Goal: Task Accomplishment & Management: Use online tool/utility

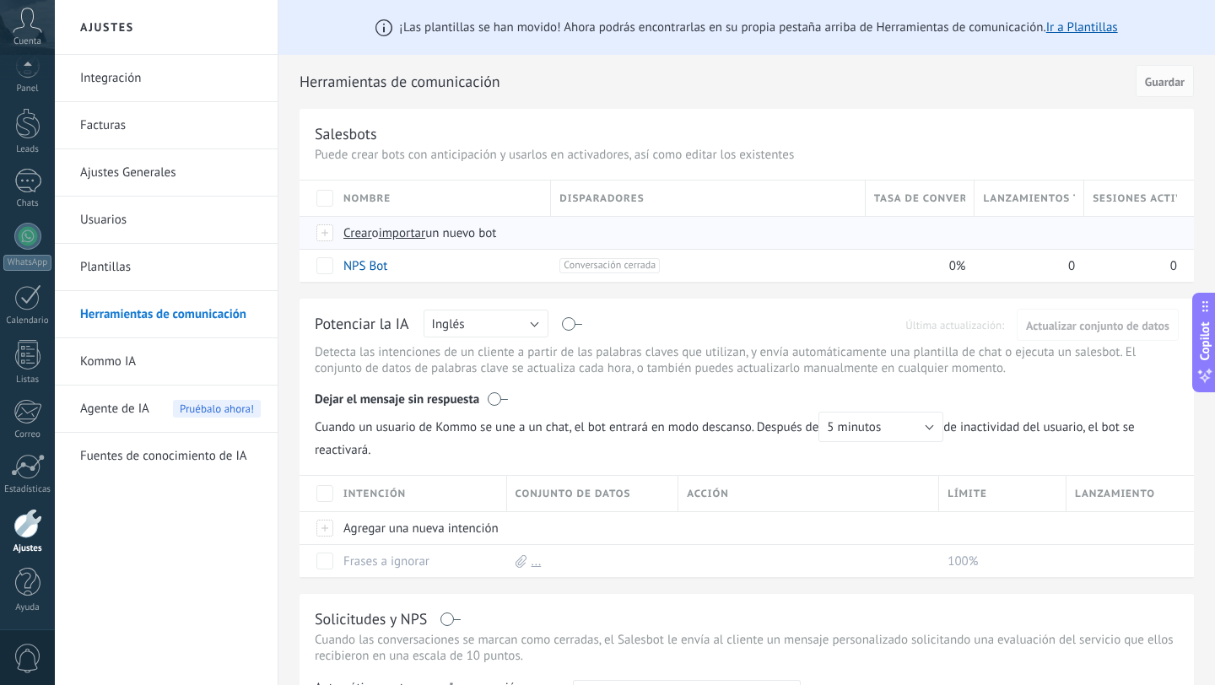
click at [359, 236] on span "Crear" at bounding box center [357, 233] width 29 height 16
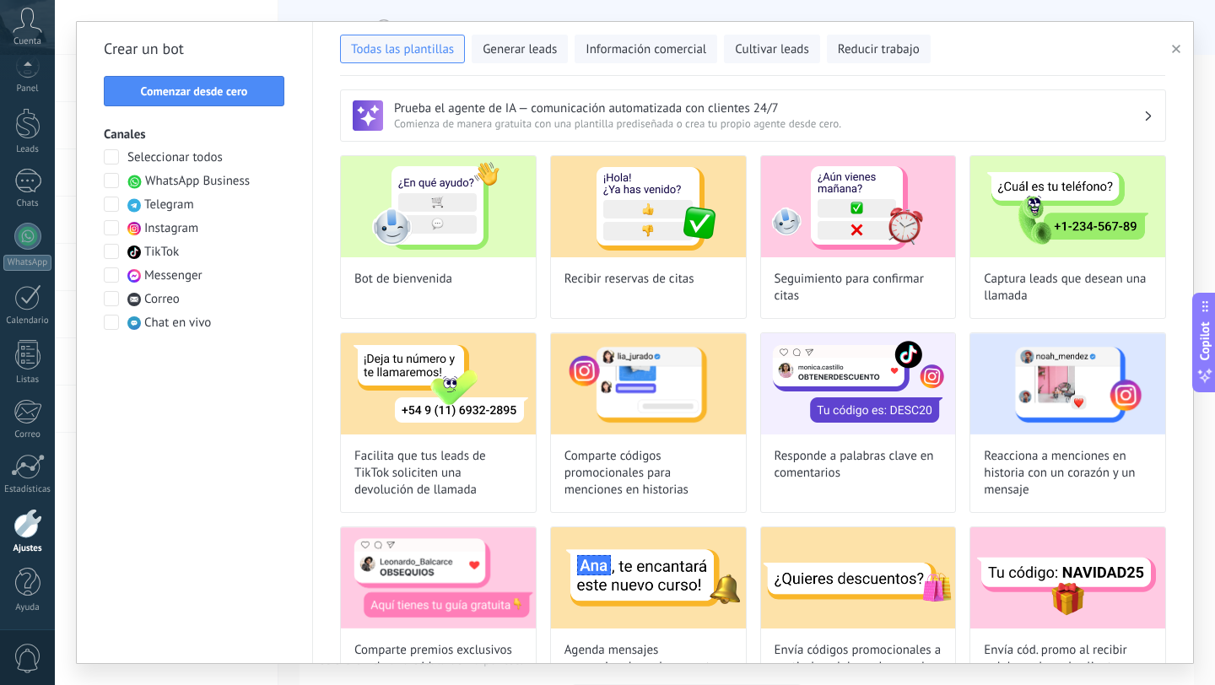
type input "**********"
click at [153, 158] on span "Seleccionar todos" at bounding box center [174, 157] width 95 height 17
click at [213, 93] on span "Comenzar desde cero" at bounding box center [194, 91] width 107 height 12
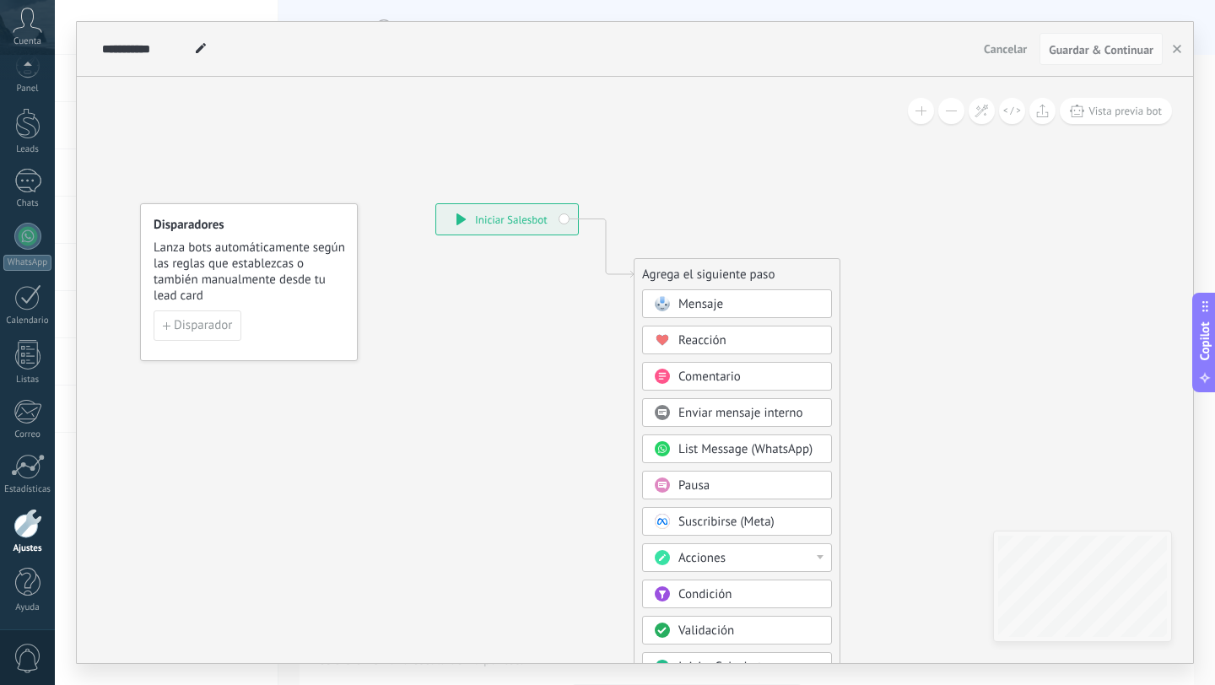
click at [670, 305] on span at bounding box center [662, 304] width 33 height 14
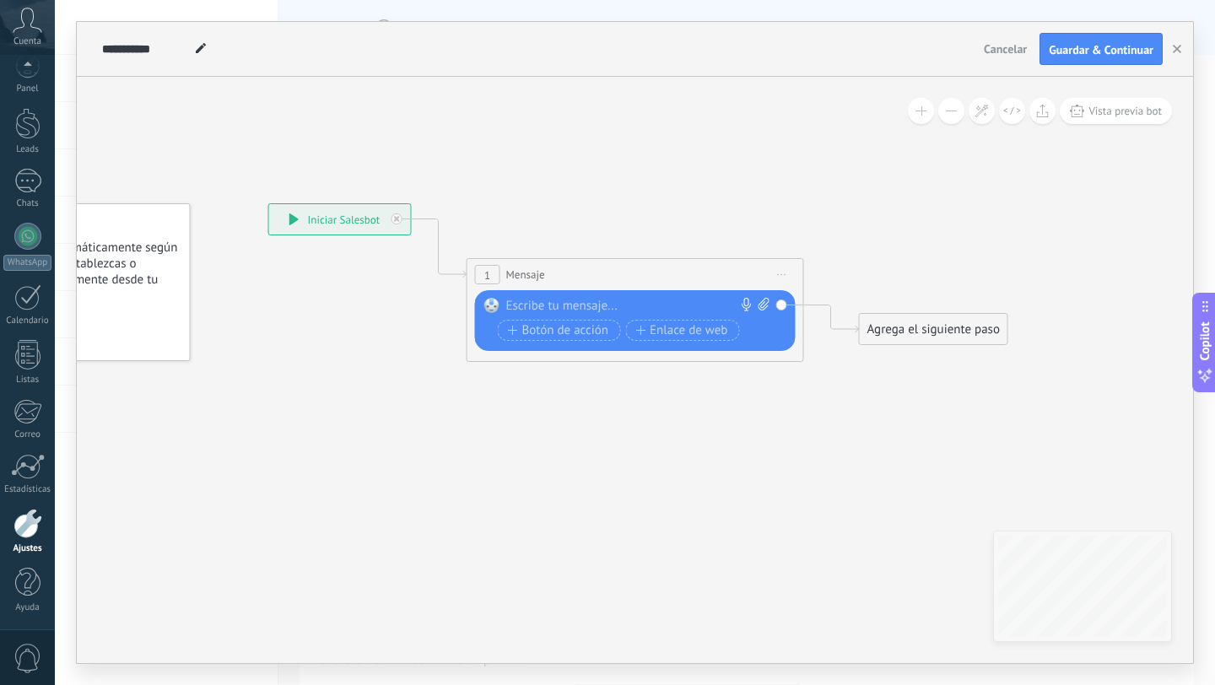
click at [561, 315] on div "Reemplazar Quitar Convertir a mensaje de voz Arrastre la imagen aquí para adjun…" at bounding box center [637, 321] width 263 height 47
click at [548, 309] on div at bounding box center [631, 306] width 251 height 17
paste div
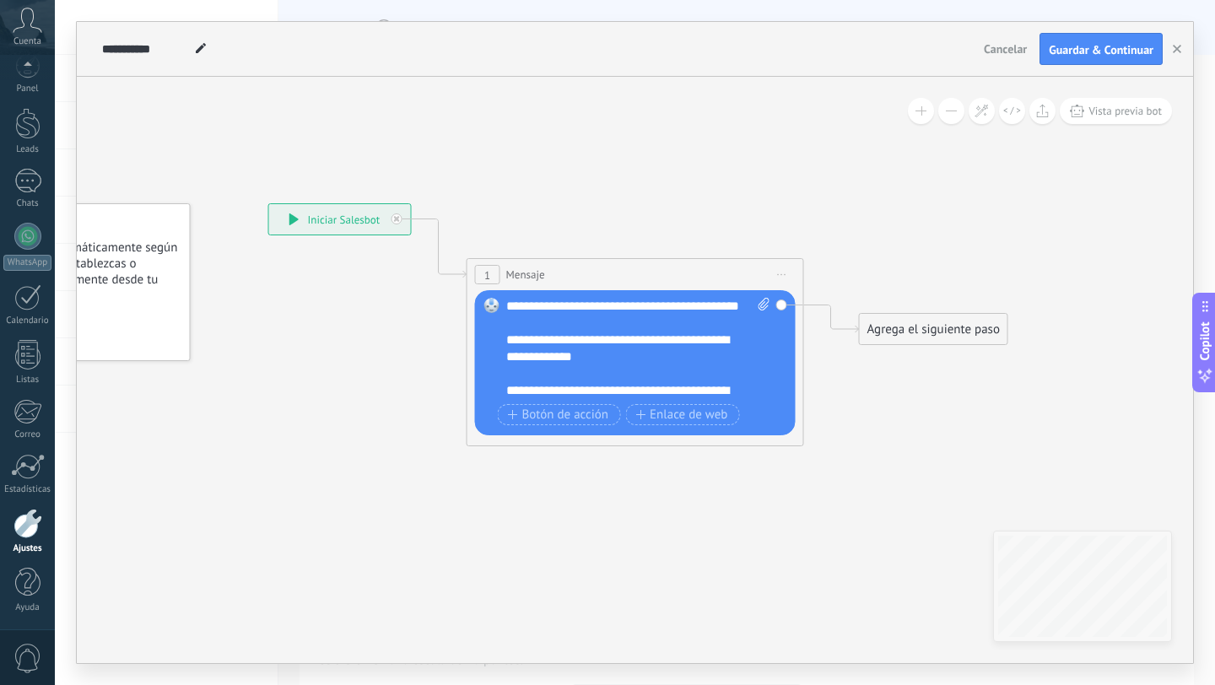
click at [602, 309] on div "**********" at bounding box center [638, 348] width 264 height 101
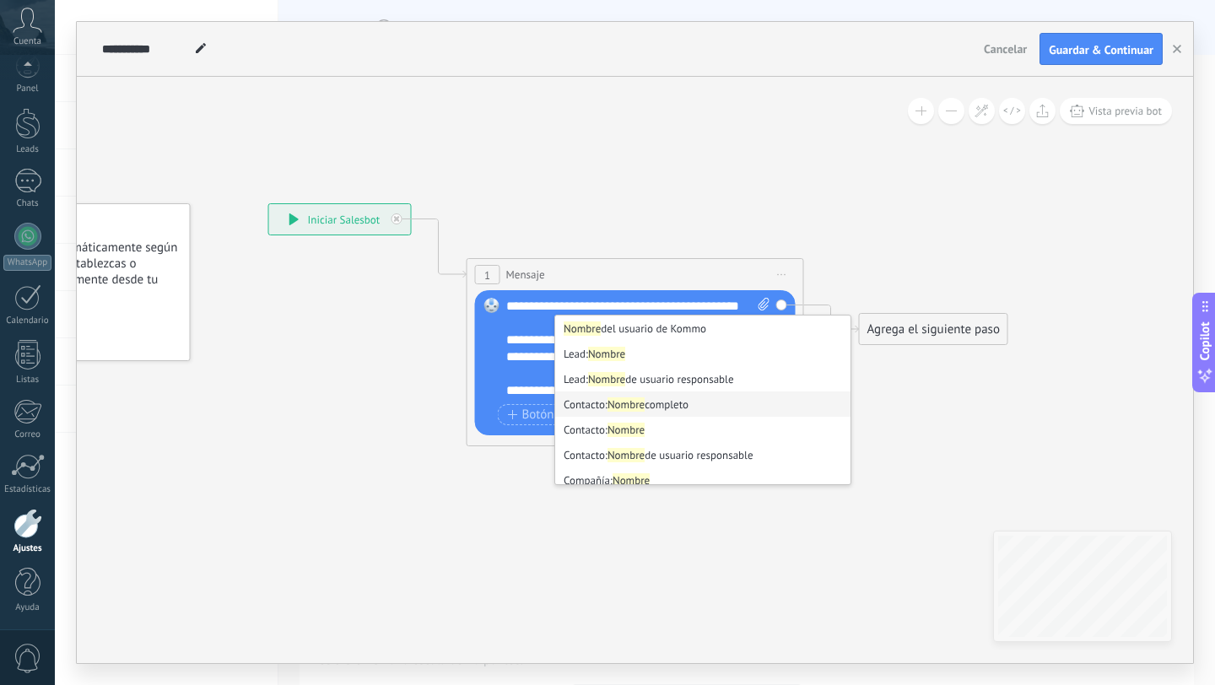
click at [622, 404] on strong "Nombre" at bounding box center [626, 404] width 37 height 14
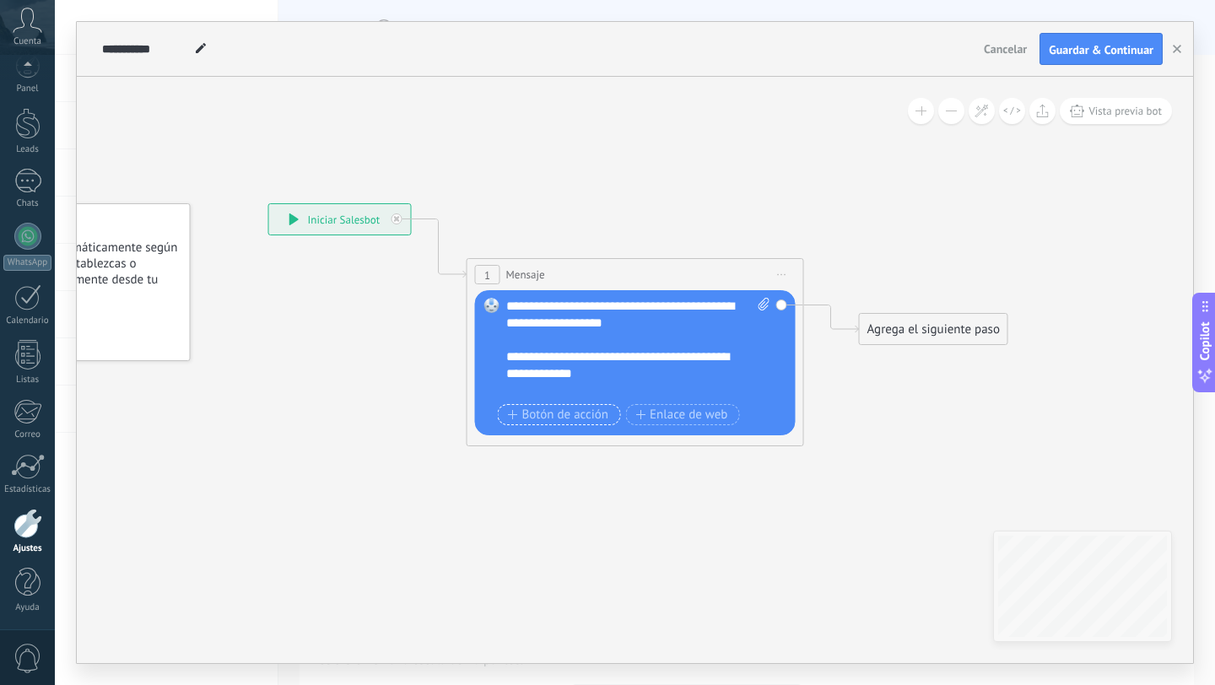
click at [565, 415] on span "Botón de acción" at bounding box center [558, 415] width 101 height 14
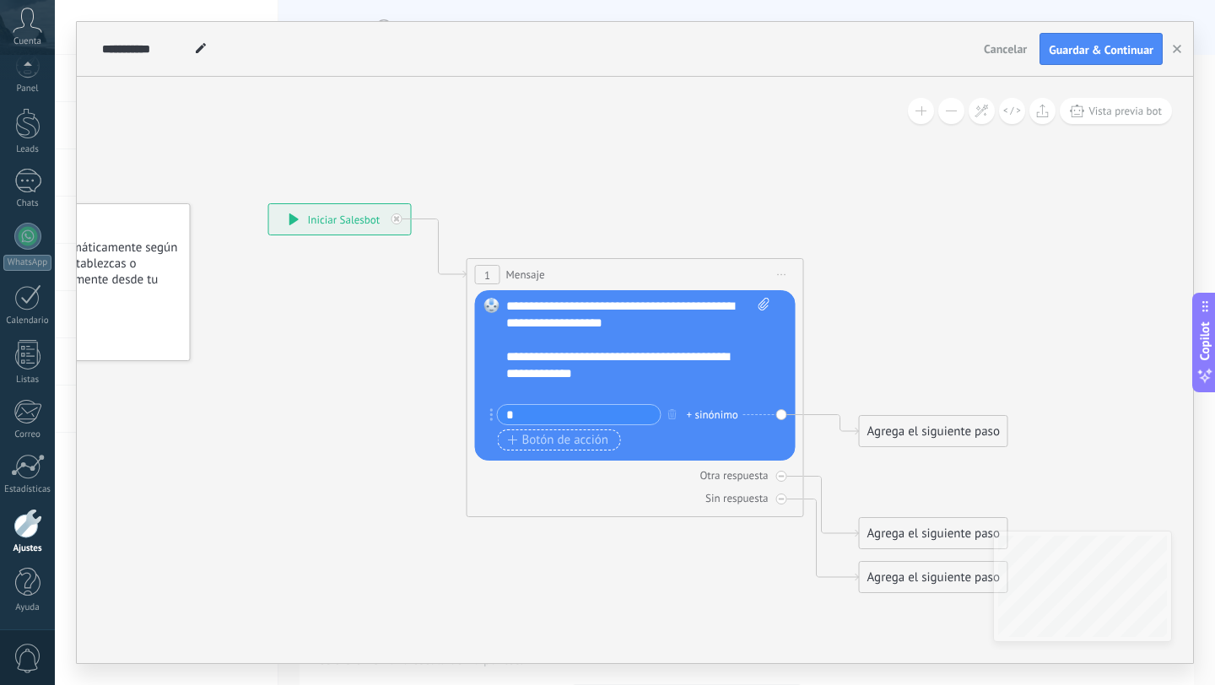
type input "*"
click at [559, 441] on span "Botón de acción" at bounding box center [558, 441] width 101 height 14
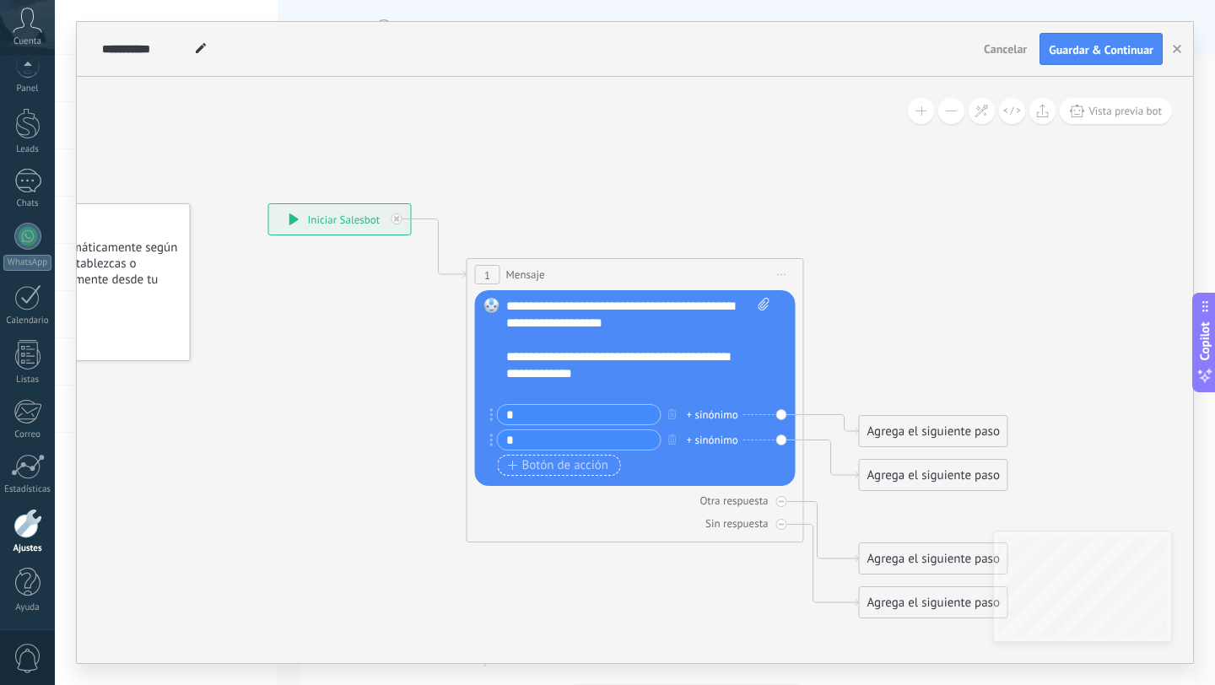
type input "*"
click at [540, 471] on span "Botón de acción" at bounding box center [558, 466] width 101 height 14
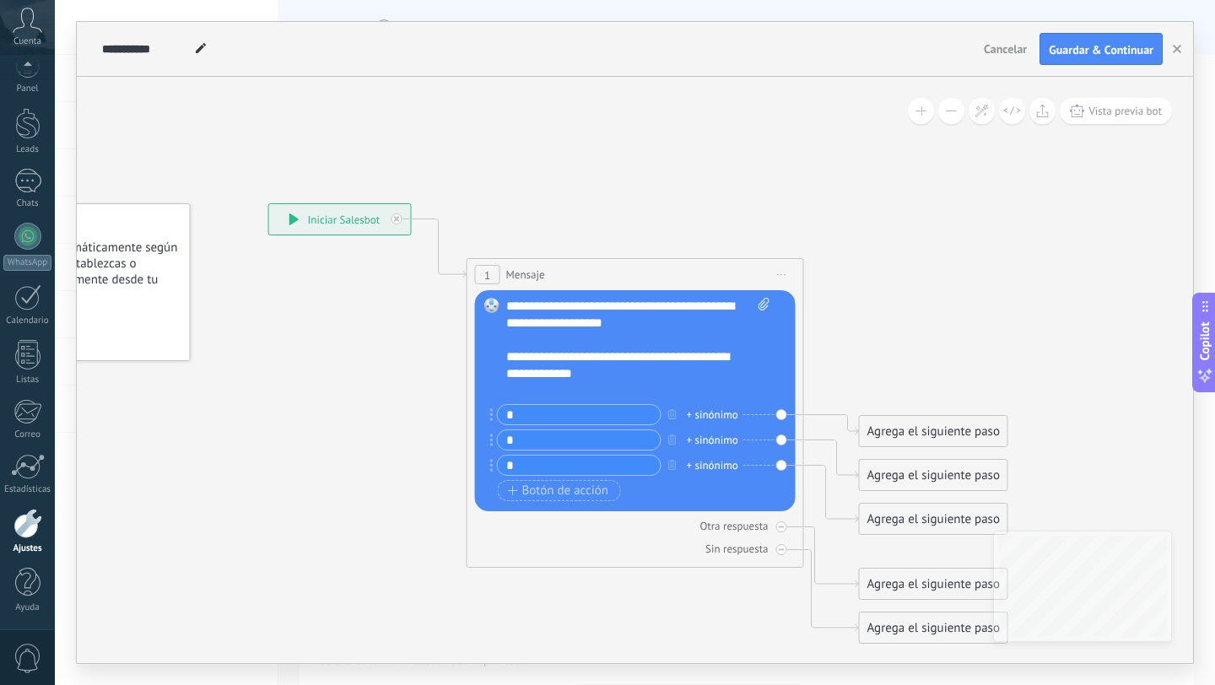
type input "*"
click at [630, 369] on div "**********" at bounding box center [629, 366] width 247 height 34
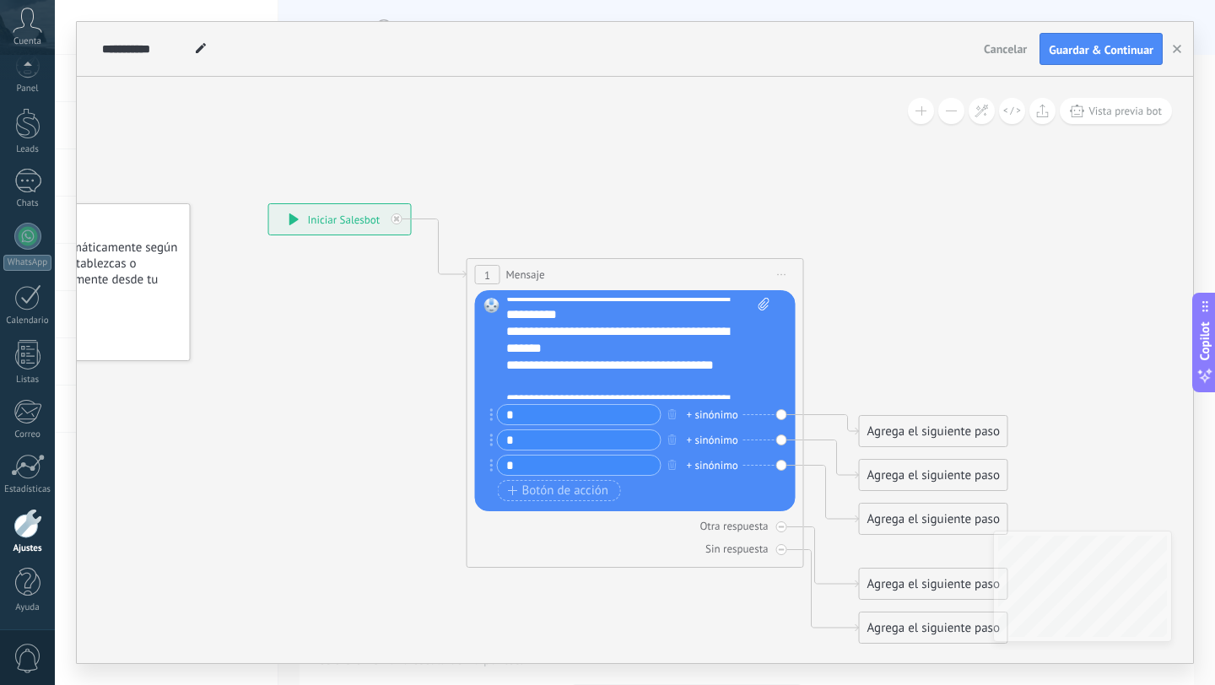
scroll to position [135, 0]
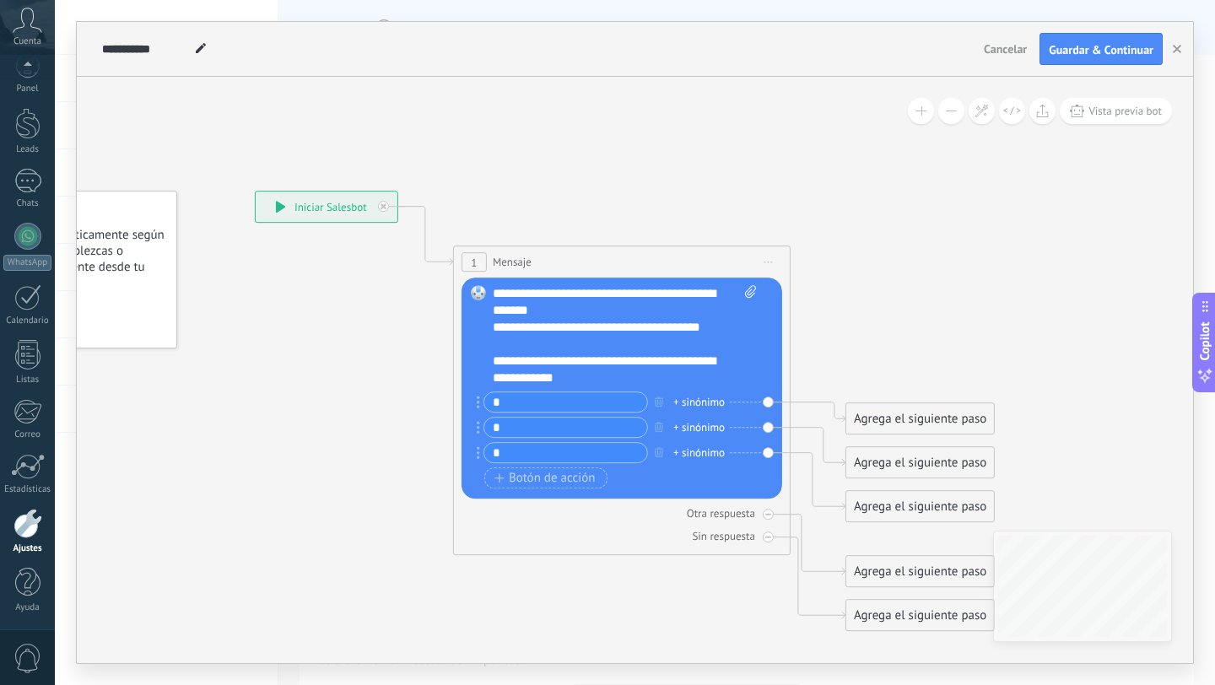
click at [700, 397] on div "+ sinónimo" at bounding box center [698, 402] width 51 height 17
type input "*"
click at [666, 356] on div "**********" at bounding box center [616, 370] width 247 height 34
click at [706, 422] on div "+ sinónimo" at bounding box center [698, 427] width 51 height 17
type input "*"
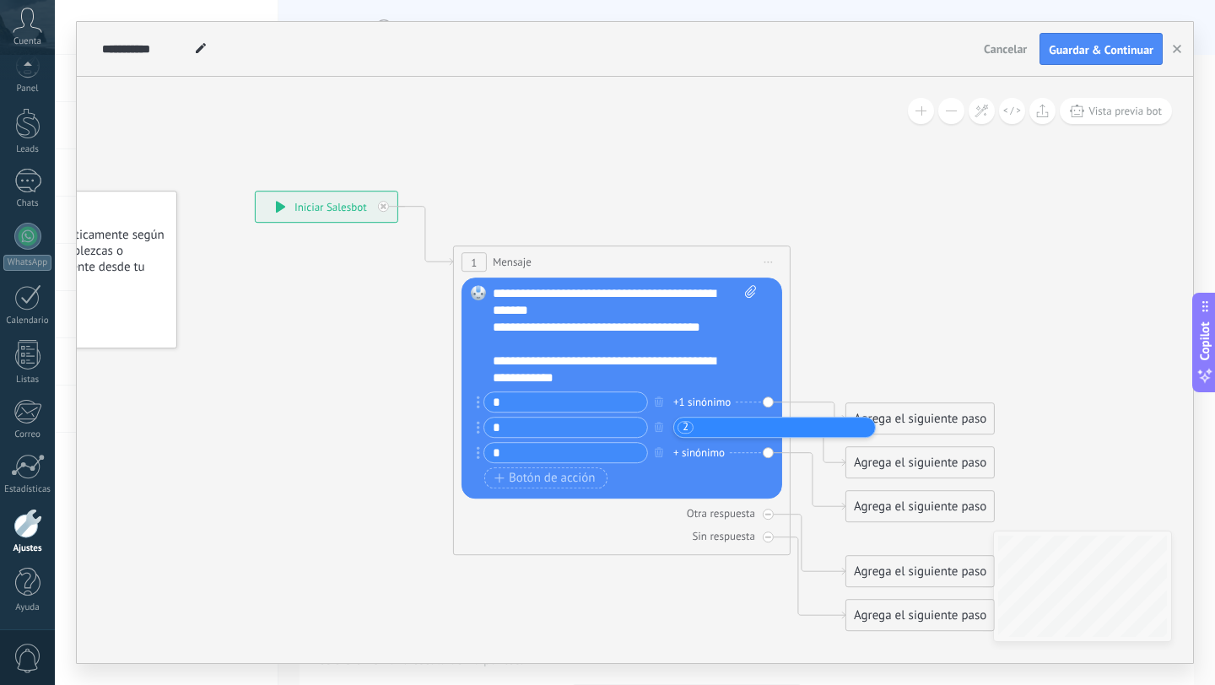
click at [693, 455] on div "+ sinónimo" at bounding box center [698, 453] width 51 height 17
type input "*"
click at [652, 325] on div "**********" at bounding box center [616, 327] width 247 height 17
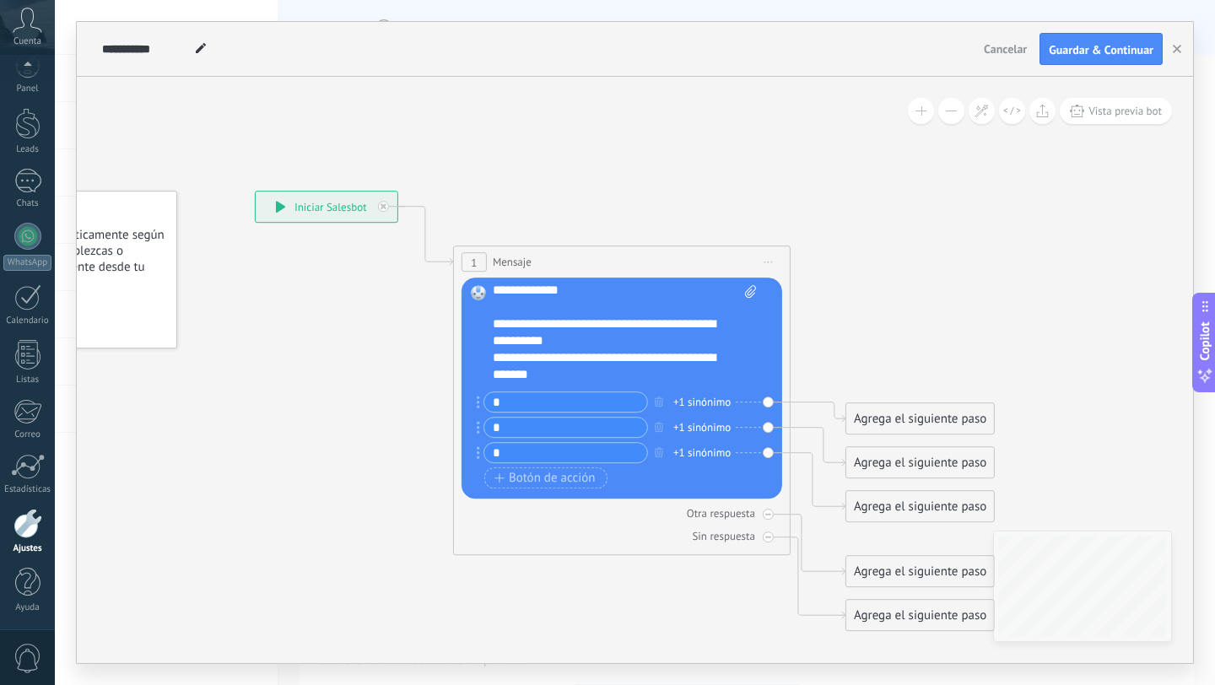
scroll to position [70, 0]
drag, startPoint x: 504, startPoint y: 329, endPoint x: 485, endPoint y: 324, distance: 19.2
click at [486, 324] on div "Reemplazar Quitar Convertir a mensaje de voz Arrastre la imagen aquí para adjun…" at bounding box center [622, 388] width 321 height 221
copy div "***"
click at [692, 400] on div "+1 sinónimo" at bounding box center [701, 402] width 57 height 17
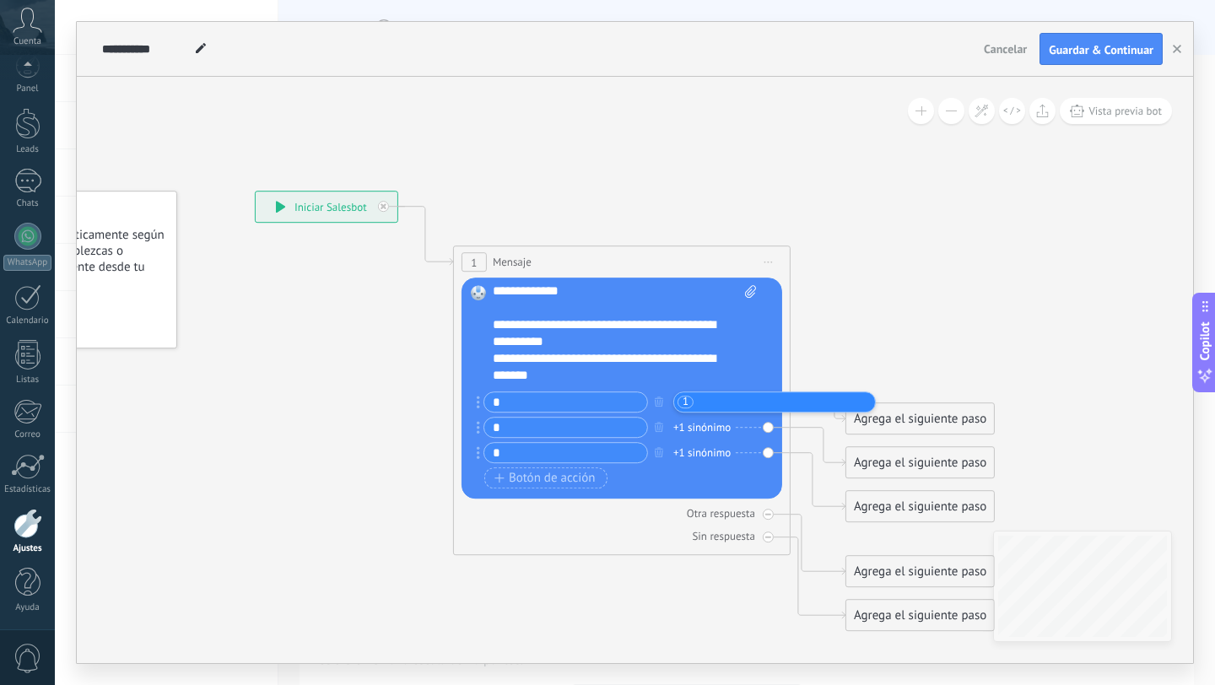
type input "***"
drag, startPoint x: 506, startPoint y: 358, endPoint x: 478, endPoint y: 358, distance: 27.8
click at [478, 358] on div "Reemplazar Quitar Convertir a mensaje de voz Arrastre la imagen aquí para adjun…" at bounding box center [622, 388] width 321 height 221
copy div "***"
click at [707, 423] on div "+1 sinónimo" at bounding box center [701, 427] width 57 height 17
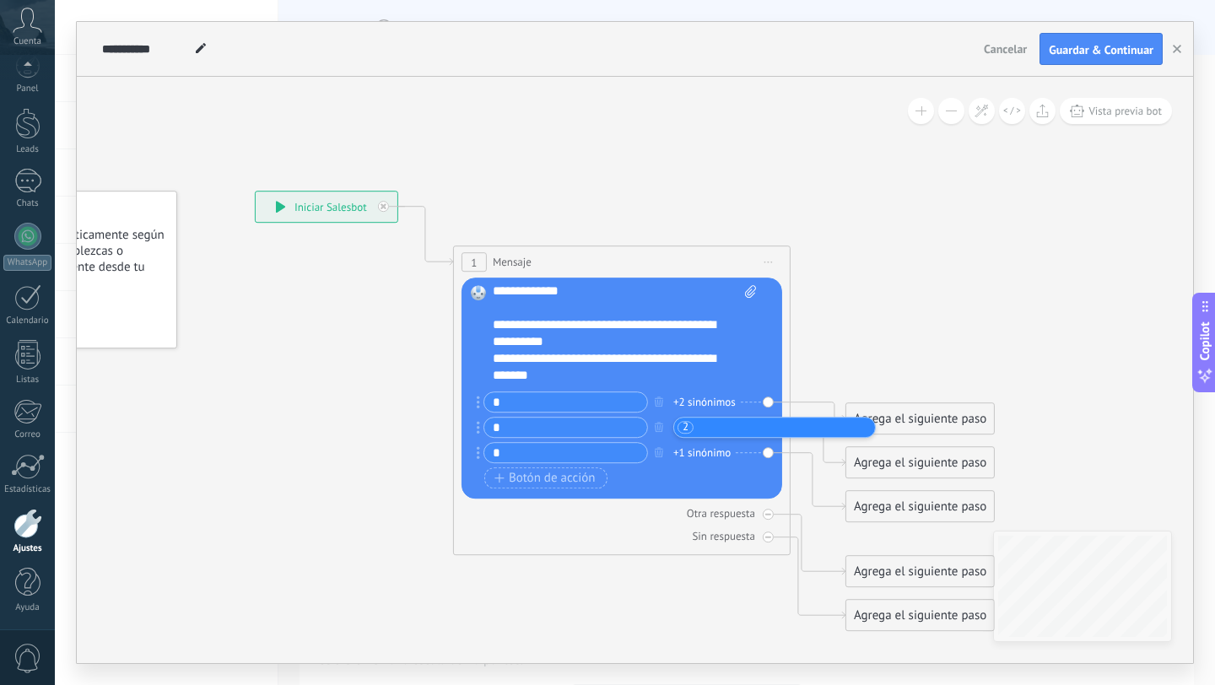
type input "***"
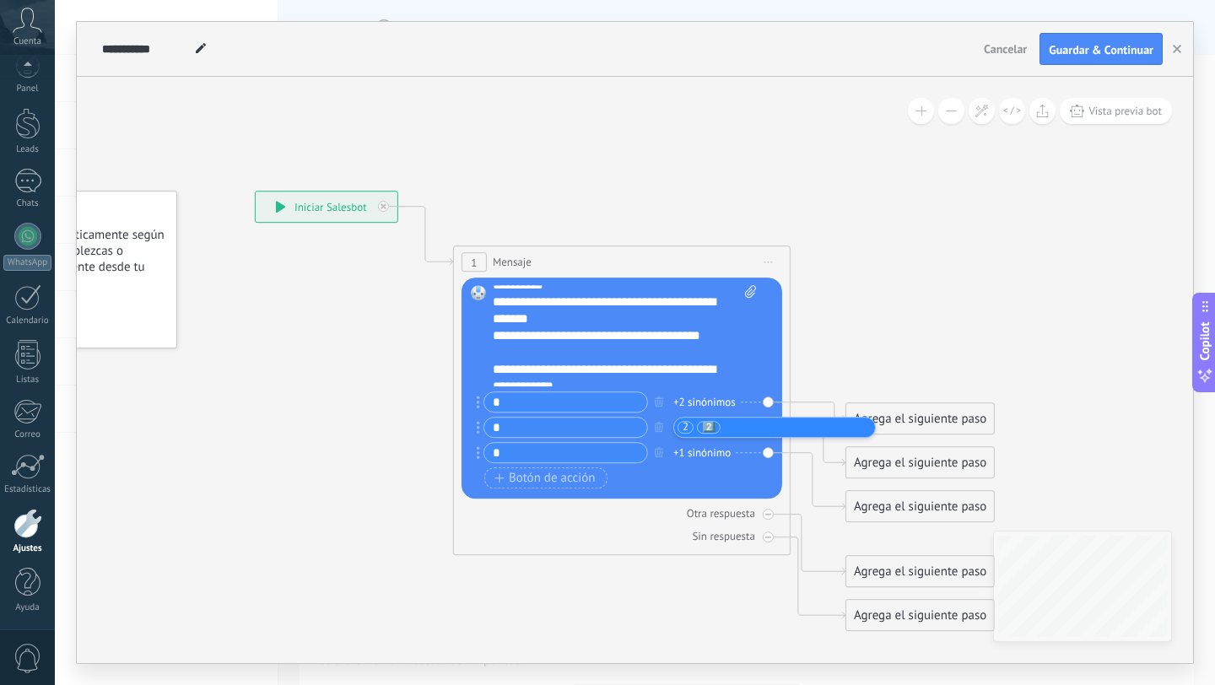
scroll to position [135, 0]
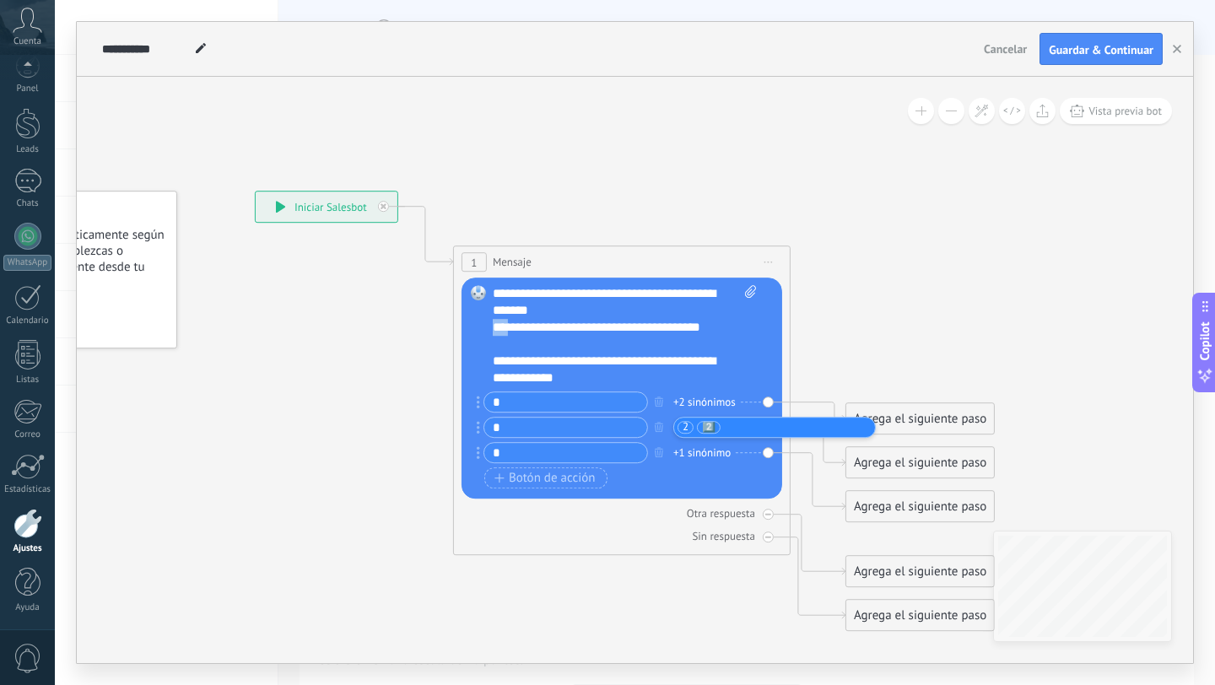
drag, startPoint x: 506, startPoint y: 322, endPoint x: 482, endPoint y: 322, distance: 24.5
click at [482, 322] on div "Reemplazar Quitar Convertir a mensaje de voz Arrastre la imagen aquí para adjun…" at bounding box center [622, 388] width 321 height 221
copy div "***"
click at [704, 451] on div "+1 sinónimo" at bounding box center [701, 453] width 57 height 17
type input "***"
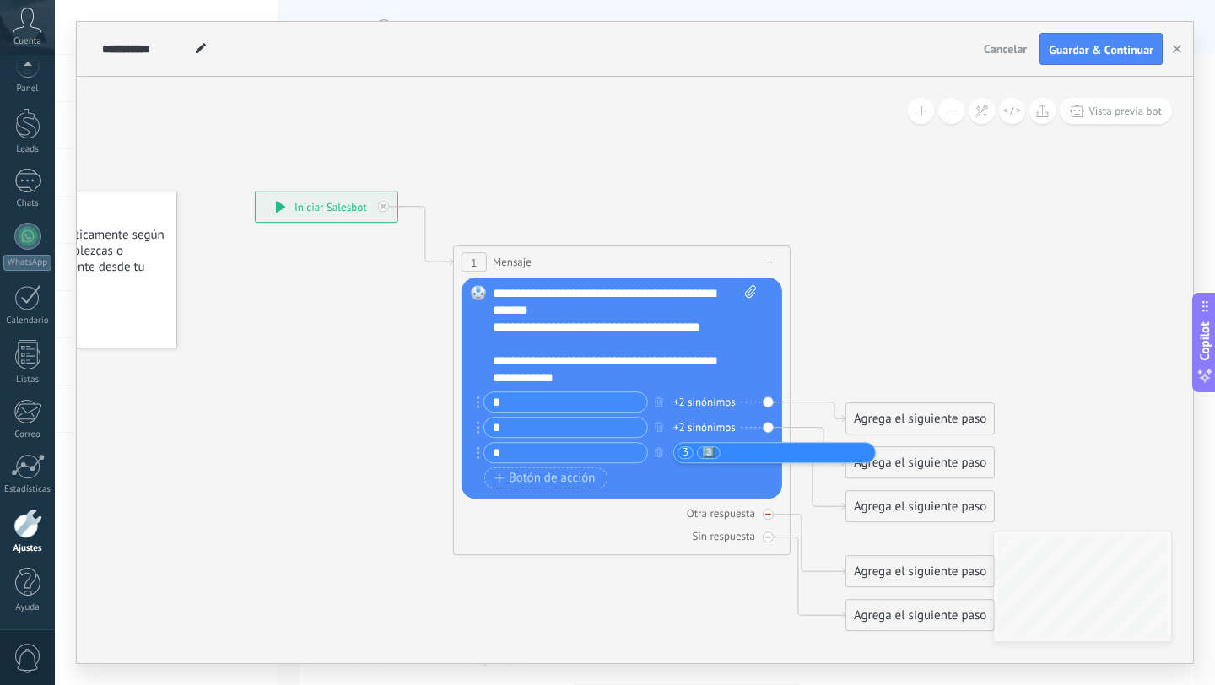
click at [765, 512] on icon at bounding box center [768, 514] width 6 height 6
click at [765, 537] on icon at bounding box center [768, 538] width 6 height 2
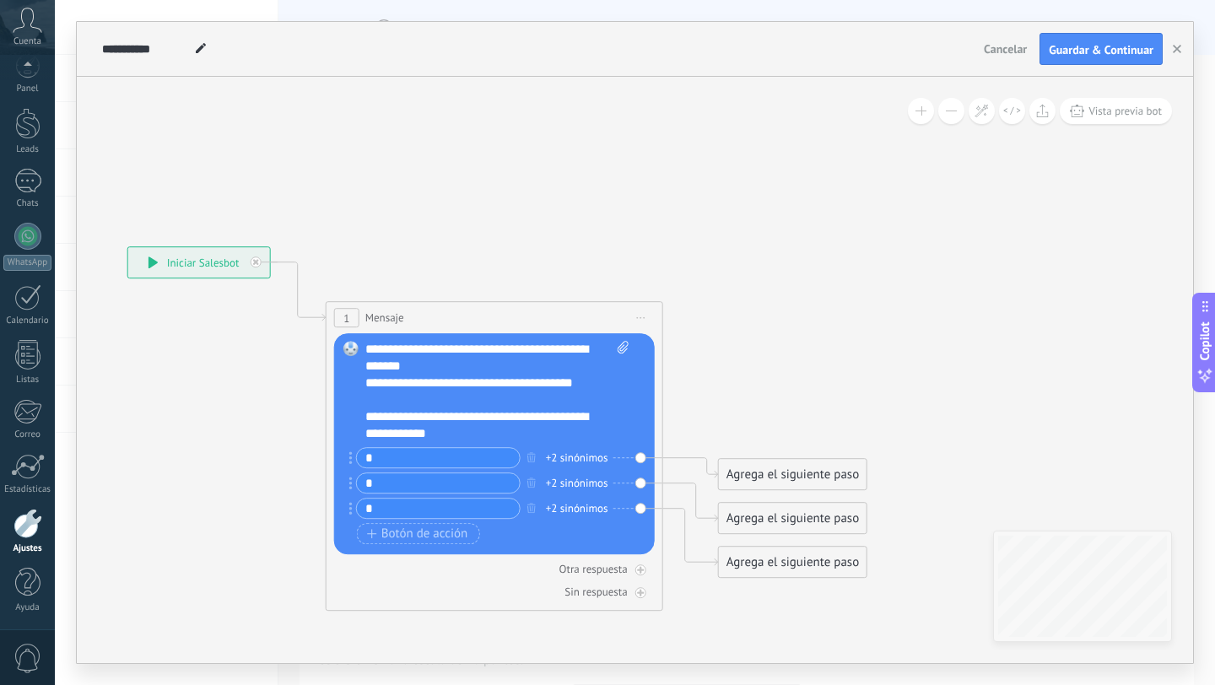
scroll to position [0, 0]
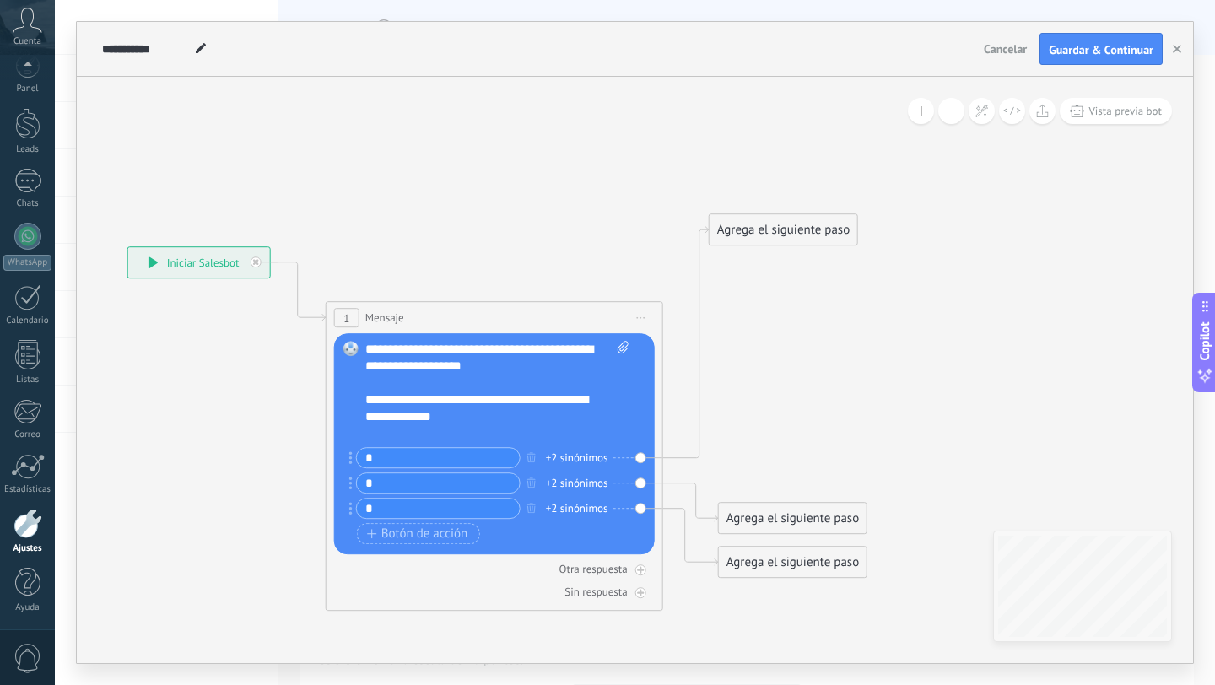
drag, startPoint x: 785, startPoint y: 477, endPoint x: 776, endPoint y: 232, distance: 244.9
click at [776, 232] on div "Agrega el siguiente paso" at bounding box center [784, 230] width 148 height 28
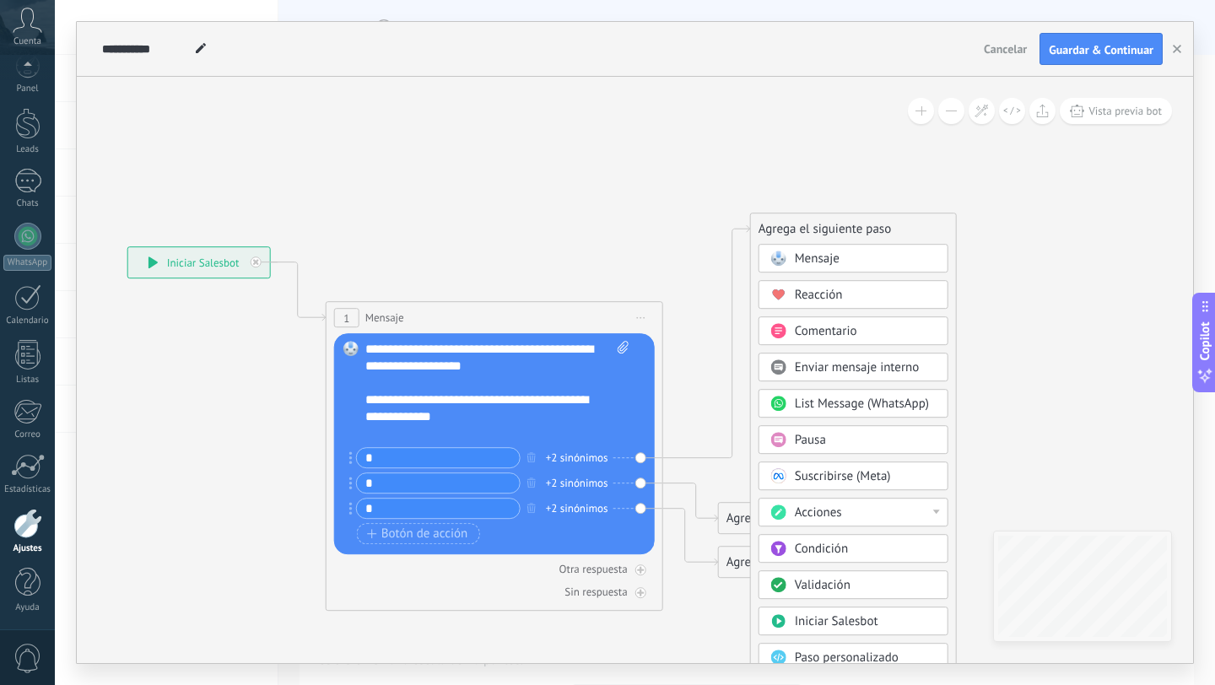
drag, startPoint x: 758, startPoint y: 230, endPoint x: 826, endPoint y: 230, distance: 68.4
click at [826, 230] on div "Agrega el siguiente paso" at bounding box center [853, 229] width 205 height 28
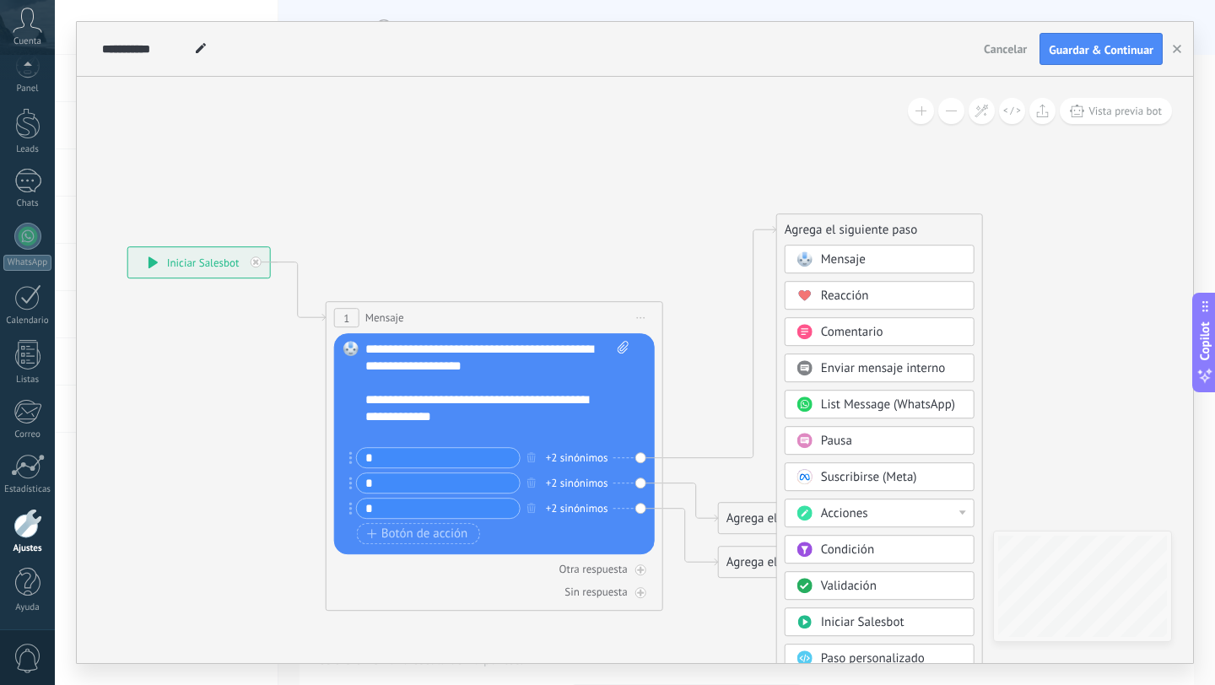
click at [830, 257] on span "Mensaje" at bounding box center [843, 259] width 45 height 16
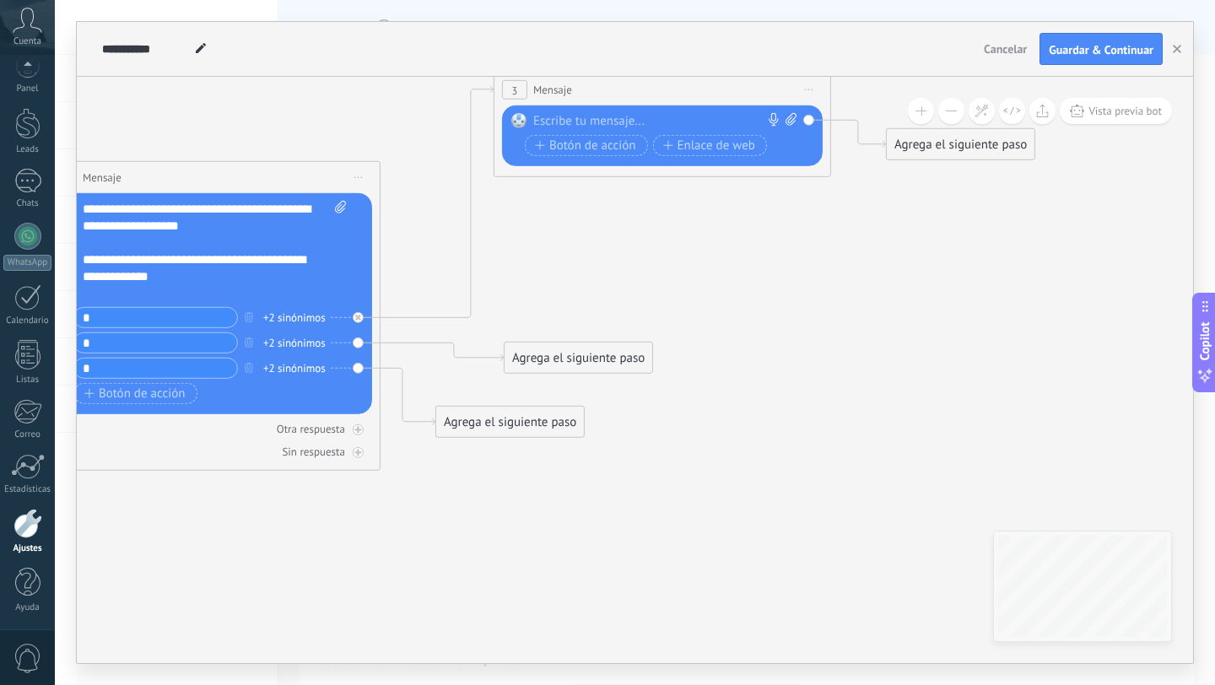
drag, startPoint x: 484, startPoint y: 381, endPoint x: 553, endPoint y: 360, distance: 71.3
click at [553, 360] on div "Agrega el siguiente paso" at bounding box center [579, 358] width 148 height 28
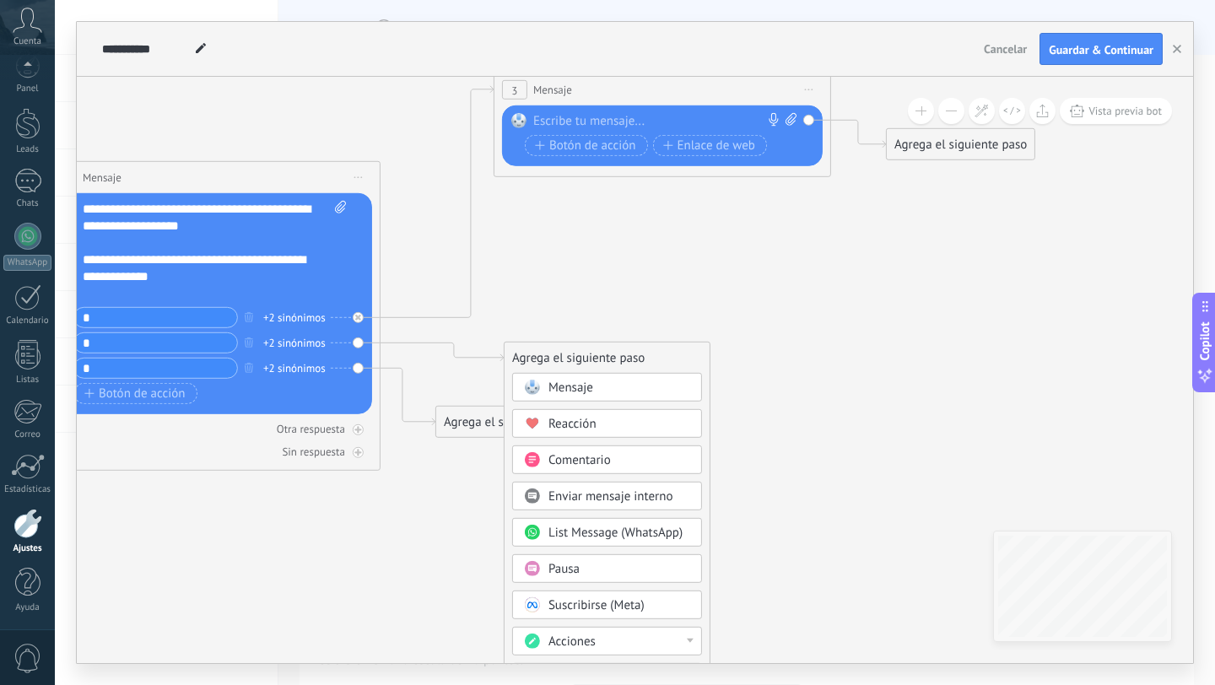
click at [573, 386] on span "Mensaje" at bounding box center [571, 388] width 45 height 16
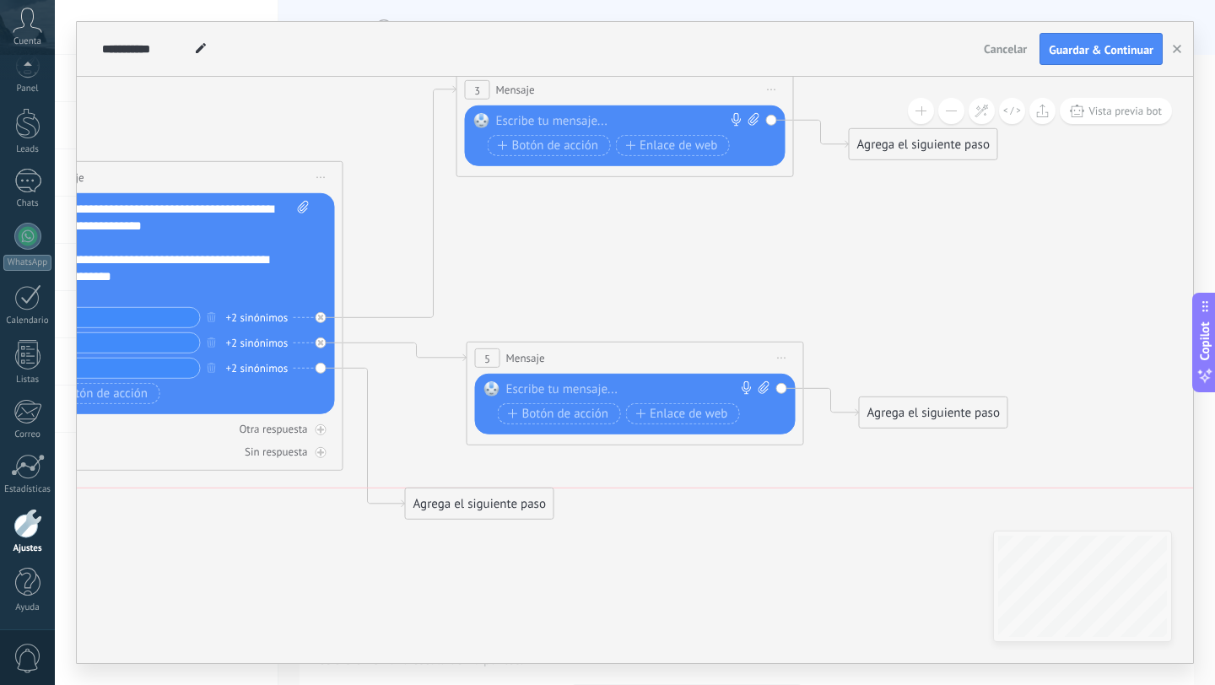
drag, startPoint x: 474, startPoint y: 464, endPoint x: 484, endPoint y: 501, distance: 38.3
click at [484, 500] on div "Agrega el siguiente paso" at bounding box center [480, 504] width 148 height 28
click at [484, 501] on div "Agrega el siguiente paso" at bounding box center [482, 504] width 148 height 28
click at [493, 542] on span "Mensaje" at bounding box center [474, 534] width 45 height 16
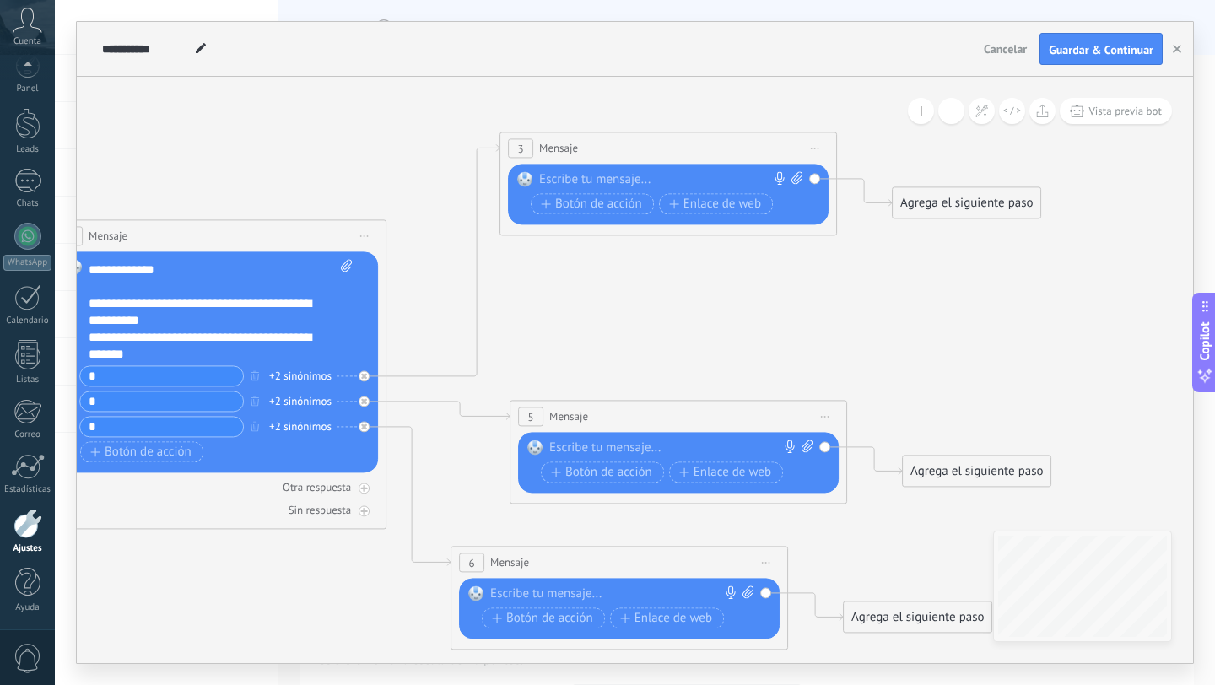
scroll to position [67, 0]
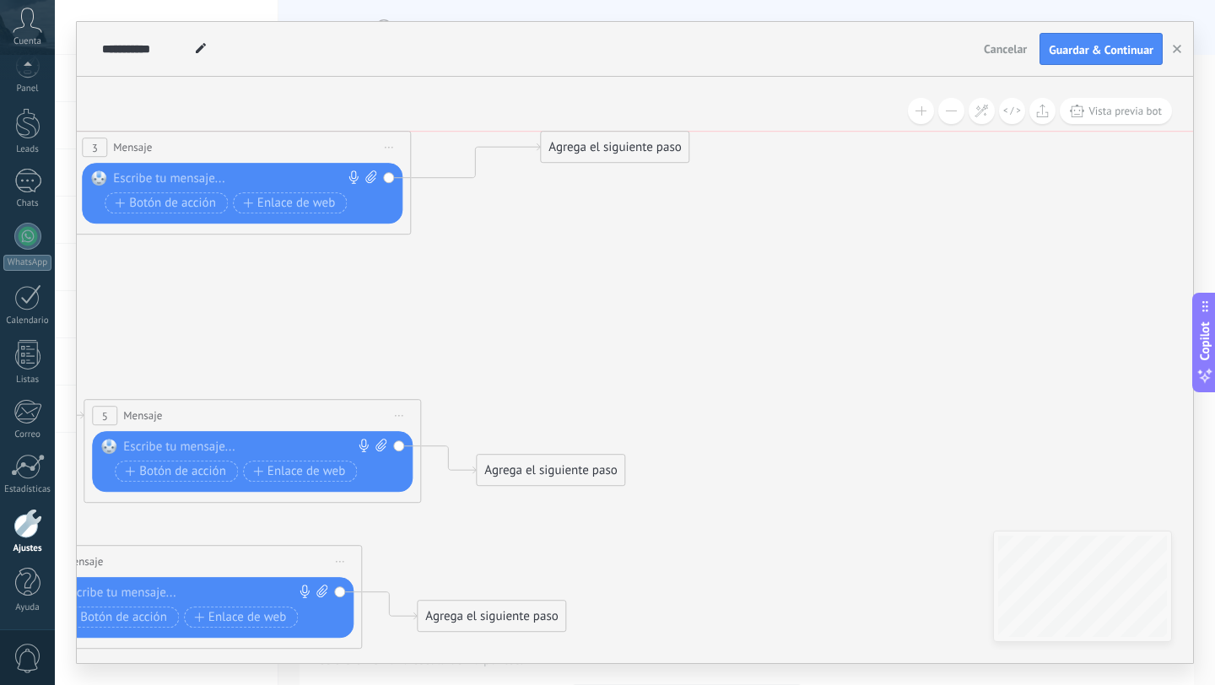
drag, startPoint x: 517, startPoint y: 203, endPoint x: 590, endPoint y: 147, distance: 92.0
click at [590, 147] on div "Agrega el siguiente paso" at bounding box center [615, 147] width 148 height 28
click at [590, 147] on div "Agrega el siguiente paso" at bounding box center [613, 147] width 148 height 28
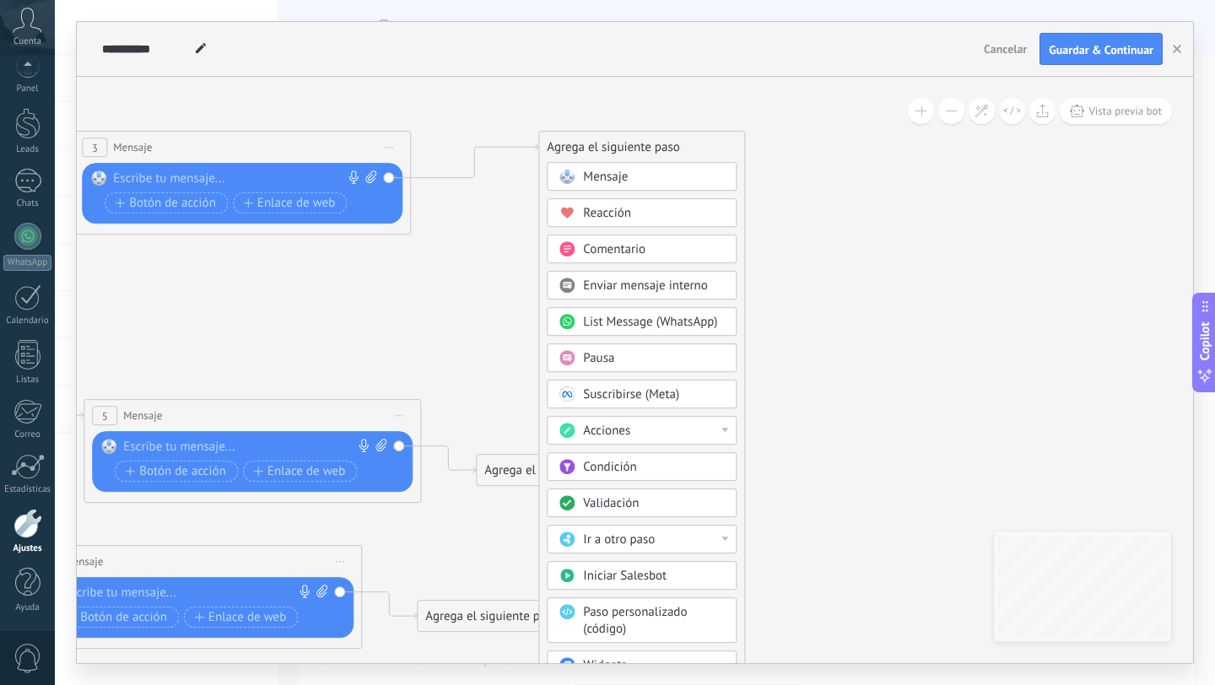
click at [621, 173] on span "Mensaje" at bounding box center [605, 177] width 45 height 16
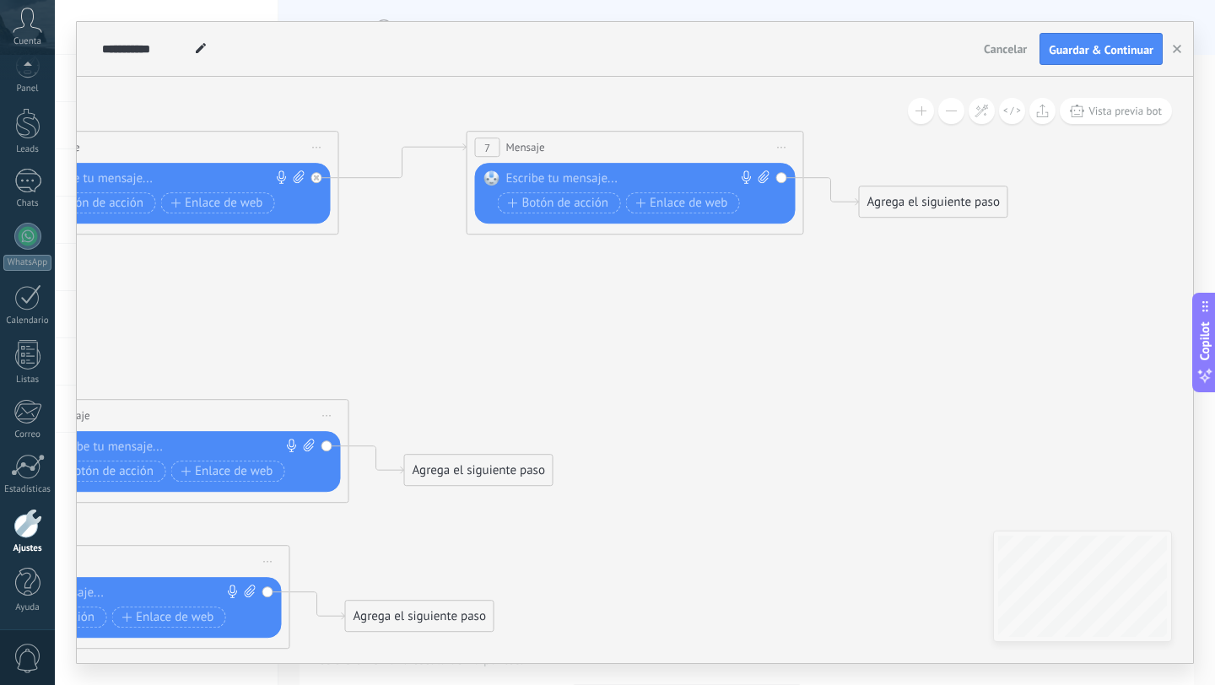
click at [541, 171] on div at bounding box center [631, 178] width 251 height 17
paste div
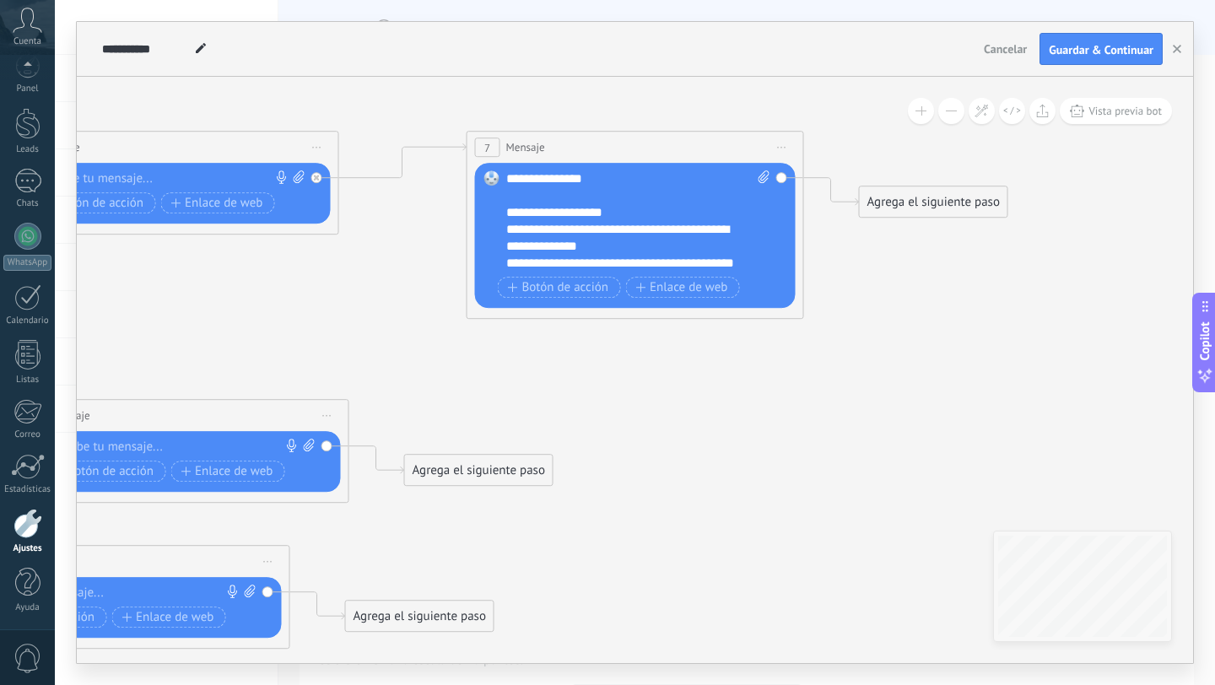
scroll to position [51, 0]
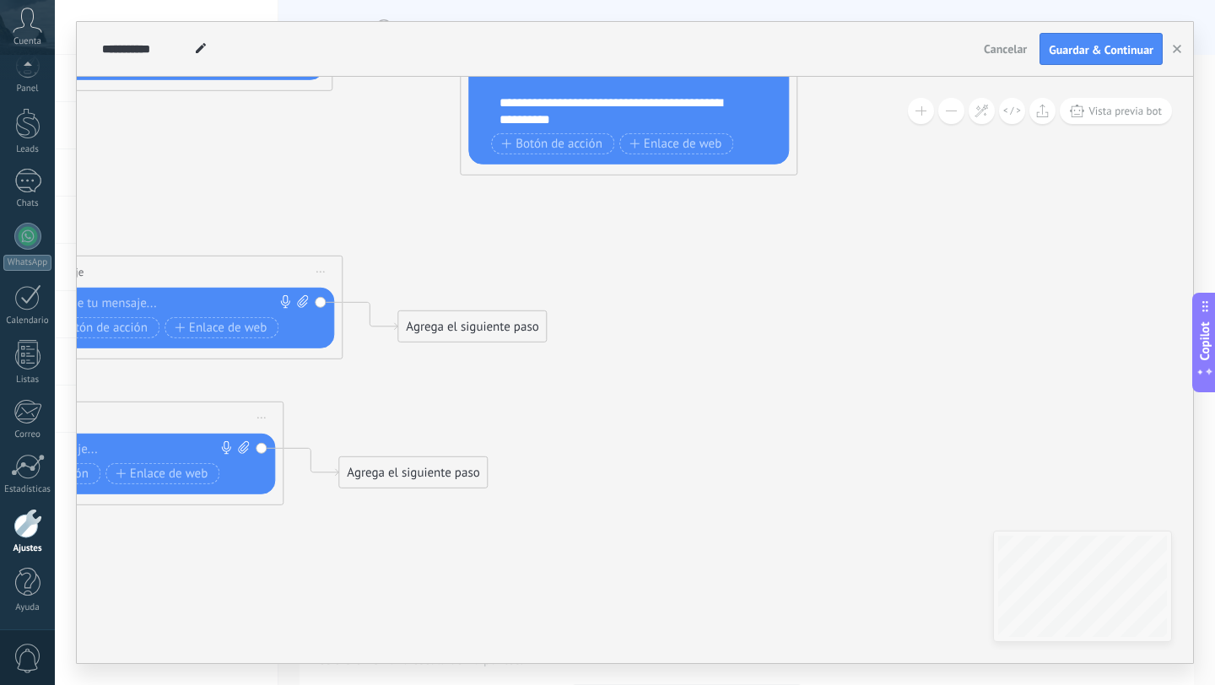
click at [452, 333] on div "Agrega el siguiente paso" at bounding box center [472, 327] width 148 height 28
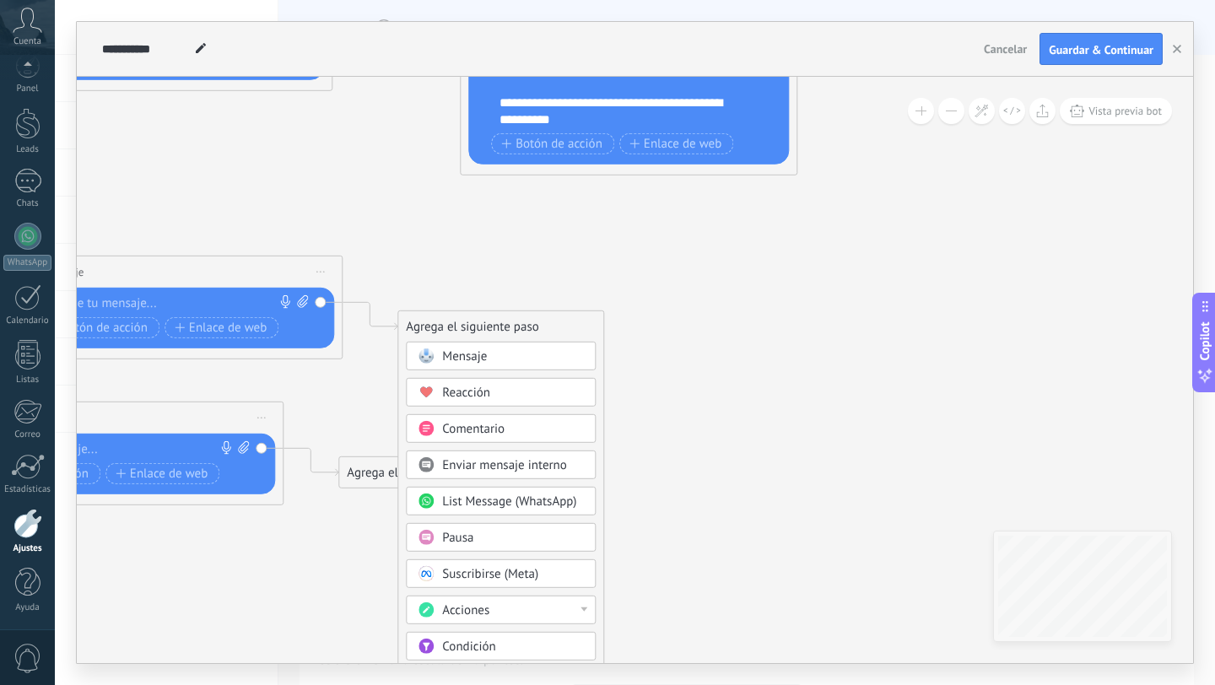
click at [496, 357] on div "Mensaje" at bounding box center [513, 357] width 142 height 17
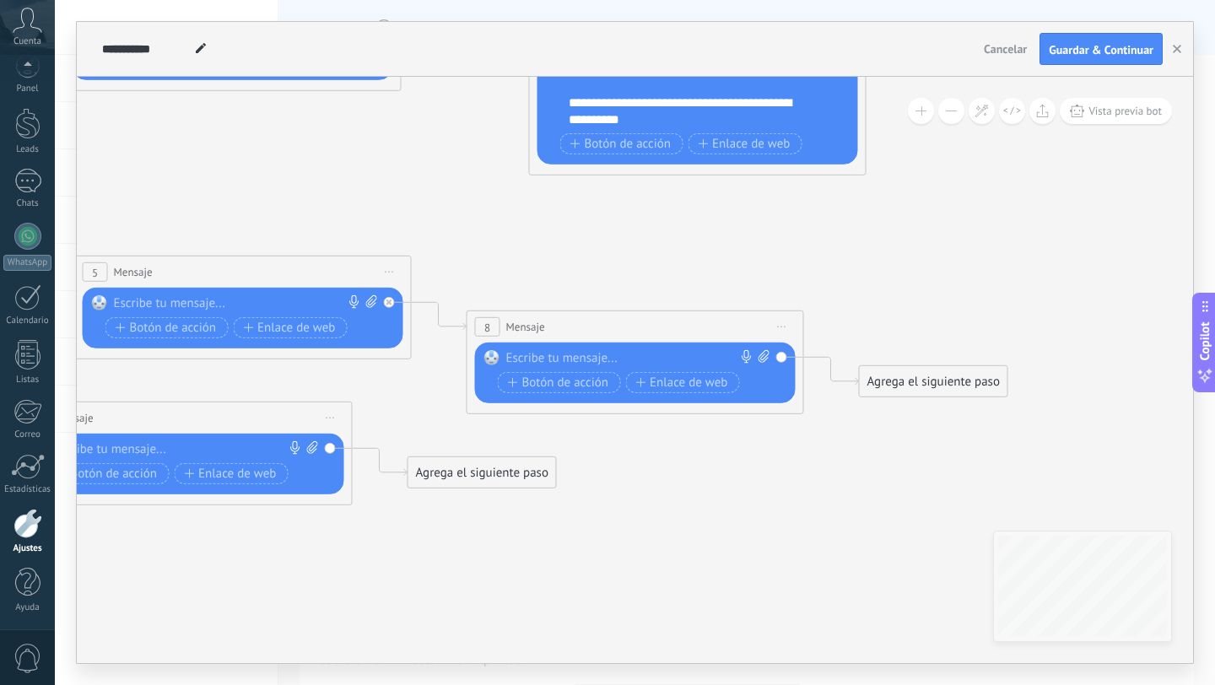
click at [560, 359] on div at bounding box center [631, 358] width 251 height 17
paste div
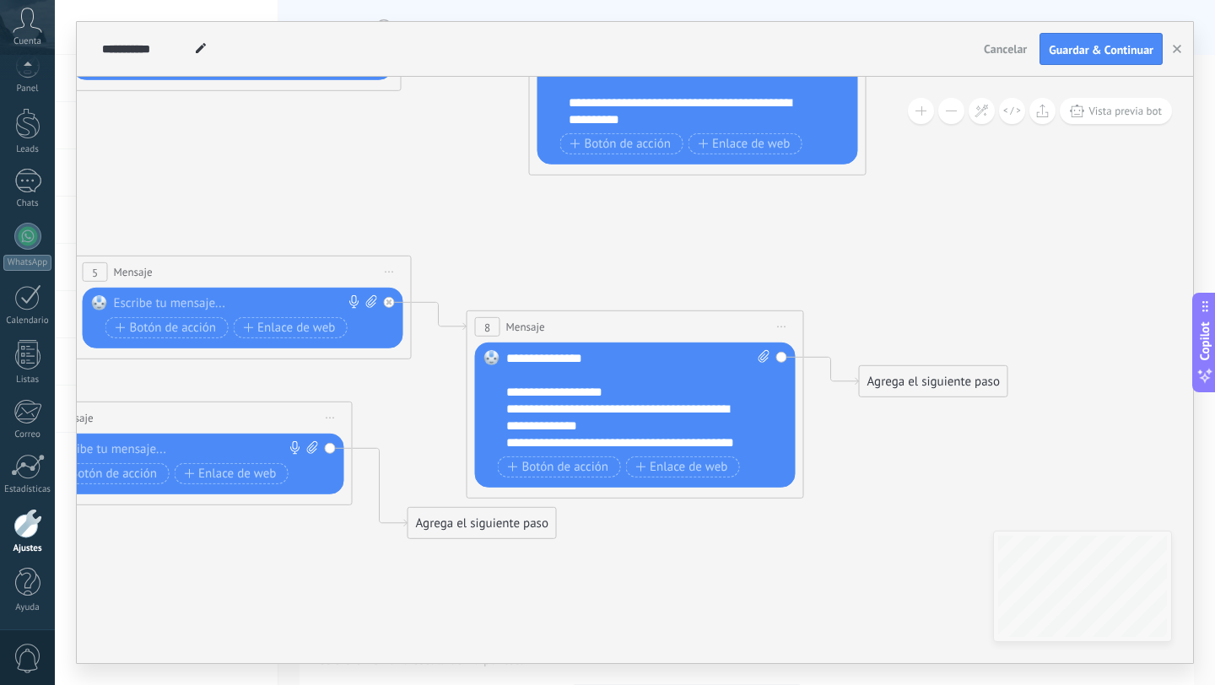
click at [787, 328] on span "Iniciar vista previa aquí Cambiar nombre Duplicar [GEOGRAPHIC_DATA]" at bounding box center [782, 327] width 27 height 24
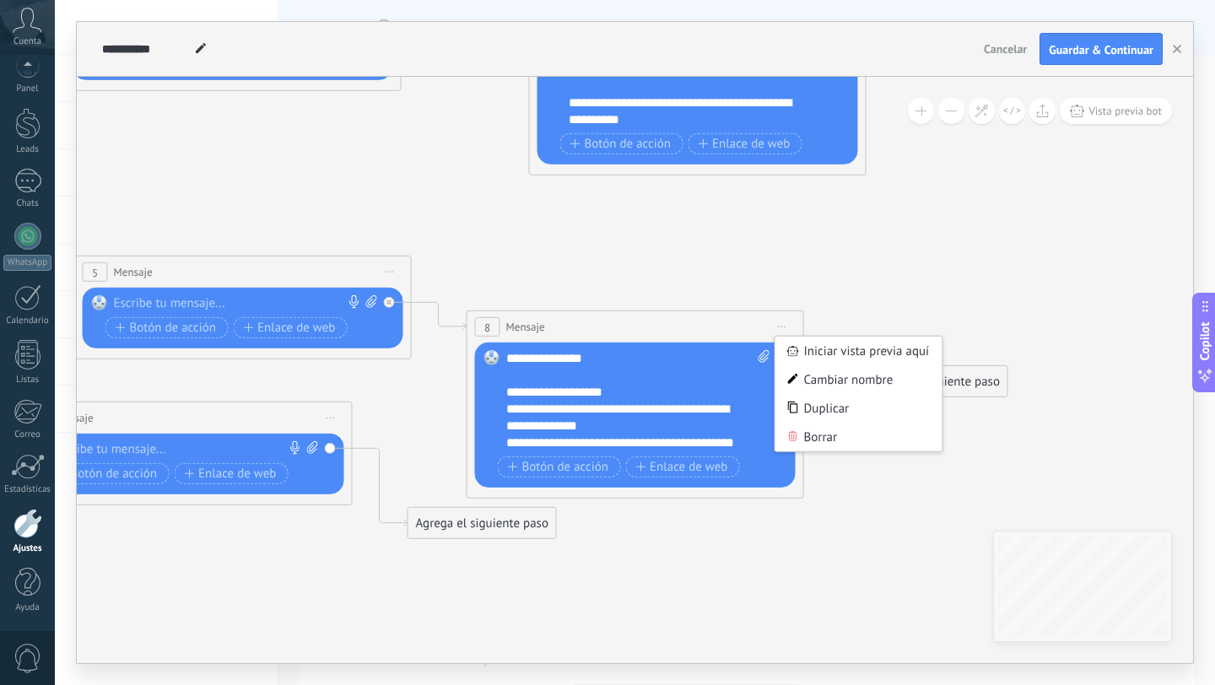
click at [820, 433] on div "Borrar" at bounding box center [859, 437] width 167 height 29
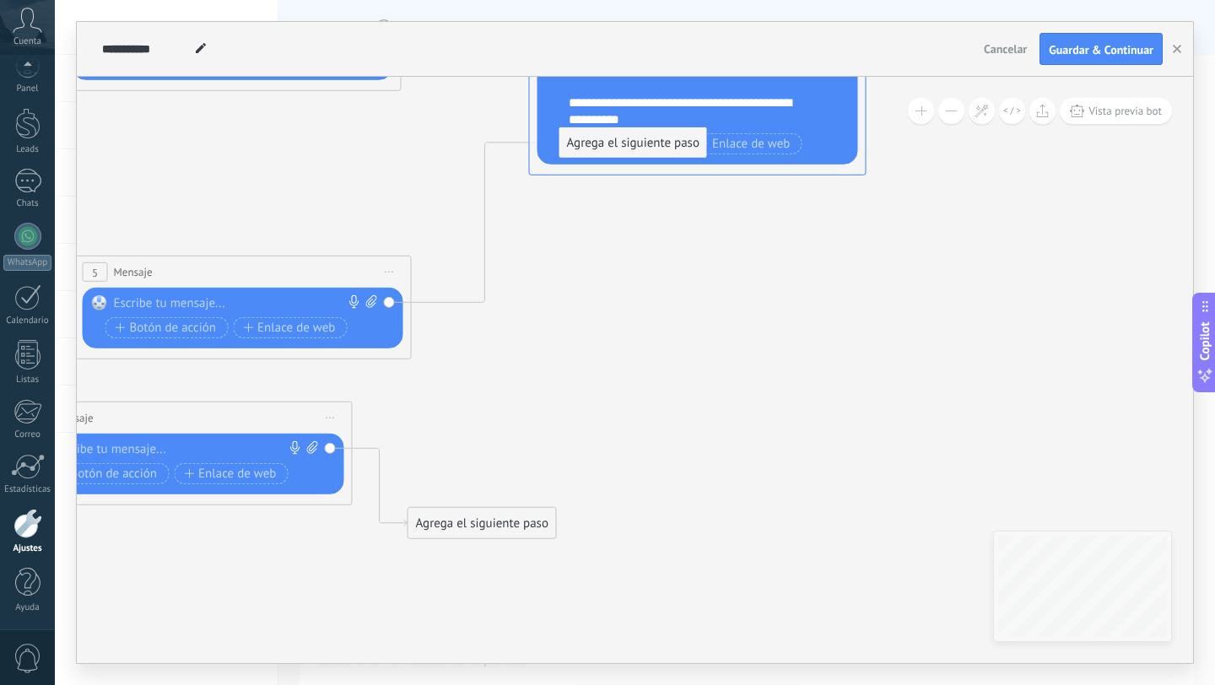
drag, startPoint x: 520, startPoint y: 324, endPoint x: 621, endPoint y: 127, distance: 221.2
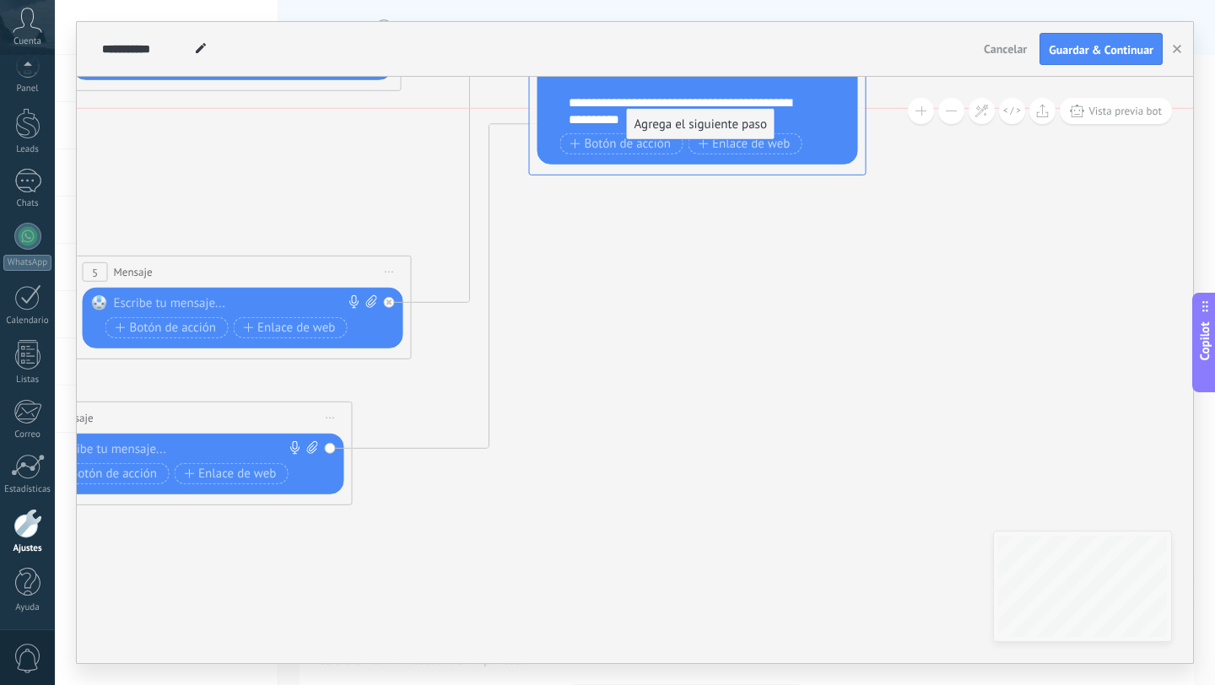
drag, startPoint x: 473, startPoint y: 523, endPoint x: 692, endPoint y: 124, distance: 455.5
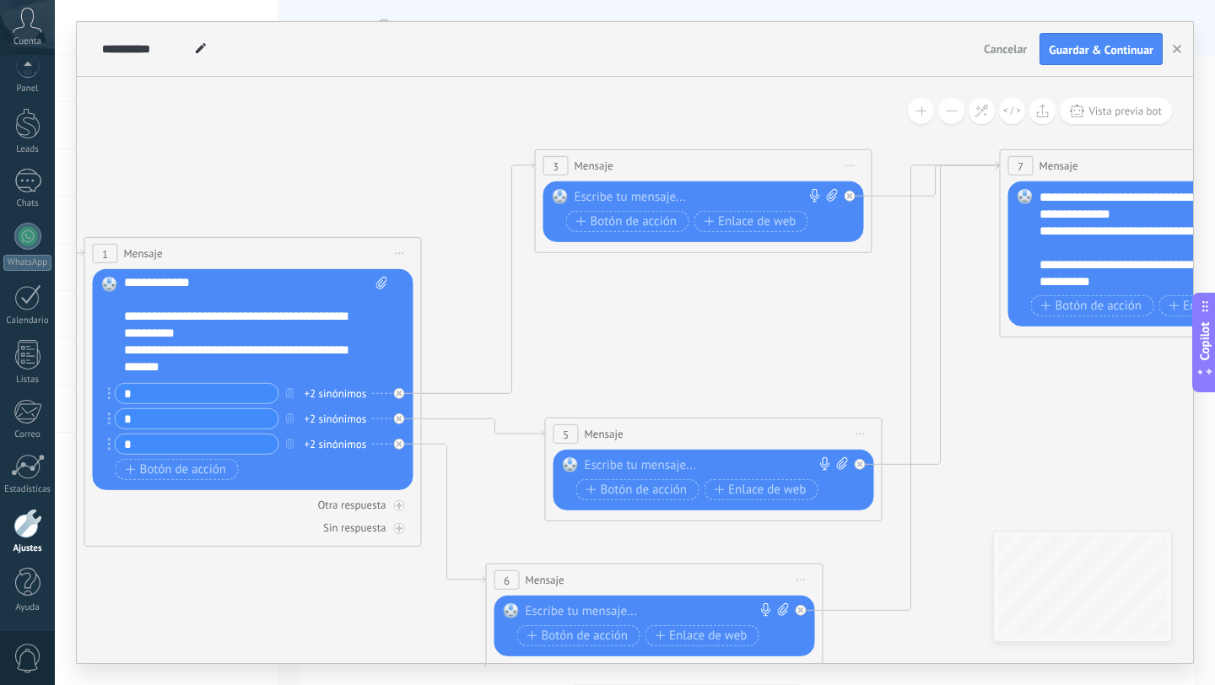
scroll to position [68, 0]
drag, startPoint x: 213, startPoint y: 337, endPoint x: 114, endPoint y: 325, distance: 99.4
click at [114, 325] on div "Reemplazar Quitar Convertir a mensaje de voz Arrastre la imagen aquí para adjun…" at bounding box center [253, 379] width 321 height 221
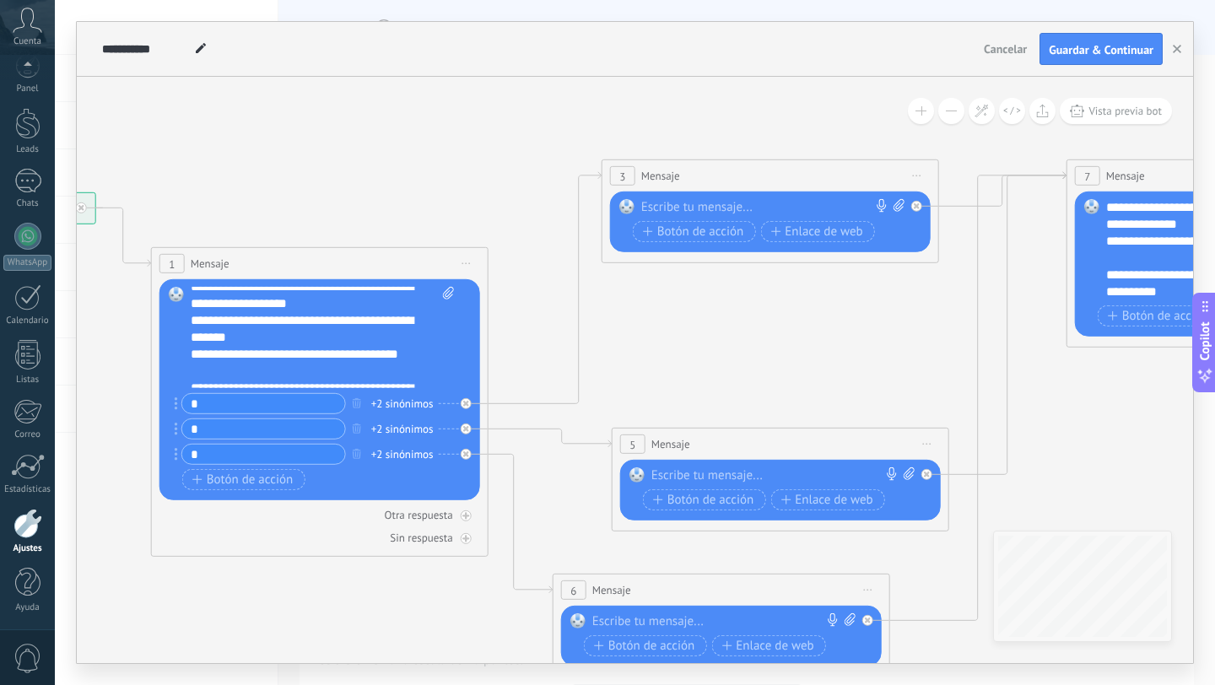
scroll to position [116, 0]
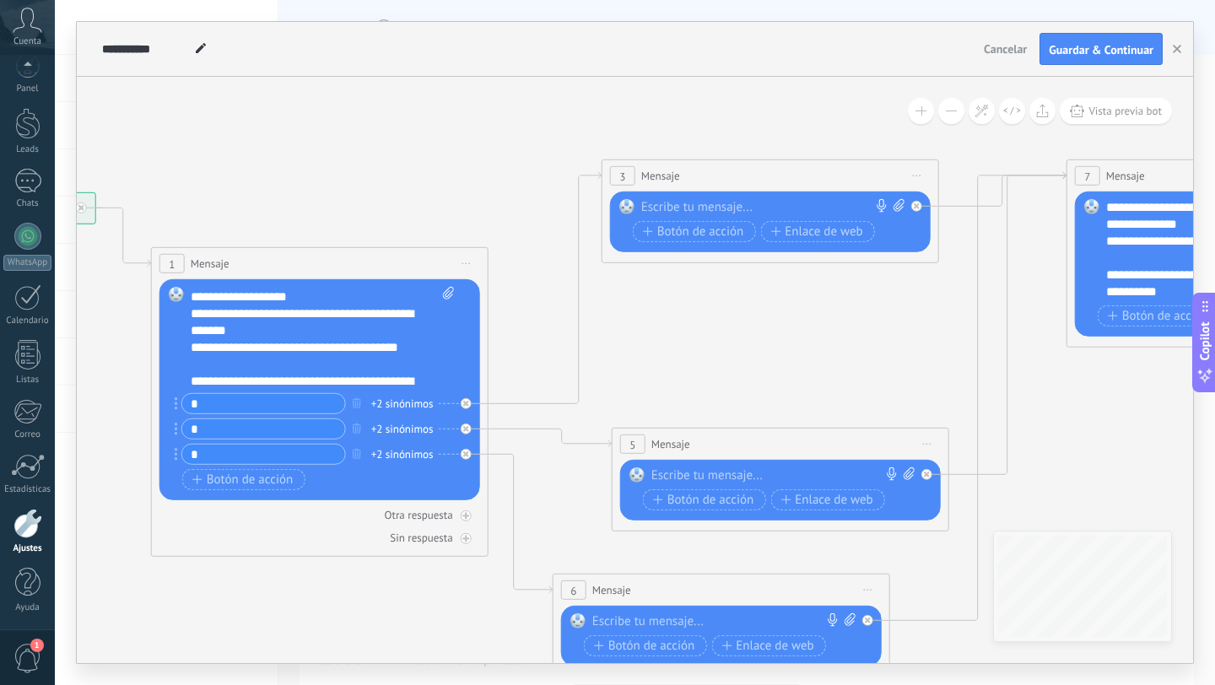
click at [717, 204] on div at bounding box center [766, 207] width 251 height 17
paste div
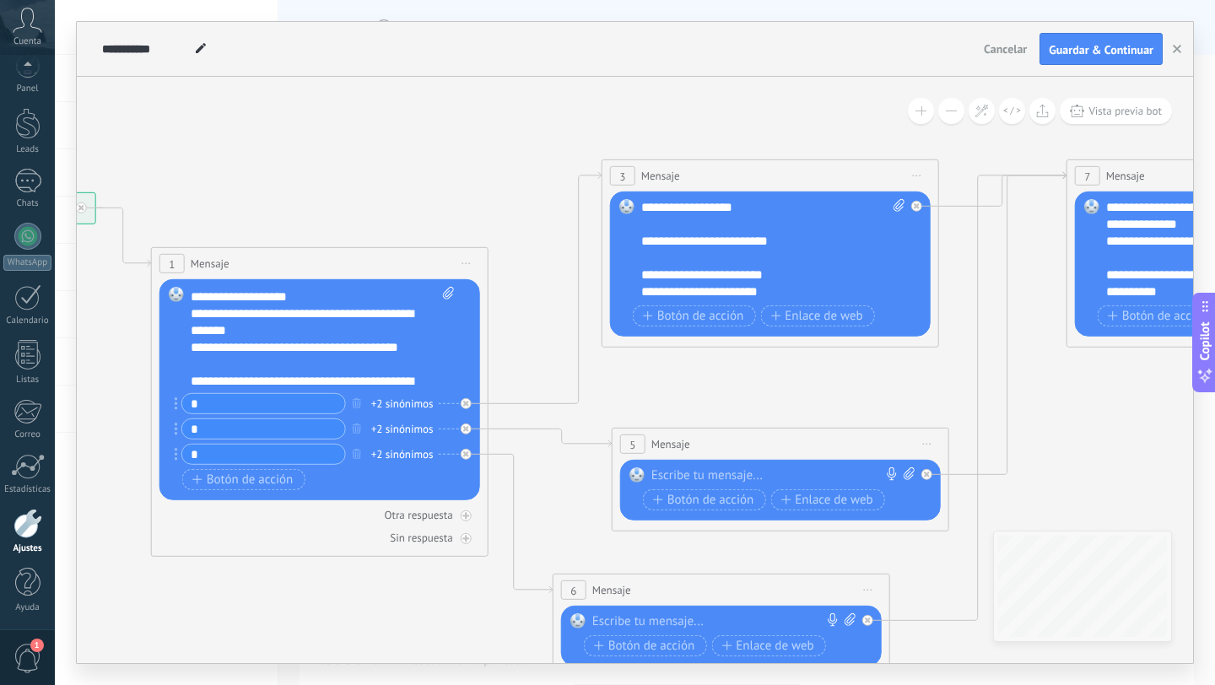
scroll to position [51, 0]
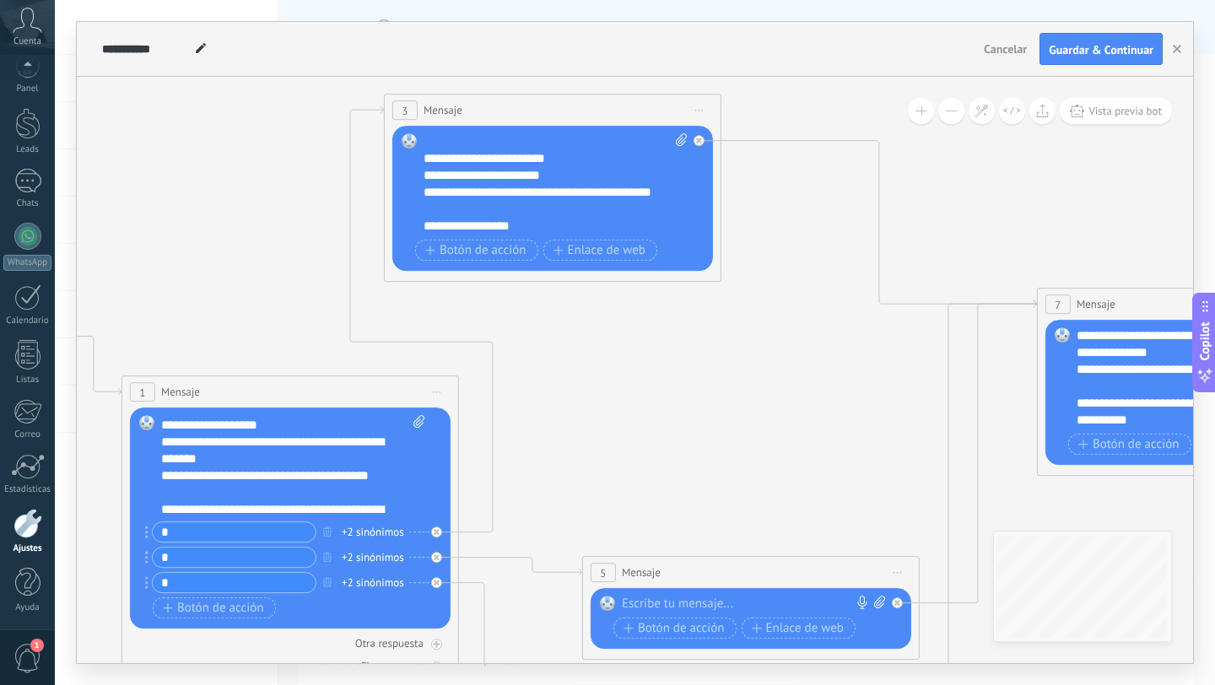
drag, startPoint x: 689, startPoint y: 307, endPoint x: 482, endPoint y: 128, distance: 274.0
click at [482, 126] on div "3 Mensaje ******* (a): Todos los contactos - canales seleccionados Todos los co…" at bounding box center [553, 110] width 336 height 31
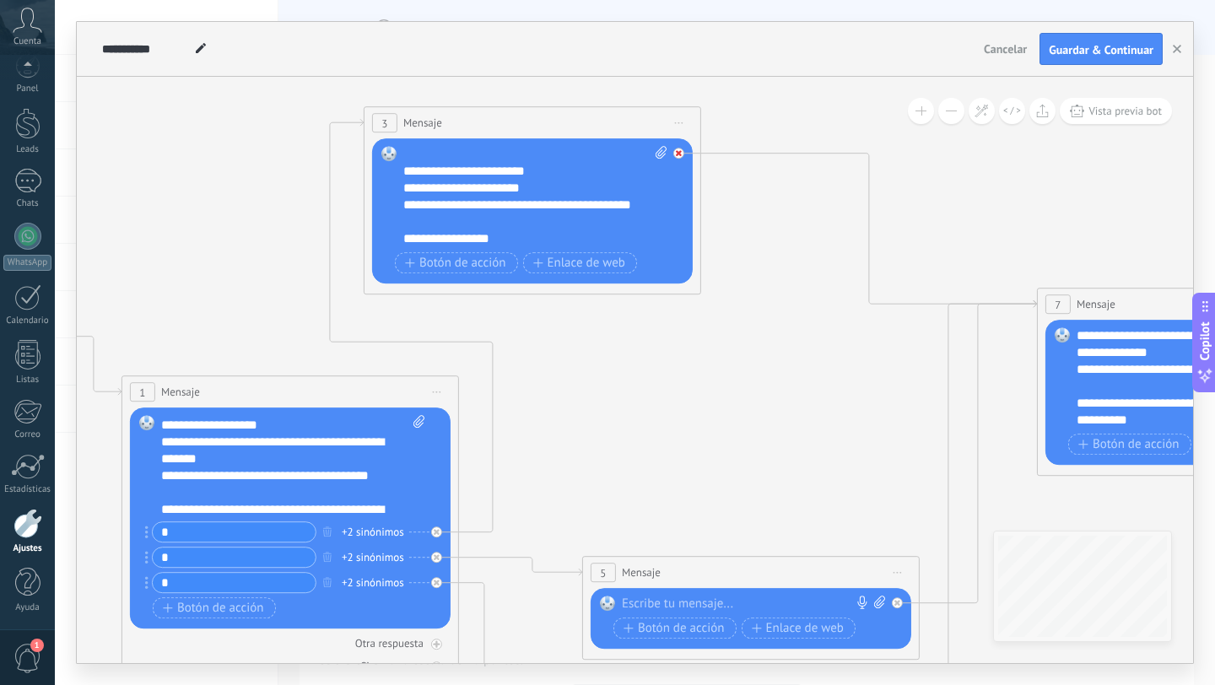
click at [681, 150] on icon at bounding box center [679, 153] width 6 height 6
click at [807, 177] on div "Agrega el siguiente paso" at bounding box center [831, 178] width 148 height 28
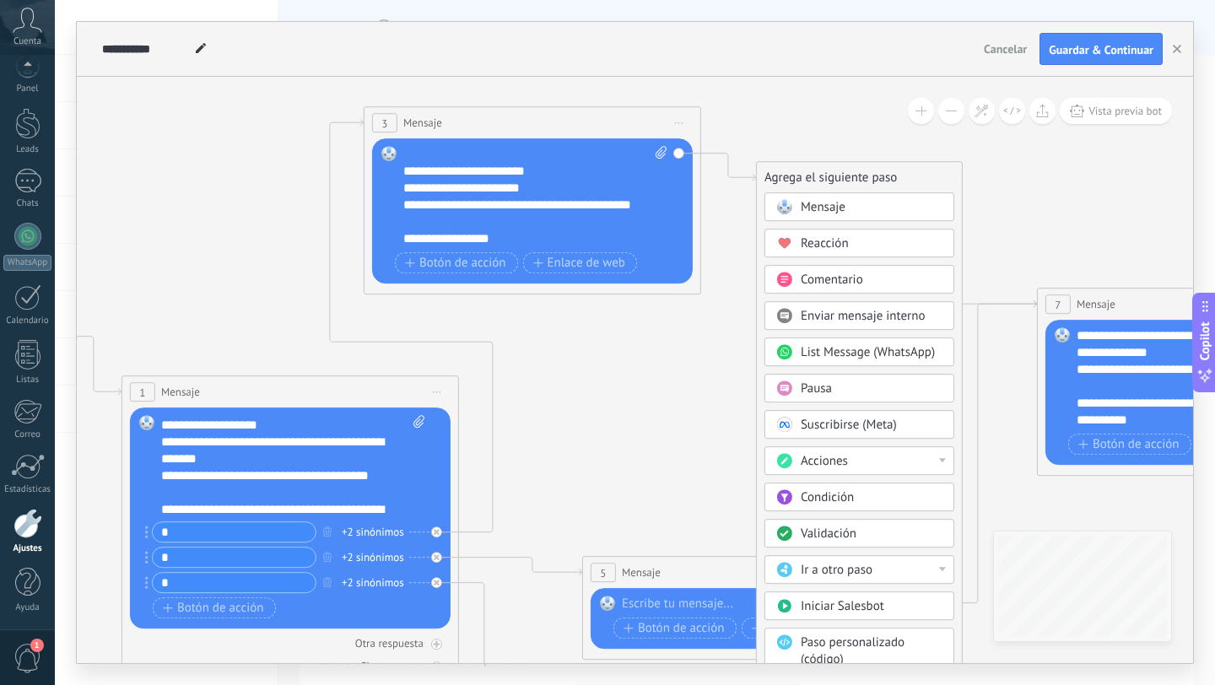
click at [808, 201] on span "Mensaje" at bounding box center [823, 207] width 45 height 16
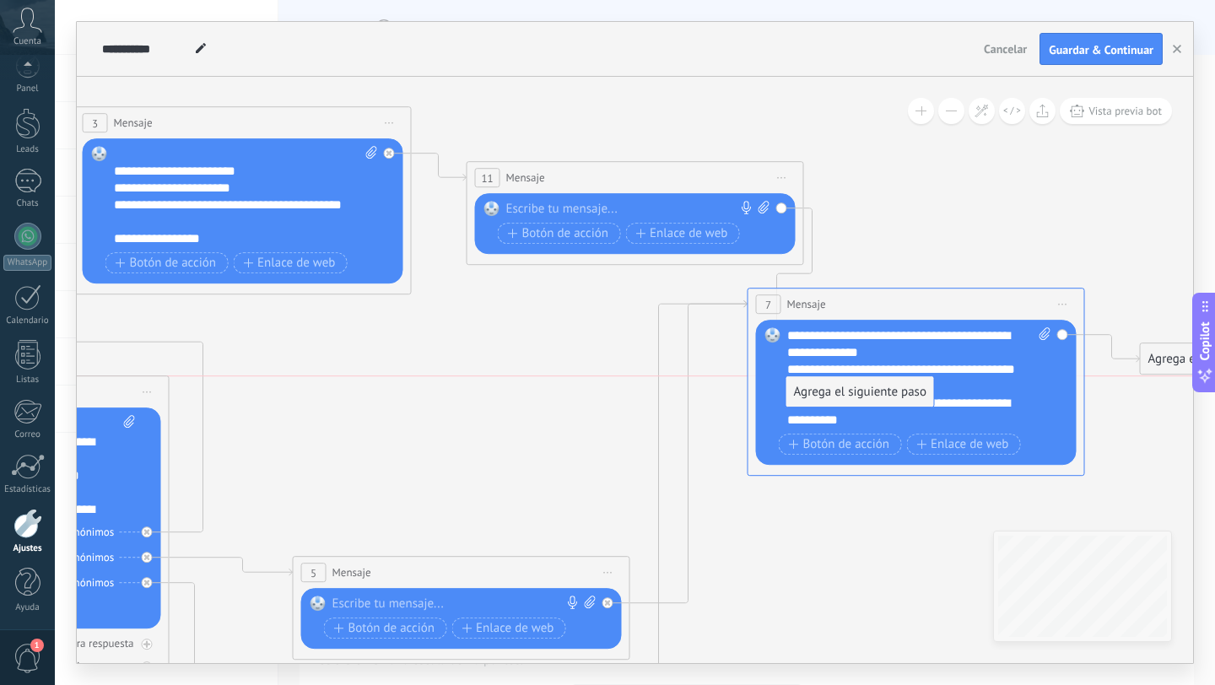
drag, startPoint x: 938, startPoint y: 235, endPoint x: 865, endPoint y: 395, distance: 176.0
click at [541, 214] on div at bounding box center [631, 209] width 251 height 17
paste div
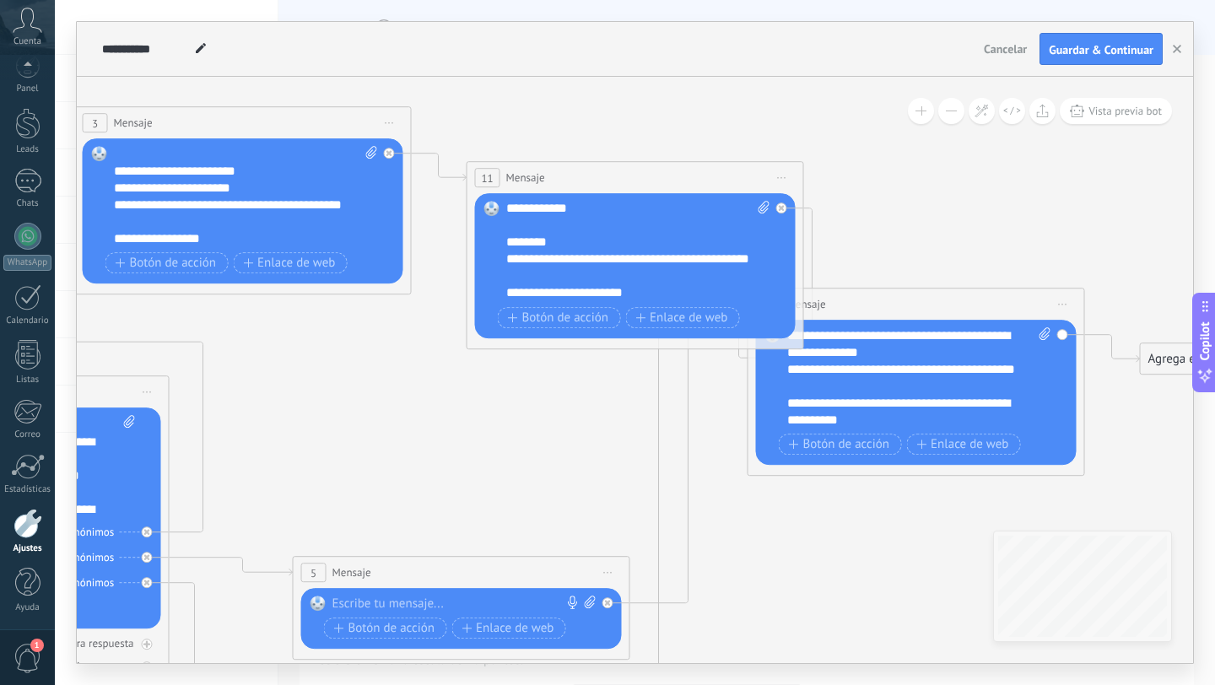
scroll to position [0, 0]
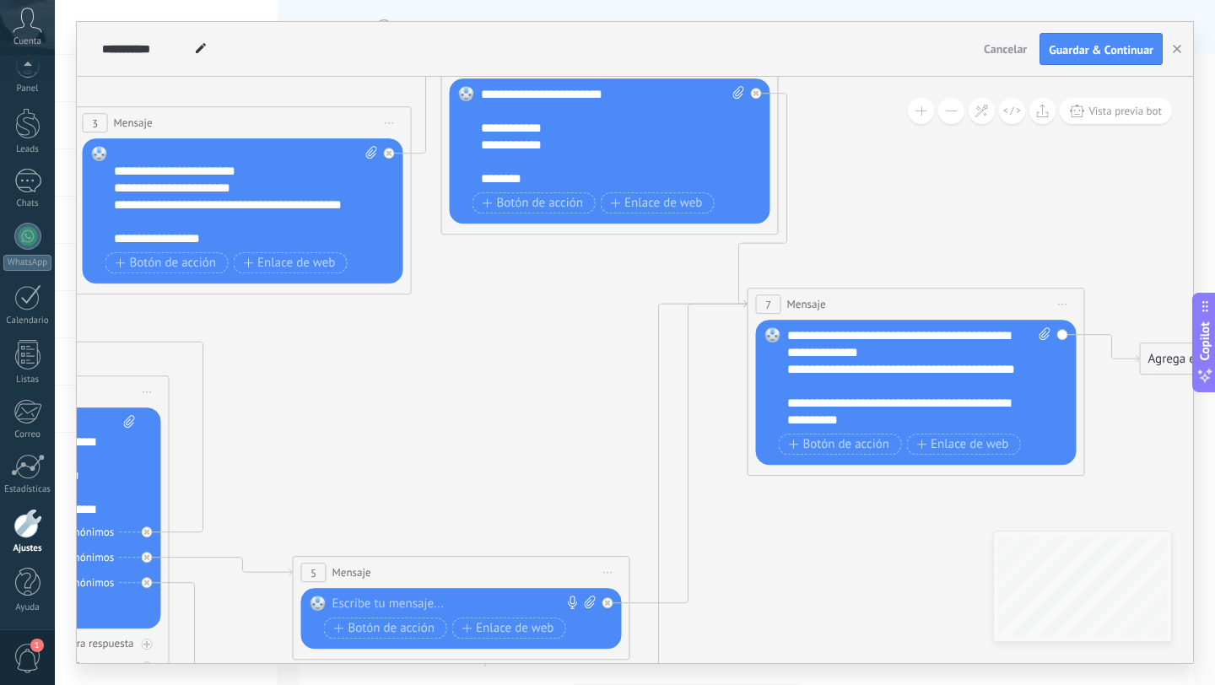
drag, startPoint x: 613, startPoint y: 178, endPoint x: 589, endPoint y: 64, distance: 116.5
click at [589, 64] on div "**********" at bounding box center [635, 342] width 1116 height 641
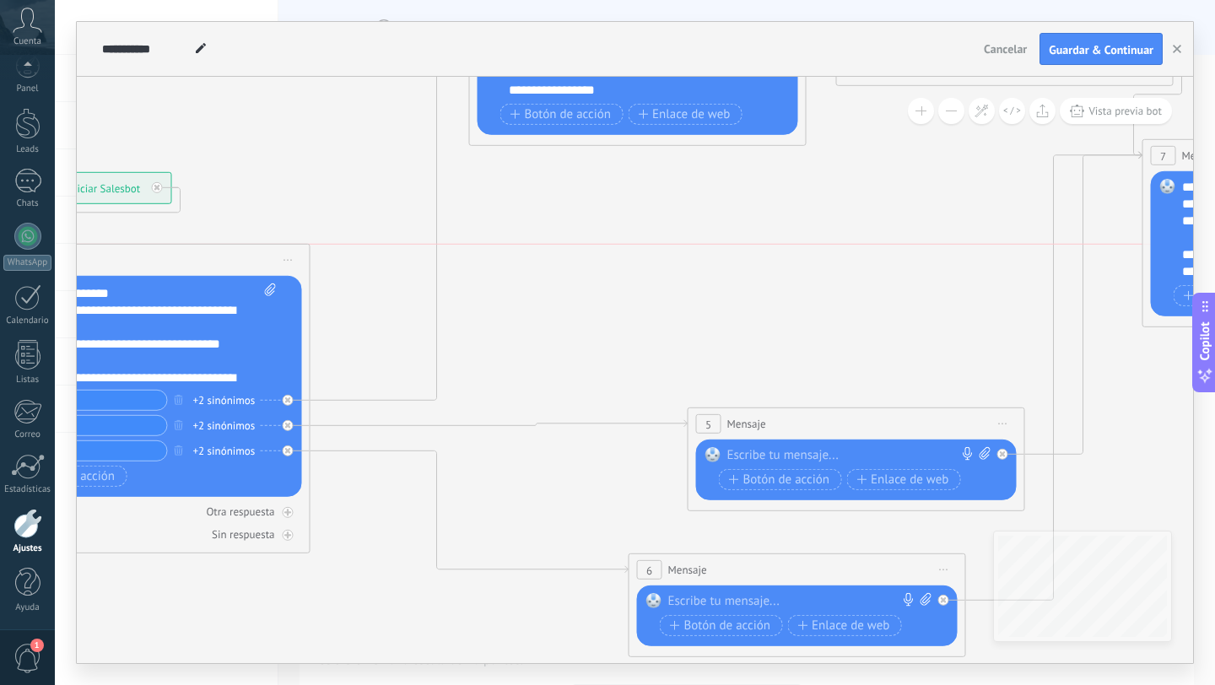
drag, startPoint x: 370, startPoint y: 249, endPoint x: 111, endPoint y: 262, distance: 259.4
click at [113, 262] on div "1 Mensaje ******* (a): Todos los contactos - canales seleccionados Todos los co…" at bounding box center [142, 260] width 336 height 31
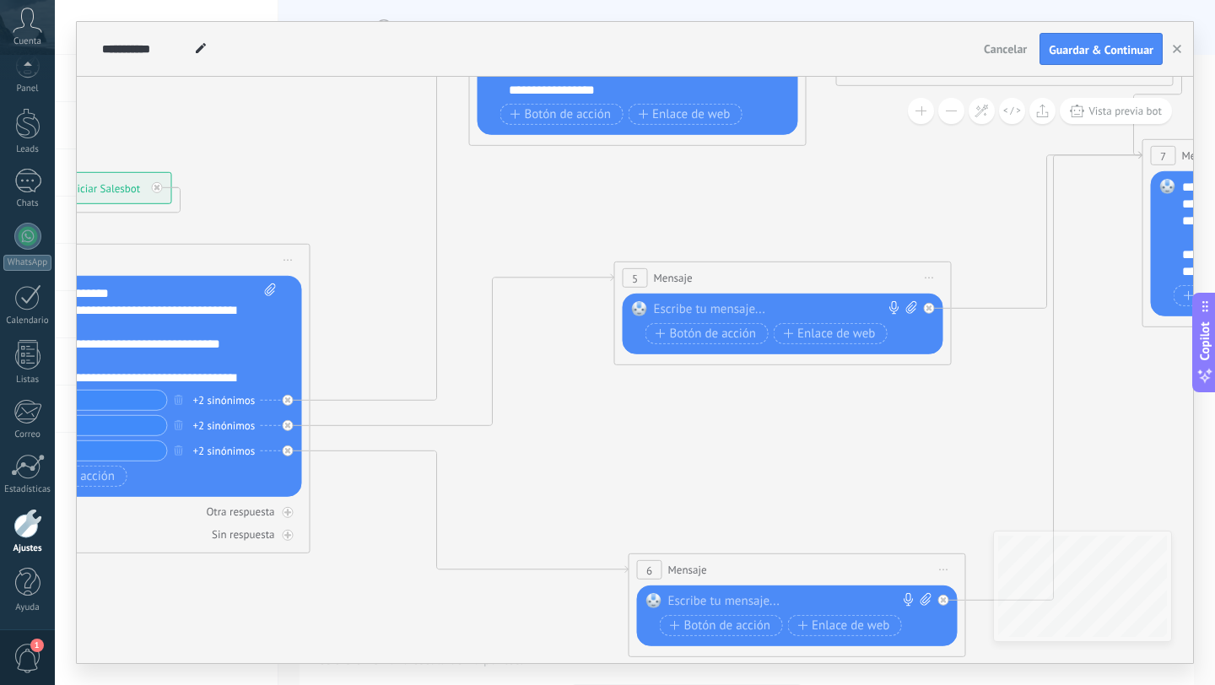
drag, startPoint x: 867, startPoint y: 416, endPoint x: 791, endPoint y: 270, distance: 164.6
click at [791, 270] on div "5 Mensaje ******* (a): Todos los contactos - canales seleccionados Todos los co…" at bounding box center [783, 277] width 336 height 31
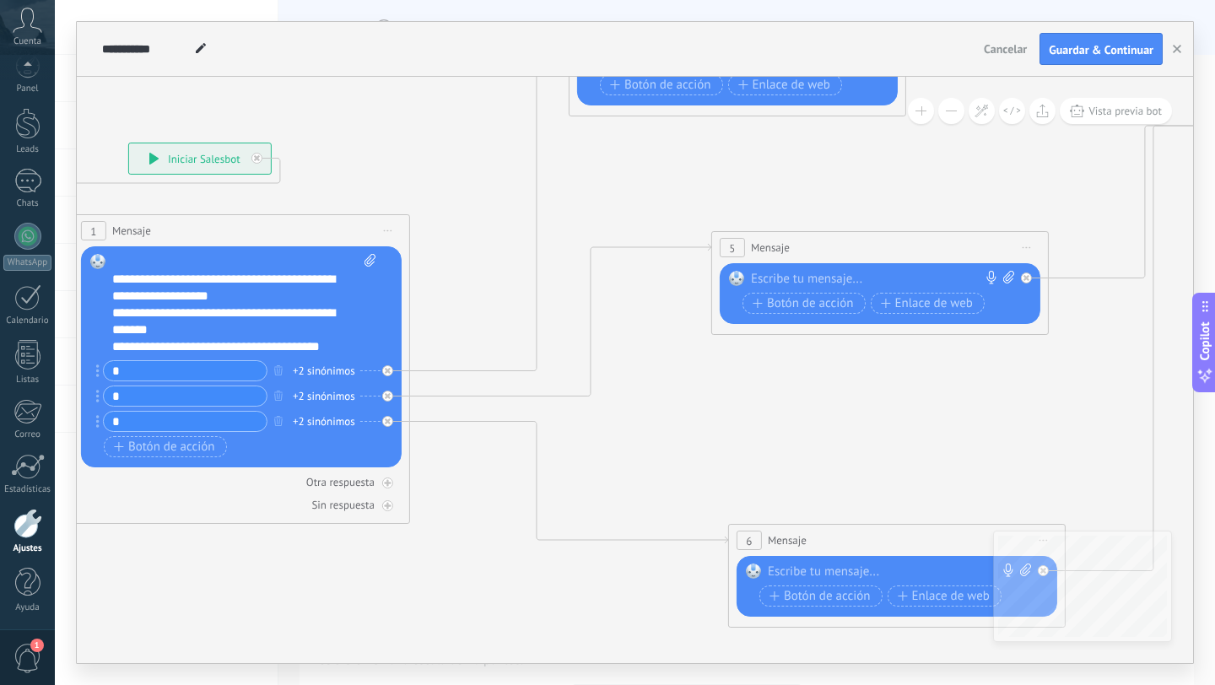
scroll to position [85, 0]
click at [824, 278] on div at bounding box center [876, 279] width 251 height 17
paste div
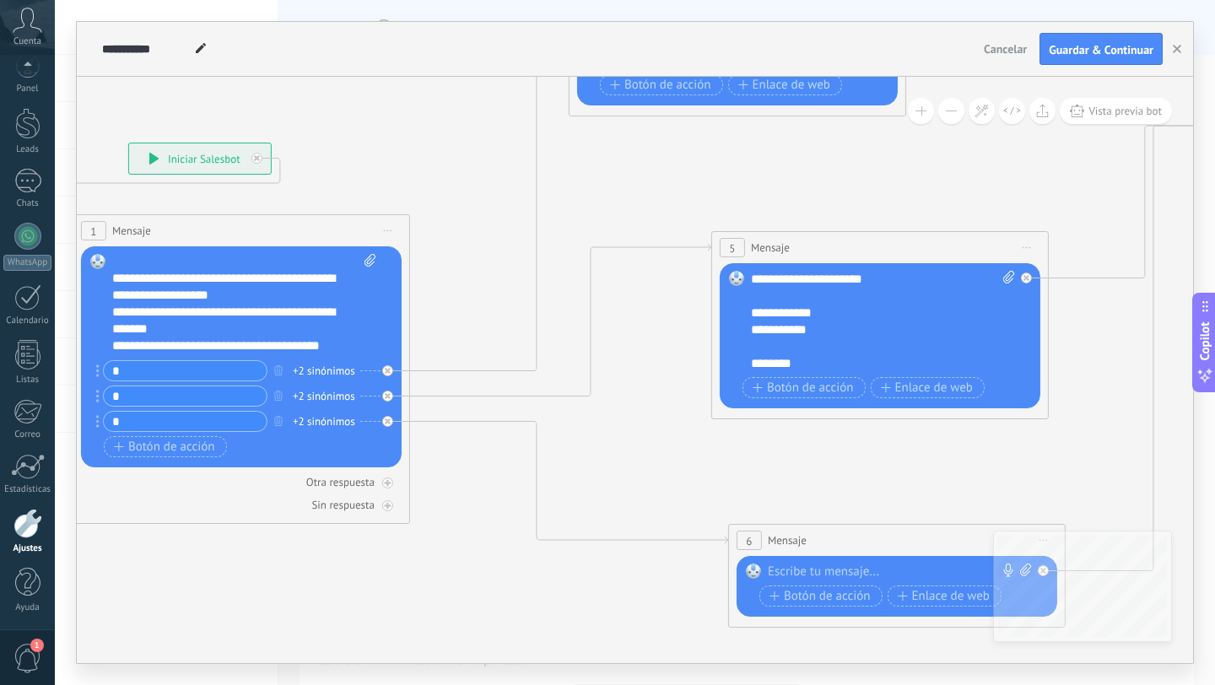
scroll to position [135, 0]
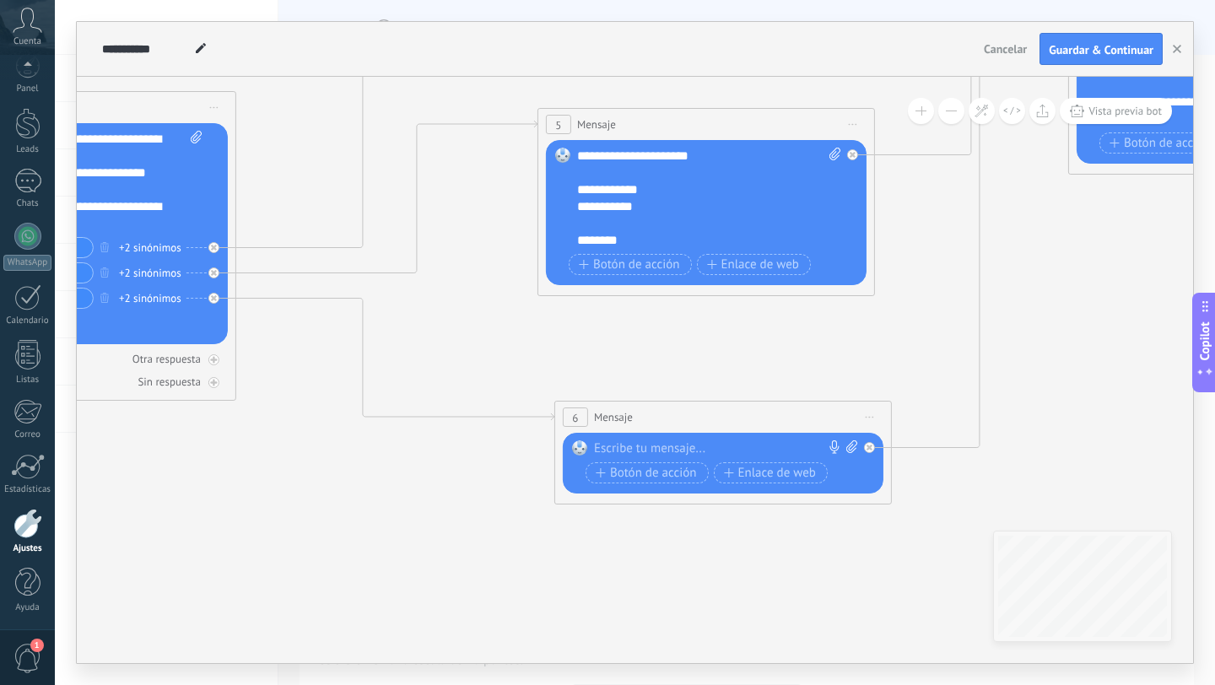
click at [636, 452] on div at bounding box center [719, 449] width 251 height 17
paste div
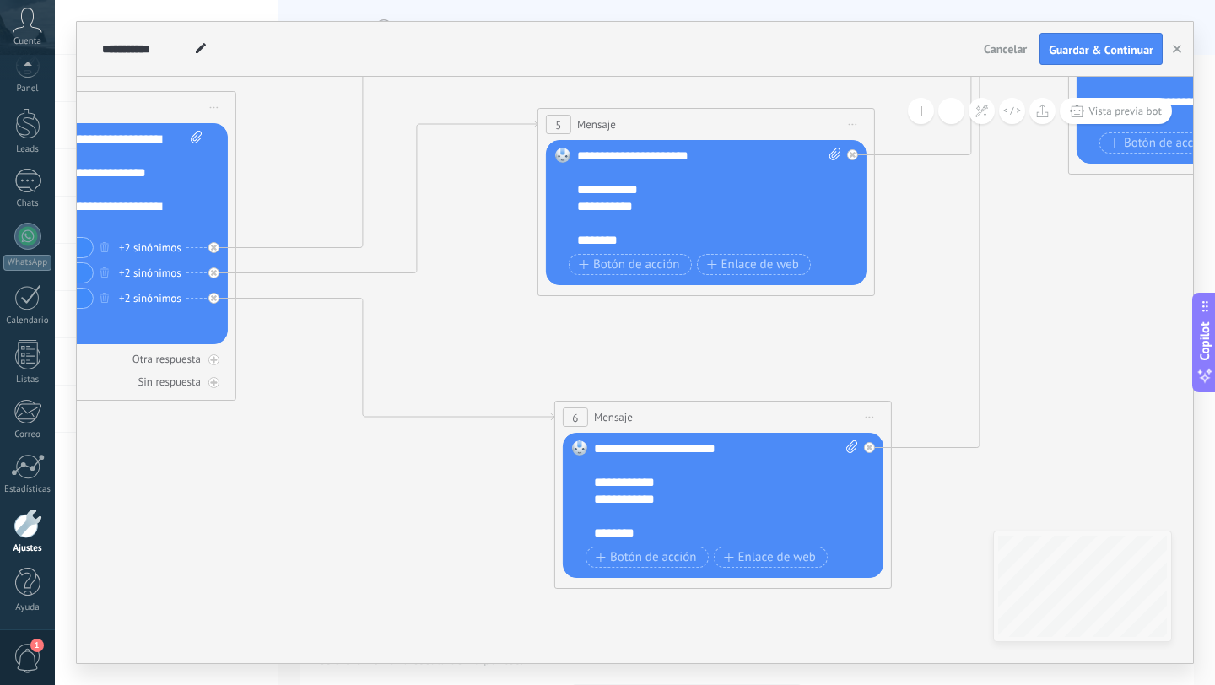
scroll to position [118, 0]
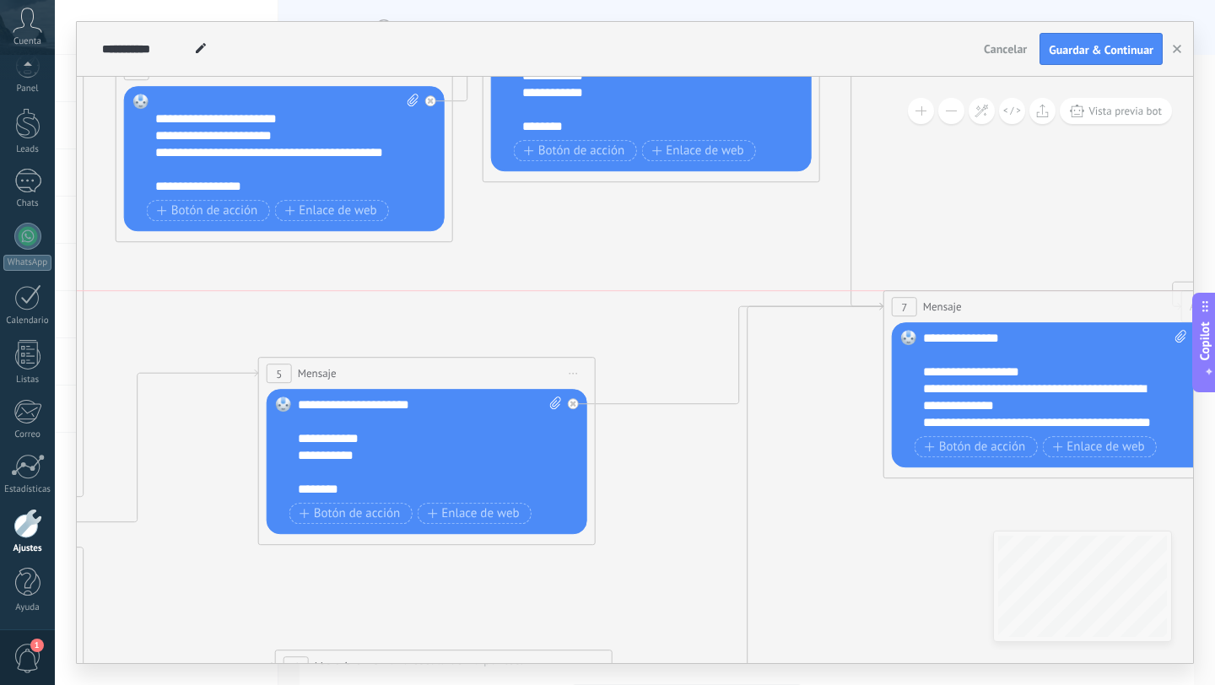
drag, startPoint x: 879, startPoint y: 254, endPoint x: 974, endPoint y: 311, distance: 110.6
click at [974, 312] on div "7 Mensaje ******* (a): Todos los contactos - canales seleccionados Todos los co…" at bounding box center [1052, 306] width 336 height 31
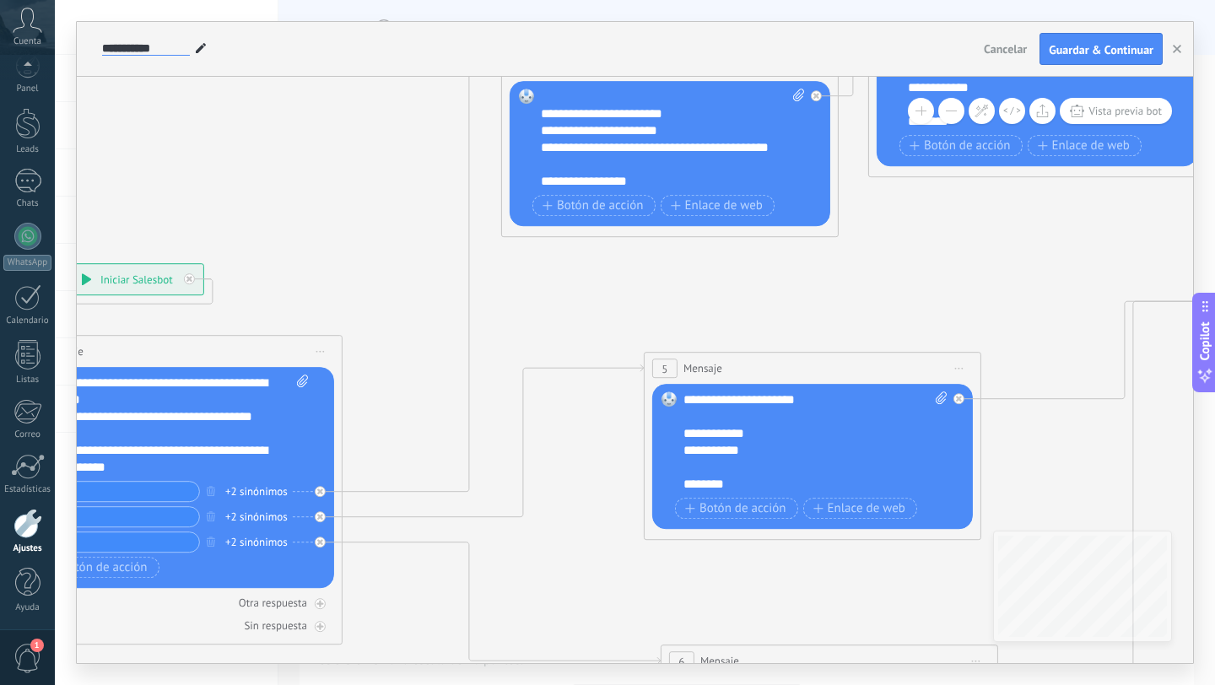
click at [143, 48] on input "**********" at bounding box center [146, 49] width 88 height 14
type input "**********"
click at [1090, 46] on span "Guardar & Continuar" at bounding box center [1101, 50] width 105 height 12
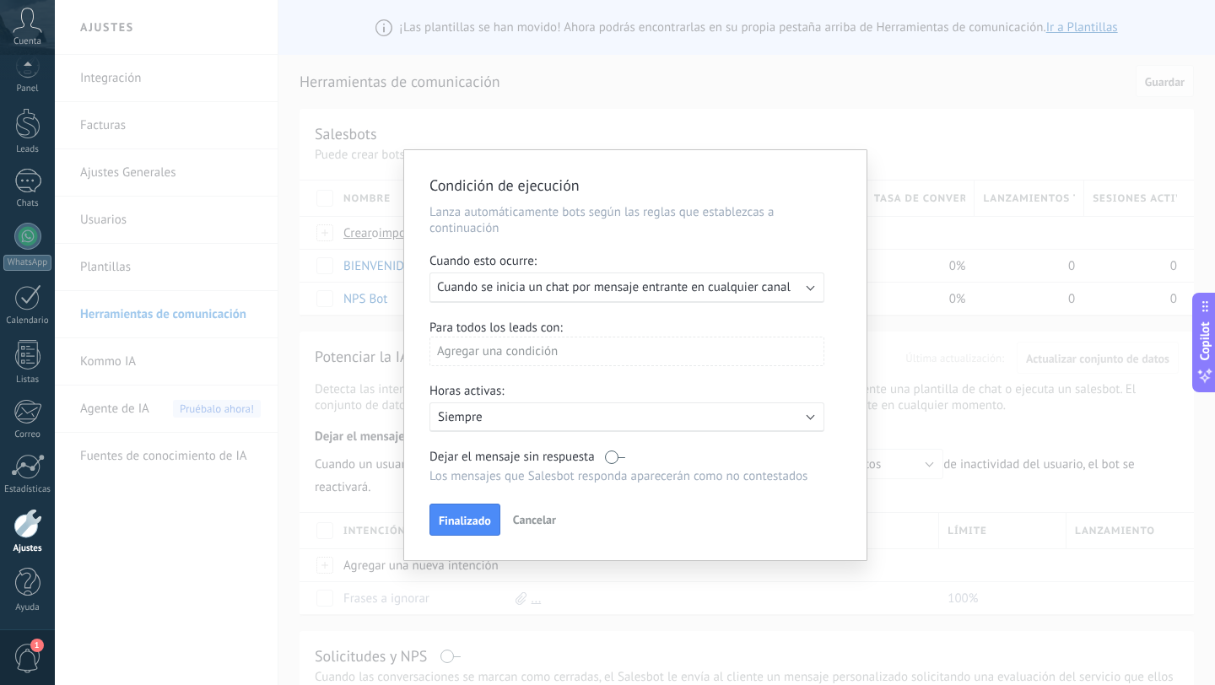
click at [546, 354] on div "Agregar una condición" at bounding box center [627, 352] width 395 height 30
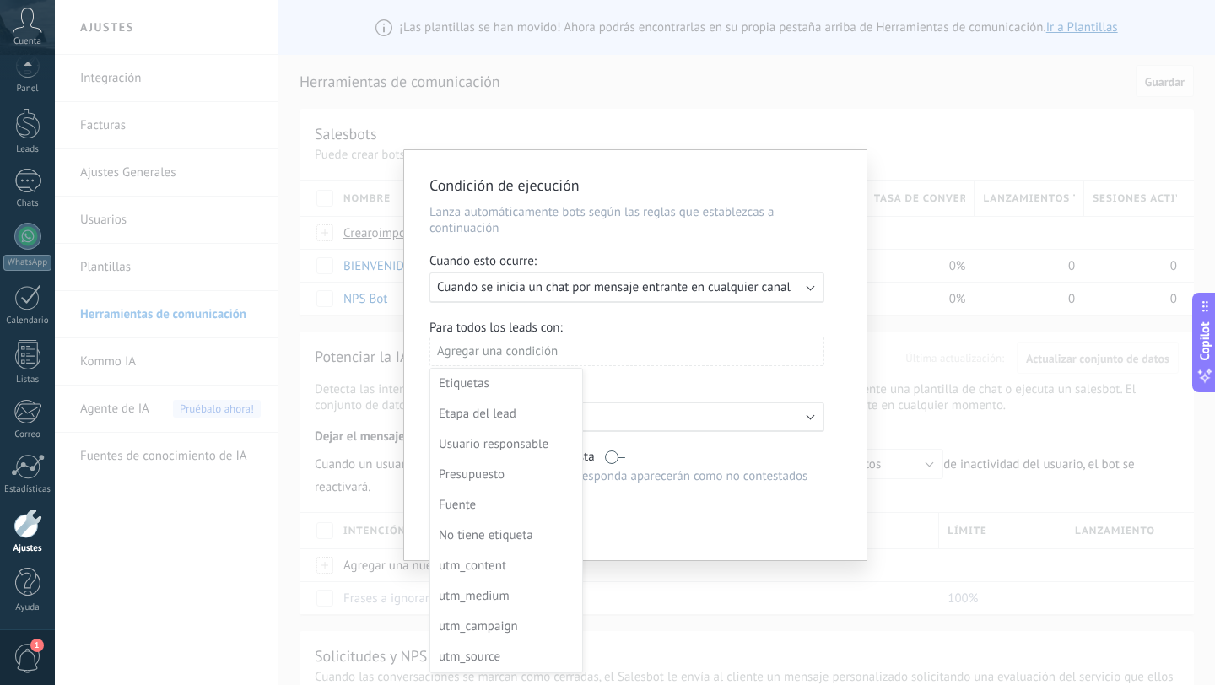
click at [732, 377] on div at bounding box center [635, 357] width 462 height 414
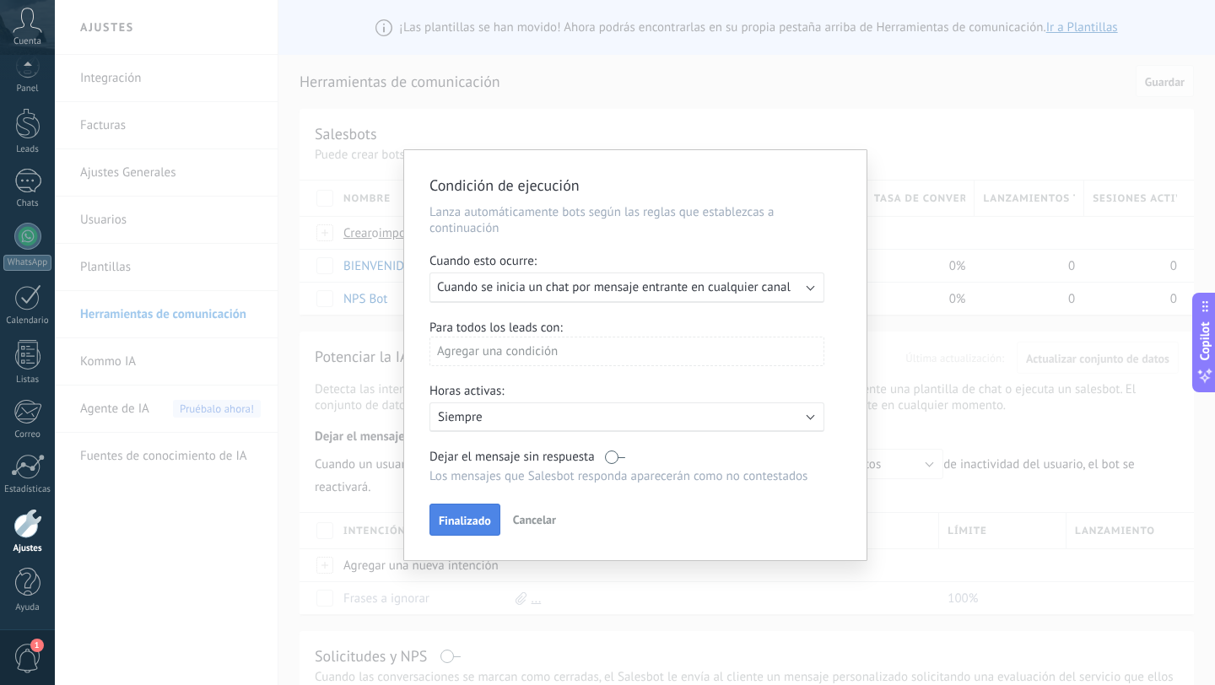
click at [451, 533] on button "Finalizado" at bounding box center [465, 520] width 71 height 32
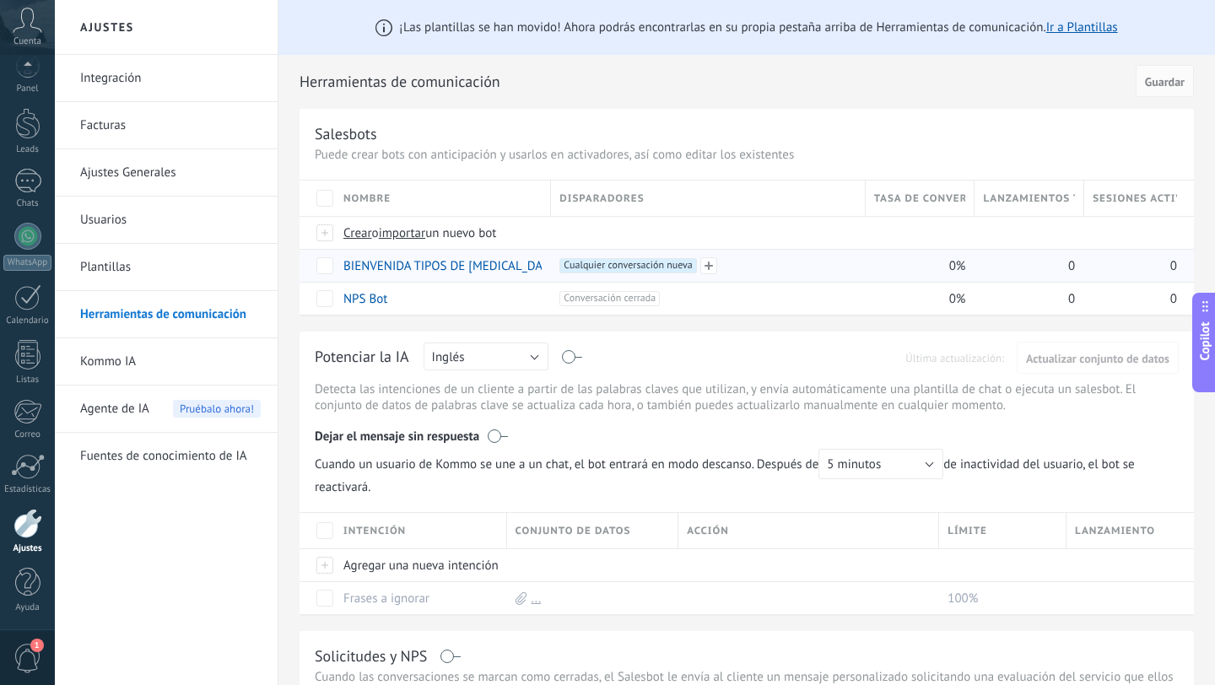
click at [614, 267] on span "Cualquier conversación nueva +0" at bounding box center [627, 265] width 137 height 15
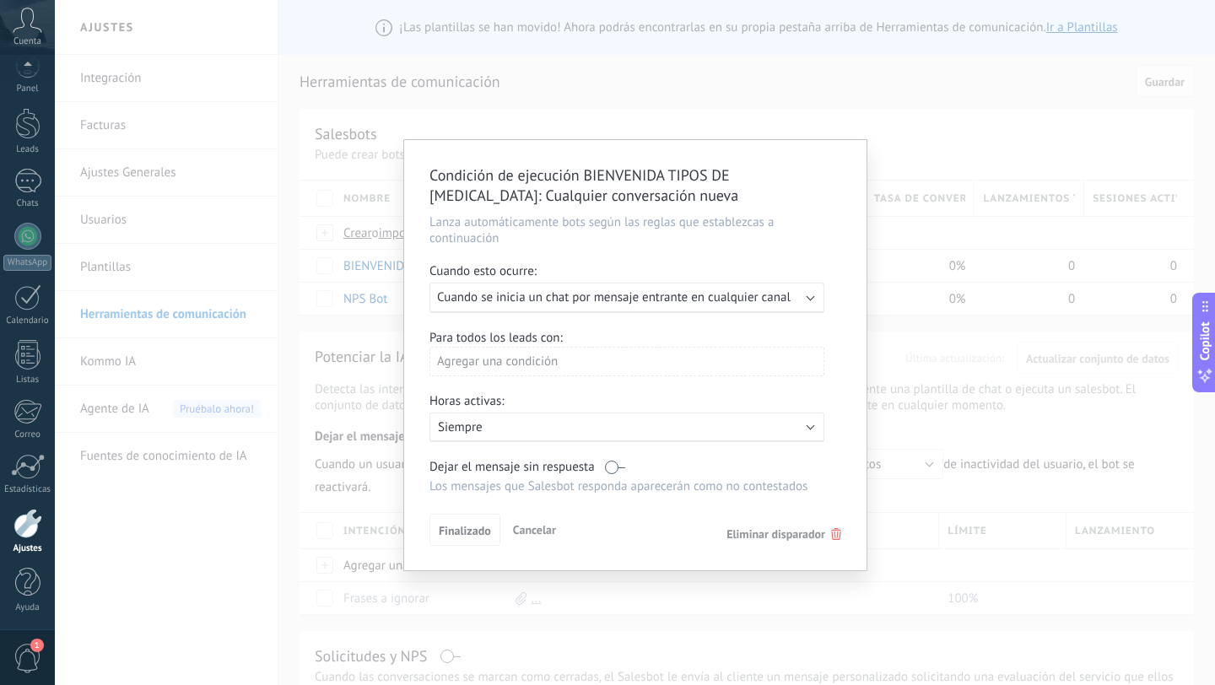
click at [710, 295] on span "Cuando se inicia un chat por mensaje entrante en cualquier canal" at bounding box center [614, 297] width 354 height 16
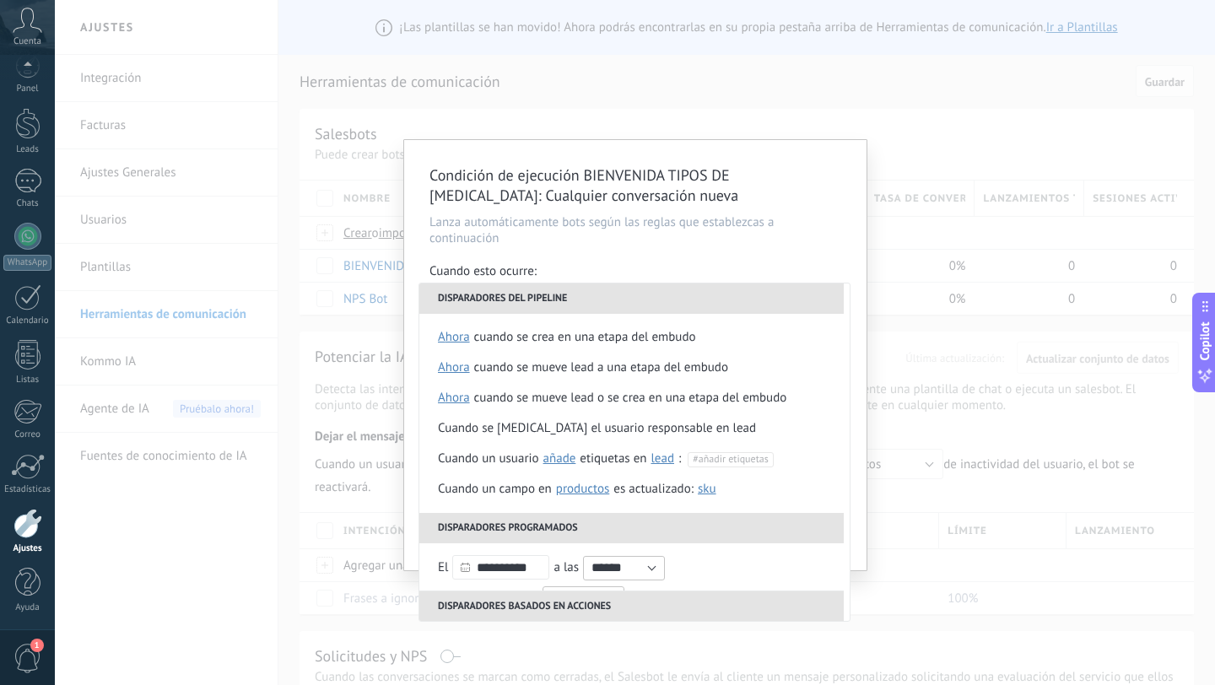
click at [247, 539] on div "Condición de ejecución BIENVENIDA TIPOS DE BRONCEADO : Cualquier conversación n…" at bounding box center [635, 342] width 1160 height 685
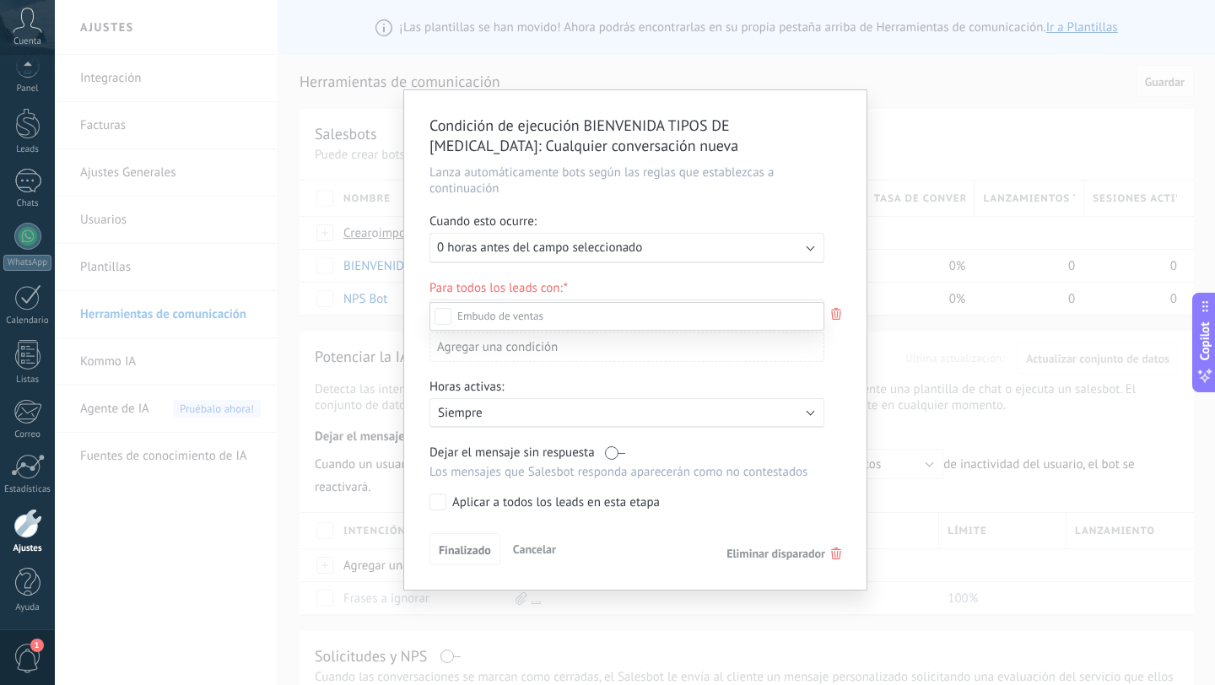
click at [190, 466] on div at bounding box center [635, 342] width 1160 height 685
click at [535, 546] on span "Cancelar" at bounding box center [534, 549] width 43 height 15
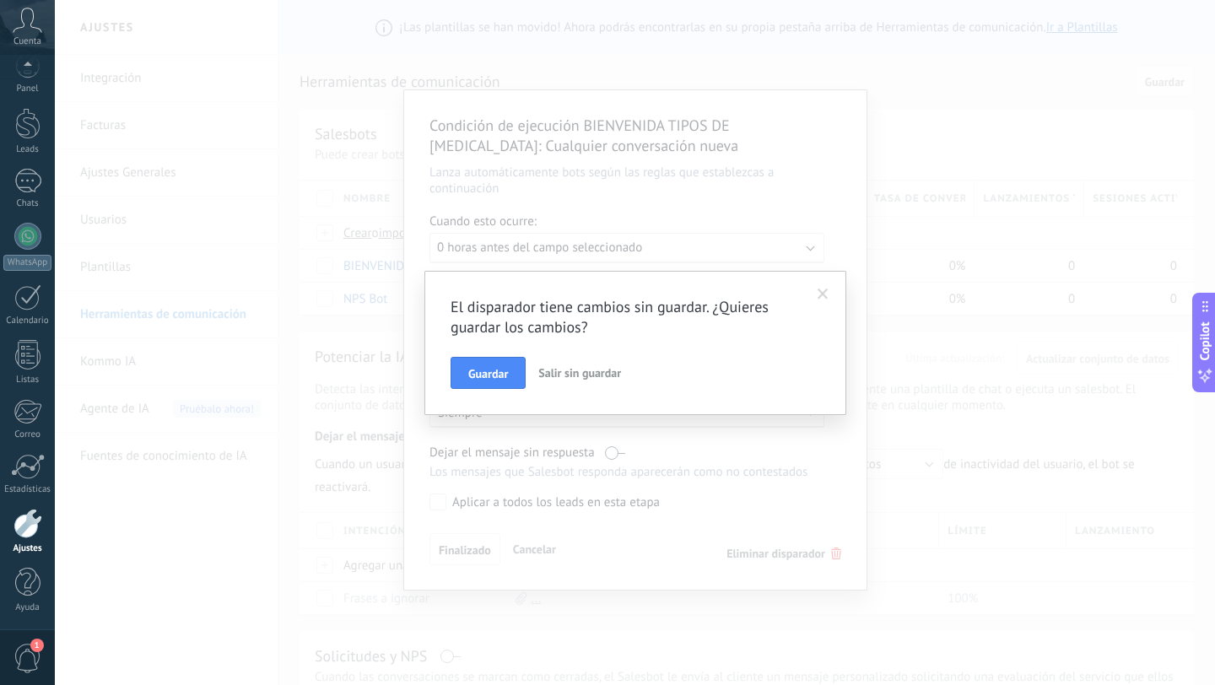
click at [582, 374] on span "Salir sin guardar" at bounding box center [579, 372] width 83 height 15
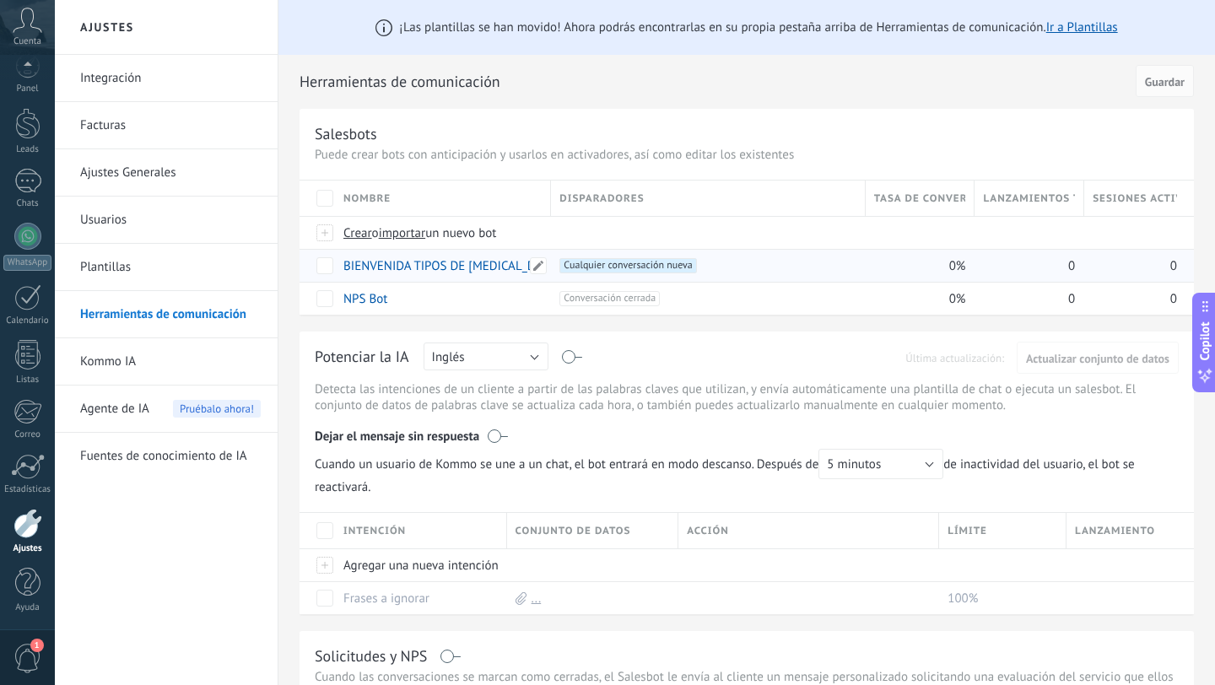
click at [397, 270] on link "BIENVENIDA TIPOS DE BRONCEADO" at bounding box center [451, 266] width 216 height 16
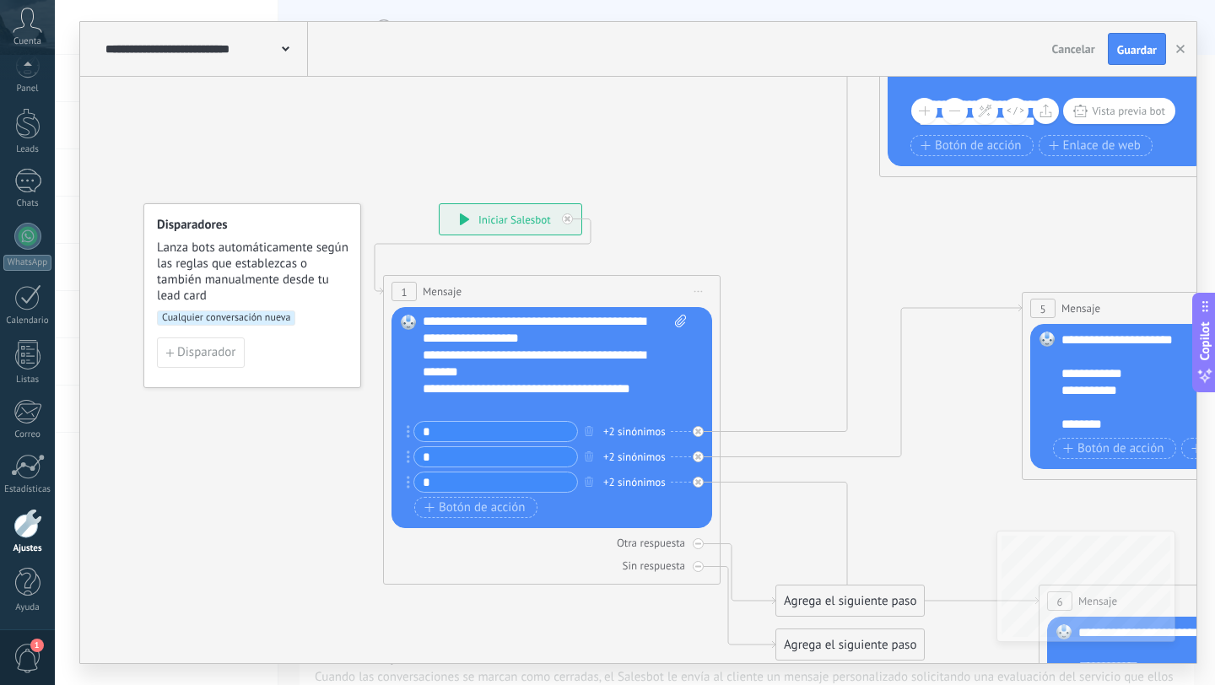
scroll to position [135, 0]
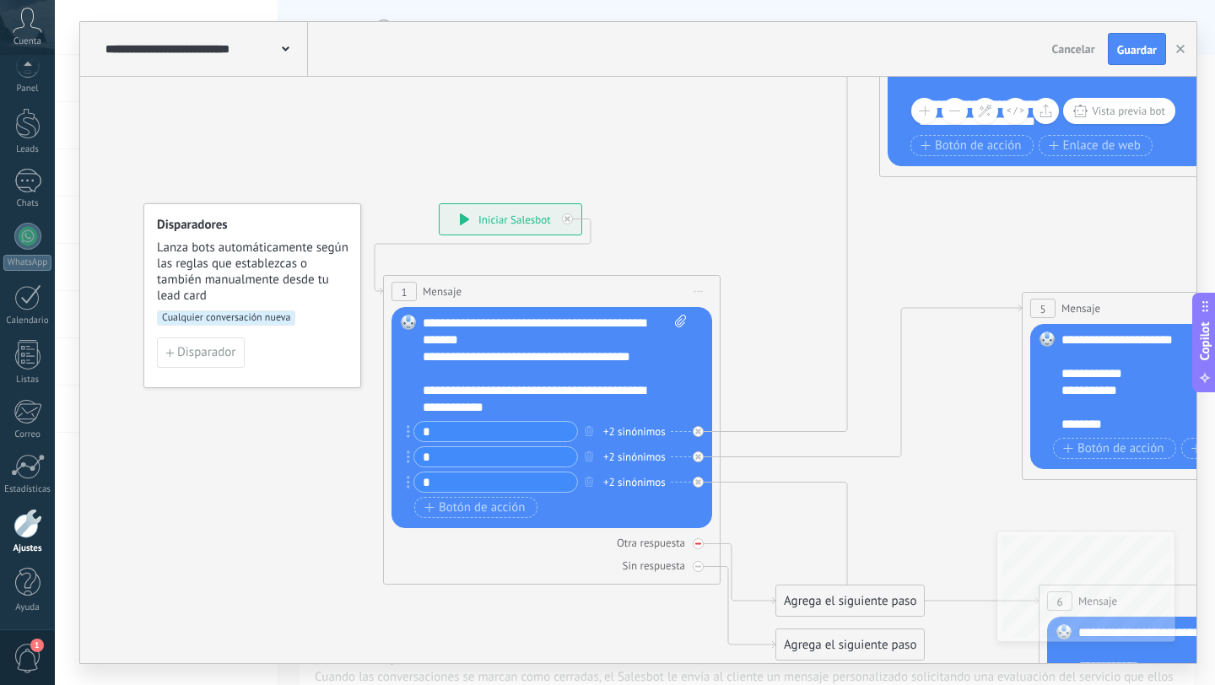
click at [700, 543] on icon at bounding box center [698, 544] width 6 height 2
click at [700, 571] on div at bounding box center [698, 566] width 11 height 11
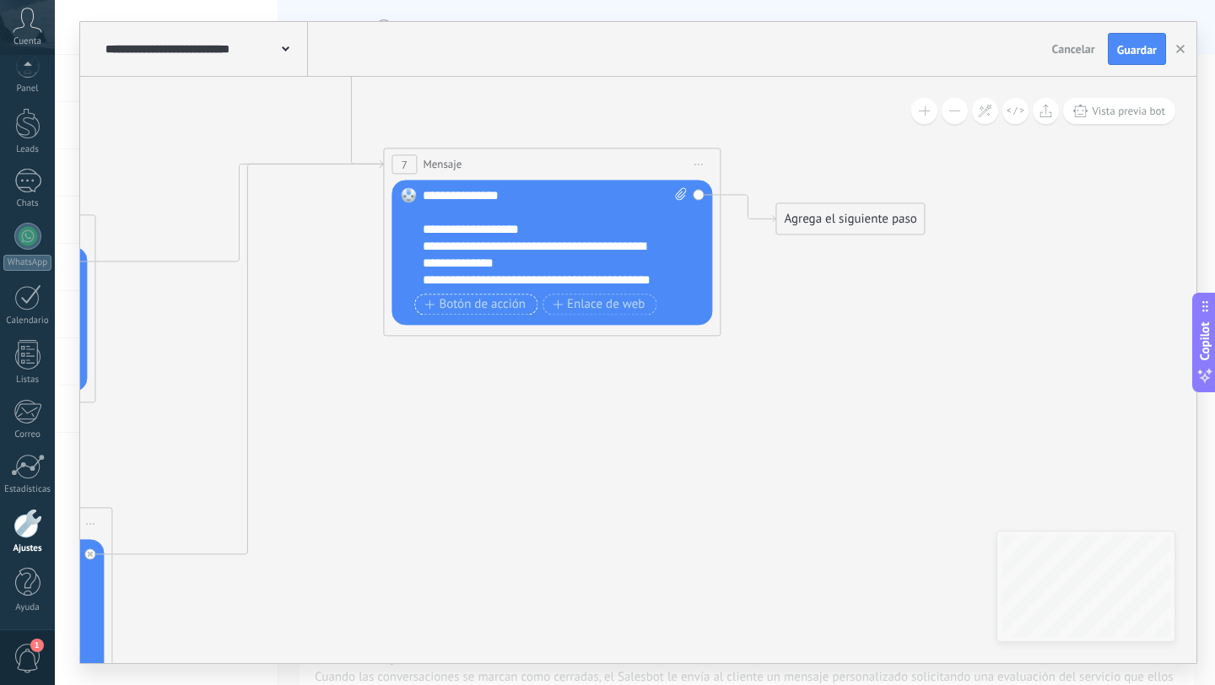
click at [497, 300] on span "Botón de acción" at bounding box center [474, 305] width 101 height 14
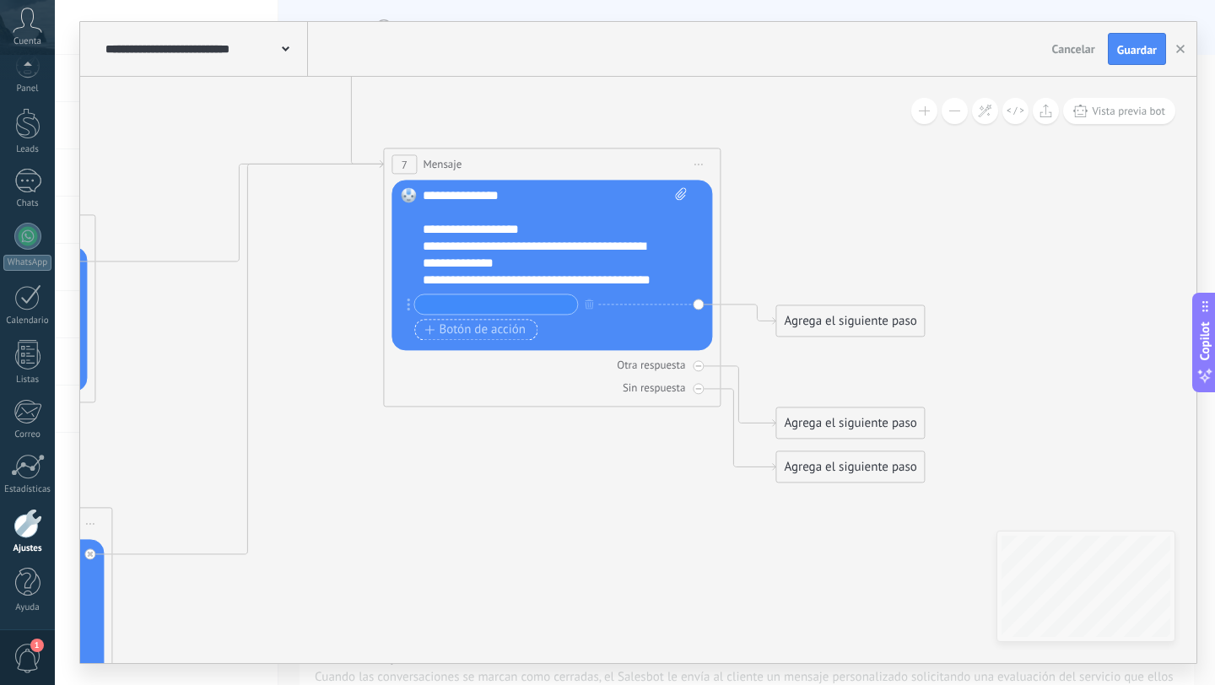
click at [478, 326] on span "Botón de acción" at bounding box center [474, 330] width 101 height 14
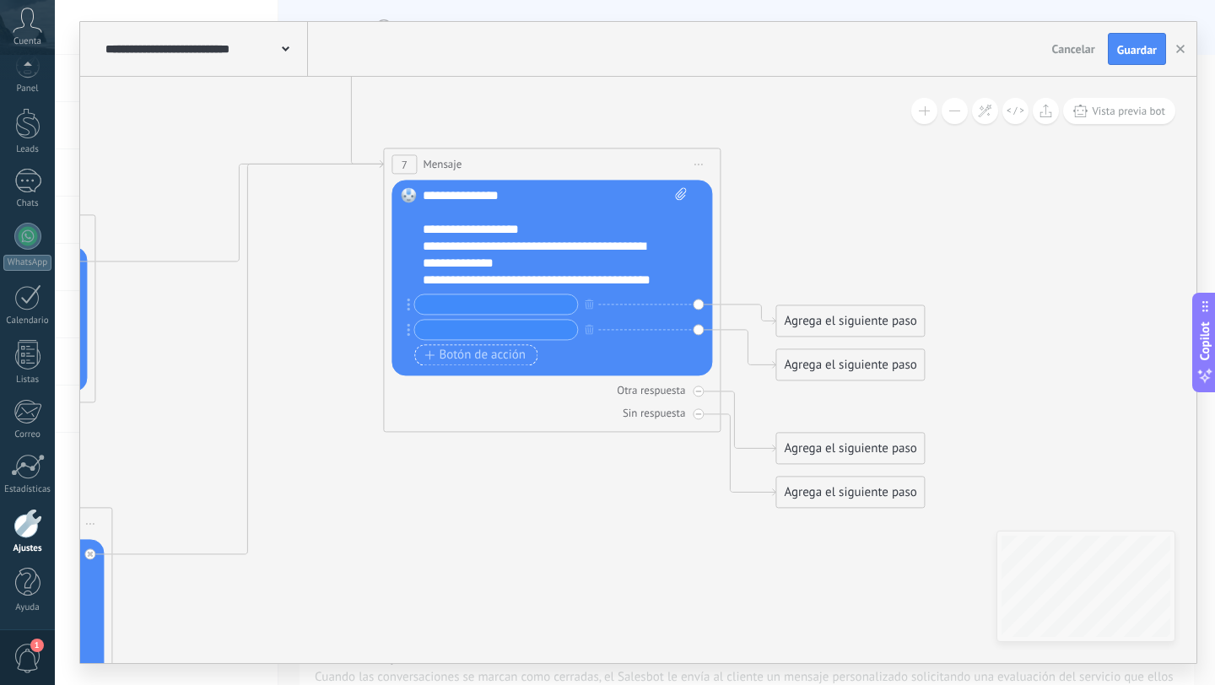
click at [474, 358] on span "Botón de acción" at bounding box center [474, 356] width 101 height 14
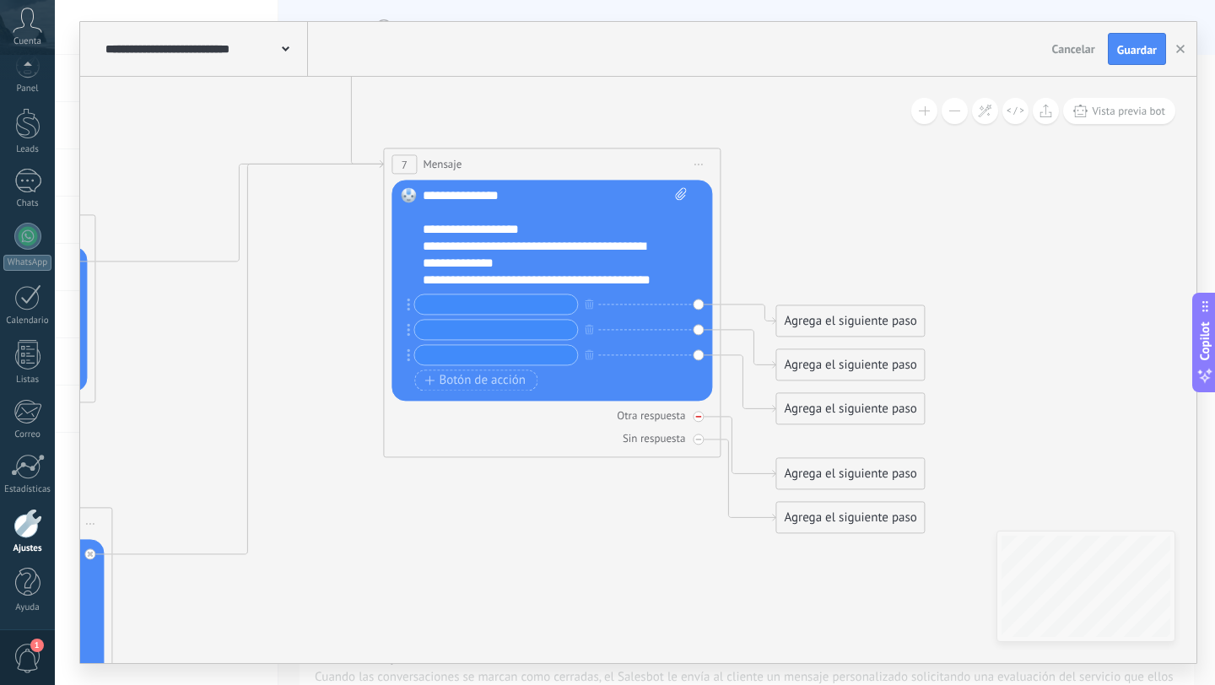
click at [700, 410] on div "Otra respuesta" at bounding box center [552, 416] width 321 height 16
click at [700, 441] on icon at bounding box center [698, 439] width 6 height 6
drag, startPoint x: 861, startPoint y: 322, endPoint x: 858, endPoint y: 148, distance: 173.9
click at [858, 149] on div "Agrega el siguiente paso" at bounding box center [850, 159] width 148 height 28
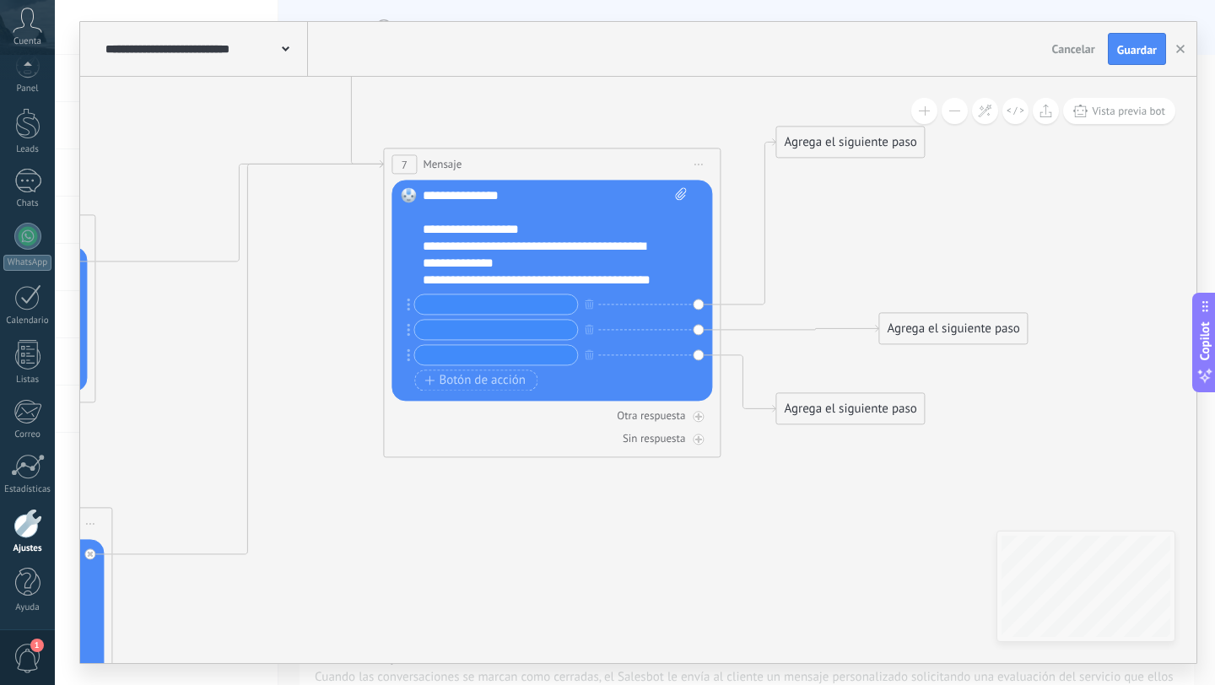
drag, startPoint x: 836, startPoint y: 361, endPoint x: 933, endPoint y: 316, distance: 106.9
click at [934, 316] on div "Agrega el siguiente paso" at bounding box center [953, 329] width 148 height 28
drag, startPoint x: 819, startPoint y: 412, endPoint x: 891, endPoint y: 412, distance: 72.6
click at [891, 412] on div "Agrega el siguiente paso" at bounding box center [850, 409] width 148 height 28
click at [831, 141] on div "Agrega el siguiente paso" at bounding box center [850, 142] width 148 height 28
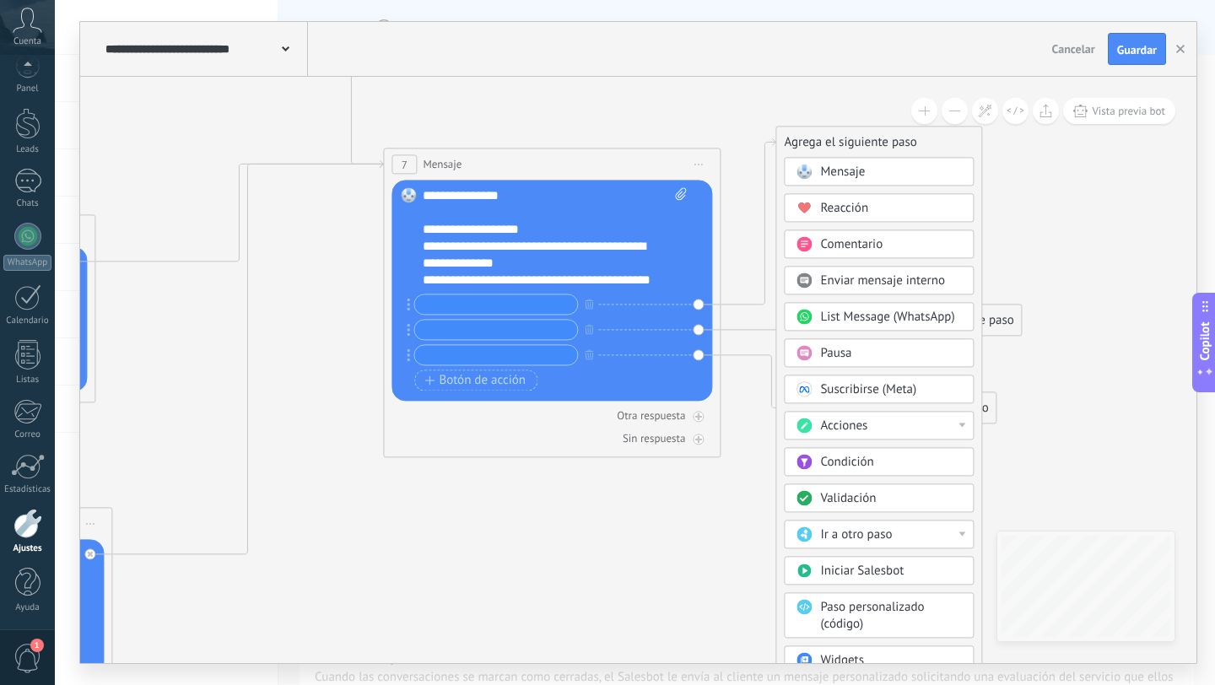
click at [857, 176] on span "Mensaje" at bounding box center [842, 172] width 45 height 16
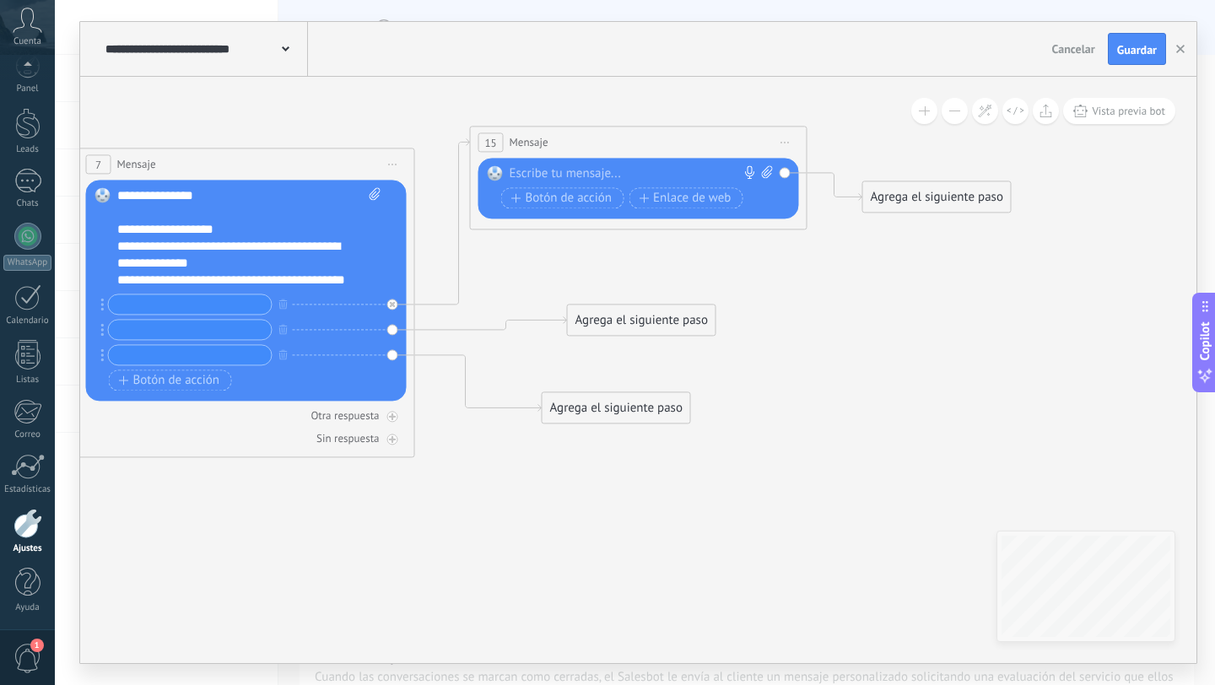
click at [639, 173] on div at bounding box center [635, 173] width 251 height 17
paste div
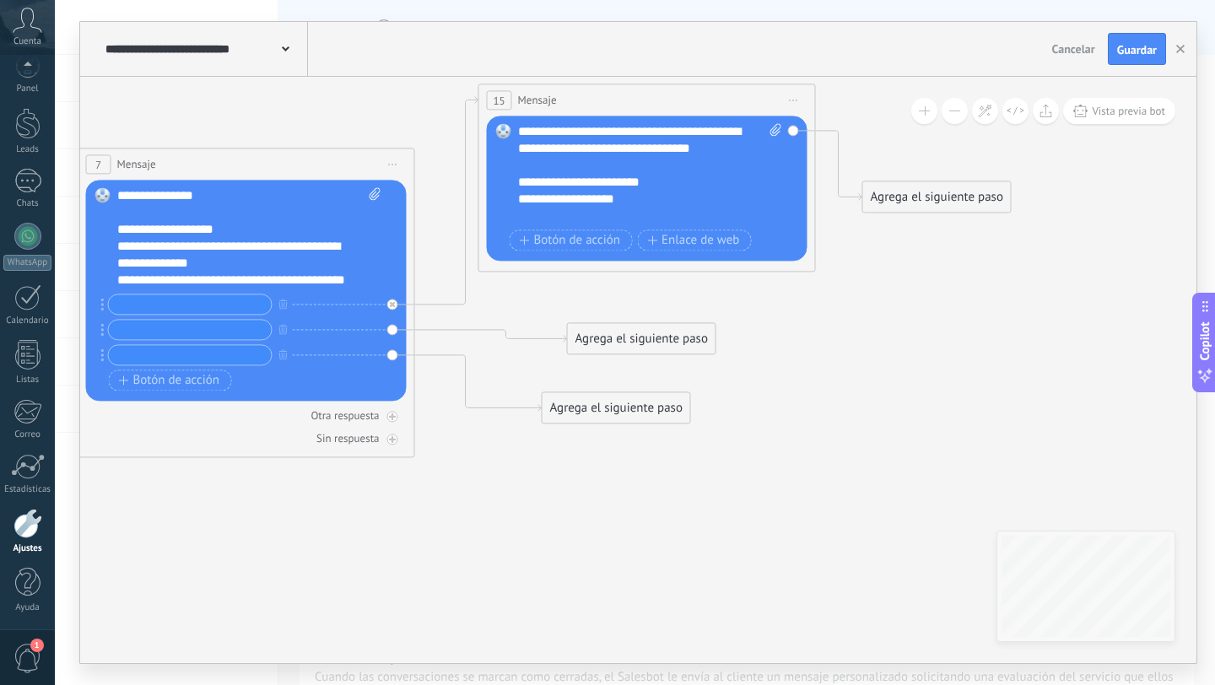
drag, startPoint x: 624, startPoint y: 146, endPoint x: 634, endPoint y: 102, distance: 44.9
click at [634, 103] on div "15 Mensaje ******* (a): Todos los contactos - canales seleccionados Todos los c…" at bounding box center [647, 99] width 336 height 31
drag, startPoint x: 922, startPoint y: 191, endPoint x: 990, endPoint y: 173, distance: 69.8
click at [990, 177] on div "Agrega el siguiente paso" at bounding box center [993, 191] width 148 height 28
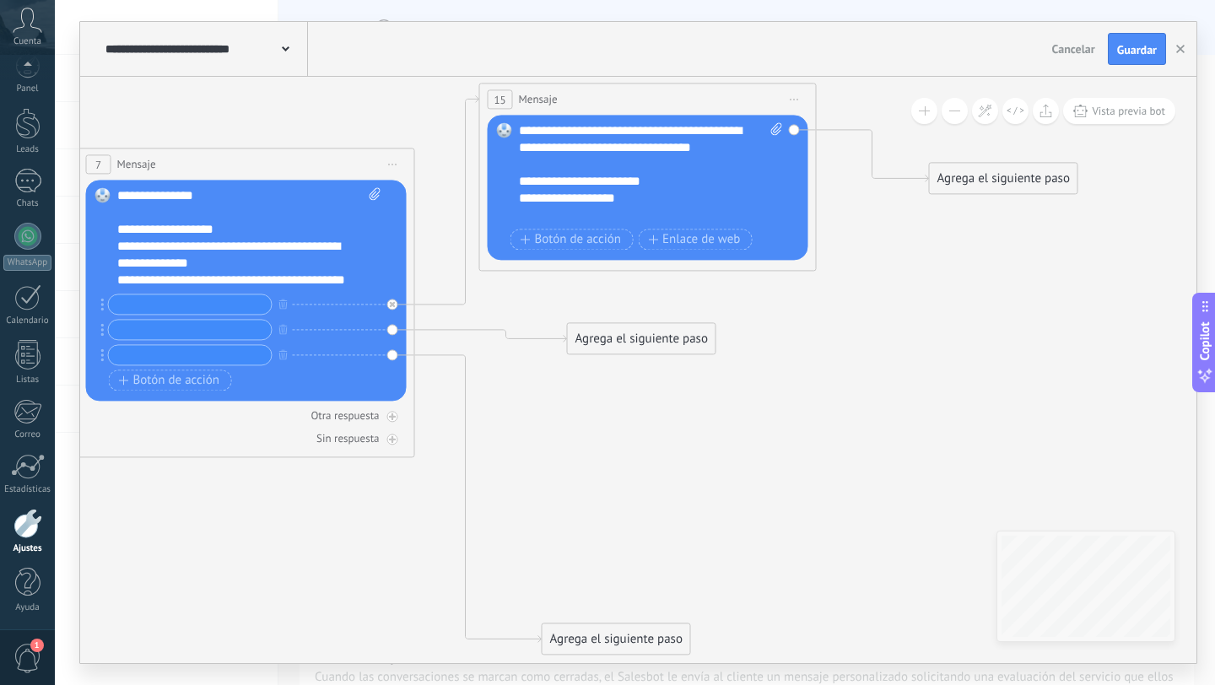
drag, startPoint x: 572, startPoint y: 412, endPoint x: 561, endPoint y: 673, distance: 261.8
click at [565, 676] on div "**********" at bounding box center [635, 342] width 1160 height 685
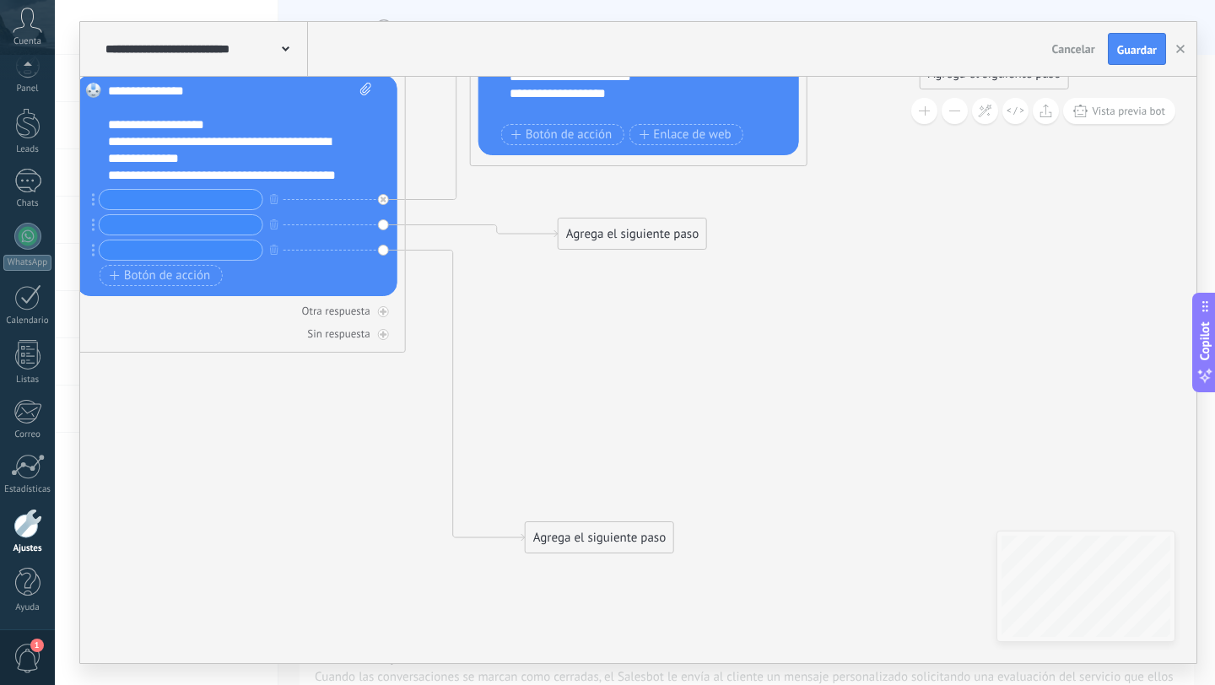
drag, startPoint x: 557, startPoint y: 566, endPoint x: 557, endPoint y: 484, distance: 82.7
click at [557, 524] on div "Agrega el siguiente paso" at bounding box center [600, 538] width 148 height 28
click at [595, 238] on div "Agrega el siguiente paso" at bounding box center [633, 234] width 148 height 28
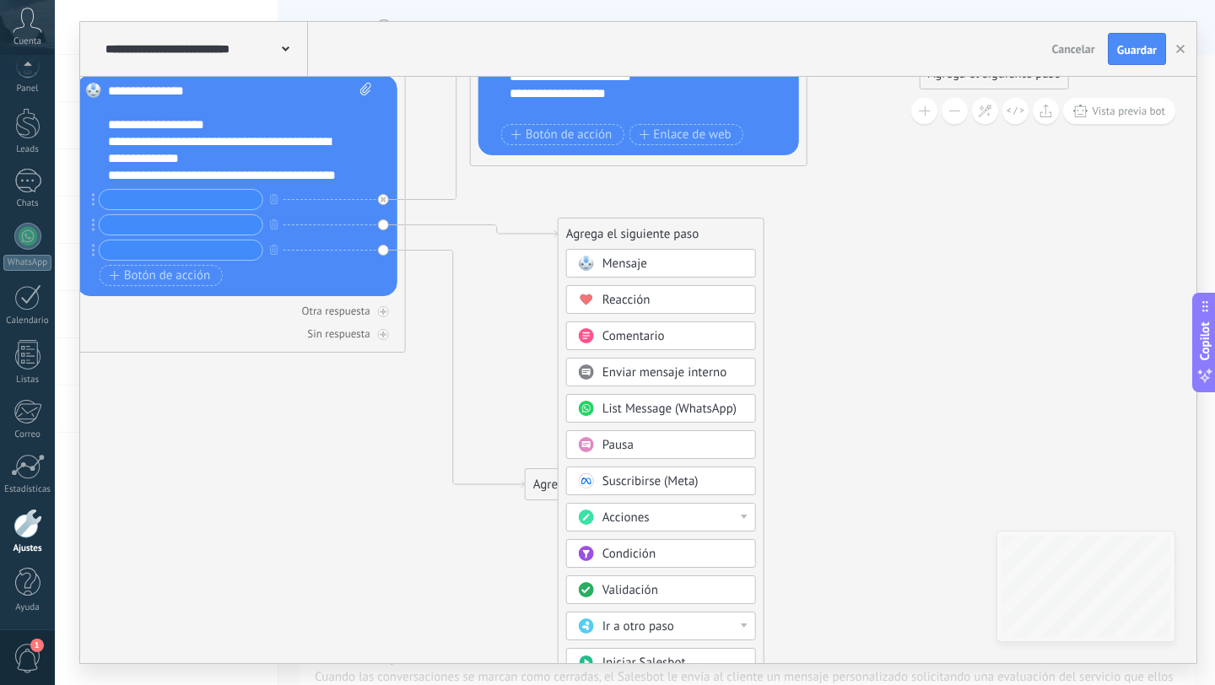
click at [600, 255] on div "Mensaje" at bounding box center [661, 263] width 190 height 29
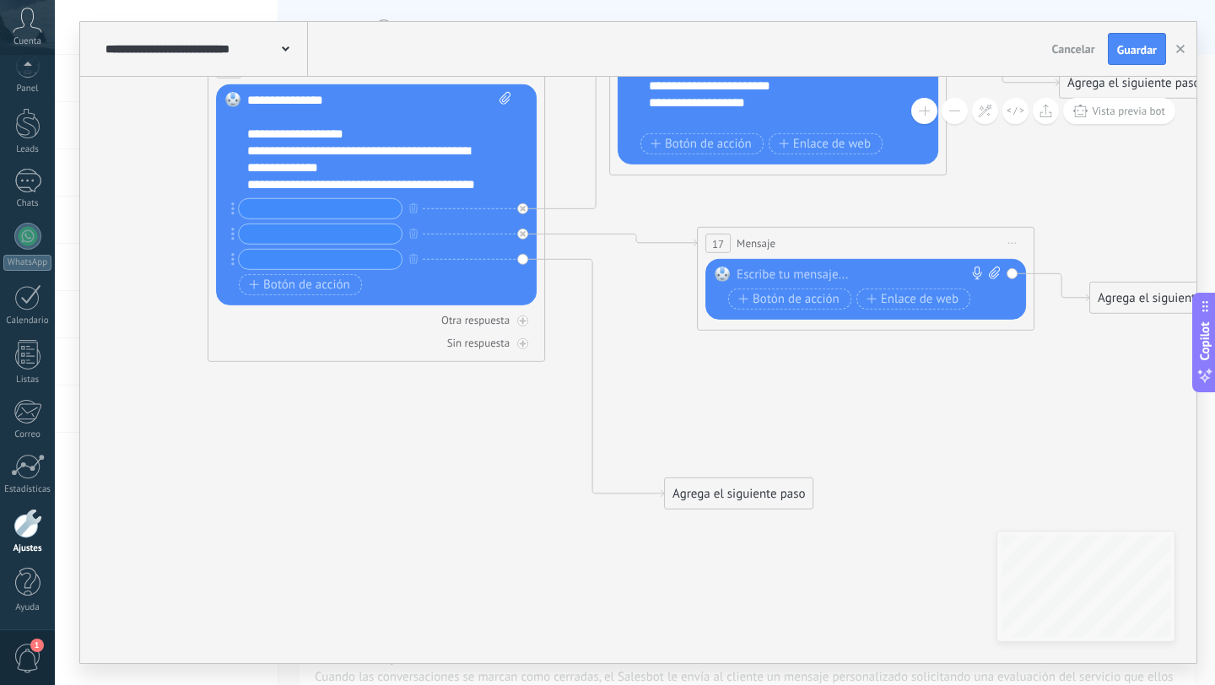
click at [765, 267] on div at bounding box center [862, 275] width 251 height 17
paste div
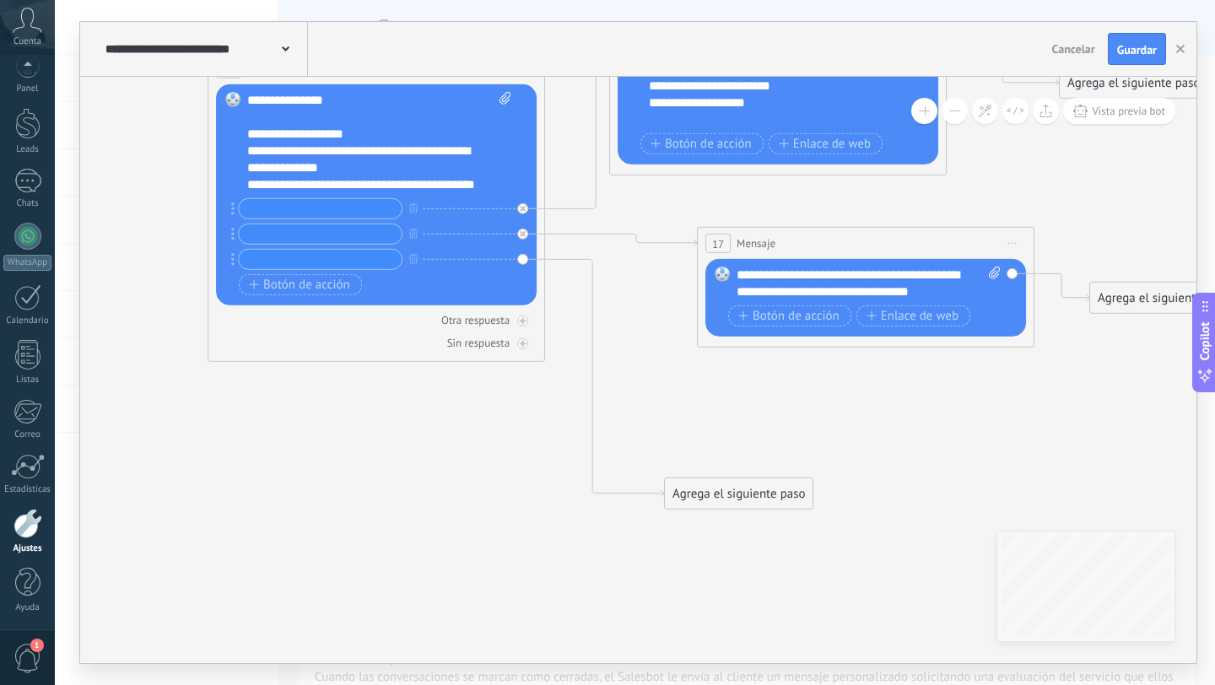
scroll to position [51, 0]
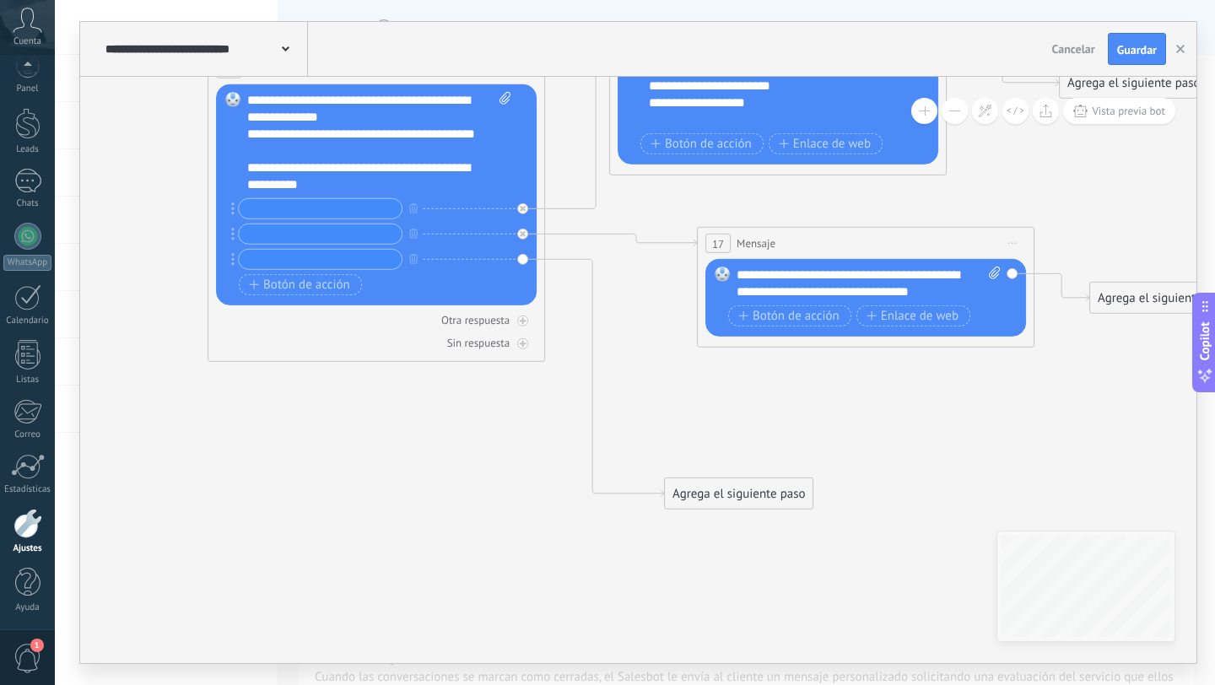
click at [722, 502] on div "Agrega el siguiente paso" at bounding box center [739, 494] width 148 height 28
click at [716, 532] on span "Mensaje" at bounding box center [731, 524] width 45 height 16
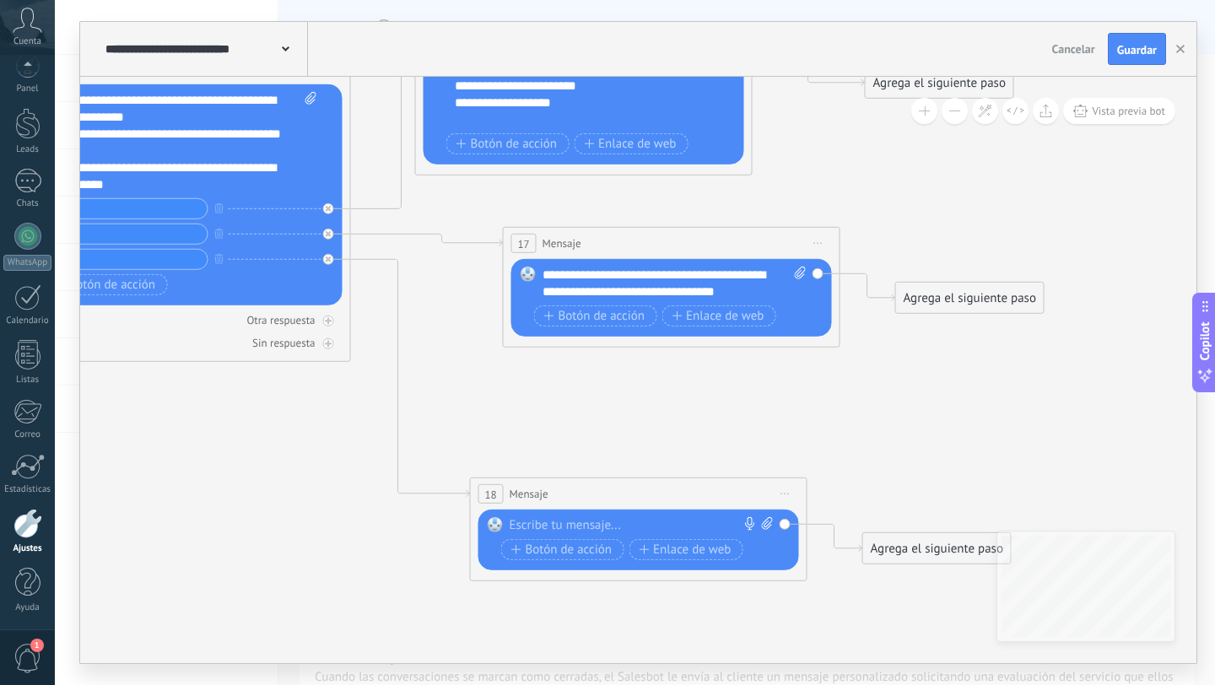
click at [626, 530] on div at bounding box center [635, 525] width 251 height 17
paste div
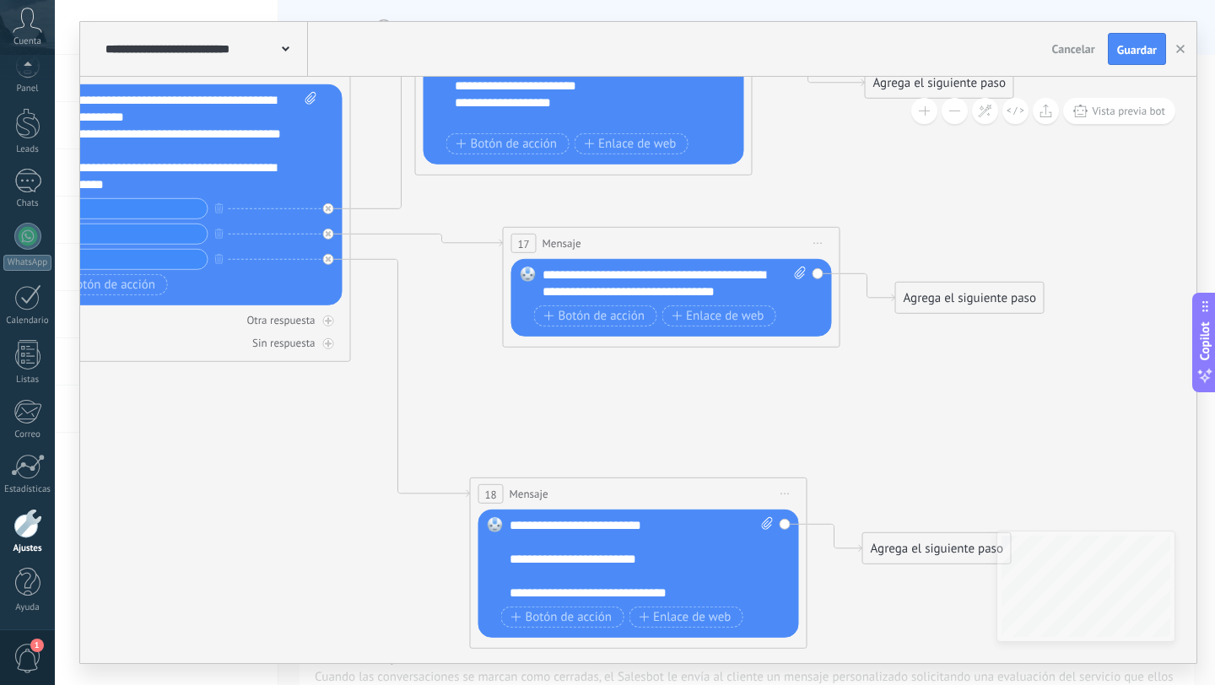
click at [595, 556] on div "**********" at bounding box center [633, 559] width 247 height 17
click at [596, 557] on div "**********" at bounding box center [633, 559] width 247 height 17
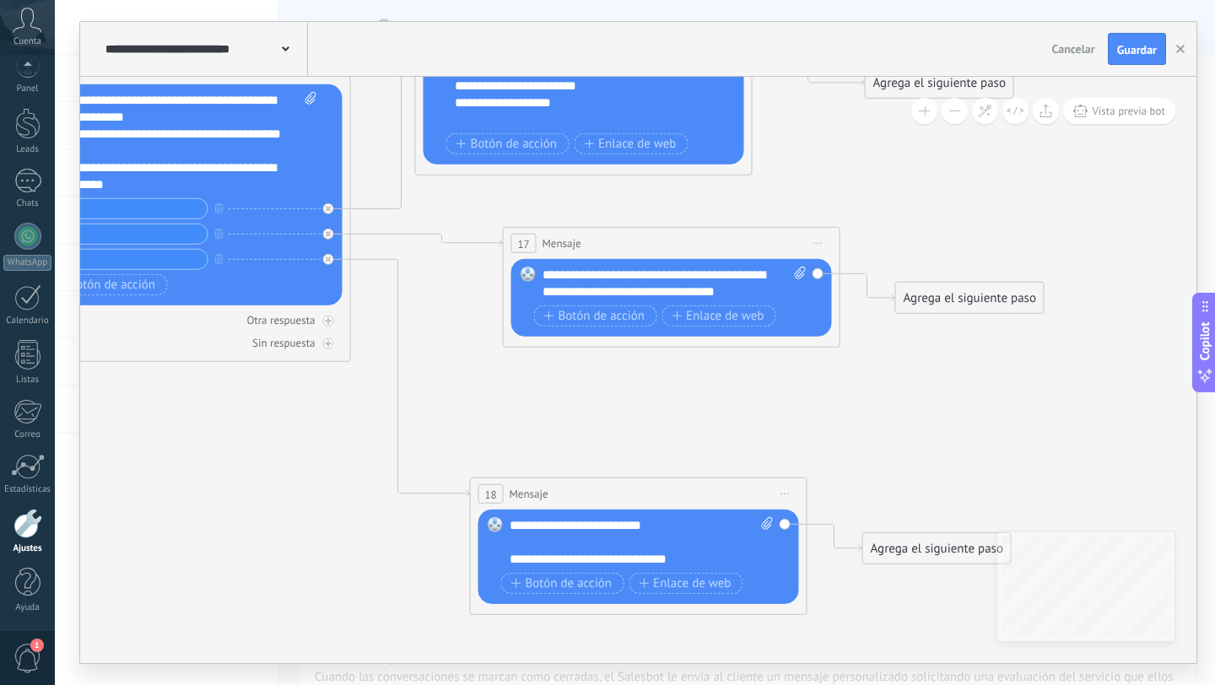
click at [564, 525] on div "**********" at bounding box center [642, 542] width 264 height 51
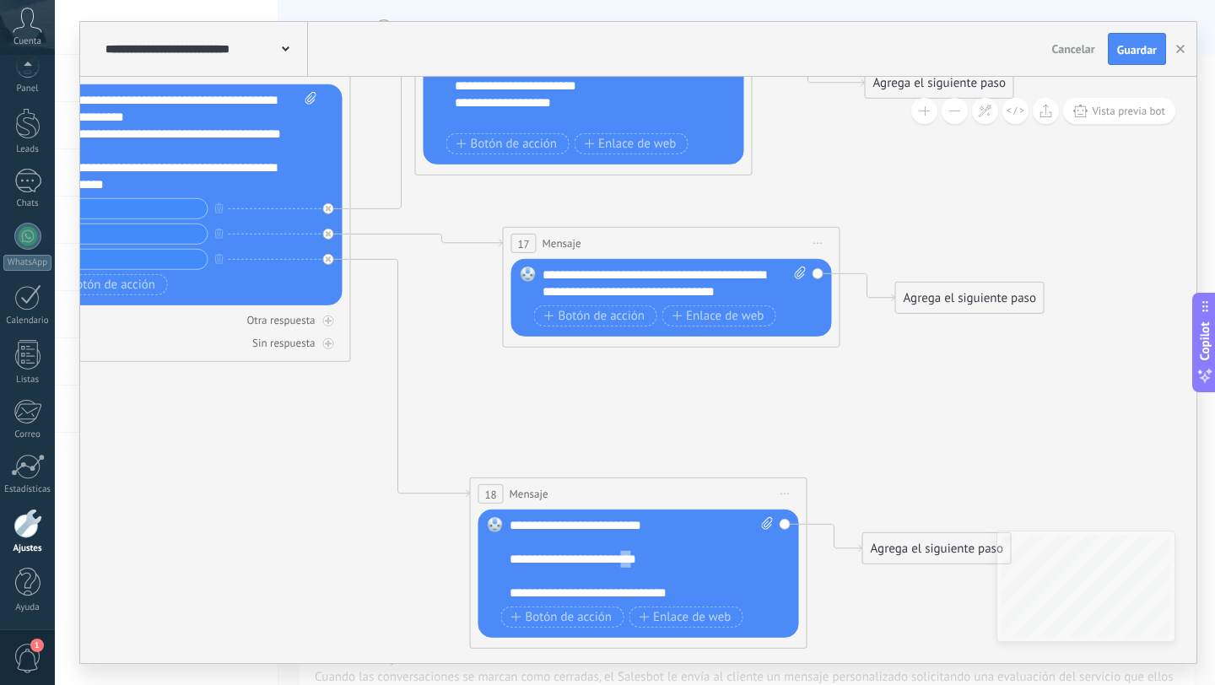
drag, startPoint x: 637, startPoint y: 557, endPoint x: 627, endPoint y: 559, distance: 10.3
click at [627, 559] on div "**********" at bounding box center [633, 559] width 247 height 17
copy div "**"
drag, startPoint x: 581, startPoint y: 527, endPoint x: 540, endPoint y: 529, distance: 41.4
click at [540, 529] on div "**********" at bounding box center [642, 559] width 264 height 84
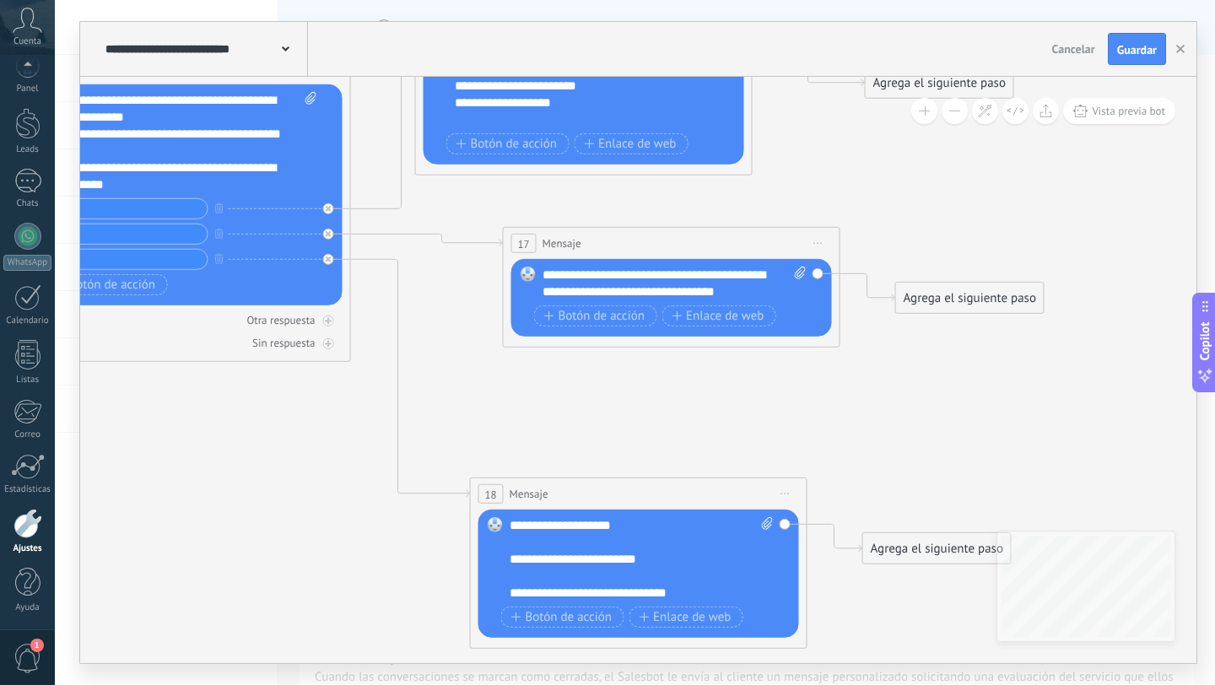
click at [567, 559] on div "**********" at bounding box center [633, 559] width 247 height 17
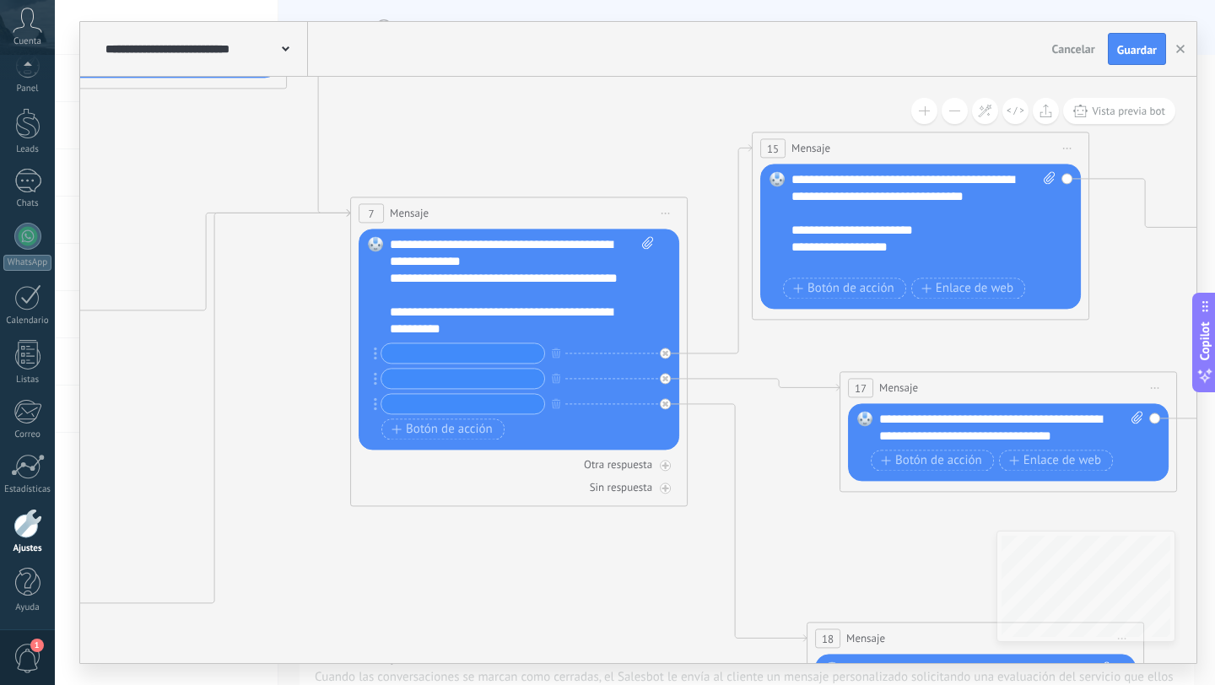
click at [433, 357] on input "text" at bounding box center [462, 352] width 163 height 19
type input "*"
click at [418, 379] on input "text" at bounding box center [462, 378] width 163 height 19
type input "*"
click at [445, 408] on input "text" at bounding box center [462, 403] width 163 height 19
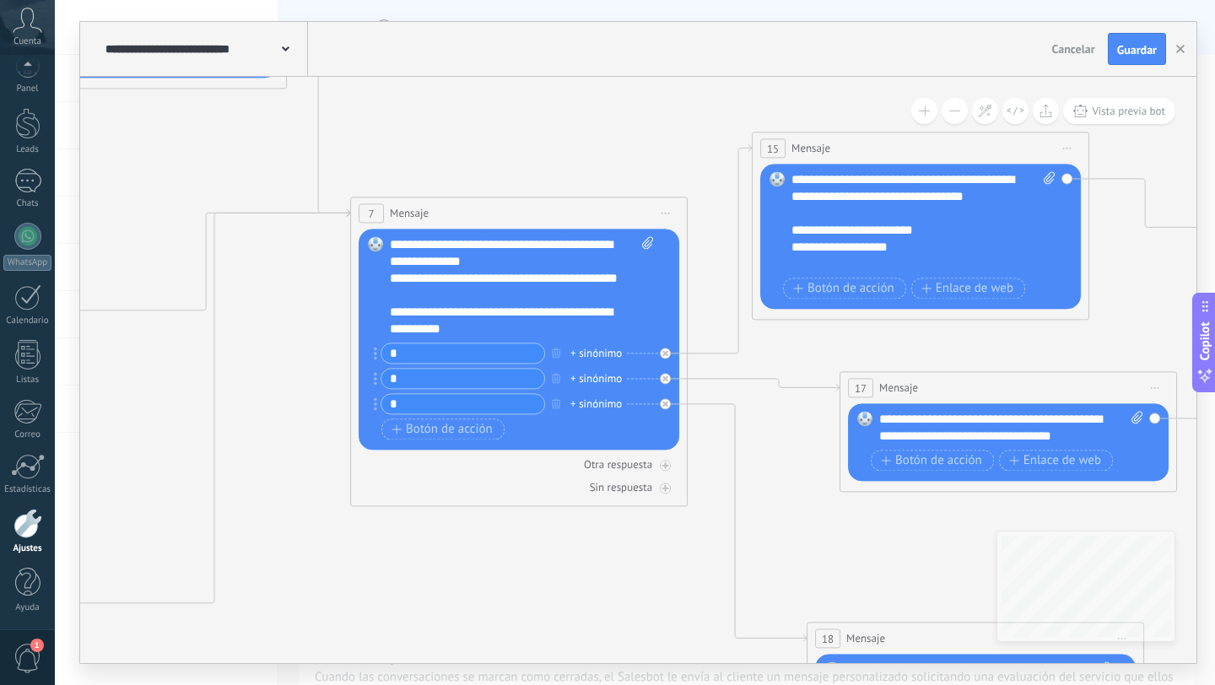
type input "*"
click at [595, 352] on div "+ sinónimo" at bounding box center [595, 353] width 51 height 17
type input "*"
click at [596, 308] on div "**********" at bounding box center [522, 286] width 264 height 101
click at [594, 373] on div "+ sinónimo" at bounding box center [595, 378] width 51 height 17
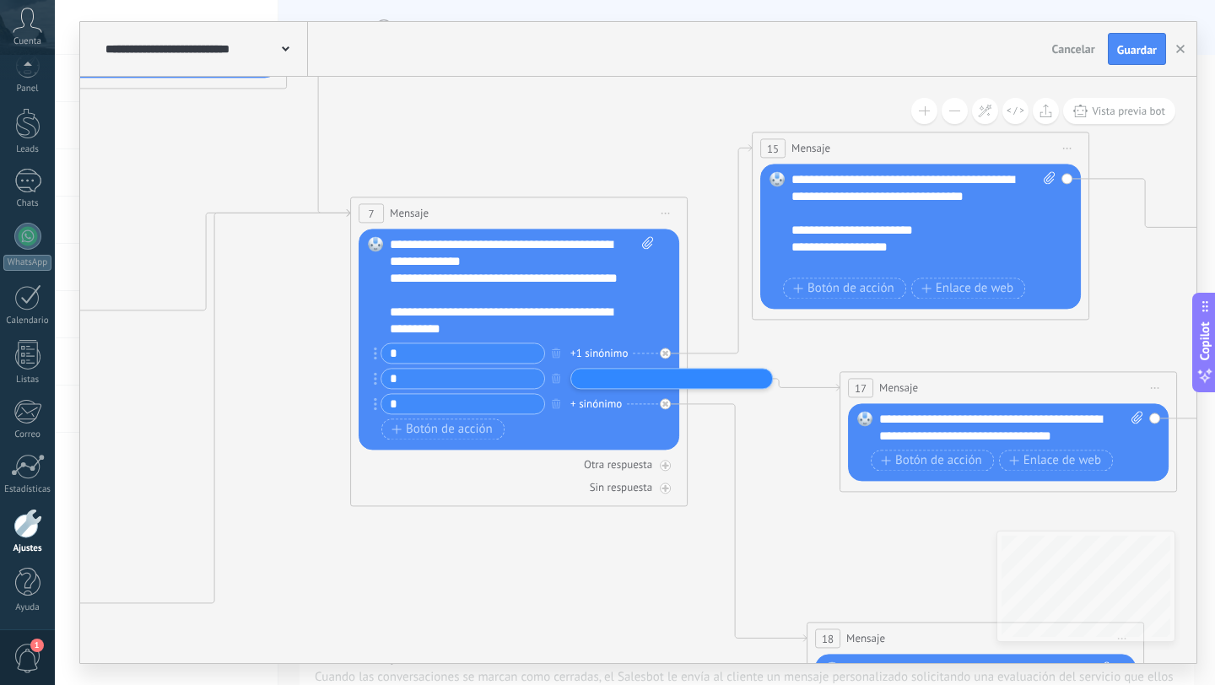
type input "*"
click at [581, 313] on div "**********" at bounding box center [522, 286] width 264 height 101
click at [588, 404] on div "+ sinónimo" at bounding box center [595, 404] width 51 height 17
type input "*"
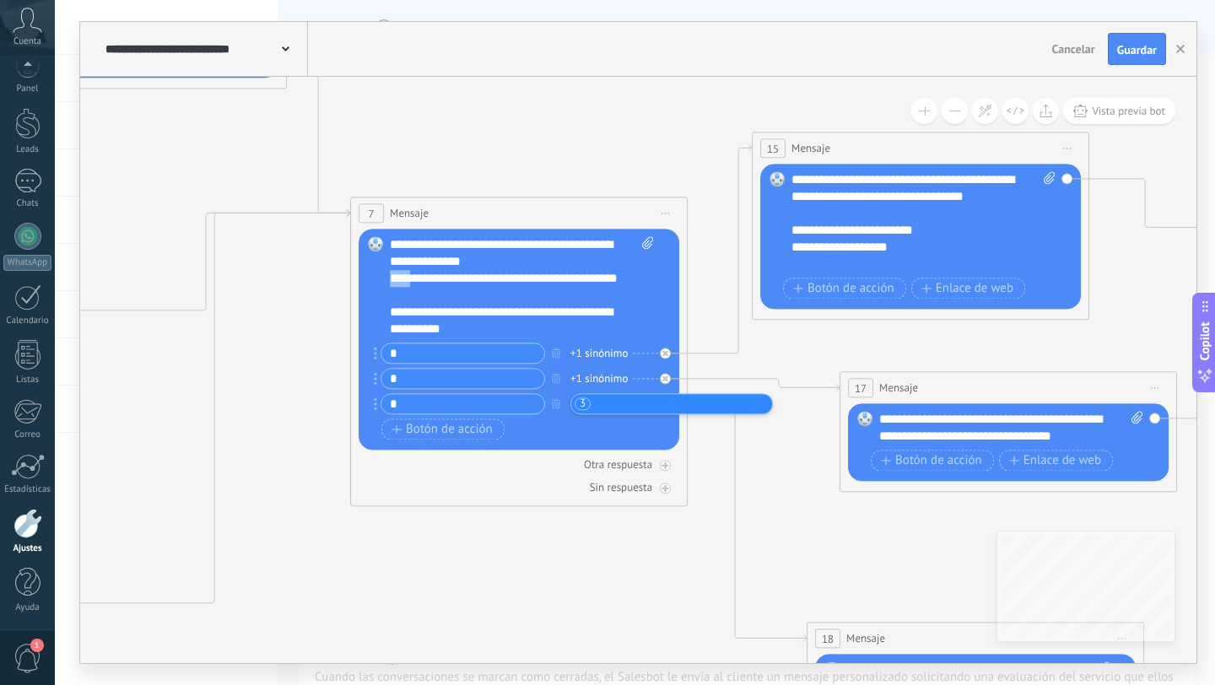
drag, startPoint x: 407, startPoint y: 278, endPoint x: 386, endPoint y: 278, distance: 20.3
click at [386, 278] on div "Reemplazar Quitar Convertir a mensaje de voz Arrastre la imagen aquí para adjun…" at bounding box center [519, 339] width 321 height 221
copy div "****"
click at [607, 401] on div "+1 sinónimo" at bounding box center [598, 404] width 57 height 17
type input "***"
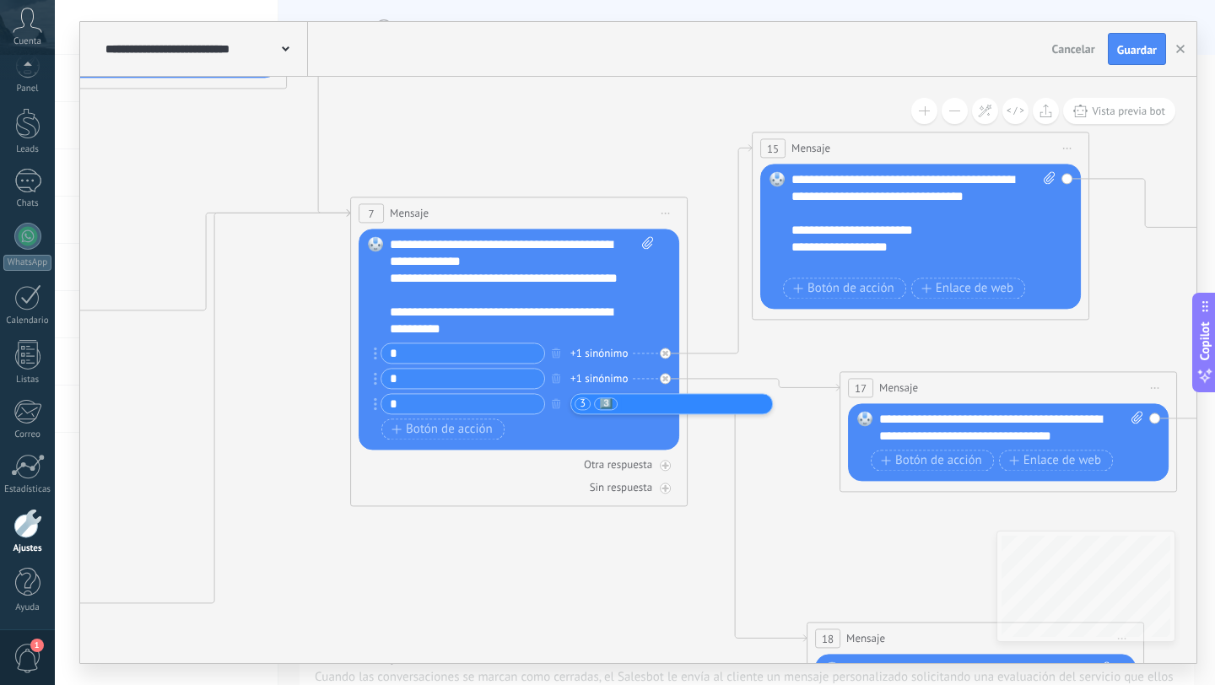
click at [470, 301] on div "**********" at bounding box center [522, 286] width 264 height 101
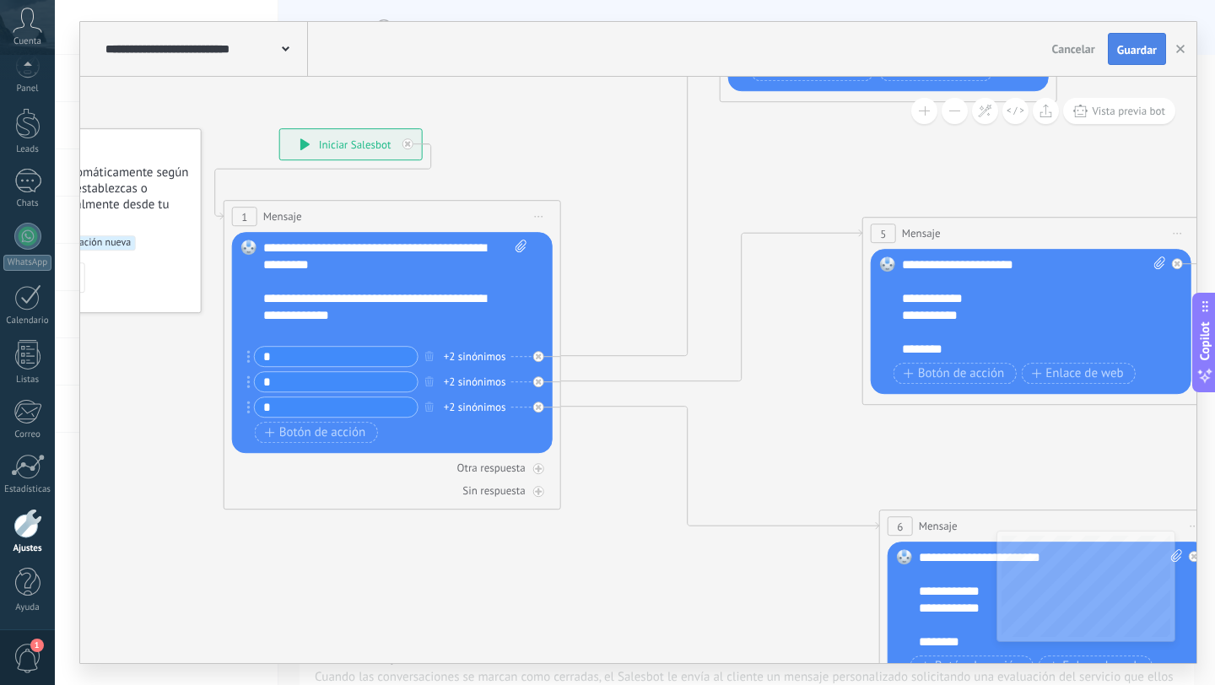
click at [1143, 51] on span "Guardar" at bounding box center [1137, 50] width 40 height 12
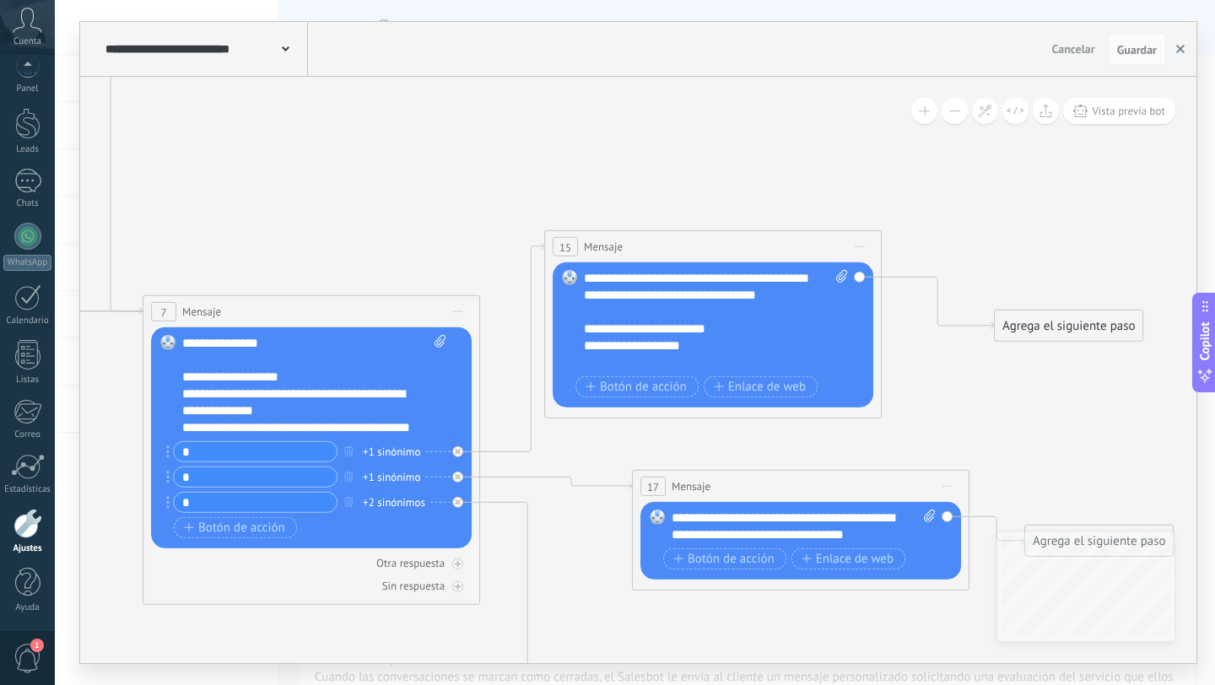
click at [1181, 51] on icon "button" at bounding box center [1180, 49] width 8 height 8
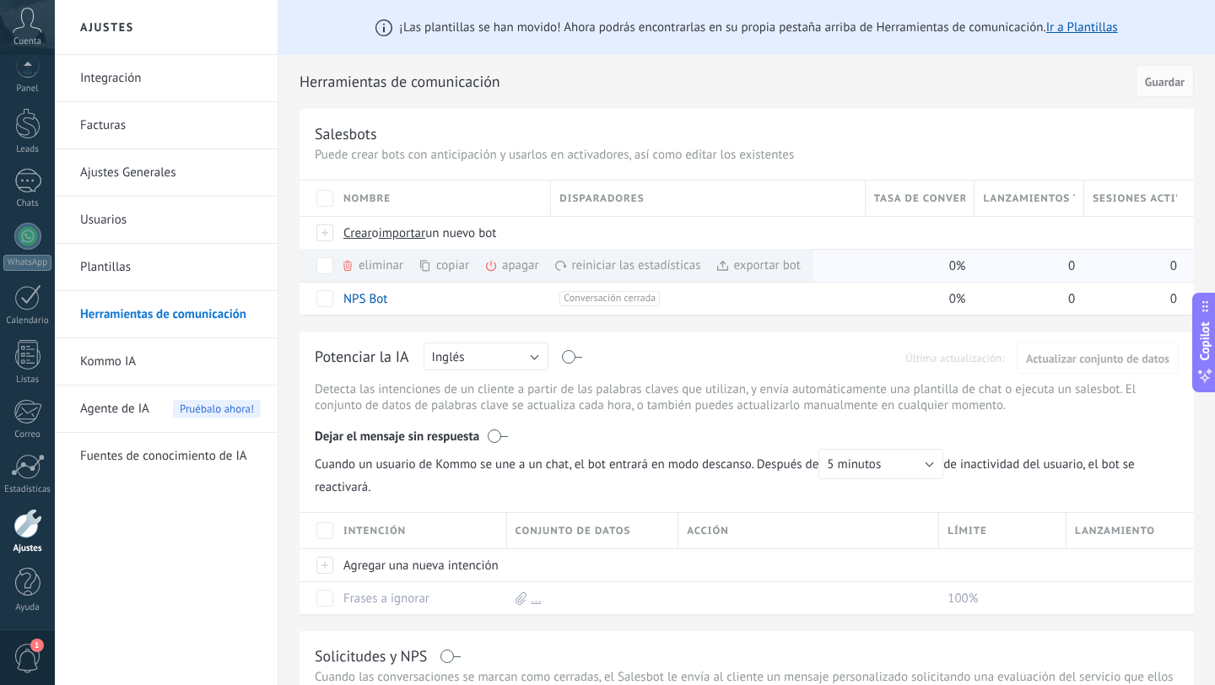
click at [759, 266] on div "exportar bot màs" at bounding box center [758, 265] width 85 height 33
click at [400, 237] on span "importar" at bounding box center [402, 233] width 47 height 16
click at [0, 0] on input "importar un nuevo bot" at bounding box center [0, 0] width 0 height 0
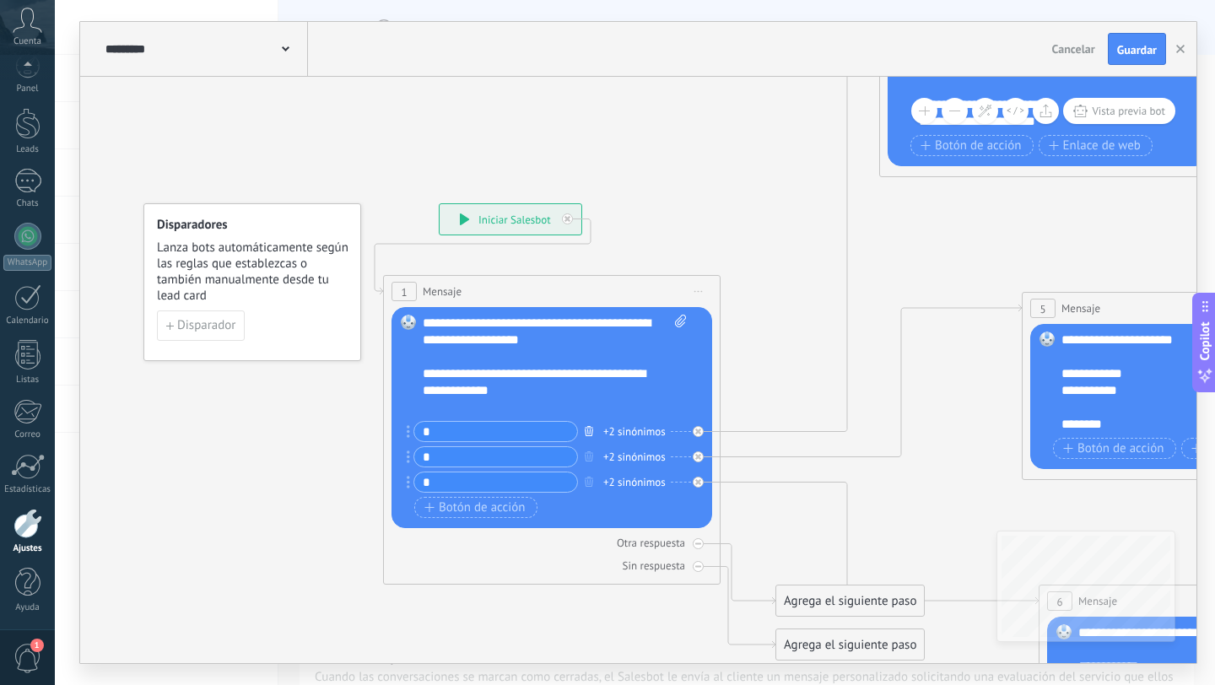
click at [590, 434] on icon "button" at bounding box center [589, 431] width 8 height 10
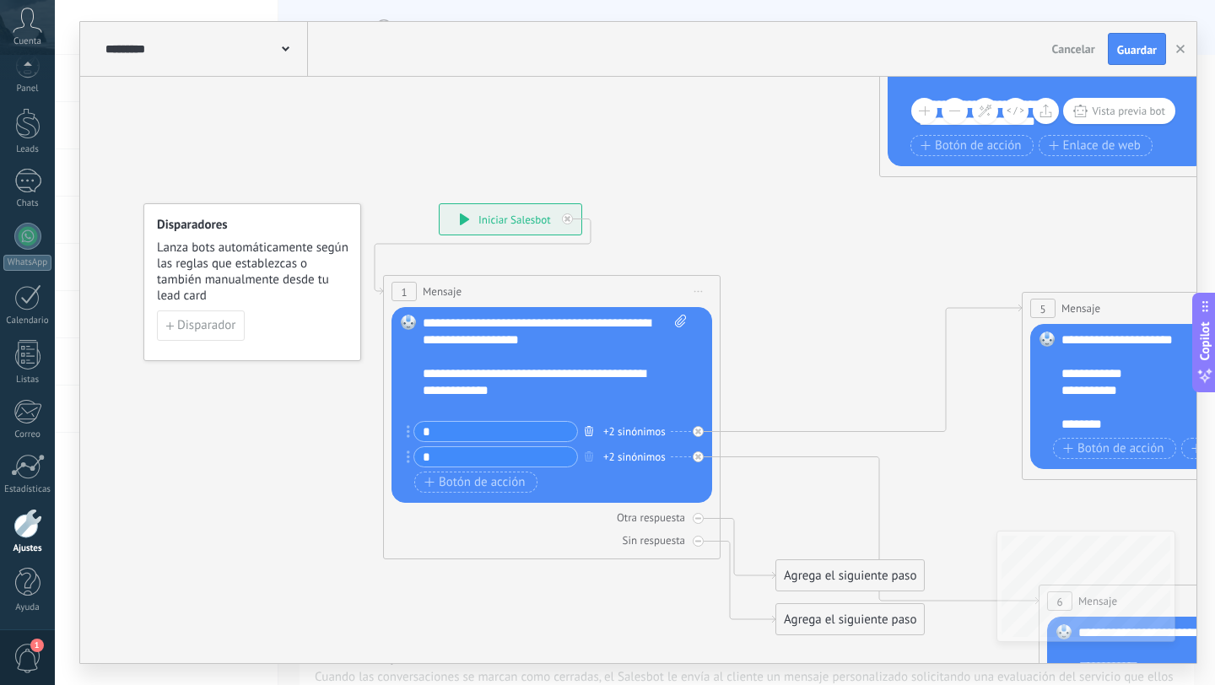
click at [590, 434] on icon "button" at bounding box center [589, 431] width 8 height 10
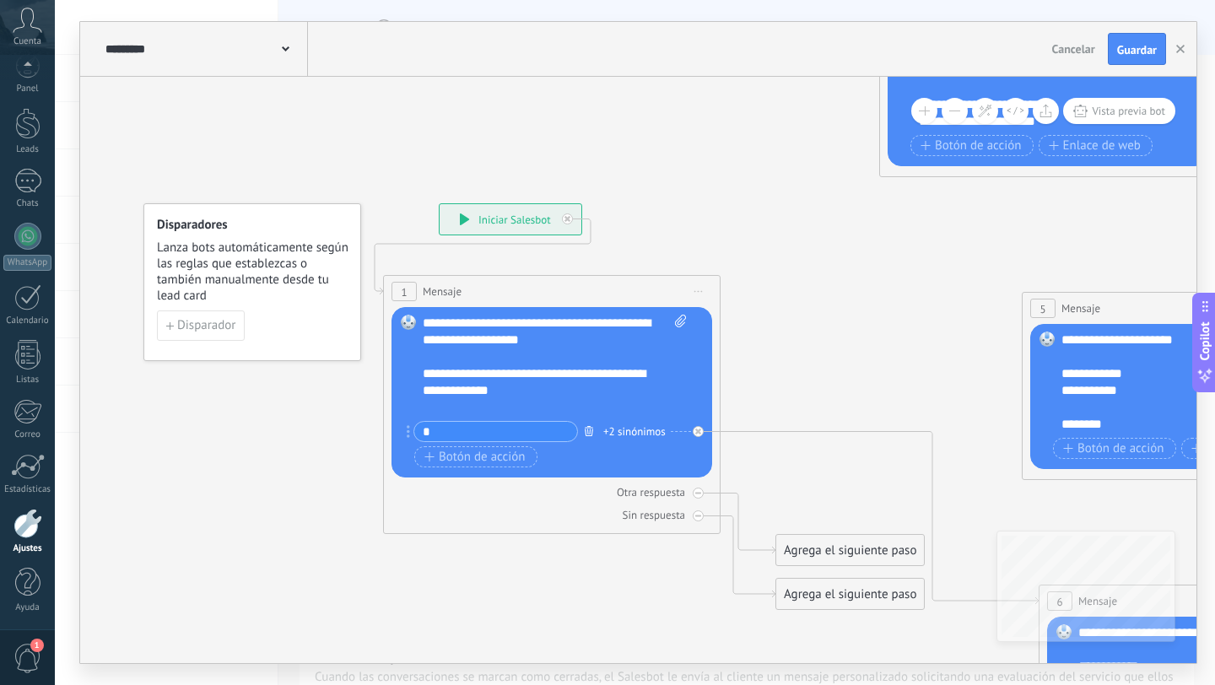
click at [590, 434] on icon "button" at bounding box center [589, 431] width 8 height 10
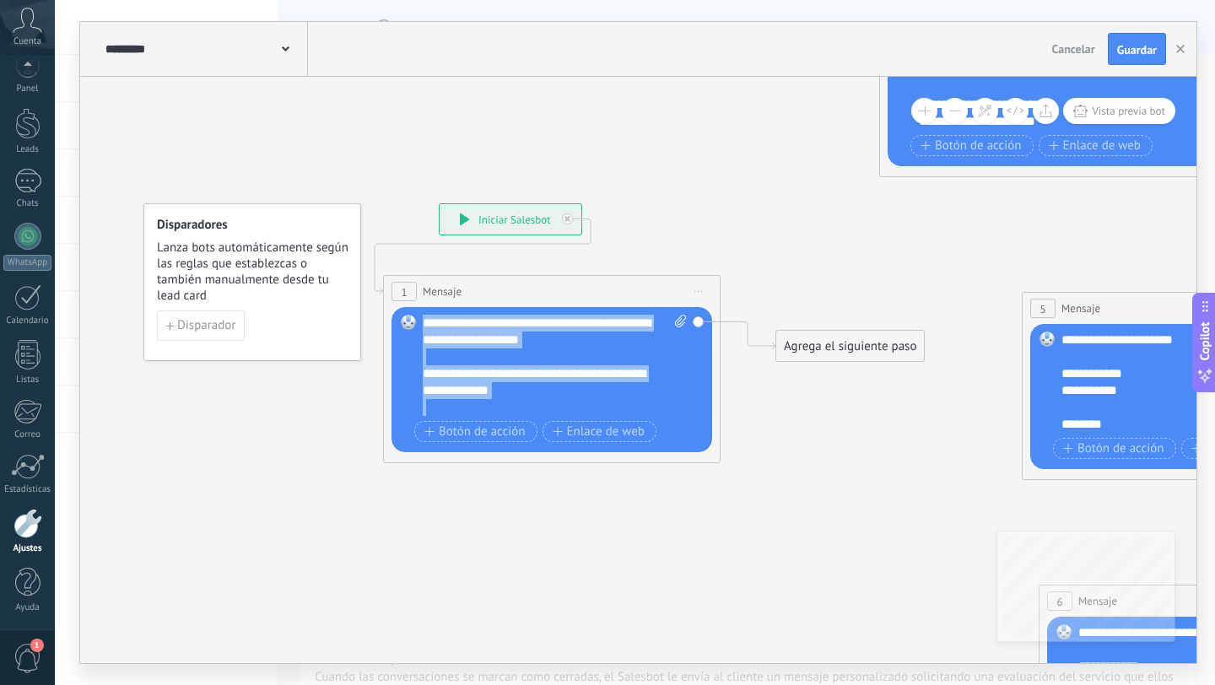
drag, startPoint x: 532, startPoint y: 408, endPoint x: 386, endPoint y: 298, distance: 183.3
click at [386, 300] on div "1 Mensaje ******* (a): Todos los contactos - canales seleccionados Todos los co…" at bounding box center [552, 369] width 338 height 188
paste div
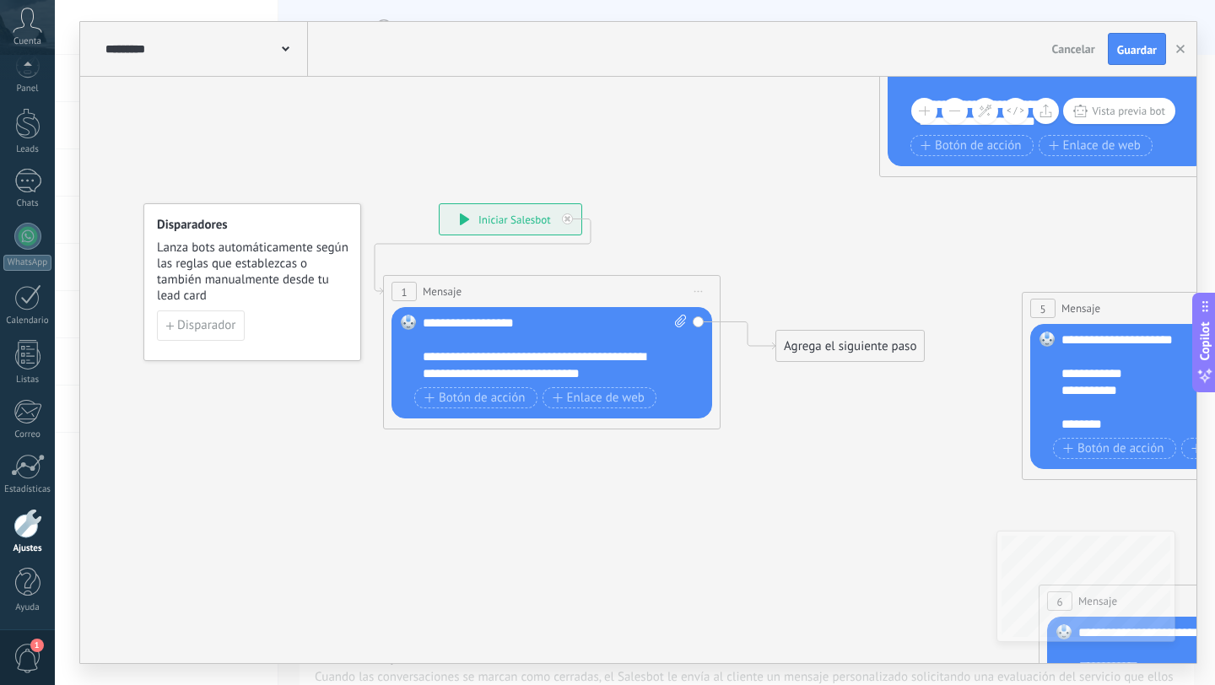
click at [524, 326] on div "**********" at bounding box center [555, 349] width 264 height 68
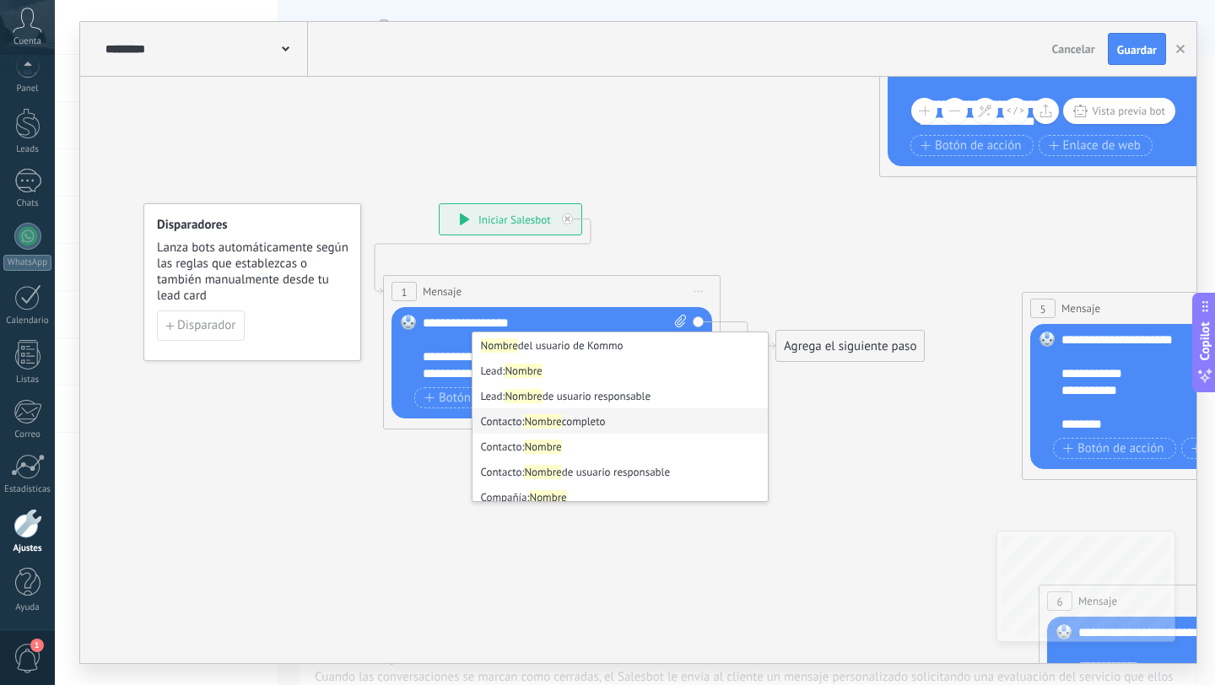
click at [537, 420] on strong "Nombre" at bounding box center [542, 421] width 37 height 14
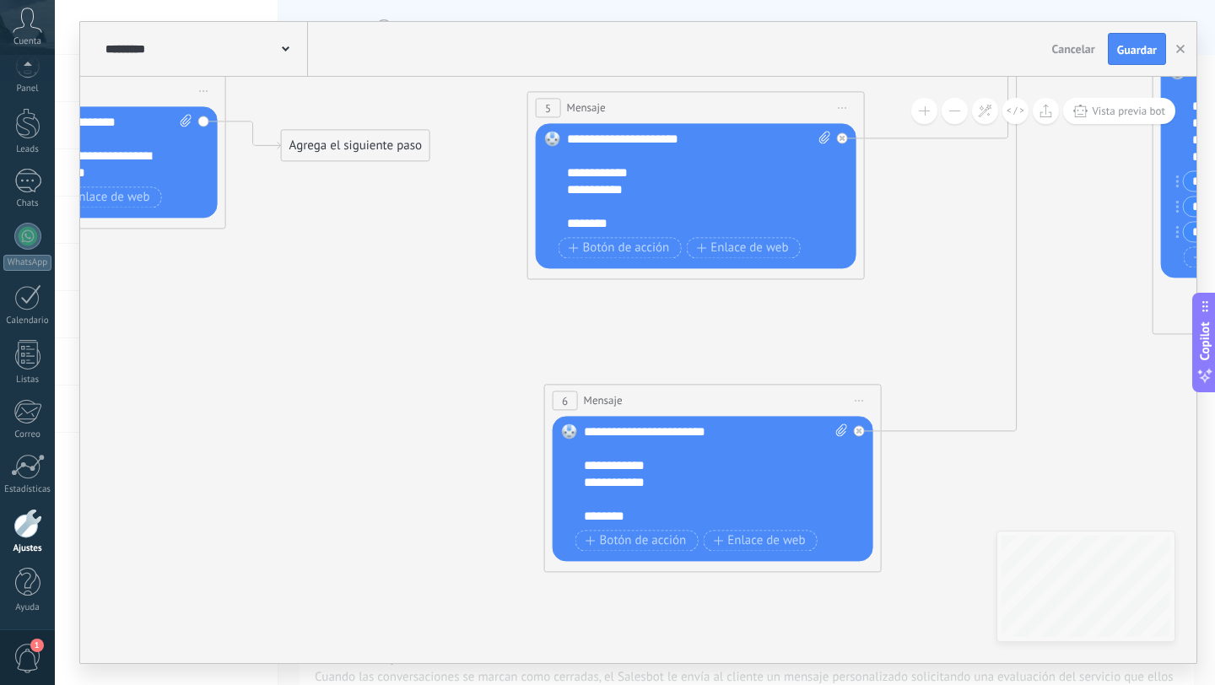
click at [844, 104] on span "Iniciar vista previa aquí Cambiar nombre Duplicar [GEOGRAPHIC_DATA]" at bounding box center [843, 107] width 27 height 24
click at [869, 219] on div "Borrar" at bounding box center [919, 217] width 167 height 29
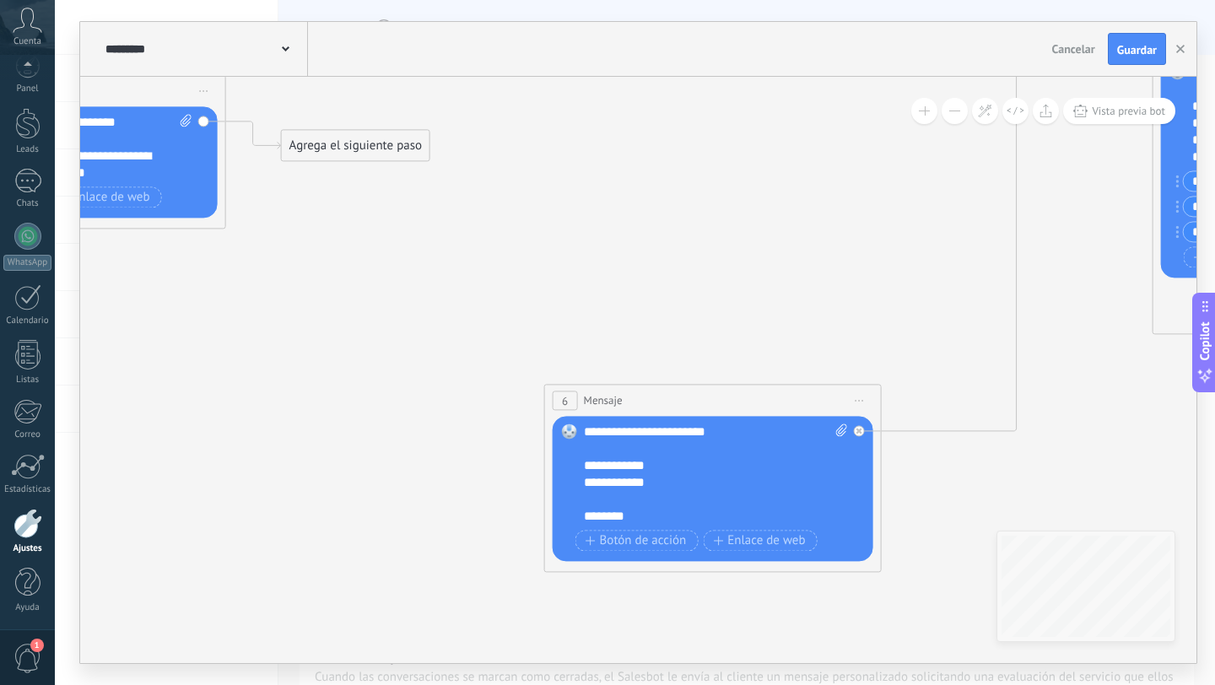
click at [856, 401] on icon at bounding box center [860, 401] width 8 height 2
click at [888, 511] on div "Borrar" at bounding box center [936, 510] width 167 height 29
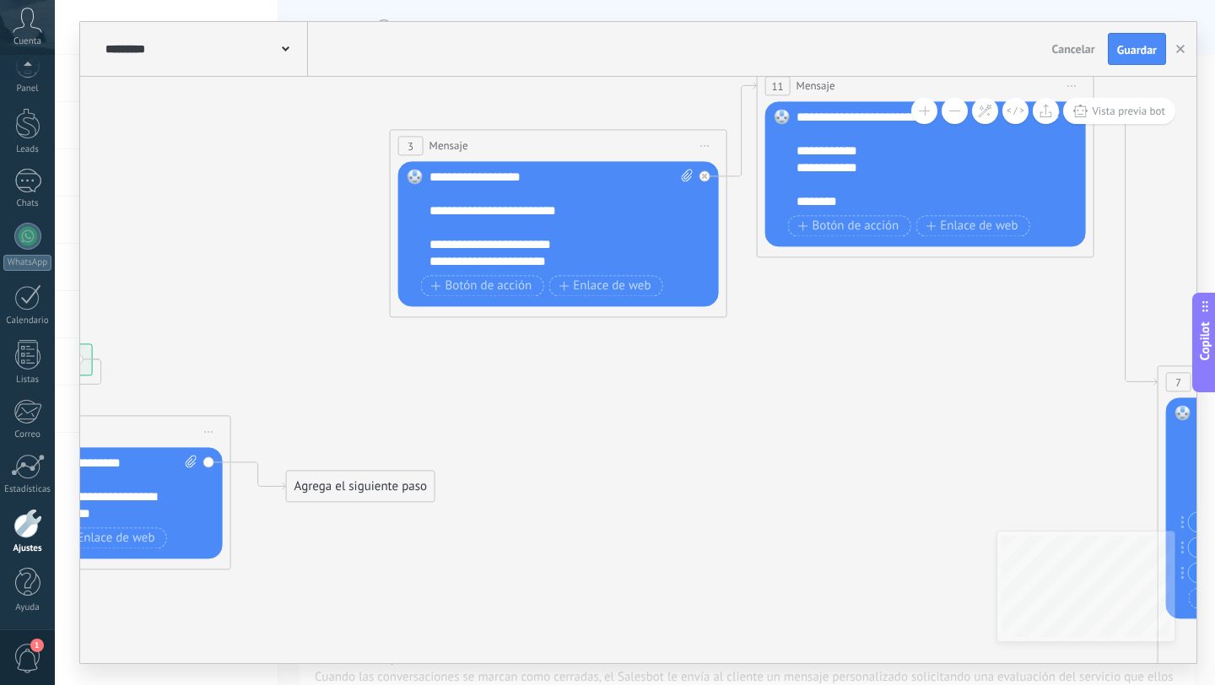
click at [702, 142] on span "Iniciar vista previa aquí Cambiar nombre Duplicar [GEOGRAPHIC_DATA]" at bounding box center [705, 145] width 27 height 24
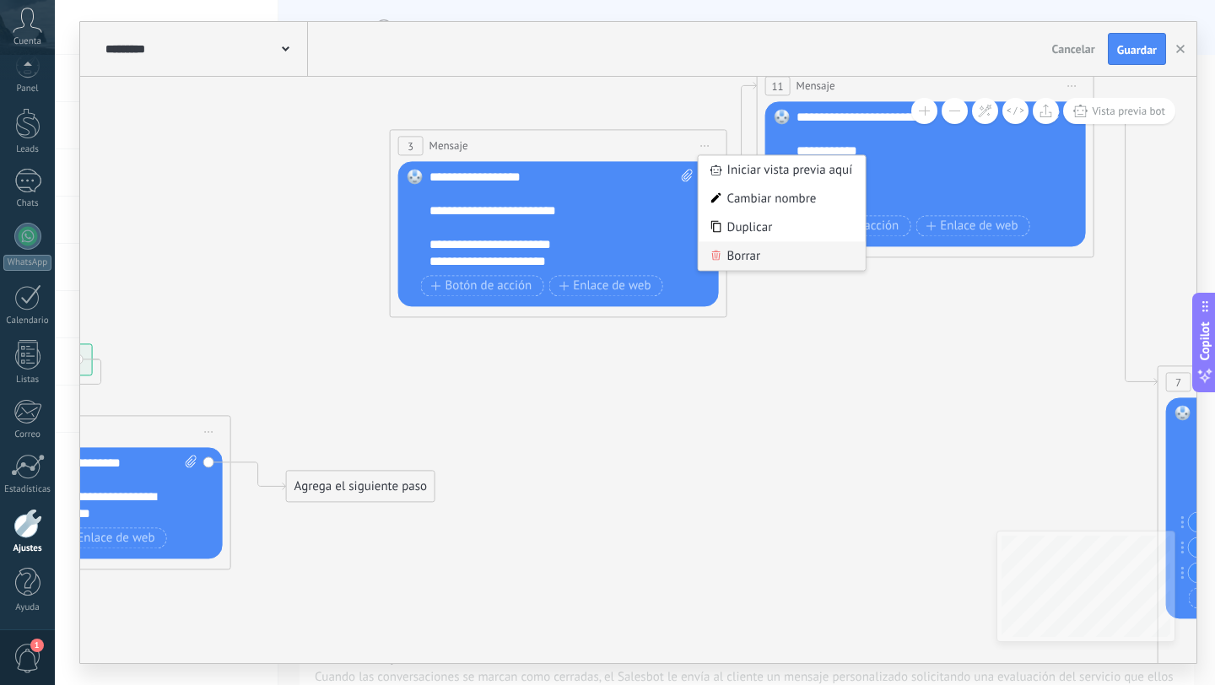
click at [739, 258] on div "Borrar" at bounding box center [782, 255] width 167 height 29
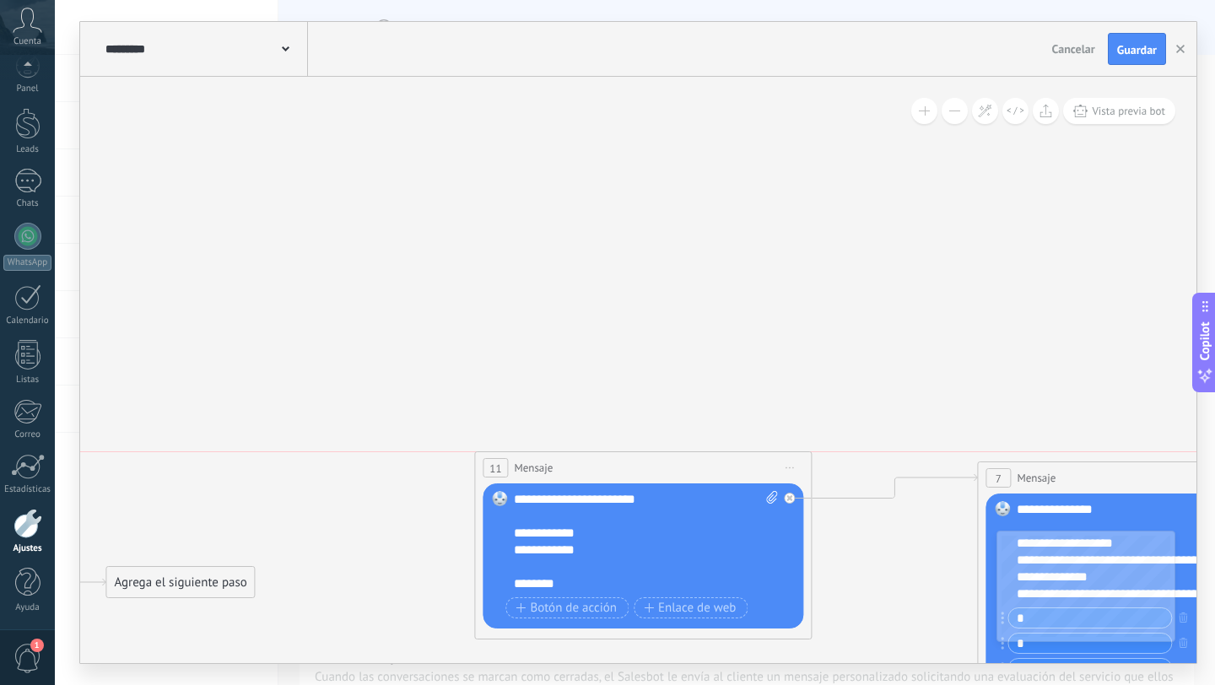
drag, startPoint x: 748, startPoint y: 174, endPoint x: 646, endPoint y: 456, distance: 299.8
click at [646, 456] on div "11 Mensaje ******* (a): Todos los contactos - canales seleccionados Todos los c…" at bounding box center [643, 467] width 336 height 31
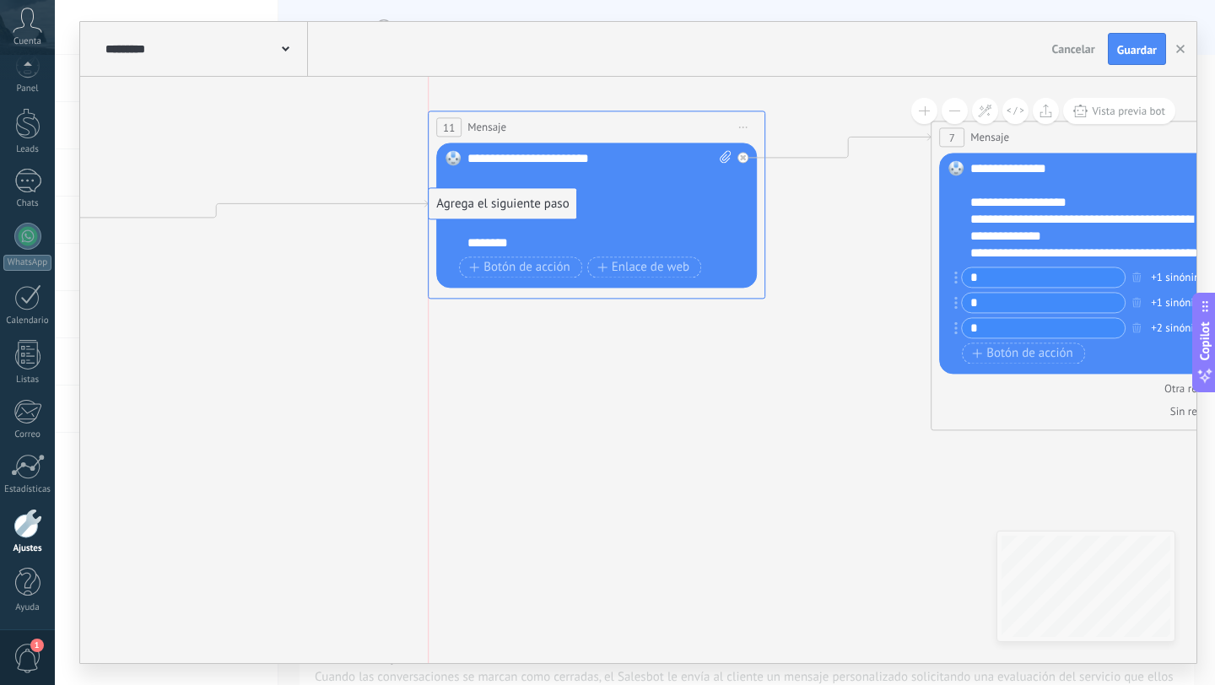
drag, startPoint x: 128, startPoint y: 249, endPoint x: 500, endPoint y: 212, distance: 374.0
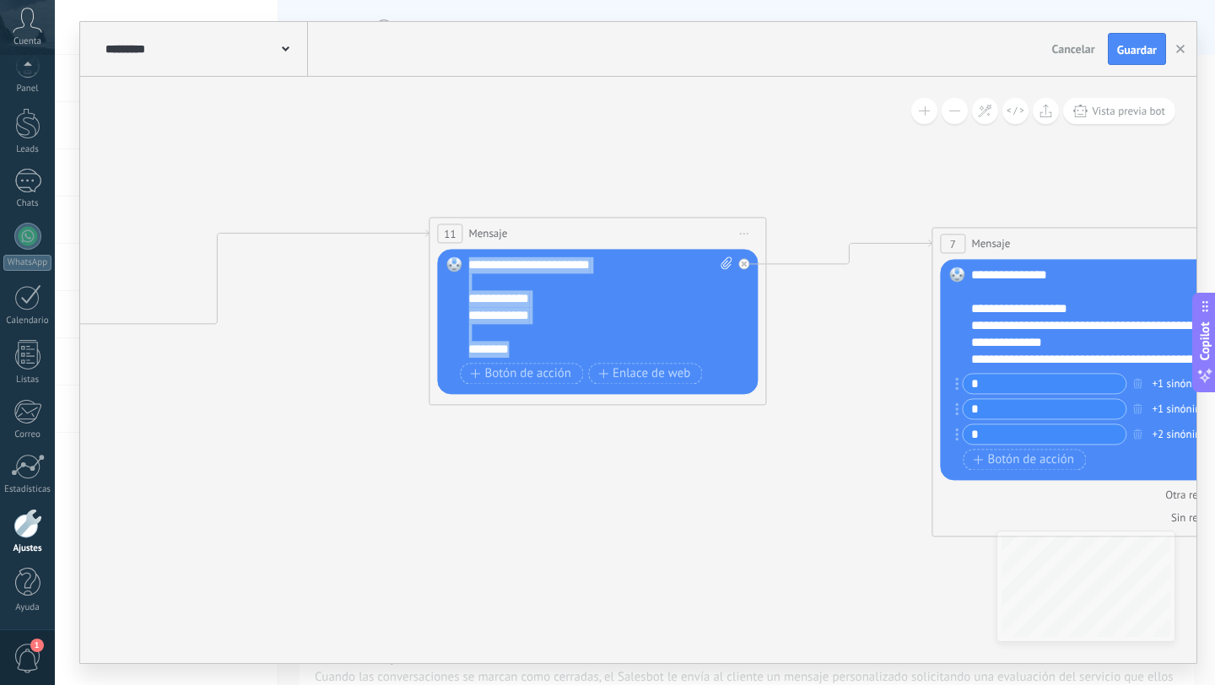
drag, startPoint x: 528, startPoint y: 346, endPoint x: 434, endPoint y: 208, distance: 167.6
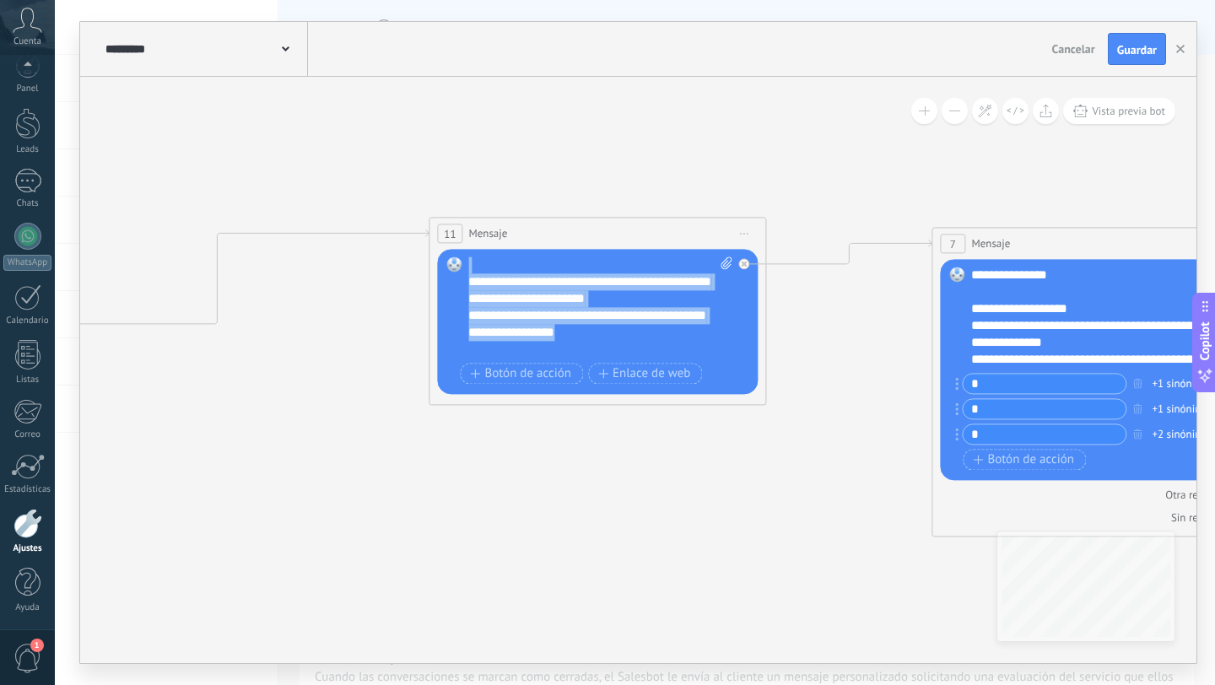
drag, startPoint x: 583, startPoint y: 353, endPoint x: 435, endPoint y: 210, distance: 205.9
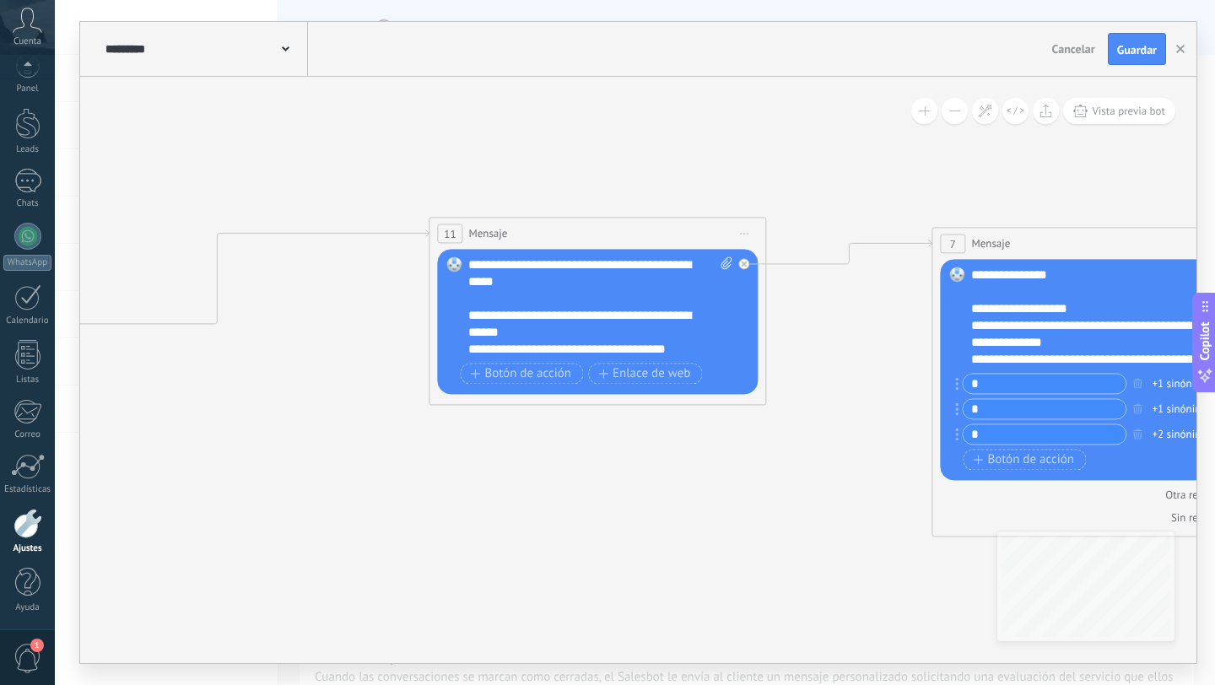
click at [532, 285] on div "**********" at bounding box center [600, 307] width 264 height 101
click at [468, 267] on span at bounding box center [454, 264] width 29 height 14
click at [471, 267] on div "**********" at bounding box center [600, 307] width 264 height 101
click at [538, 377] on span "Botón de acción" at bounding box center [520, 374] width 101 height 14
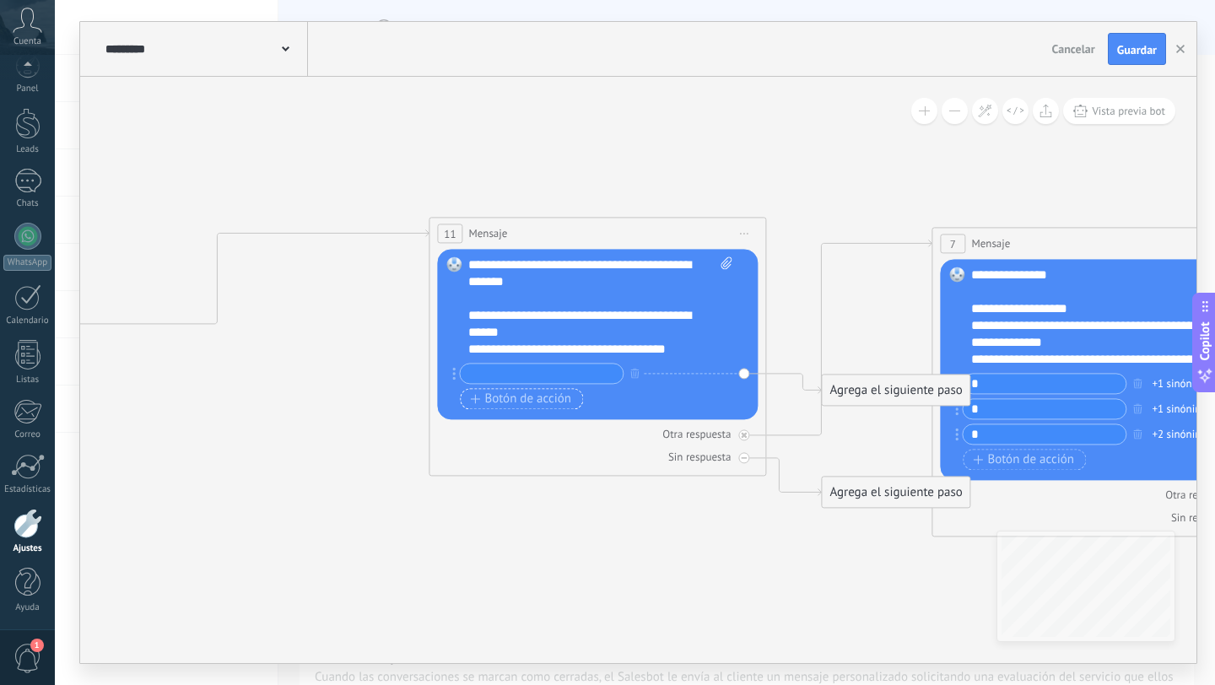
click at [524, 392] on span "Botón de acción" at bounding box center [520, 399] width 101 height 14
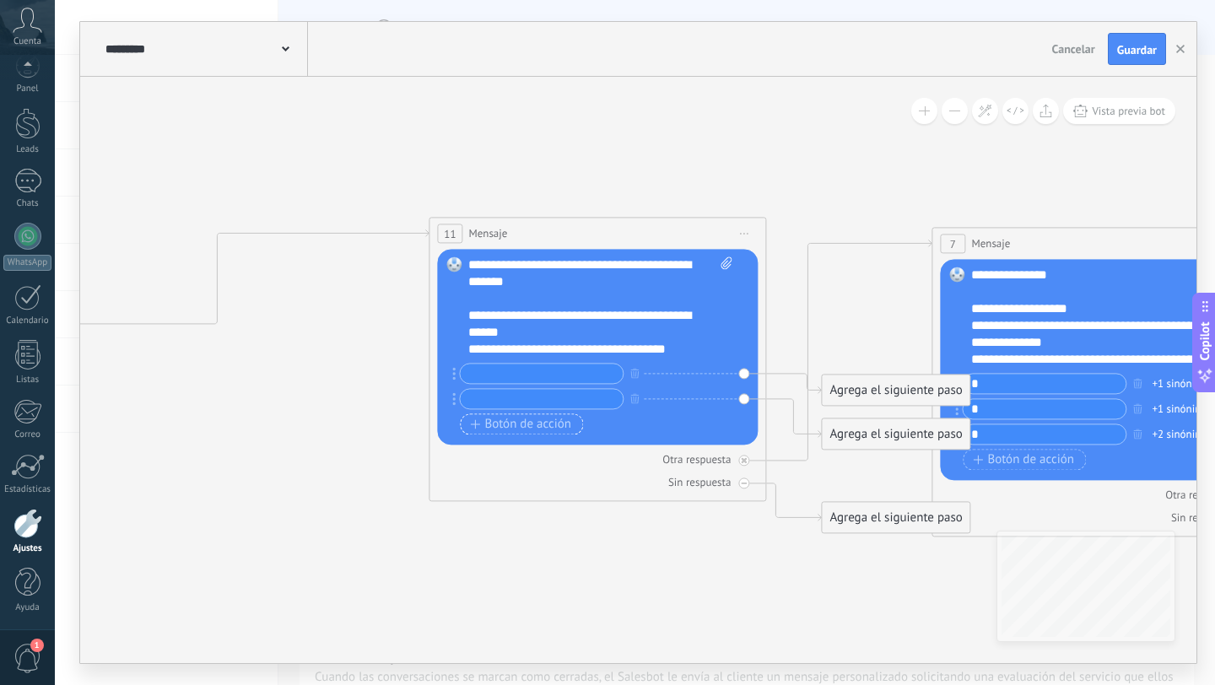
click at [500, 424] on span "Botón de acción" at bounding box center [520, 425] width 101 height 14
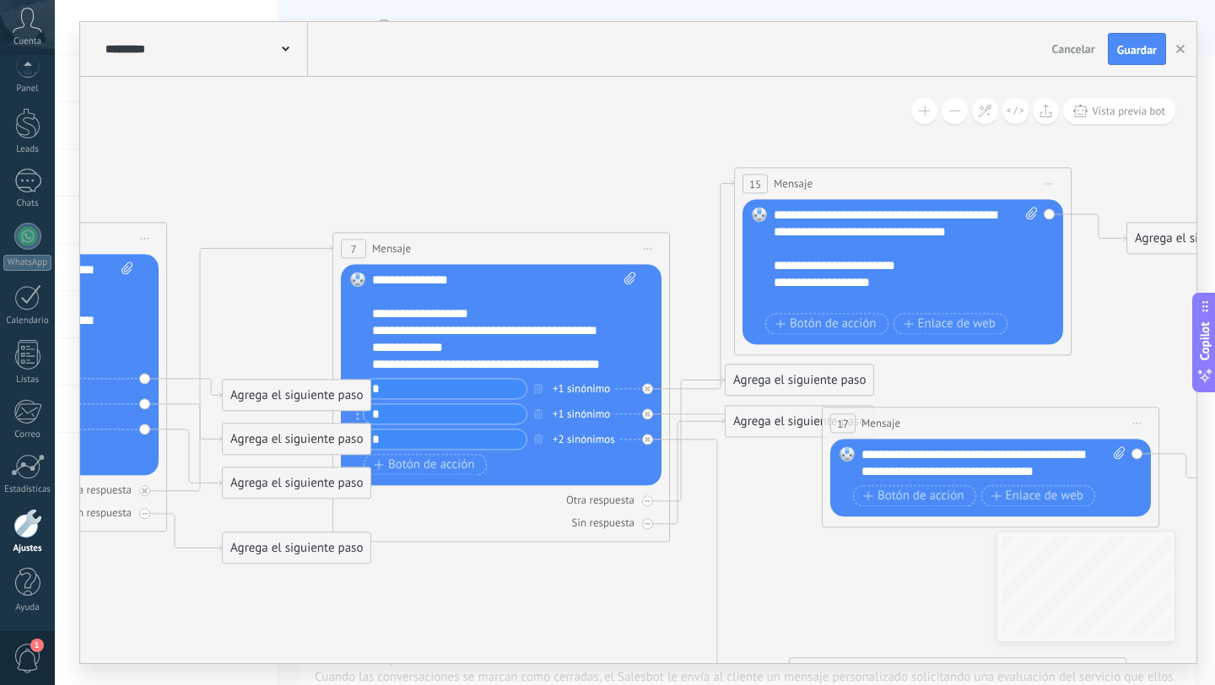
click at [652, 242] on span "Iniciar vista previa aquí Cambiar nombre Duplicar [GEOGRAPHIC_DATA]" at bounding box center [648, 248] width 27 height 24
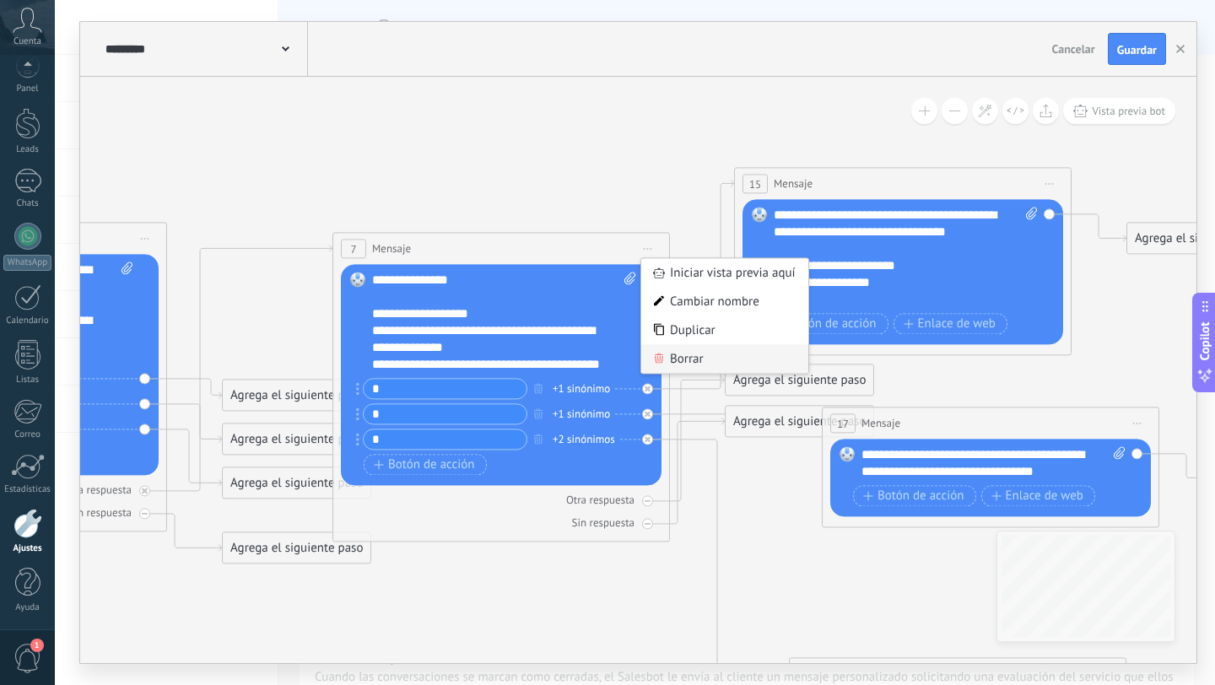
click at [672, 349] on div "Borrar" at bounding box center [724, 358] width 167 height 29
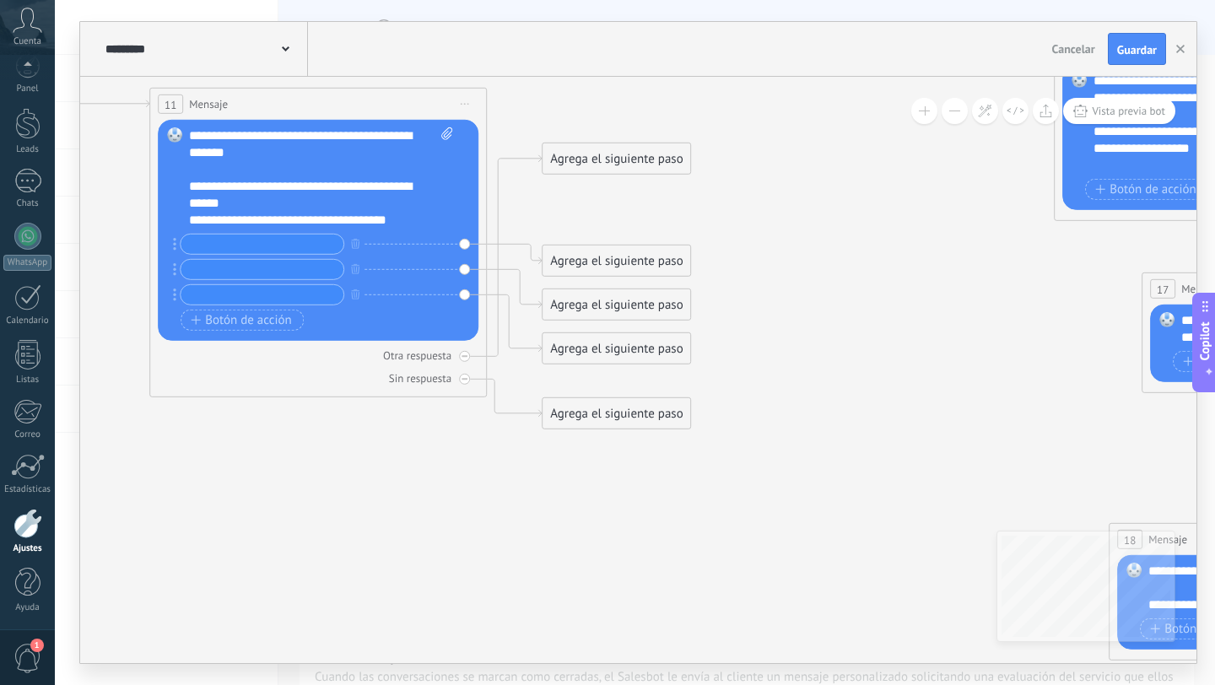
click at [241, 236] on input "text" at bounding box center [262, 244] width 163 height 19
type input "*"
click at [204, 274] on input "text" at bounding box center [262, 269] width 163 height 19
type input "*"
click at [206, 289] on input "text" at bounding box center [262, 294] width 163 height 19
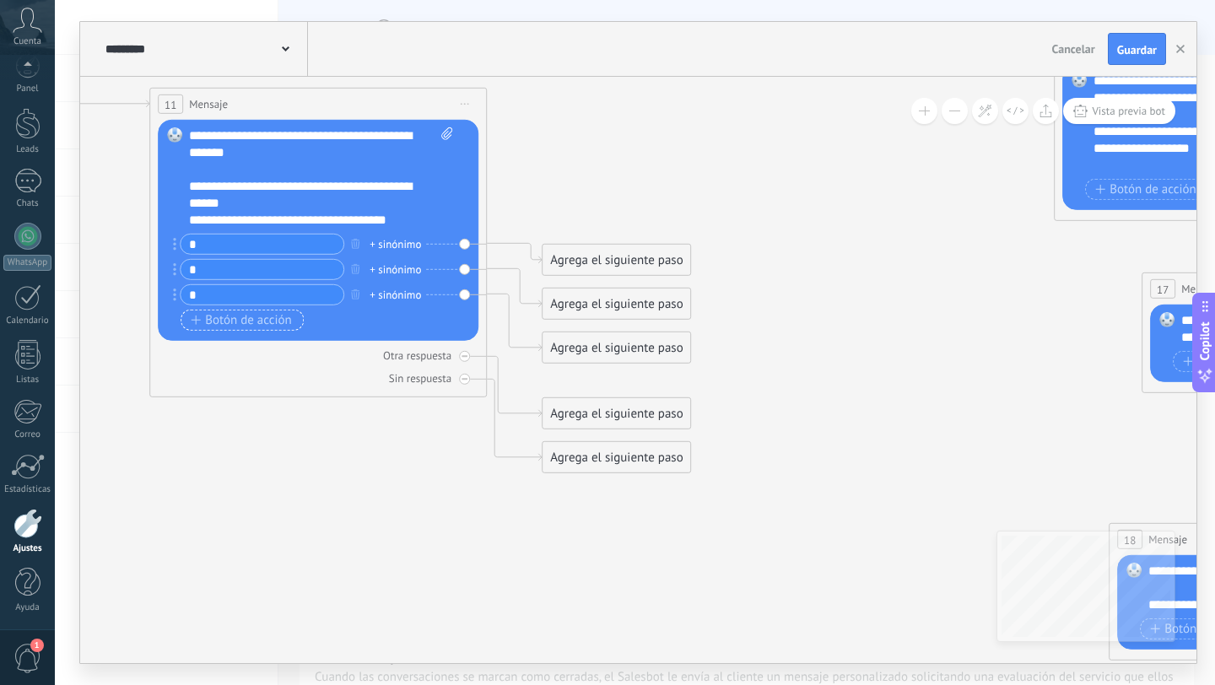
type input "*"
click at [213, 322] on span "Botón de acción" at bounding box center [241, 320] width 101 height 14
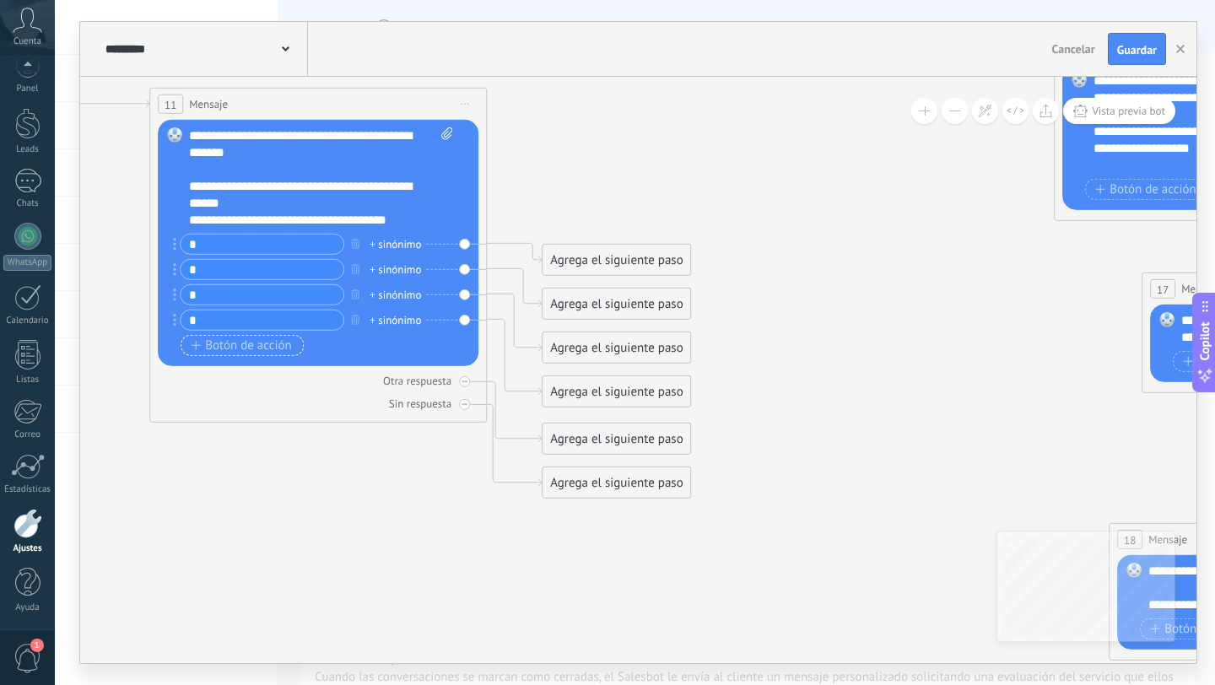
type input "*"
click at [224, 344] on span "Botón de acción" at bounding box center [241, 345] width 101 height 14
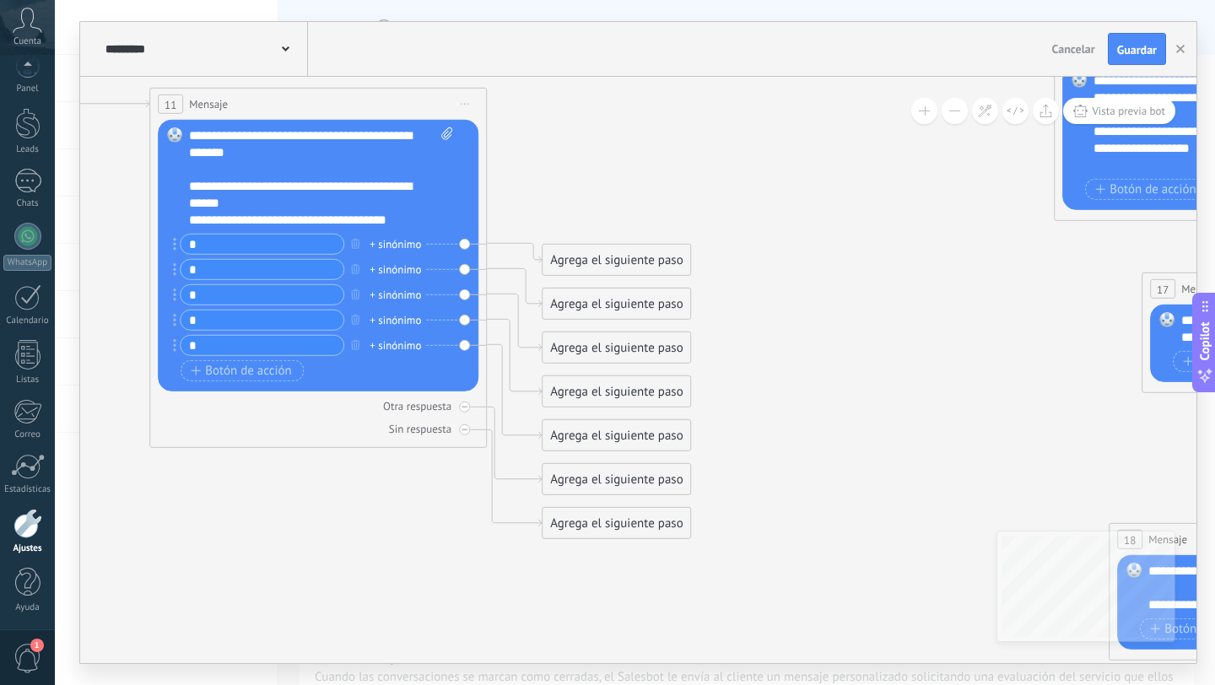
scroll to position [101, 0]
type input "*"
click at [219, 390] on div "Reemplazar Quitar Convertir a mensaje de voz Arrastre la imagen aquí para adjun…" at bounding box center [318, 256] width 321 height 272
click at [217, 384] on div "* + sinónimo * + sinónimo * + sinónimo *" at bounding box center [317, 310] width 272 height 152
click at [214, 379] on button "Botón de acción" at bounding box center [242, 370] width 123 height 21
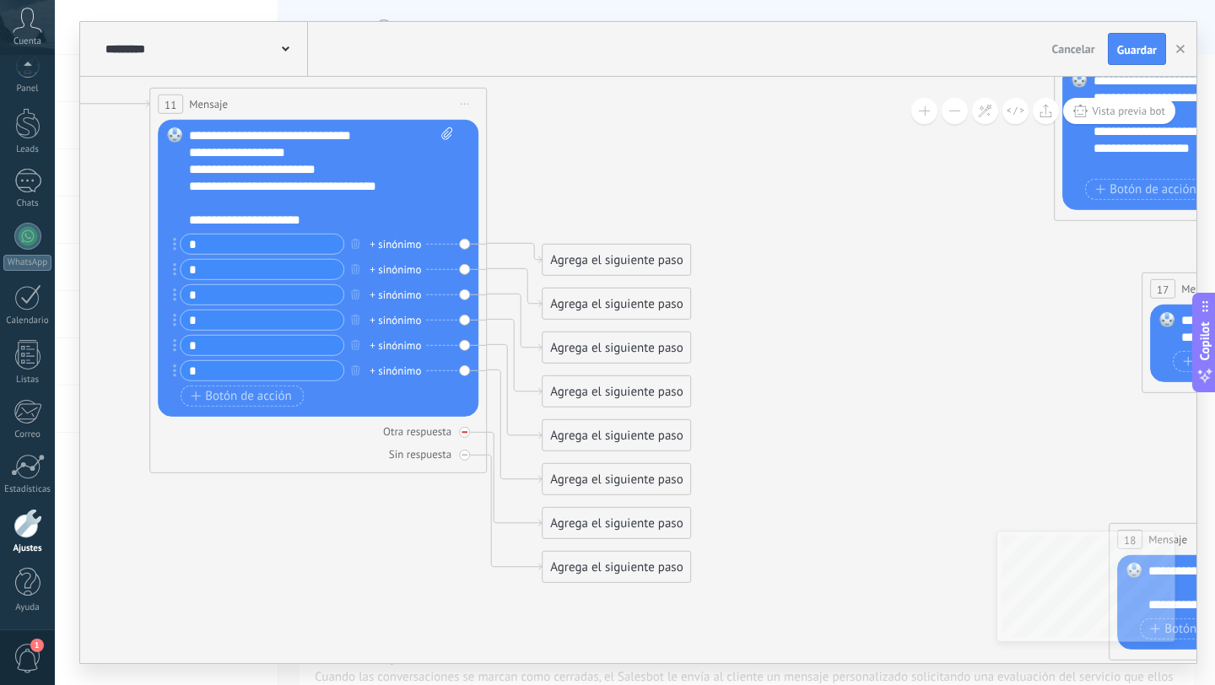
type input "*"
click at [467, 434] on icon at bounding box center [465, 433] width 6 height 6
click at [467, 454] on icon at bounding box center [465, 455] width 6 height 6
click at [391, 239] on div "+ sinónimo" at bounding box center [395, 243] width 51 height 17
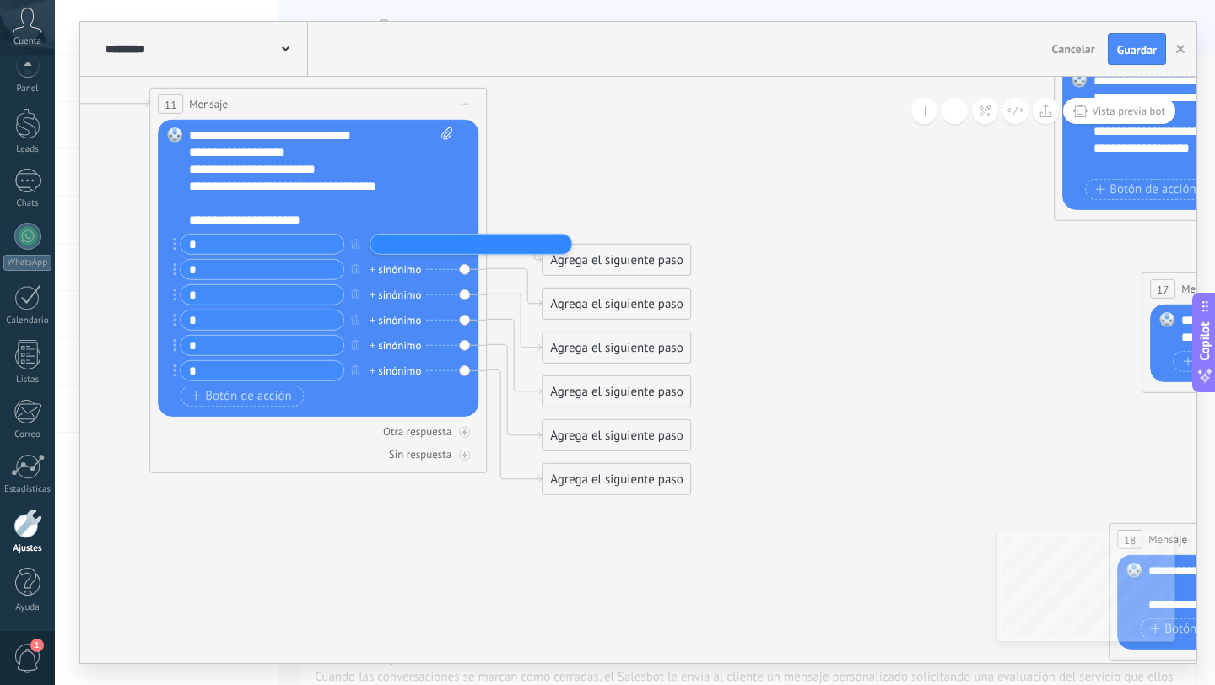
type input "*"
click at [470, 139] on div "Reemplazar Quitar Convertir a mensaje de voz Arrastre la imagen aquí para adjun…" at bounding box center [318, 268] width 321 height 297
click at [392, 263] on div "+ sinónimo" at bounding box center [395, 269] width 51 height 17
type input "*"
click at [392, 296] on div "+ sinónimo" at bounding box center [395, 294] width 51 height 17
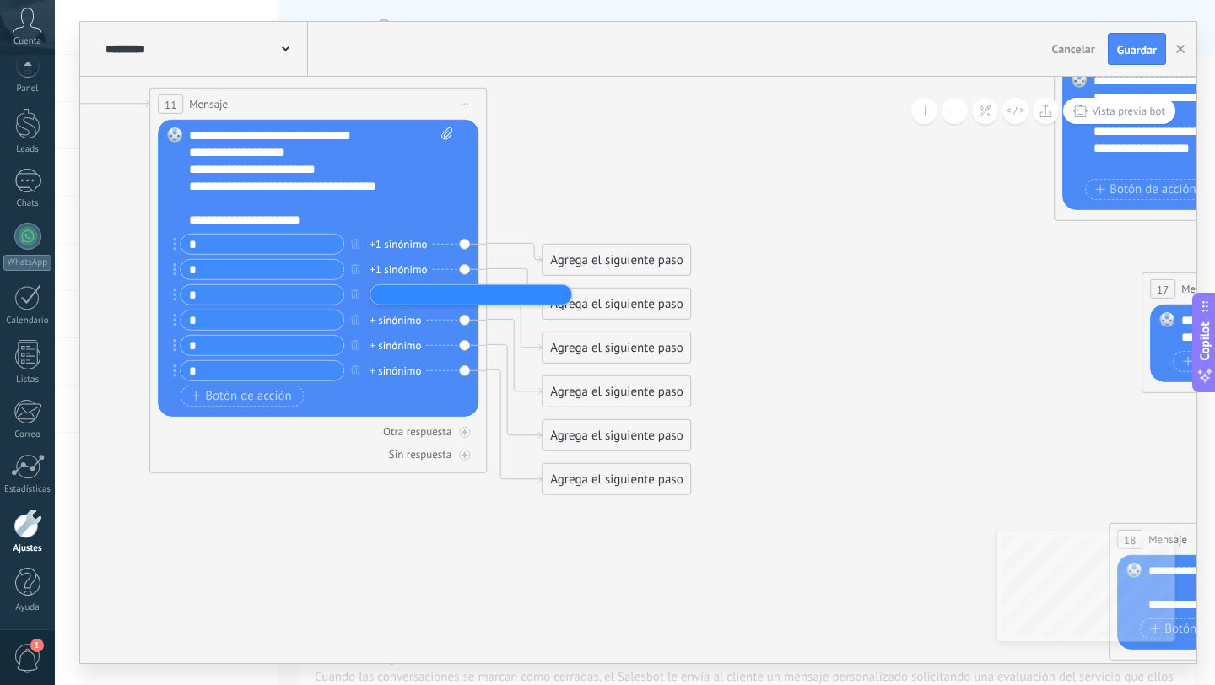
type input "*"
click at [393, 213] on div "**********" at bounding box center [312, 220] width 247 height 17
click at [386, 320] on div "+ sinónimo" at bounding box center [395, 319] width 51 height 17
type input "*"
click at [390, 349] on div "+ sinónimo" at bounding box center [395, 345] width 51 height 17
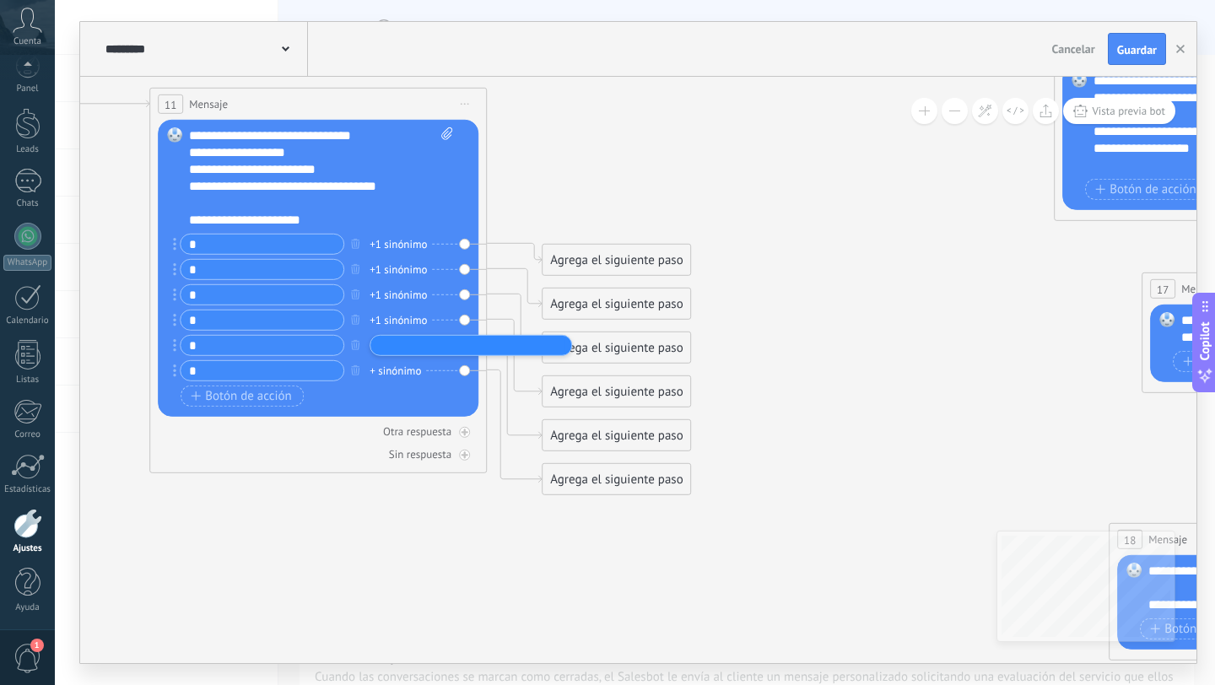
type input "*"
click at [408, 373] on div "+ sinónimo" at bounding box center [395, 370] width 51 height 17
type input "*"
click at [652, 179] on icon at bounding box center [507, 347] width 3082 height 1472
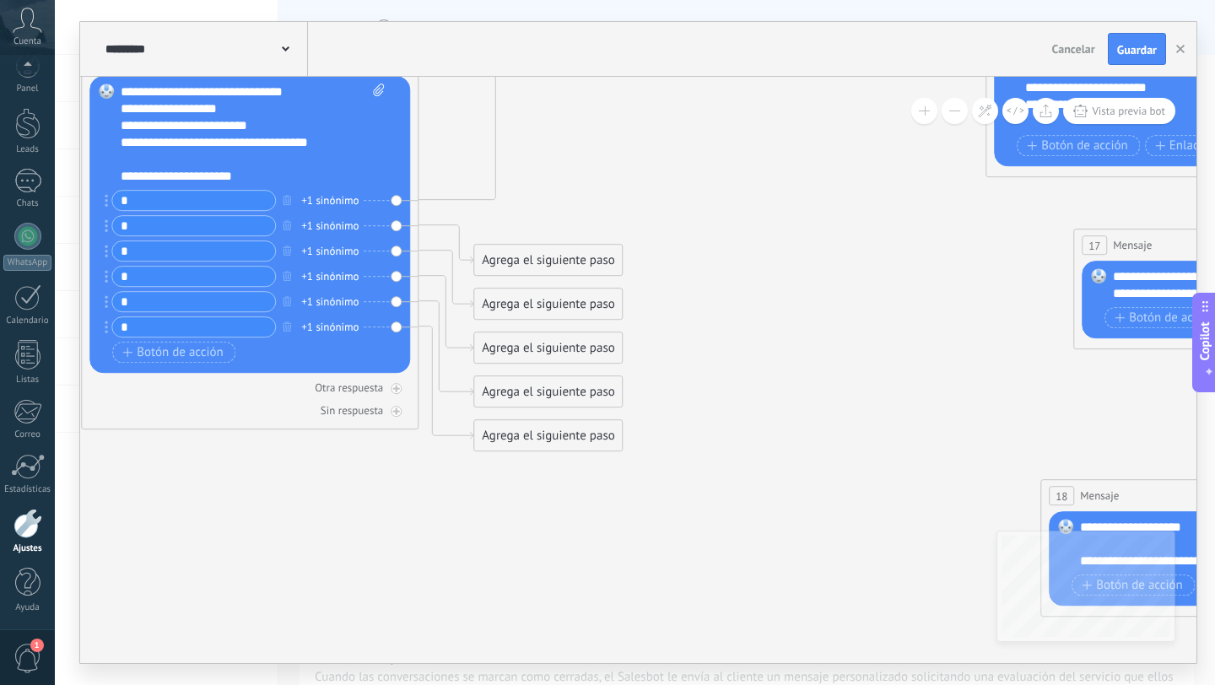
drag, startPoint x: 535, startPoint y: 219, endPoint x: 570, endPoint y: 30, distance: 192.2
click at [570, 30] on div "**********" at bounding box center [638, 342] width 1116 height 641
drag, startPoint x: 511, startPoint y: 253, endPoint x: 614, endPoint y: 240, distance: 104.7
click at [616, 241] on div "Agrega el siguiente paso" at bounding box center [651, 245] width 148 height 28
drag, startPoint x: 510, startPoint y: 306, endPoint x: 695, endPoint y: 305, distance: 184.8
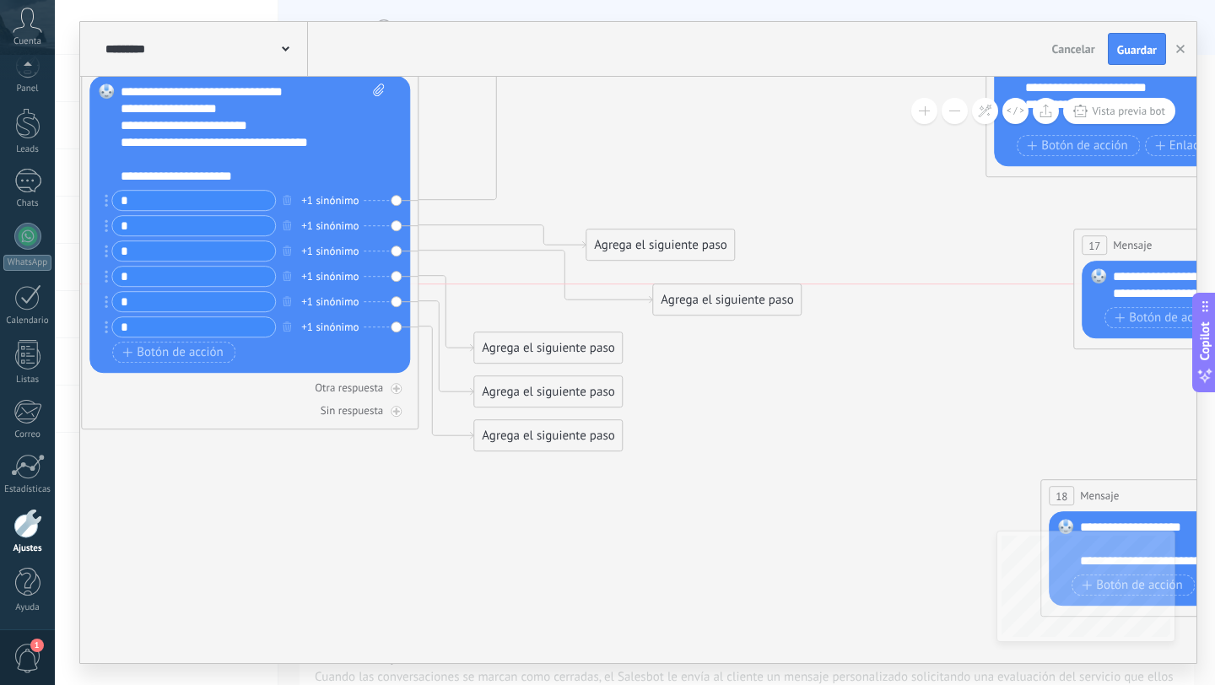
click at [695, 306] on div "Agrega el siguiente paso" at bounding box center [727, 300] width 148 height 28
drag, startPoint x: 727, startPoint y: 295, endPoint x: 664, endPoint y: 295, distance: 62.4
click at [665, 295] on div "Agrega el siguiente paso" at bounding box center [685, 300] width 148 height 28
drag, startPoint x: 556, startPoint y: 444, endPoint x: 557, endPoint y: 592, distance: 147.7
click at [557, 510] on div "Agrega el siguiente paso" at bounding box center [548, 496] width 148 height 28
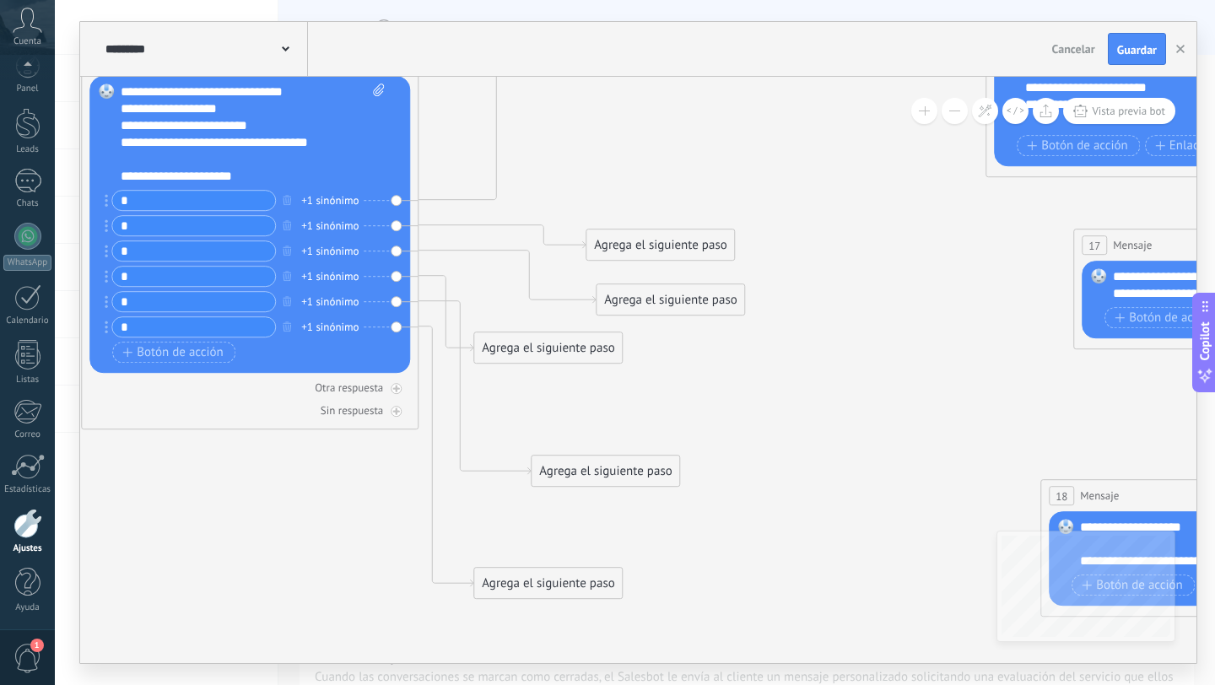
drag, startPoint x: 589, startPoint y: 404, endPoint x: 671, endPoint y: 517, distance: 139.6
click at [671, 485] on div "Agrega el siguiente paso" at bounding box center [606, 471] width 148 height 28
drag, startPoint x: 556, startPoint y: 349, endPoint x: 682, endPoint y: 360, distance: 126.3
click at [683, 360] on div "Agrega el siguiente paso" at bounding box center [679, 362] width 148 height 28
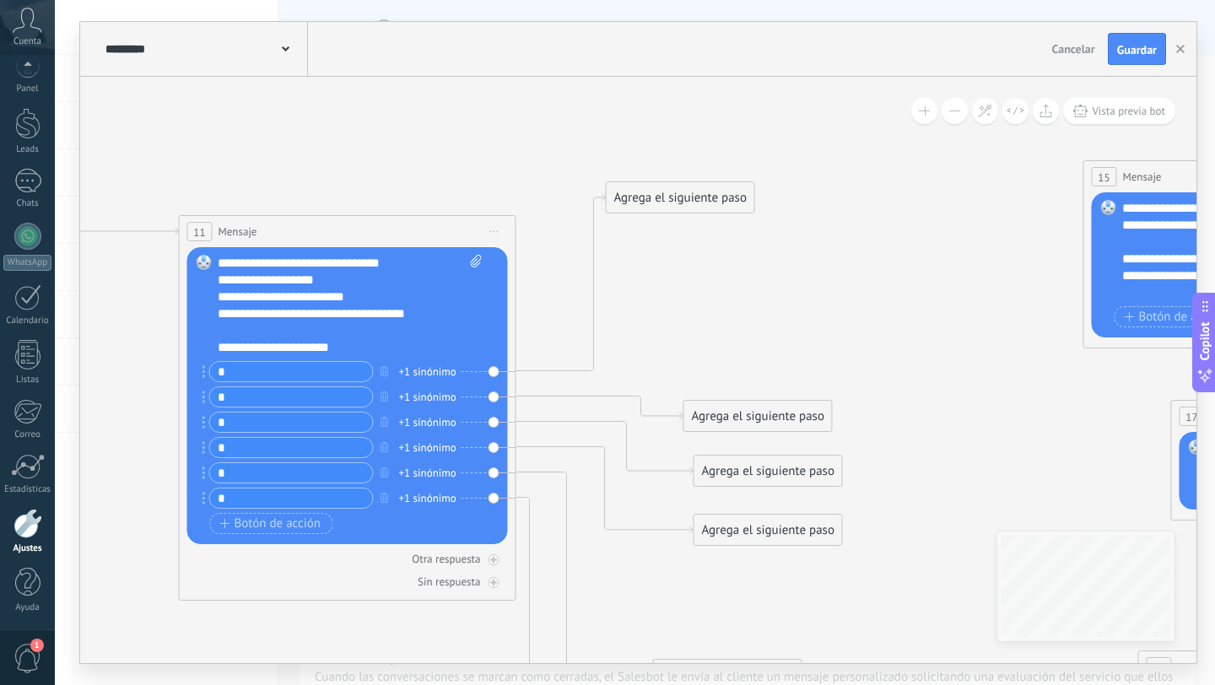
scroll to position [0, 0]
click at [730, 190] on div "Agrega el siguiente paso" at bounding box center [680, 198] width 148 height 28
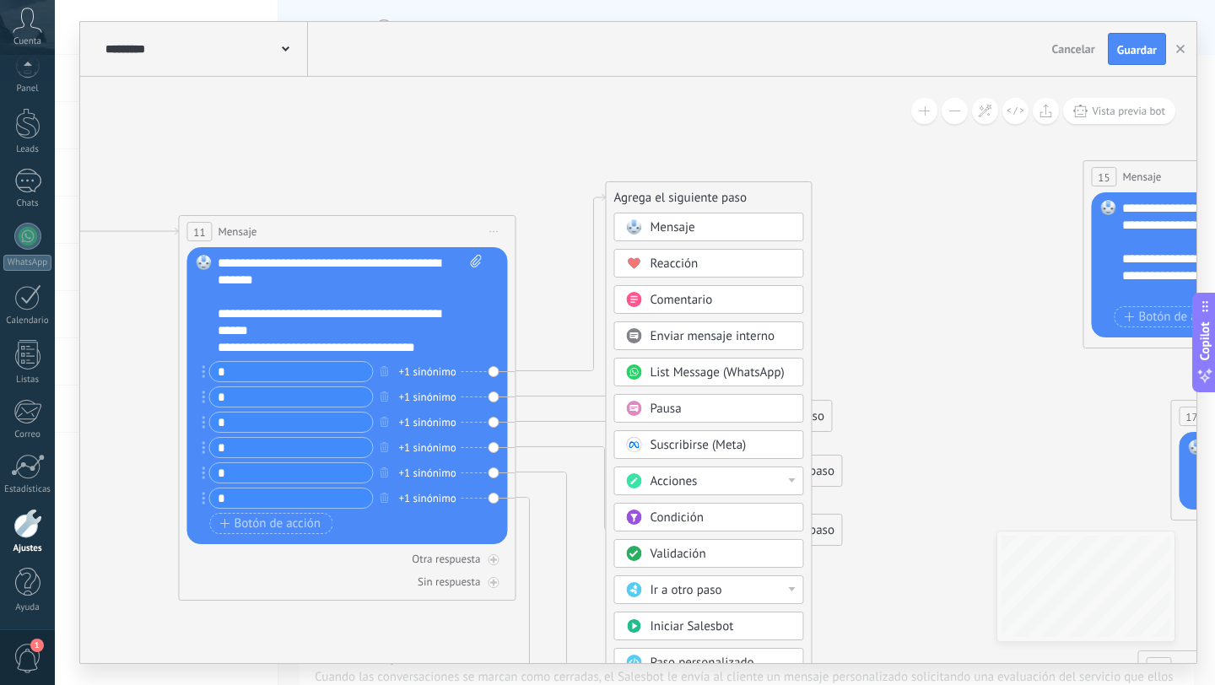
click at [702, 228] on div "Mensaje" at bounding box center [721, 227] width 142 height 17
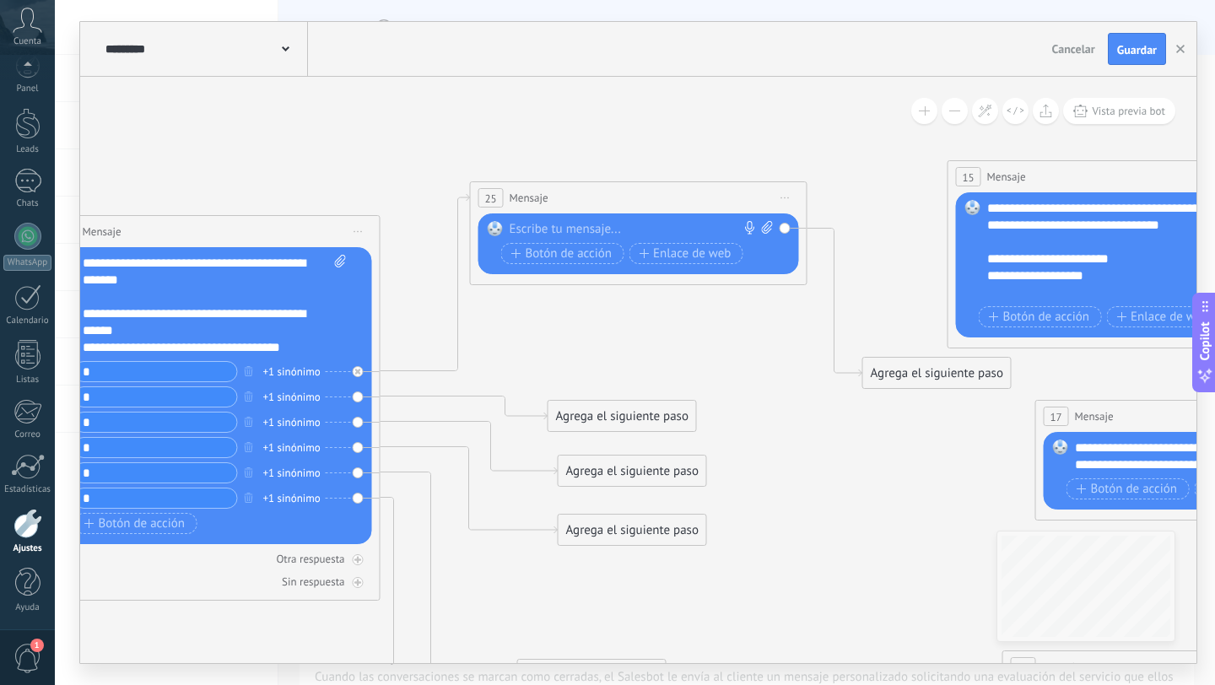
click at [786, 193] on span "Iniciar vista previa aquí Cambiar nombre Duplicar [GEOGRAPHIC_DATA]" at bounding box center [785, 198] width 27 height 24
click at [830, 298] on div "Borrar" at bounding box center [862, 308] width 167 height 29
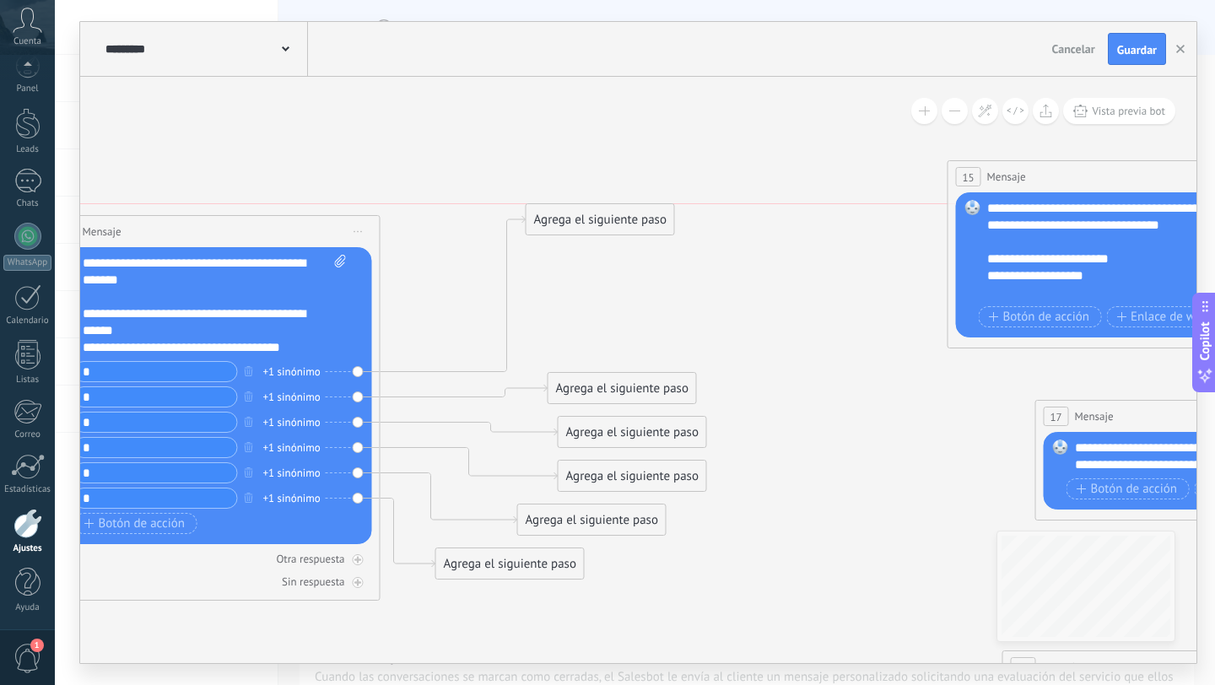
drag, startPoint x: 497, startPoint y: 604, endPoint x: 586, endPoint y: 216, distance: 398.4
click at [586, 216] on div "Agrega el siguiente paso" at bounding box center [601, 220] width 148 height 28
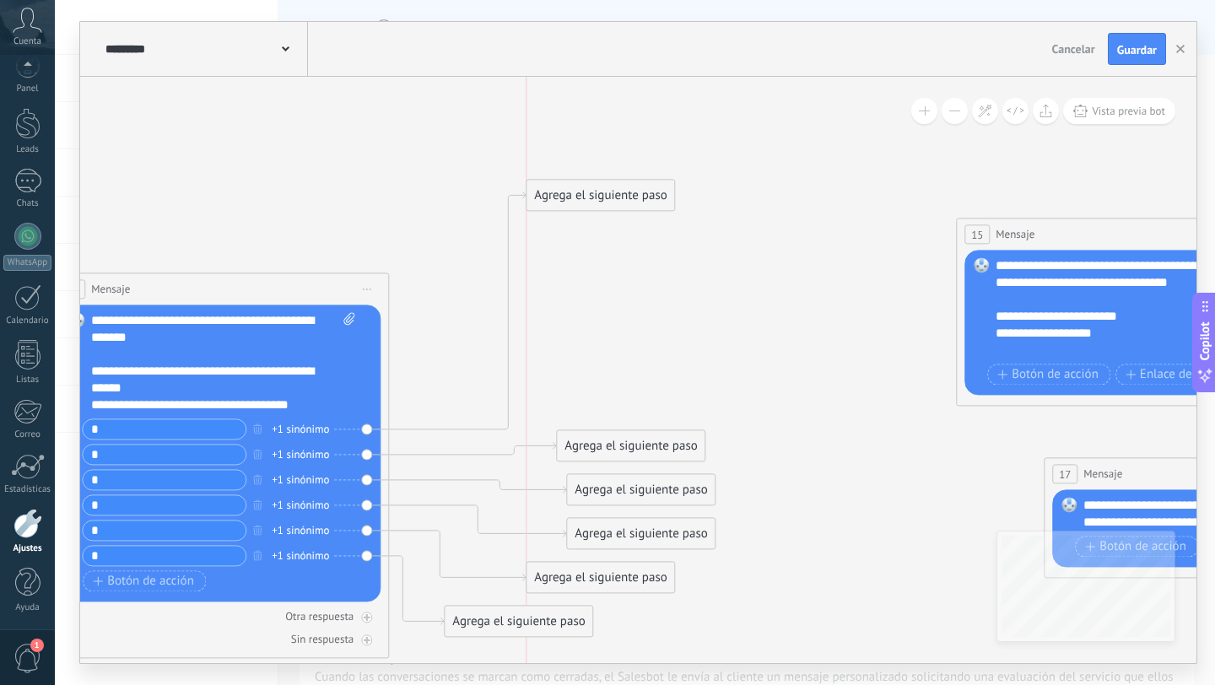
drag, startPoint x: 604, startPoint y: 275, endPoint x: 600, endPoint y: 118, distance: 157.0
click at [600, 181] on div "Agrega el siguiente paso" at bounding box center [601, 195] width 148 height 28
click at [600, 117] on div "Agrega el siguiente paso" at bounding box center [601, 119] width 148 height 28
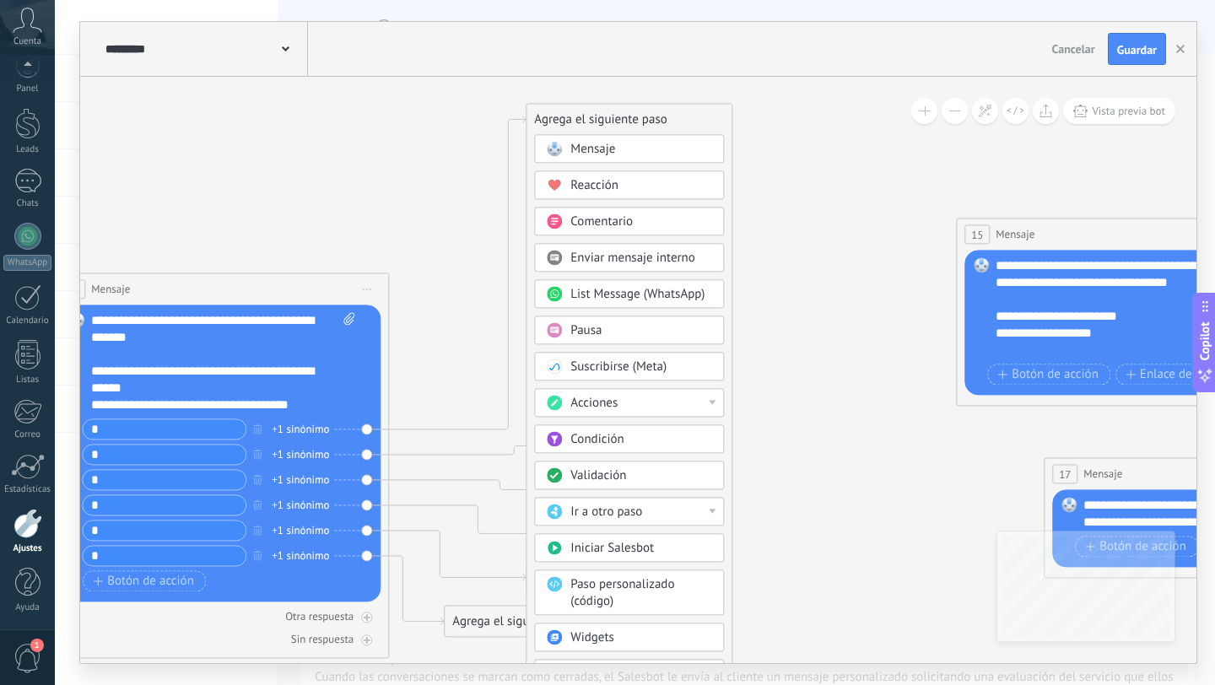
click at [619, 543] on span "Iniciar Salesbot" at bounding box center [612, 548] width 84 height 16
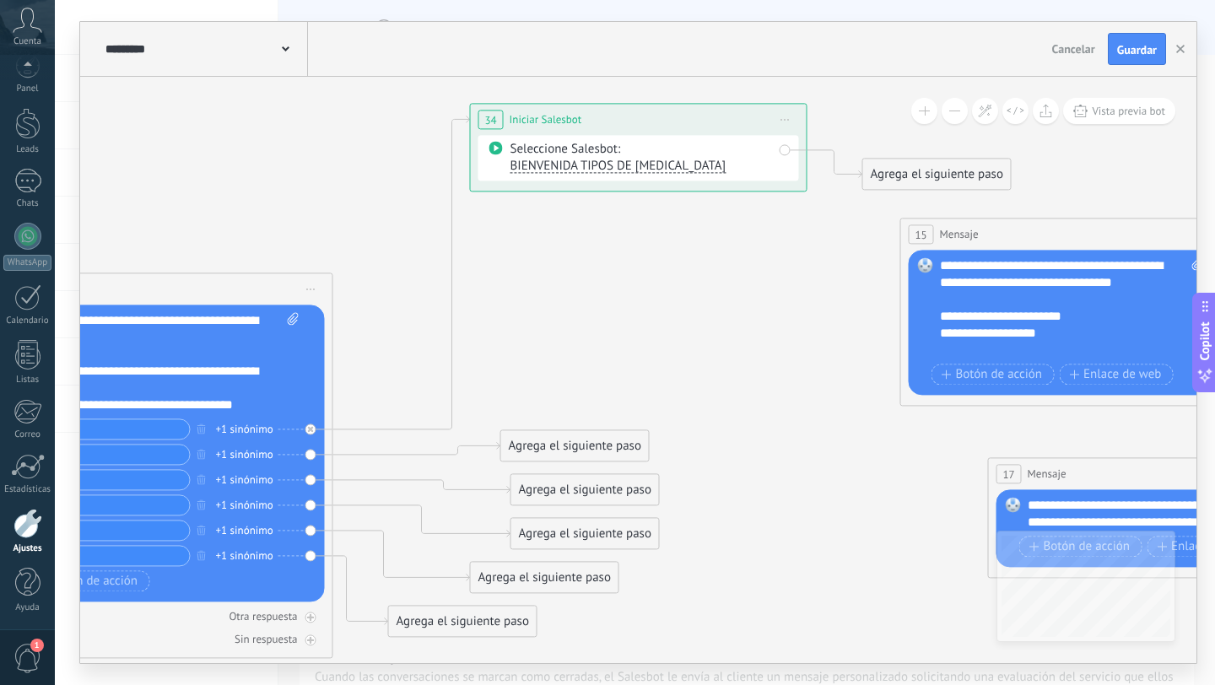
click at [630, 171] on span "BIENVENIDA TIPOS DE [MEDICAL_DATA]" at bounding box center [619, 166] width 216 height 16
click at [652, 293] on icon at bounding box center [354, 474] width 3082 height 1586
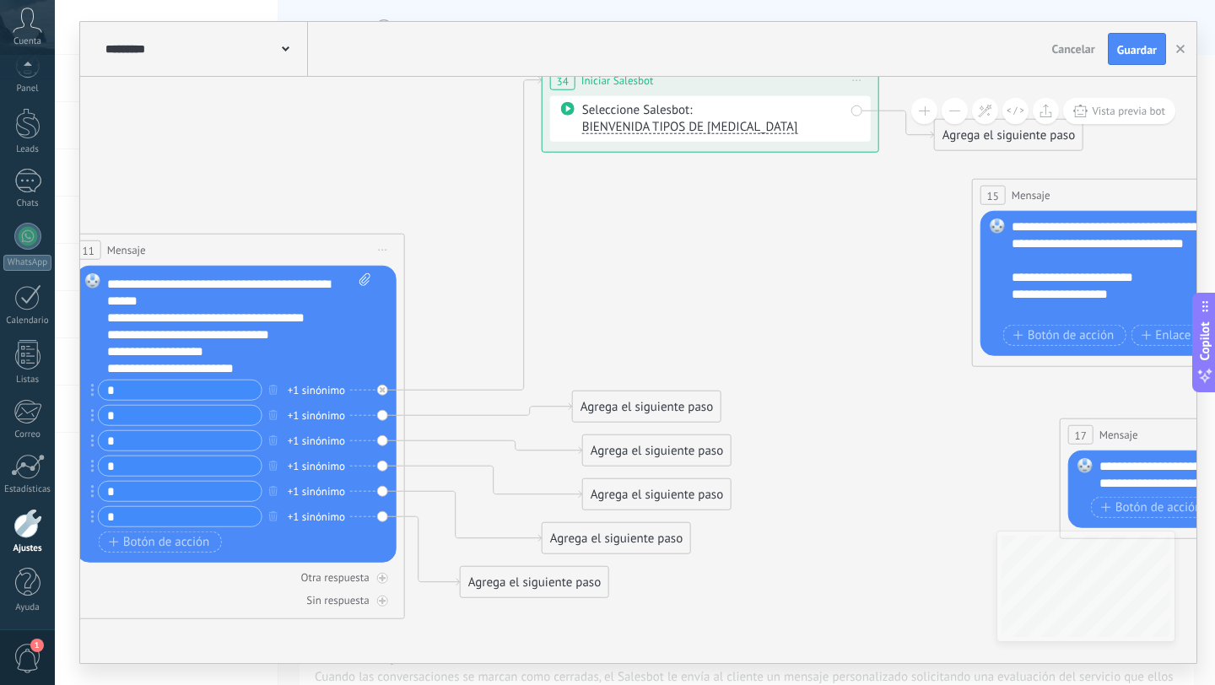
scroll to position [68, 0]
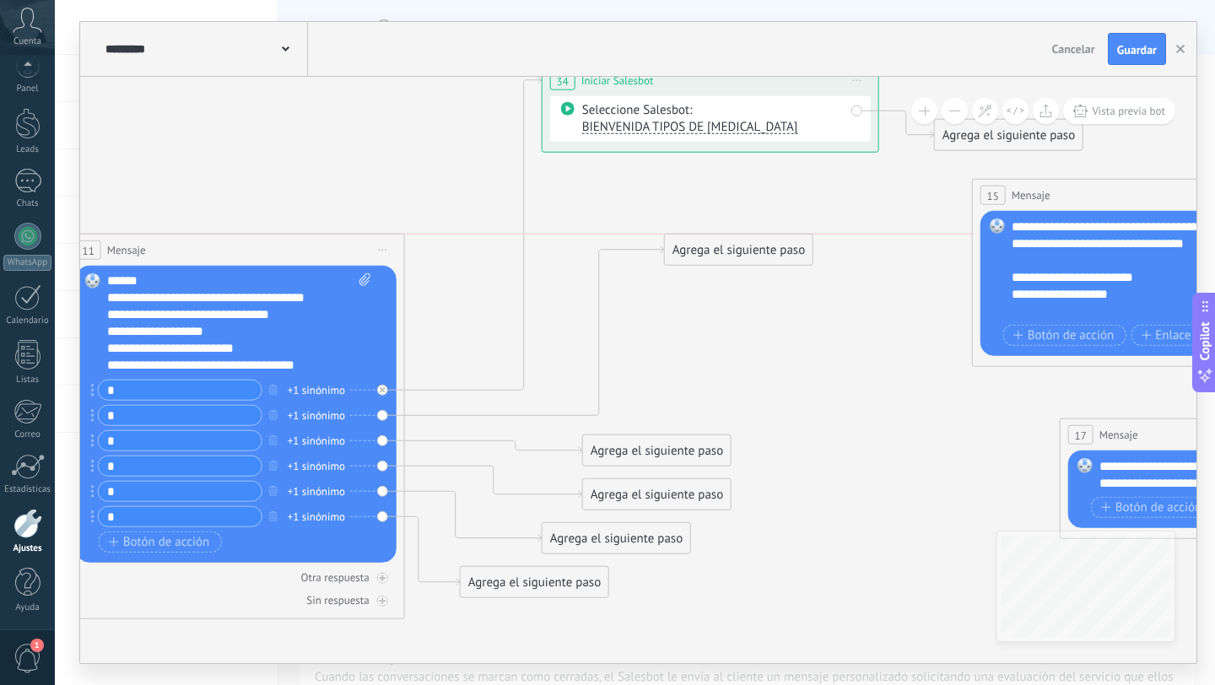
drag, startPoint x: 625, startPoint y: 409, endPoint x: 701, endPoint y: 251, distance: 175.9
click at [701, 251] on div "Agrega el siguiente paso" at bounding box center [739, 250] width 148 height 28
click at [737, 251] on div "Agrega el siguiente paso" at bounding box center [729, 250] width 148 height 28
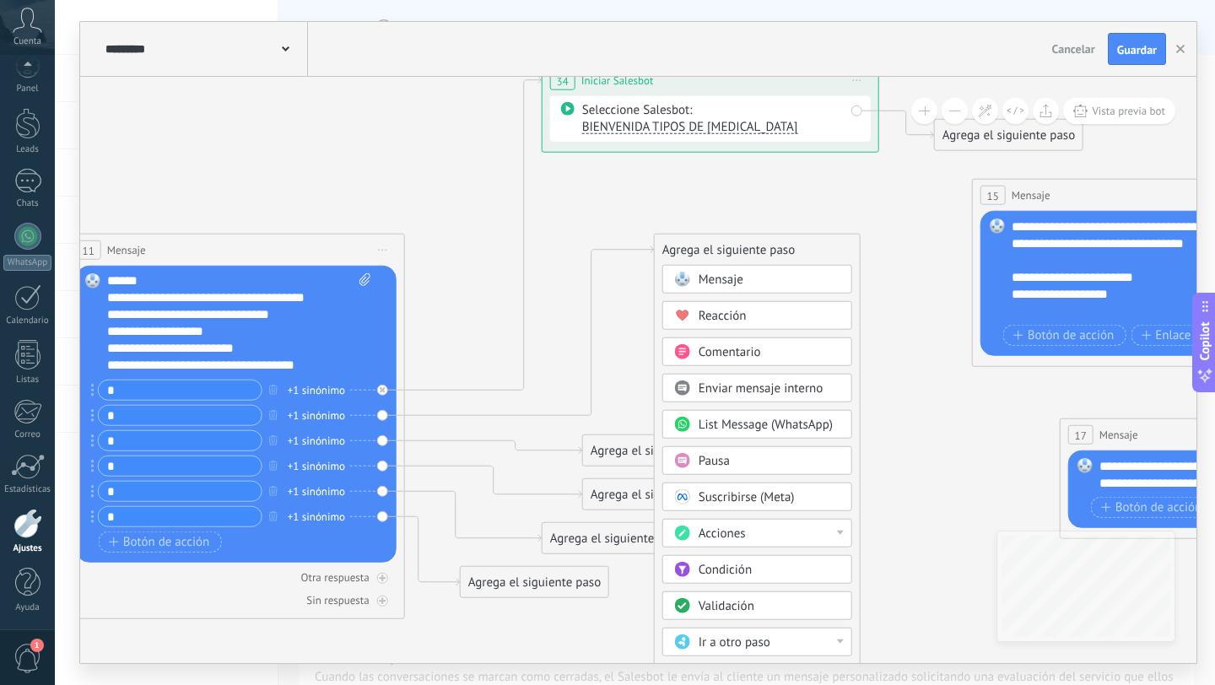
click at [727, 281] on span "Mensaje" at bounding box center [721, 280] width 45 height 16
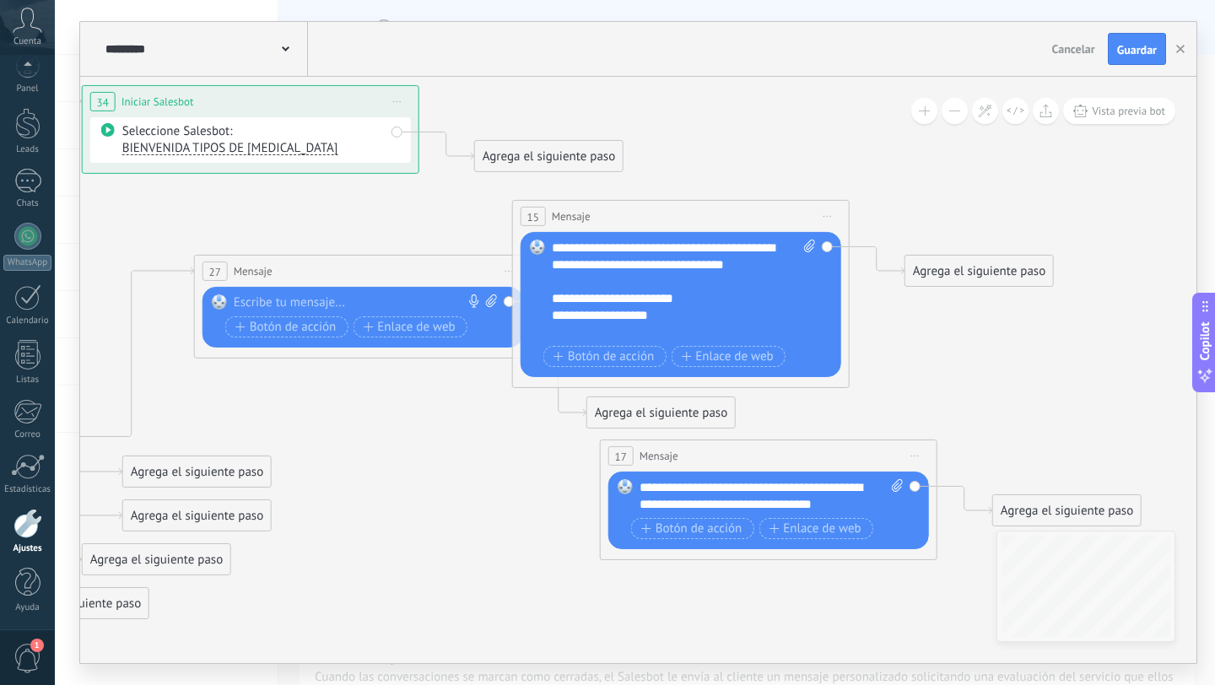
click at [829, 204] on span "Iniciar vista previa aquí Cambiar nombre Duplicar [GEOGRAPHIC_DATA]" at bounding box center [827, 216] width 27 height 24
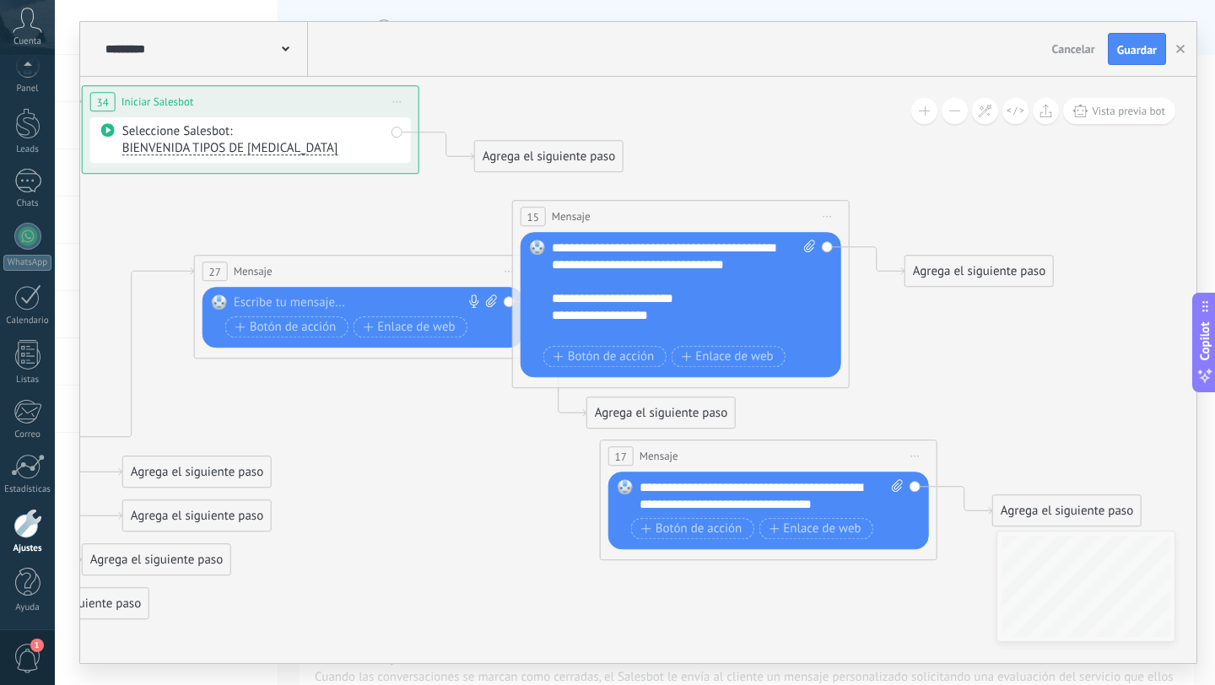
click at [827, 219] on span "Iniciar vista previa aquí Cambiar nombre Duplicar [GEOGRAPHIC_DATA]" at bounding box center [827, 216] width 27 height 24
click at [850, 324] on div "Borrar" at bounding box center [904, 326] width 167 height 29
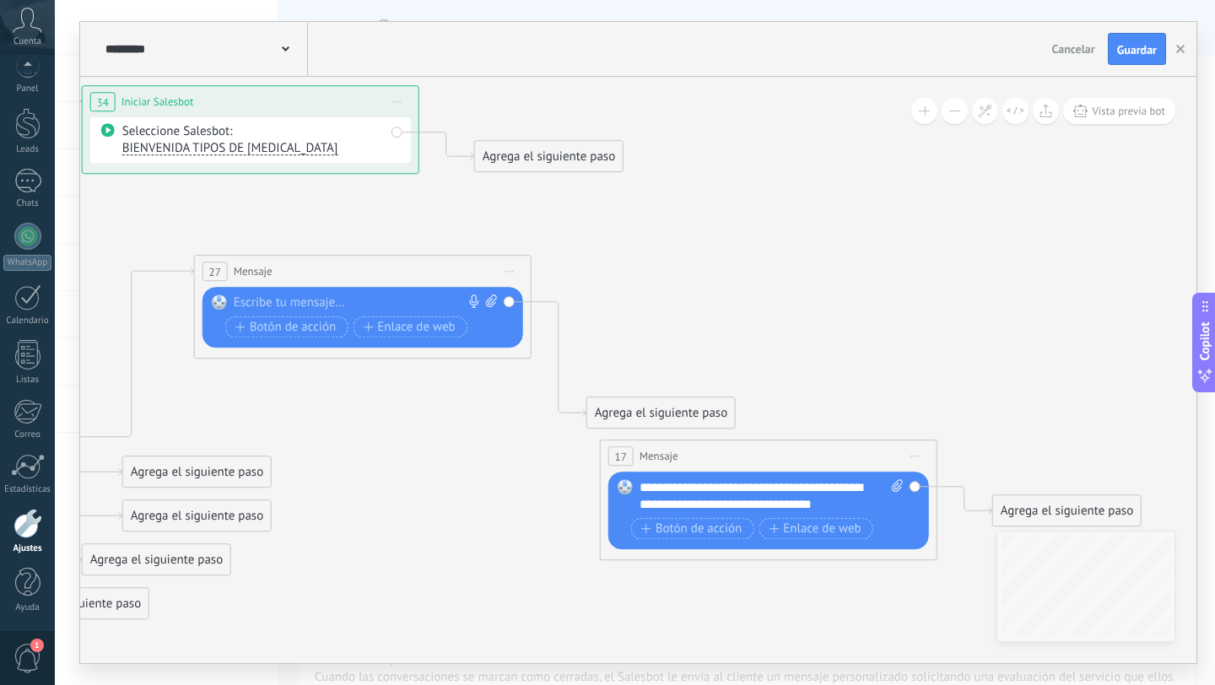
click at [912, 455] on span "Iniciar vista previa aquí Cambiar nombre Duplicar [GEOGRAPHIC_DATA]" at bounding box center [915, 456] width 27 height 24
click at [944, 561] on div "Borrar" at bounding box center [992, 566] width 167 height 29
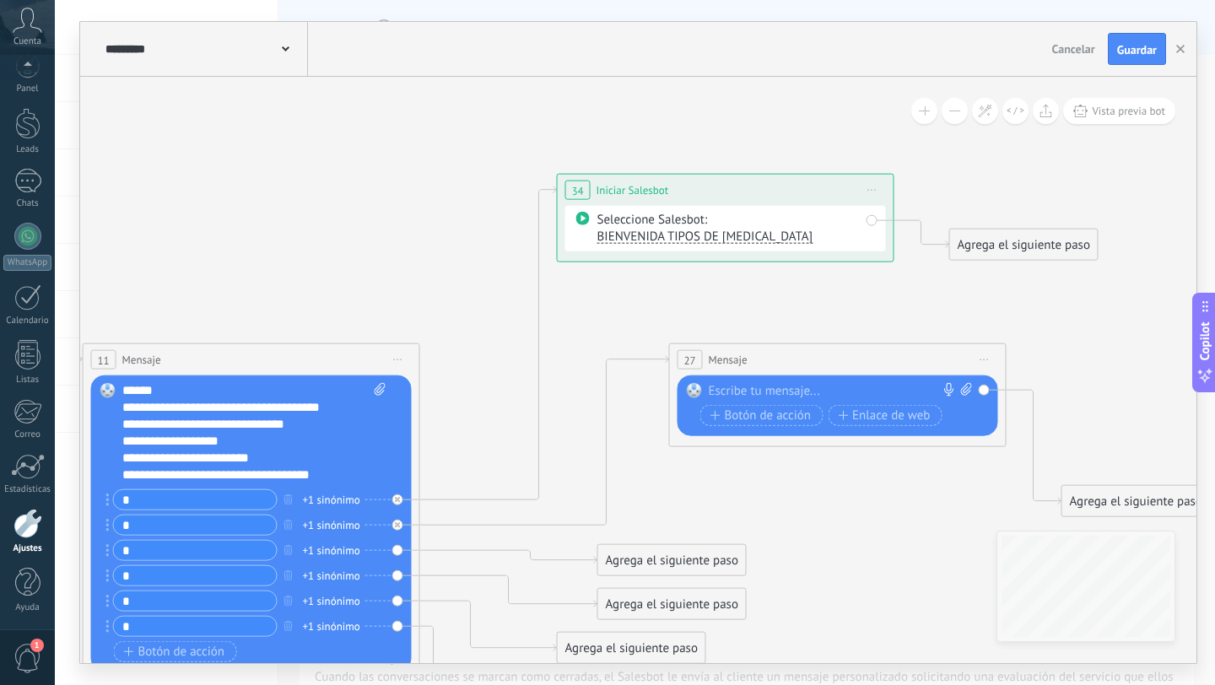
click at [781, 384] on div at bounding box center [834, 391] width 251 height 17
click at [967, 385] on icon at bounding box center [966, 389] width 11 height 13
click input "Subir" at bounding box center [0, 0] width 0 height 0
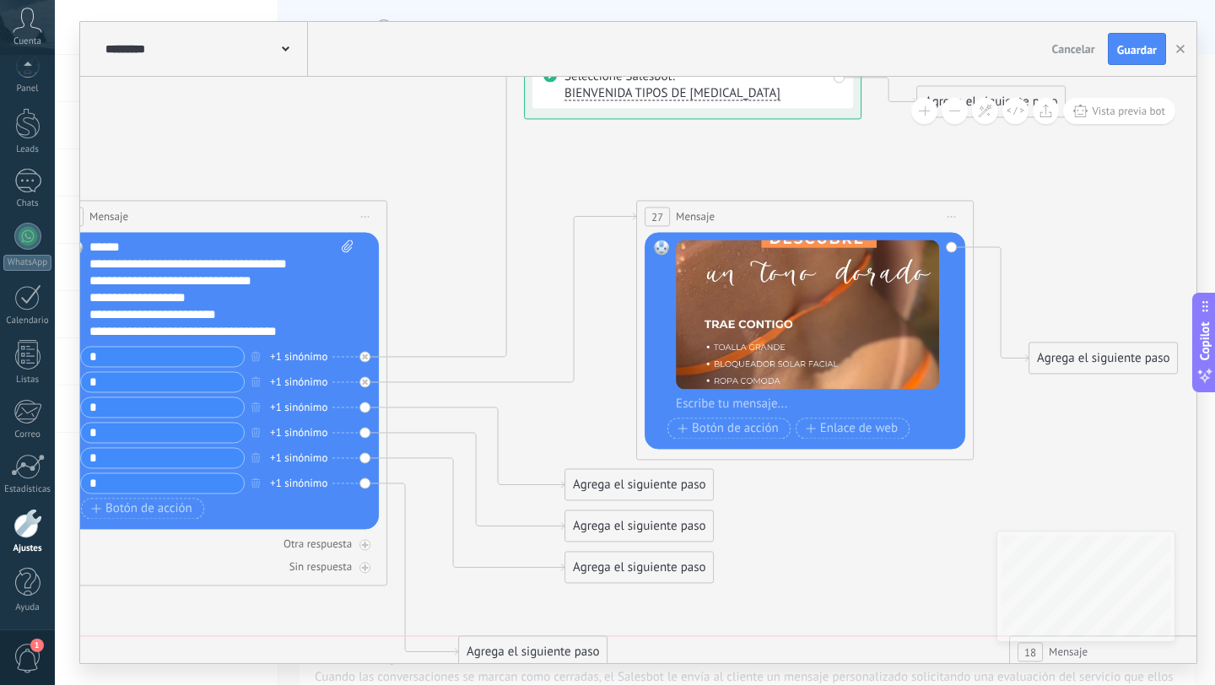
drag, startPoint x: 495, startPoint y: 551, endPoint x: 513, endPoint y: 670, distance: 120.4
click at [513, 670] on div "**********" at bounding box center [635, 342] width 1160 height 685
drag, startPoint x: 673, startPoint y: 571, endPoint x: 683, endPoint y: 635, distance: 64.0
click at [683, 590] on div "Agrega el siguiente paso" at bounding box center [647, 576] width 148 height 28
drag, startPoint x: 645, startPoint y: 521, endPoint x: 651, endPoint y: 575, distance: 54.4
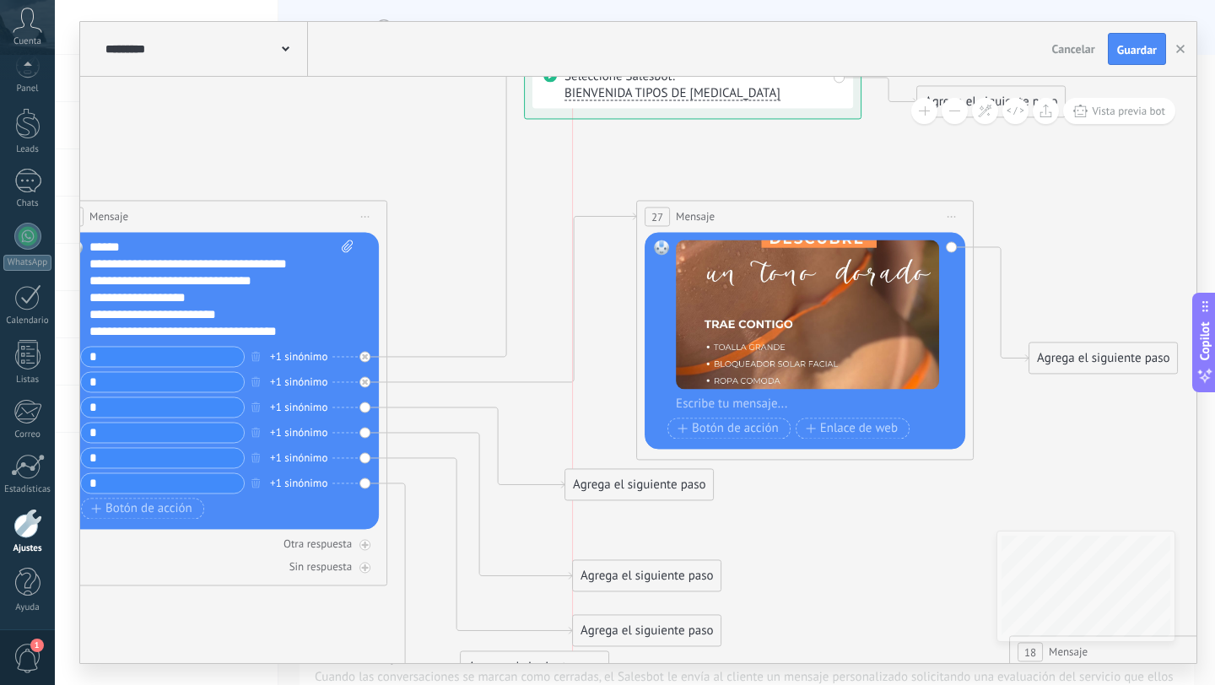
click at [651, 574] on div "Agrega el siguiente paso" at bounding box center [647, 576] width 148 height 28
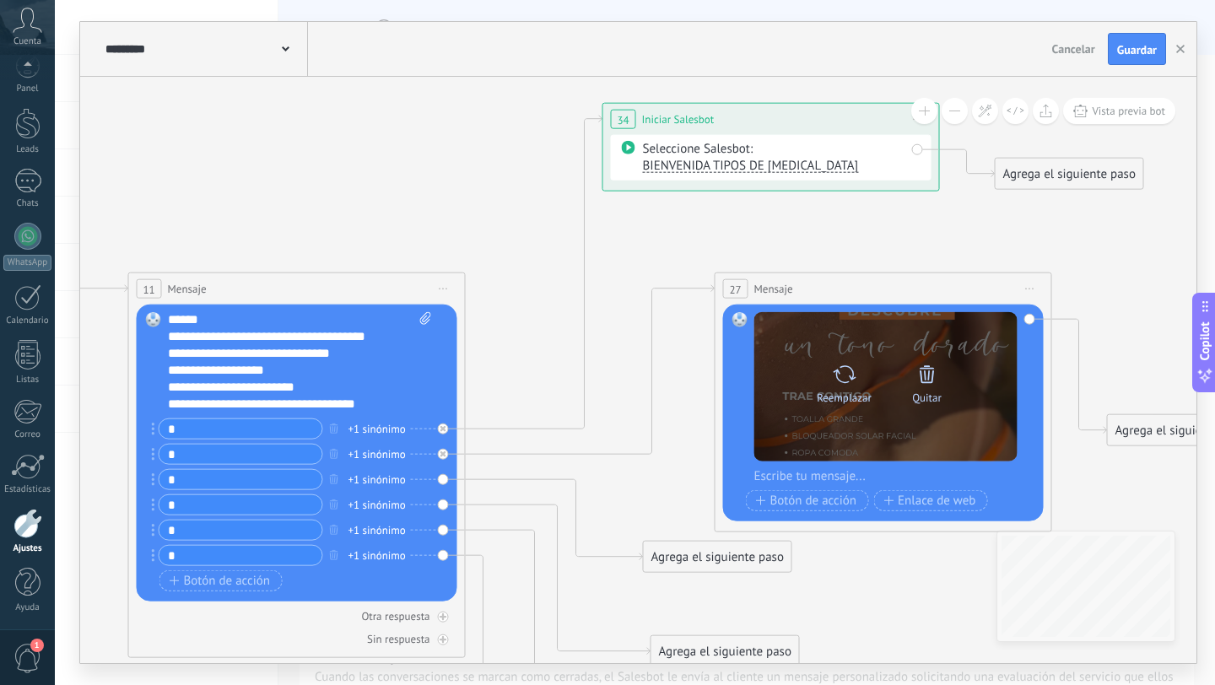
click at [925, 381] on icon at bounding box center [928, 374] width 24 height 24
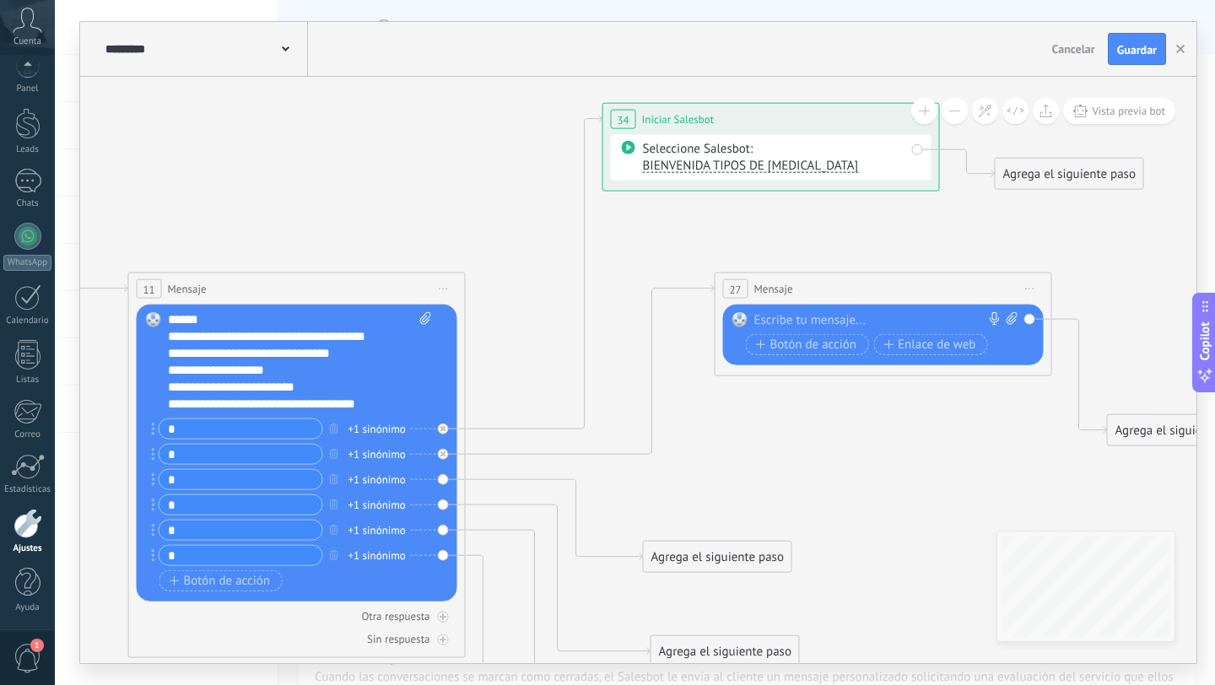
click at [798, 320] on div at bounding box center [879, 320] width 251 height 17
paste div
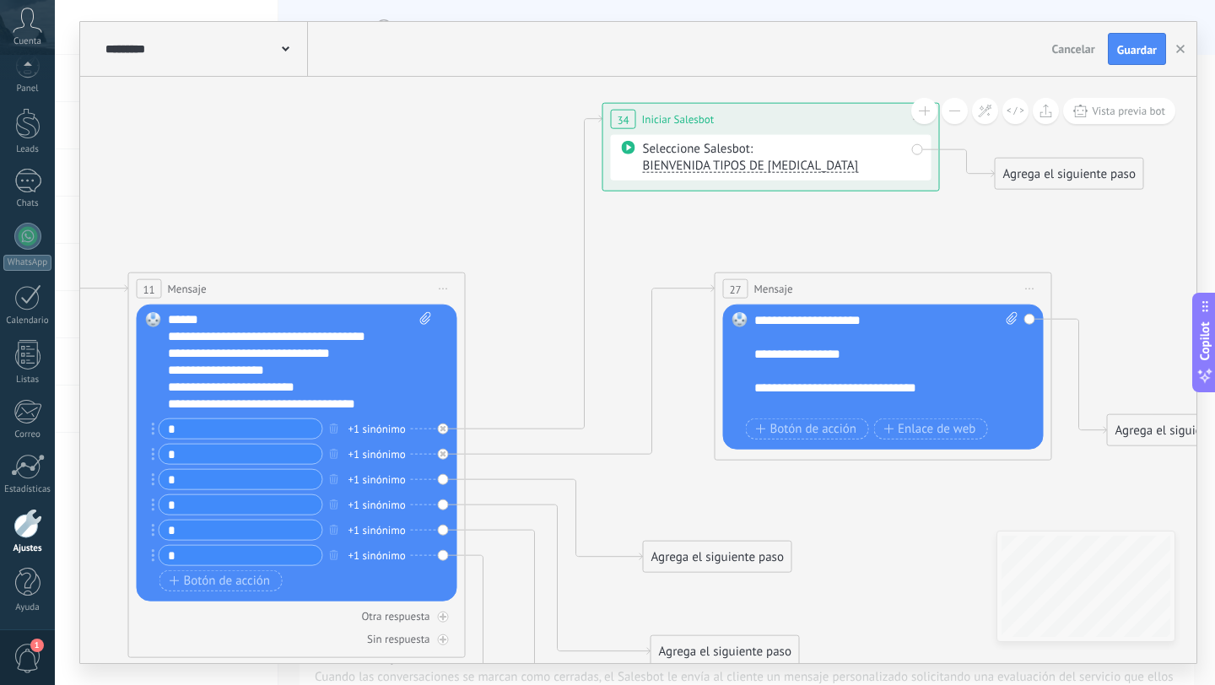
scroll to position [186, 0]
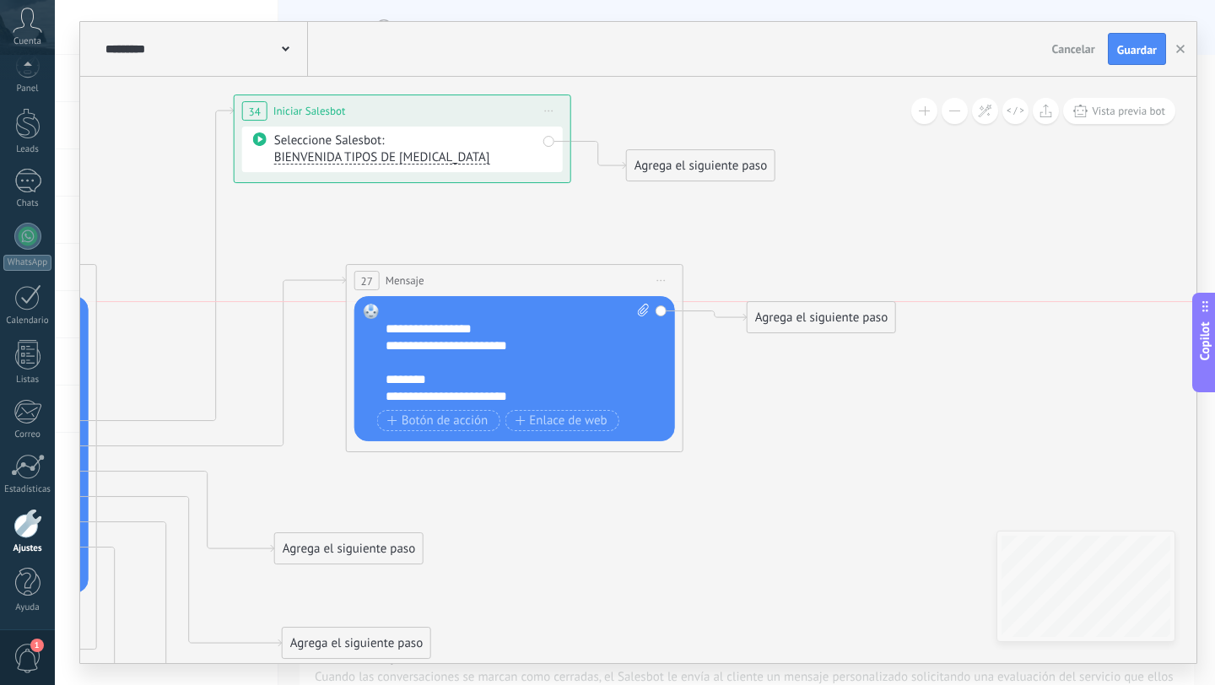
drag, startPoint x: 777, startPoint y: 432, endPoint x: 786, endPoint y: 332, distance: 99.9
click at [786, 332] on div "Agrega el siguiente paso Mensaje Mensaje Mensaje Reacción Comentario Enviar men…" at bounding box center [821, 317] width 149 height 32
click at [795, 321] on div "Agrega el siguiente paso" at bounding box center [822, 318] width 148 height 28
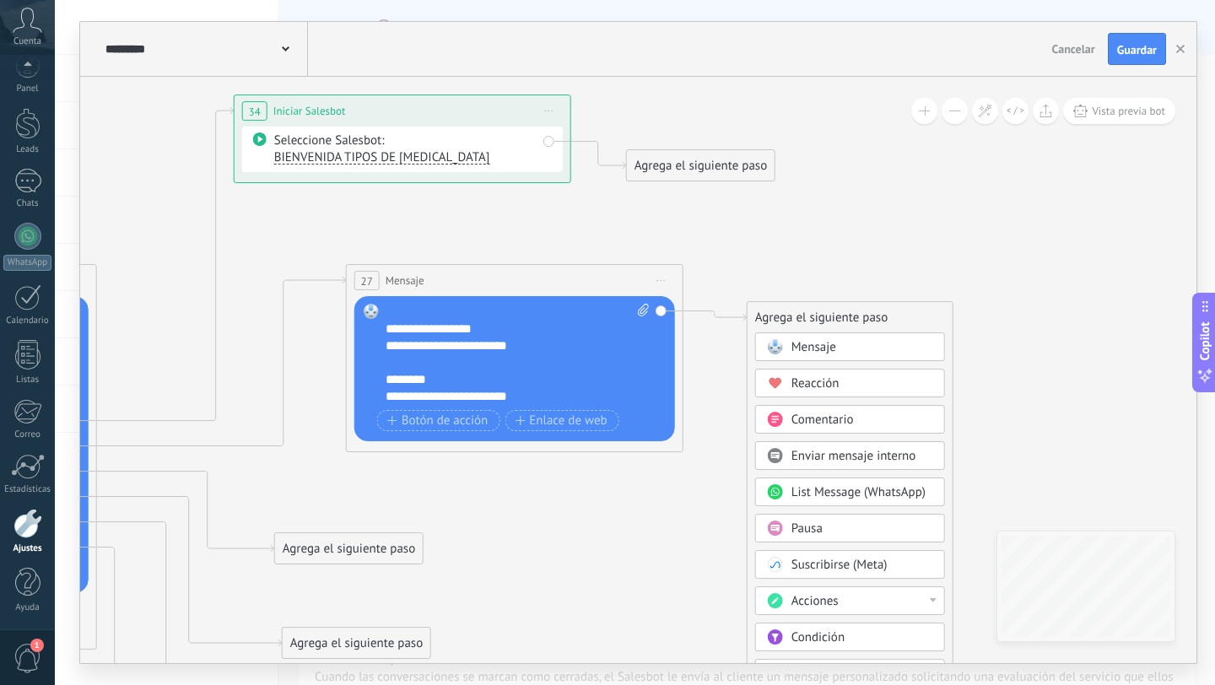
click at [810, 343] on span "Mensaje" at bounding box center [814, 347] width 45 height 16
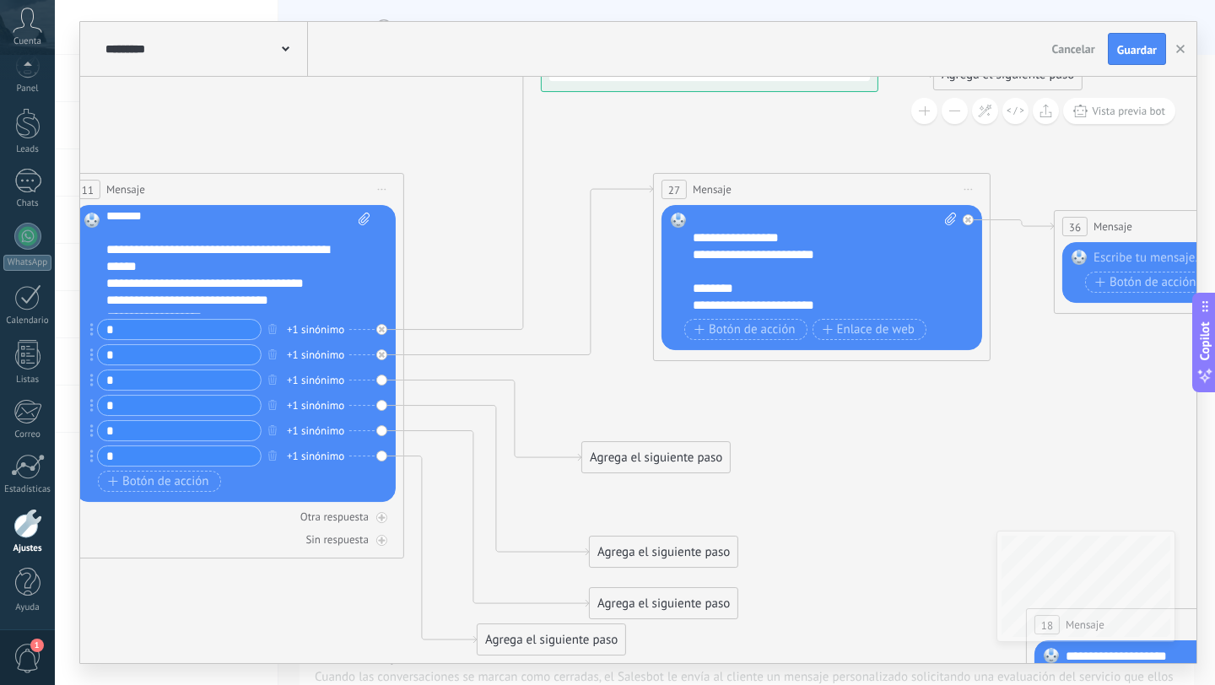
scroll to position [34, 0]
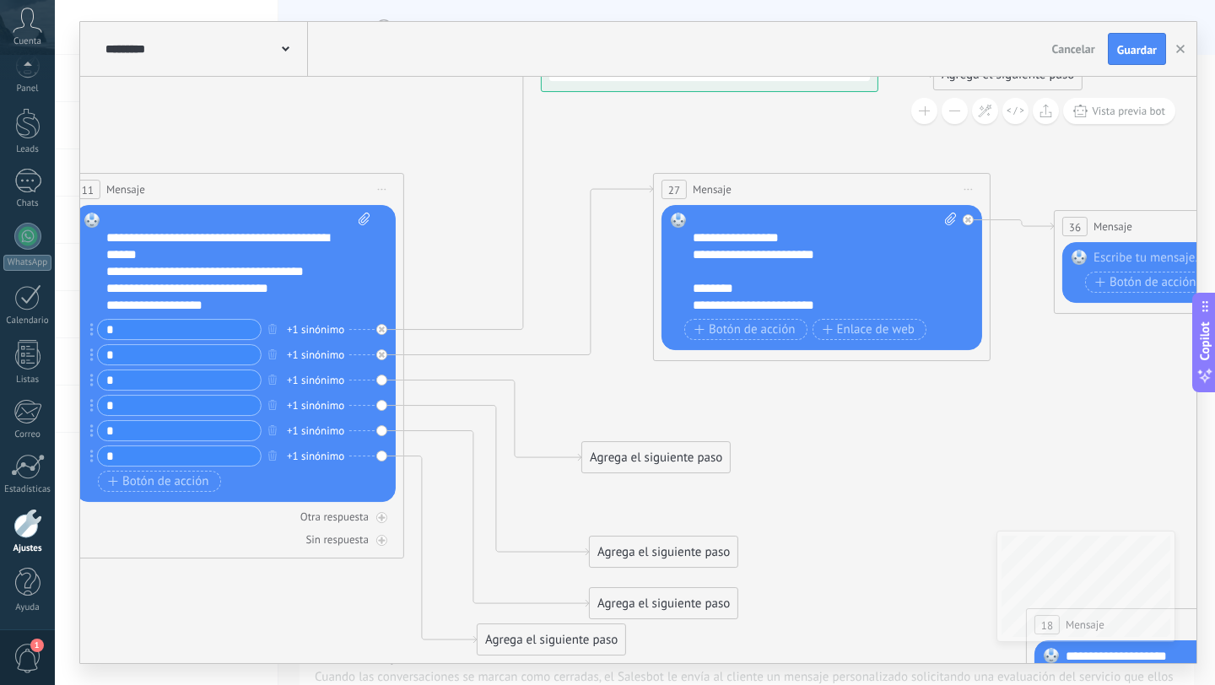
click at [644, 457] on div "Agrega el siguiente paso" at bounding box center [656, 458] width 148 height 28
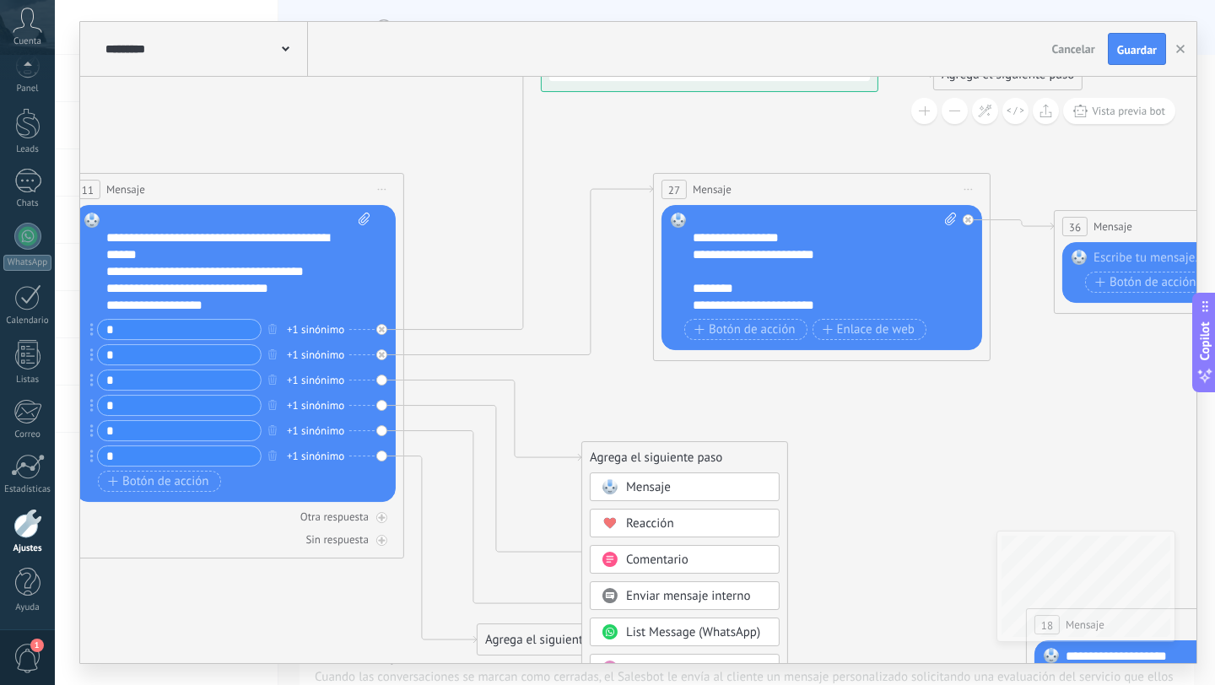
click at [654, 493] on span "Mensaje" at bounding box center [648, 487] width 45 height 16
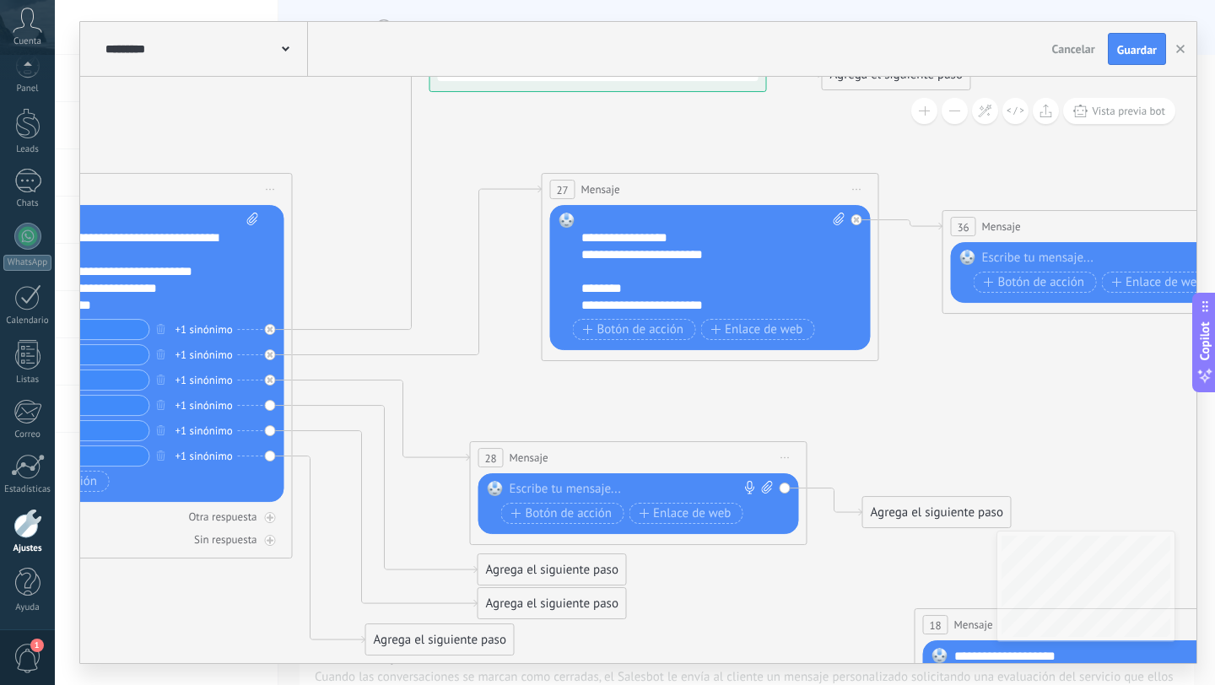
click at [613, 484] on div at bounding box center [635, 489] width 251 height 17
paste div
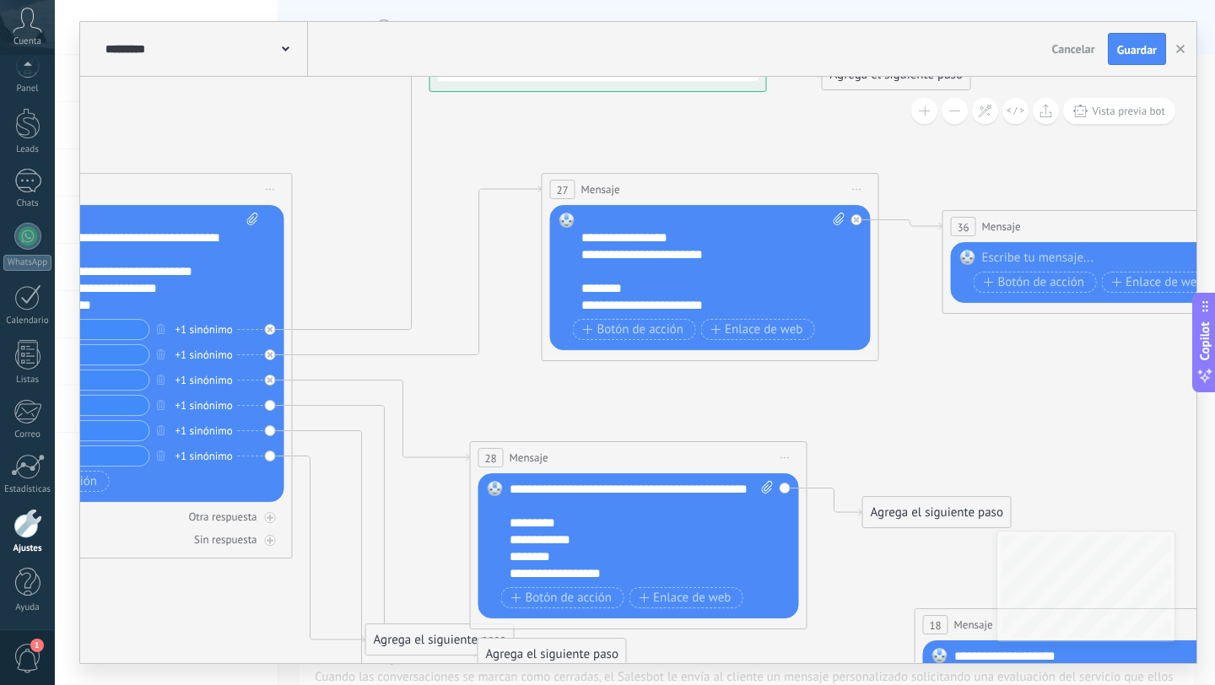
scroll to position [68, 0]
click at [765, 485] on icon at bounding box center [767, 487] width 11 height 13
click input "Subir" at bounding box center [0, 0] width 0 height 0
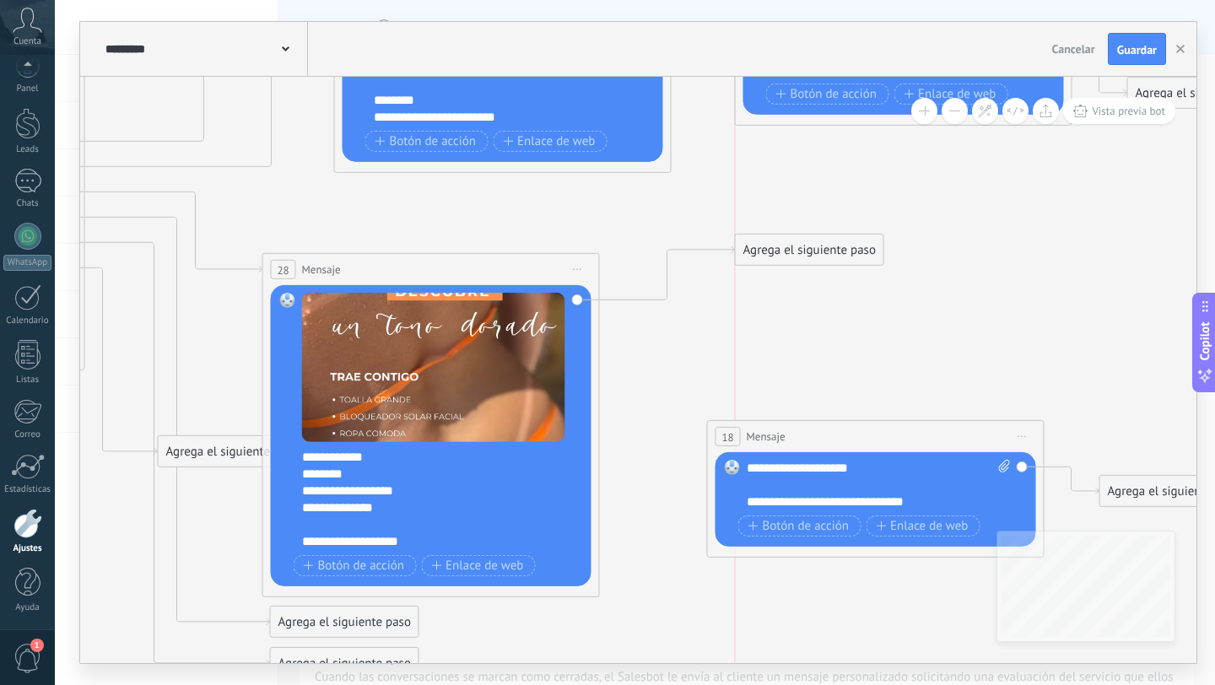
drag, startPoint x: 730, startPoint y: 323, endPoint x: 817, endPoint y: 251, distance: 112.7
click at [817, 251] on div "Agrega el siguiente paso" at bounding box center [810, 250] width 148 height 28
click at [817, 251] on div "Agrega el siguiente paso" at bounding box center [810, 252] width 148 height 28
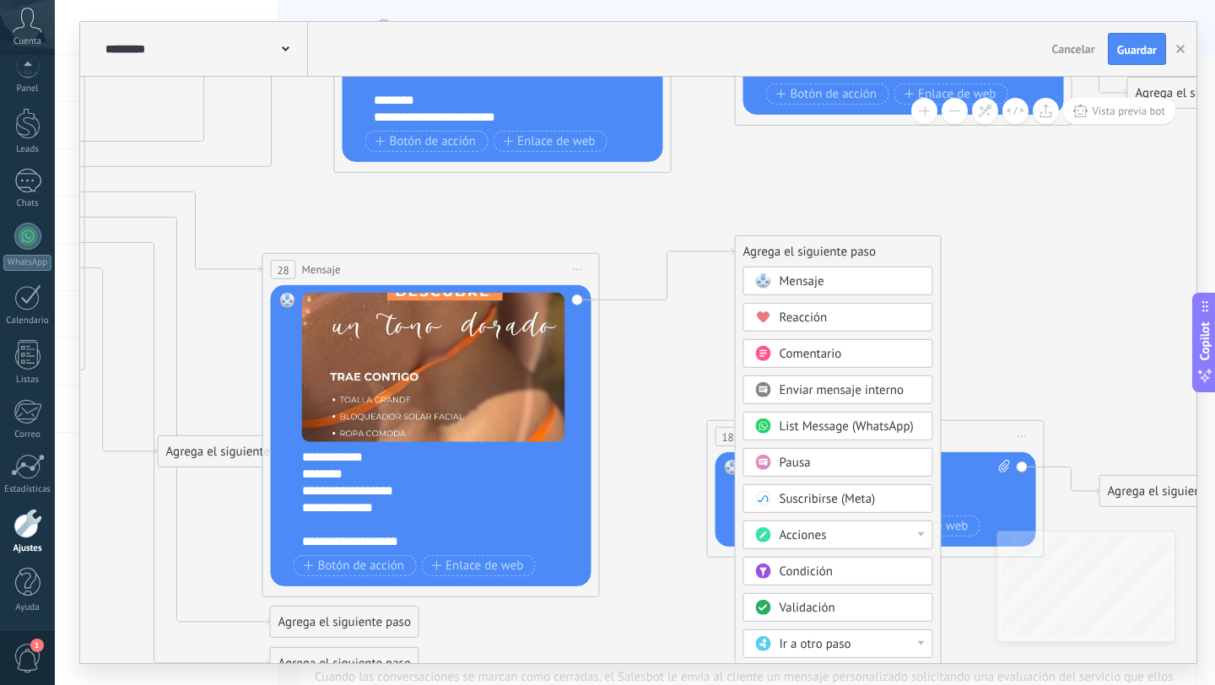
click at [814, 282] on span "Mensaje" at bounding box center [802, 281] width 45 height 16
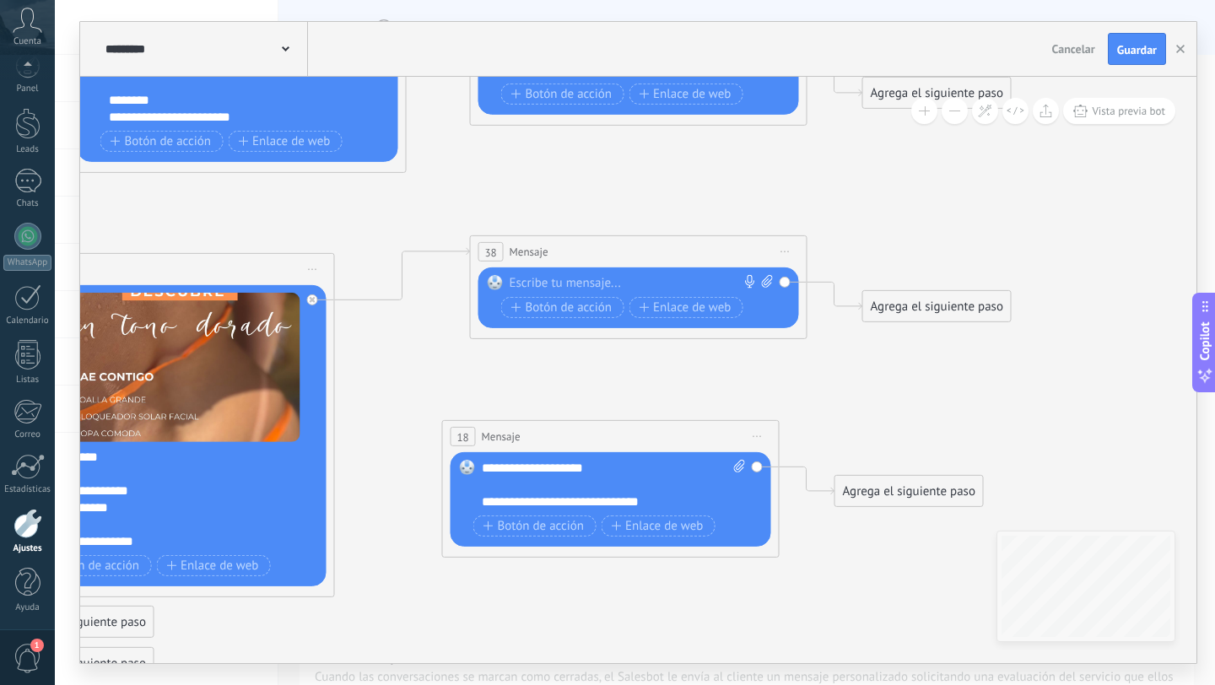
click at [531, 278] on div at bounding box center [635, 283] width 251 height 17
paste div
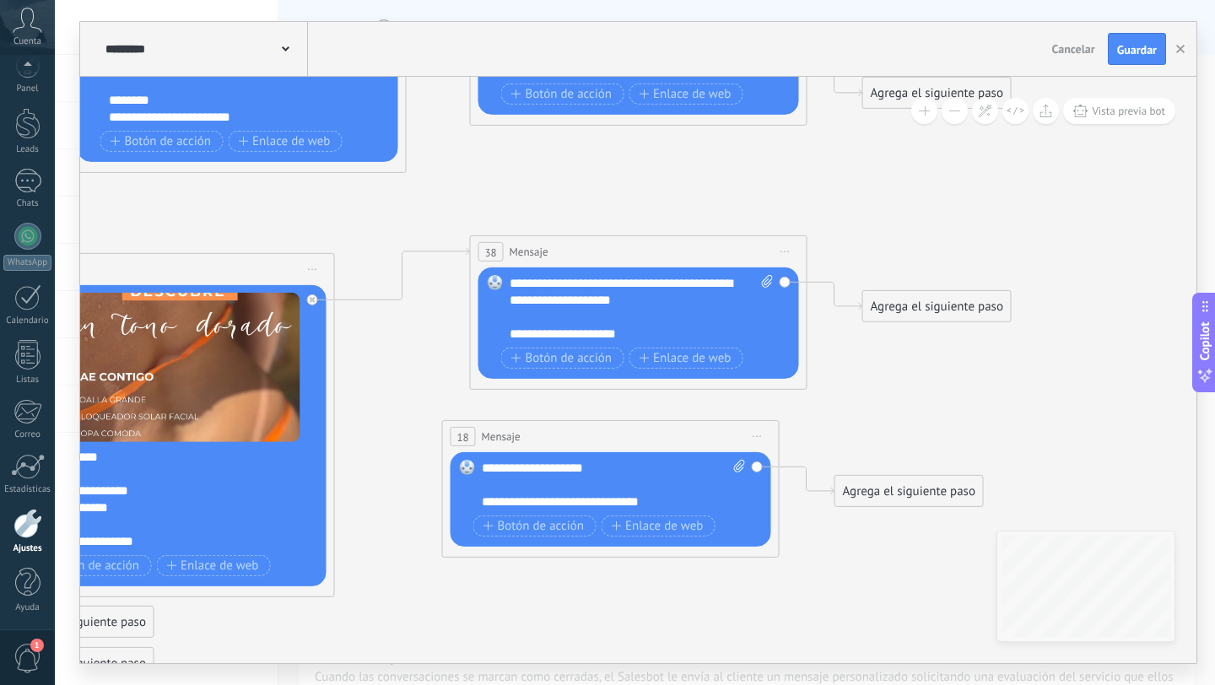
click at [553, 285] on div "**********" at bounding box center [642, 309] width 264 height 68
click at [559, 285] on div "**********" at bounding box center [642, 309] width 264 height 68
click at [639, 307] on div "**********" at bounding box center [642, 309] width 264 height 68
click at [749, 287] on div "**********" at bounding box center [642, 309] width 264 height 68
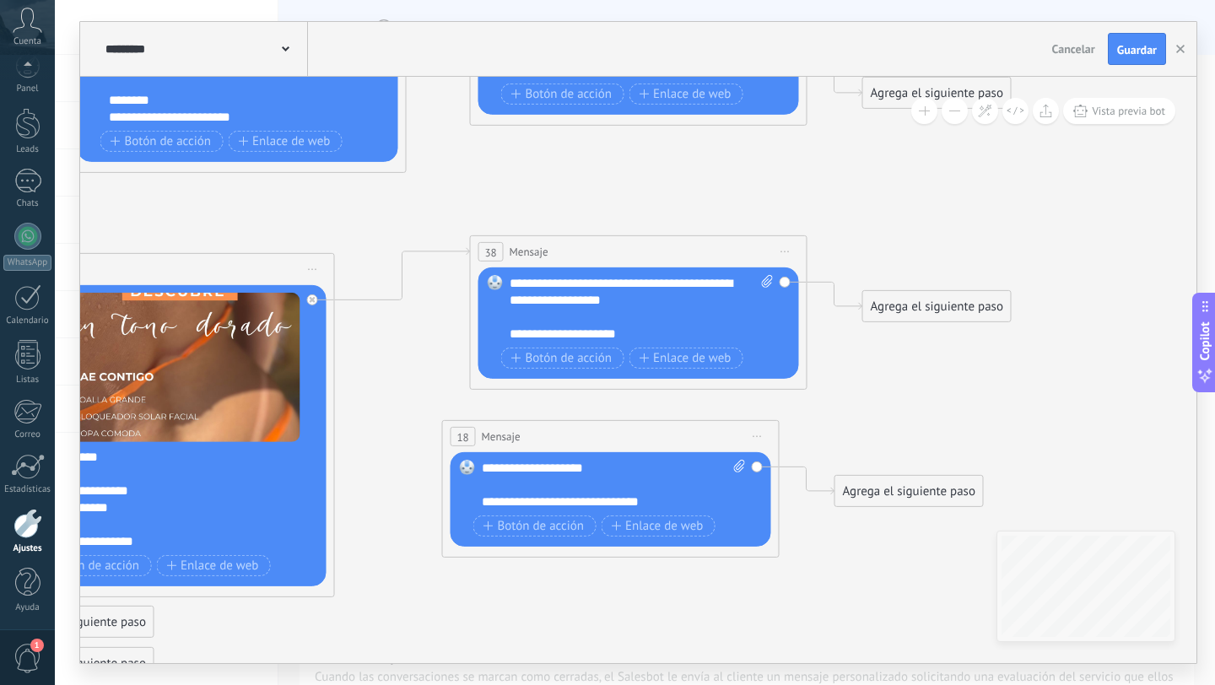
click at [754, 285] on div "**********" at bounding box center [642, 309] width 264 height 68
click at [615, 306] on div "**********" at bounding box center [642, 309] width 264 height 68
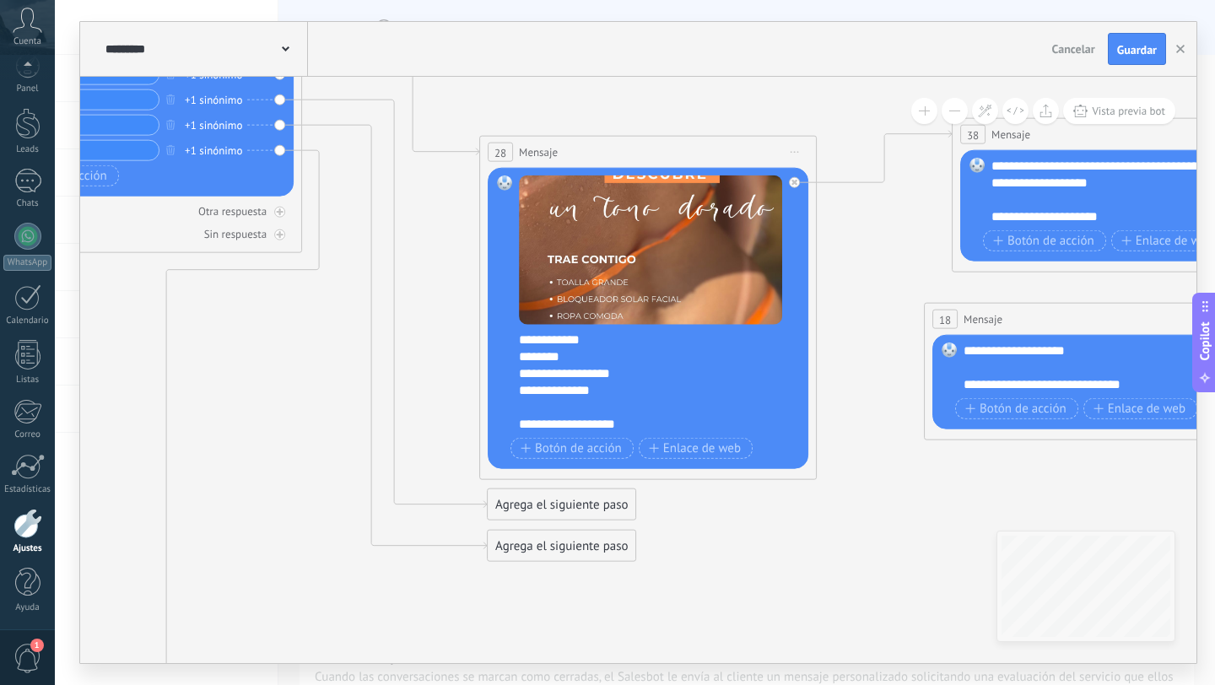
drag, startPoint x: 398, startPoint y: 337, endPoint x: 213, endPoint y: 684, distance: 394.1
click at [213, 684] on div "**********" at bounding box center [635, 342] width 1160 height 685
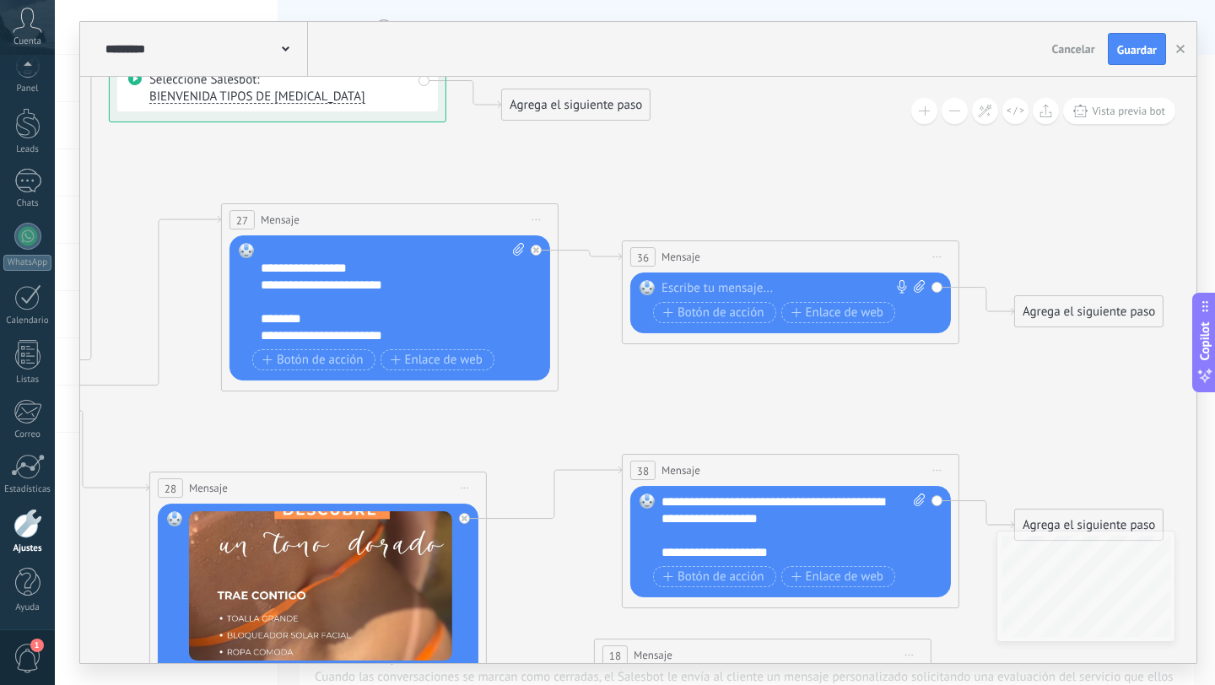
click at [777, 285] on div at bounding box center [787, 288] width 251 height 17
paste div
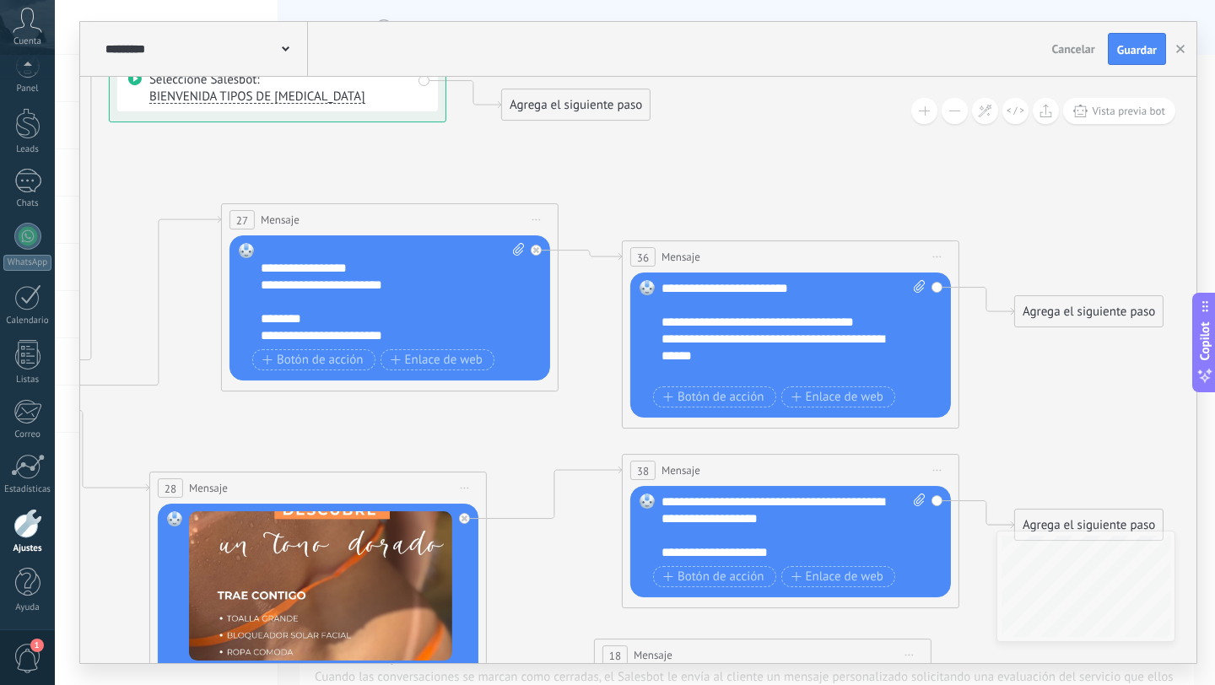
scroll to position [17, 0]
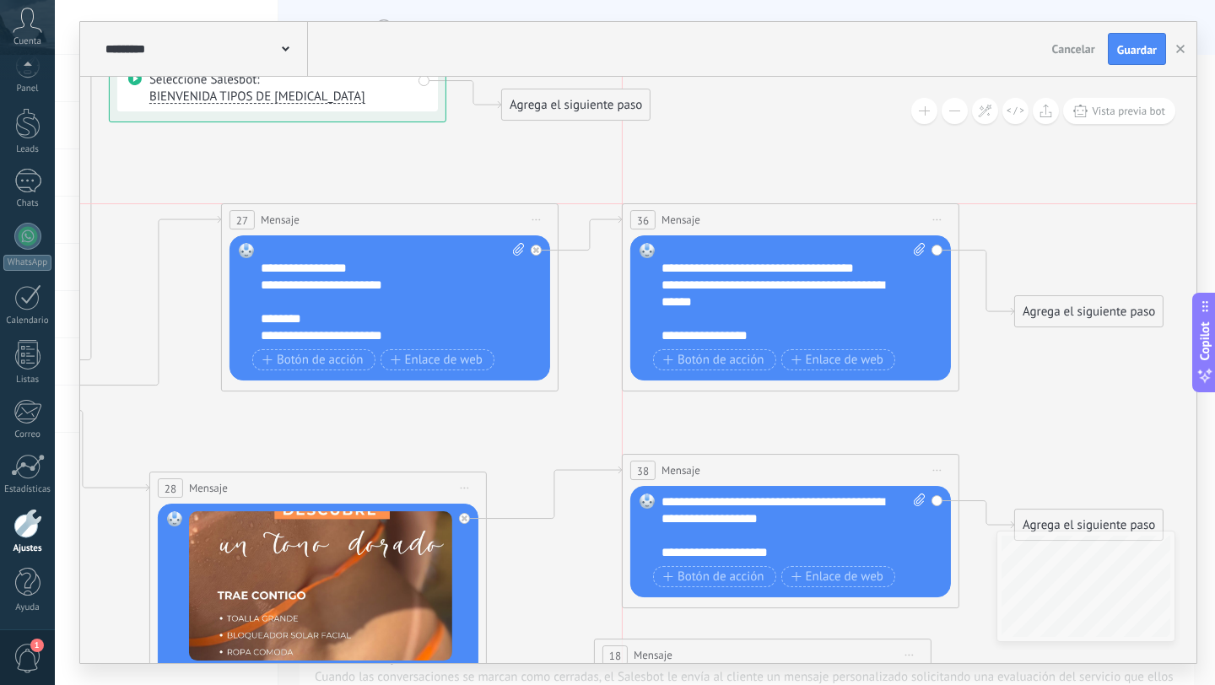
drag, startPoint x: 778, startPoint y: 268, endPoint x: 776, endPoint y: 201, distance: 66.7
click at [776, 204] on div "36 Mensaje ******* (a): Todos los contactos - canales seleccionados Todos los c…" at bounding box center [791, 219] width 336 height 31
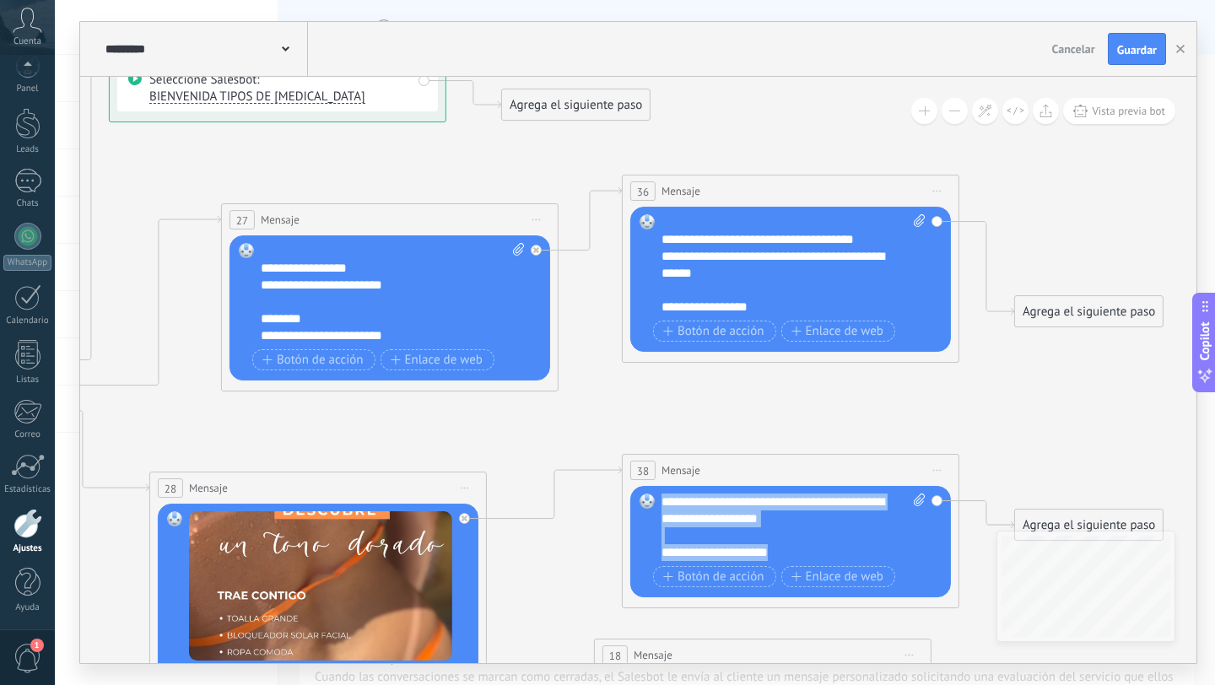
drag, startPoint x: 803, startPoint y: 556, endPoint x: 660, endPoint y: 507, distance: 151.6
click at [660, 507] on div "Reemplazar Quitar Convertir a mensaje de voz Arrastre la imagen aquí para adjun…" at bounding box center [790, 541] width 321 height 111
copy div "**********"
drag, startPoint x: 1096, startPoint y: 318, endPoint x: 1083, endPoint y: 212, distance: 107.2
click at [1084, 225] on div "Agrega el siguiente paso" at bounding box center [1089, 239] width 148 height 28
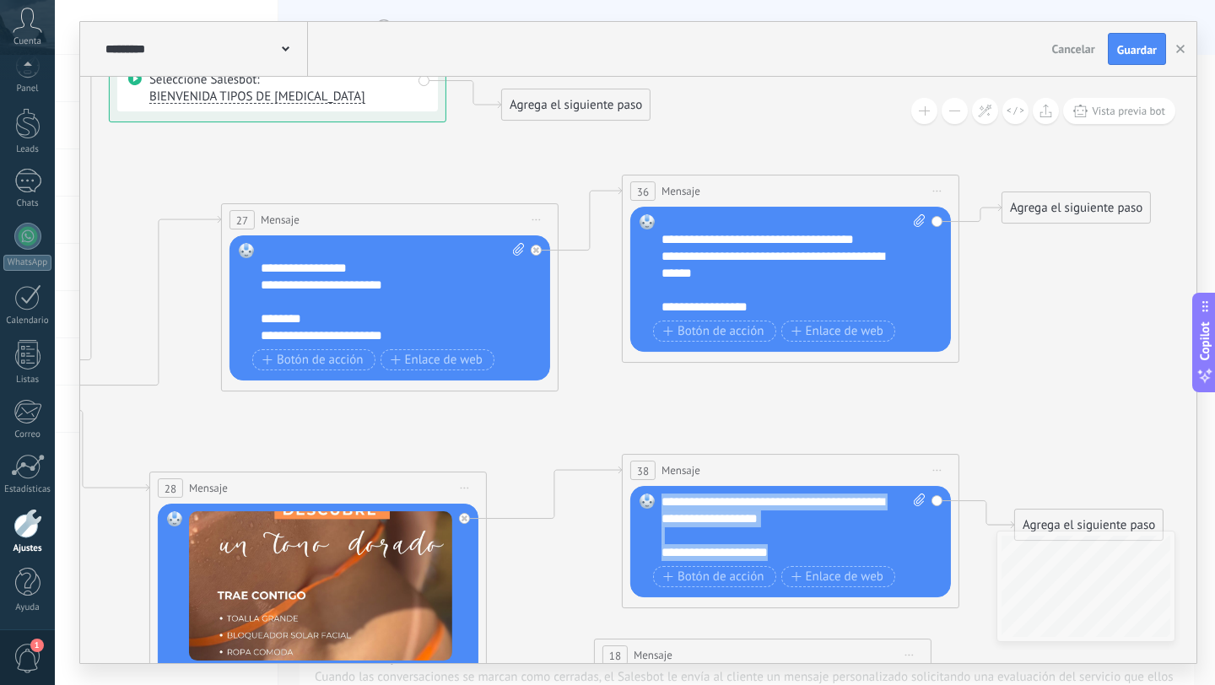
click at [1083, 212] on div "Agrega el siguiente paso" at bounding box center [1077, 208] width 148 height 28
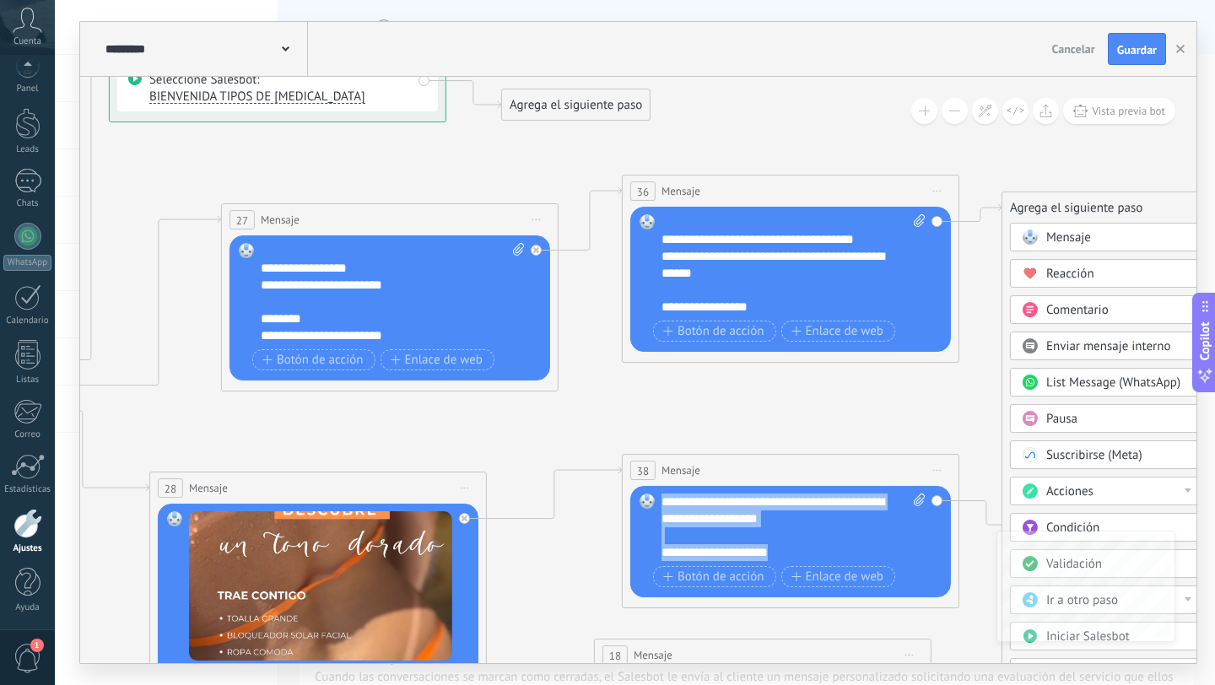
click at [1060, 246] on span "Mensaje" at bounding box center [1068, 238] width 45 height 16
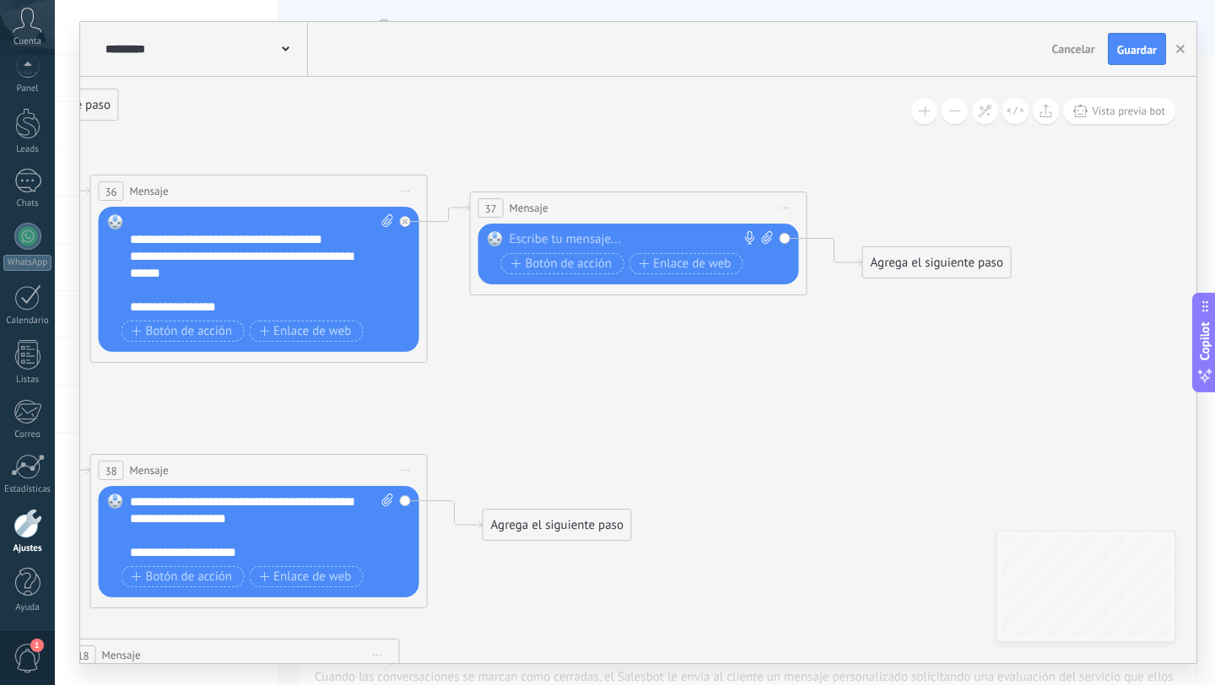
click at [614, 238] on div at bounding box center [635, 239] width 251 height 17
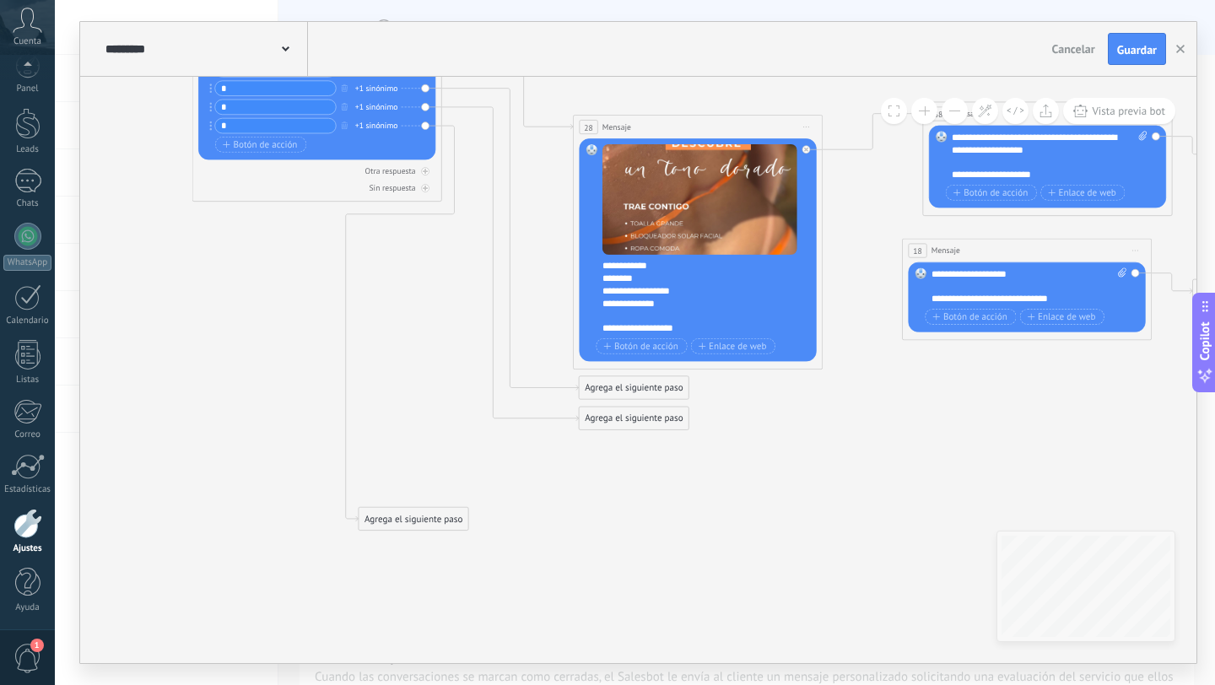
click at [623, 403] on icon at bounding box center [595, 148] width 2558 height 1341
drag, startPoint x: 618, startPoint y: 411, endPoint x: 613, endPoint y: 585, distance: 173.9
click at [614, 585] on div "Agrega el siguiente paso" at bounding box center [634, 590] width 110 height 20
drag, startPoint x: 625, startPoint y: 392, endPoint x: 659, endPoint y: 430, distance: 50.8
click at [659, 430] on div "Agrega el siguiente paso" at bounding box center [657, 422] width 110 height 20
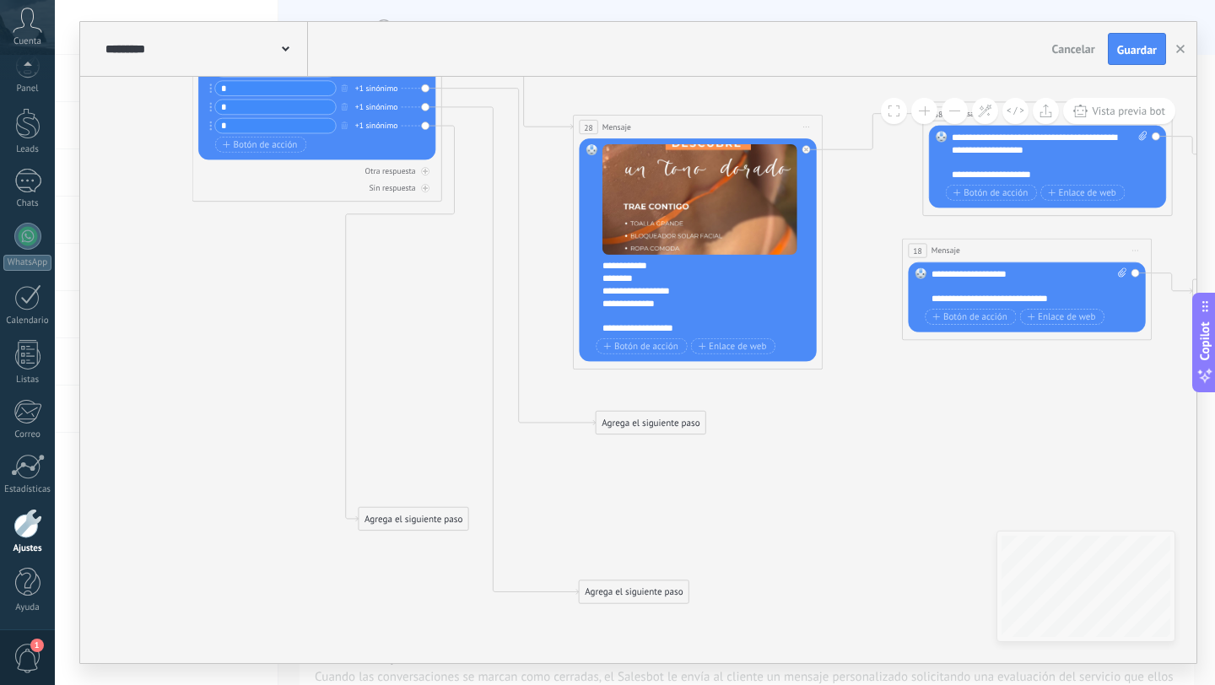
drag, startPoint x: 659, startPoint y: 430, endPoint x: 642, endPoint y: 428, distance: 17.1
click at [642, 428] on div "Agrega el siguiente paso" at bounding box center [651, 423] width 110 height 20
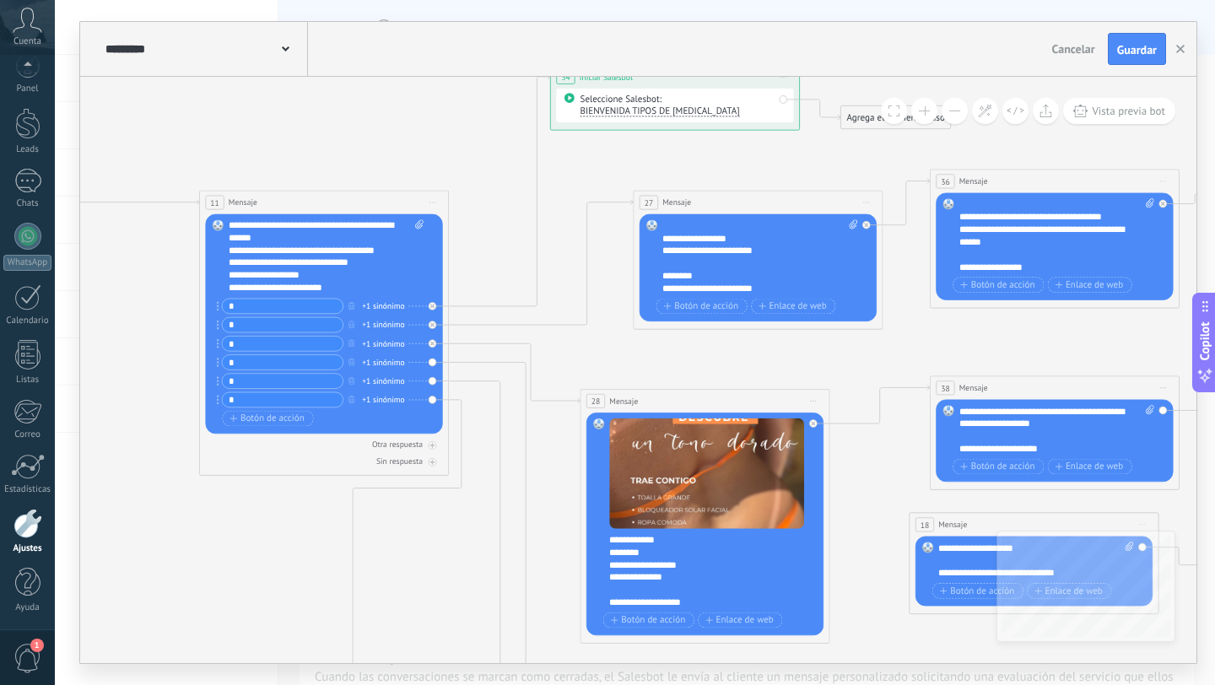
scroll to position [71, 0]
click at [311, 266] on div "**********" at bounding box center [327, 256] width 196 height 75
click at [336, 273] on div "**********" at bounding box center [327, 256] width 196 height 75
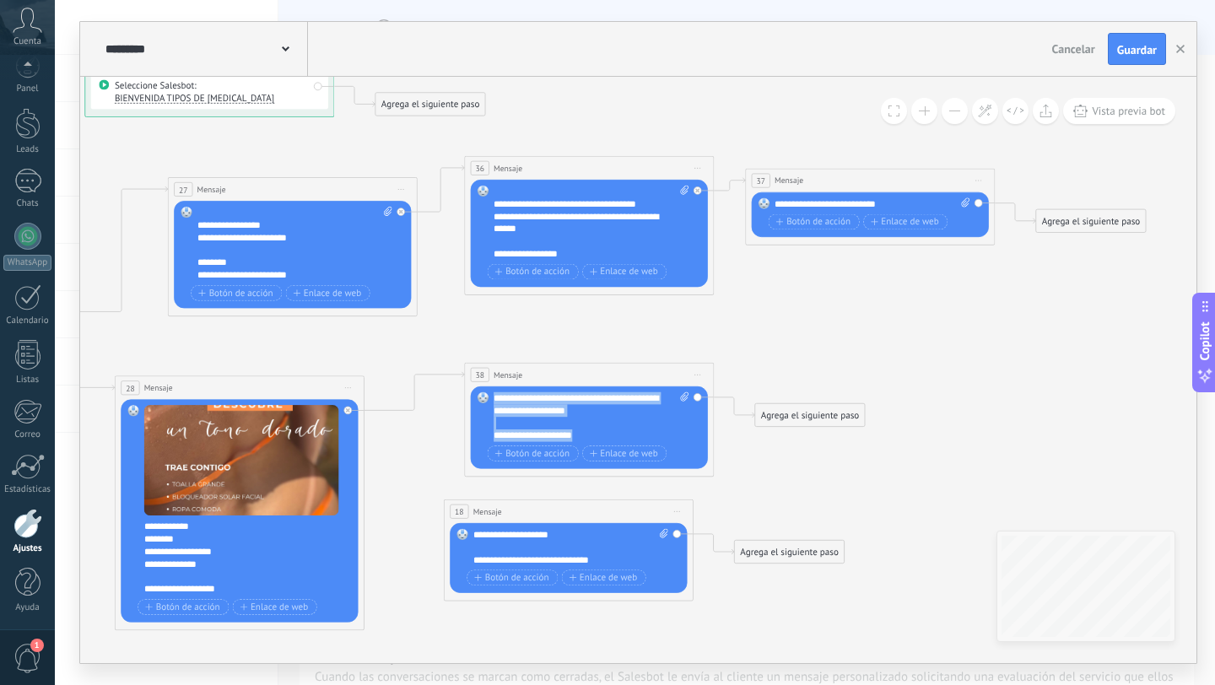
drag, startPoint x: 609, startPoint y: 441, endPoint x: 485, endPoint y: 400, distance: 130.5
click at [485, 400] on div "Reemplazar Quitar Convertir a mensaje de voz Arrastre la imagen aquí para adjun…" at bounding box center [589, 427] width 237 height 83
copy div "**********"
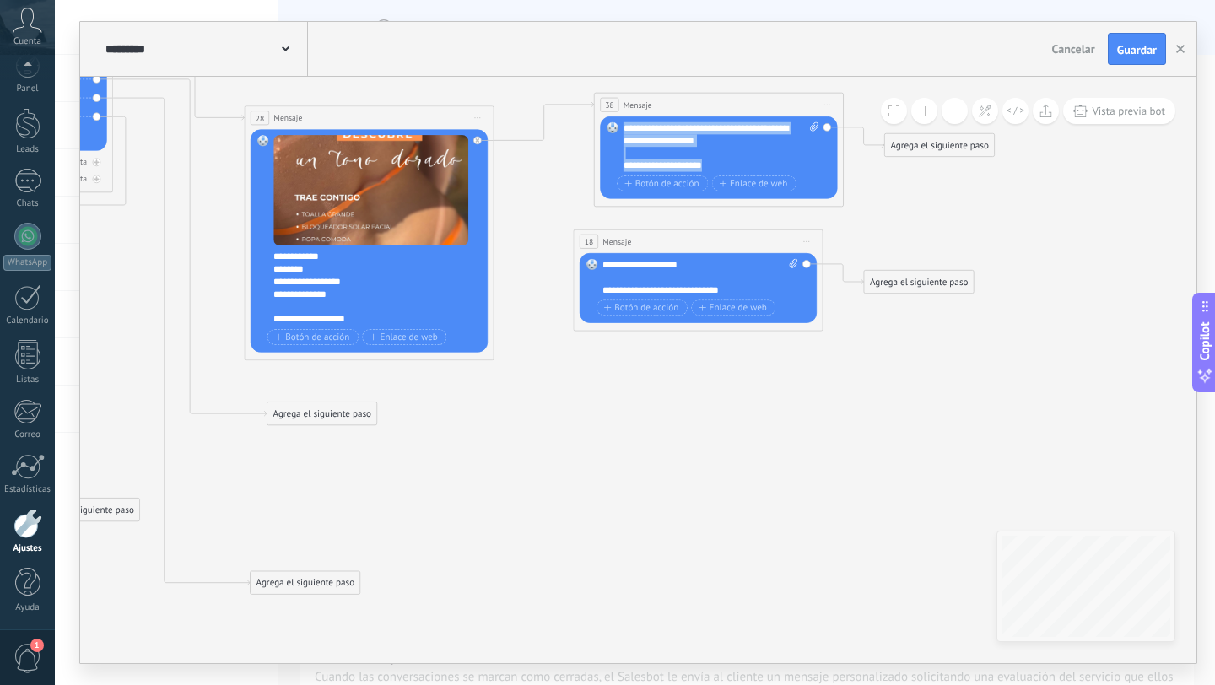
click at [306, 424] on div "Agrega el siguiente paso Mensaje Mensaje Mensaje Reacción Comentario Enviar men…" at bounding box center [322, 414] width 111 height 24
click at [306, 416] on div "Agrega el siguiente paso" at bounding box center [323, 413] width 110 height 20
click at [330, 439] on span "Mensaje" at bounding box center [316, 436] width 33 height 12
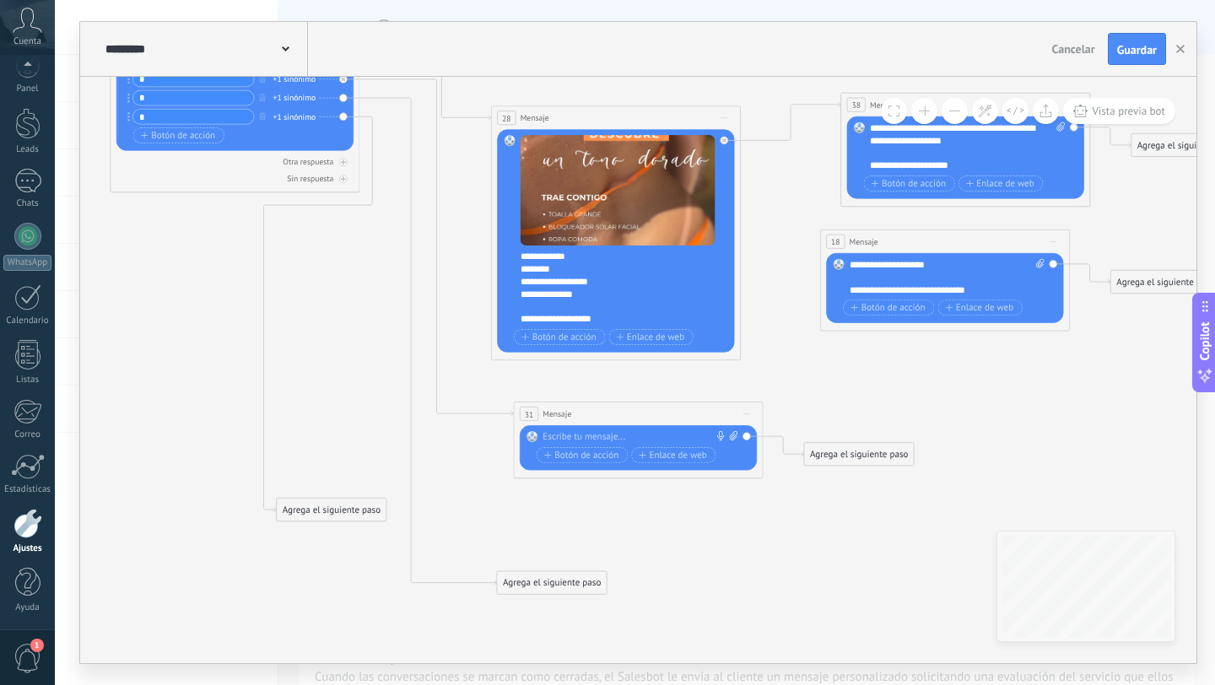
click at [614, 433] on div at bounding box center [636, 437] width 186 height 13
paste div
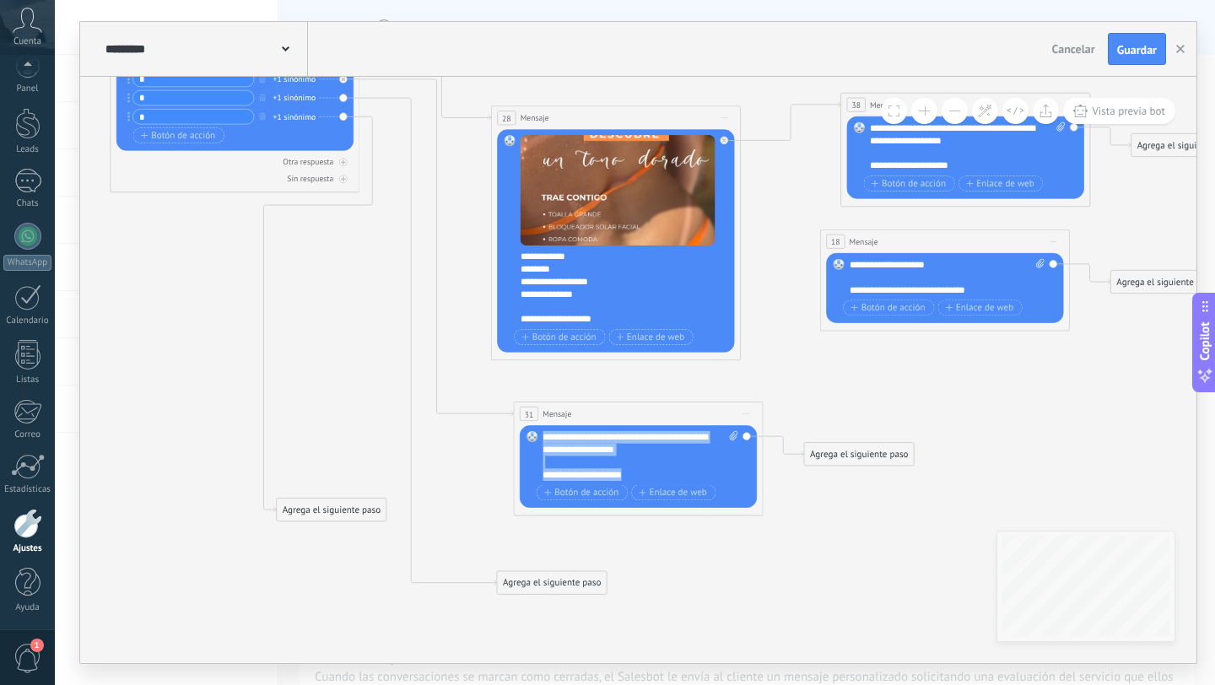
drag, startPoint x: 646, startPoint y: 478, endPoint x: 524, endPoint y: 439, distance: 128.4
click at [525, 439] on div "Reemplazar Quitar Convertir a mensaje de voz Arrastre la imagen aquí para adjun…" at bounding box center [638, 466] width 237 height 83
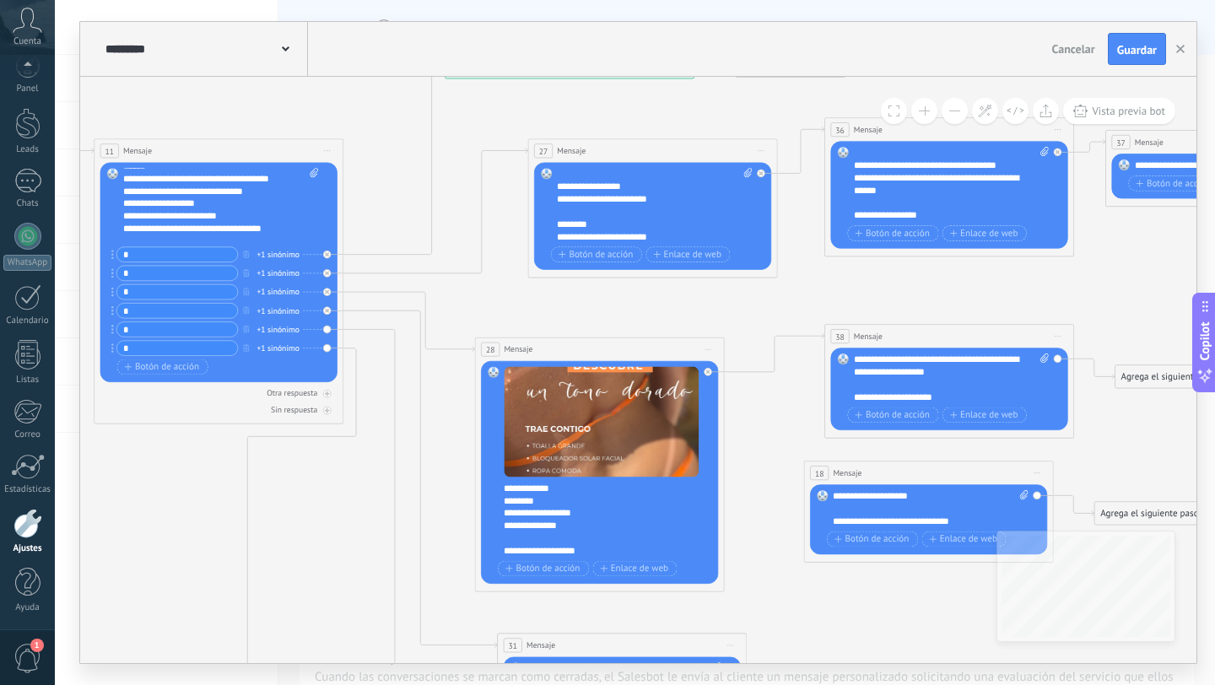
scroll to position [101, 0]
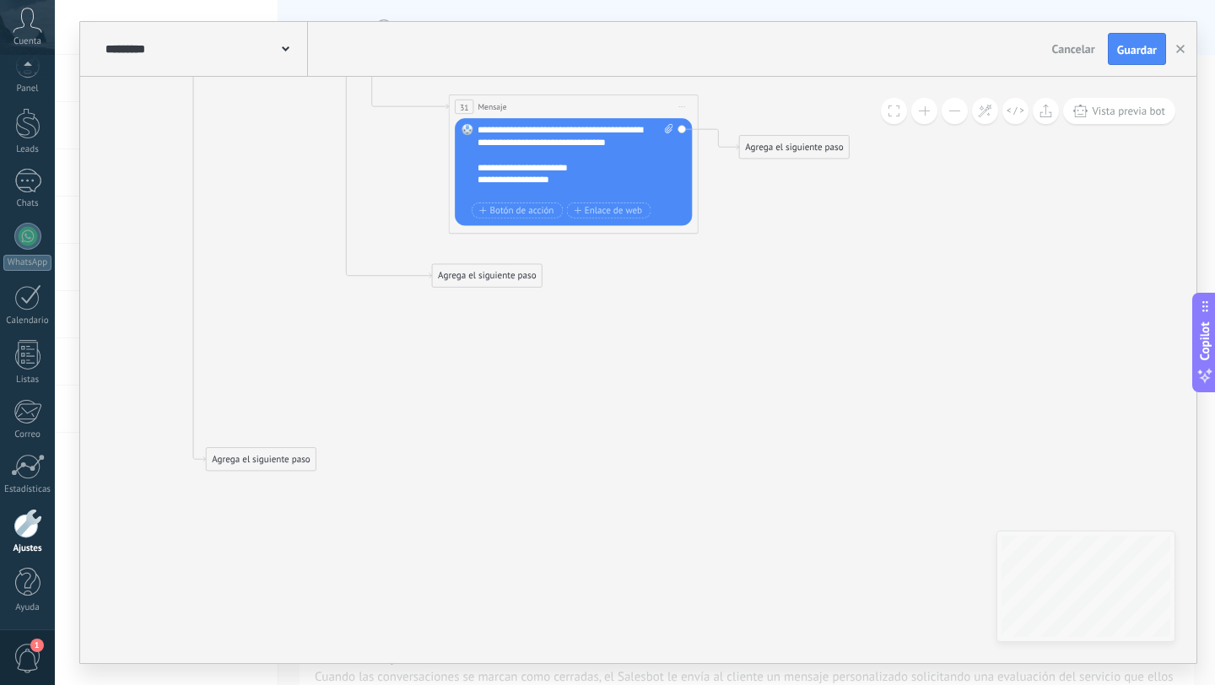
drag, startPoint x: 273, startPoint y: 203, endPoint x: 279, endPoint y: 498, distance: 295.4
click at [279, 469] on div "Agrega el siguiente paso" at bounding box center [262, 459] width 110 height 20
click at [464, 279] on div "Agrega el siguiente paso" at bounding box center [487, 276] width 110 height 20
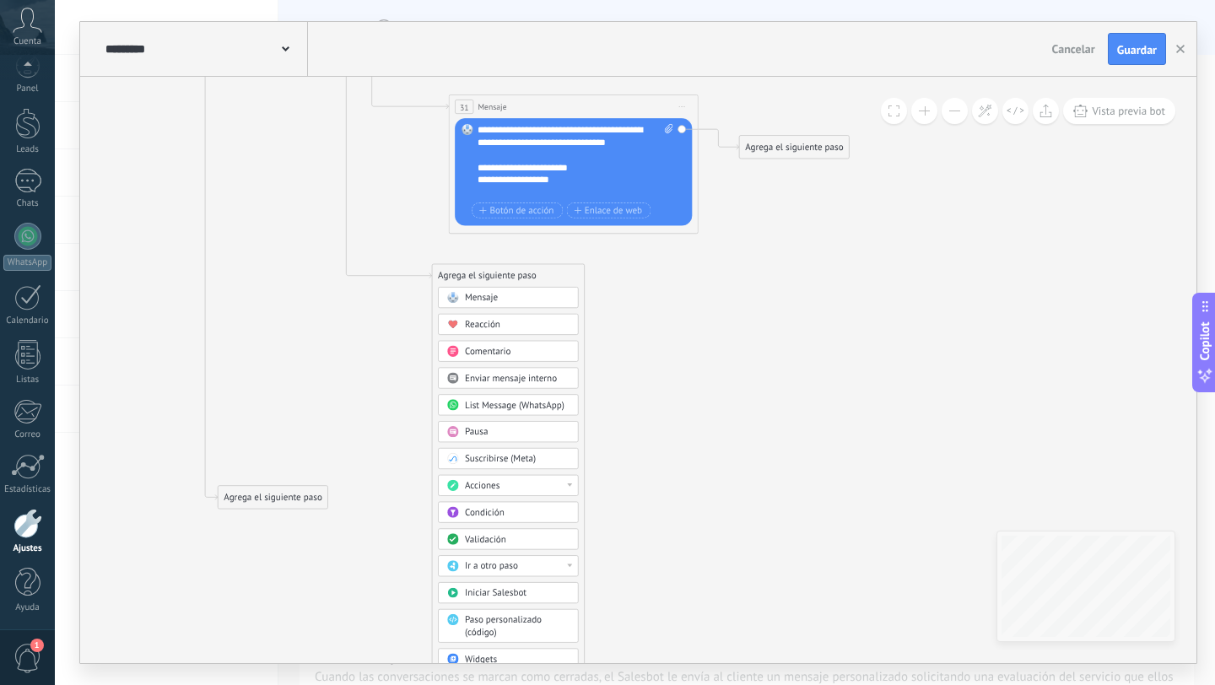
click at [492, 295] on span "Mensaje" at bounding box center [481, 298] width 33 height 12
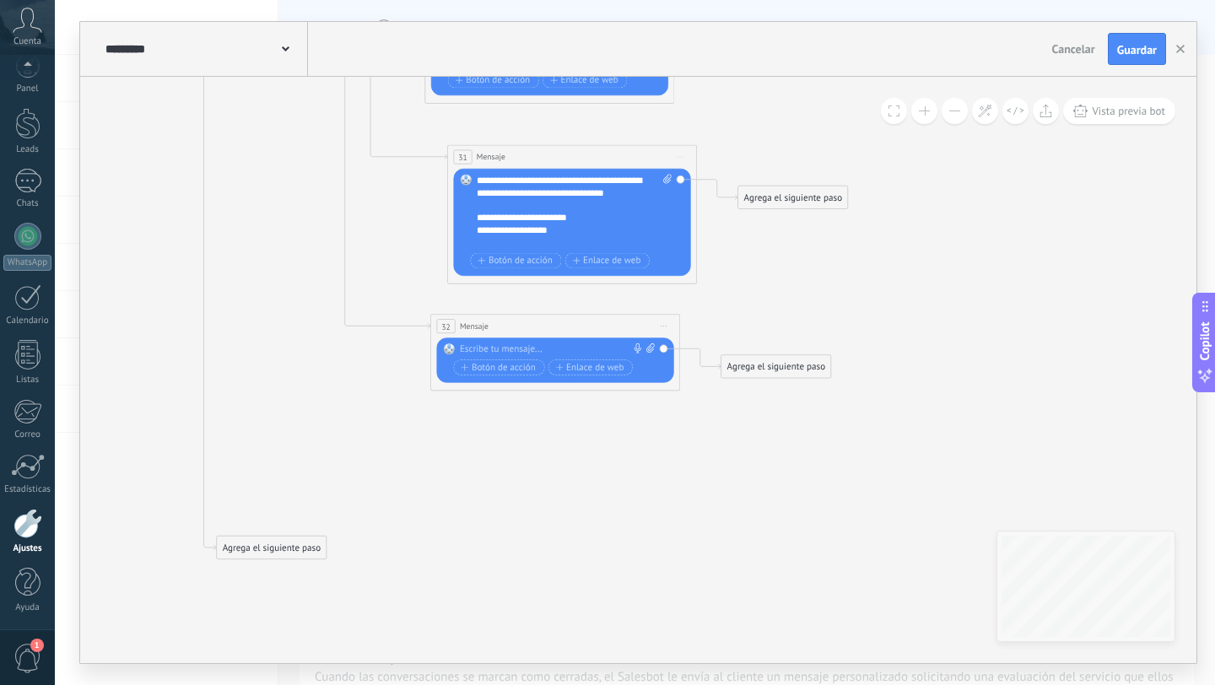
click at [489, 332] on div "32 Mensaje ******* (a): Todos los contactos - canales seleccionados Todos los c…" at bounding box center [555, 326] width 249 height 23
click at [489, 343] on div at bounding box center [553, 349] width 186 height 13
click at [485, 346] on div at bounding box center [553, 349] width 186 height 13
paste div
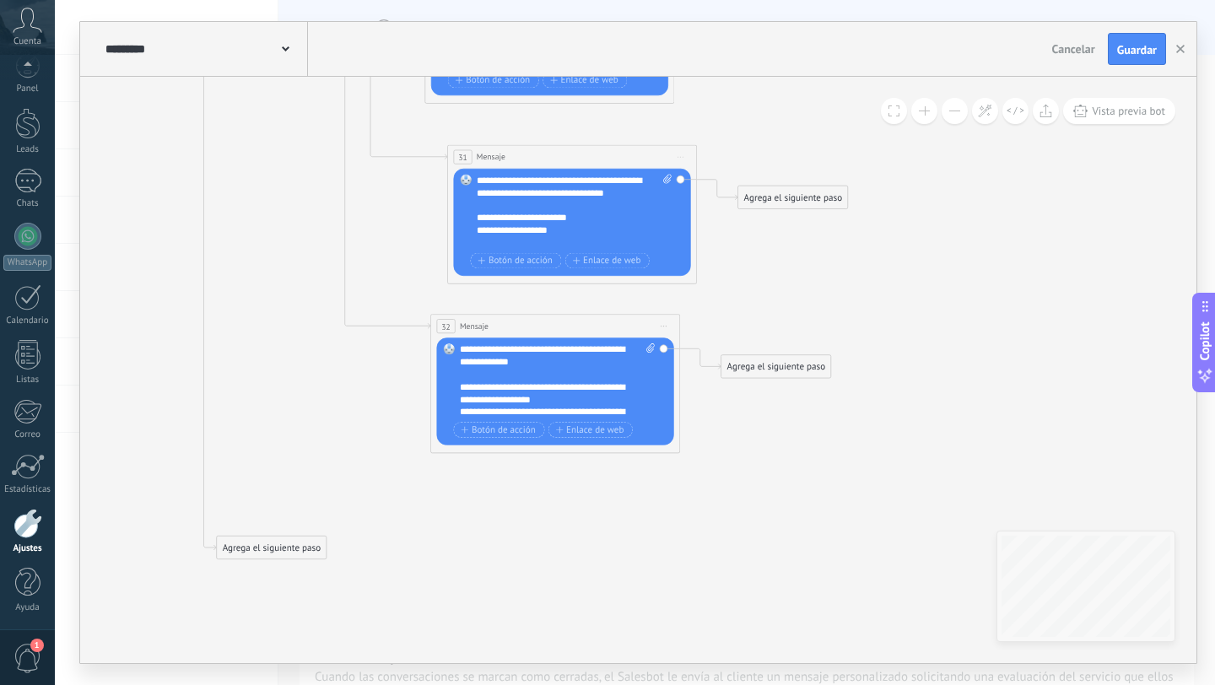
click at [758, 368] on div "Agrega el siguiente paso" at bounding box center [777, 367] width 110 height 20
click at [770, 392] on span "Mensaje" at bounding box center [770, 389] width 33 height 12
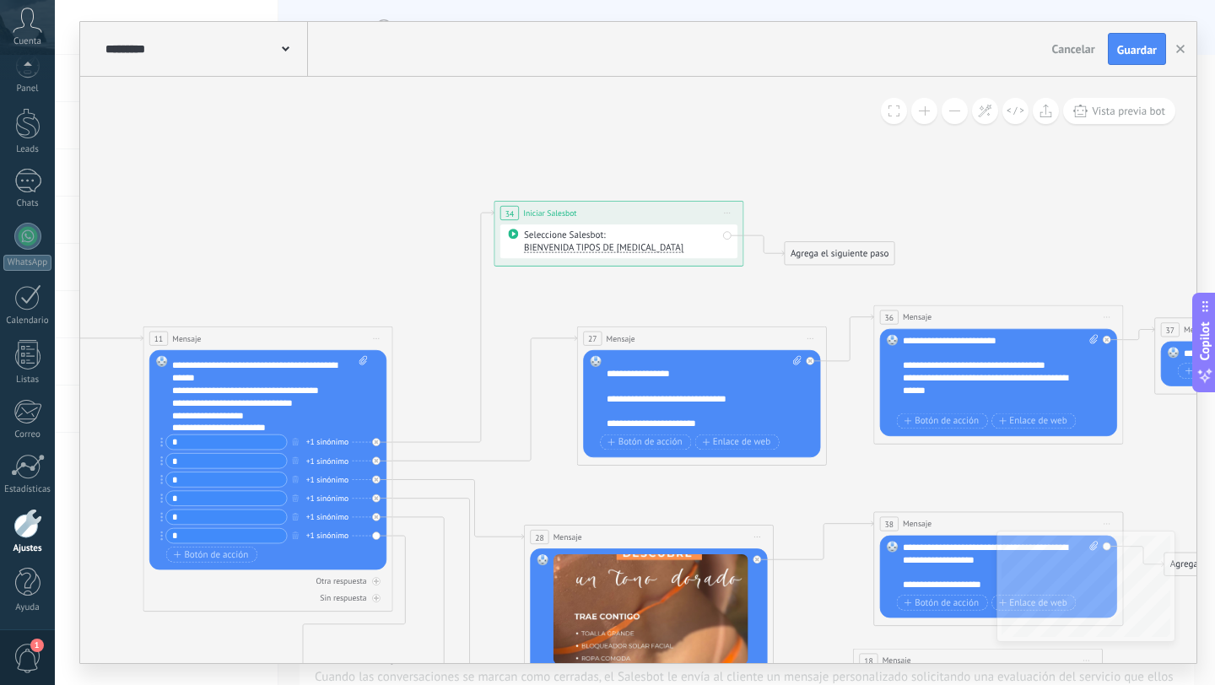
scroll to position [14, 0]
click at [608, 390] on div "**********" at bounding box center [705, 393] width 196 height 75
click at [613, 392] on div "**********" at bounding box center [705, 393] width 196 height 75
click at [604, 397] on div "Reemplazar Quitar Convertir a mensaje de voz Arrastre la imagen aquí para adjun…" at bounding box center [701, 403] width 237 height 107
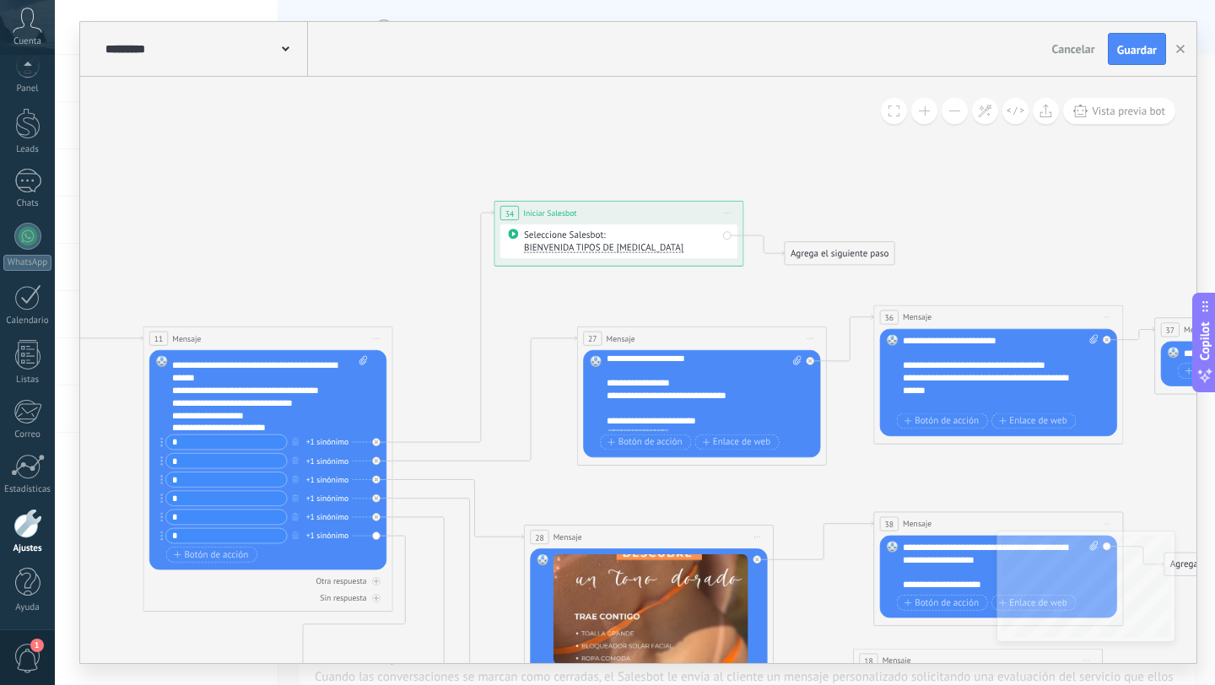
scroll to position [0, 0]
click at [613, 375] on div "**********" at bounding box center [705, 393] width 196 height 75
click at [612, 406] on div "**********" at bounding box center [705, 393] width 196 height 75
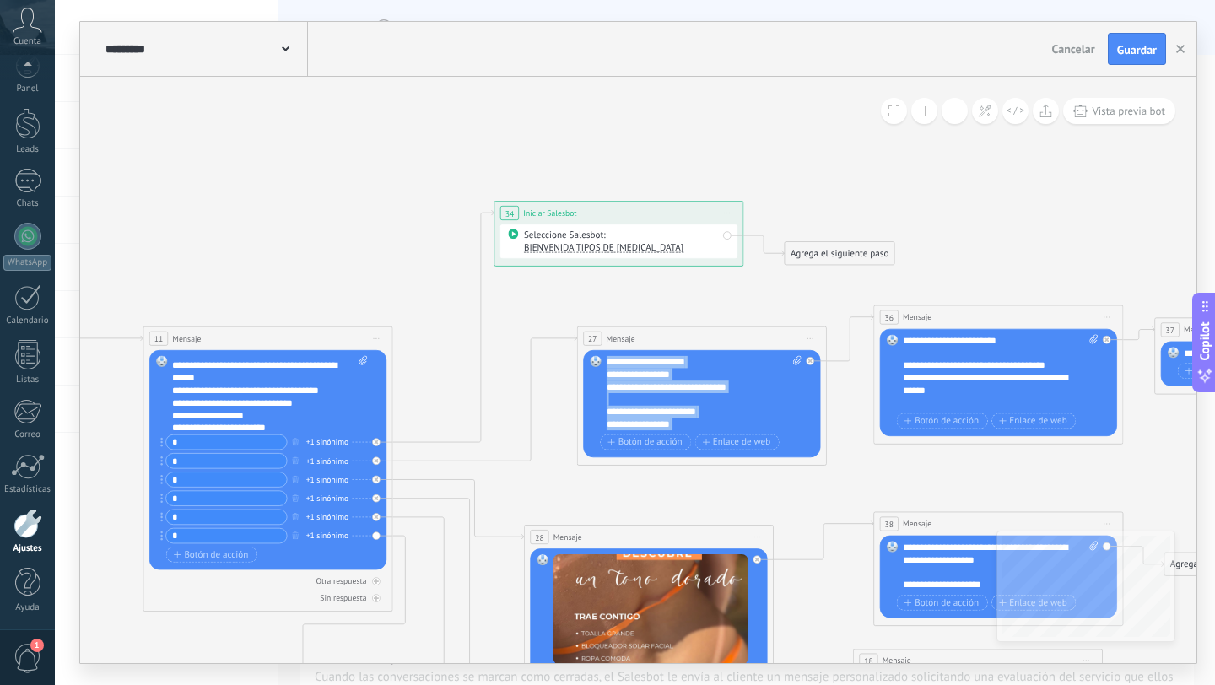
drag, startPoint x: 716, startPoint y: 426, endPoint x: 570, endPoint y: 329, distance: 175.3
copy div "**********"
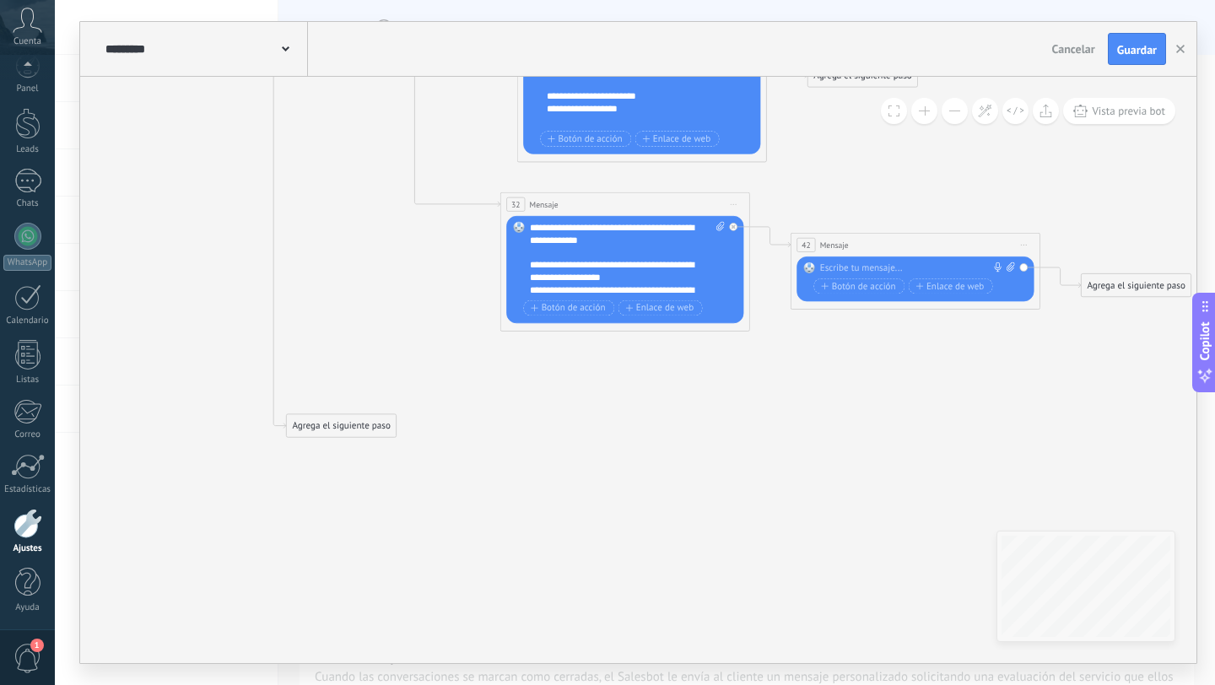
click at [848, 267] on div at bounding box center [913, 268] width 186 height 13
paste div
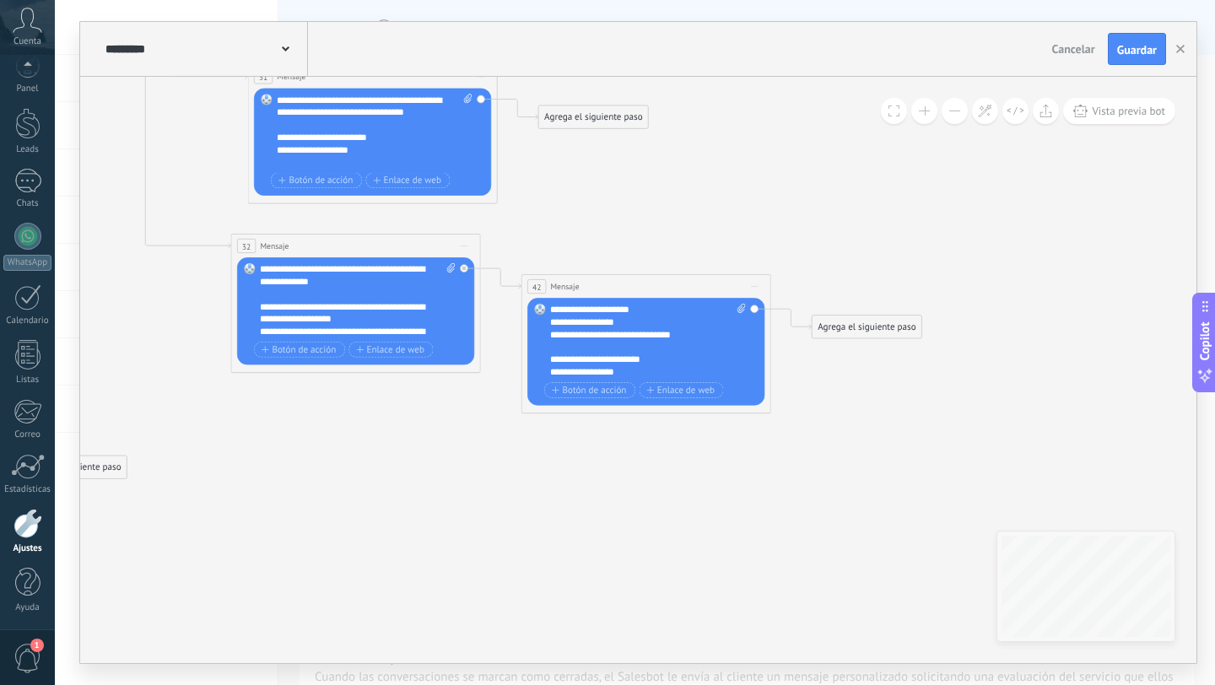
click at [824, 329] on div "Agrega el siguiente paso" at bounding box center [868, 326] width 110 height 20
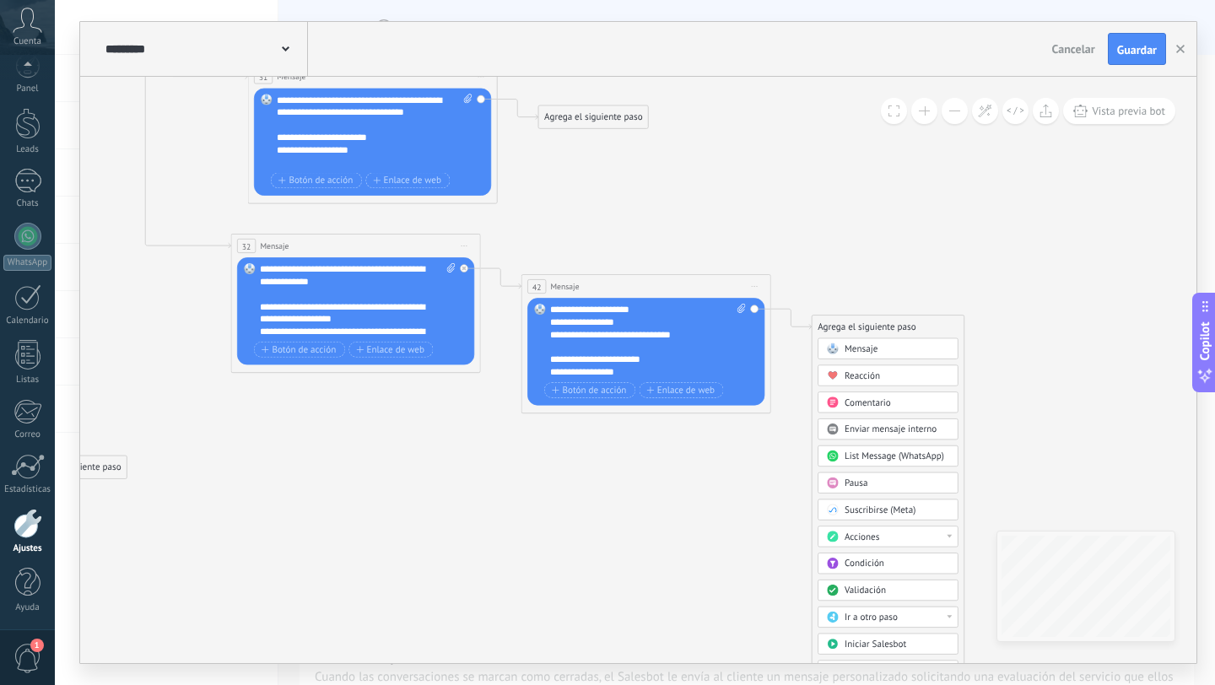
click at [884, 349] on div "Mensaje" at bounding box center [897, 349] width 105 height 13
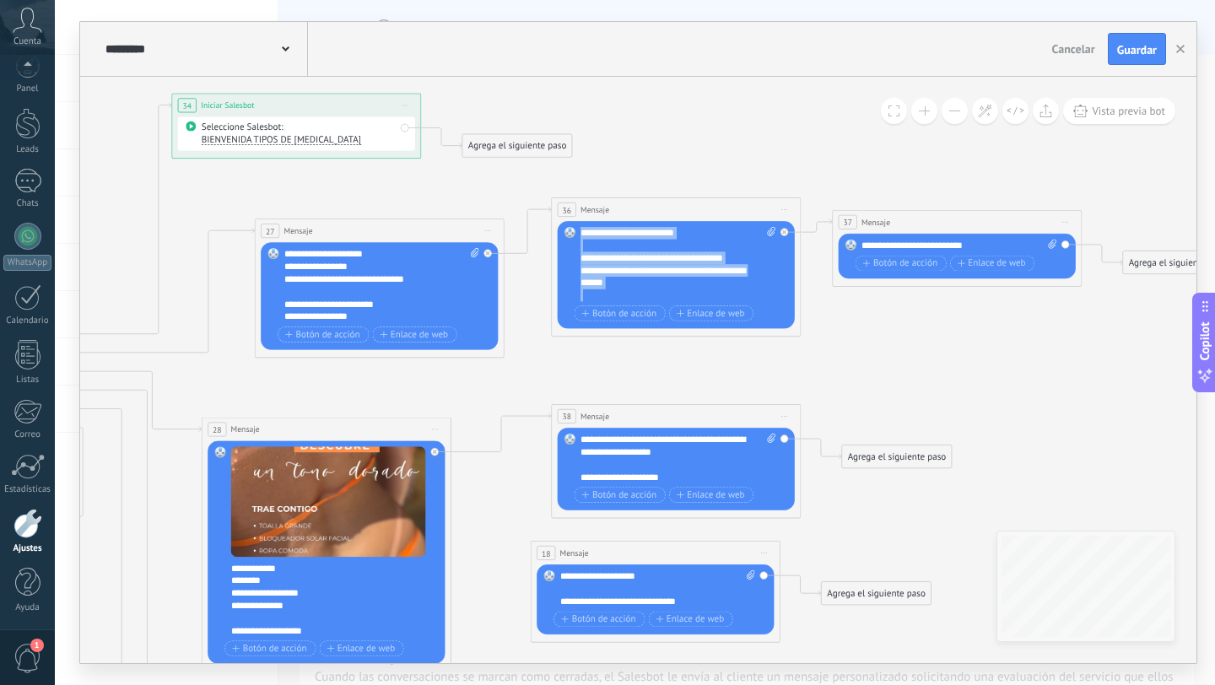
drag, startPoint x: 672, startPoint y: 297, endPoint x: 538, endPoint y: 181, distance: 177.1
copy div "**********"
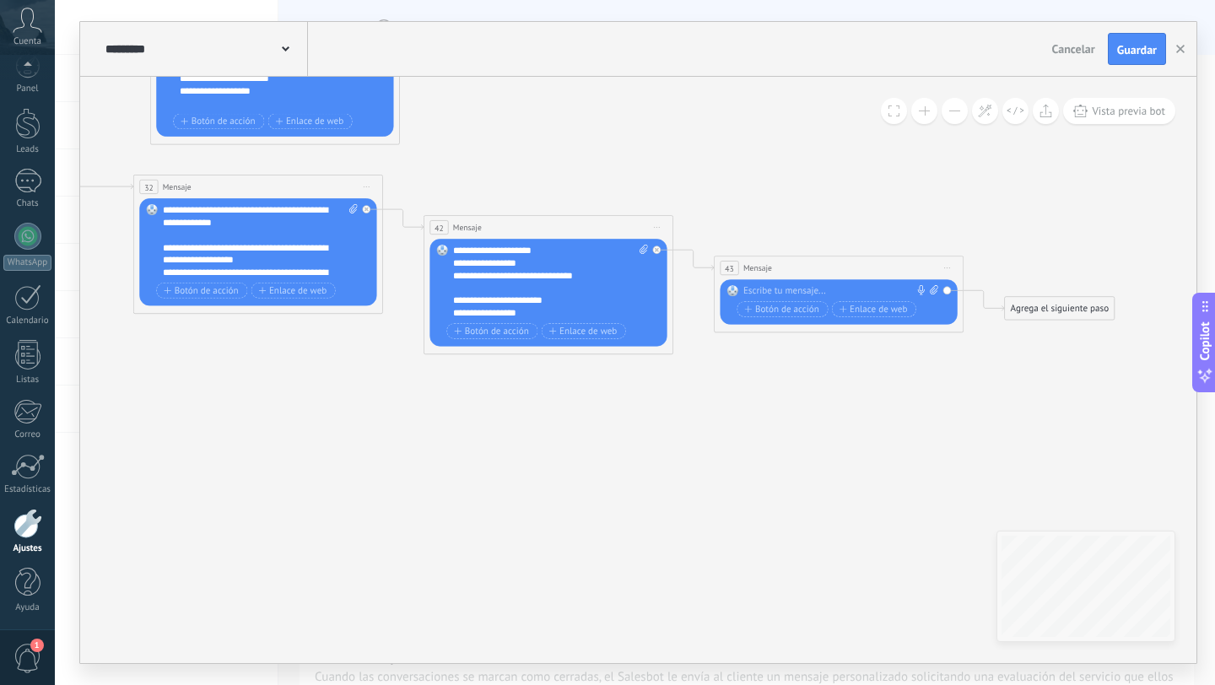
click at [778, 290] on div at bounding box center [836, 291] width 186 height 13
paste div
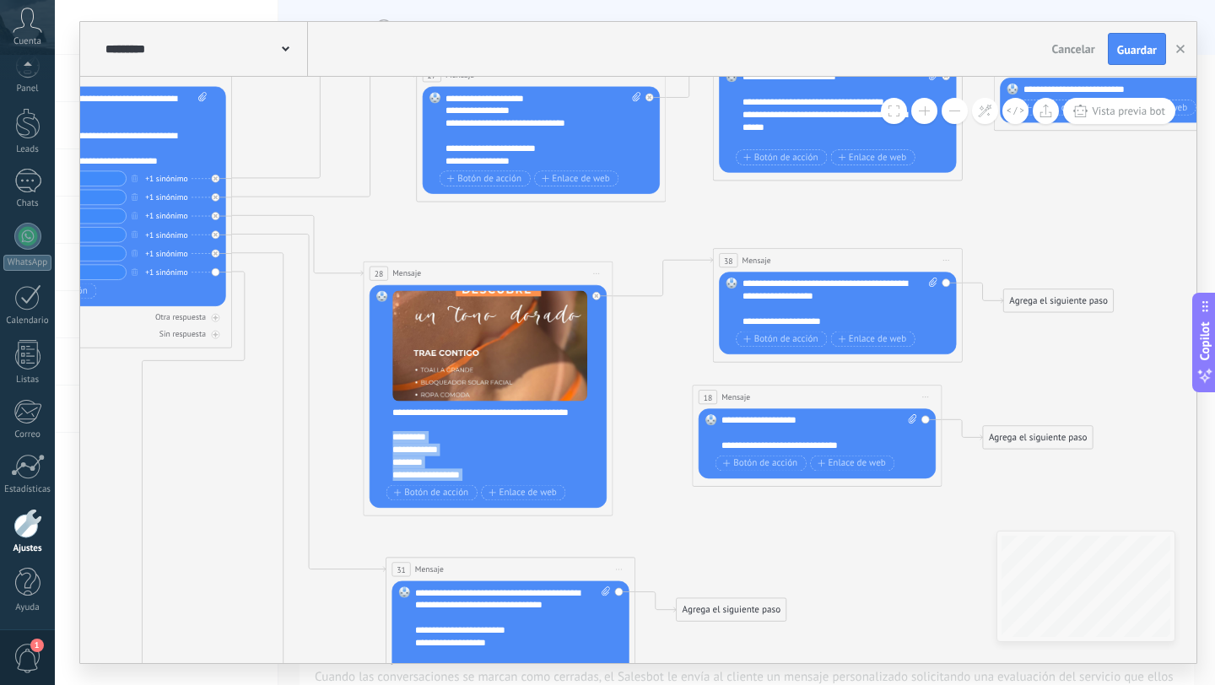
drag, startPoint x: 462, startPoint y: 453, endPoint x: 384, endPoint y: 443, distance: 78.3
click at [384, 443] on div "Reemplazar Quitar Convertir a mensaje de voz Arrastre la imagen aquí para adjun…" at bounding box center [488, 396] width 237 height 223
copy div "**********"
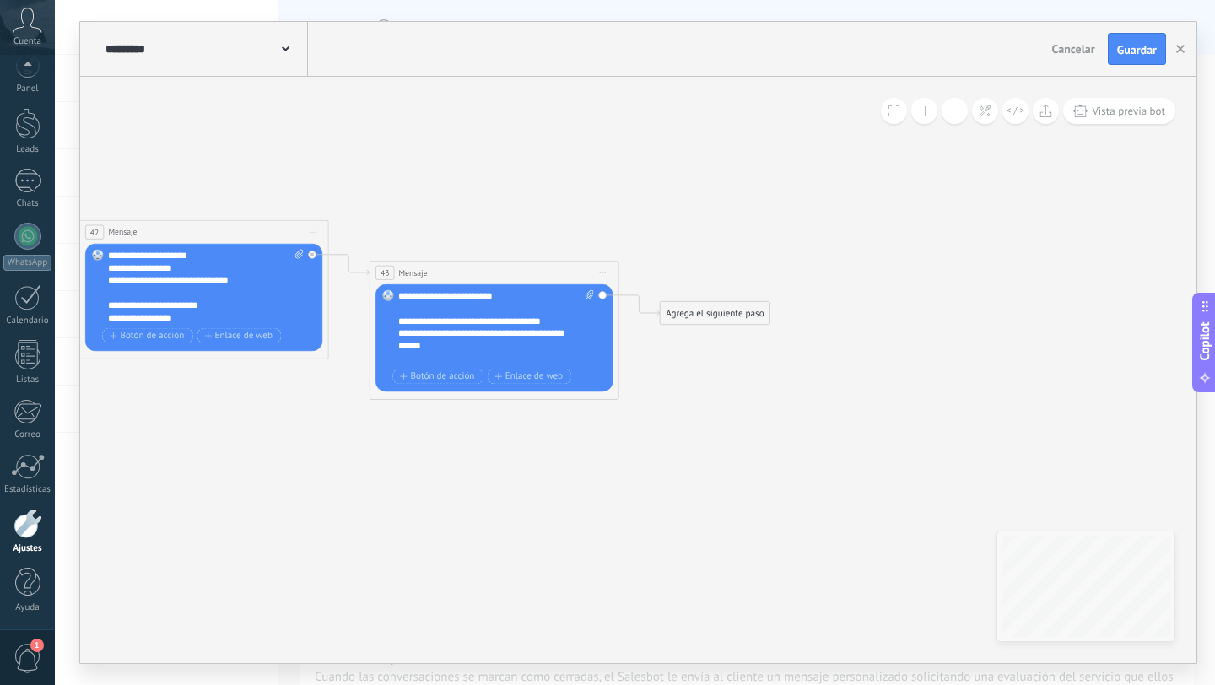
click at [714, 316] on div "Agrega el siguiente paso" at bounding box center [716, 313] width 110 height 20
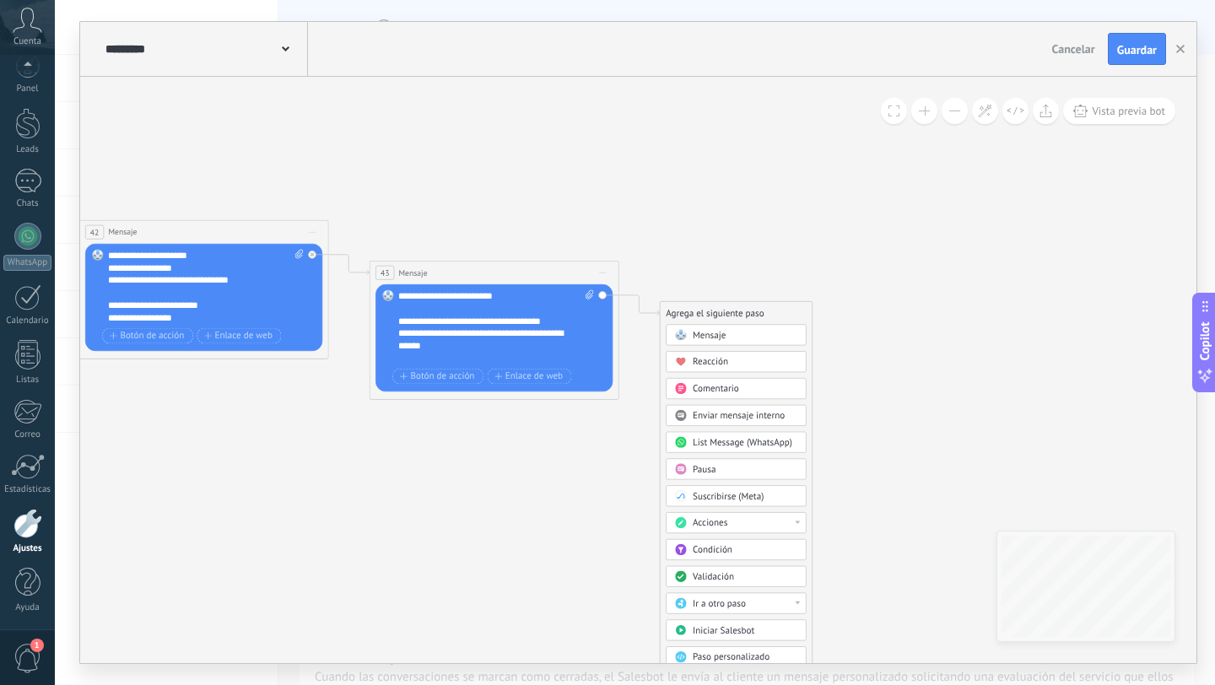
click at [708, 331] on span "Mensaje" at bounding box center [709, 335] width 33 height 12
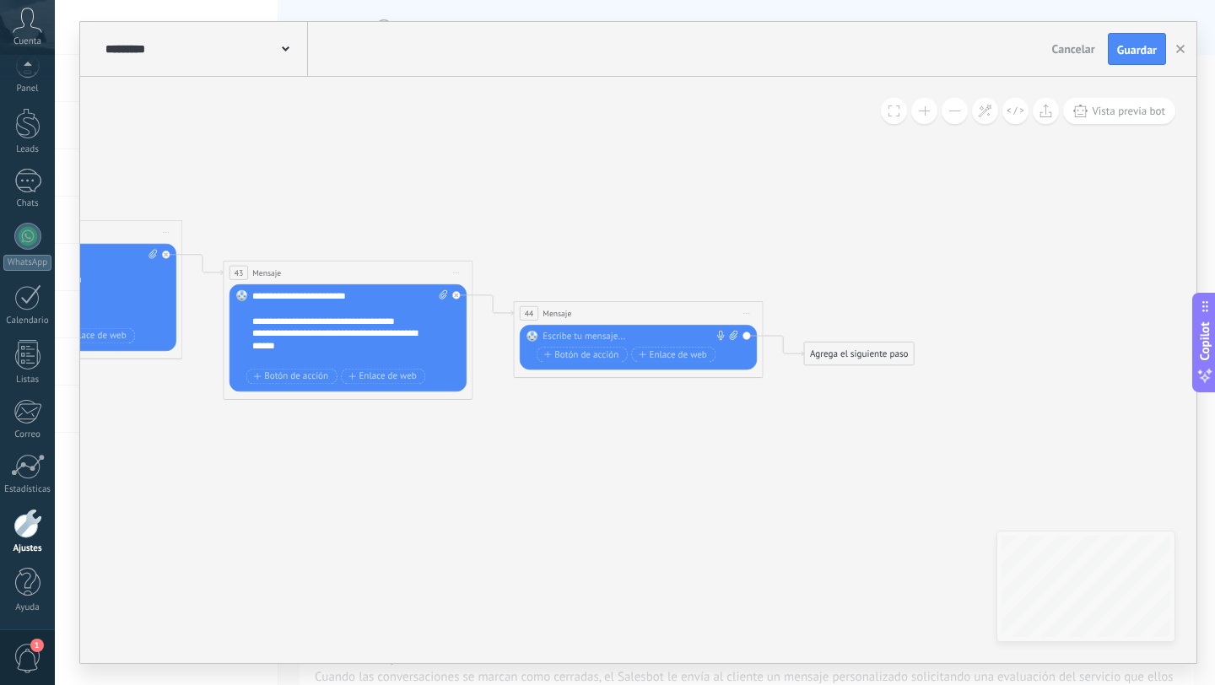
click at [645, 332] on div at bounding box center [636, 337] width 186 height 13
click at [592, 333] on div "**********" at bounding box center [641, 343] width 196 height 25
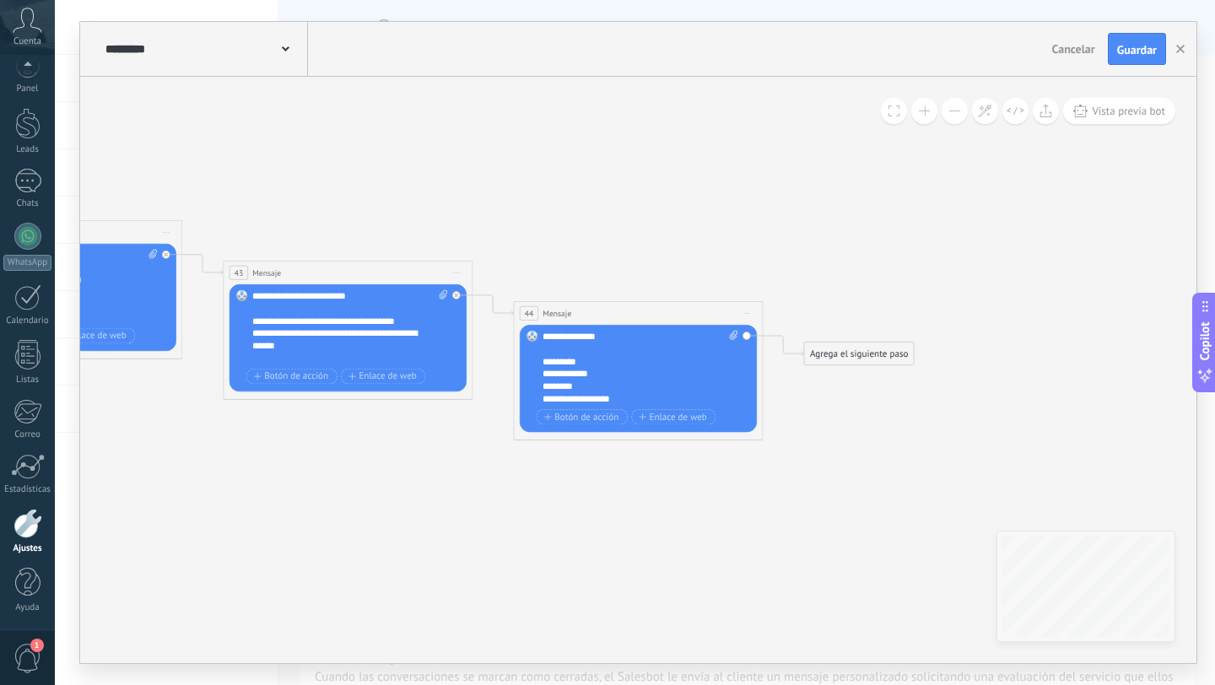
click at [627, 402] on div "**********" at bounding box center [634, 399] width 183 height 13
click at [584, 403] on div "**********" at bounding box center [634, 393] width 183 height 25
click at [838, 350] on div "Agrega el siguiente paso" at bounding box center [859, 353] width 110 height 20
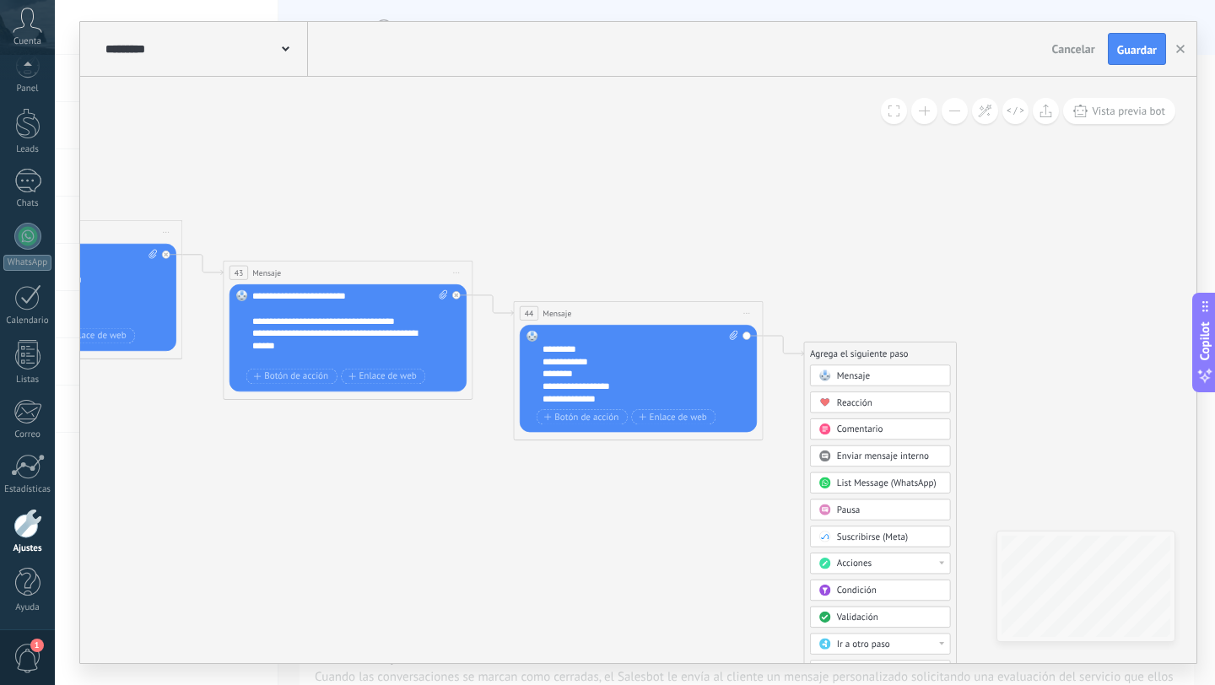
click at [855, 372] on span "Mensaje" at bounding box center [853, 376] width 33 height 12
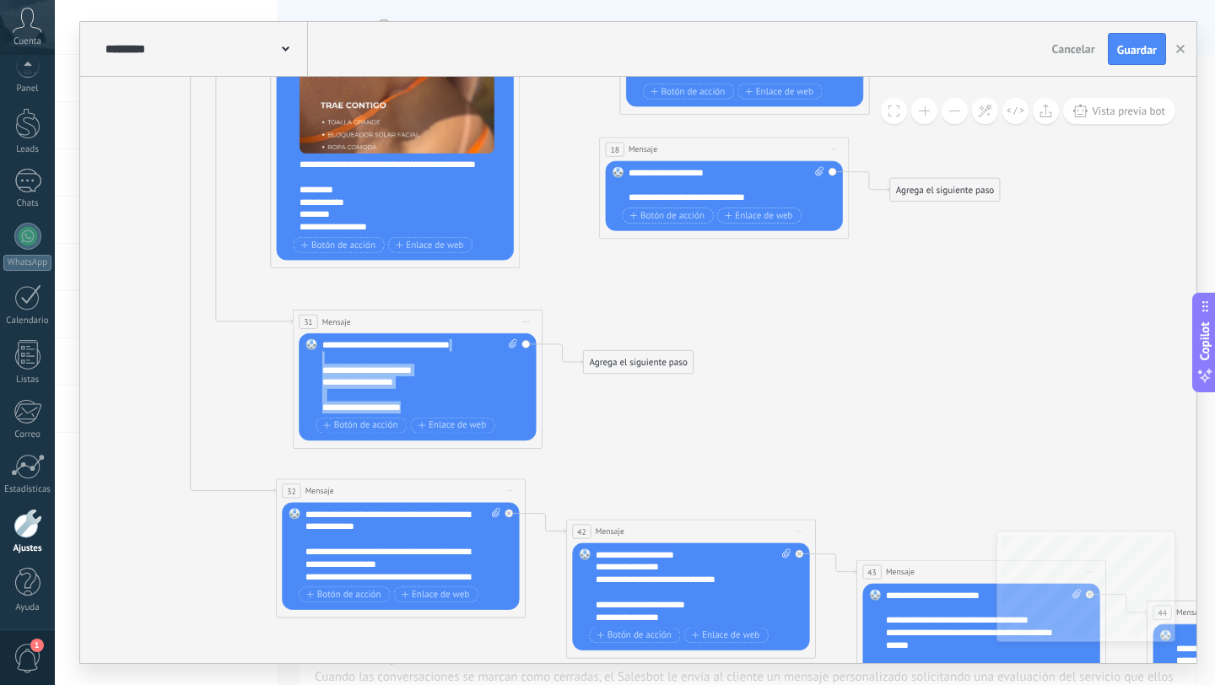
scroll to position [0, 0]
drag, startPoint x: 428, startPoint y: 411, endPoint x: 299, endPoint y: 328, distance: 153.3
click at [299, 328] on div "31 Mensaje ******* (a): Todos los contactos - canales seleccionados Todos los c…" at bounding box center [418, 379] width 250 height 139
copy div "**********"
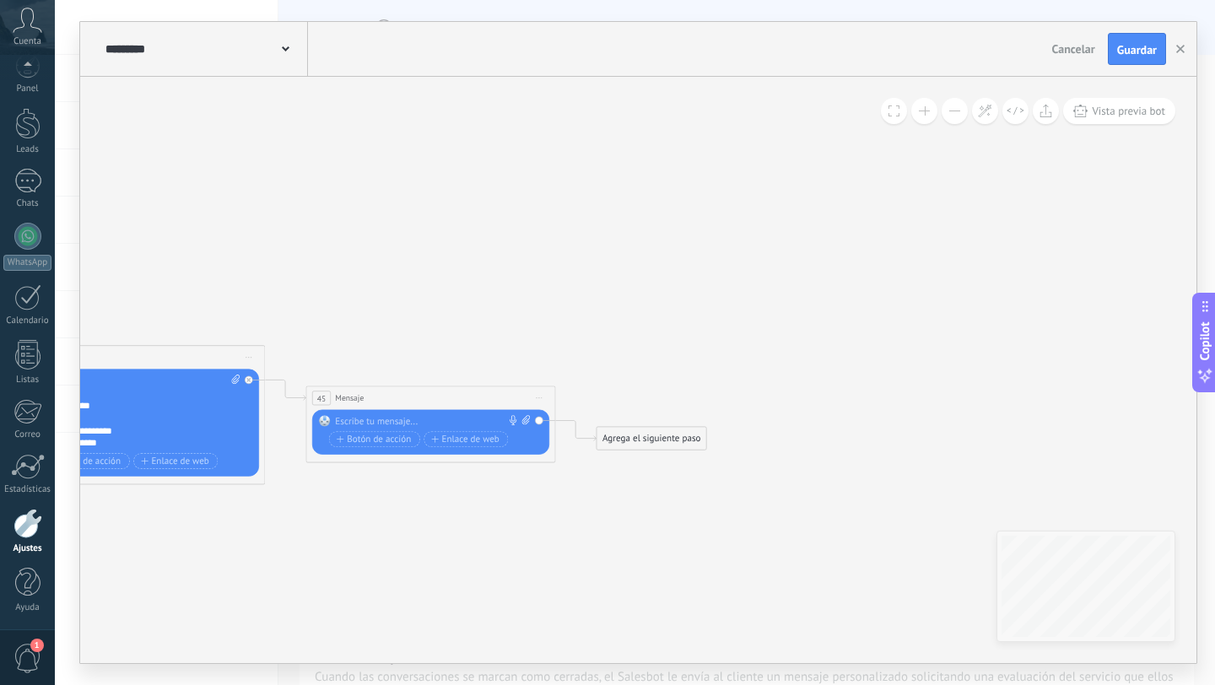
click at [417, 414] on div "Reemplazar Quitar Convertir a mensaje de voz Arrastre la imagen aquí para adjun…" at bounding box center [430, 432] width 237 height 45
click at [404, 418] on div at bounding box center [428, 421] width 186 height 13
paste div
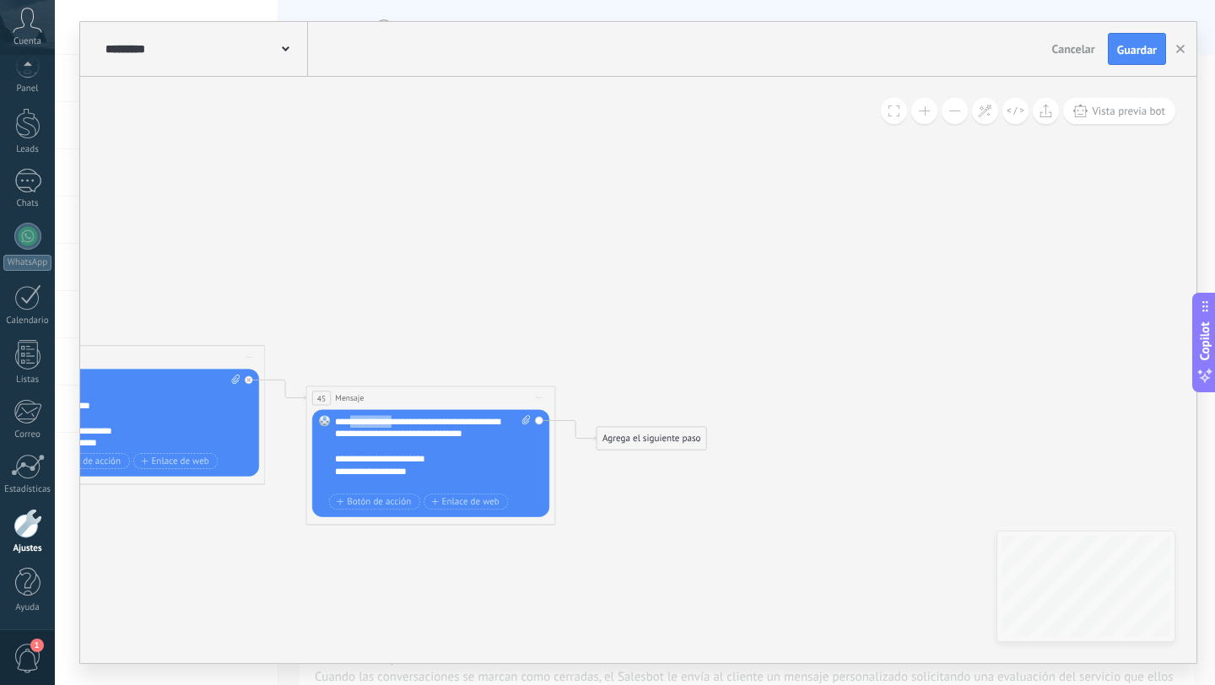
drag, startPoint x: 396, startPoint y: 420, endPoint x: 359, endPoint y: 419, distance: 36.3
click at [358, 419] on div "**********" at bounding box center [433, 452] width 196 height 75
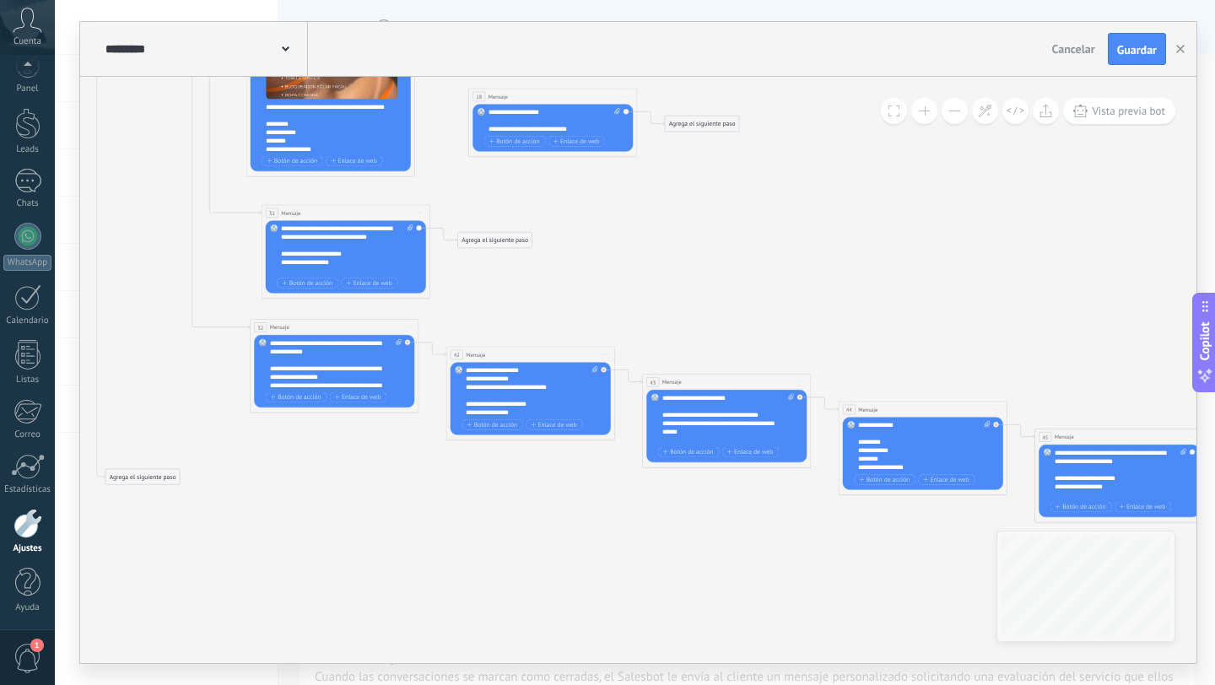
click at [352, 365] on div "**********" at bounding box center [336, 364] width 132 height 51
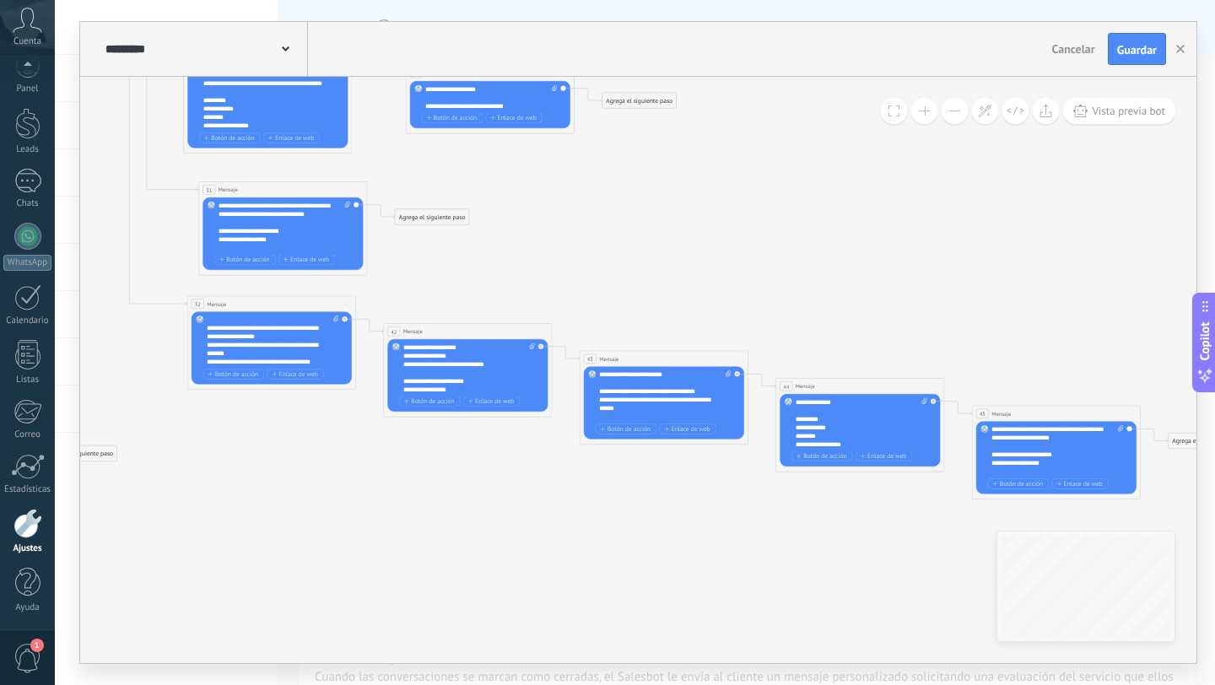
scroll to position [118, 0]
click at [829, 419] on div "**********" at bounding box center [862, 423] width 132 height 51
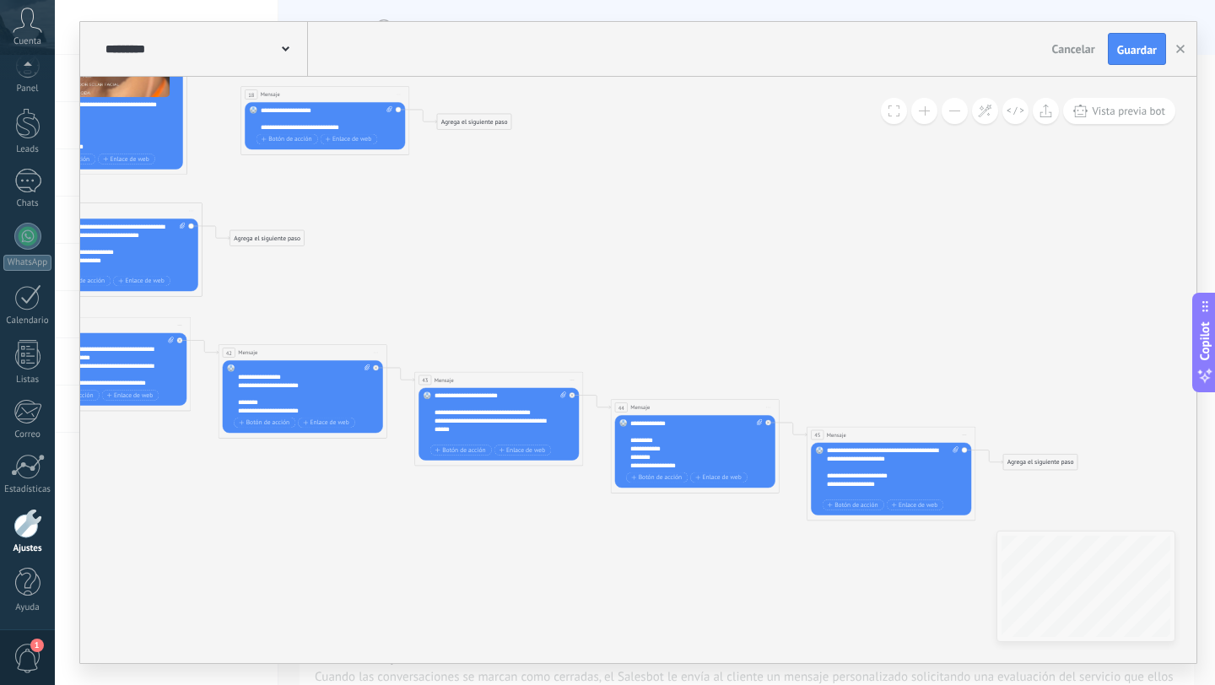
click at [630, 421] on span at bounding box center [623, 422] width 14 height 7
click at [641, 424] on div "**********" at bounding box center [696, 444] width 132 height 51
paste div
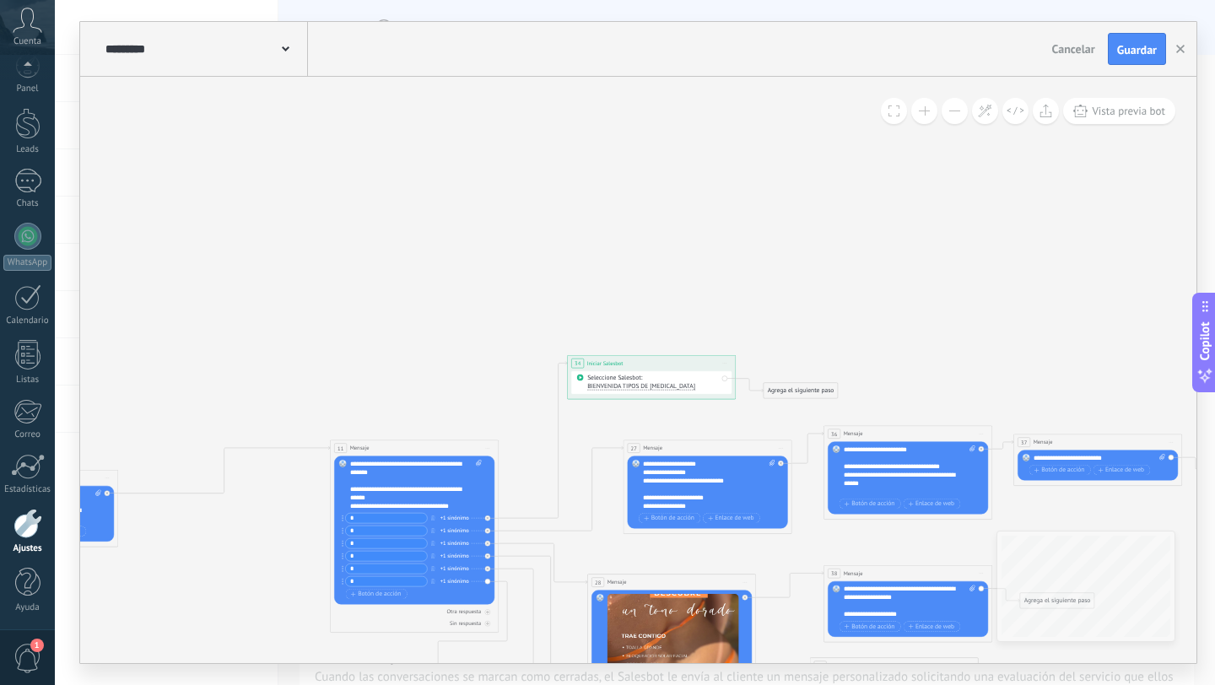
scroll to position [101, 0]
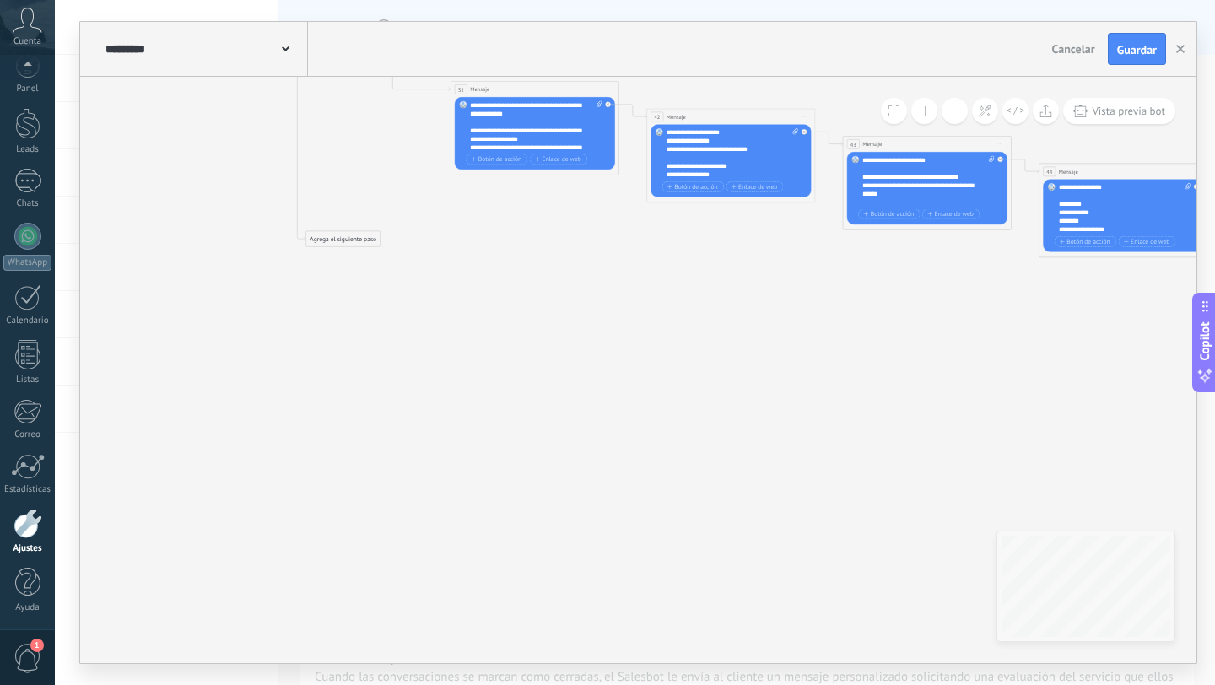
click at [324, 236] on div "Agrega el siguiente paso" at bounding box center [343, 239] width 74 height 14
click at [375, 256] on div "Mensaje" at bounding box center [363, 254] width 71 height 8
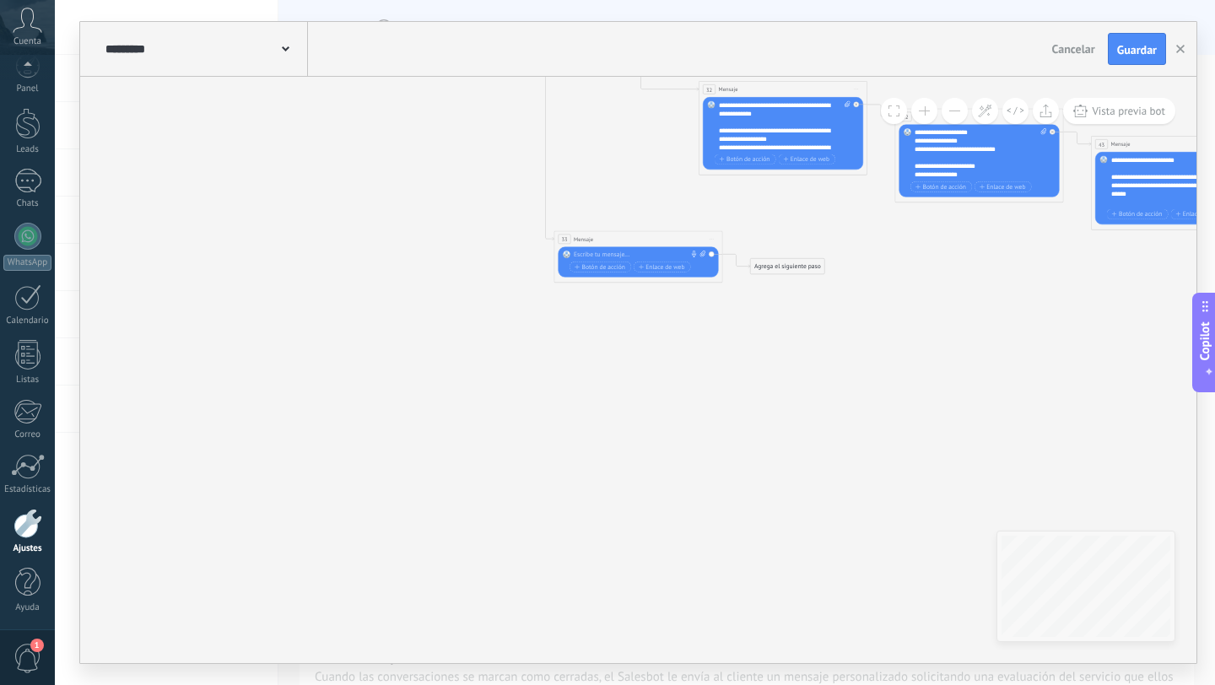
click at [594, 256] on div at bounding box center [637, 255] width 126 height 8
paste div
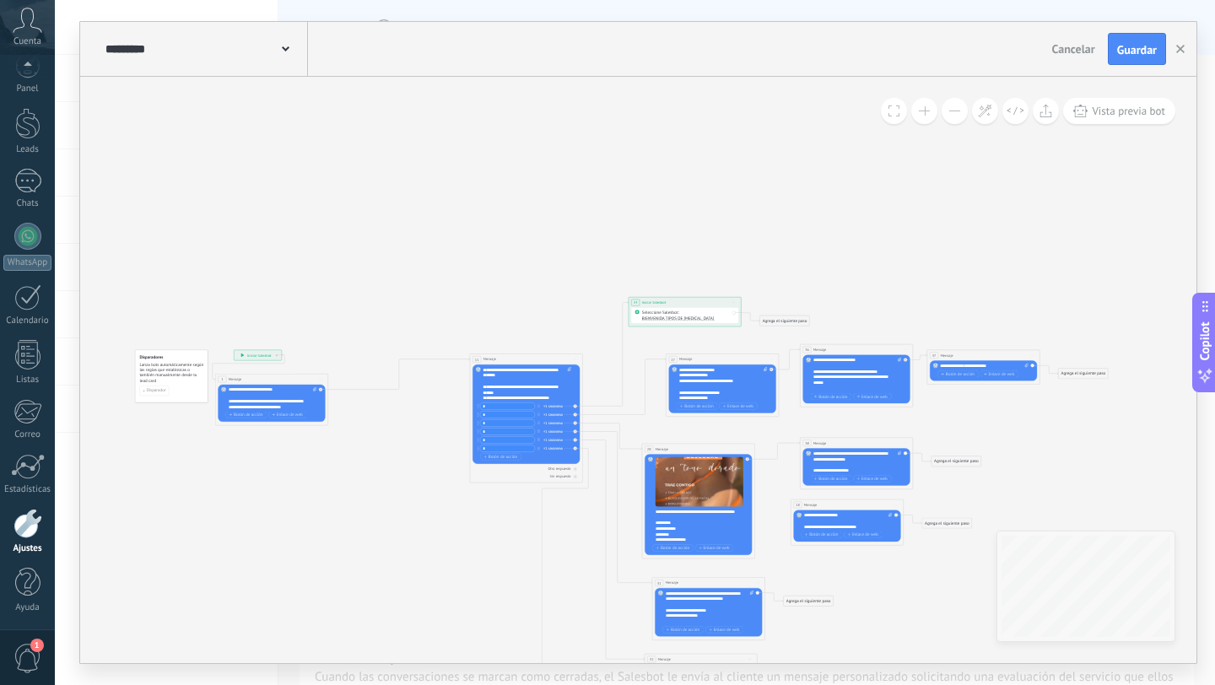
click at [284, 48] on icon at bounding box center [286, 48] width 8 height 5
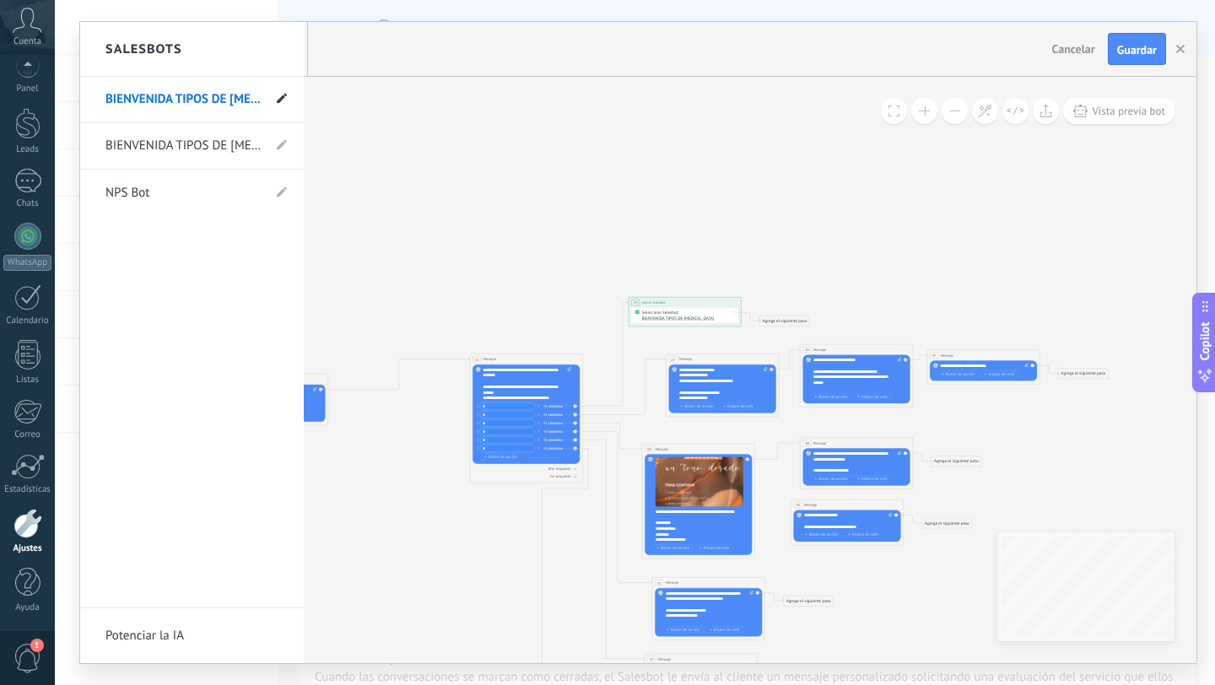
click at [282, 99] on use at bounding box center [282, 99] width 10 height 10
click at [171, 97] on input "**********" at bounding box center [165, 100] width 121 height 27
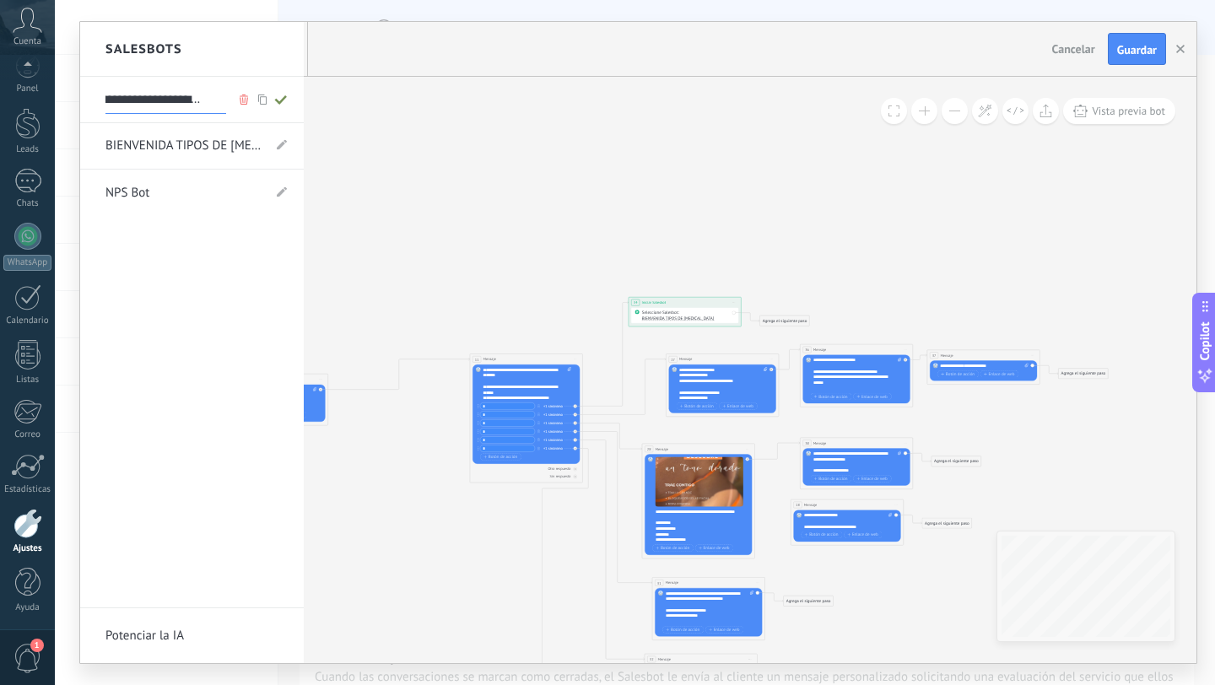
scroll to position [0, 73]
type input "**********"
click at [284, 95] on icon at bounding box center [281, 100] width 19 height 10
type input "**********"
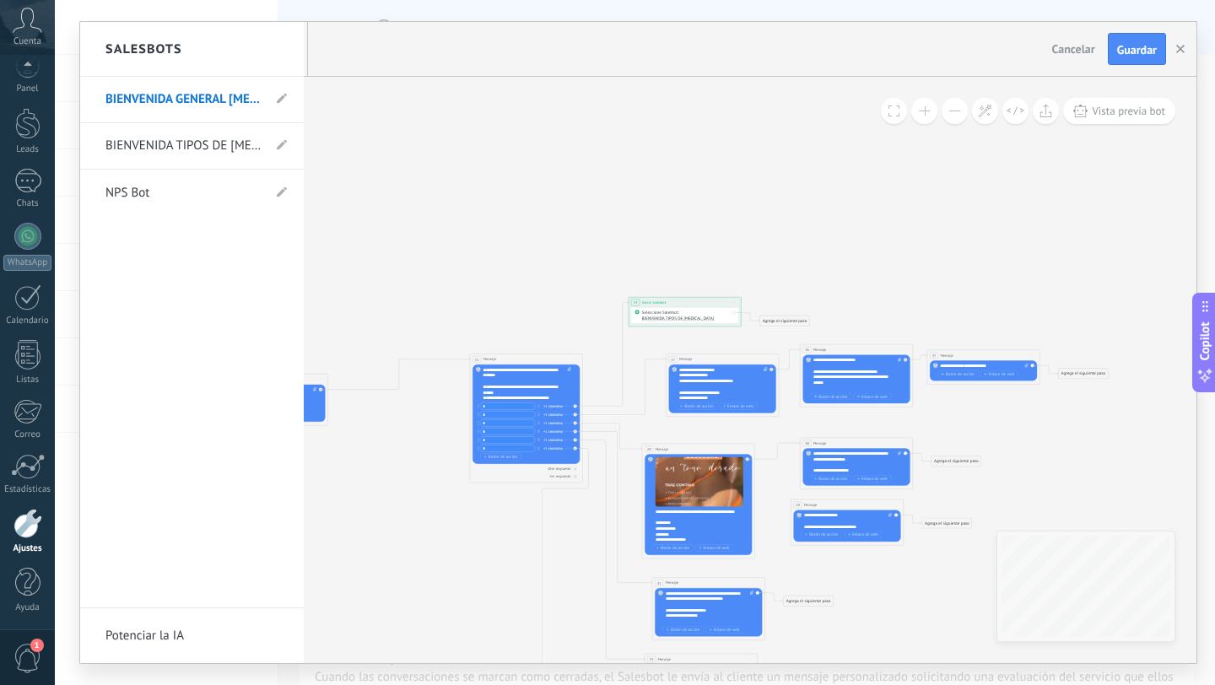
click at [783, 158] on div at bounding box center [638, 342] width 1116 height 641
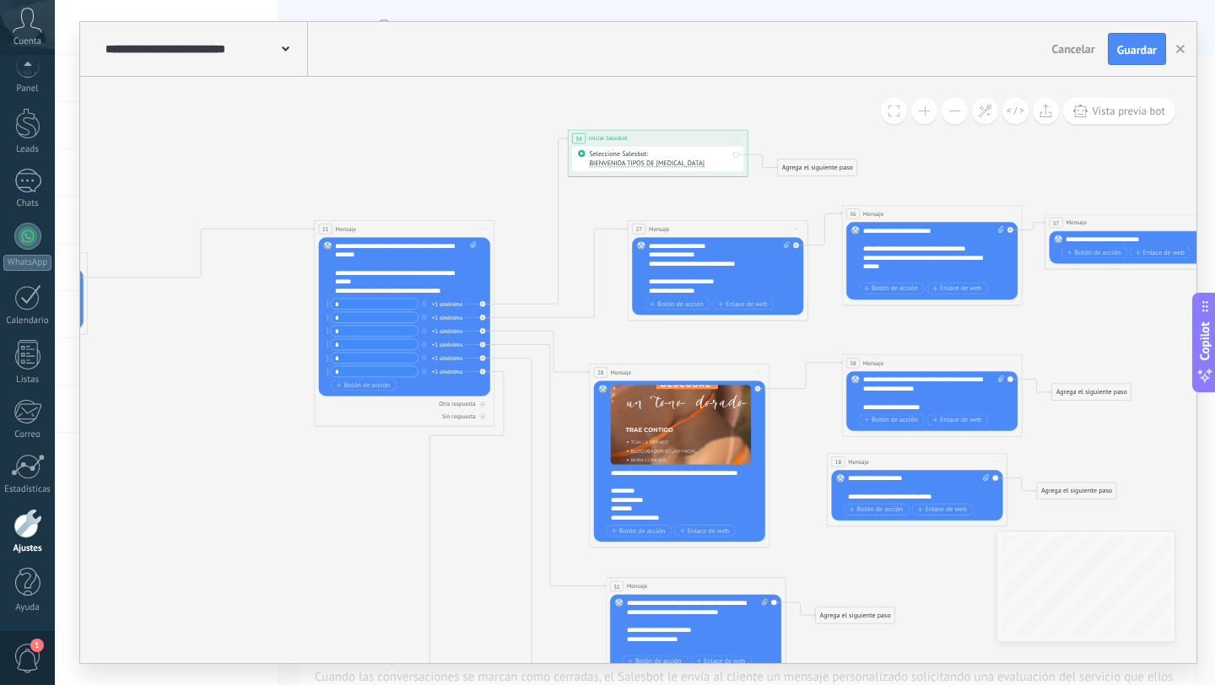
click at [448, 303] on div "+1 sinónimo" at bounding box center [447, 304] width 30 height 9
click at [381, 265] on div "**********" at bounding box center [405, 268] width 141 height 54
click at [446, 161] on icon at bounding box center [799, 523] width 2235 height 1239
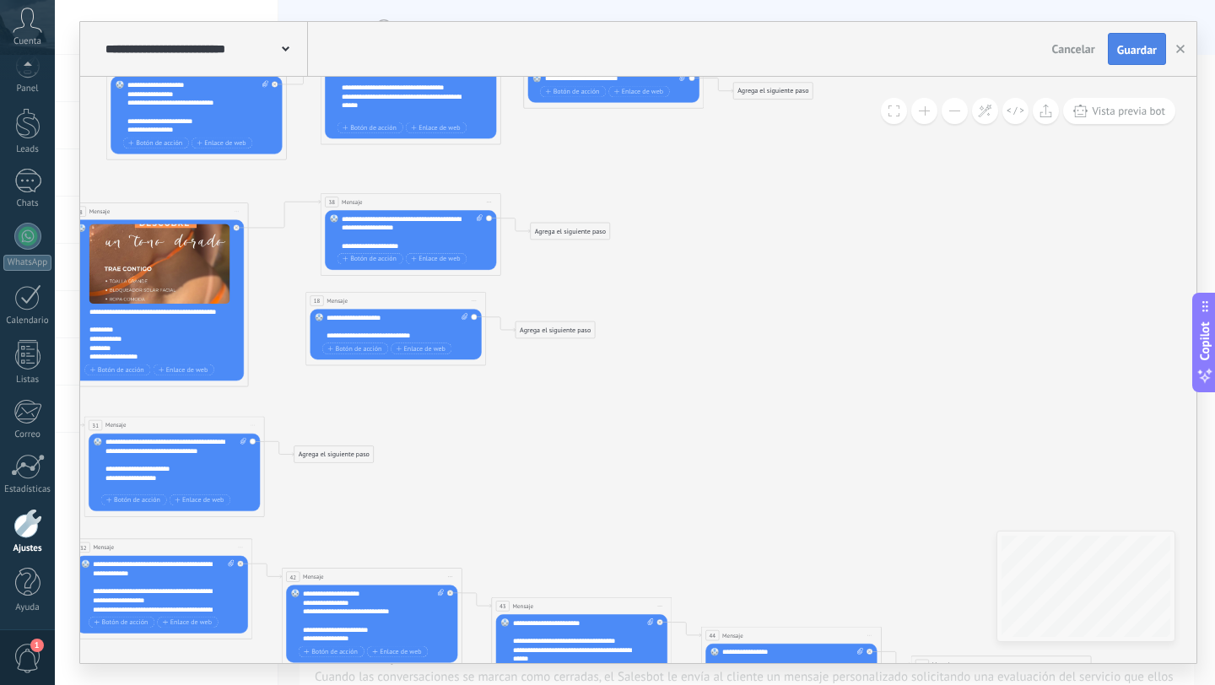
click at [1138, 44] on span "Guardar" at bounding box center [1137, 50] width 40 height 12
click at [1181, 52] on icon "button" at bounding box center [1180, 49] width 8 height 8
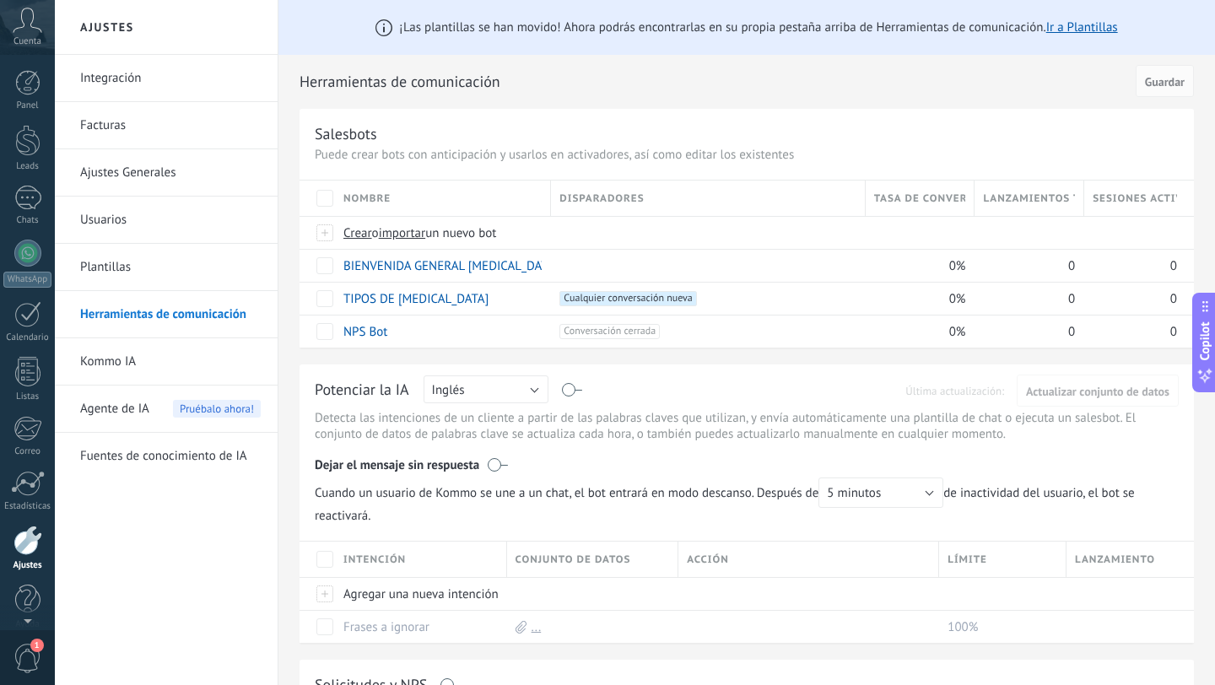
scroll to position [17, 0]
click at [121, 270] on link "Plantillas" at bounding box center [170, 267] width 181 height 47
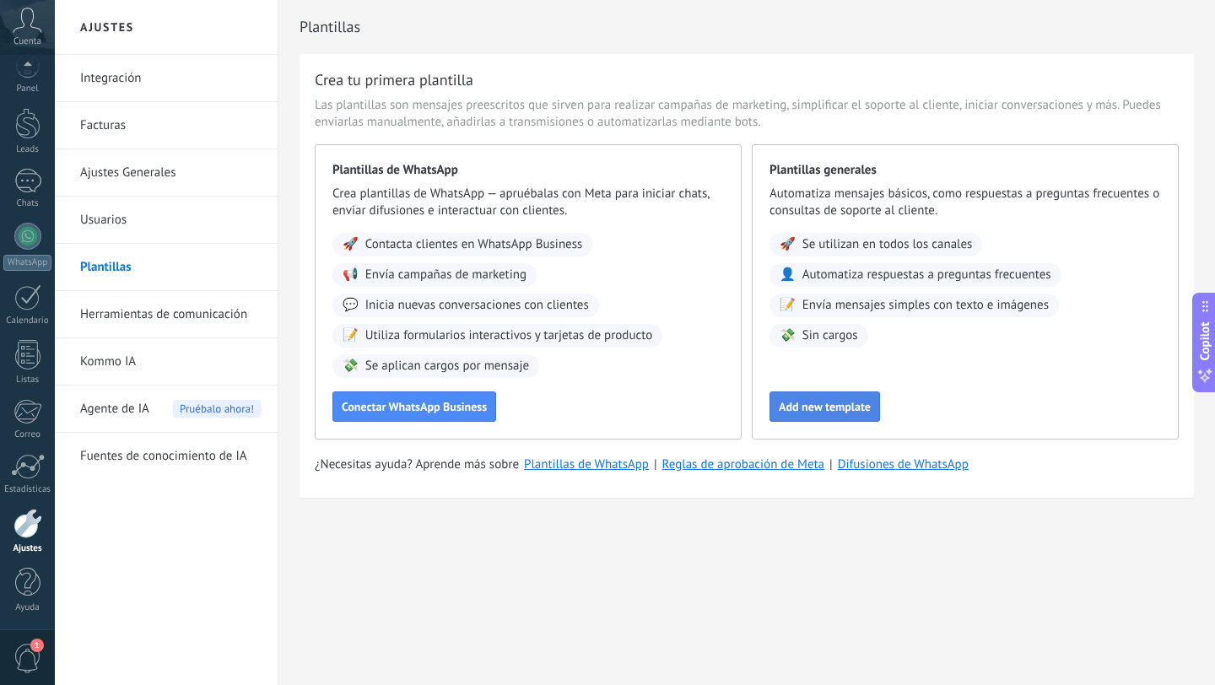
click at [820, 401] on span "Add new template" at bounding box center [825, 407] width 92 height 12
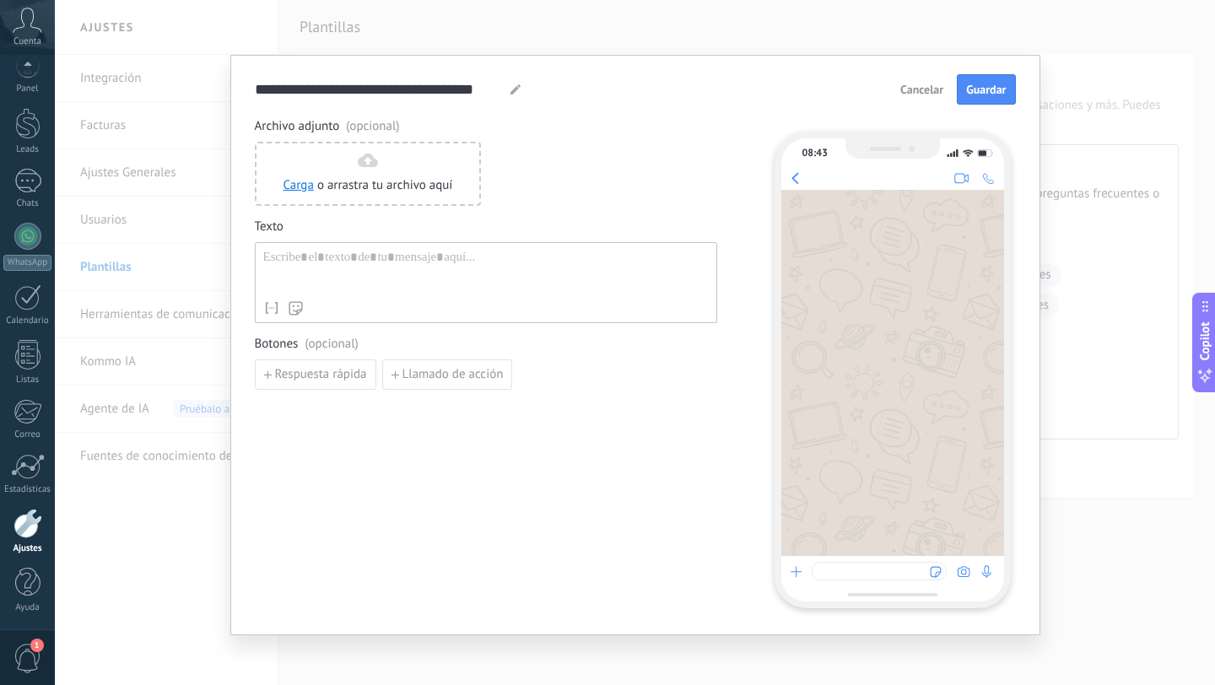
click at [324, 261] on div at bounding box center [486, 271] width 446 height 43
paste div
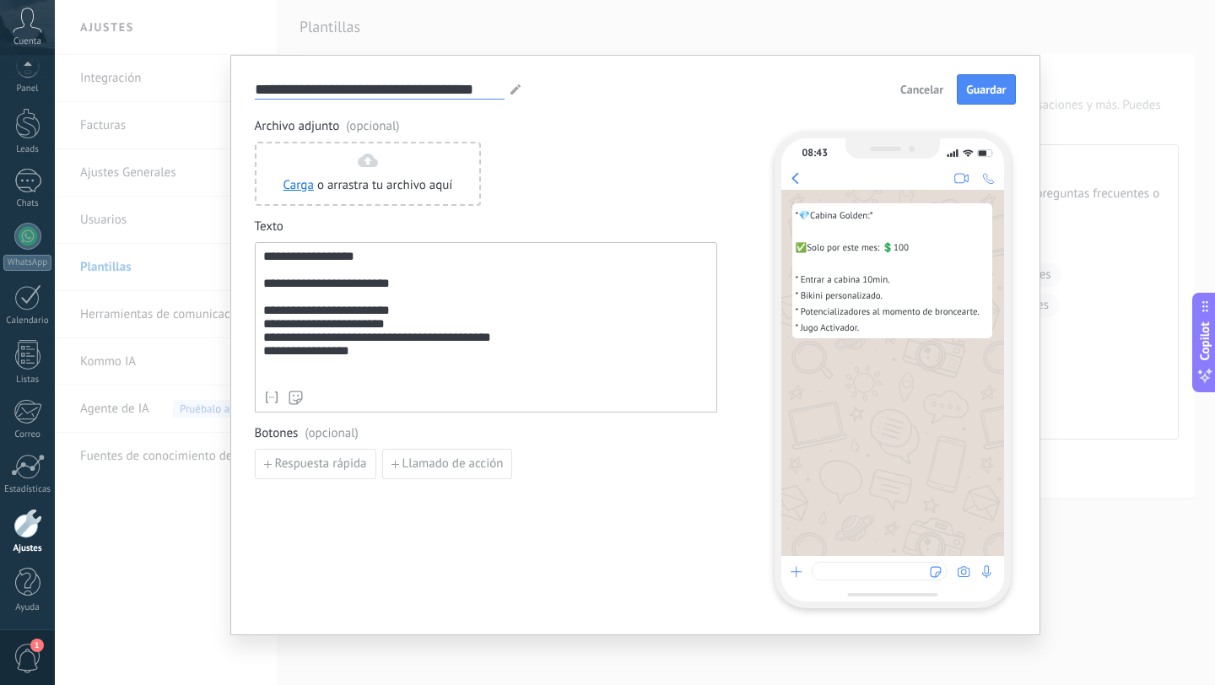
click at [344, 86] on input "**********" at bounding box center [380, 88] width 250 height 19
click at [344, 87] on input "**********" at bounding box center [380, 88] width 250 height 19
type input "*"
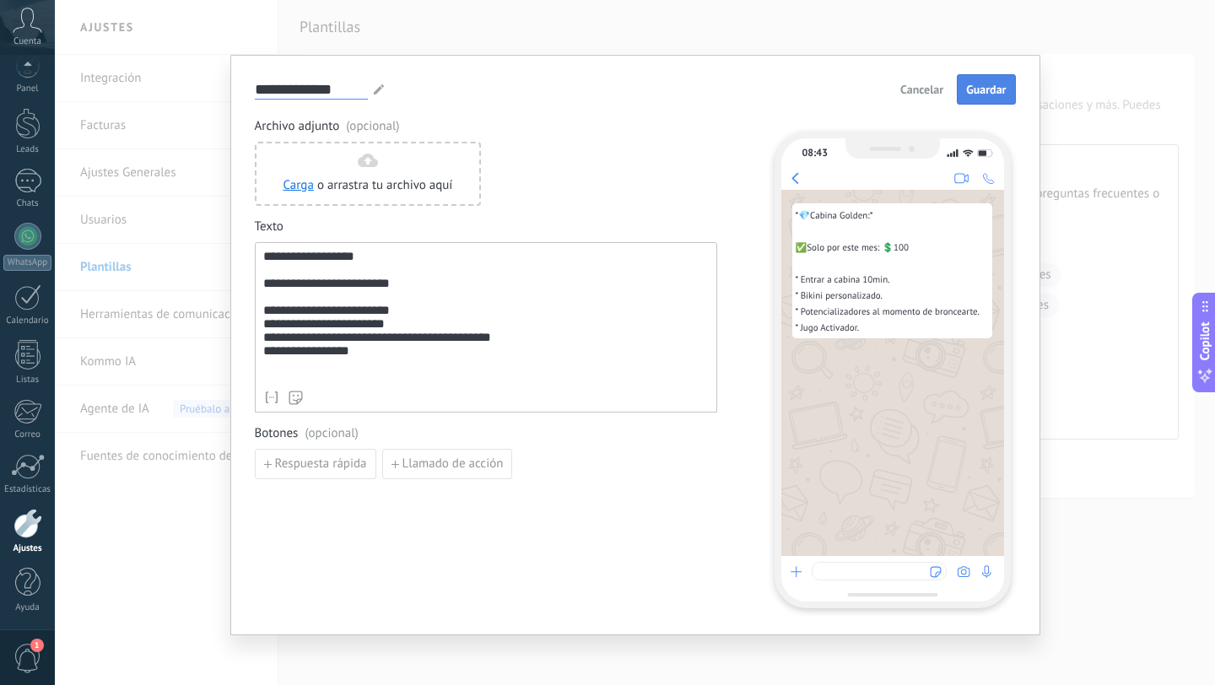
type input "**********"
click at [992, 95] on span "Guardar" at bounding box center [986, 90] width 40 height 12
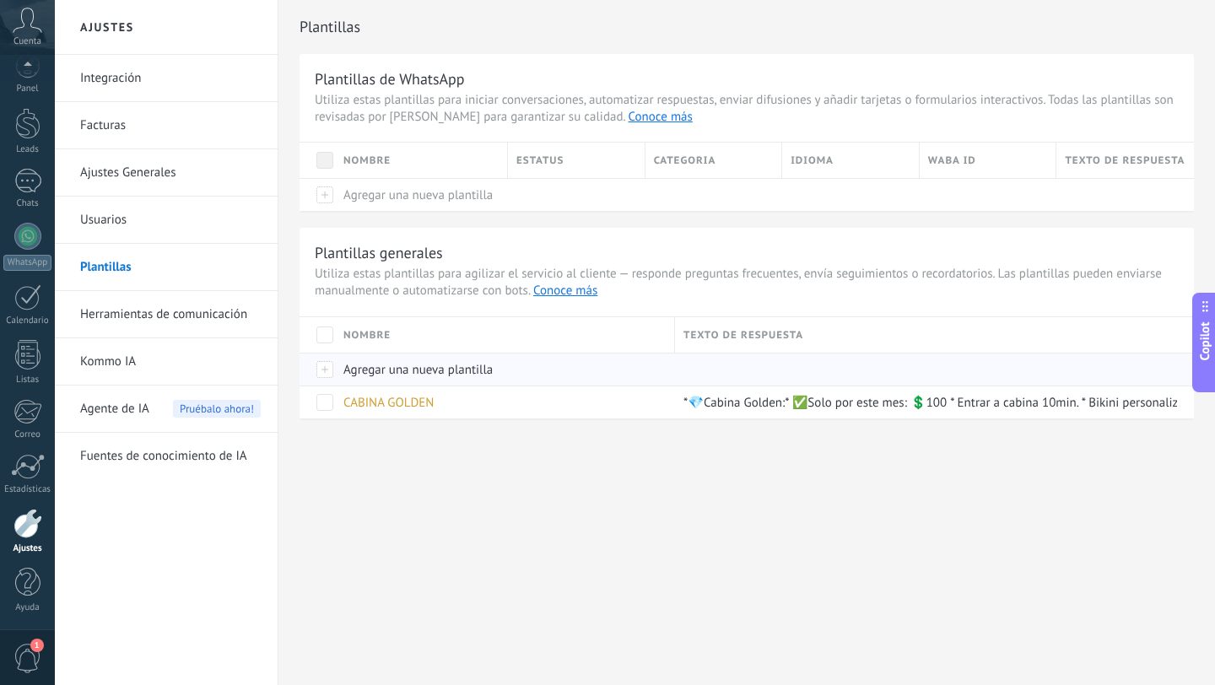
click at [366, 361] on div "Agregar una nueva plantilla" at bounding box center [501, 370] width 332 height 32
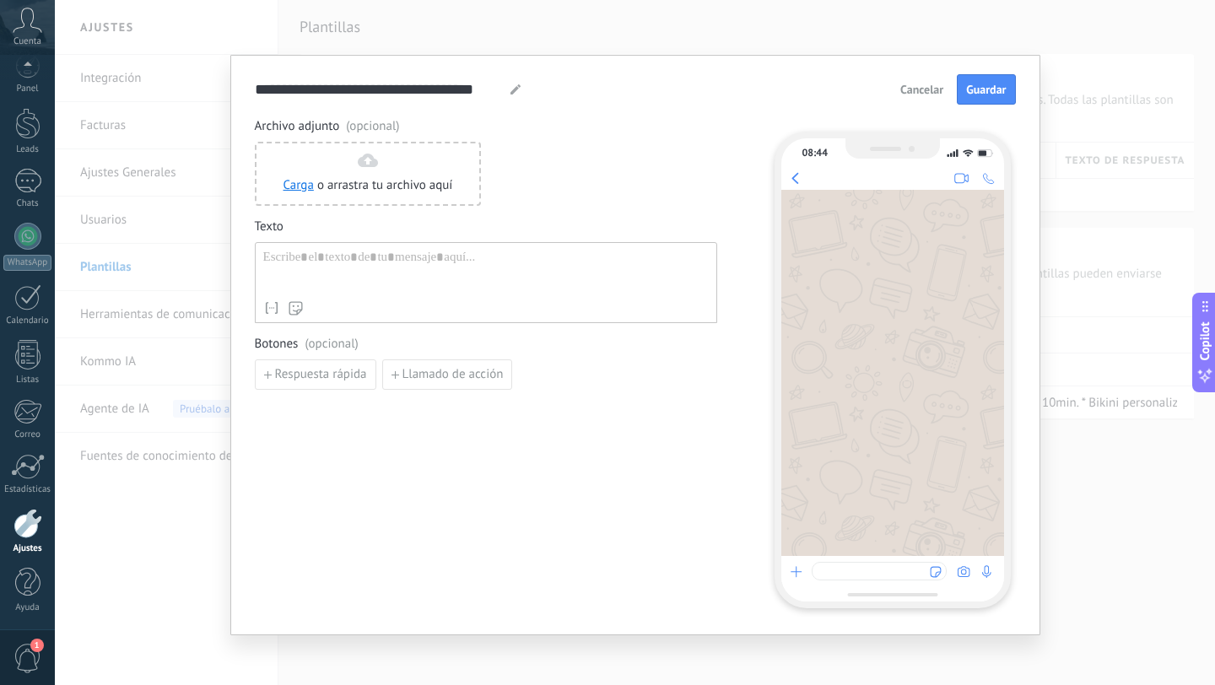
click at [357, 268] on div at bounding box center [486, 271] width 446 height 43
paste div
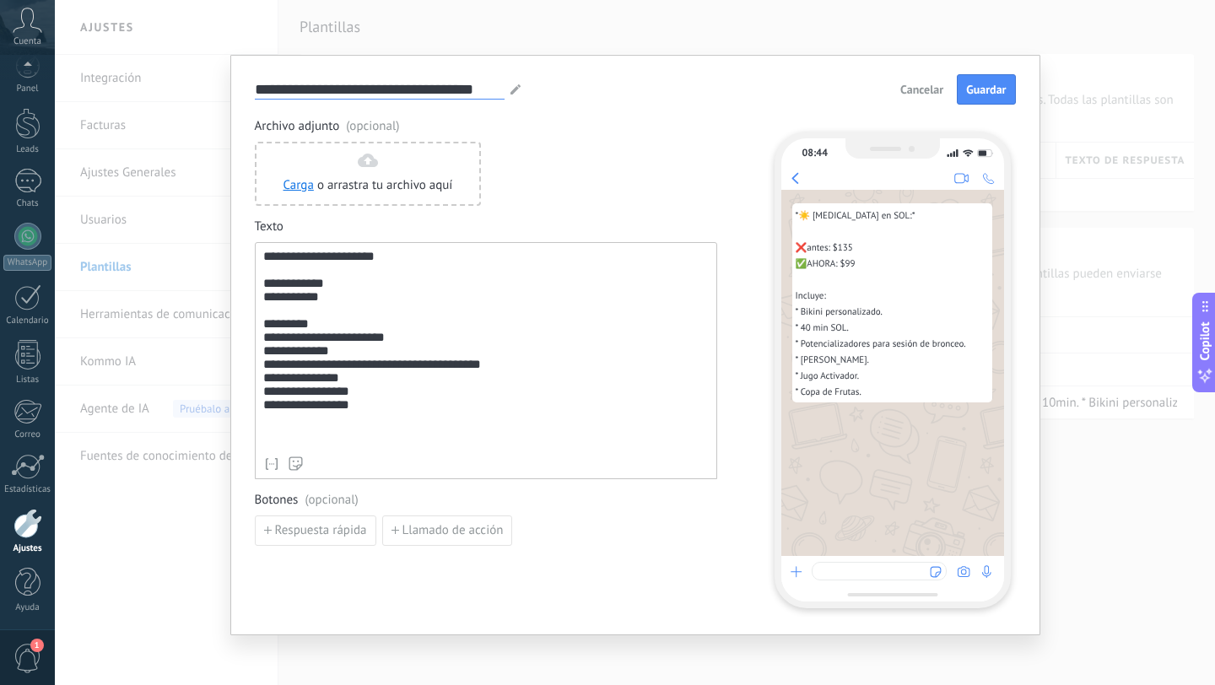
click at [354, 87] on input "**********" at bounding box center [380, 88] width 250 height 19
type input "**********"
click at [977, 92] on span "Guardar" at bounding box center [986, 90] width 40 height 12
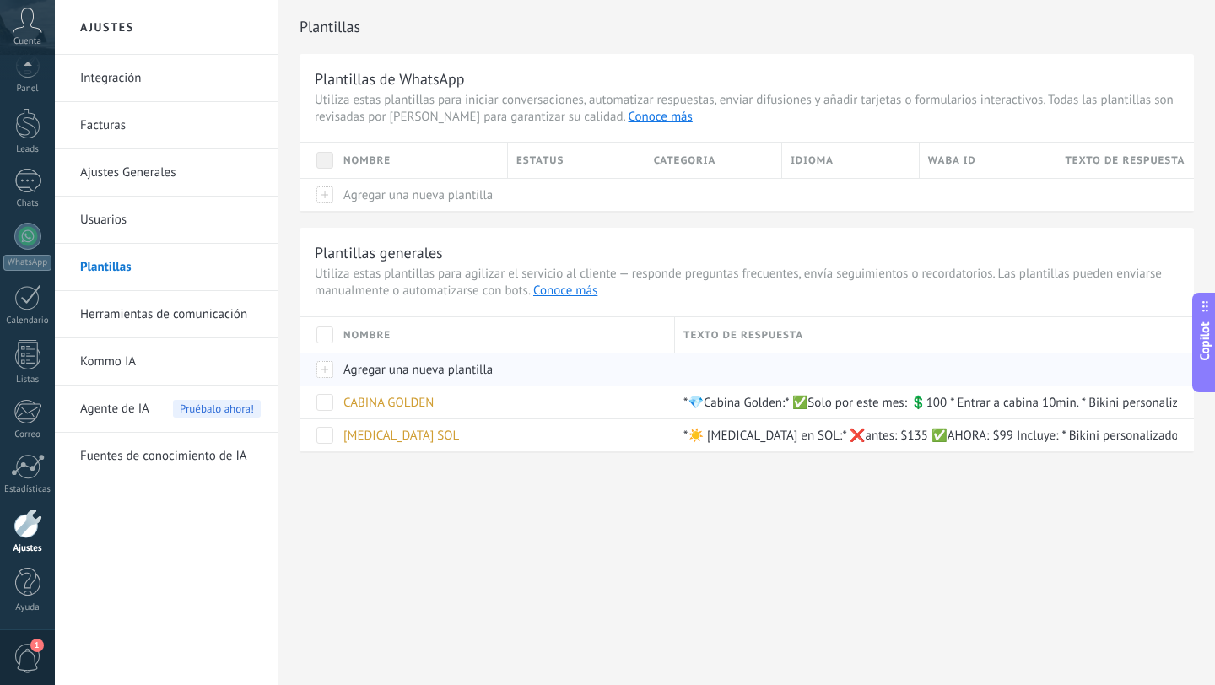
click at [351, 364] on span "Agregar una nueva plantilla" at bounding box center [417, 370] width 149 height 16
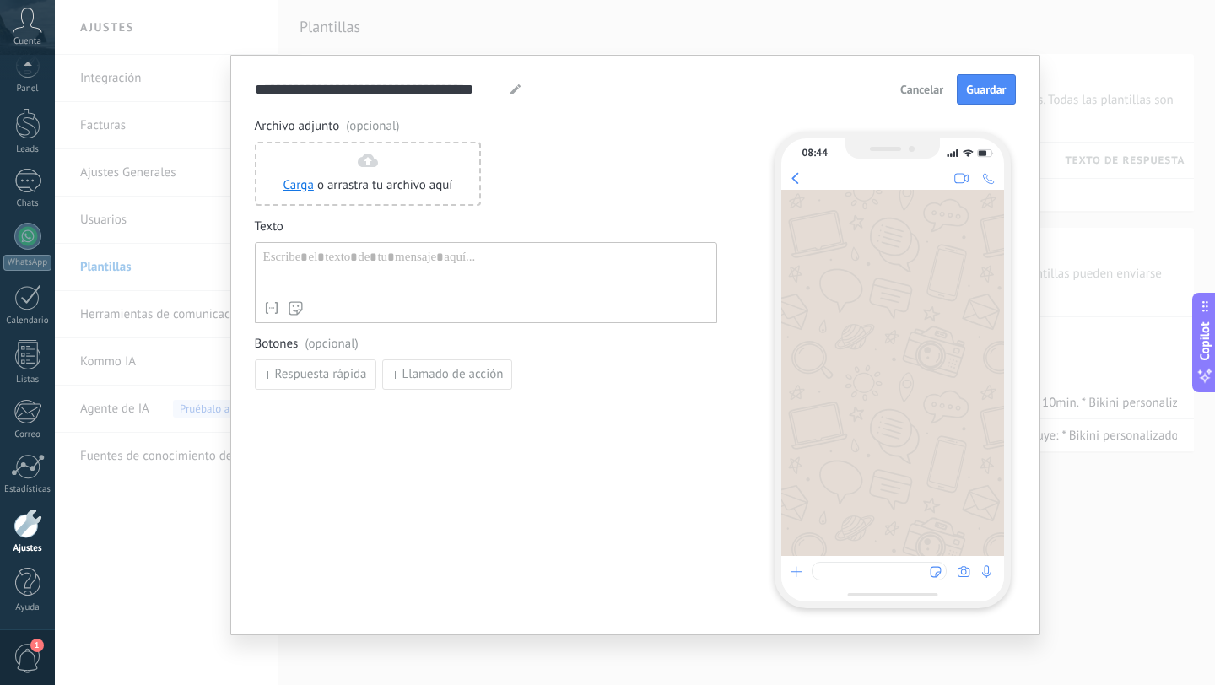
click at [348, 257] on div at bounding box center [486, 271] width 446 height 43
paste div
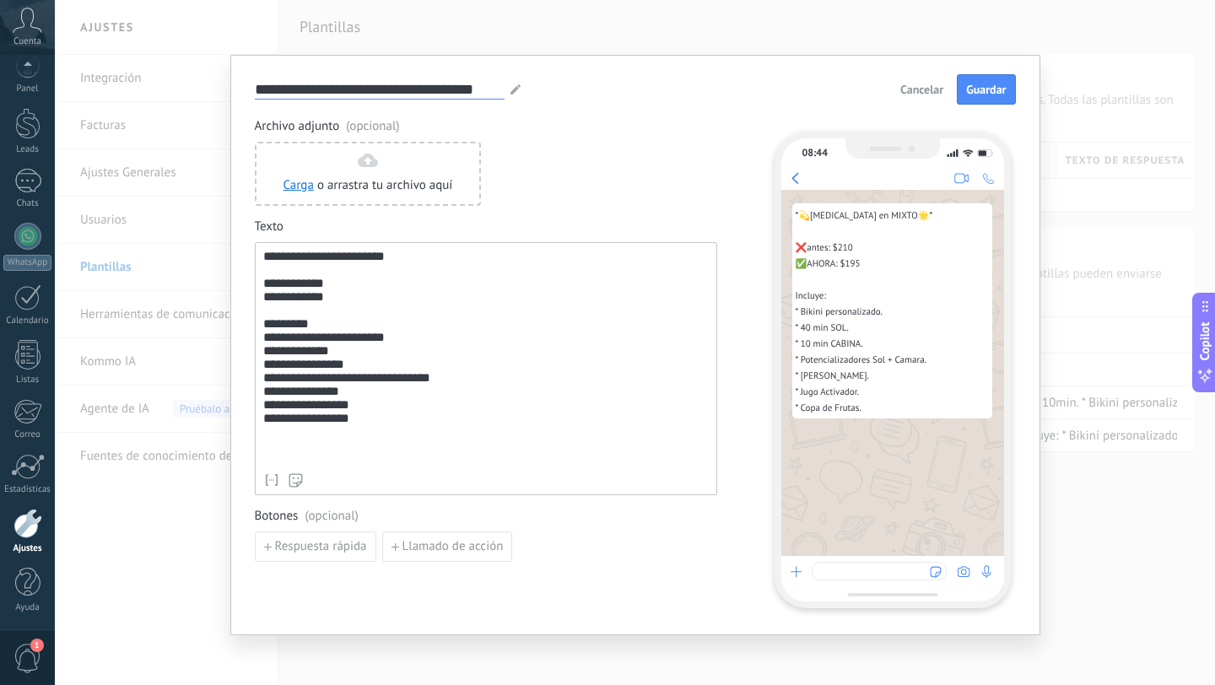
click at [339, 96] on input "**********" at bounding box center [380, 88] width 250 height 19
click at [338, 96] on input "**********" at bounding box center [380, 88] width 250 height 19
type input "**********"
click at [968, 99] on button "Guardar" at bounding box center [986, 89] width 58 height 30
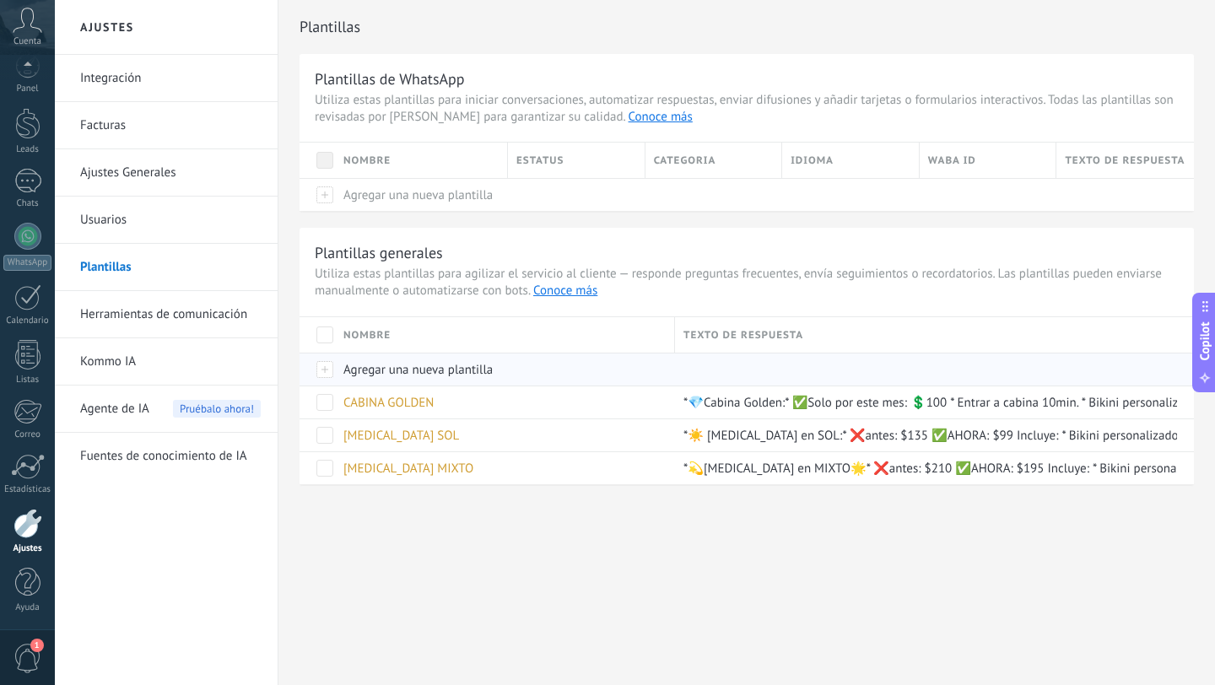
click at [379, 365] on span "Agregar una nueva plantilla" at bounding box center [417, 370] width 149 height 16
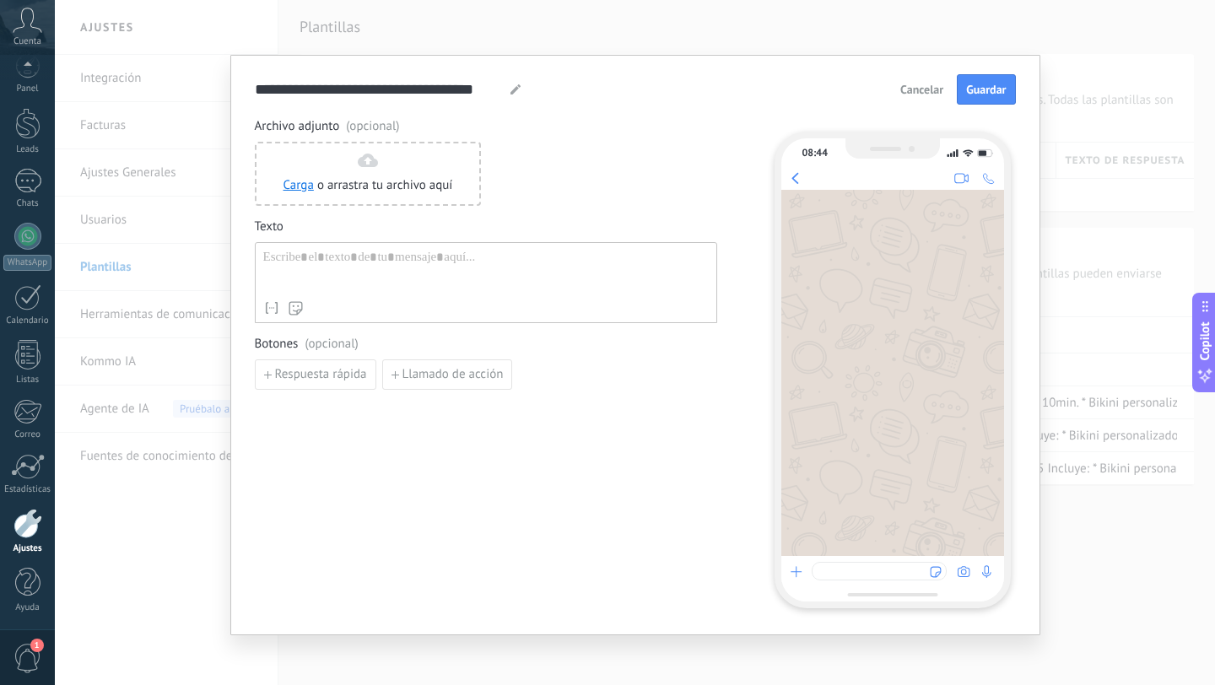
click at [278, 260] on div at bounding box center [486, 271] width 446 height 43
paste div
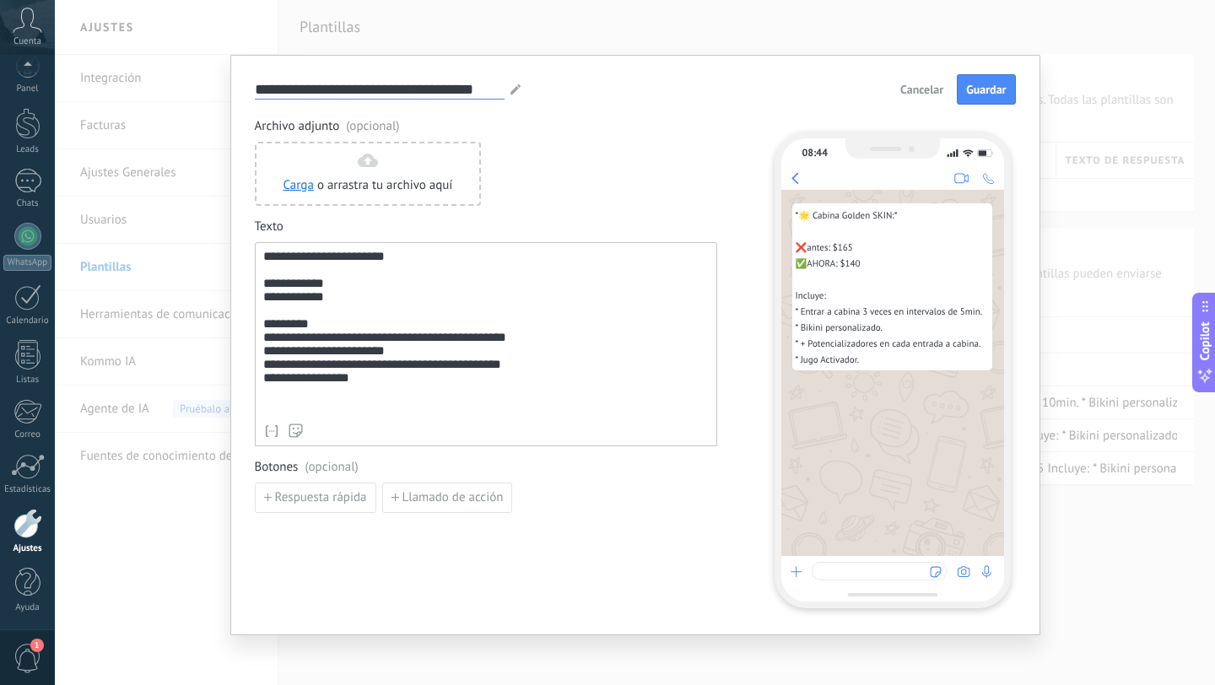
click at [362, 84] on input "**********" at bounding box center [380, 88] width 250 height 19
type input "**********"
click at [982, 100] on button "Guardar" at bounding box center [986, 89] width 58 height 30
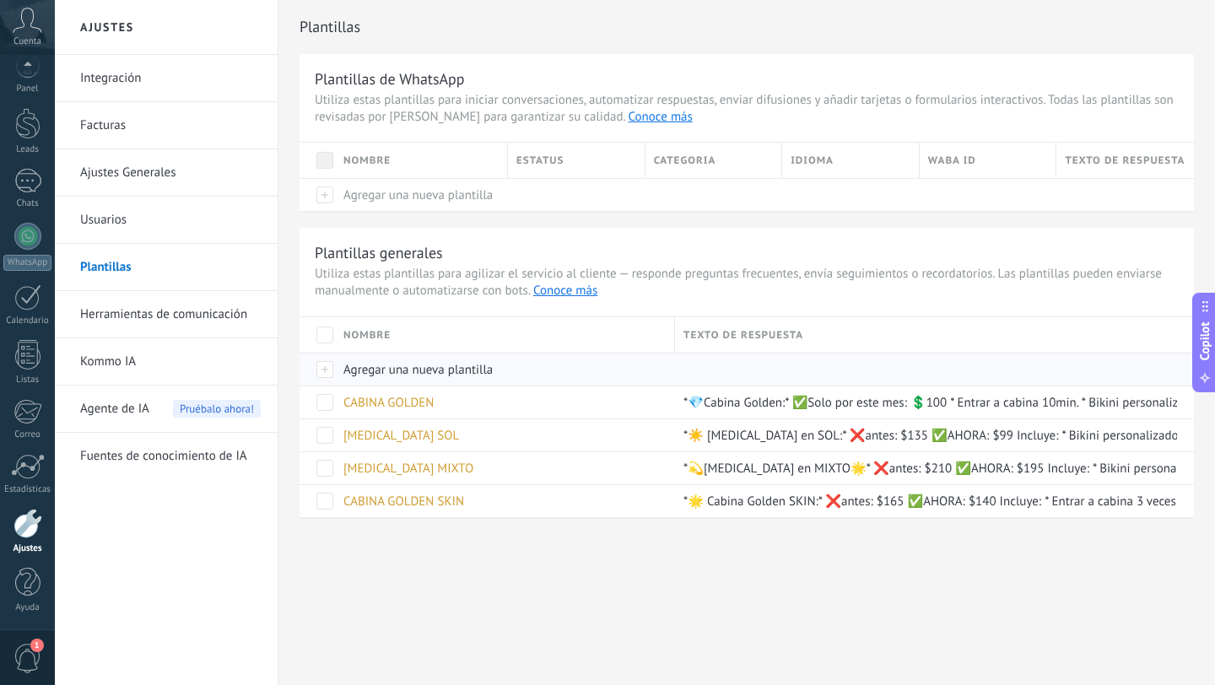
click at [389, 354] on div "Agregar una nueva plantilla" at bounding box center [505, 369] width 340 height 33
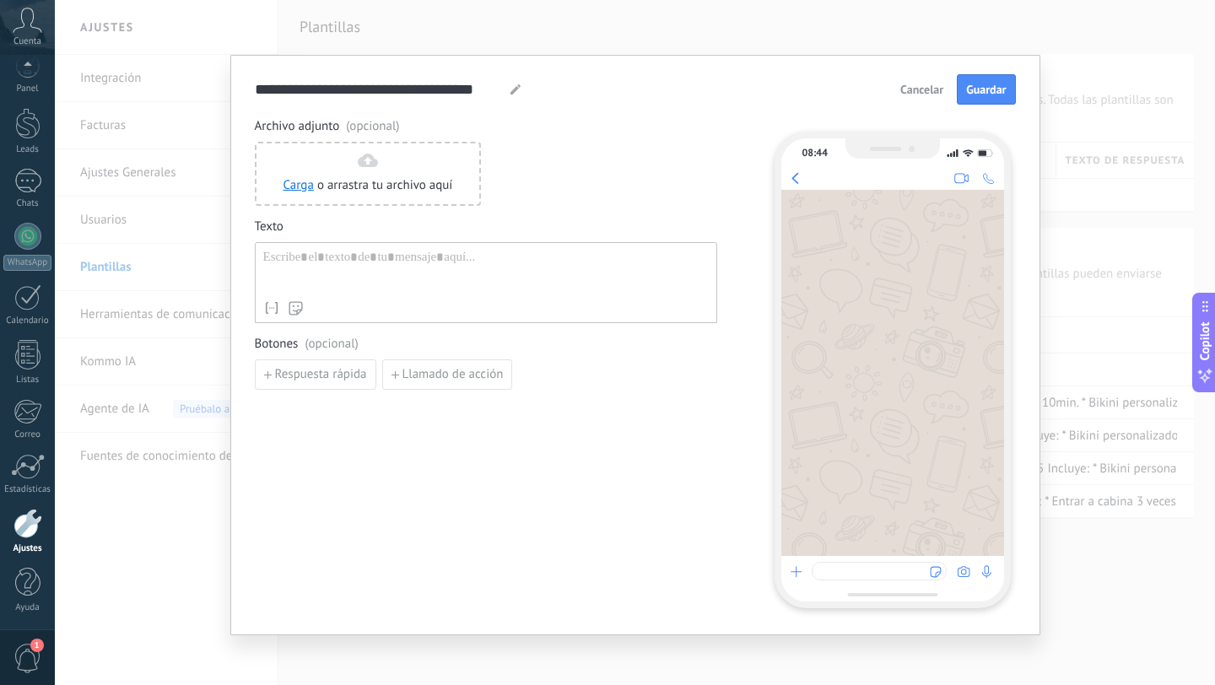
click at [306, 256] on div at bounding box center [486, 271] width 446 height 43
paste div
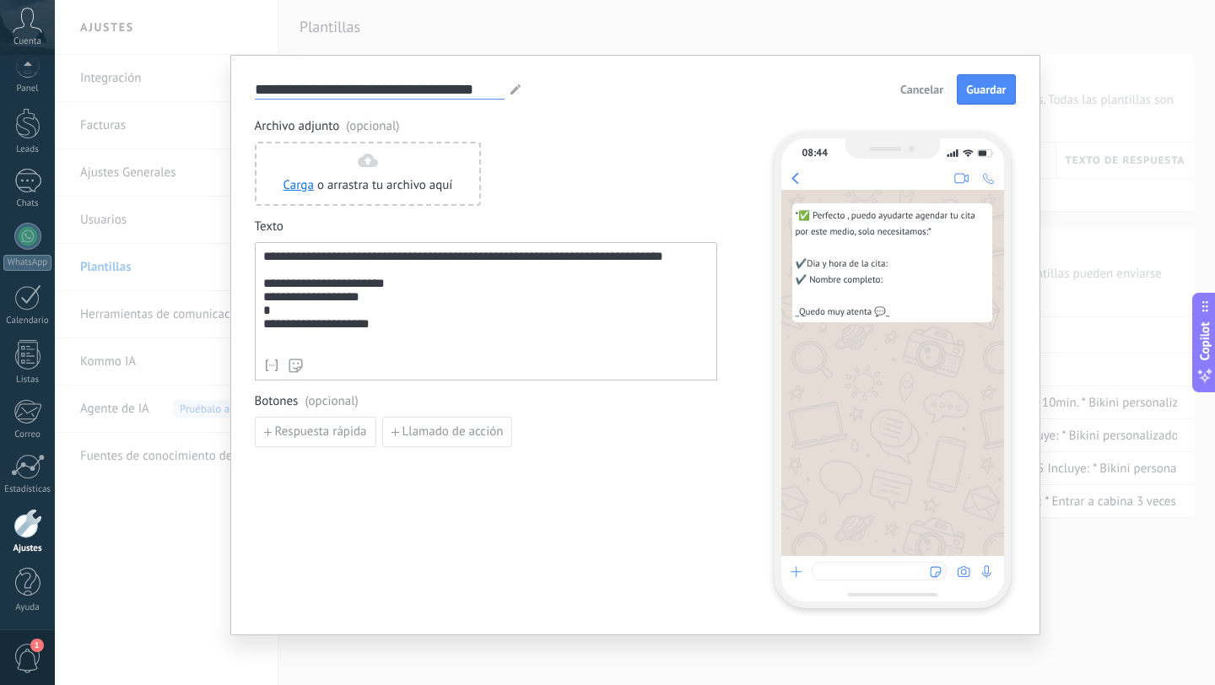
click at [348, 91] on input "**********" at bounding box center [380, 88] width 250 height 19
type input "**********"
click at [1004, 85] on button "Guardar" at bounding box center [986, 89] width 58 height 30
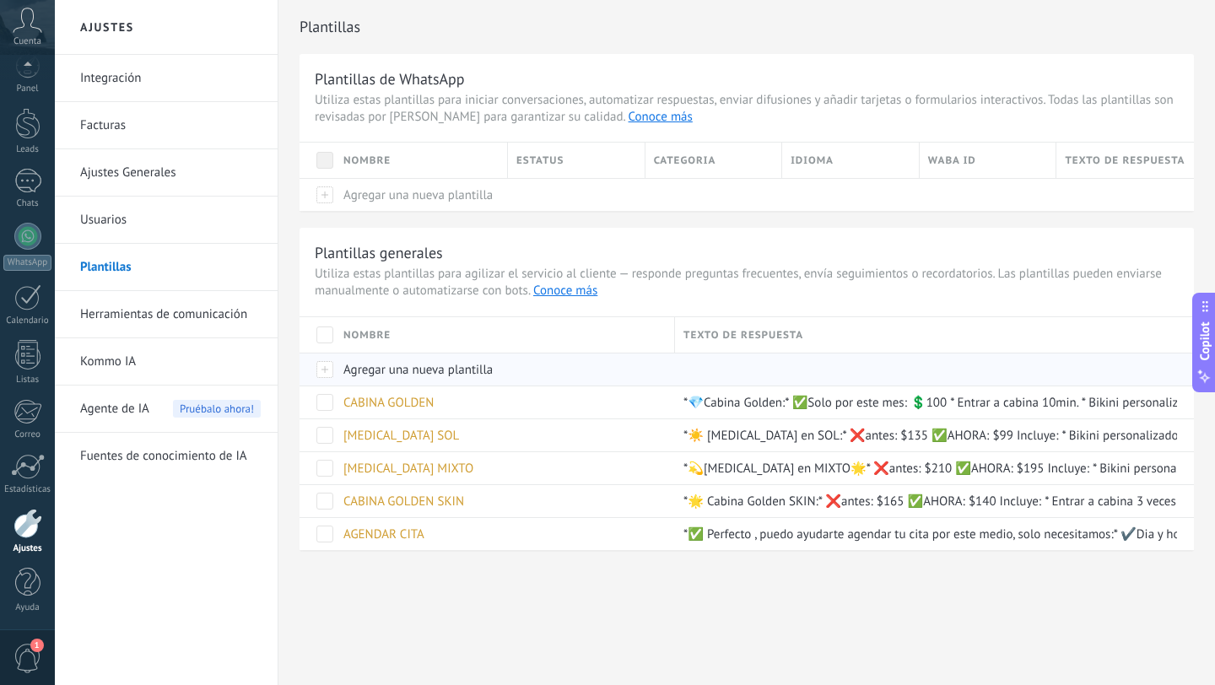
click at [397, 365] on span "Agregar una nueva plantilla" at bounding box center [417, 370] width 149 height 16
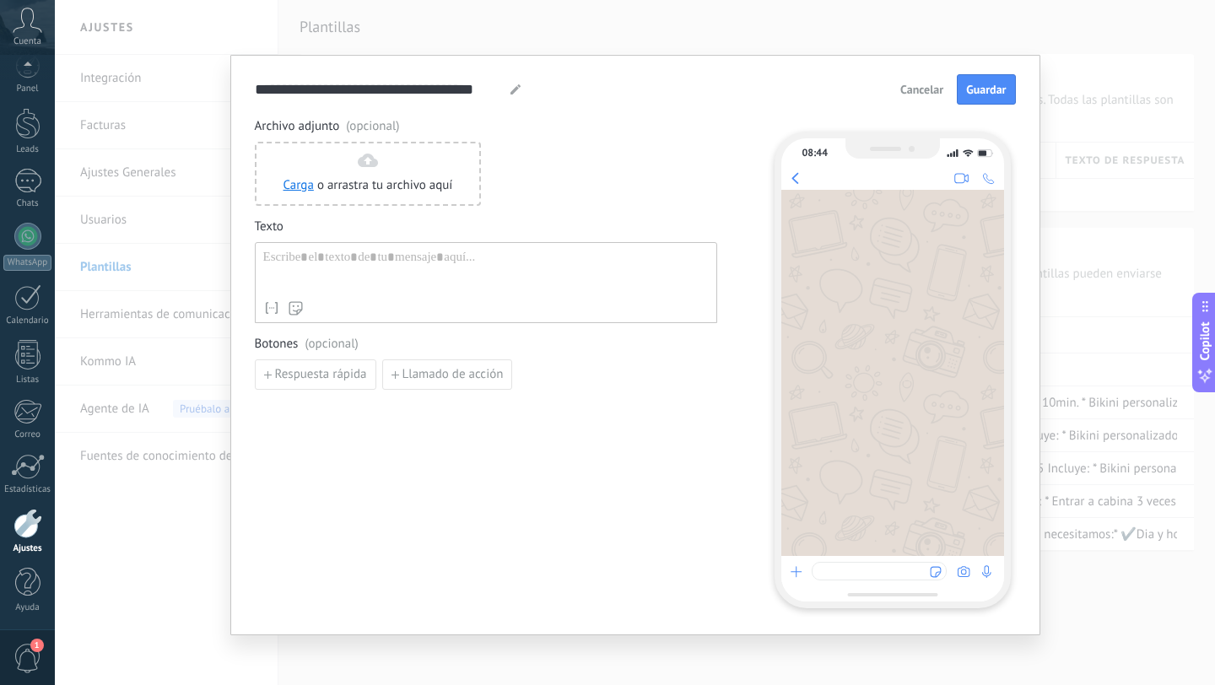
click at [356, 275] on div at bounding box center [486, 271] width 446 height 43
paste div
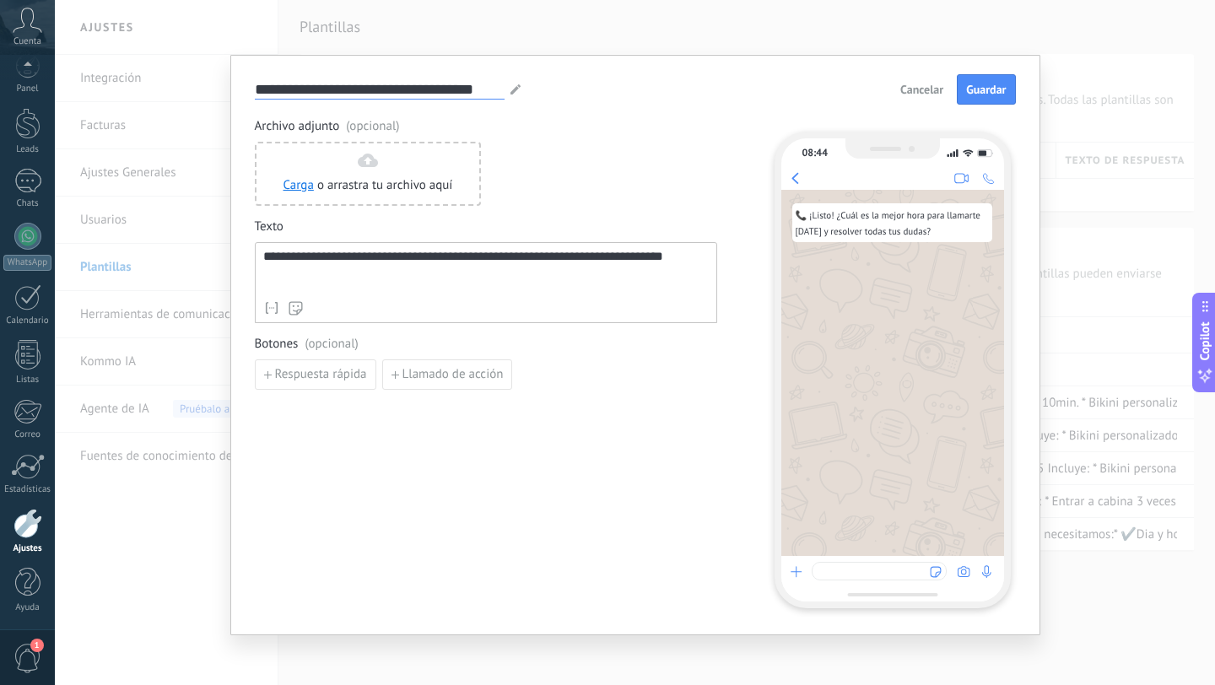
click at [327, 90] on input "**********" at bounding box center [380, 88] width 250 height 19
type input "**********"
click at [989, 89] on span "Guardar" at bounding box center [986, 90] width 40 height 12
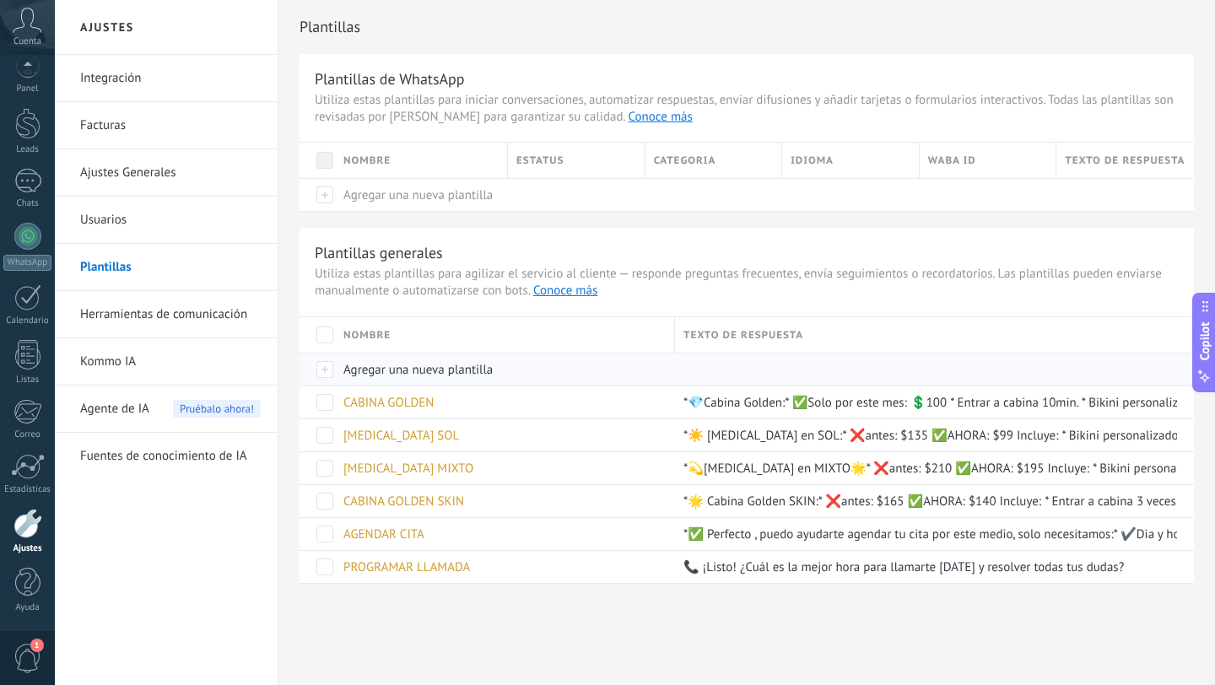
click at [386, 375] on span "Agregar una nueva plantilla" at bounding box center [417, 370] width 149 height 16
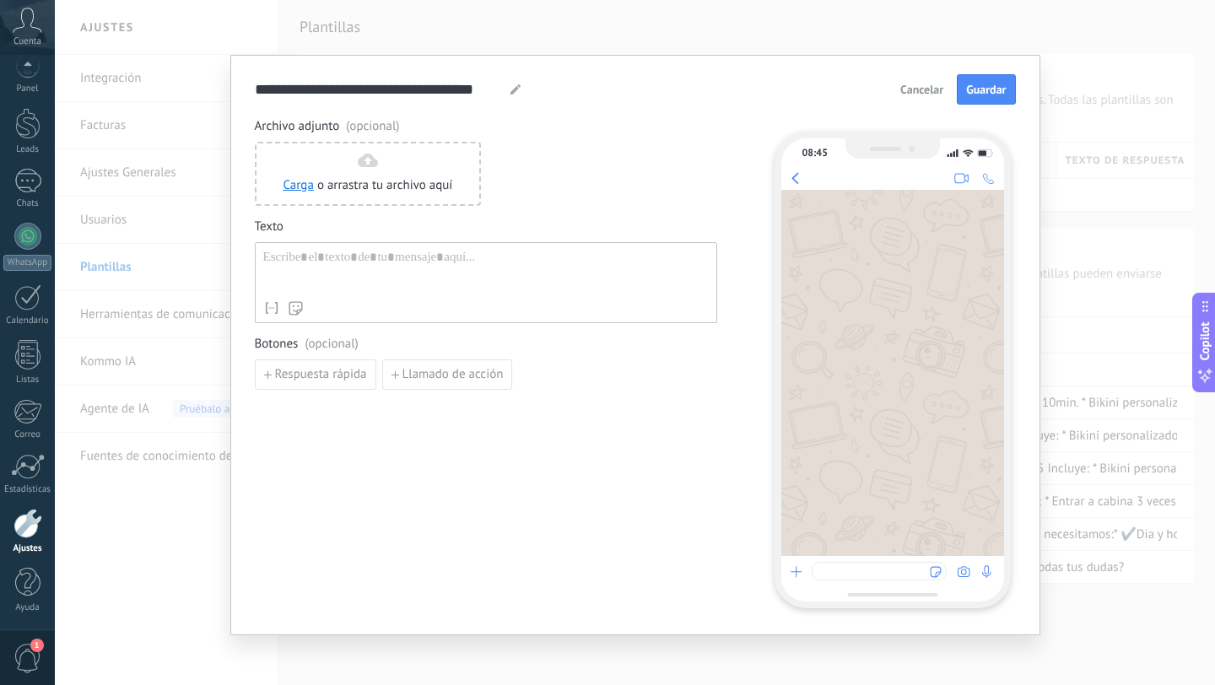
click at [414, 274] on div at bounding box center [486, 271] width 446 height 43
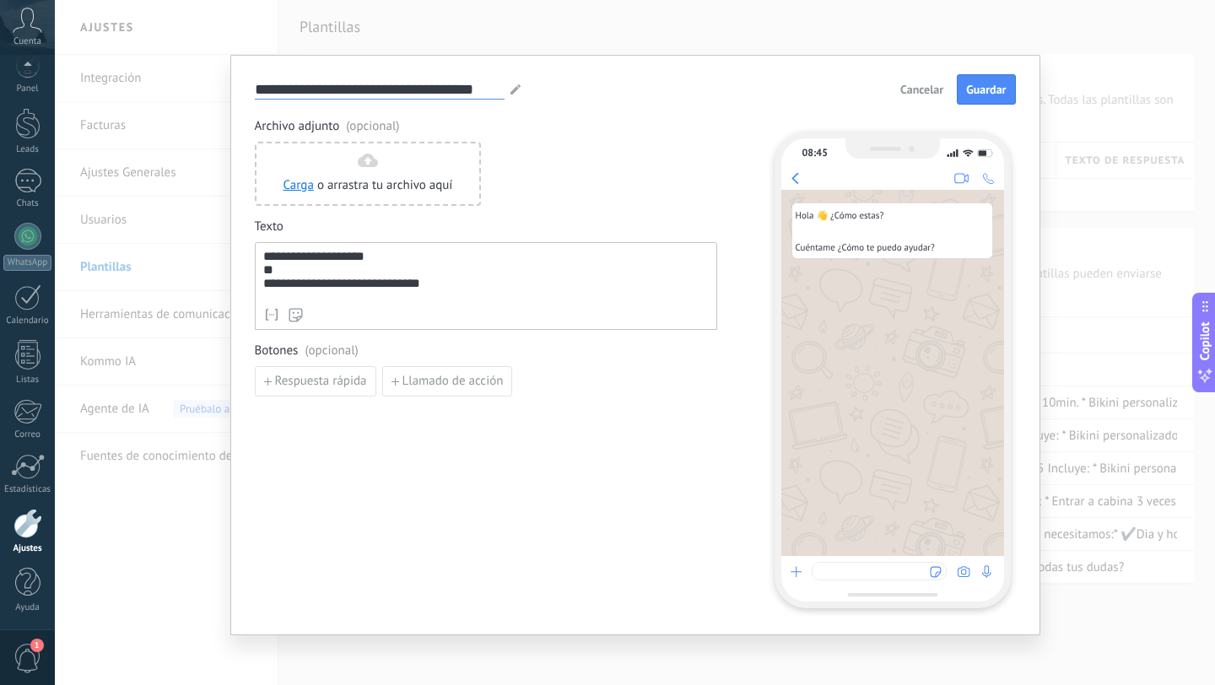
click at [285, 93] on input "**********" at bounding box center [380, 88] width 250 height 19
click at [284, 93] on input "**********" at bounding box center [380, 88] width 250 height 19
type input "******"
click at [977, 84] on span "Guardar" at bounding box center [986, 90] width 40 height 12
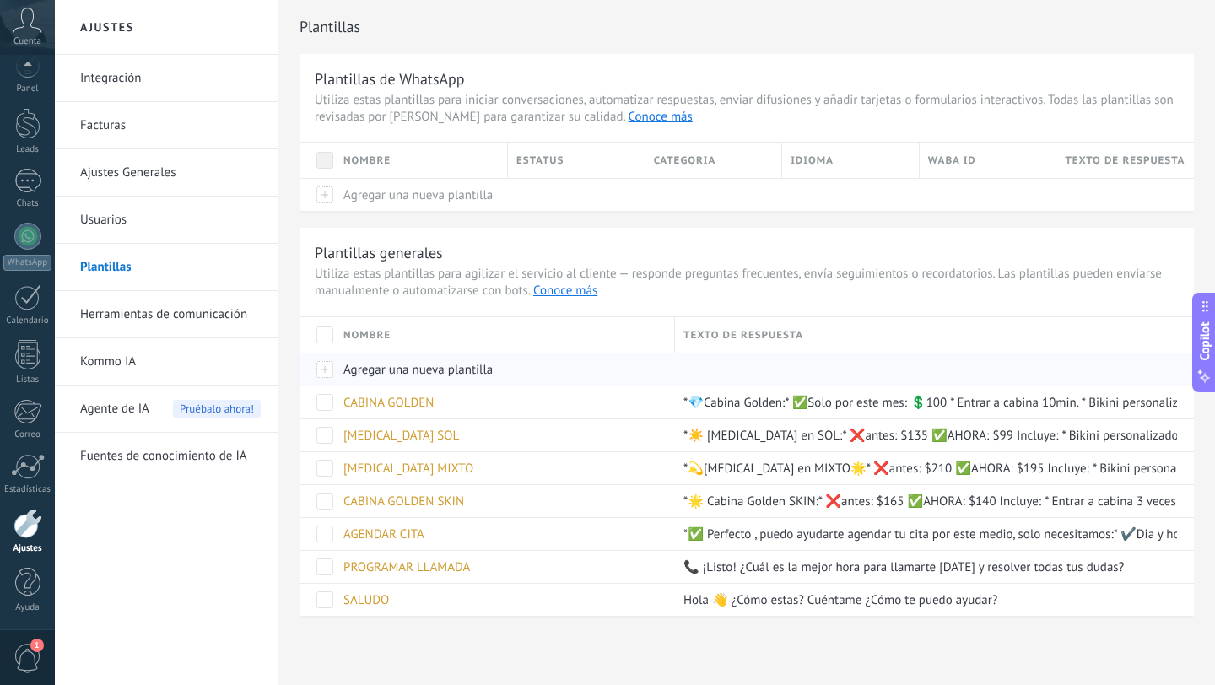
click at [362, 371] on span "Agregar una nueva plantilla" at bounding box center [417, 370] width 149 height 16
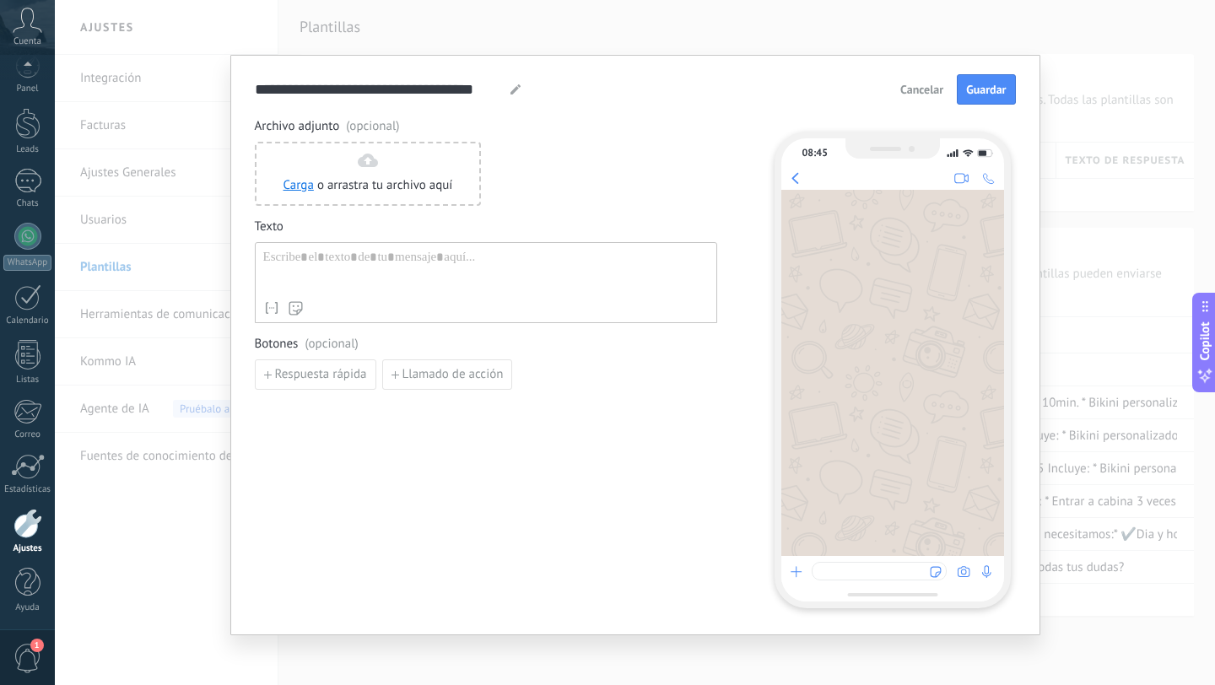
click at [322, 264] on div at bounding box center [486, 271] width 446 height 43
paste div
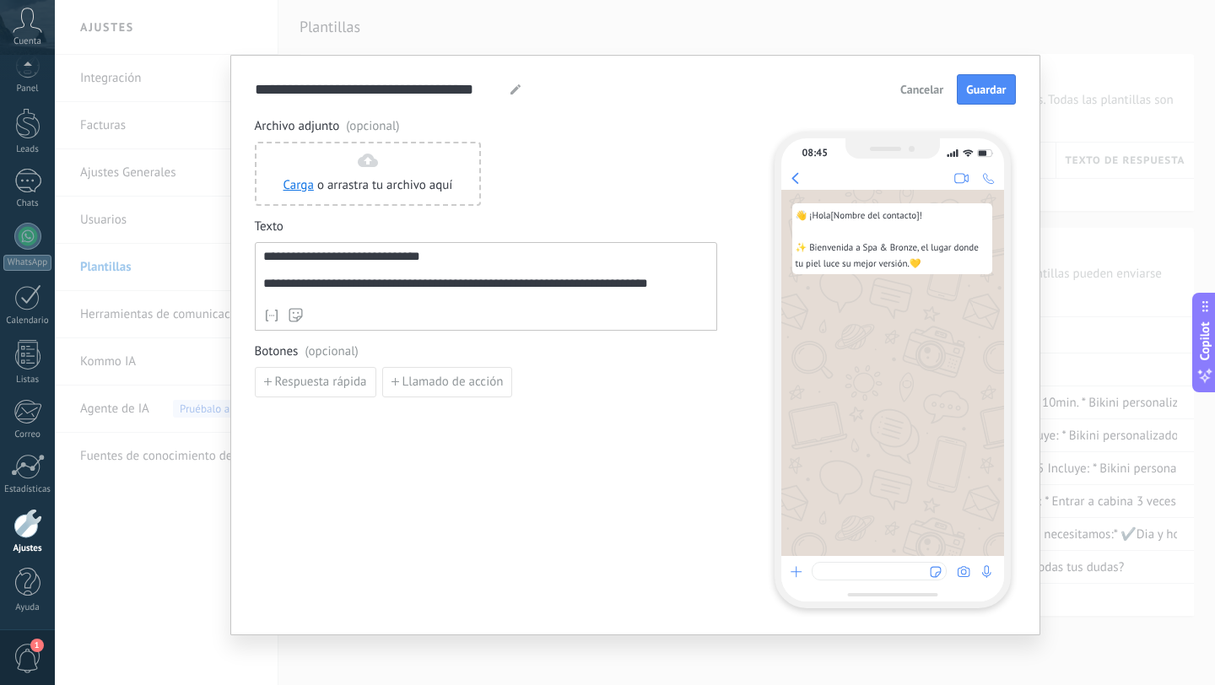
click at [430, 262] on div "**********" at bounding box center [486, 275] width 446 height 51
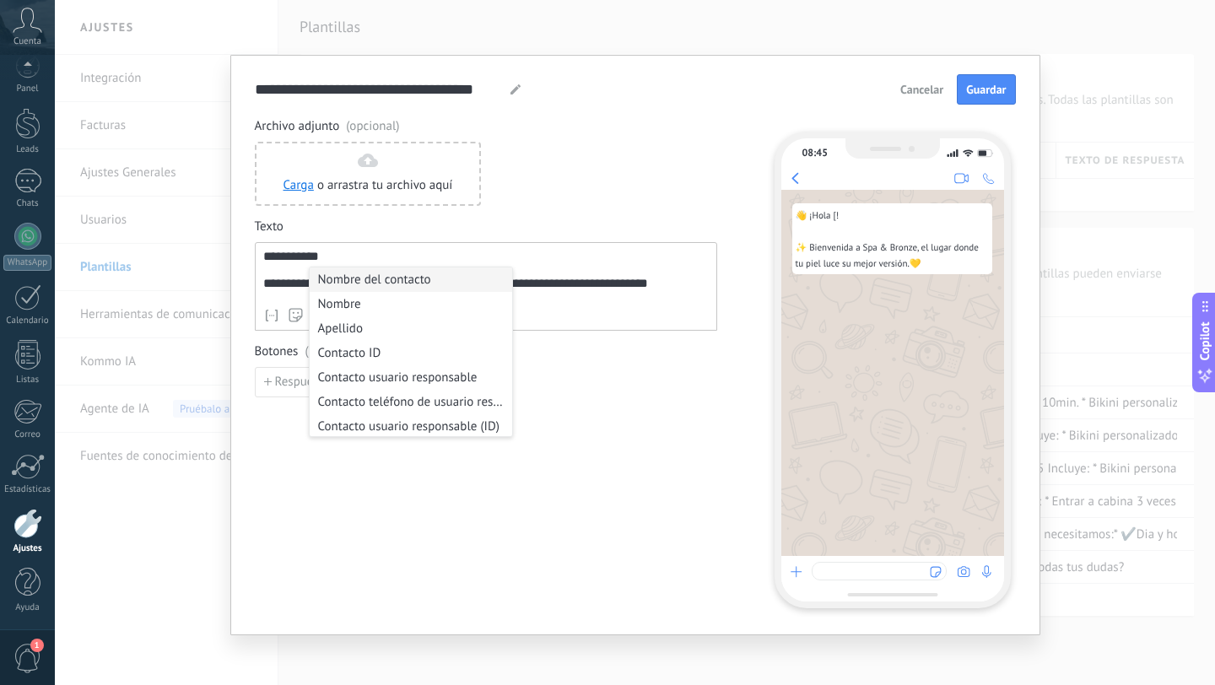
click at [391, 286] on li "Nombre del contacto" at bounding box center [411, 280] width 203 height 24
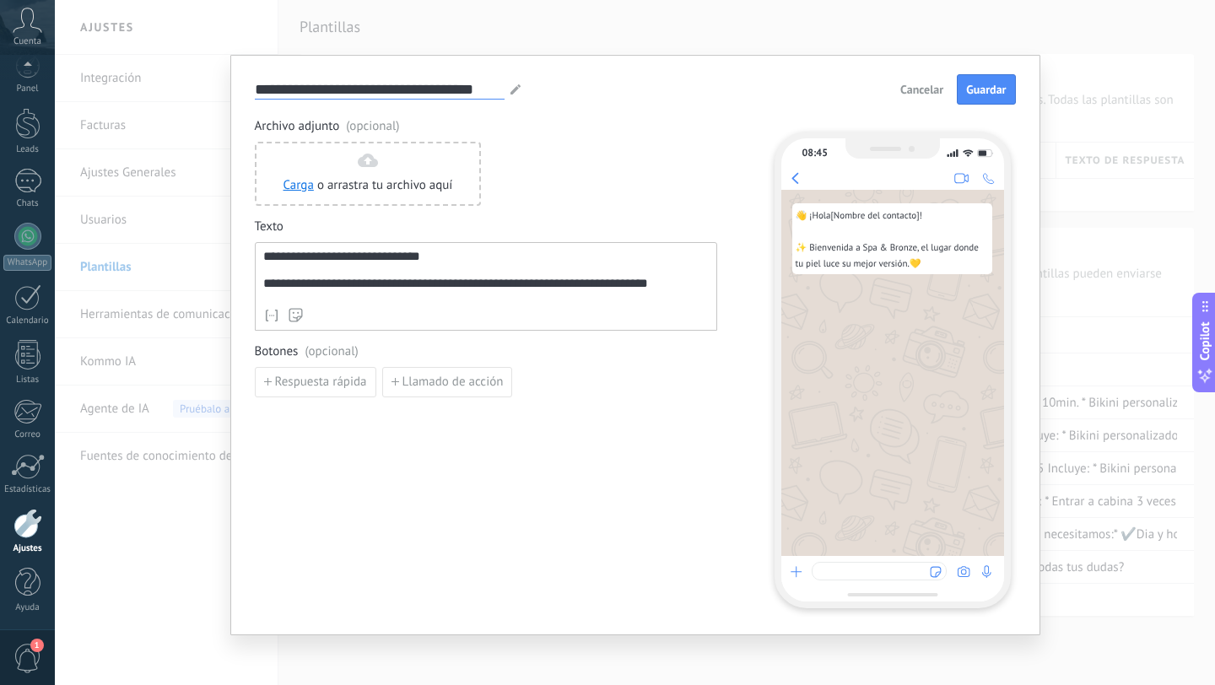
click at [386, 88] on input "**********" at bounding box center [380, 88] width 250 height 19
type input "**********"
click at [980, 102] on button "Guardar" at bounding box center [986, 89] width 58 height 30
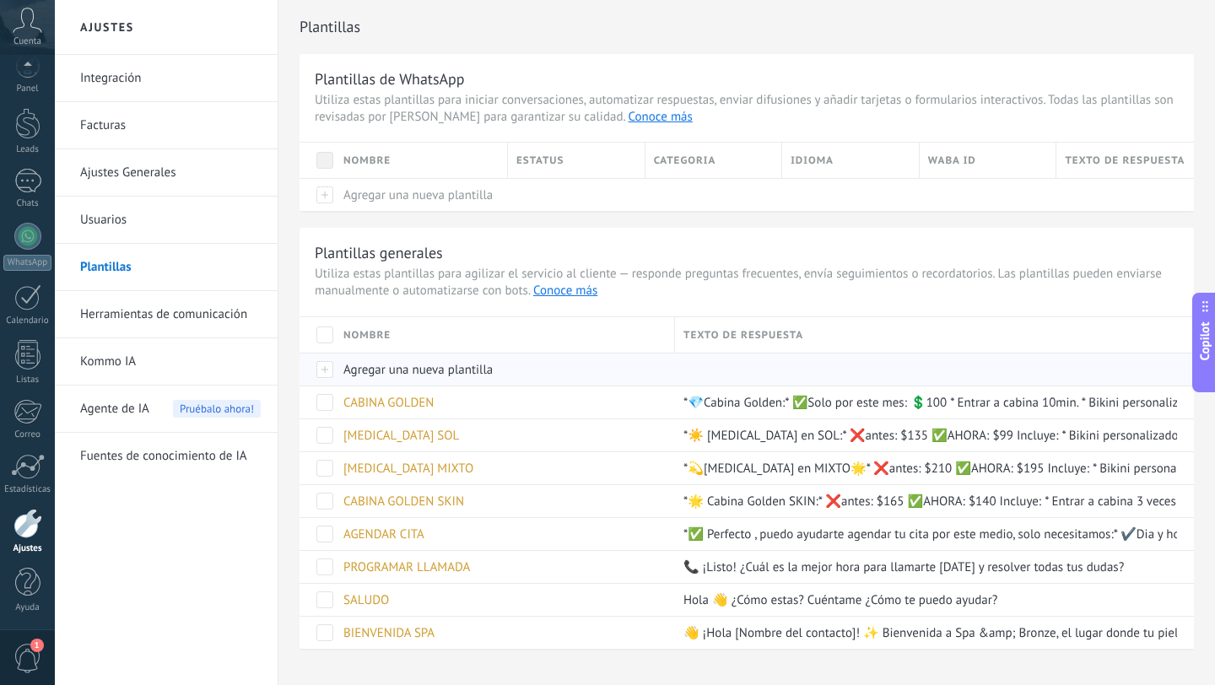
click at [408, 362] on div "Agregar una nueva plantilla" at bounding box center [501, 370] width 332 height 32
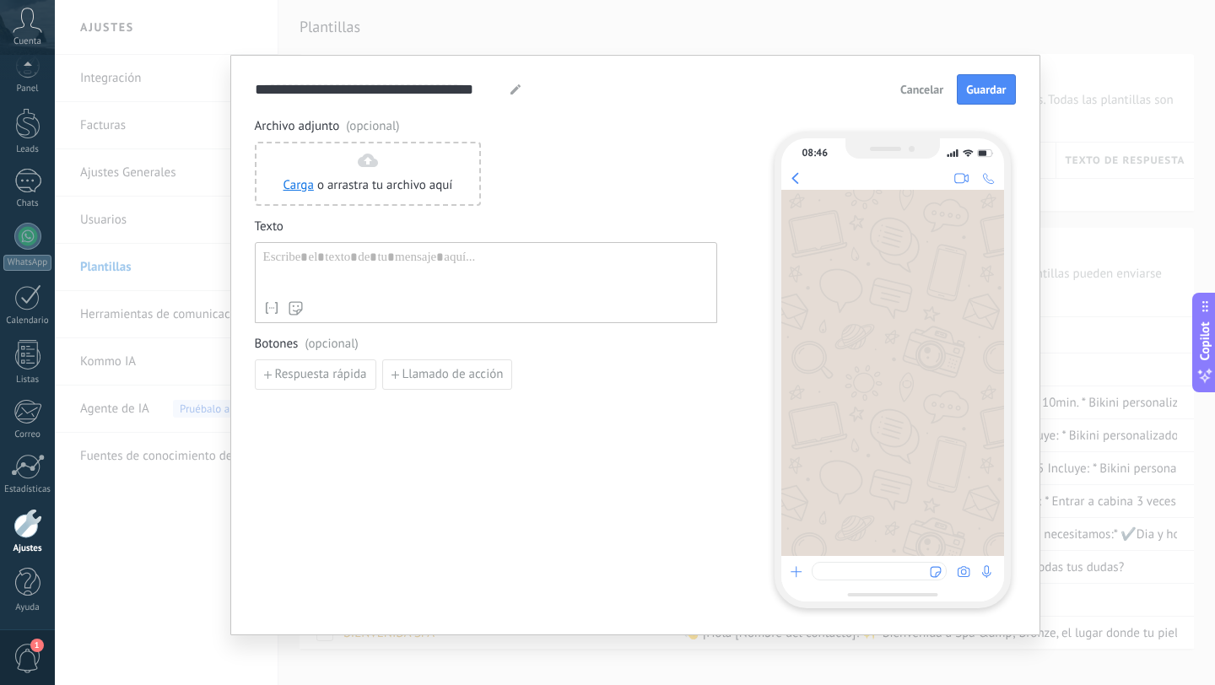
click at [342, 260] on div at bounding box center [486, 271] width 446 height 43
paste div
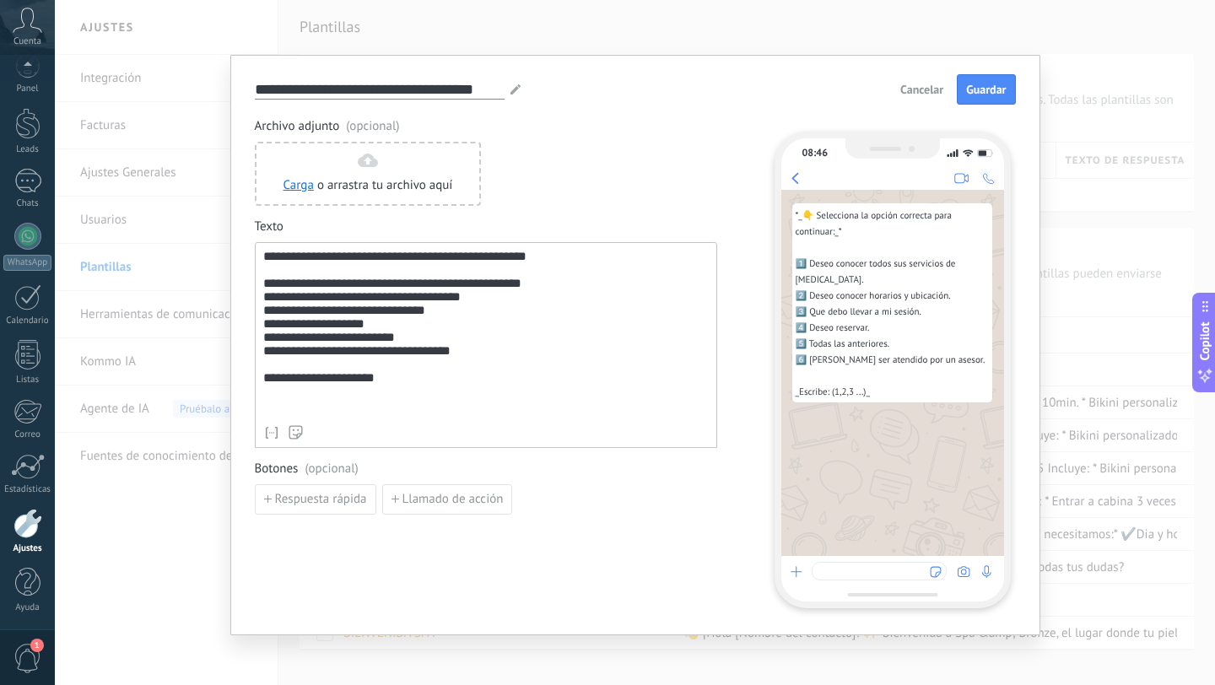
click at [362, 88] on input "**********" at bounding box center [380, 88] width 250 height 19
click at [362, 87] on input "**********" at bounding box center [380, 88] width 250 height 19
type input "**********"
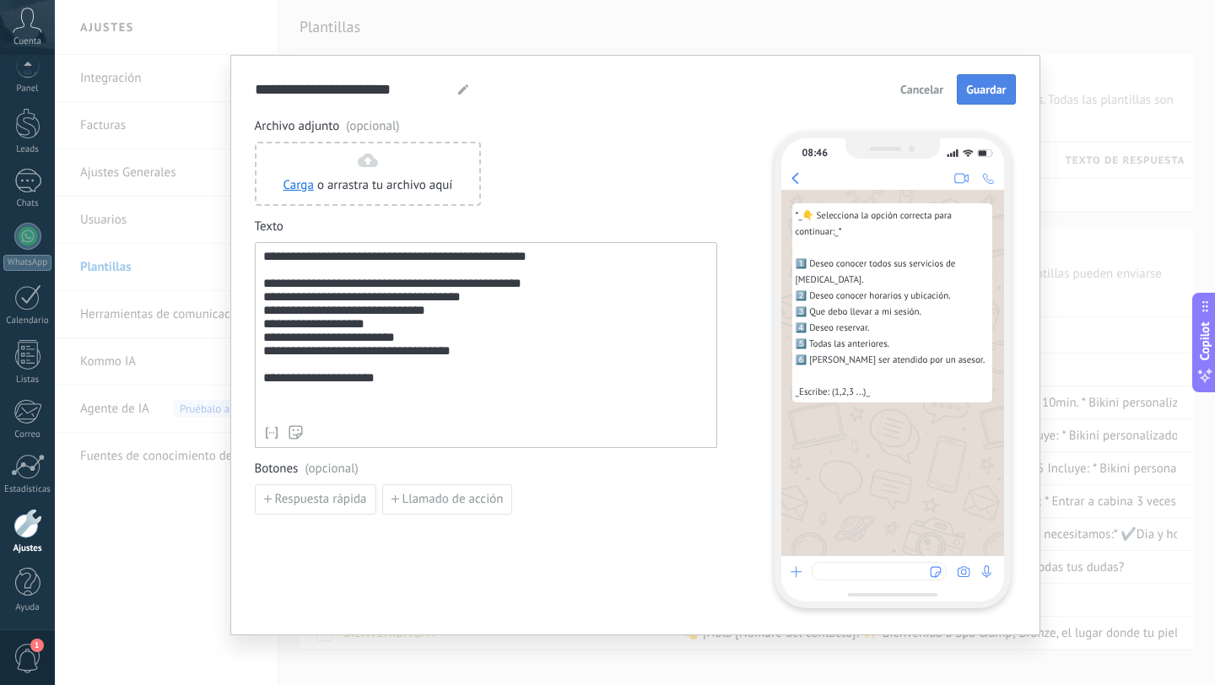
click at [970, 92] on span "Guardar" at bounding box center [986, 90] width 40 height 12
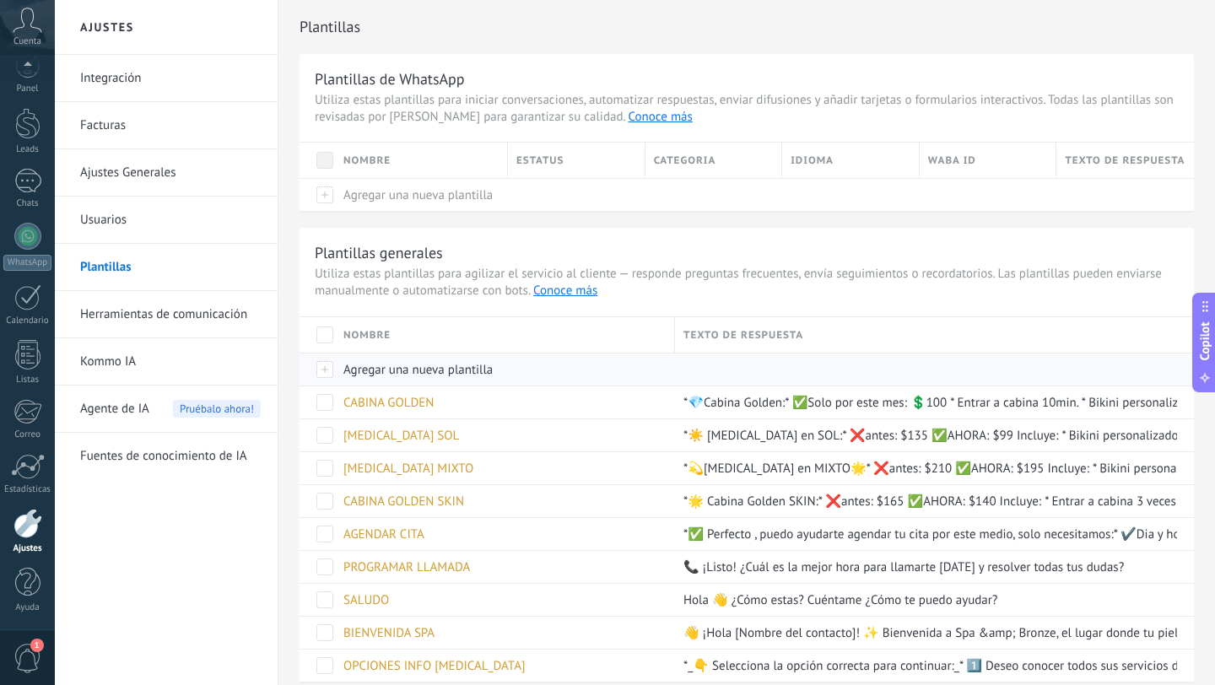
click at [396, 376] on span "Agregar una nueva plantilla" at bounding box center [417, 370] width 149 height 16
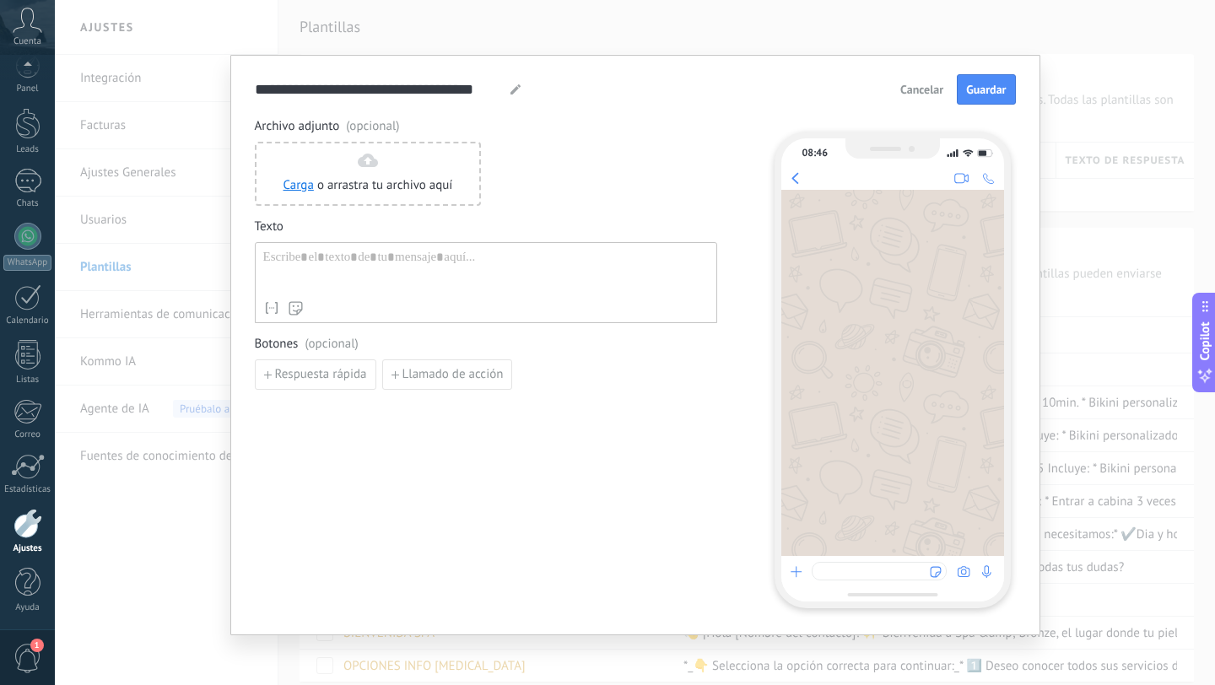
click at [314, 267] on div at bounding box center [486, 271] width 446 height 43
paste div
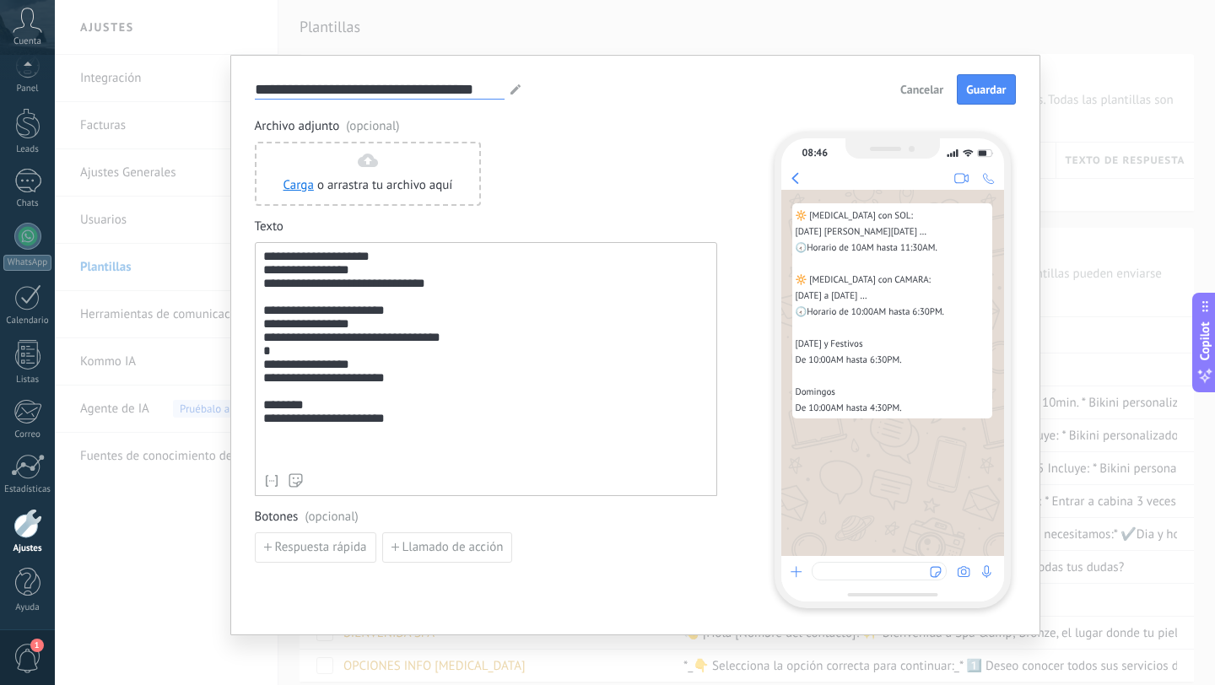
click at [366, 89] on input "**********" at bounding box center [380, 88] width 250 height 19
type input "**********"
click at [987, 93] on span "Guardar" at bounding box center [986, 90] width 40 height 12
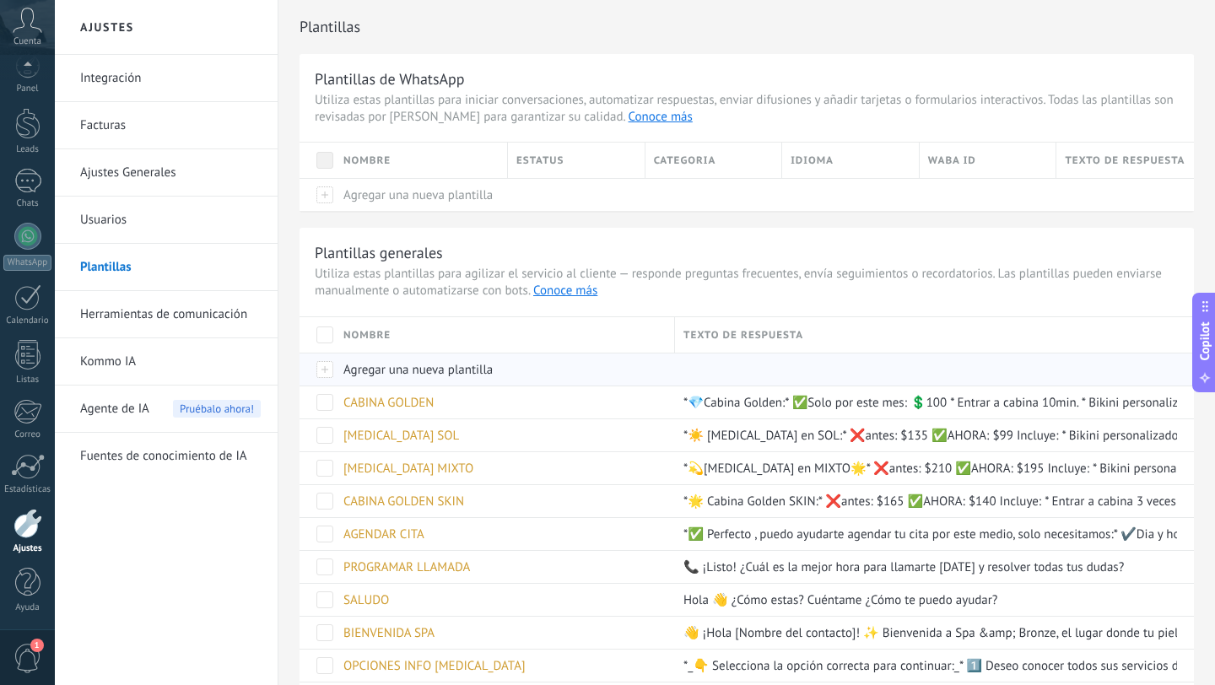
click at [373, 365] on span "Agregar una nueva plantilla" at bounding box center [417, 370] width 149 height 16
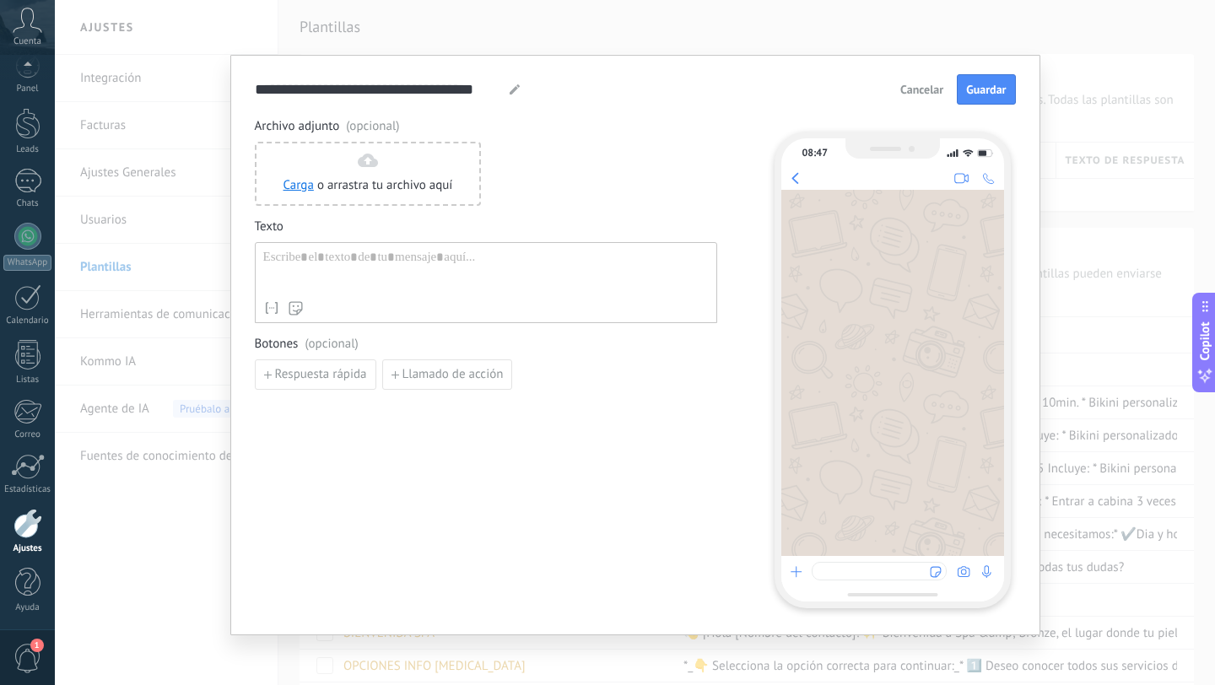
click at [348, 273] on div at bounding box center [486, 271] width 446 height 43
paste div
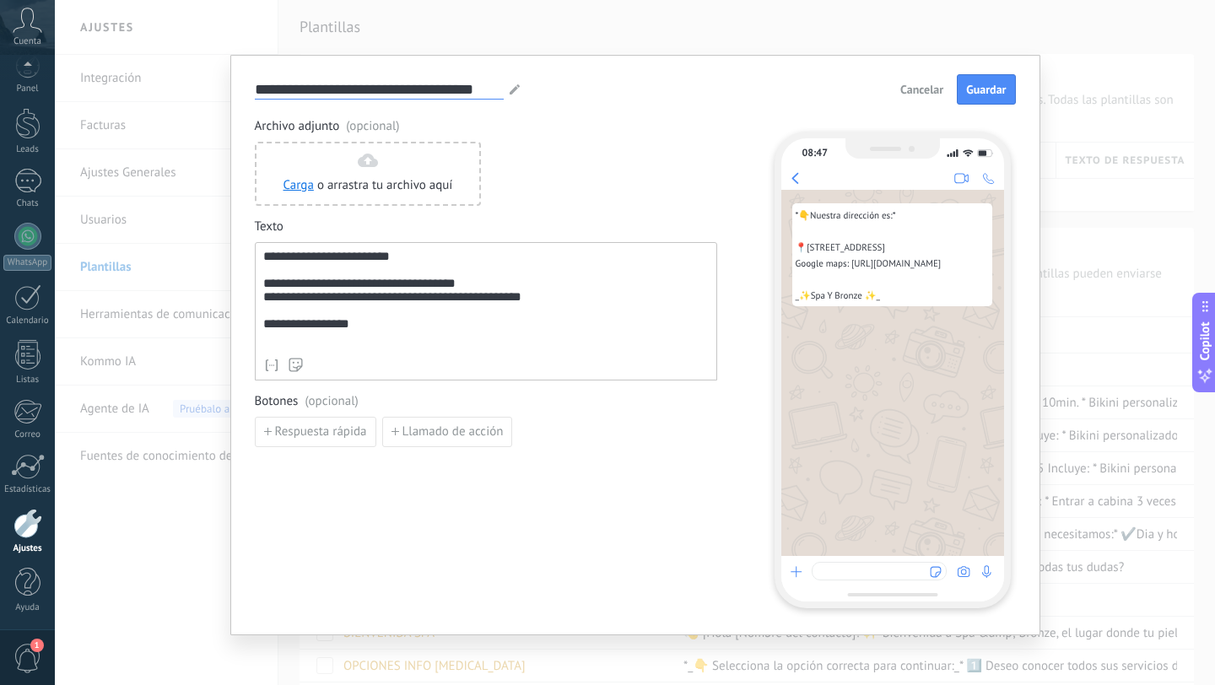
click at [314, 91] on input "**********" at bounding box center [379, 88] width 249 height 19
click at [313, 91] on input "**********" at bounding box center [379, 88] width 249 height 19
type input "*********"
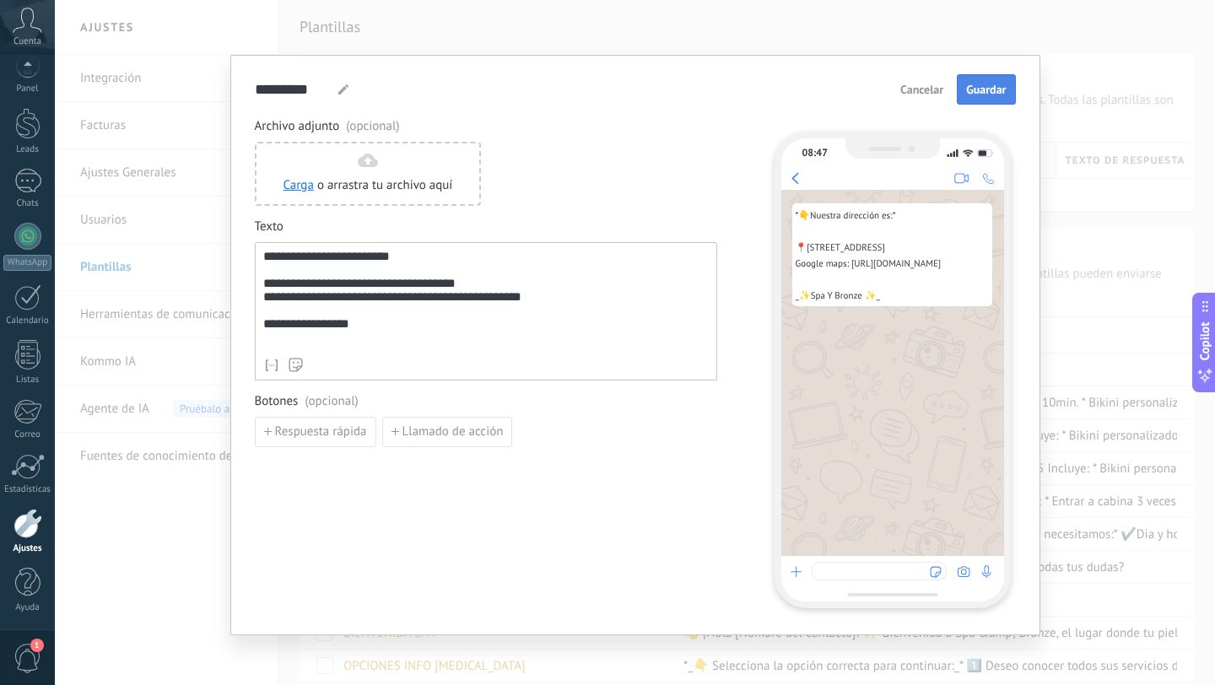
click at [976, 89] on span "Guardar" at bounding box center [986, 90] width 40 height 12
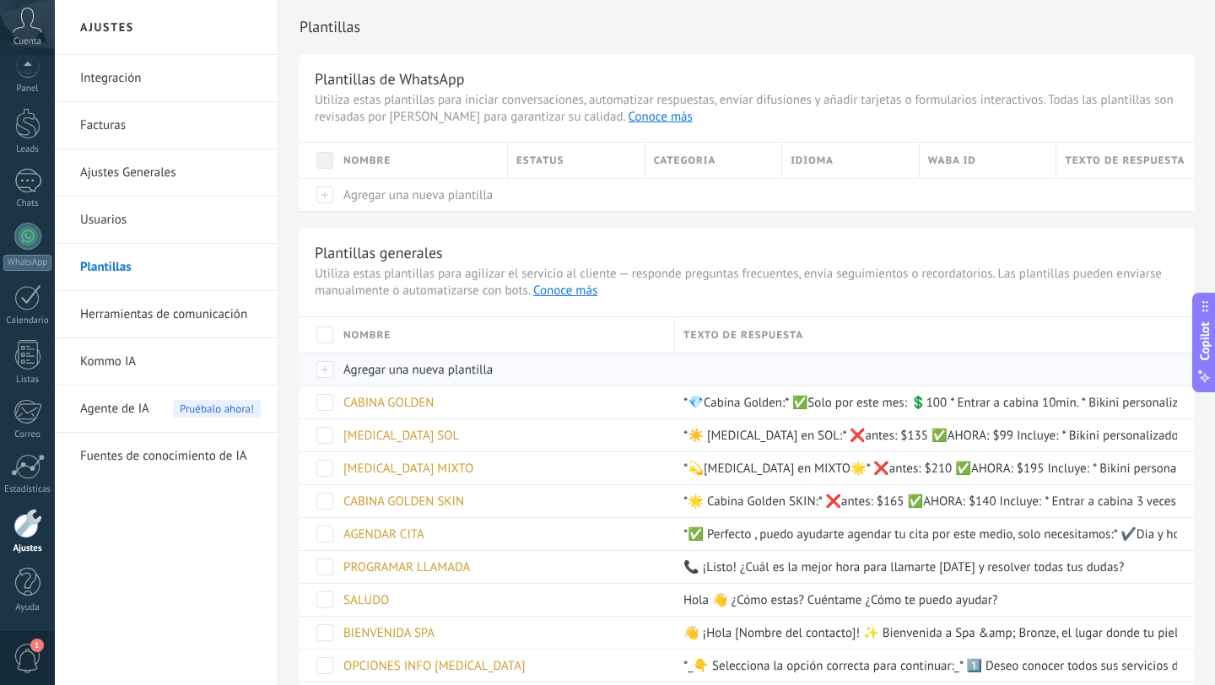
click at [376, 372] on span "Agregar una nueva plantilla" at bounding box center [417, 370] width 149 height 16
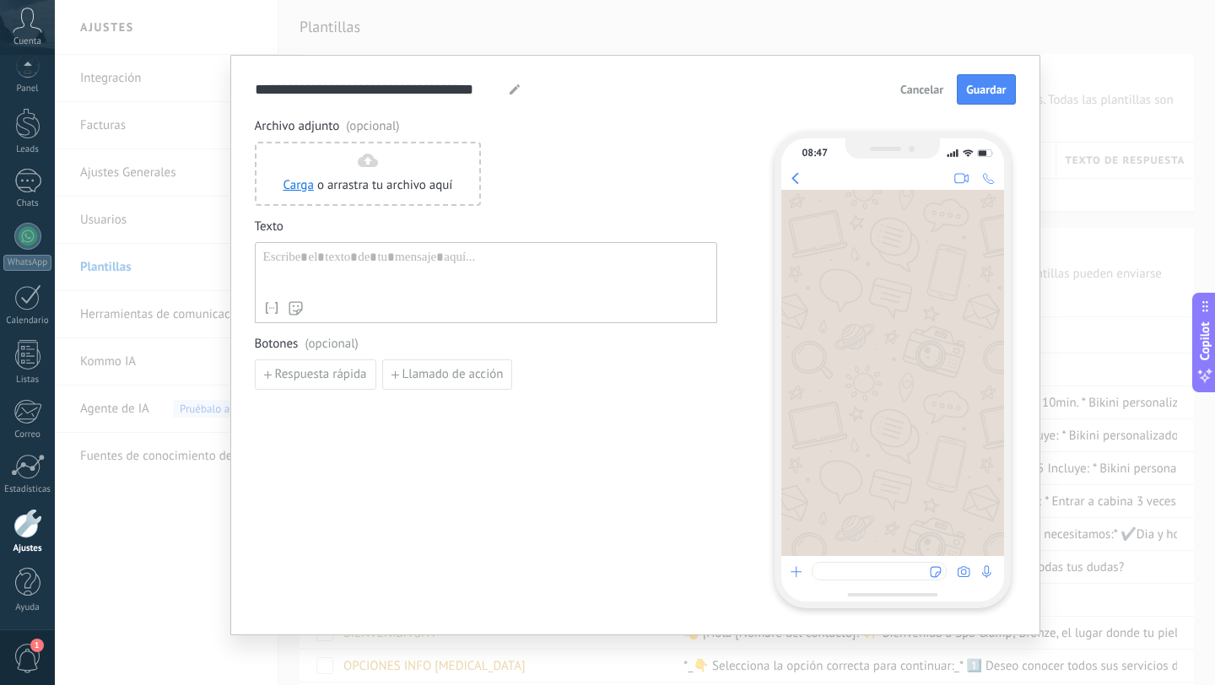
click at [332, 262] on div at bounding box center [486, 271] width 446 height 43
paste div
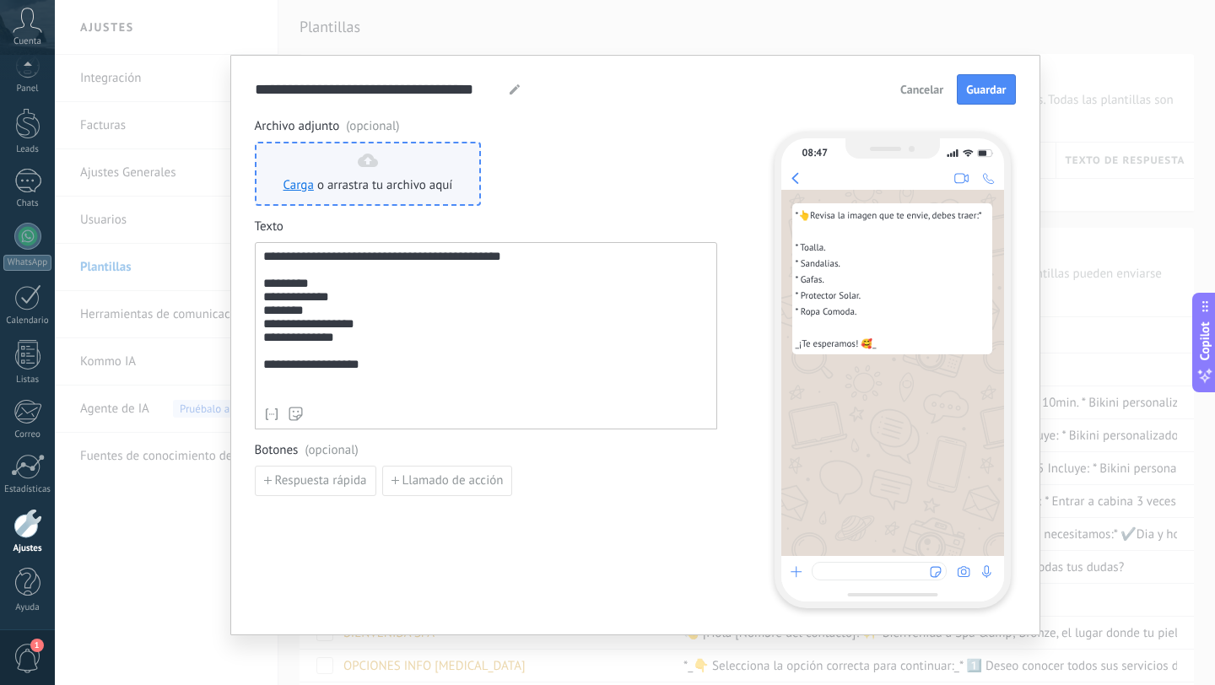
click at [370, 178] on span "o arrastra tu archivo aquí" at bounding box center [385, 185] width 136 height 17
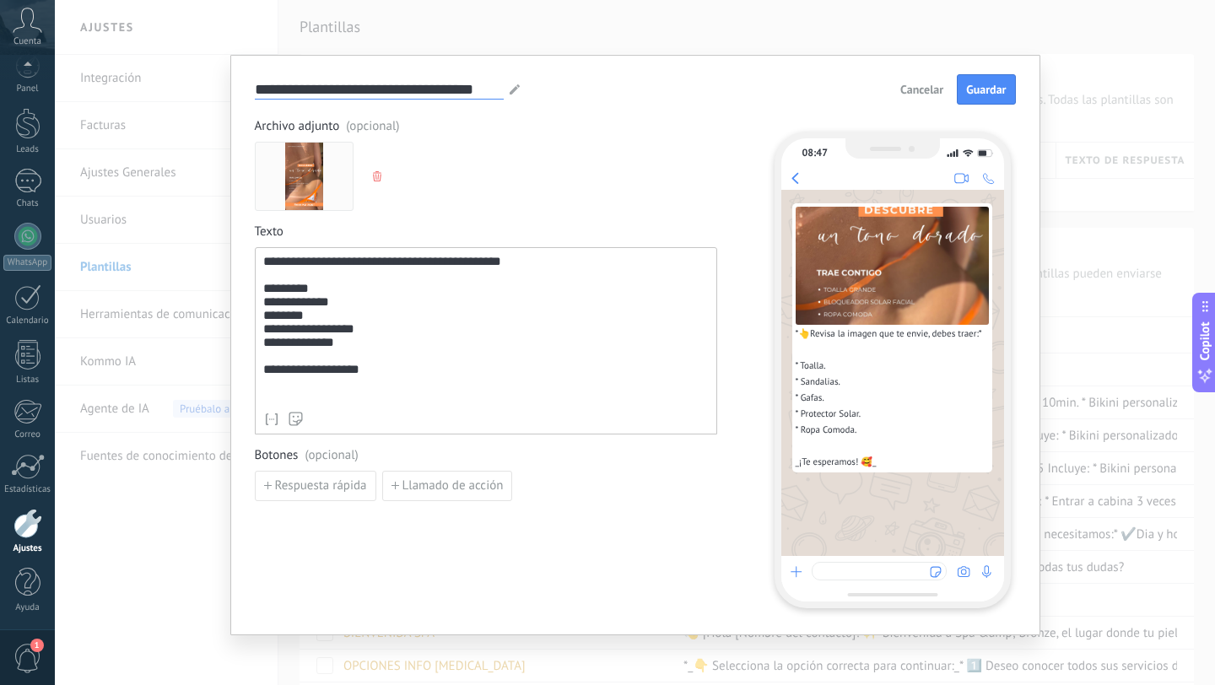
click at [398, 96] on input "**********" at bounding box center [379, 88] width 249 height 19
type input "**********"
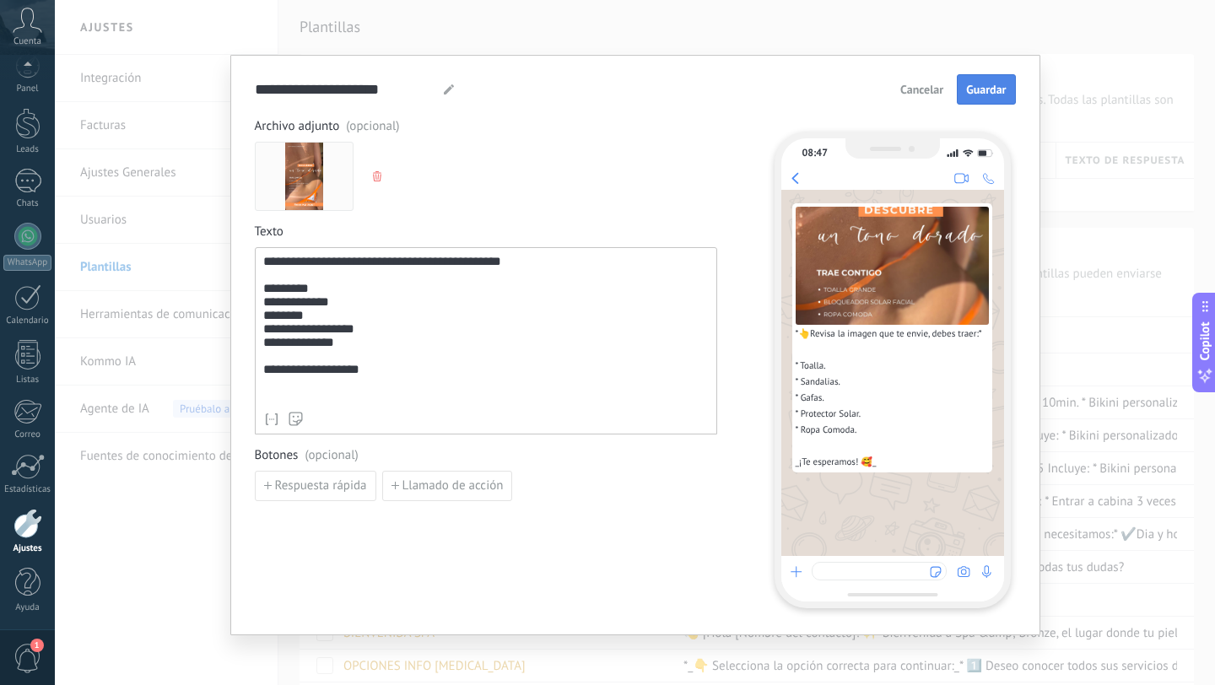
click at [1000, 92] on span "Guardar" at bounding box center [986, 90] width 40 height 12
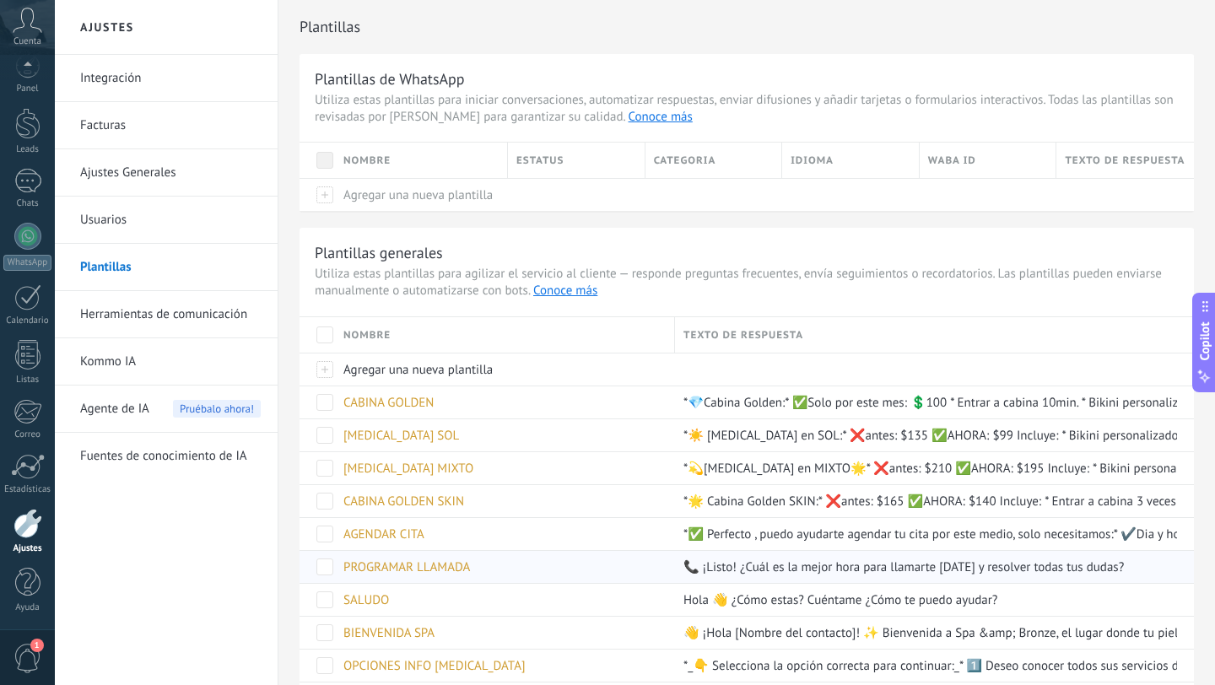
scroll to position [168, 0]
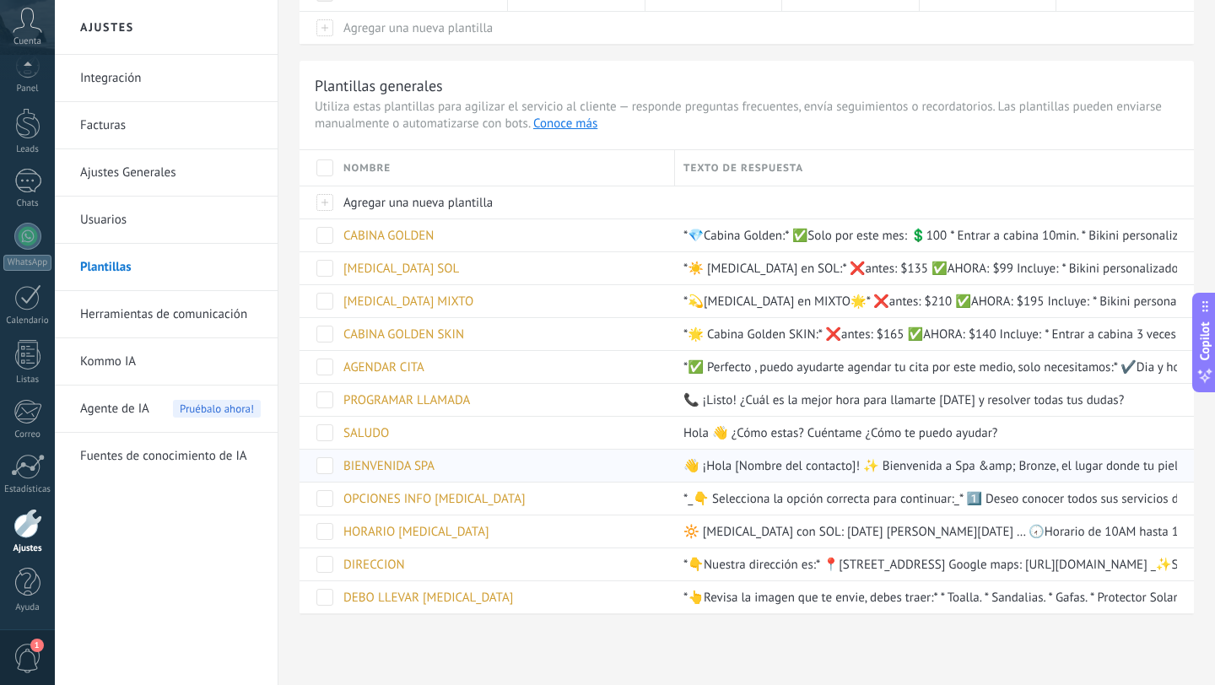
click at [366, 469] on span "BIENVENIDA SPA" at bounding box center [388, 466] width 91 height 16
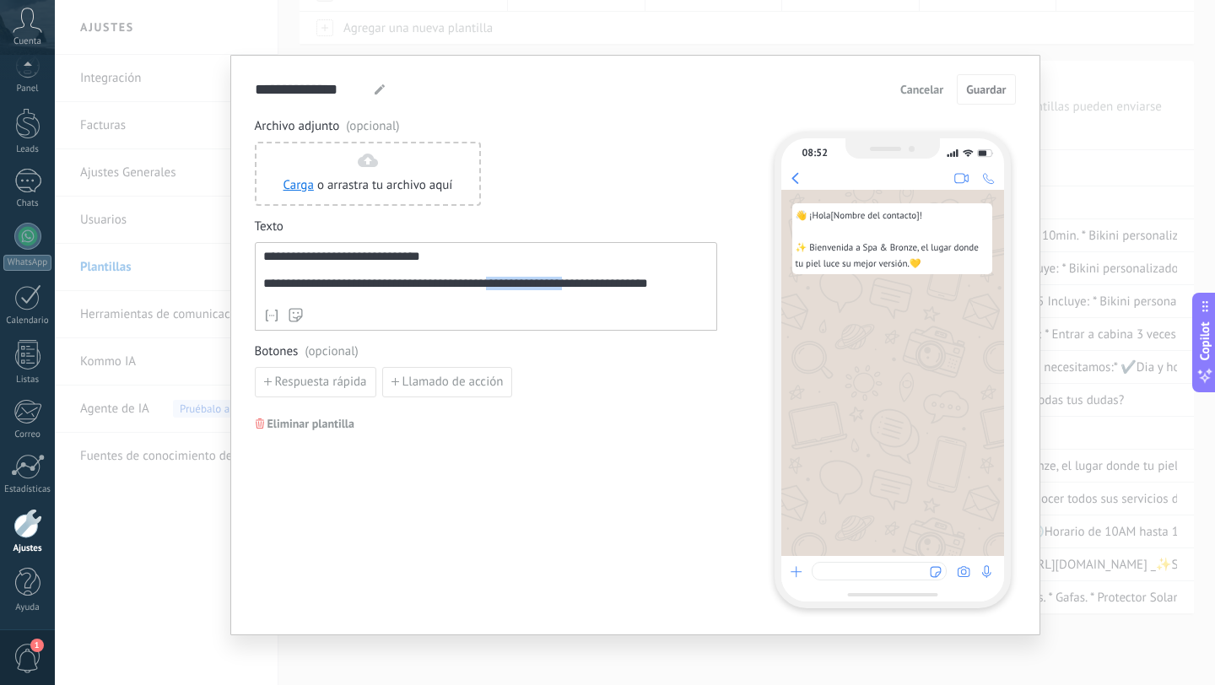
drag, startPoint x: 512, startPoint y: 292, endPoint x: 585, endPoint y: 294, distance: 72.6
click at [585, 294] on div "**********" at bounding box center [486, 275] width 446 height 51
click at [988, 92] on span "Guardar" at bounding box center [986, 90] width 40 height 12
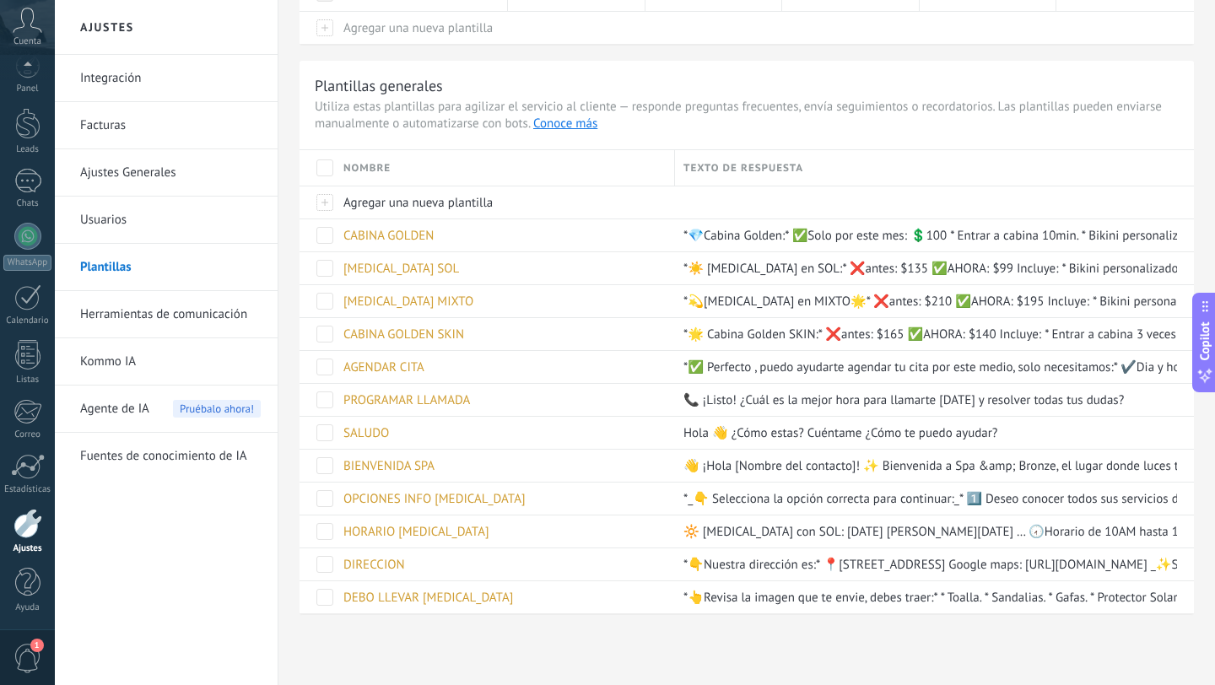
click at [186, 313] on link "Herramientas de comunicación" at bounding box center [170, 314] width 181 height 47
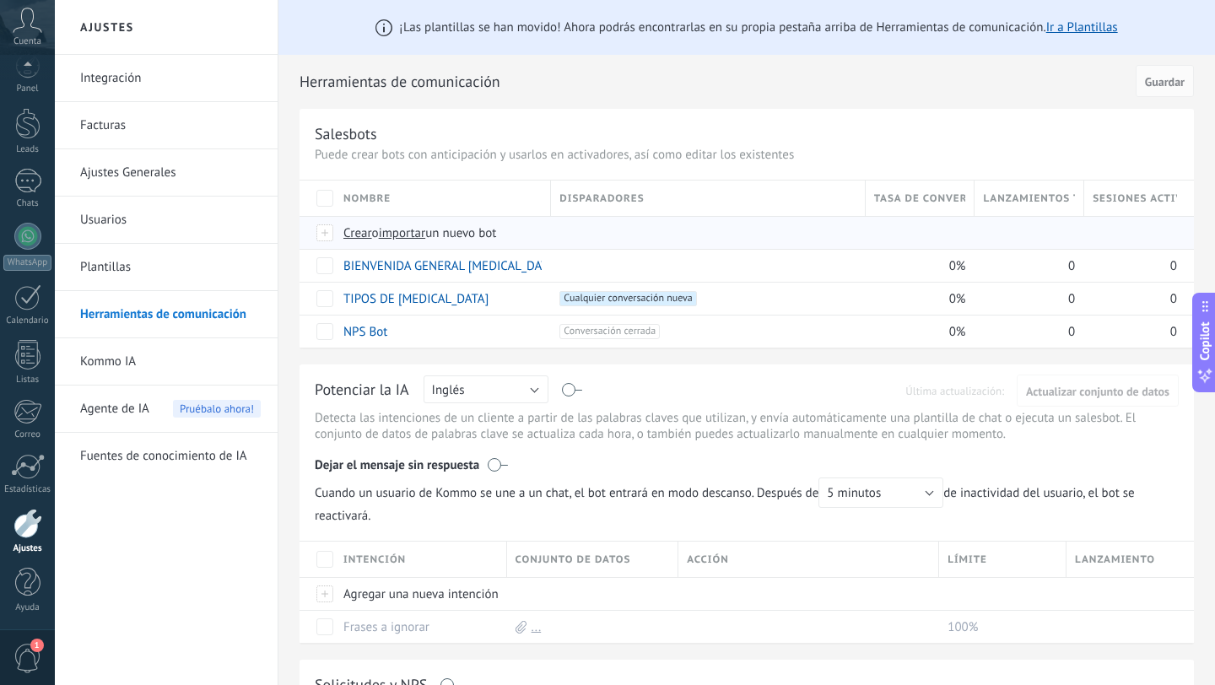
click at [393, 238] on span "importar" at bounding box center [402, 233] width 47 height 16
click at [0, 0] on input "importar un nuevo bot" at bounding box center [0, 0] width 0 height 0
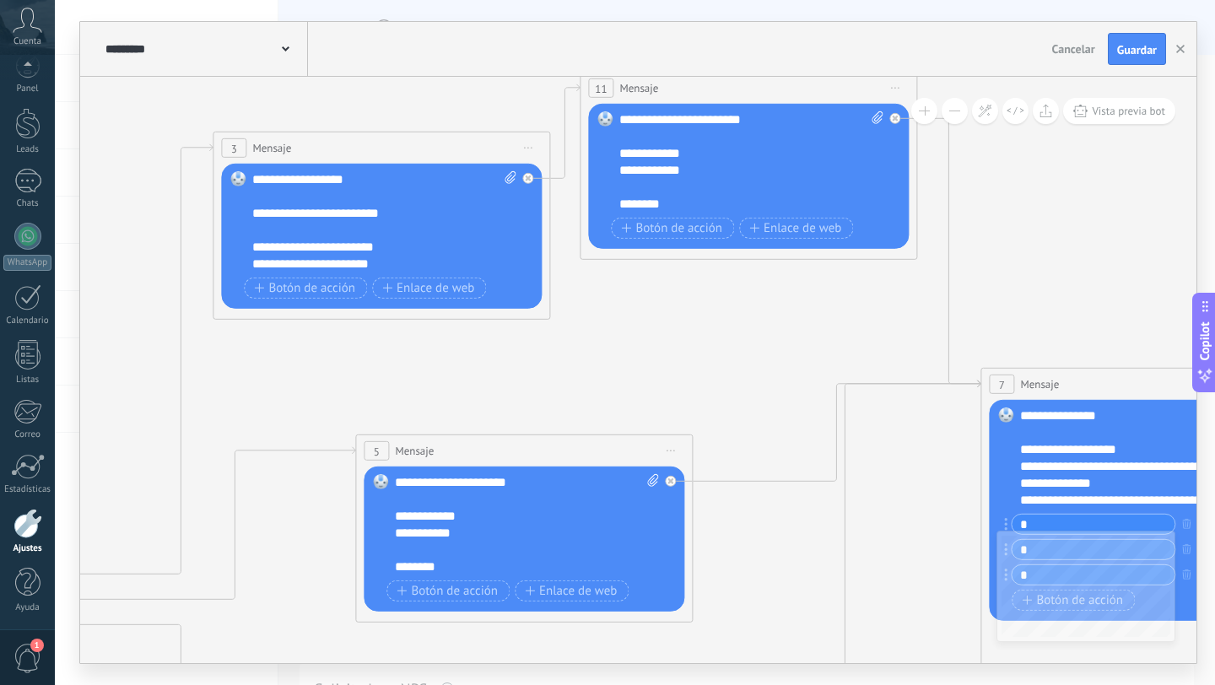
click at [533, 146] on span "Iniciar vista previa aquí Cambiar nombre Duplicar [GEOGRAPHIC_DATA]" at bounding box center [528, 148] width 27 height 24
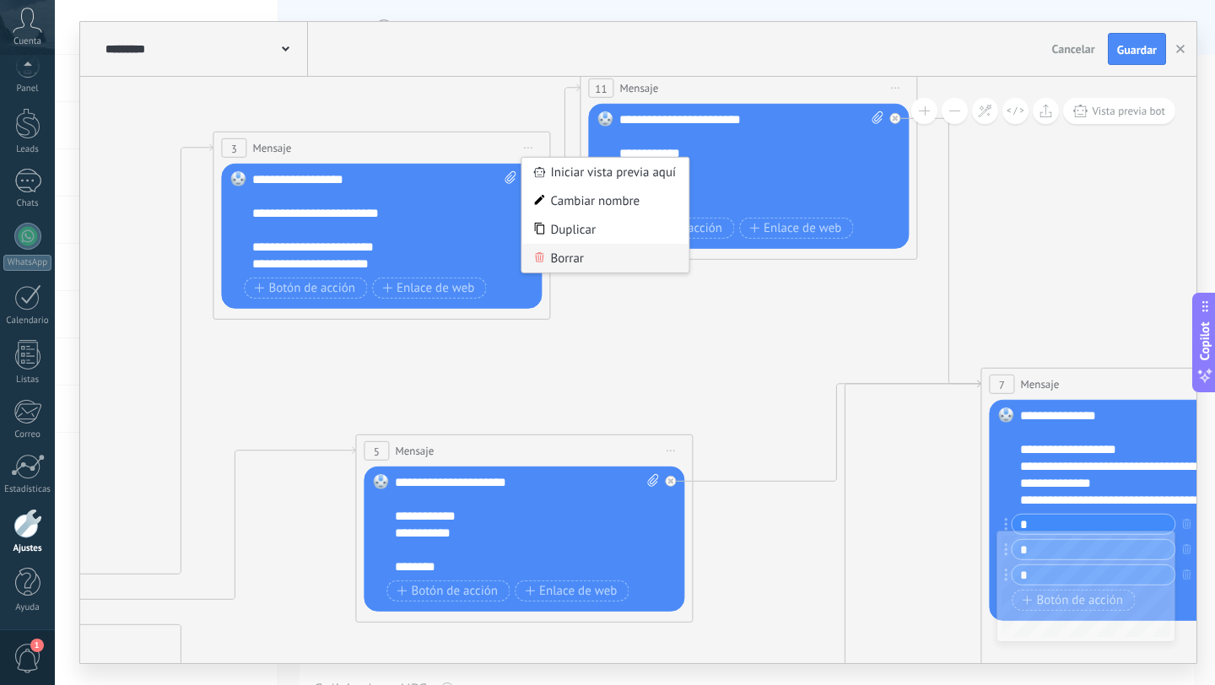
click at [574, 260] on div "Borrar" at bounding box center [605, 258] width 167 height 29
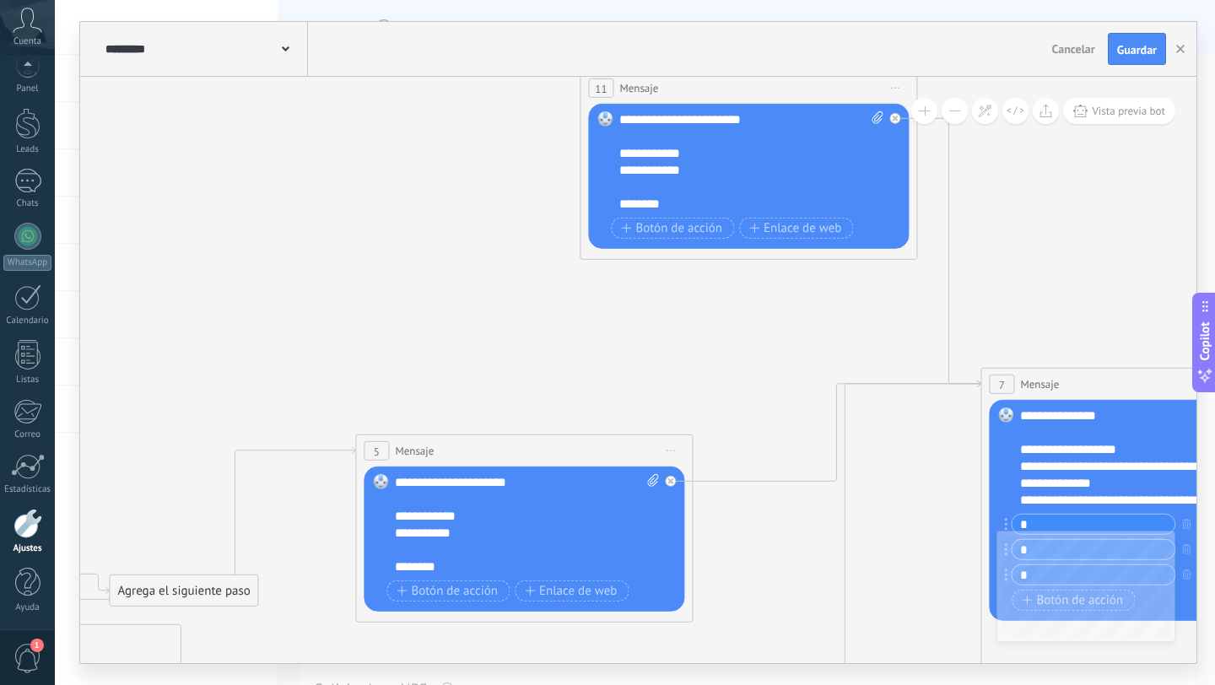
click at [895, 85] on span "Iniciar vista previa aquí Cambiar nombre Duplicar [GEOGRAPHIC_DATA]" at bounding box center [895, 88] width 27 height 24
click at [927, 194] on div "Borrar" at bounding box center [972, 198] width 167 height 29
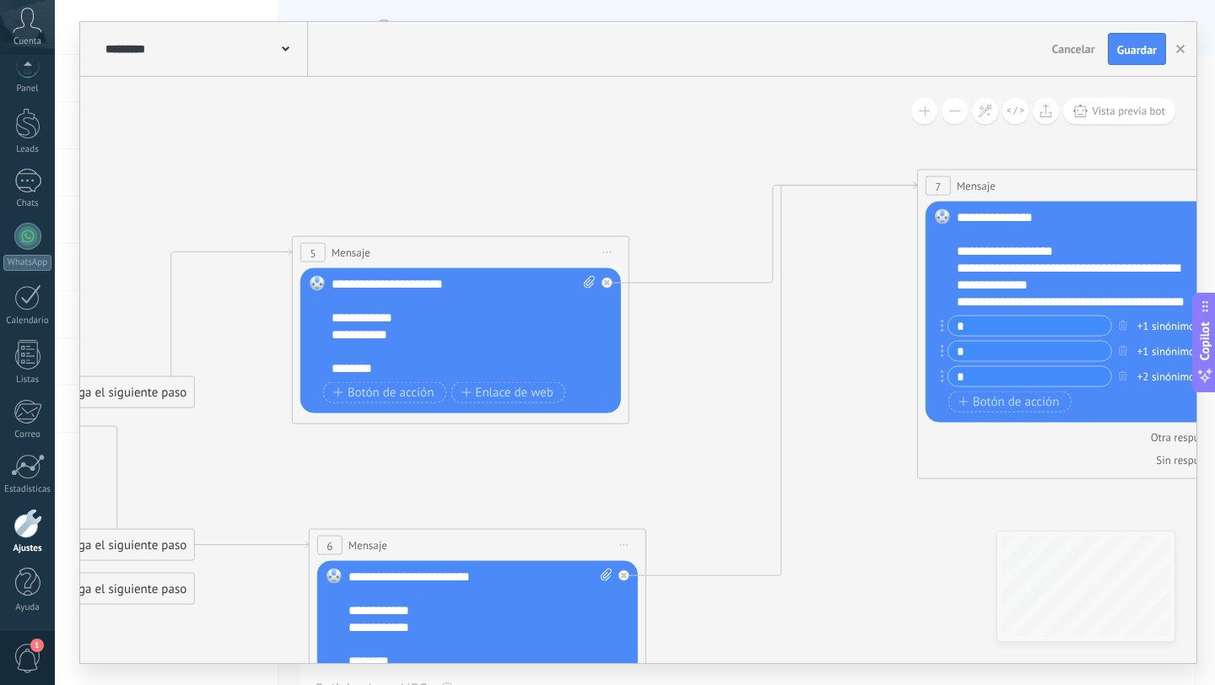
click at [612, 251] on span "Iniciar vista previa aquí Cambiar nombre Duplicar [GEOGRAPHIC_DATA]" at bounding box center [607, 253] width 27 height 24
click at [666, 361] on div "Borrar" at bounding box center [684, 363] width 167 height 29
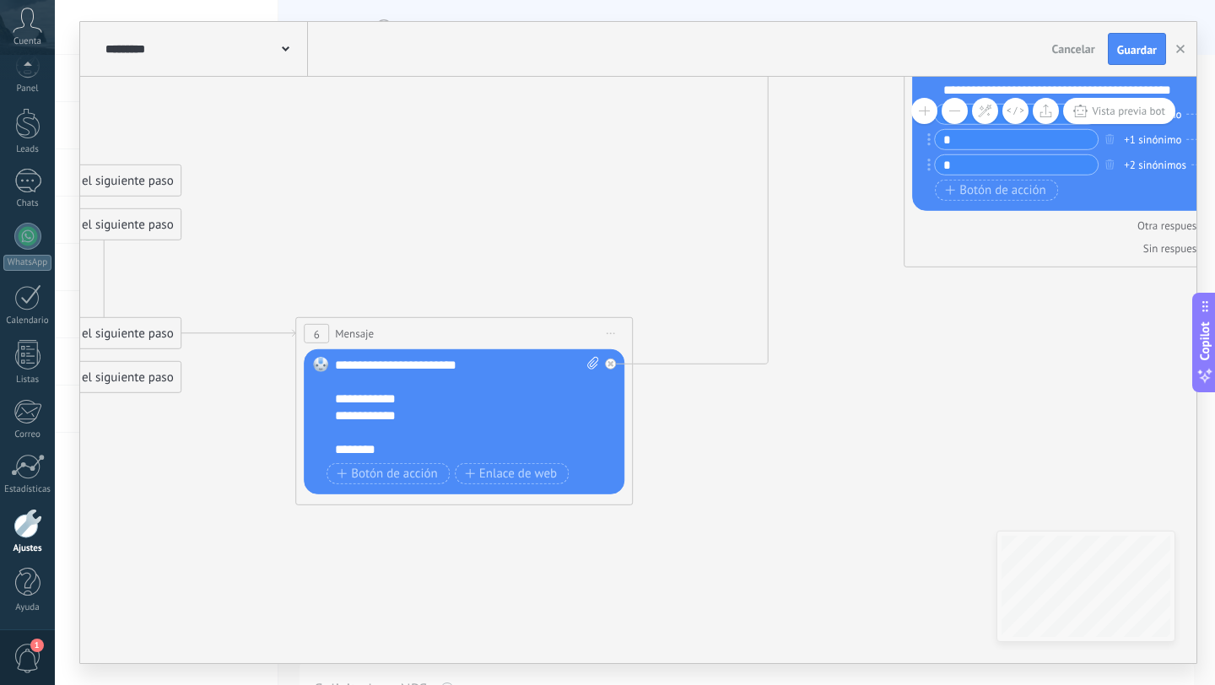
click at [613, 337] on span "Iniciar vista previa aquí Cambiar nombre Duplicar [GEOGRAPHIC_DATA]" at bounding box center [610, 334] width 27 height 24
click at [691, 443] on div "Borrar" at bounding box center [687, 444] width 167 height 29
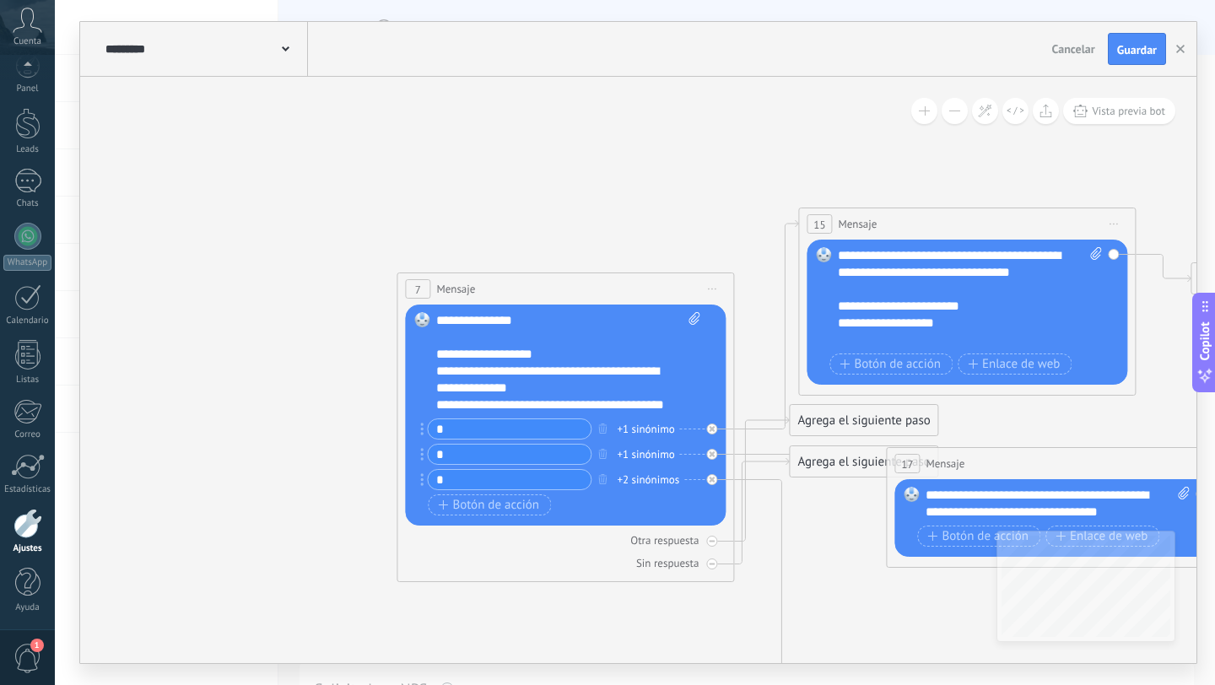
click at [721, 290] on span "Iniciar vista previa aquí Cambiar nombre Duplicar [GEOGRAPHIC_DATA]" at bounding box center [712, 289] width 27 height 24
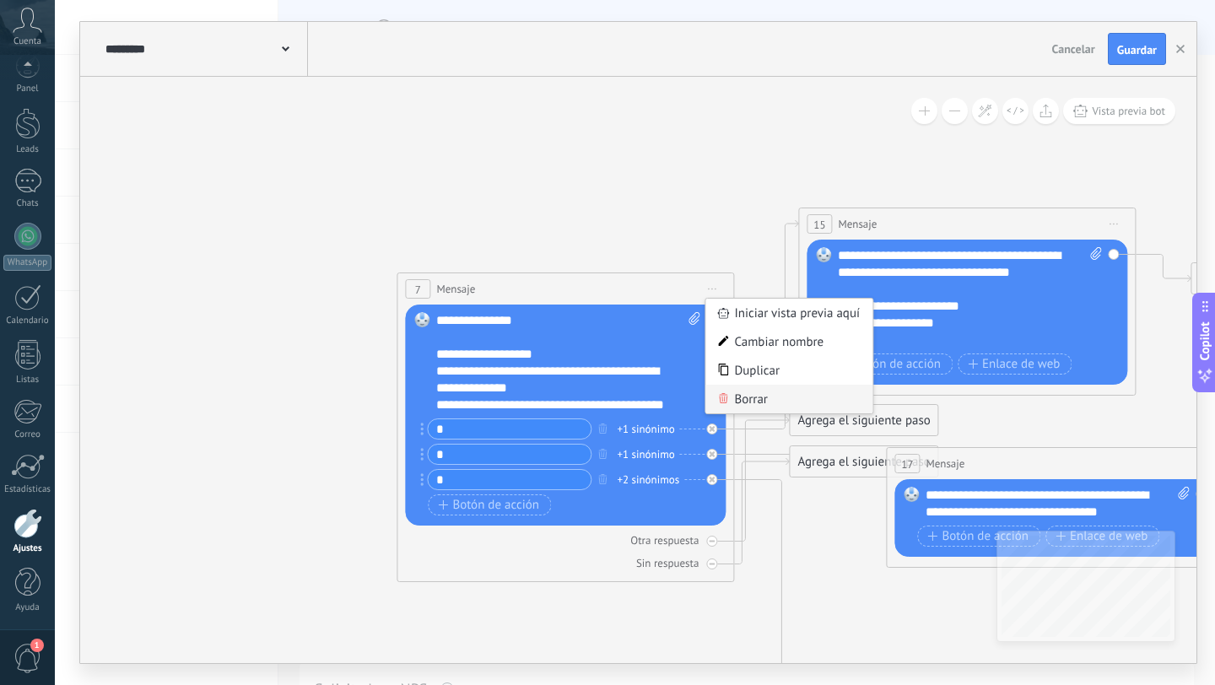
click at [745, 394] on div "Borrar" at bounding box center [788, 399] width 167 height 29
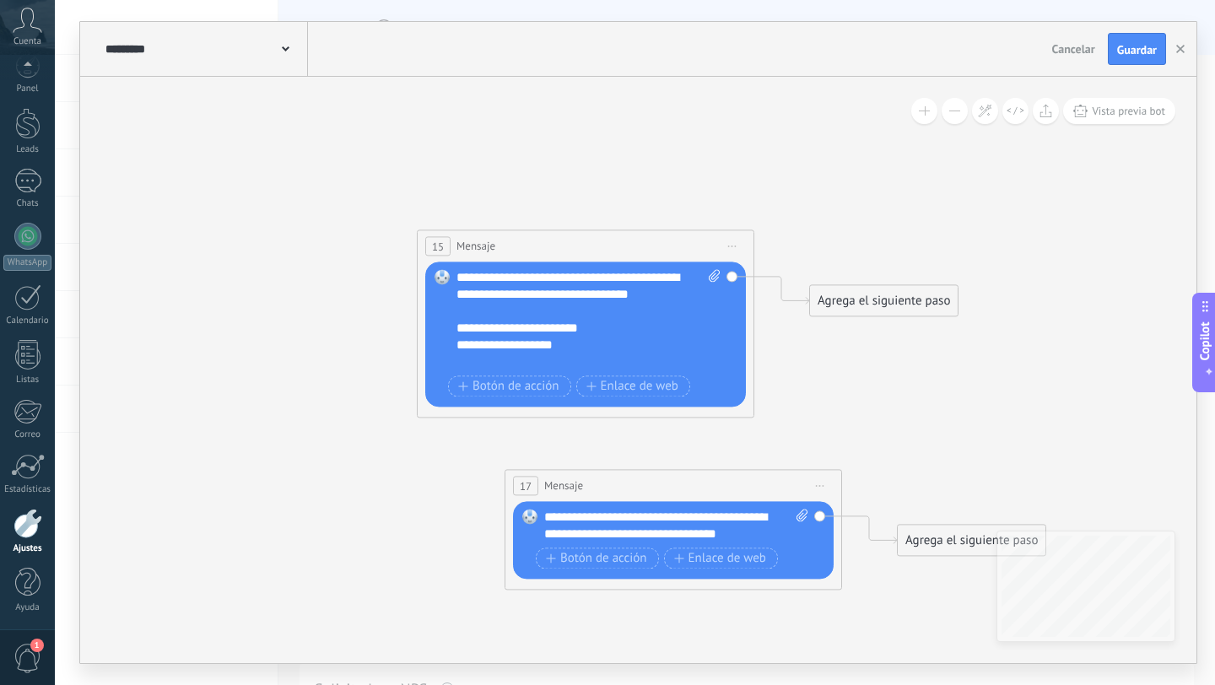
click at [737, 245] on span "Iniciar vista previa aquí Cambiar nombre Duplicar [GEOGRAPHIC_DATA]" at bounding box center [732, 246] width 27 height 24
click at [777, 353] on div "Borrar" at bounding box center [809, 356] width 167 height 29
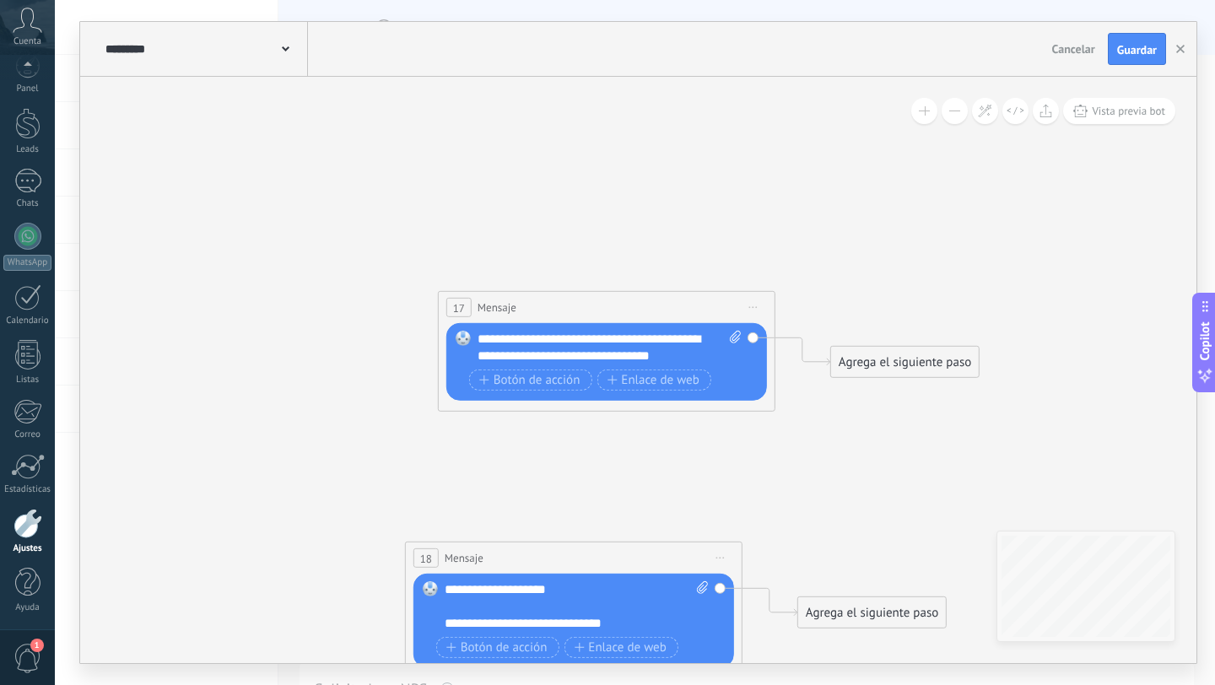
click at [759, 314] on span "Iniciar vista previa aquí Cambiar nombre Duplicar [GEOGRAPHIC_DATA]" at bounding box center [753, 307] width 27 height 24
click at [779, 416] on div "Borrar" at bounding box center [830, 417] width 167 height 29
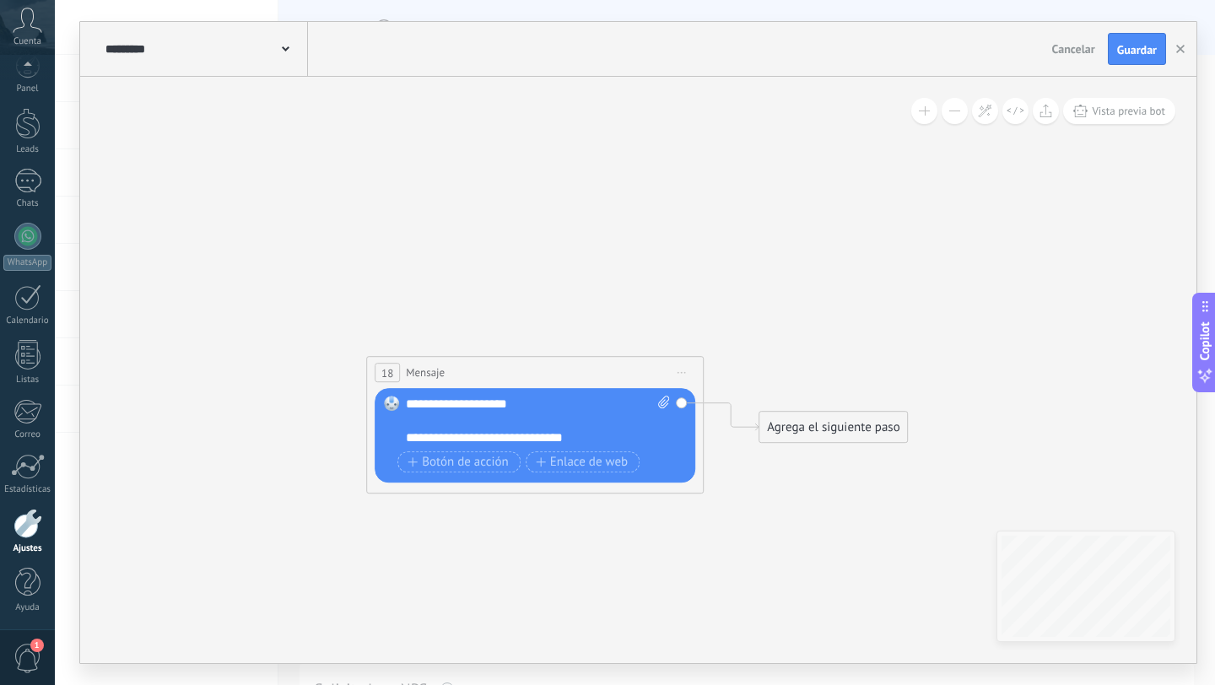
click at [682, 375] on span "Iniciar vista previa aquí Cambiar nombre Duplicar [GEOGRAPHIC_DATA]" at bounding box center [681, 372] width 27 height 24
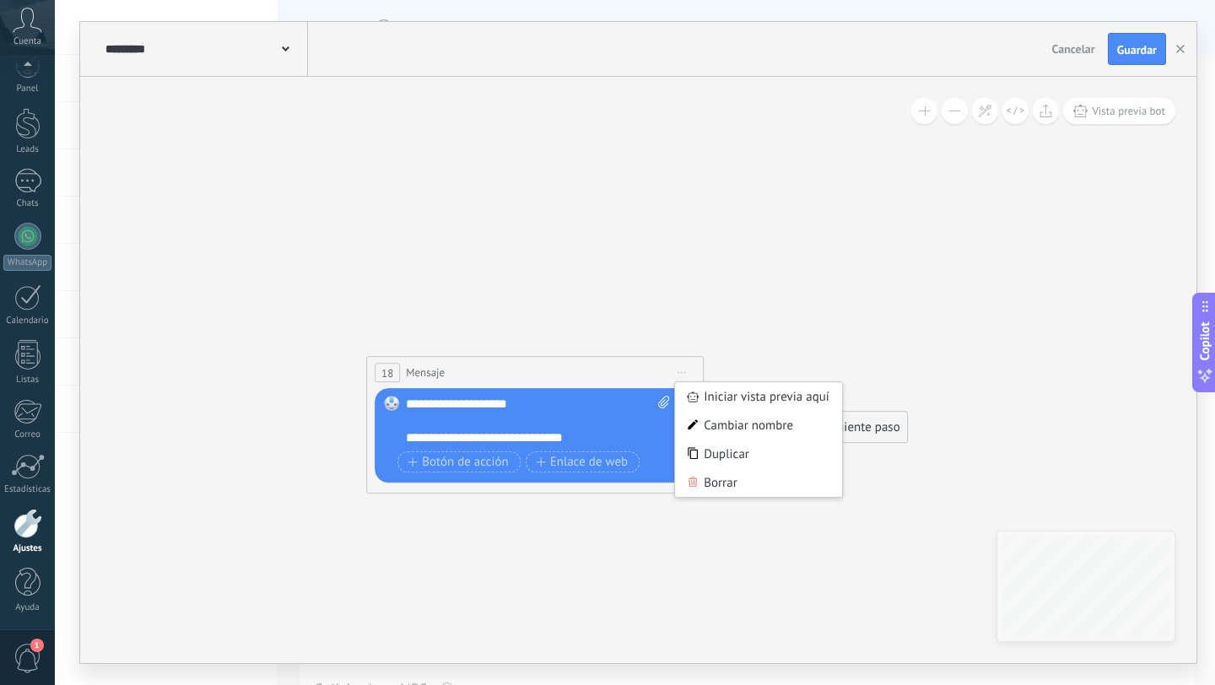
click at [711, 479] on div "Borrar" at bounding box center [758, 482] width 167 height 29
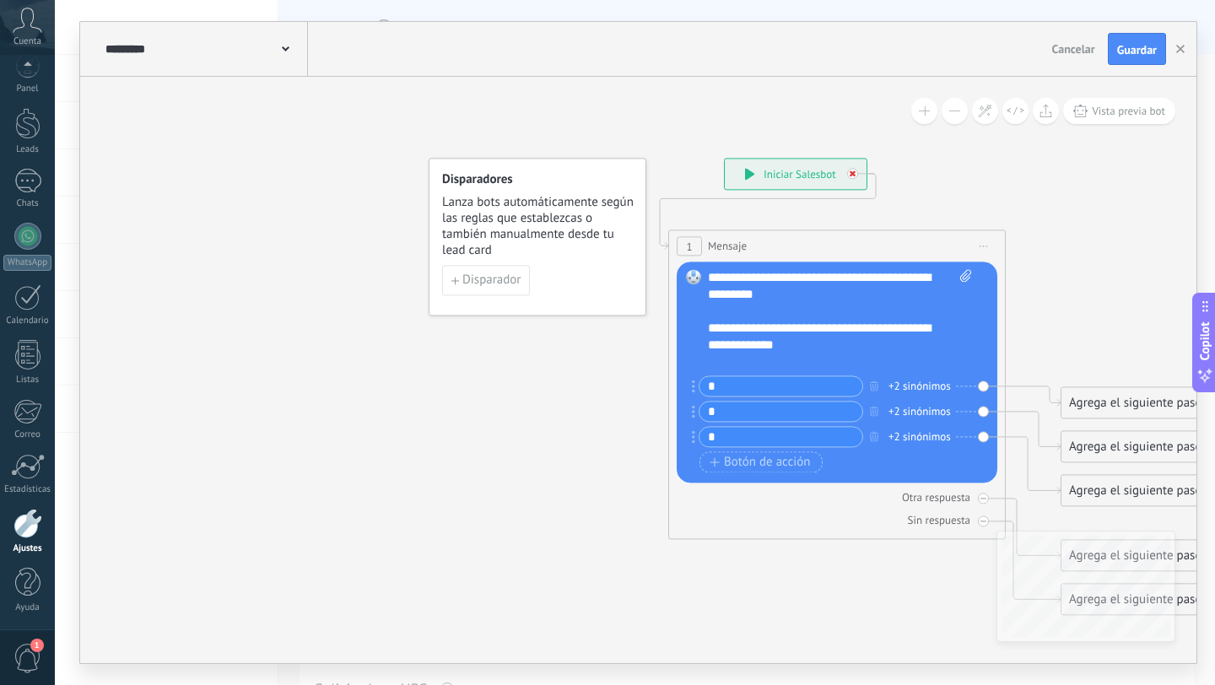
click at [847, 171] on div at bounding box center [852, 173] width 11 height 11
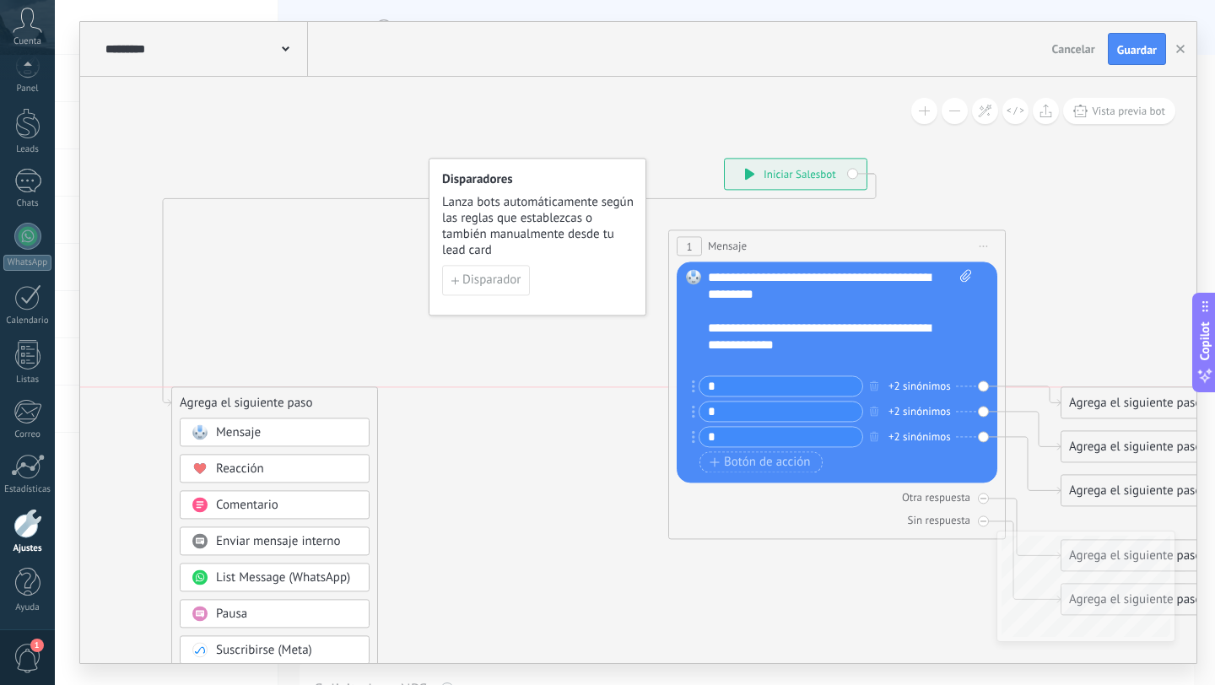
drag, startPoint x: 958, startPoint y: 563, endPoint x: 208, endPoint y: 410, distance: 765.6
click at [208, 410] on div "Agrega el siguiente paso" at bounding box center [274, 403] width 205 height 28
click at [222, 430] on span "Mensaje" at bounding box center [238, 432] width 45 height 16
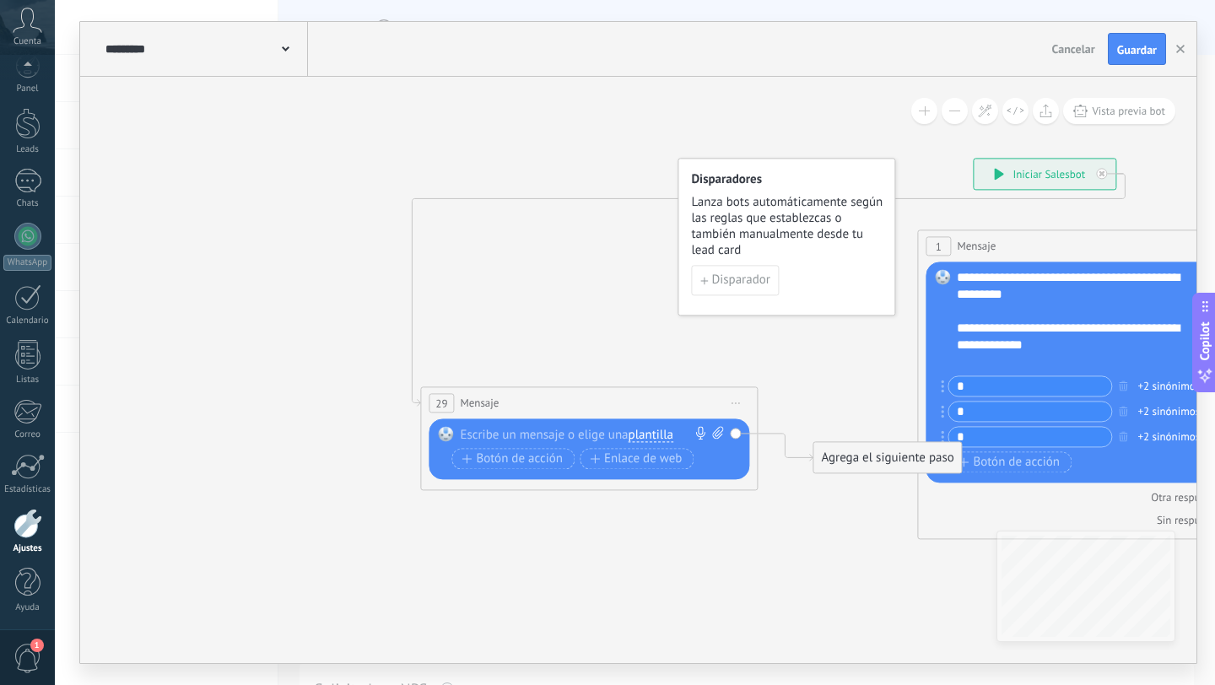
click at [653, 434] on span "plantilla" at bounding box center [651, 436] width 45 height 14
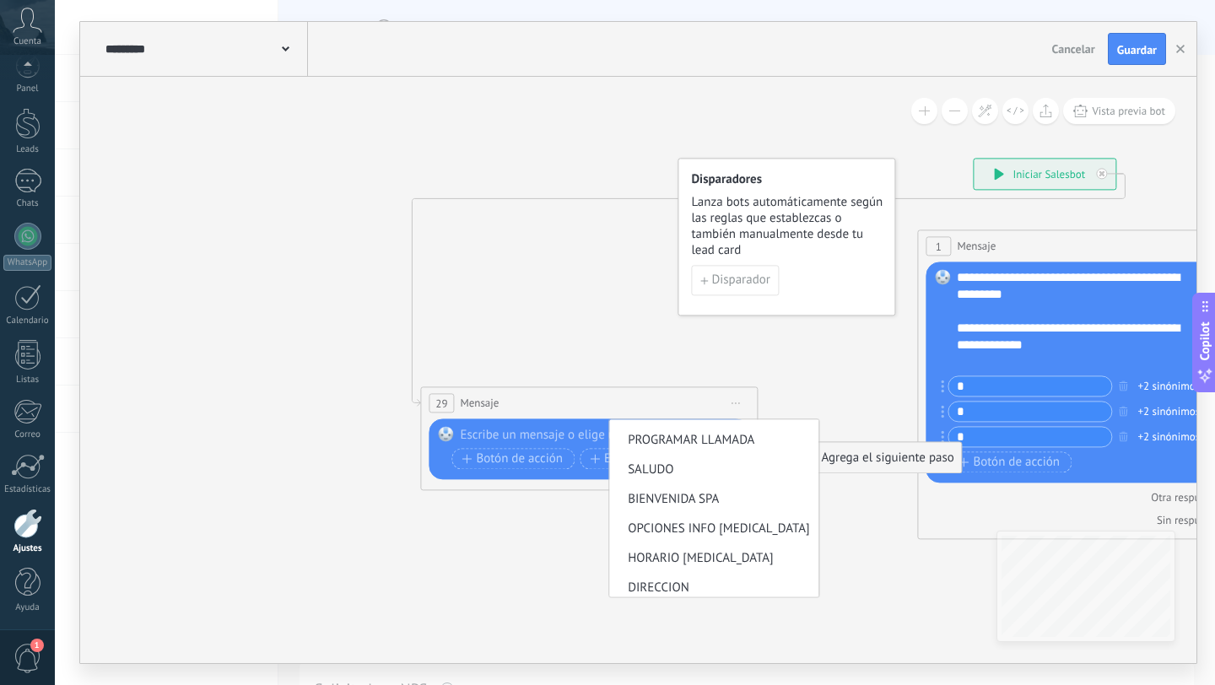
scroll to position [172, 0]
click at [711, 499] on span "BIENVENIDA SPA" at bounding box center [712, 498] width 204 height 17
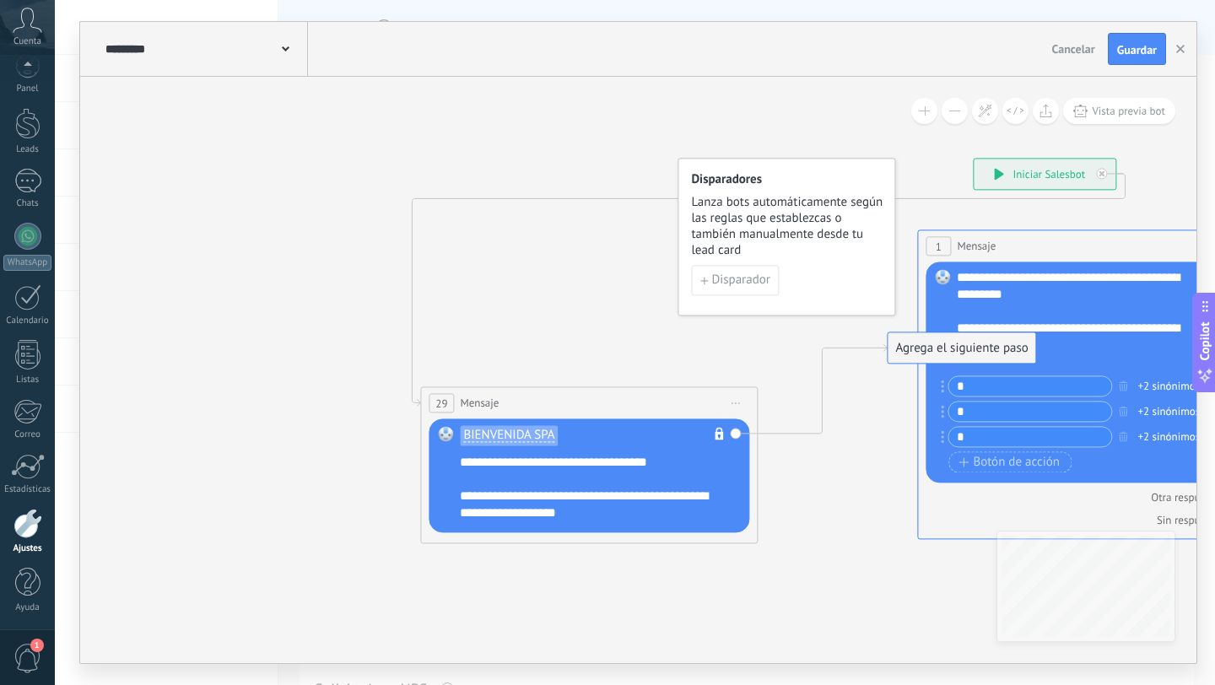
drag, startPoint x: 892, startPoint y: 461, endPoint x: 967, endPoint y: 350, distance: 133.6
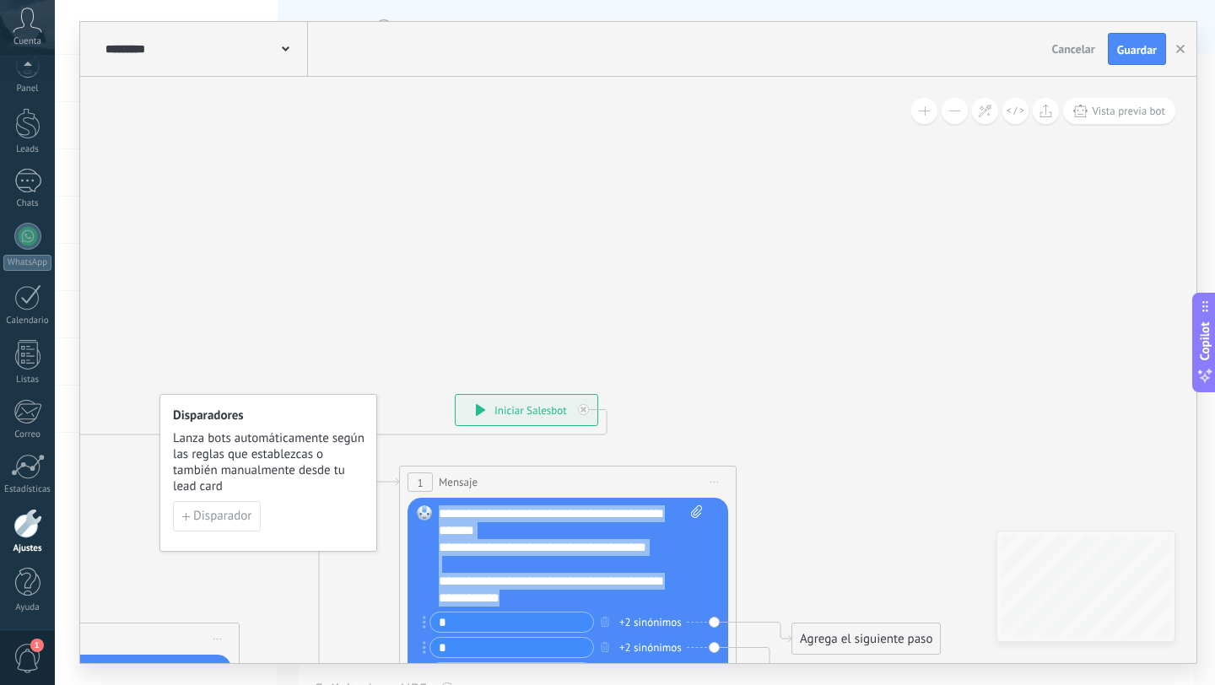
scroll to position [0, 0]
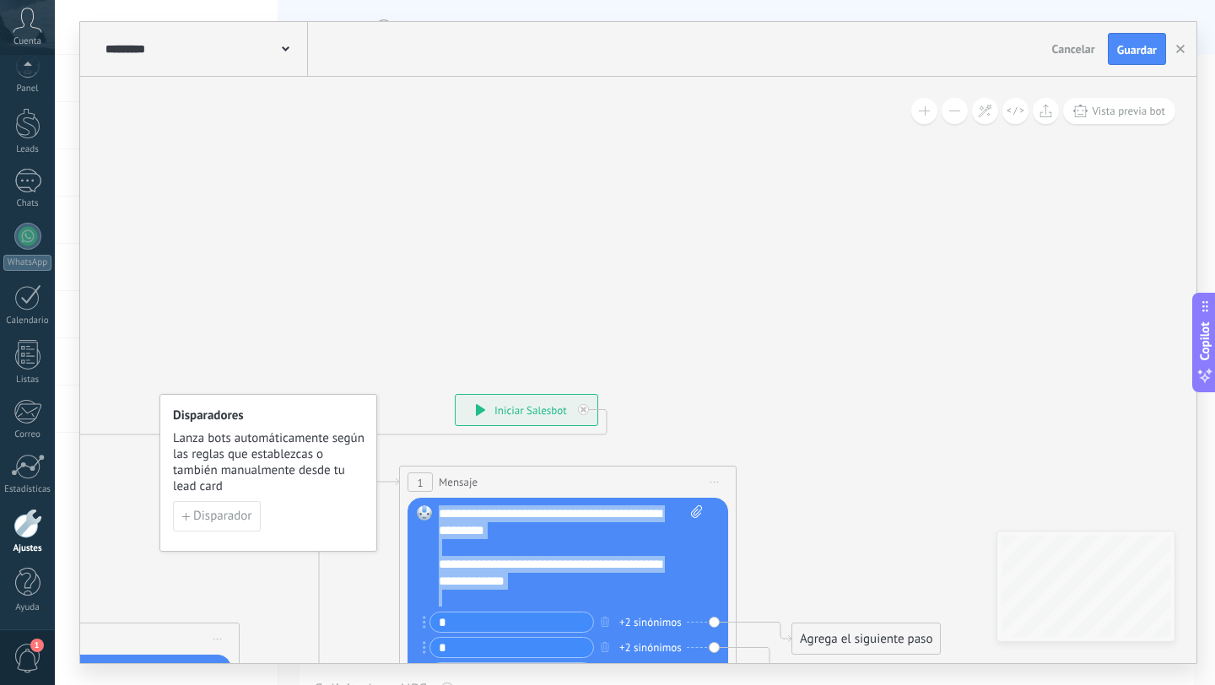
drag, startPoint x: 543, startPoint y: 602, endPoint x: 389, endPoint y: 405, distance: 249.5
click at [455, 394] on div "**********" at bounding box center [455, 394] width 0 height 0
paste div
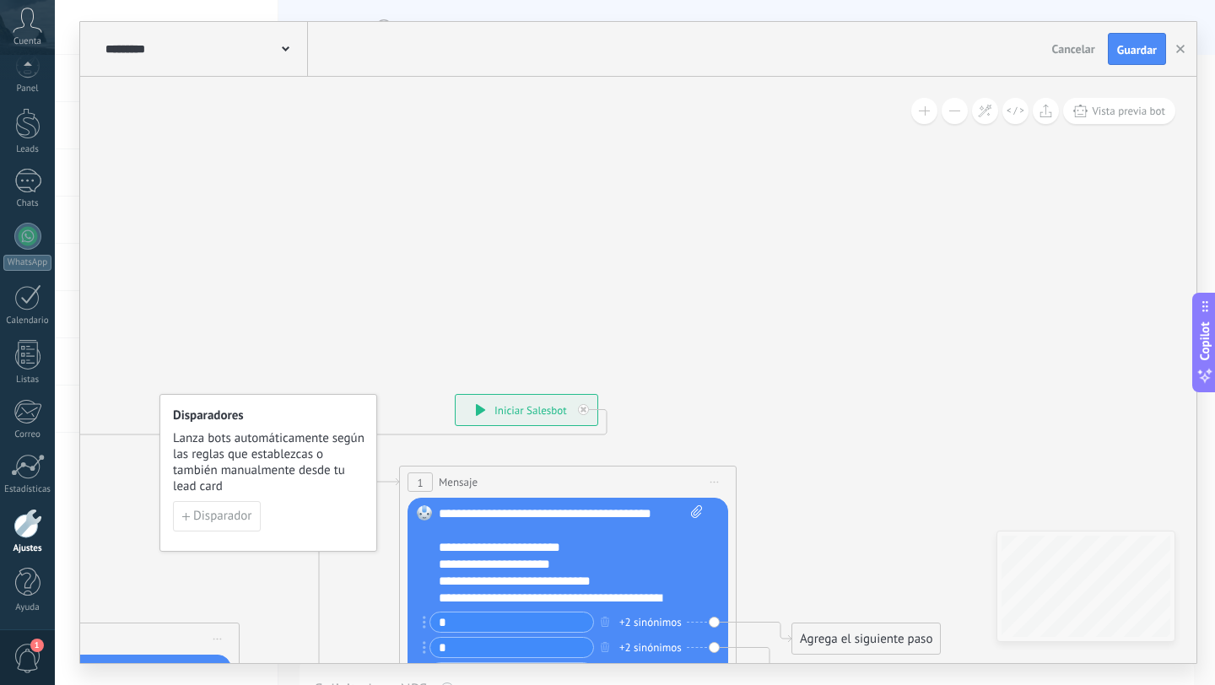
scroll to position [152, 0]
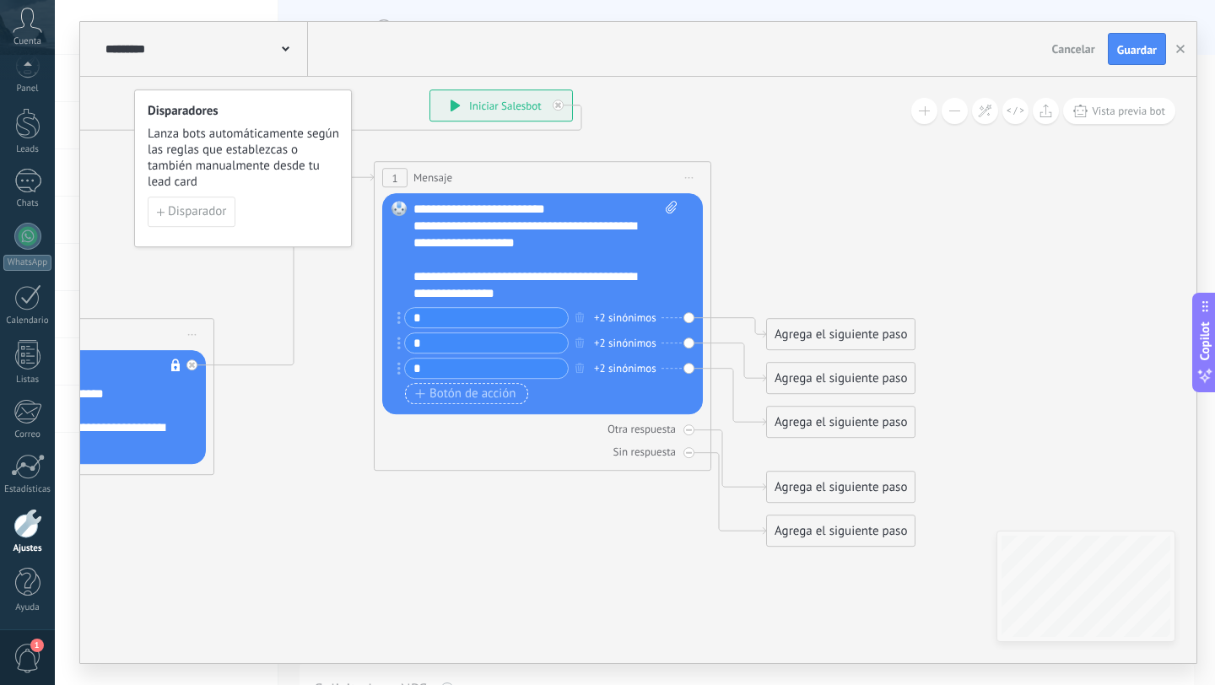
click at [473, 396] on span "Botón de acción" at bounding box center [465, 394] width 101 height 14
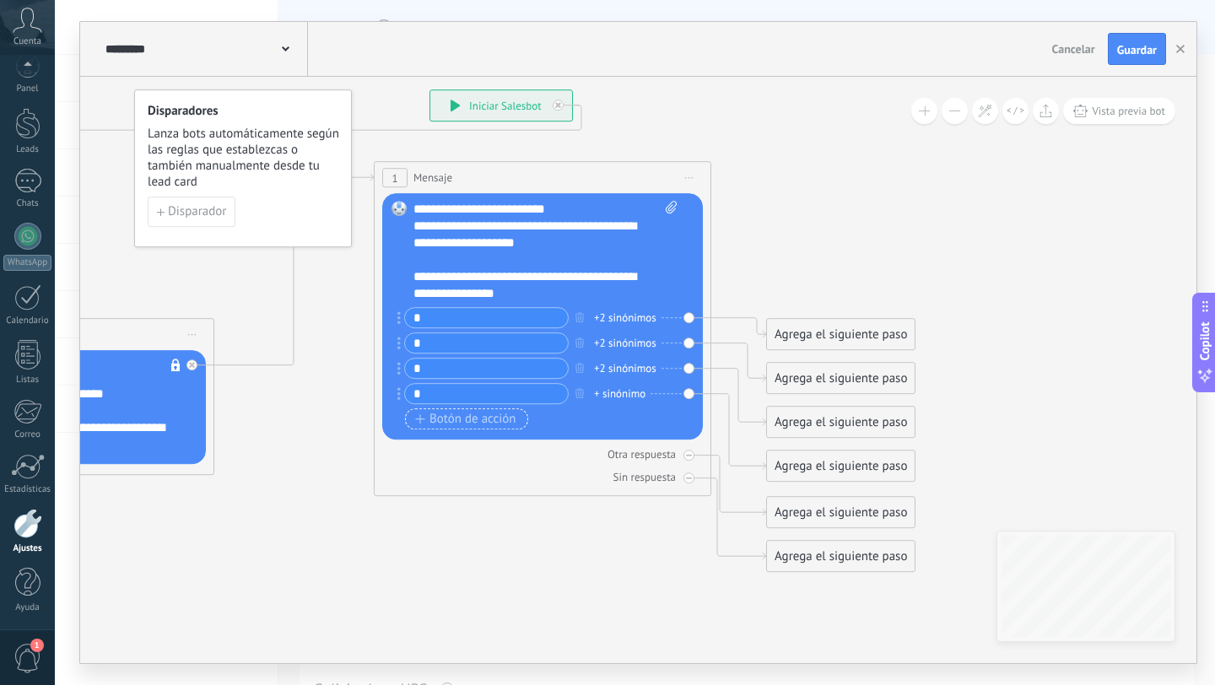
type input "*"
click at [457, 413] on span "Botón de acción" at bounding box center [465, 420] width 101 height 14
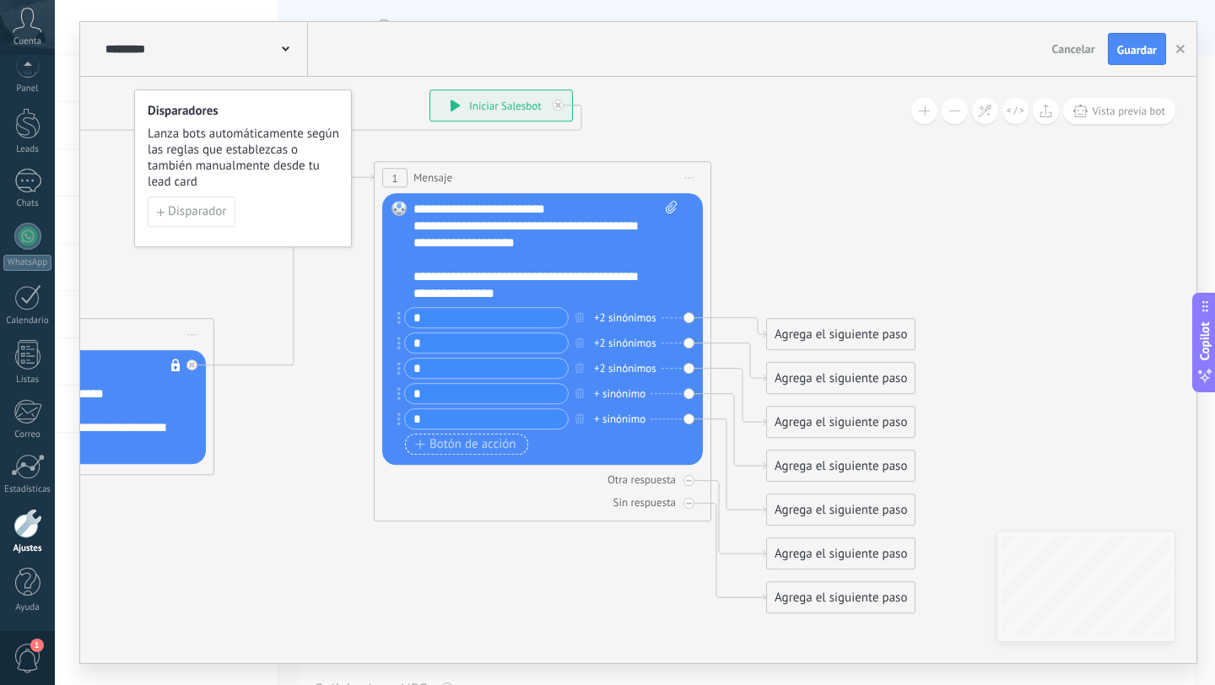
type input "*"
click at [453, 444] on span "Botón de acción" at bounding box center [465, 445] width 101 height 14
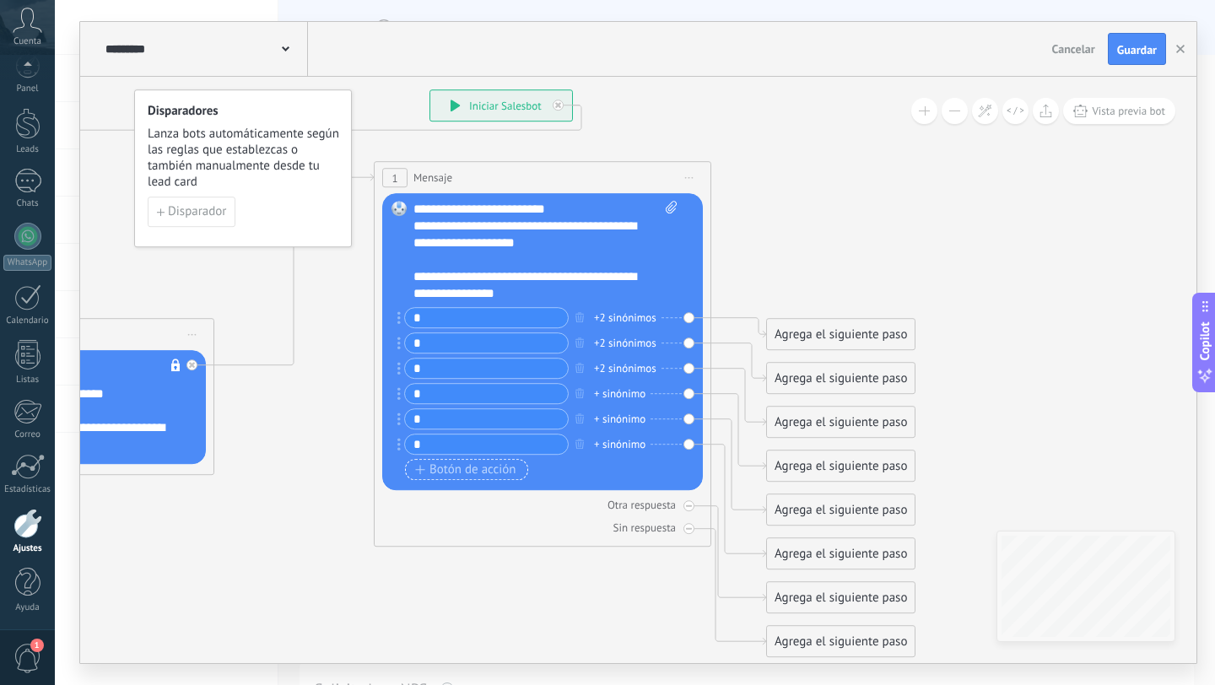
type input "*"
click at [439, 476] on span "Botón de acción" at bounding box center [465, 470] width 101 height 14
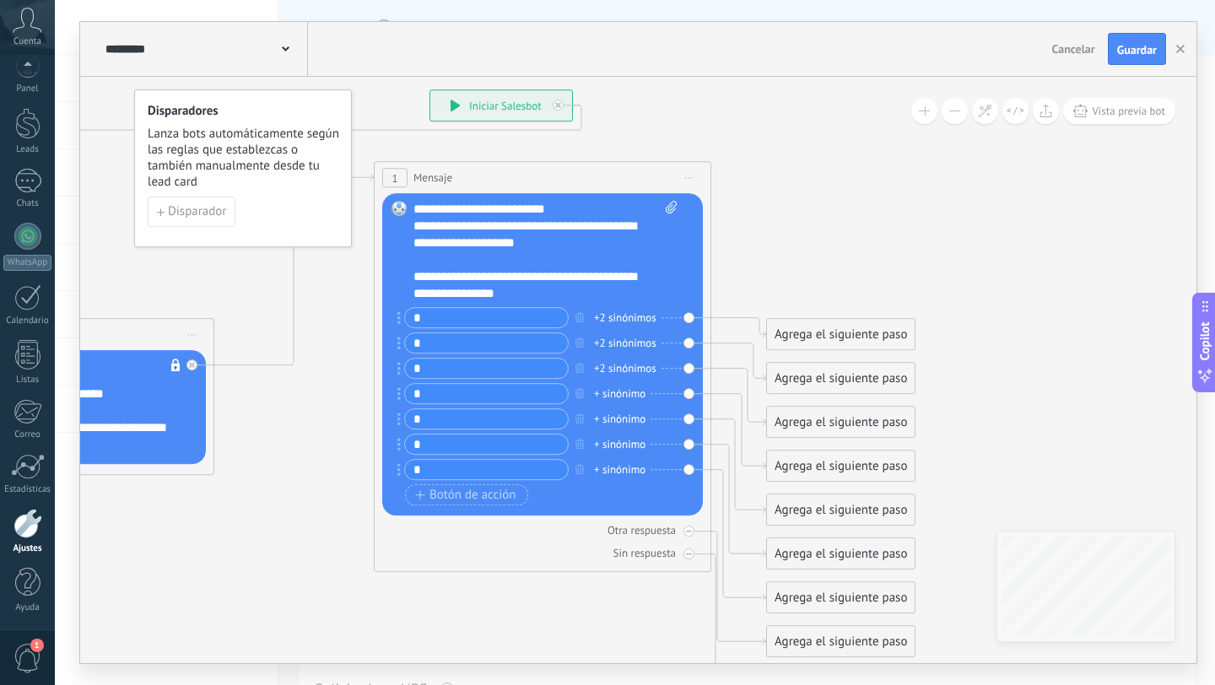
type input "*"
click at [615, 392] on div "+ sinónimo" at bounding box center [619, 394] width 51 height 17
type input "*"
click at [612, 419] on div "+ sinónimo" at bounding box center [619, 419] width 51 height 17
type input "*"
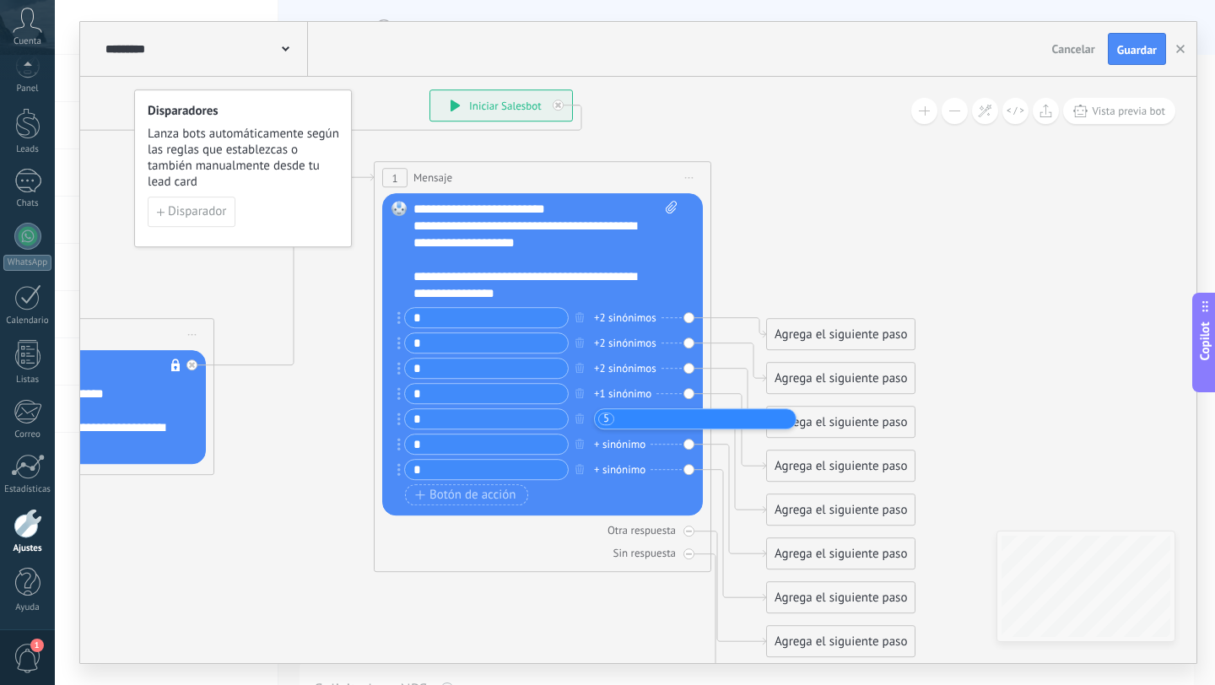
click at [605, 273] on div "**********" at bounding box center [537, 285] width 247 height 34
click at [608, 440] on div "+ sinónimo" at bounding box center [619, 444] width 51 height 17
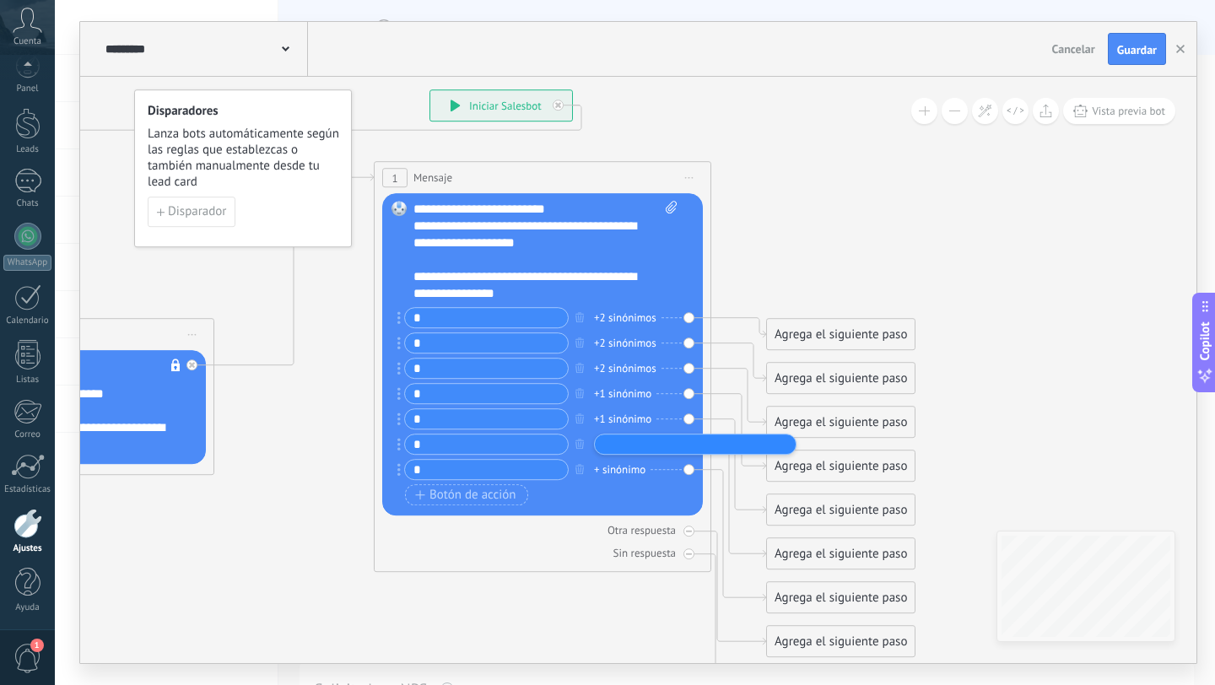
type input "*"
click at [611, 459] on div "* + sinónimo" at bounding box center [533, 469] width 272 height 21
click at [614, 475] on div "+ sinónimo" at bounding box center [619, 470] width 51 height 17
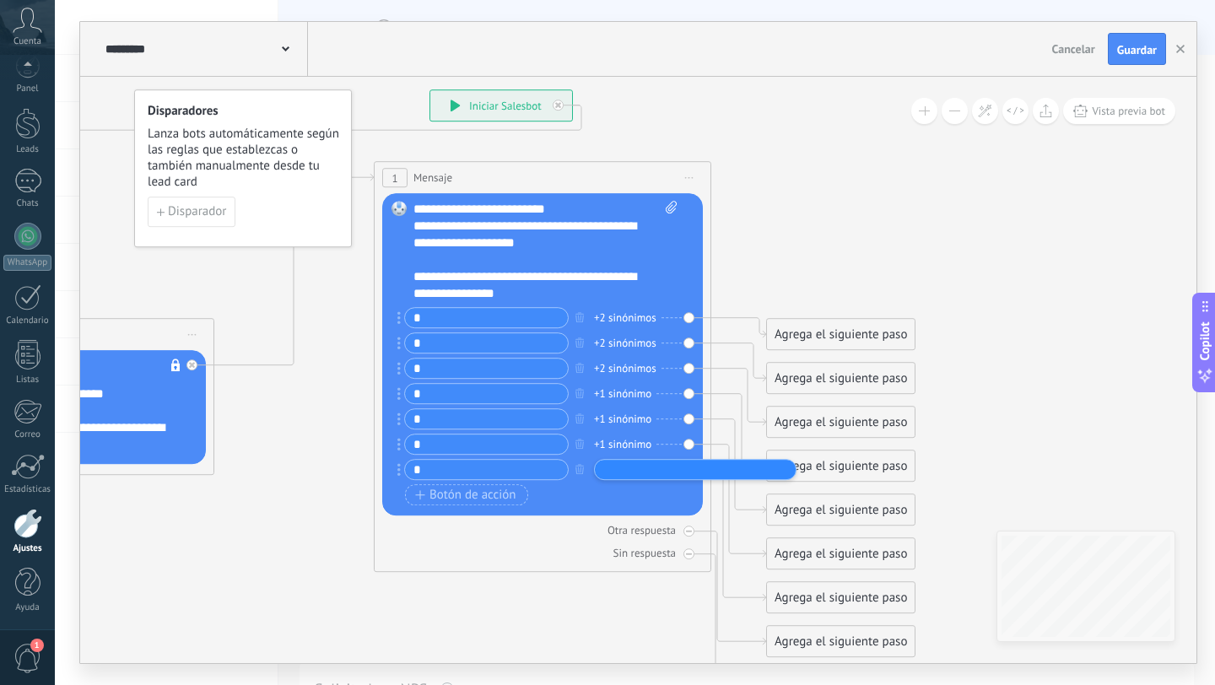
type input "*"
click at [840, 253] on icon at bounding box center [367, 396] width 1825 height 1457
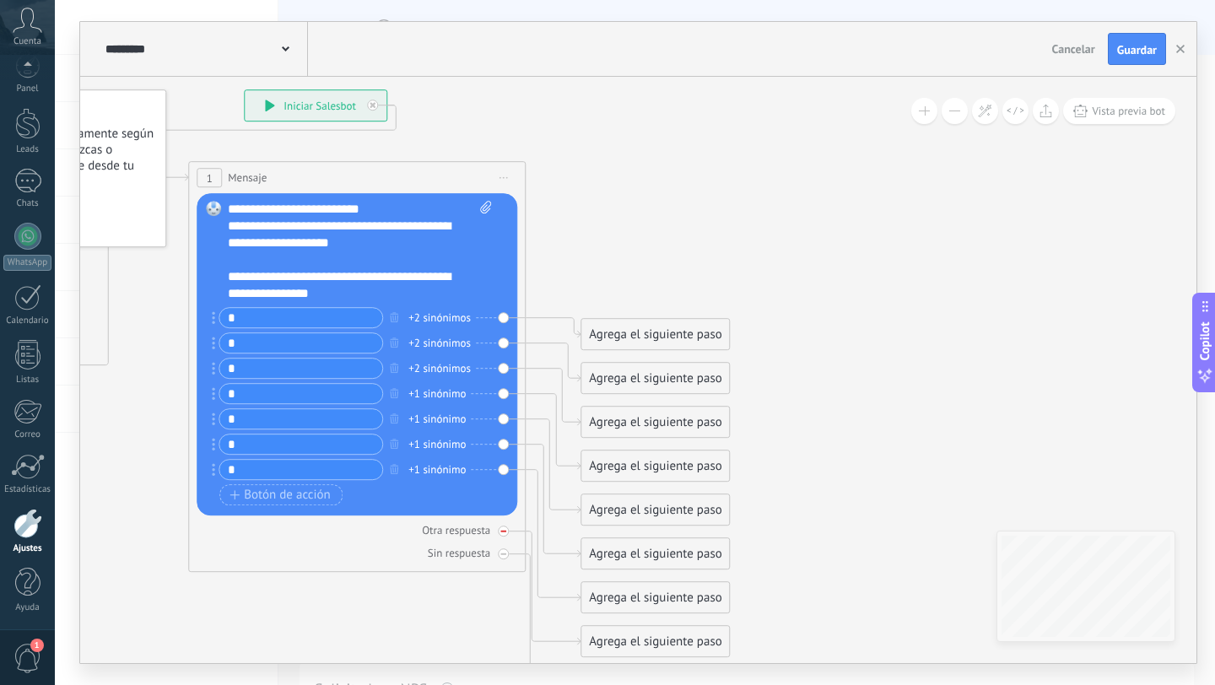
click at [497, 532] on div "Otra respuesta" at bounding box center [357, 530] width 321 height 16
click at [505, 557] on div at bounding box center [503, 554] width 11 height 11
drag, startPoint x: 654, startPoint y: 330, endPoint x: 711, endPoint y: 21, distance: 314.1
click at [711, 21] on div "**********" at bounding box center [638, 342] width 1118 height 643
drag, startPoint x: 639, startPoint y: 371, endPoint x: 777, endPoint y: 364, distance: 138.6
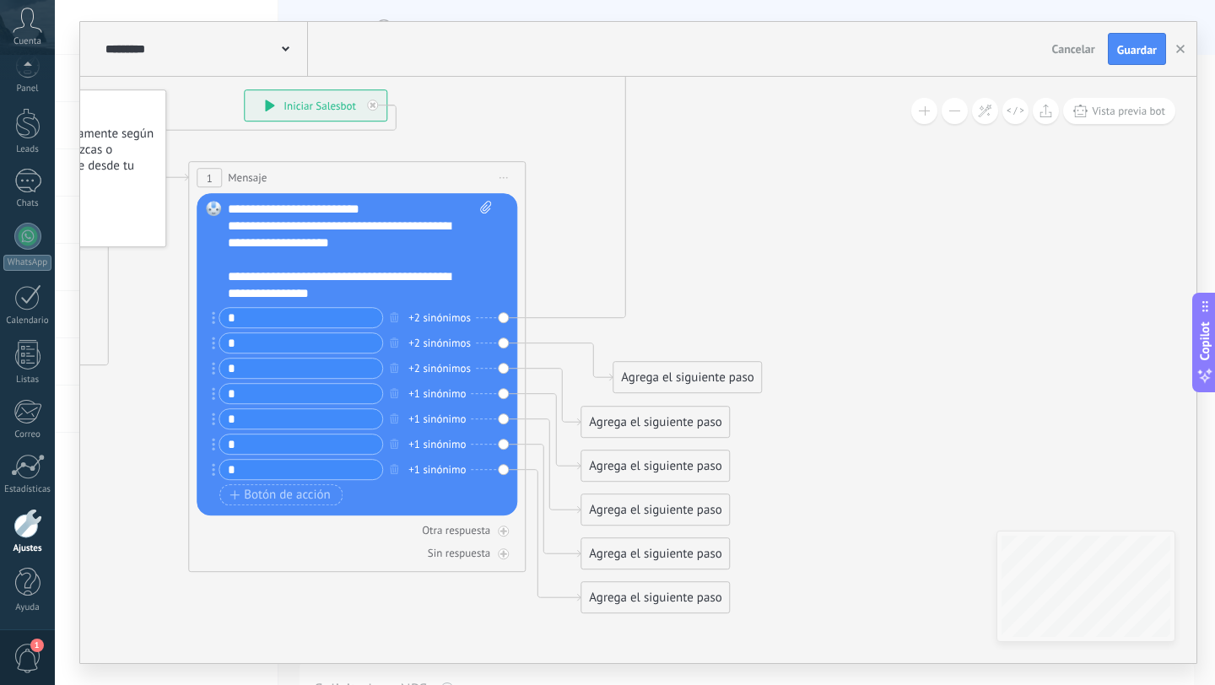
click at [761, 365] on div "Agrega el siguiente paso" at bounding box center [687, 378] width 148 height 28
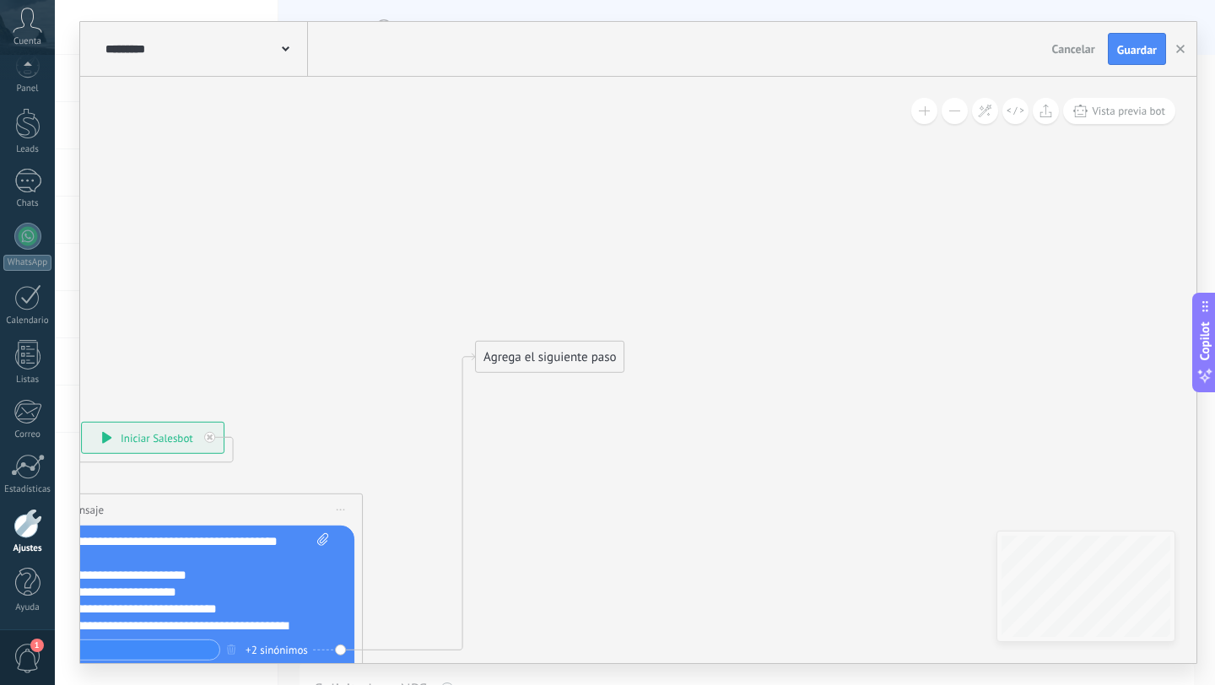
click at [534, 354] on div "Agrega el siguiente paso" at bounding box center [550, 357] width 148 height 28
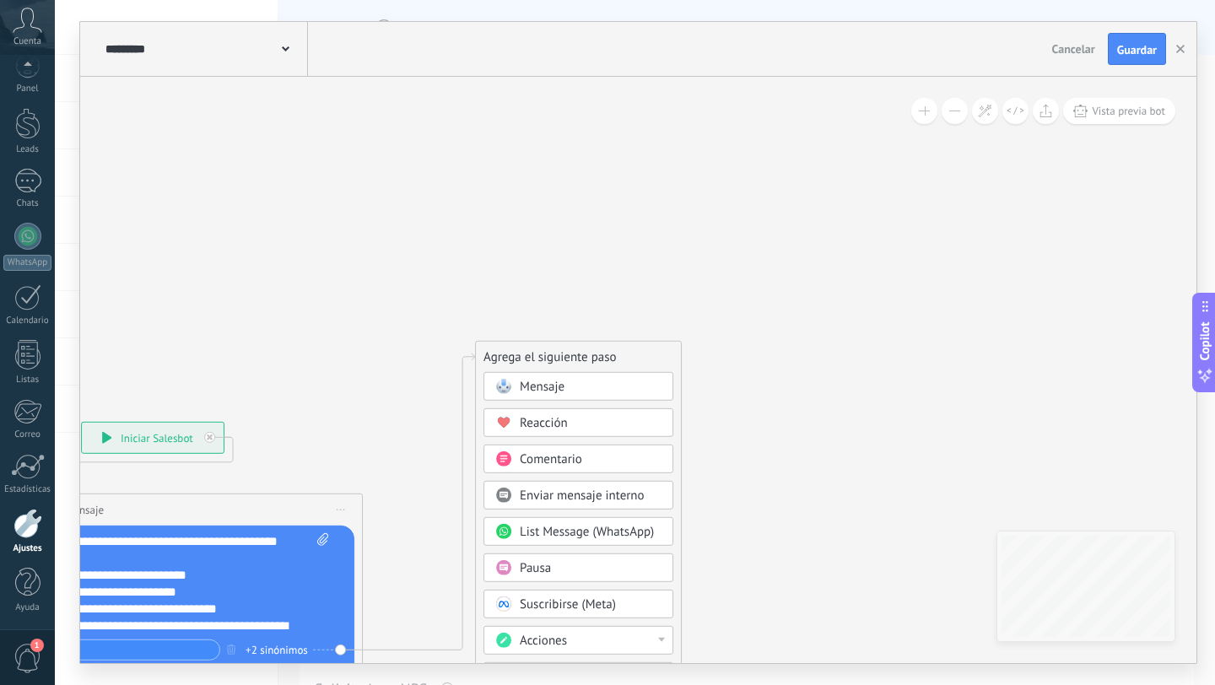
click at [545, 386] on span "Mensaje" at bounding box center [542, 387] width 45 height 16
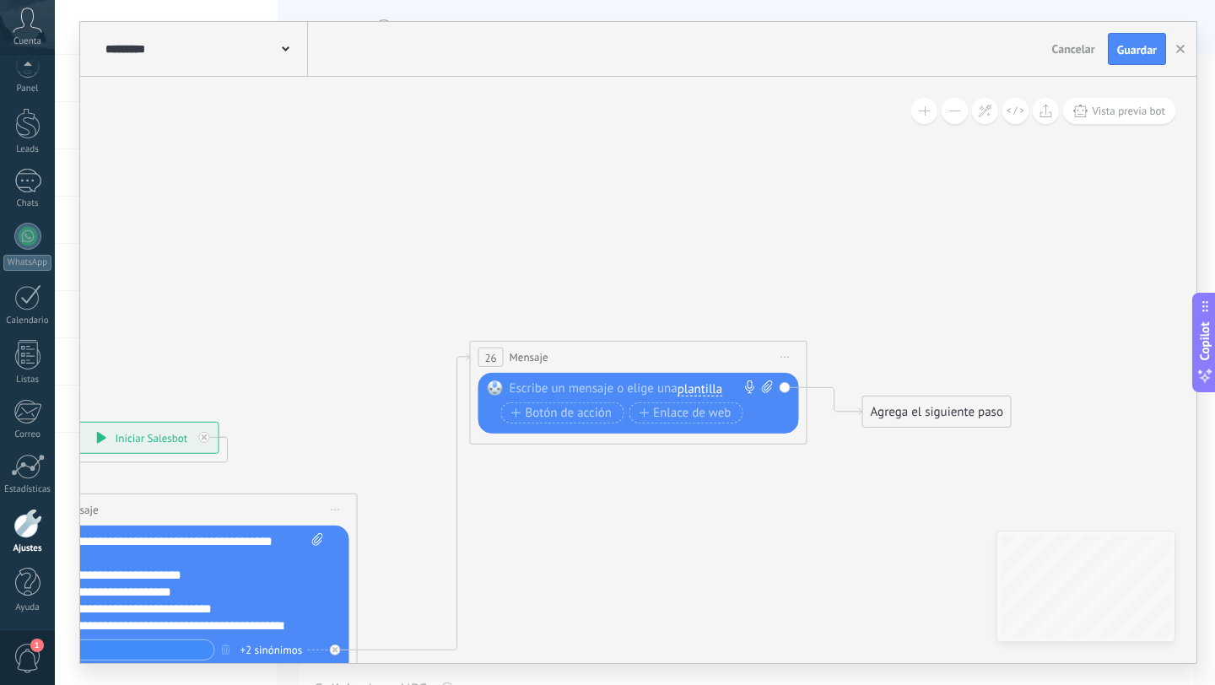
click at [534, 389] on div at bounding box center [635, 389] width 251 height 17
paste div
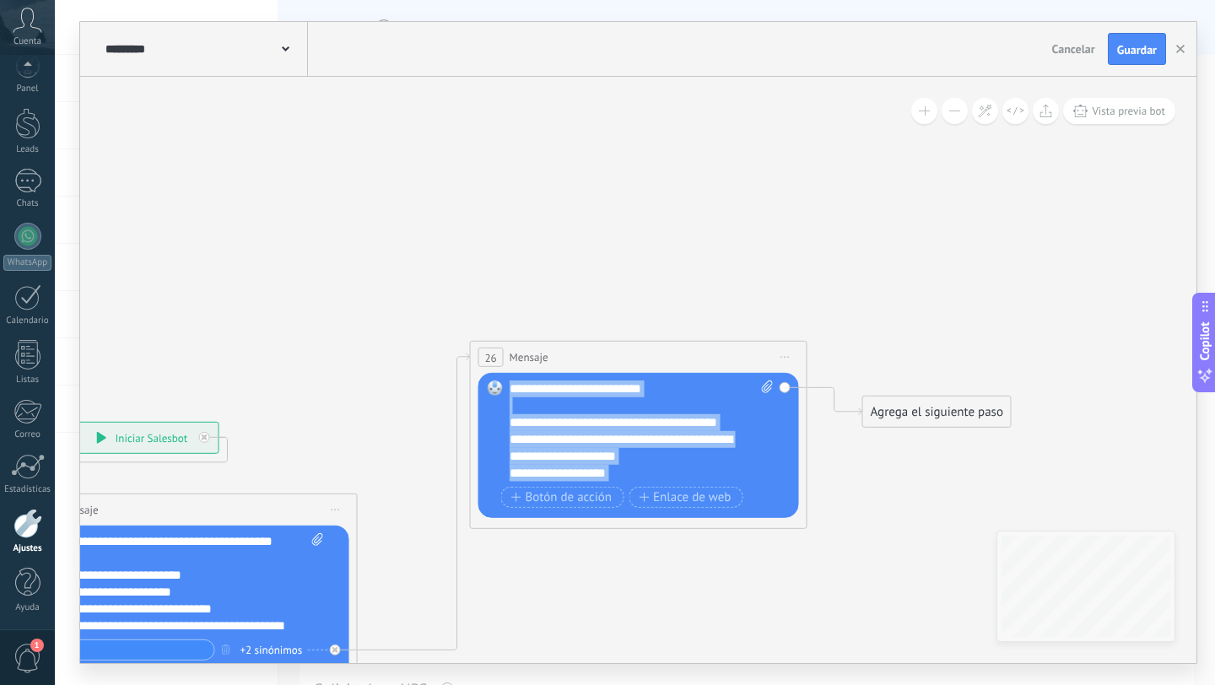
drag, startPoint x: 630, startPoint y: 475, endPoint x: 461, endPoint y: 343, distance: 214.0
click at [76, 422] on div "**********" at bounding box center [76, 422] width 0 height 0
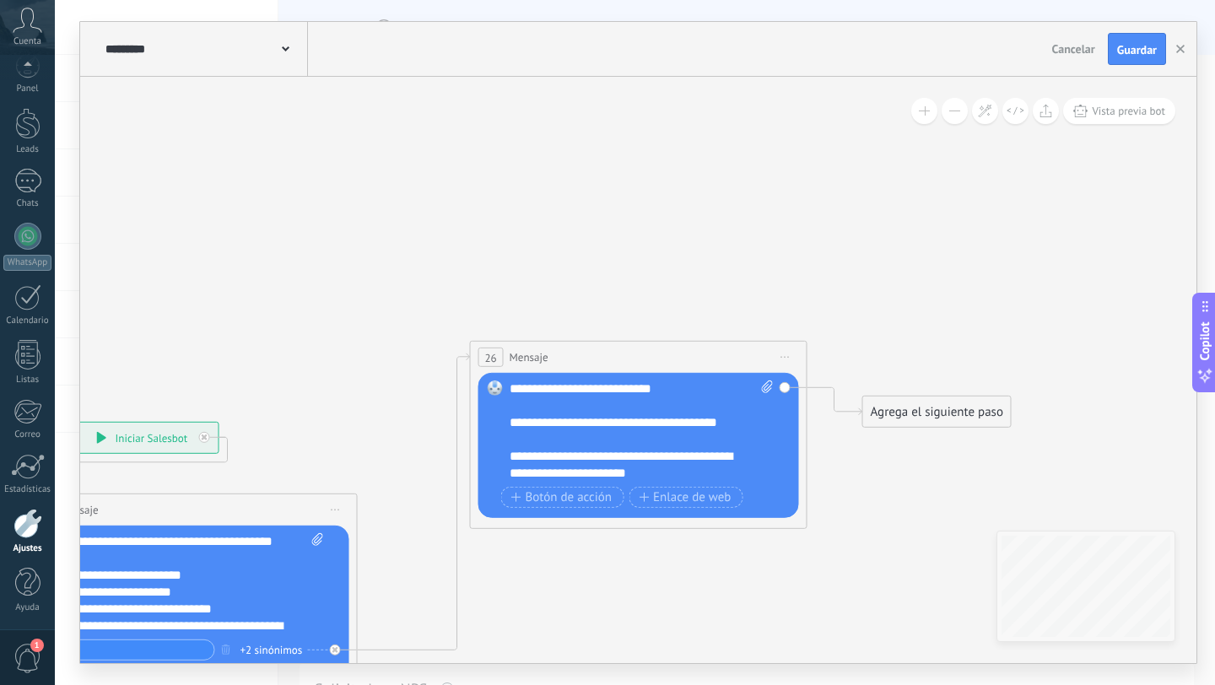
scroll to position [51, 0]
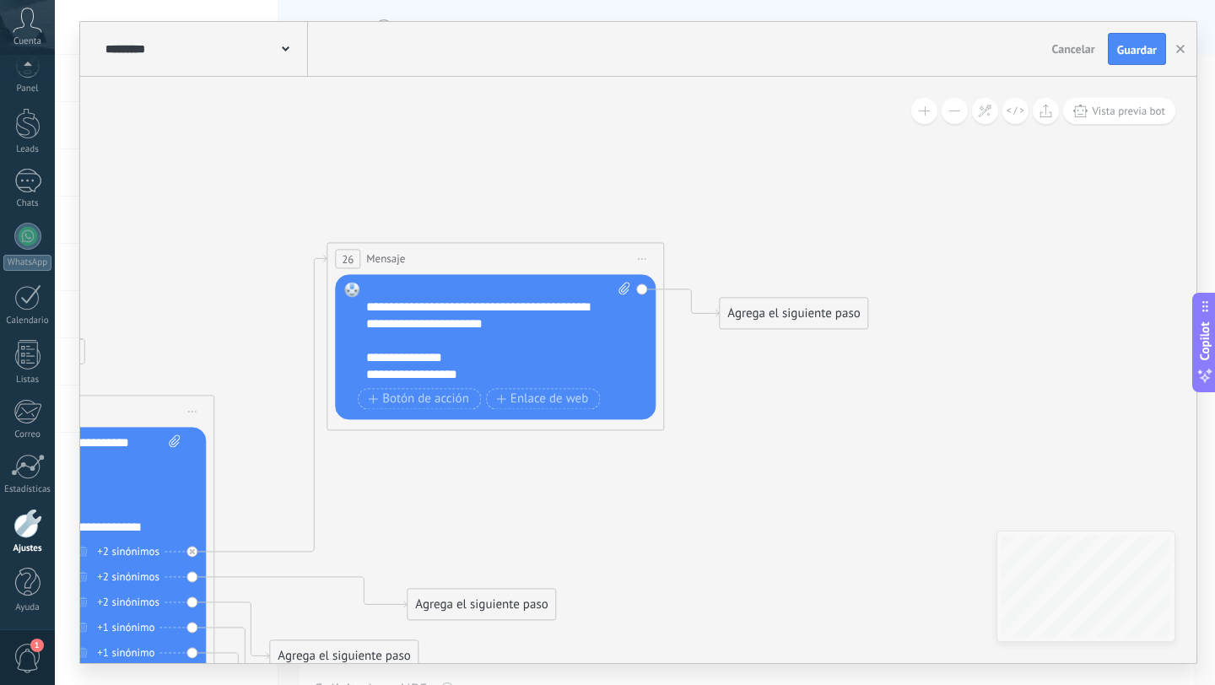
click at [772, 305] on div "Agrega el siguiente paso" at bounding box center [794, 314] width 148 height 28
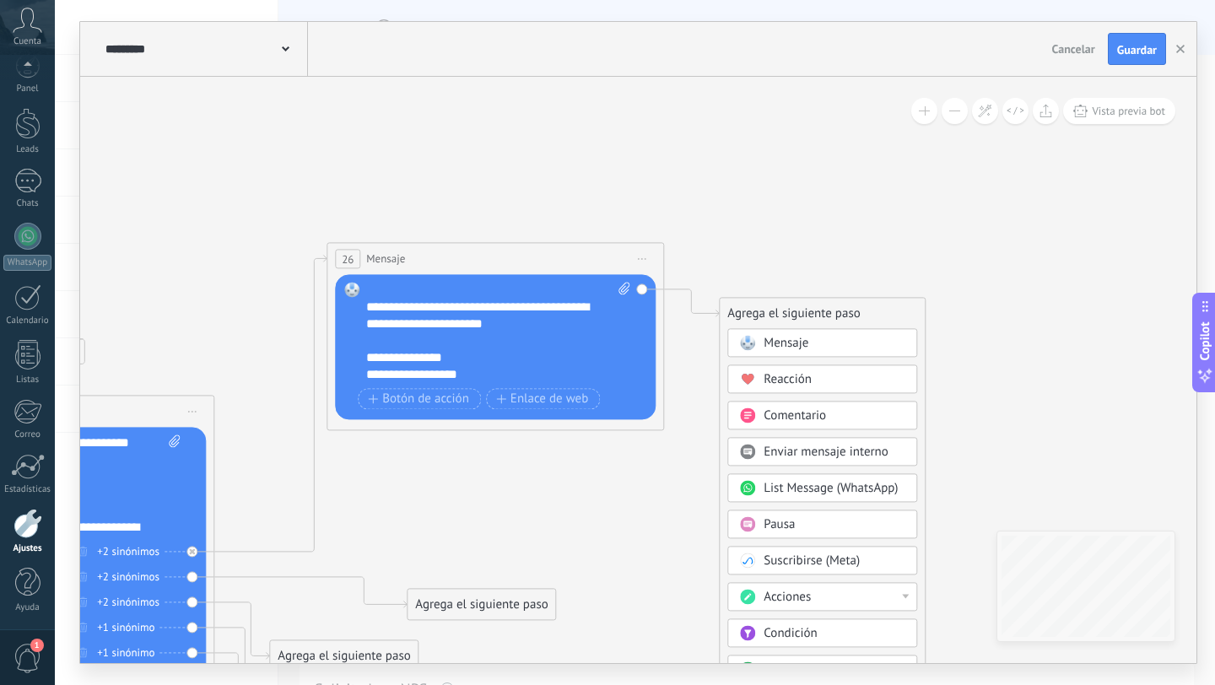
click at [784, 349] on span "Mensaje" at bounding box center [786, 343] width 45 height 16
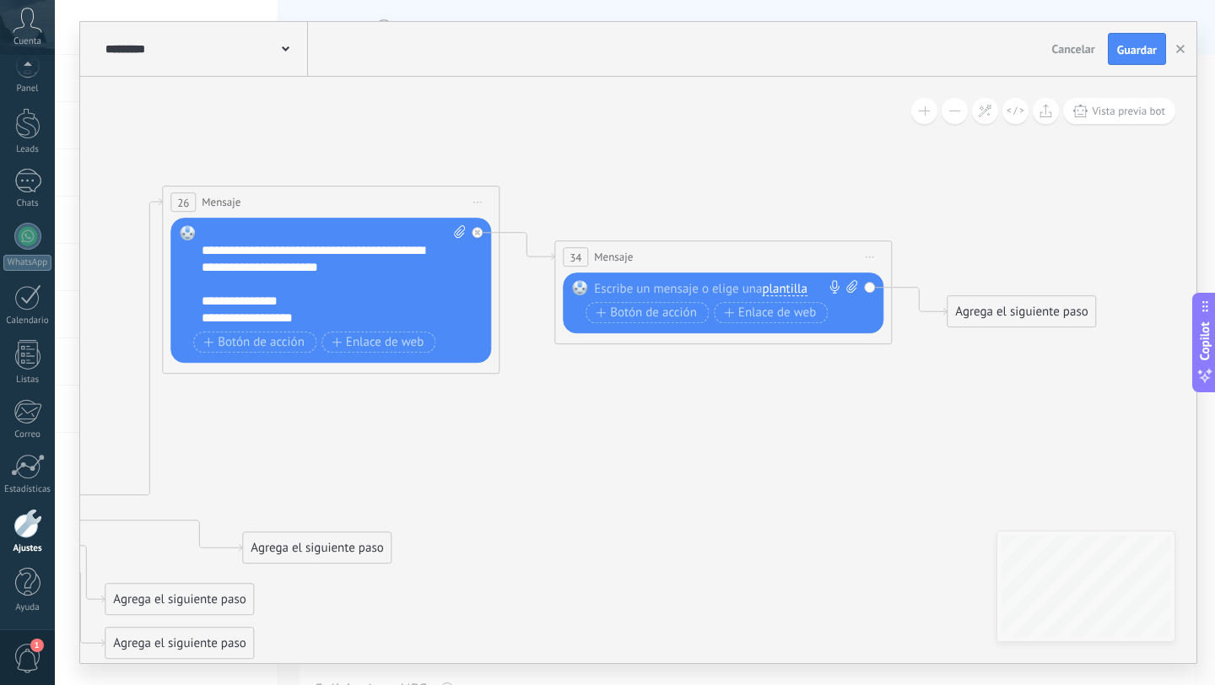
click at [797, 295] on span "plantilla" at bounding box center [784, 290] width 45 height 14
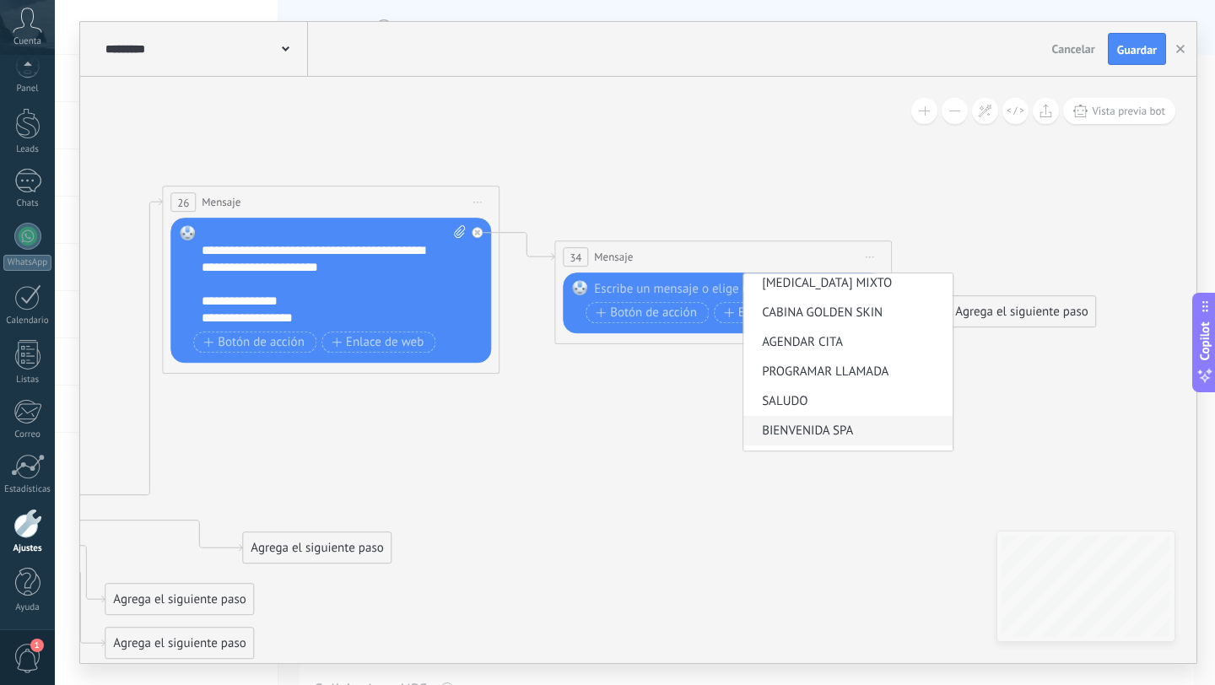
scroll to position [124, 0]
click at [823, 322] on li "AGENDAR CITA" at bounding box center [847, 312] width 209 height 30
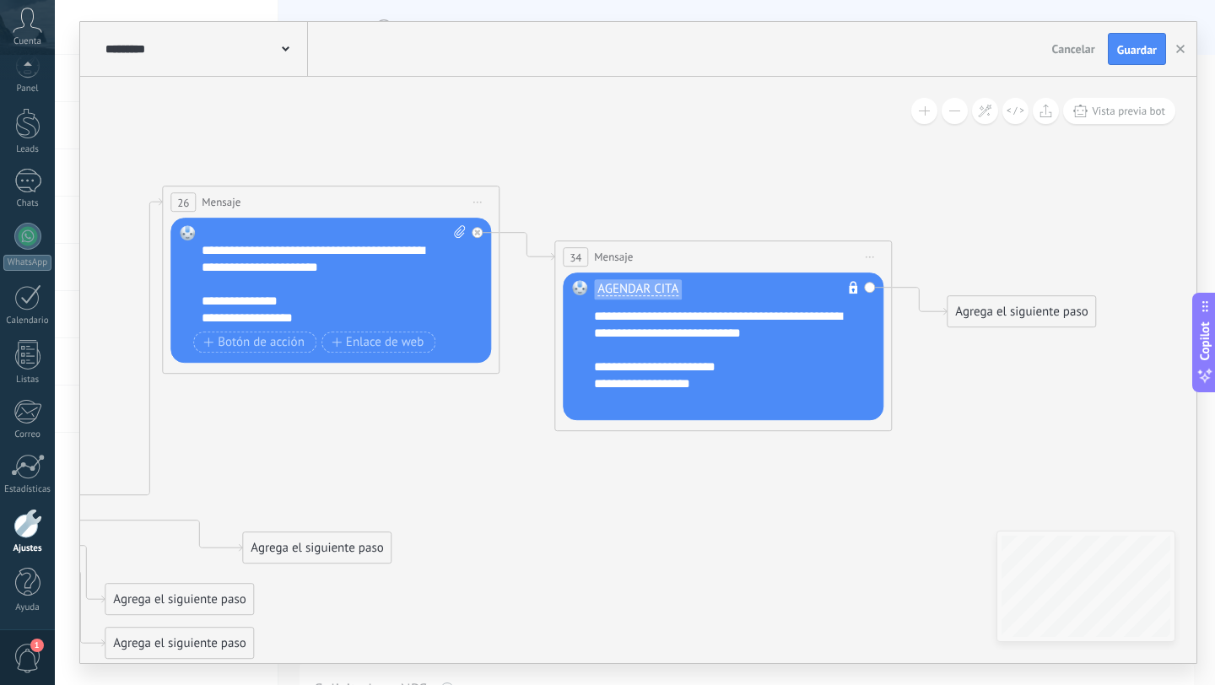
click at [662, 297] on span "AGENDAR CITA" at bounding box center [638, 289] width 88 height 21
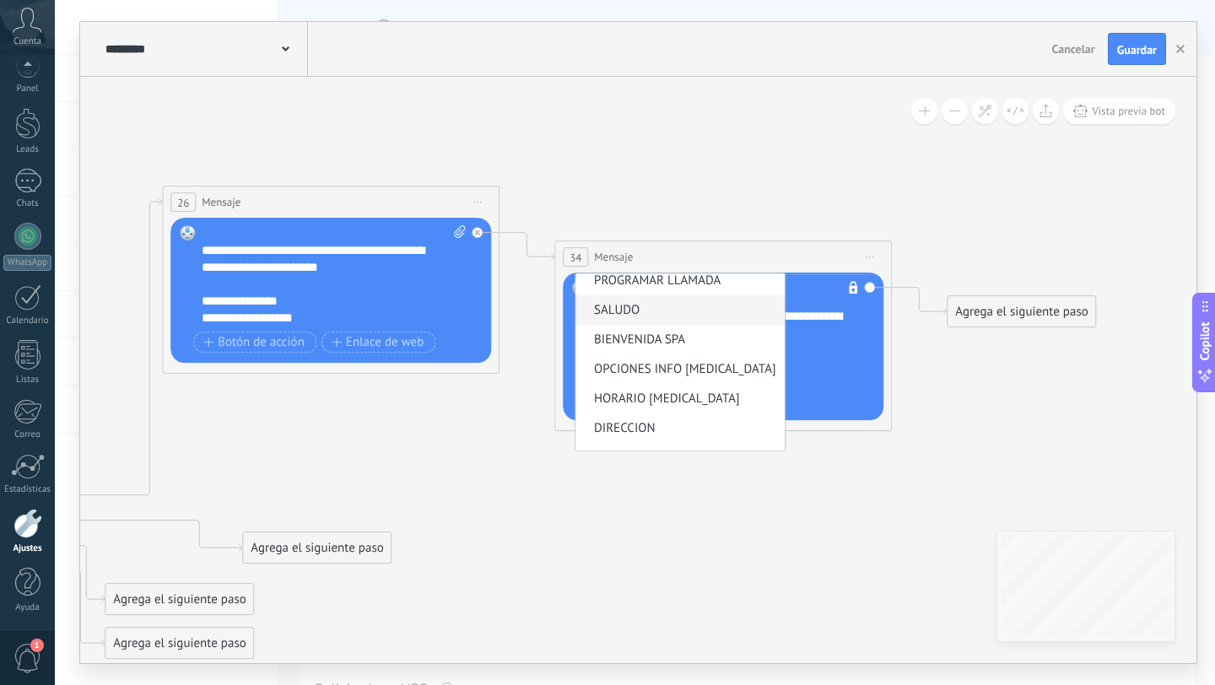
scroll to position [189, 0]
click at [822, 368] on div "**********" at bounding box center [734, 358] width 280 height 101
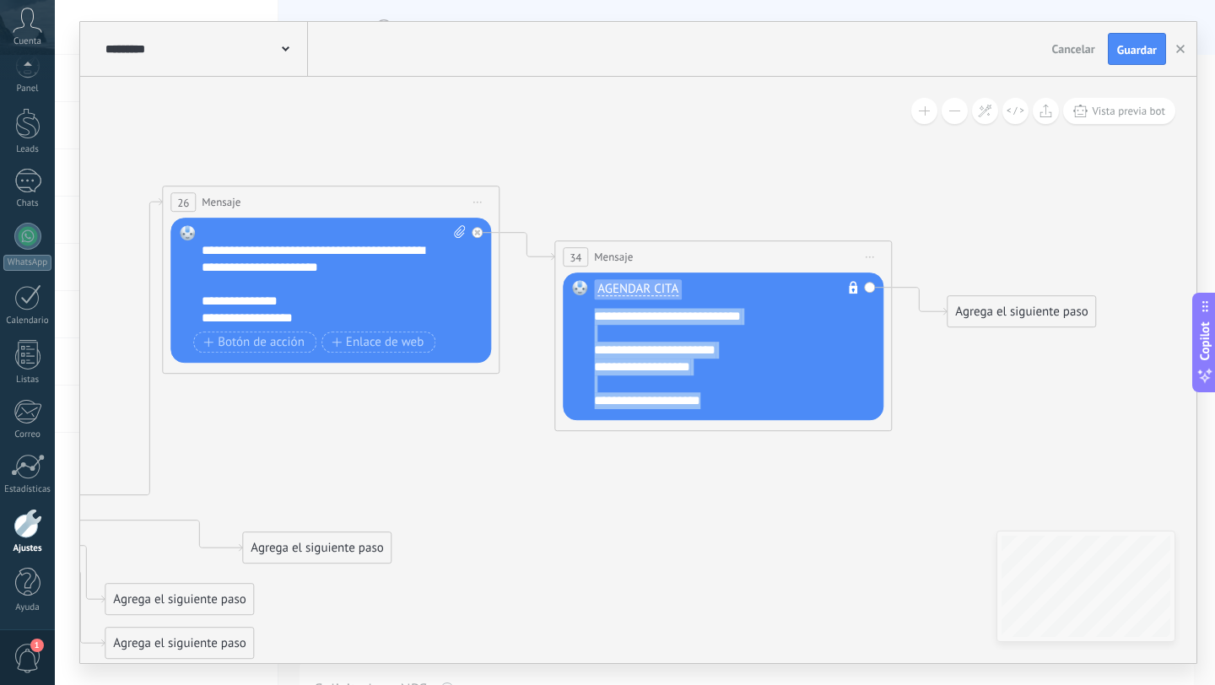
scroll to position [0, 0]
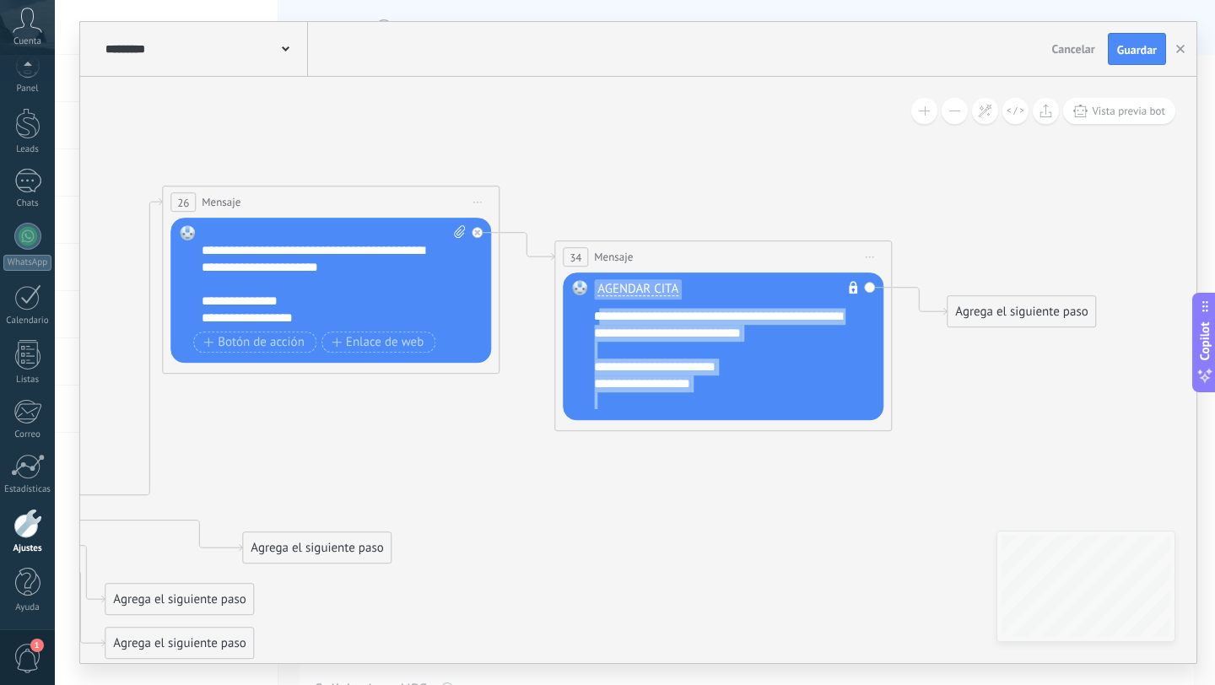
drag, startPoint x: 731, startPoint y: 405, endPoint x: 599, endPoint y: 316, distance: 159.2
click at [599, 316] on div "**********" at bounding box center [734, 358] width 280 height 101
copy div "**********"
click at [667, 289] on span "AGENDAR CITA" at bounding box center [637, 290] width 81 height 14
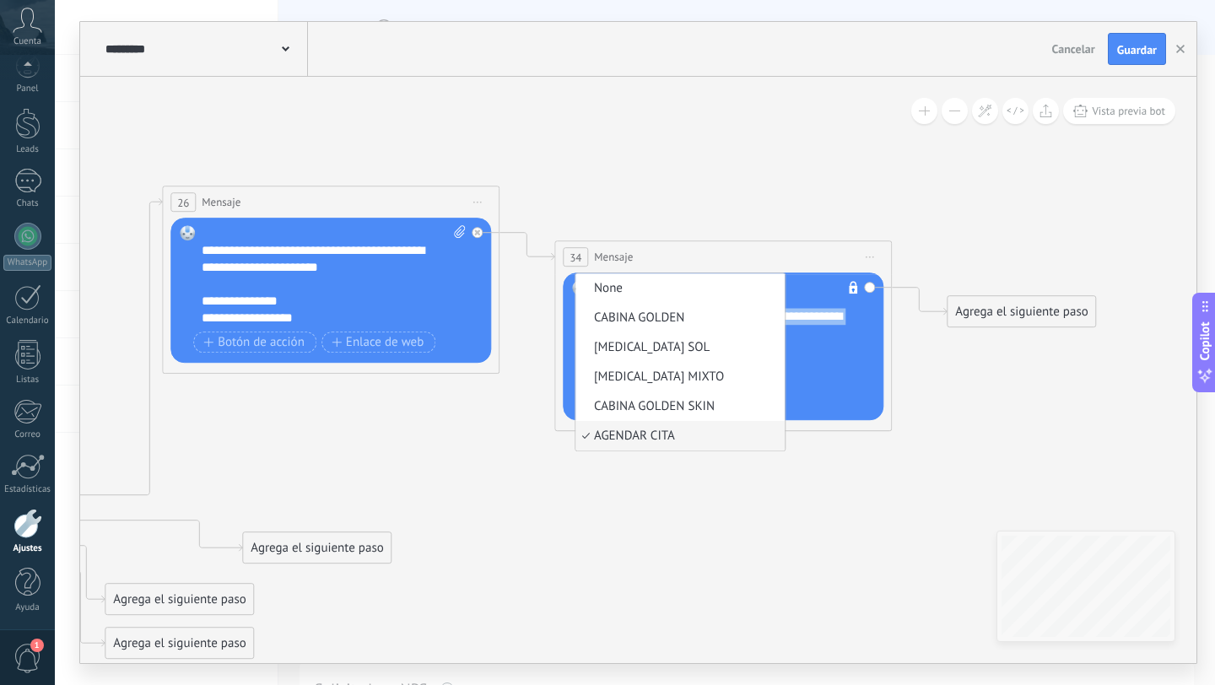
scroll to position [73, 0]
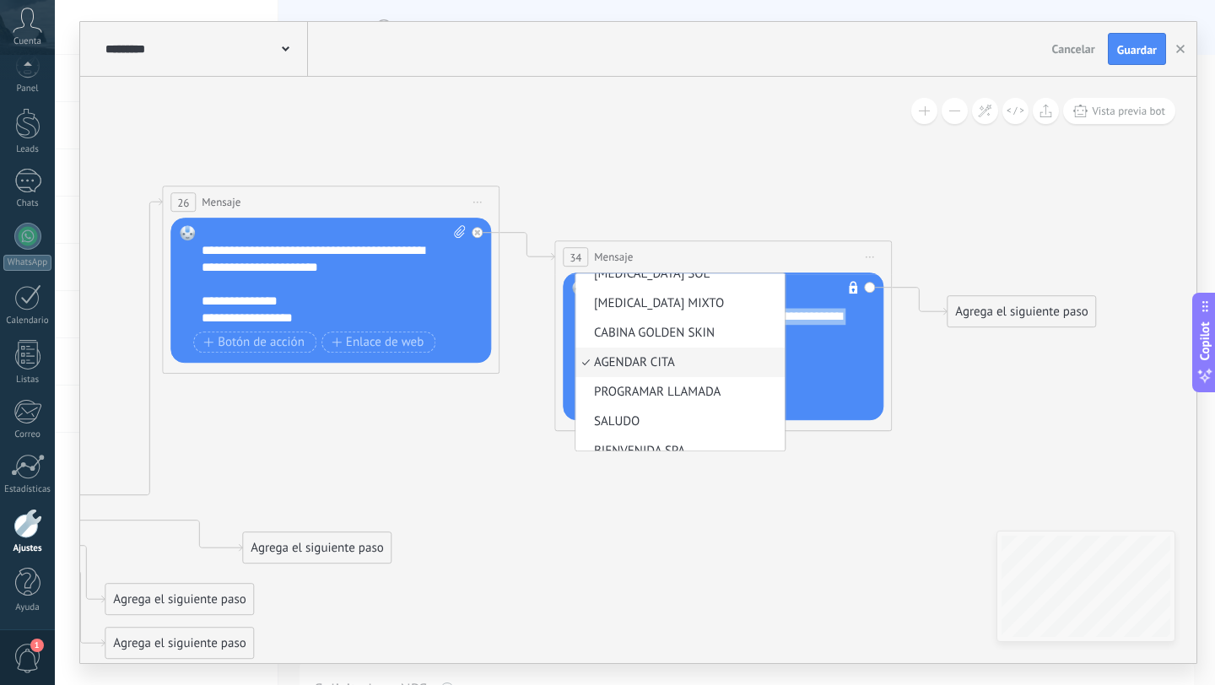
click at [868, 257] on icon at bounding box center [870, 258] width 8 height 2
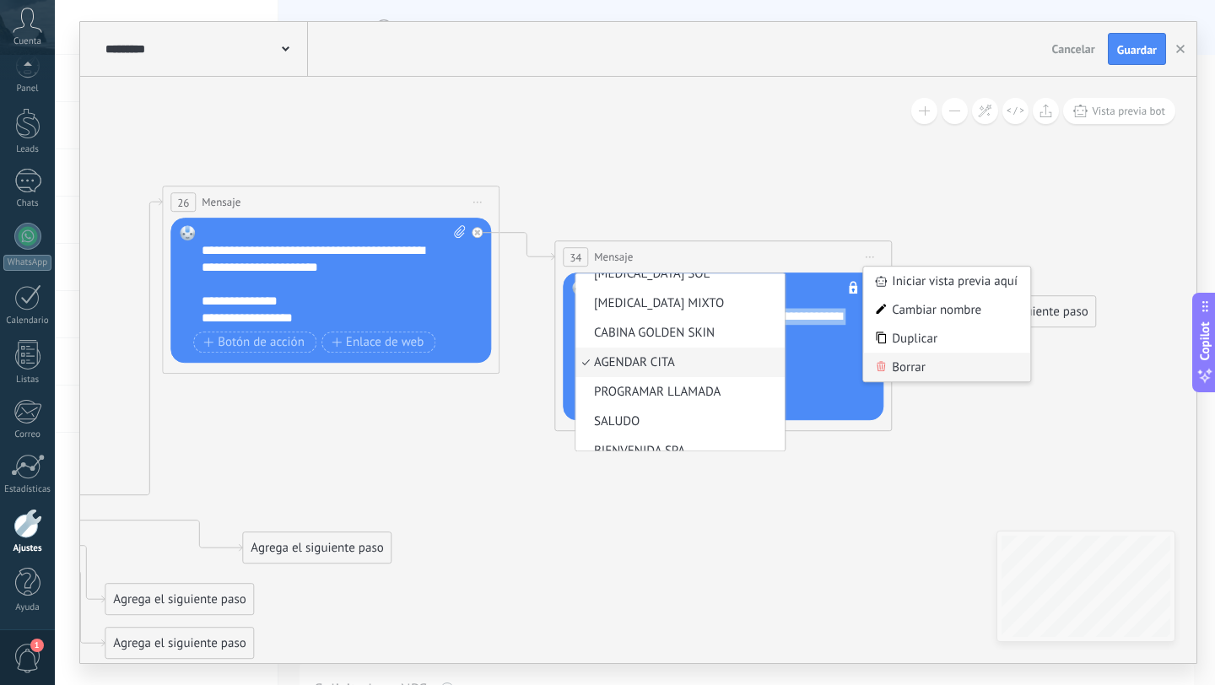
click at [878, 377] on div "Borrar" at bounding box center [946, 367] width 167 height 29
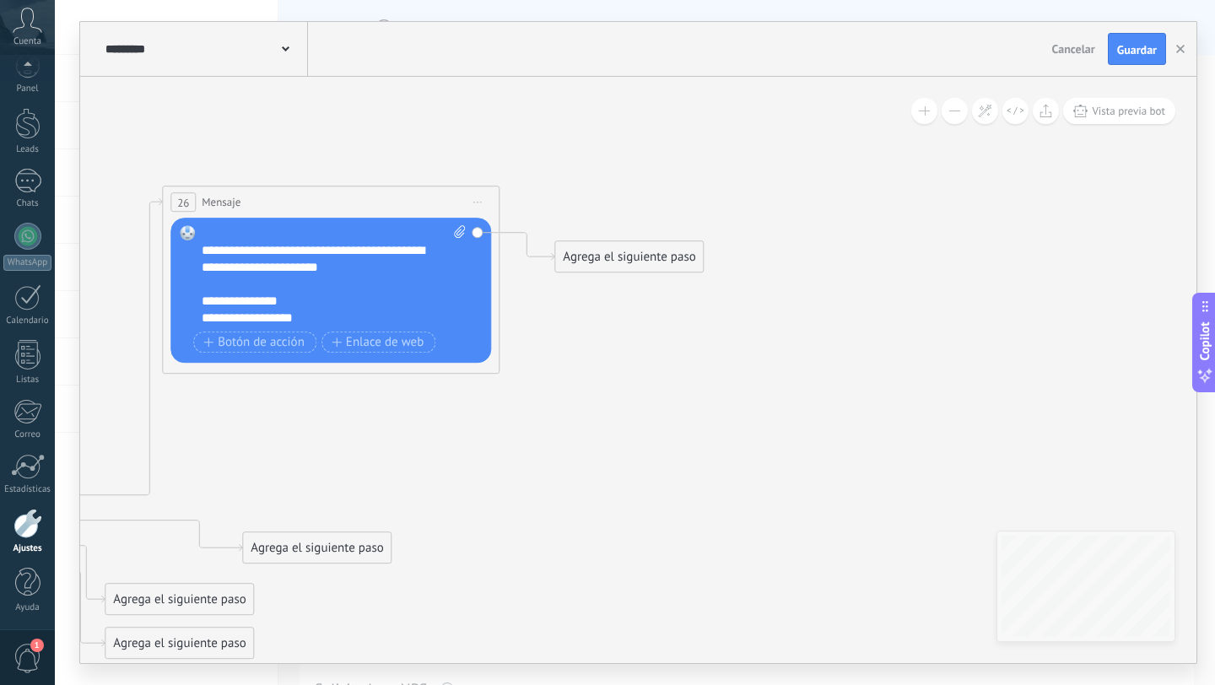
click at [594, 255] on div "Agrega el siguiente paso" at bounding box center [629, 257] width 148 height 28
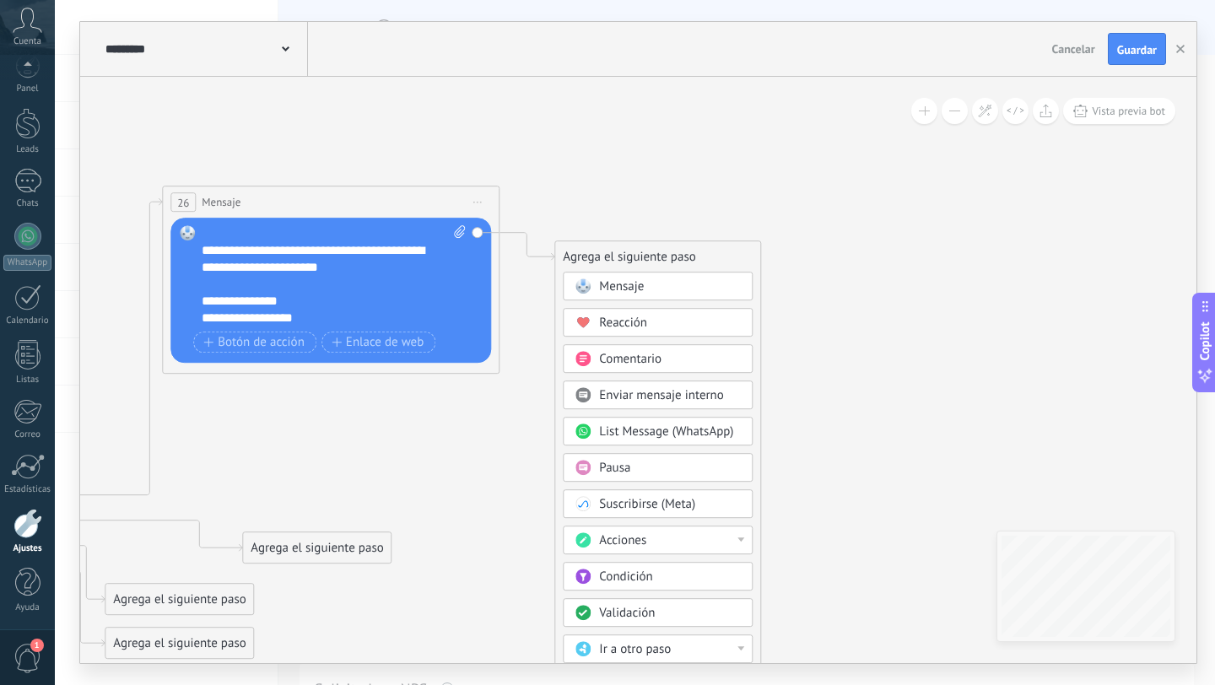
click at [645, 278] on div "Mensaje" at bounding box center [658, 286] width 190 height 29
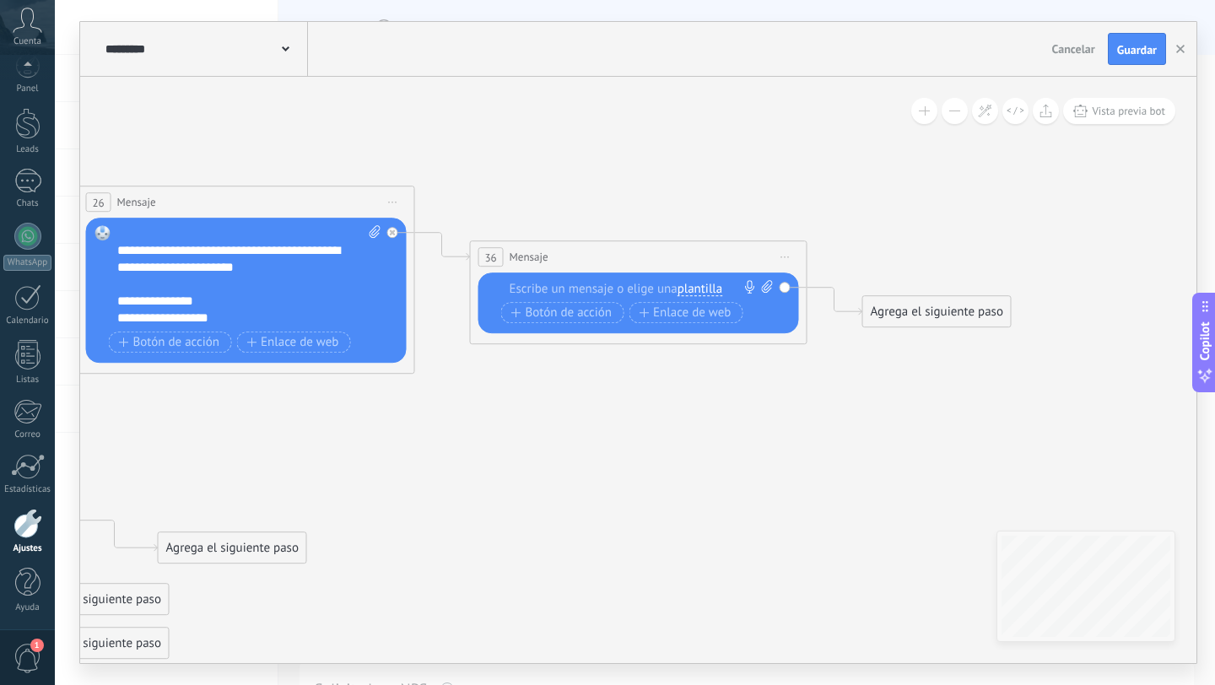
click at [633, 289] on div at bounding box center [635, 288] width 251 height 17
paste div
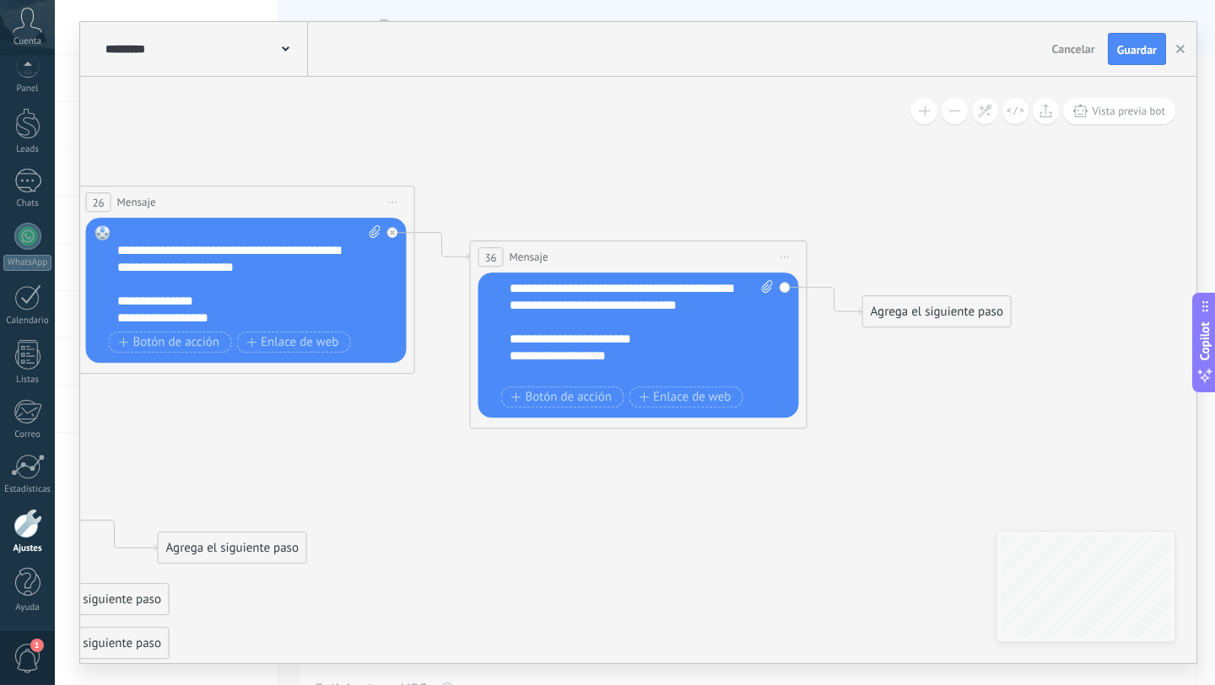
click at [582, 290] on div "**********" at bounding box center [642, 330] width 264 height 101
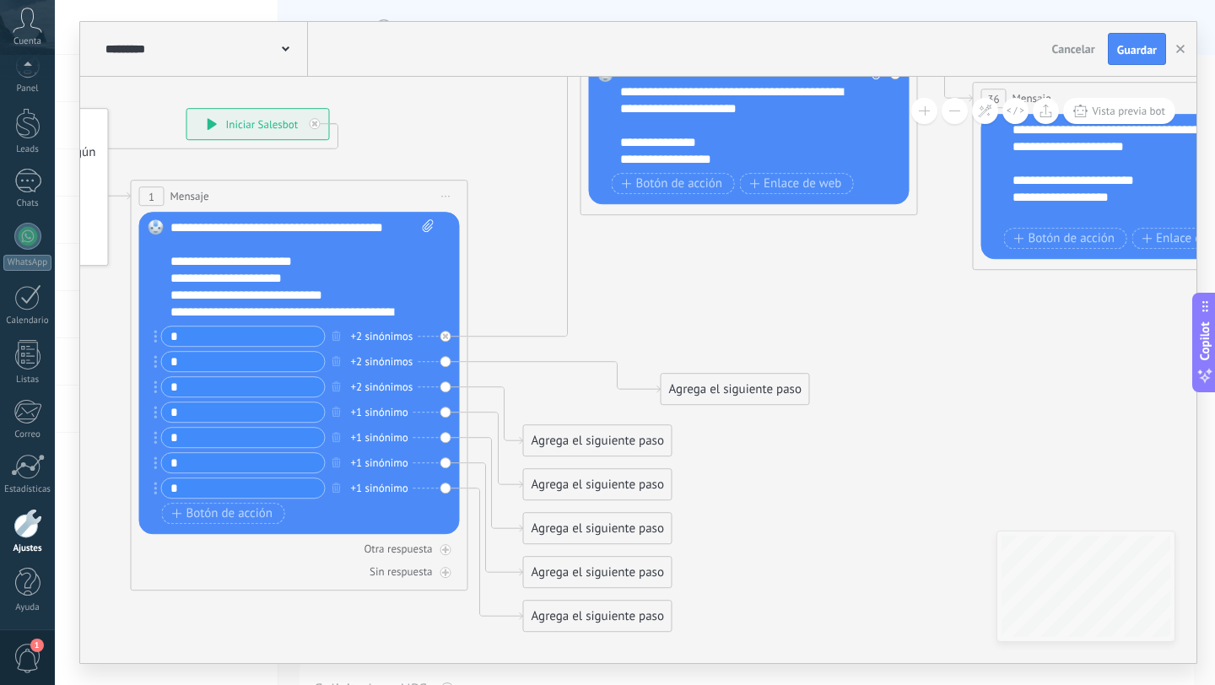
click at [716, 395] on div "Agrega el siguiente paso" at bounding box center [736, 390] width 148 height 28
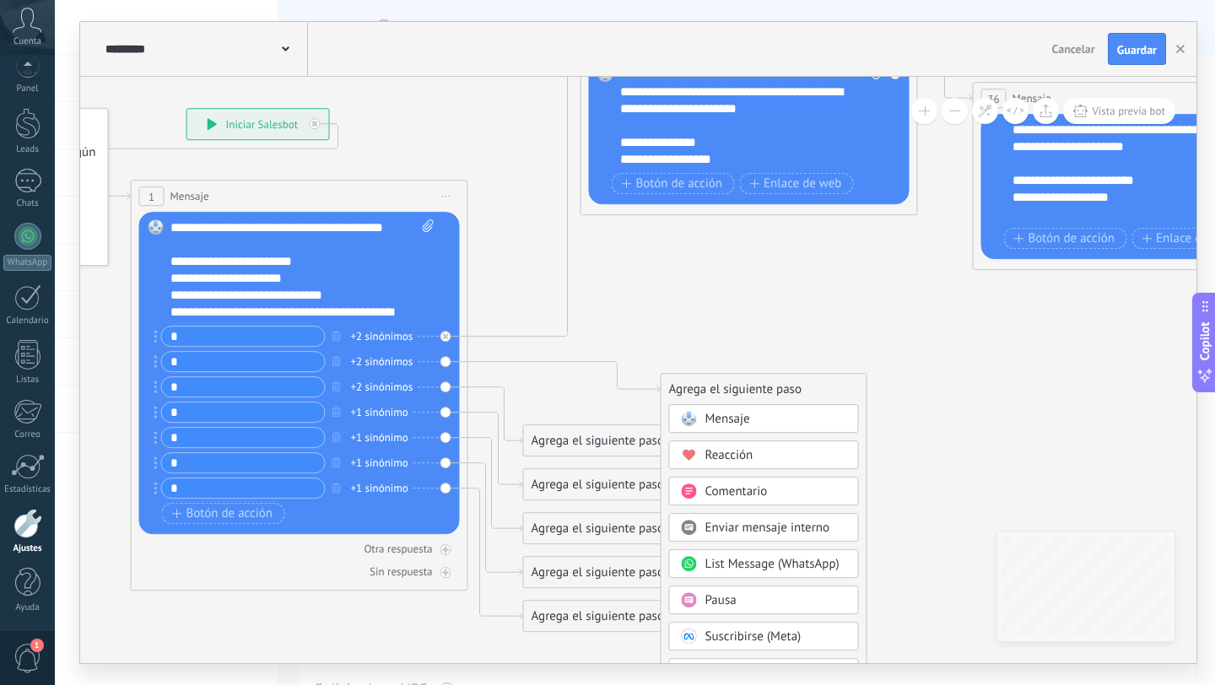
drag, startPoint x: 727, startPoint y: 413, endPoint x: 622, endPoint y: 317, distance: 141.6
click at [727, 413] on span "Mensaje" at bounding box center [727, 419] width 45 height 16
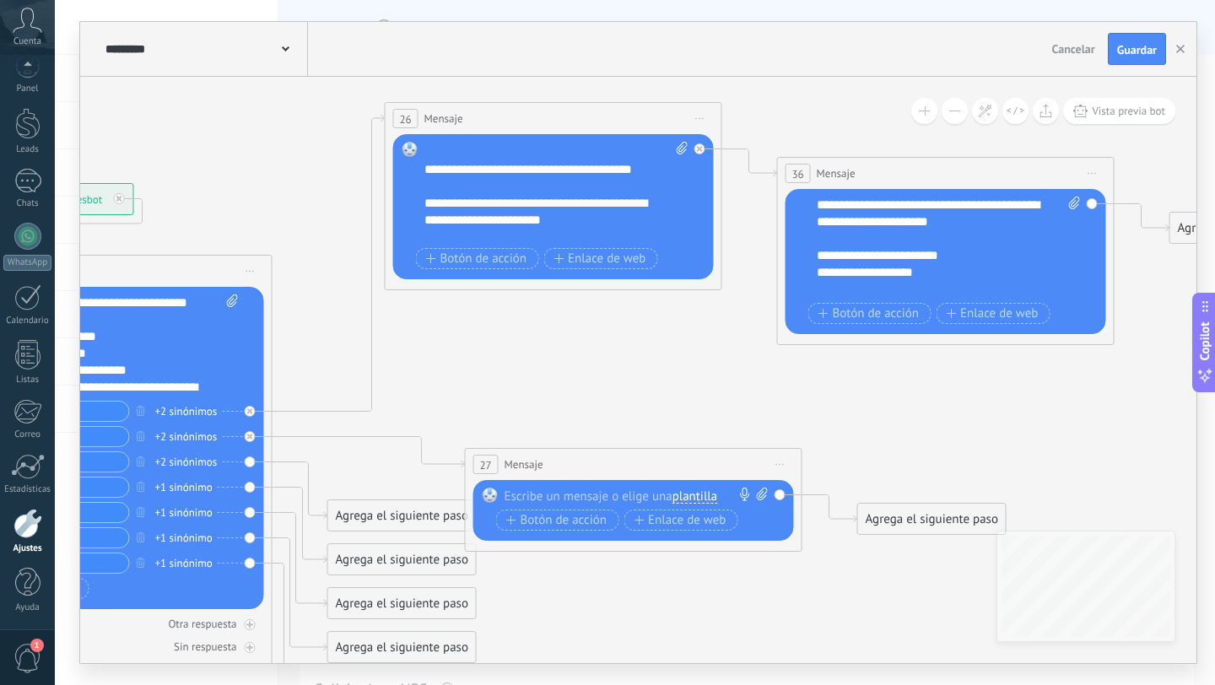
scroll to position [51, 0]
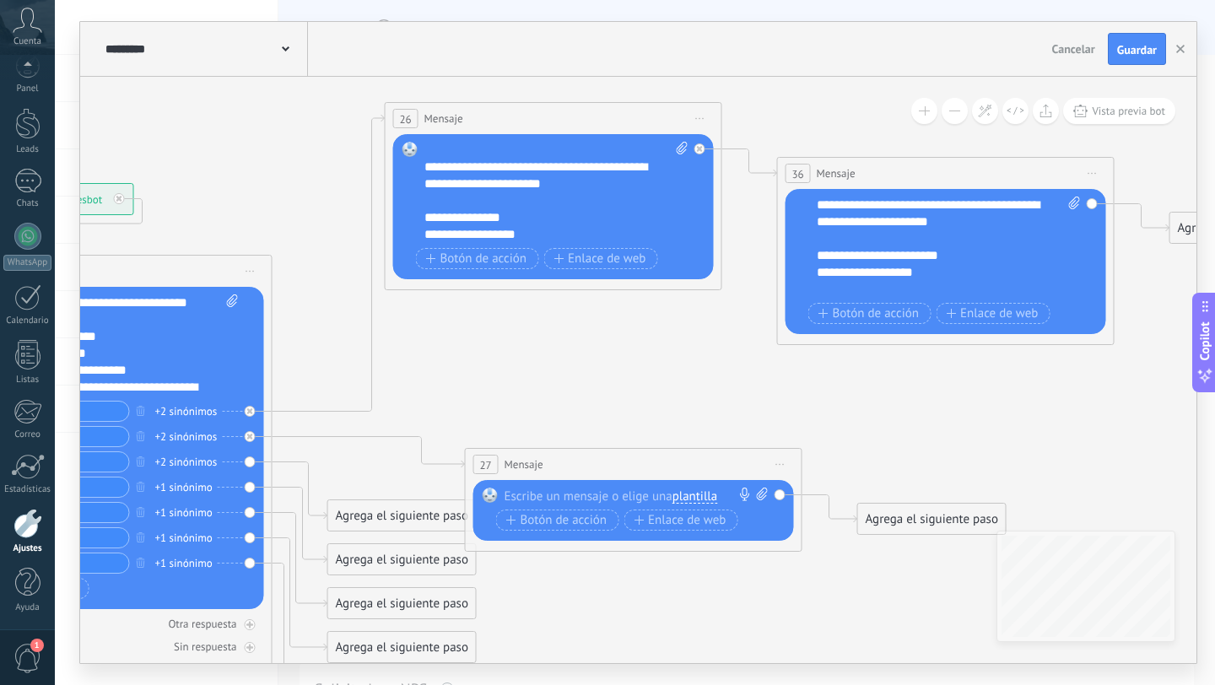
click at [559, 494] on div at bounding box center [630, 496] width 251 height 17
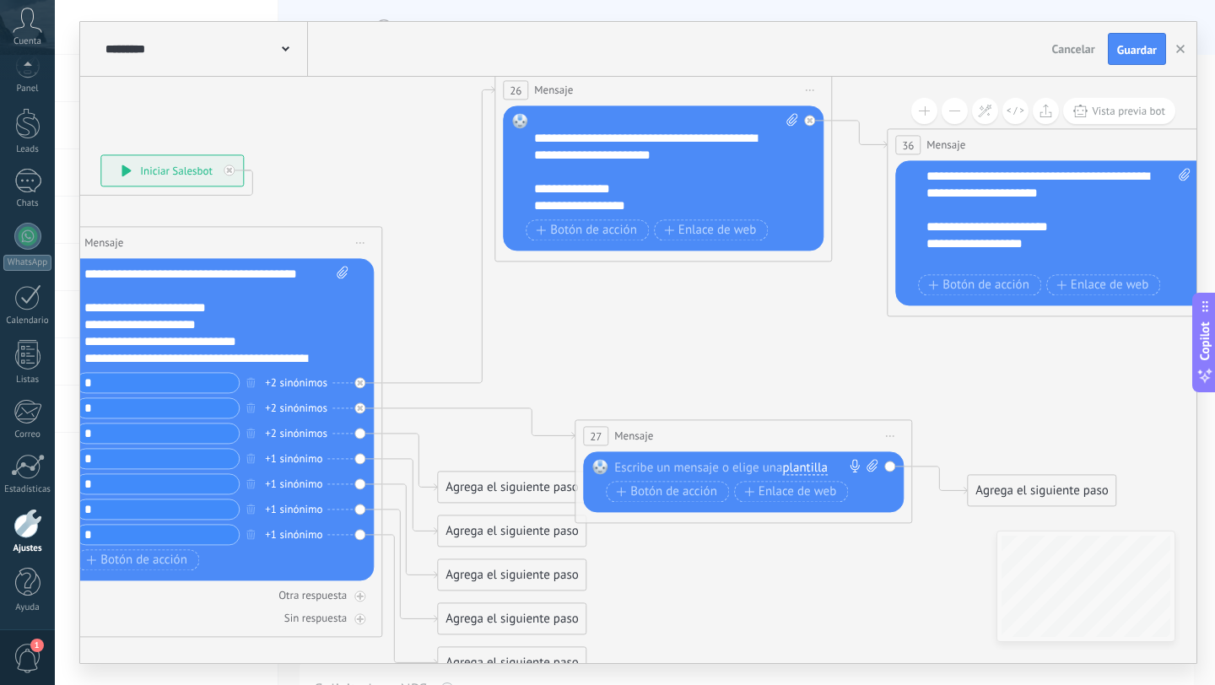
click at [673, 468] on div at bounding box center [739, 467] width 251 height 17
paste div
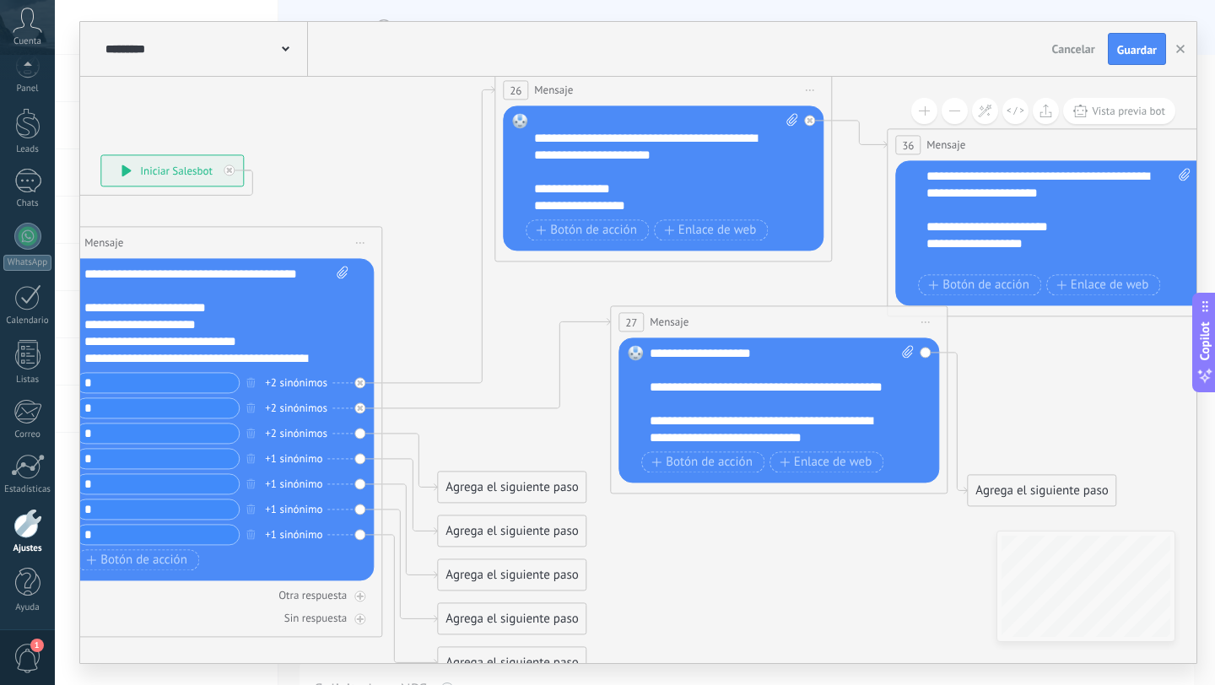
drag, startPoint x: 721, startPoint y: 439, endPoint x: 756, endPoint y: 326, distance: 118.5
click at [756, 326] on div "27 Mensaje ******* (a): Todos los contactos - canales seleccionados Todos los c…" at bounding box center [779, 321] width 336 height 31
drag, startPoint x: 1019, startPoint y: 493, endPoint x: 1089, endPoint y: 405, distance: 111.8
click at [1089, 473] on div "Agrega el siguiente paso" at bounding box center [1057, 487] width 148 height 28
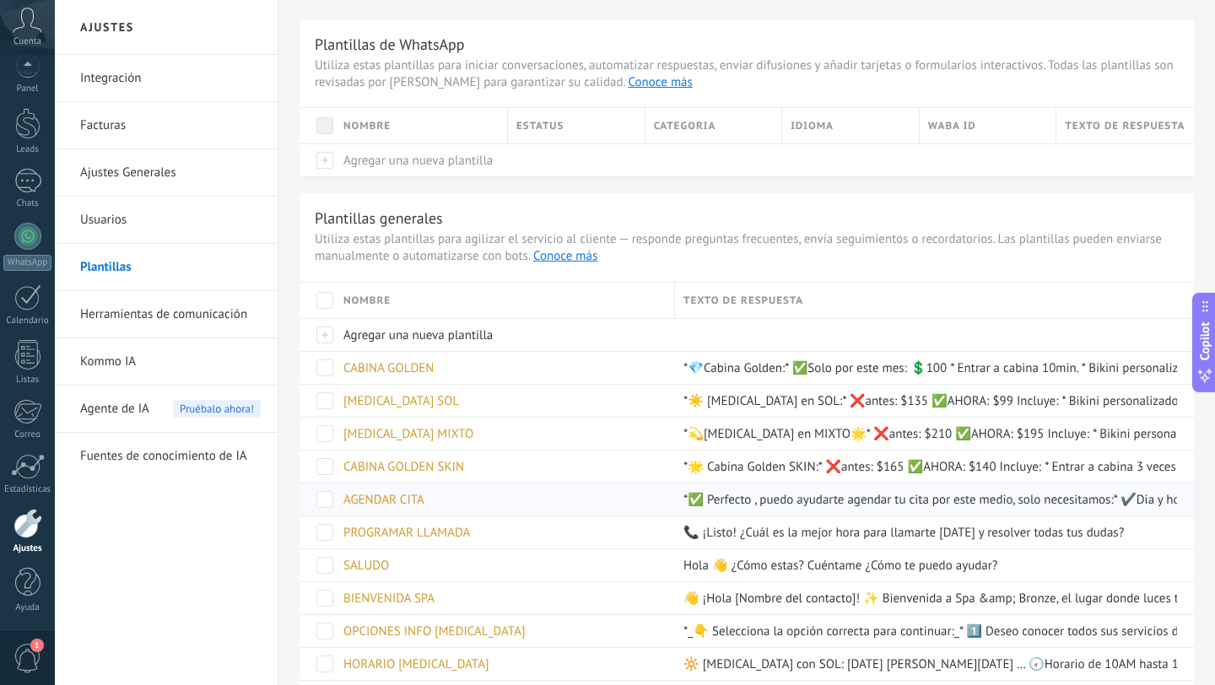
scroll to position [168, 0]
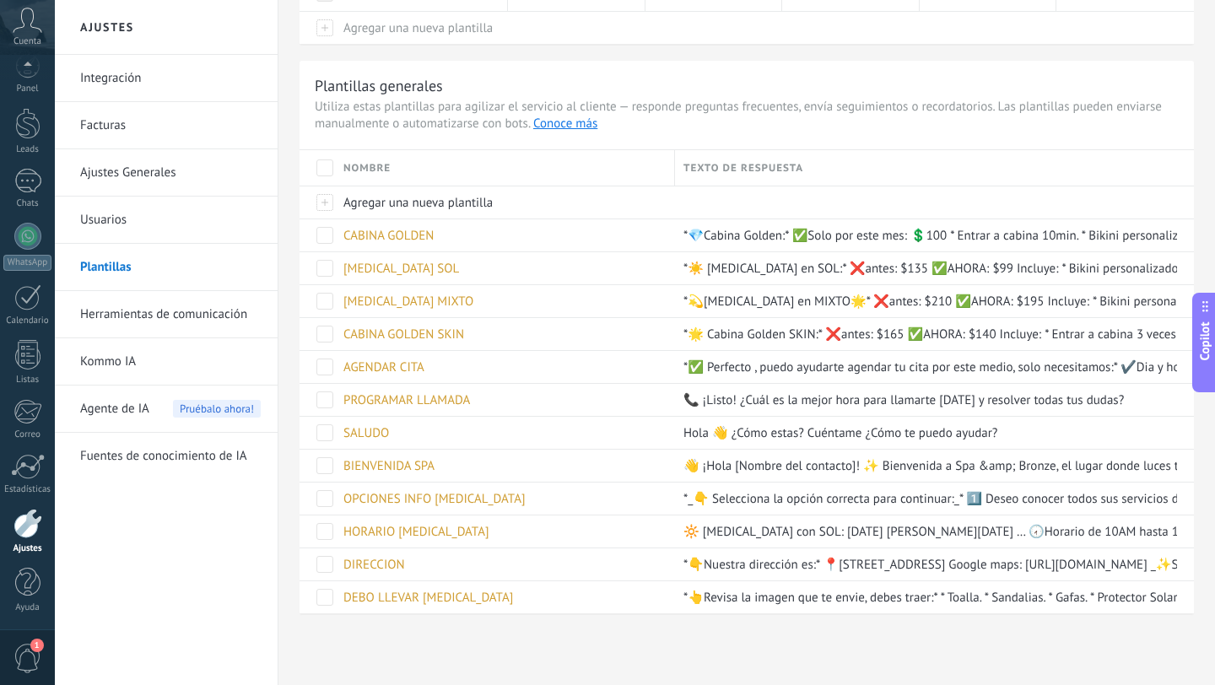
click at [149, 316] on link "Herramientas de comunicación" at bounding box center [170, 314] width 181 height 47
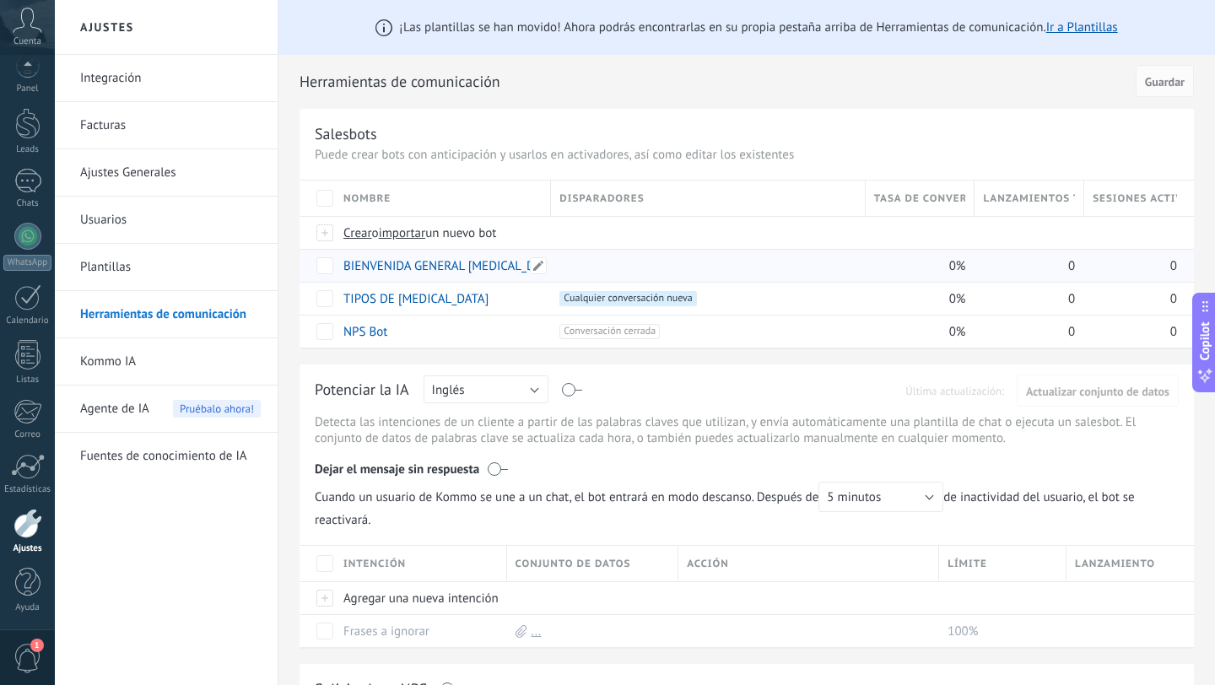
click at [469, 262] on link "BIENVENIDA GENERAL [MEDICAL_DATA]" at bounding box center [450, 266] width 215 height 16
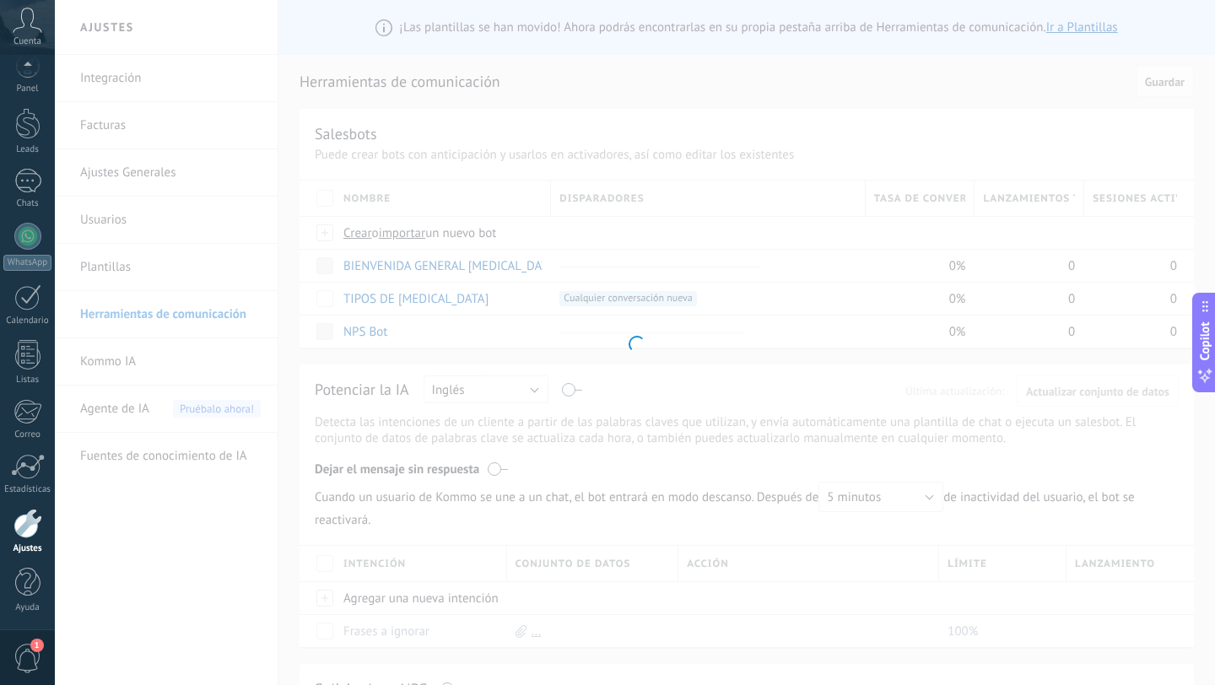
type input "**********"
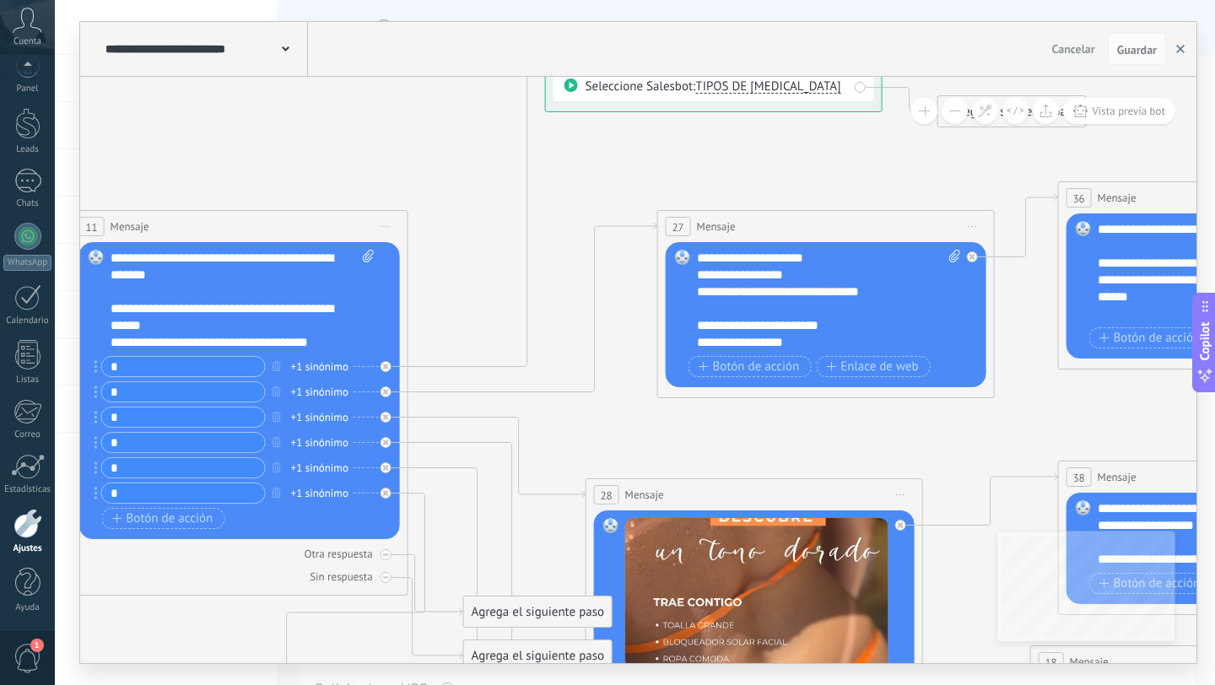
click at [1183, 50] on icon "button" at bounding box center [1180, 49] width 8 height 8
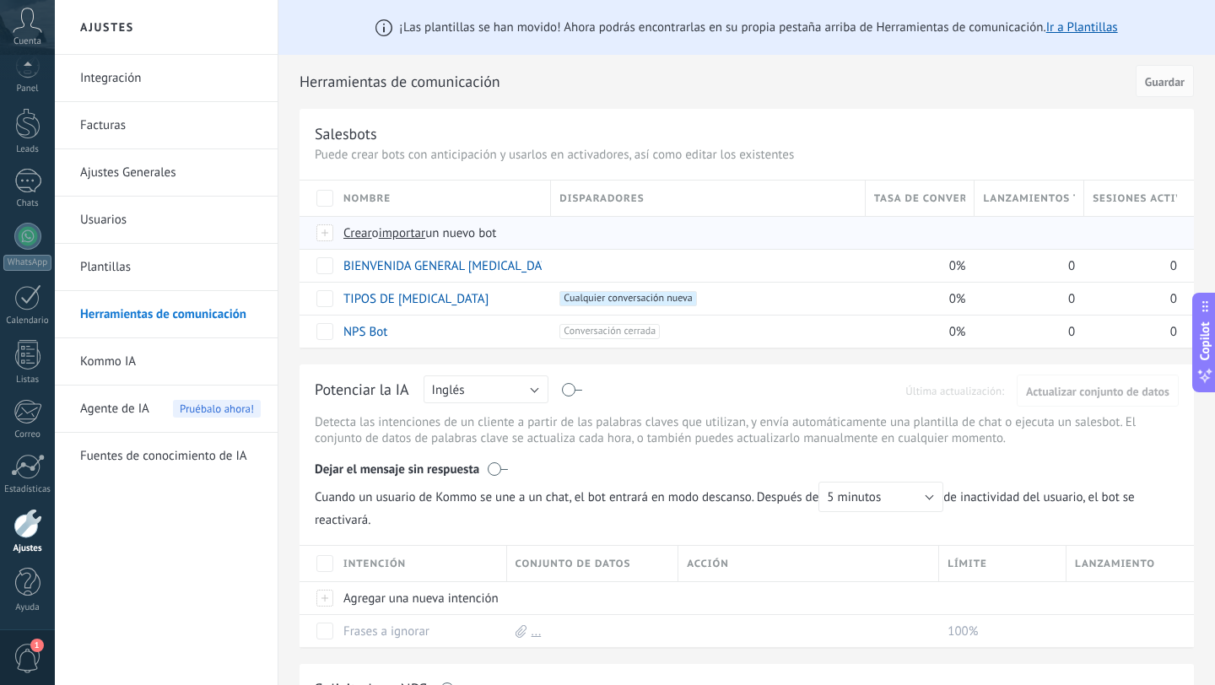
click at [403, 232] on span "importar" at bounding box center [402, 233] width 47 height 16
click at [0, 0] on input "importar un nuevo bot" at bounding box center [0, 0] width 0 height 0
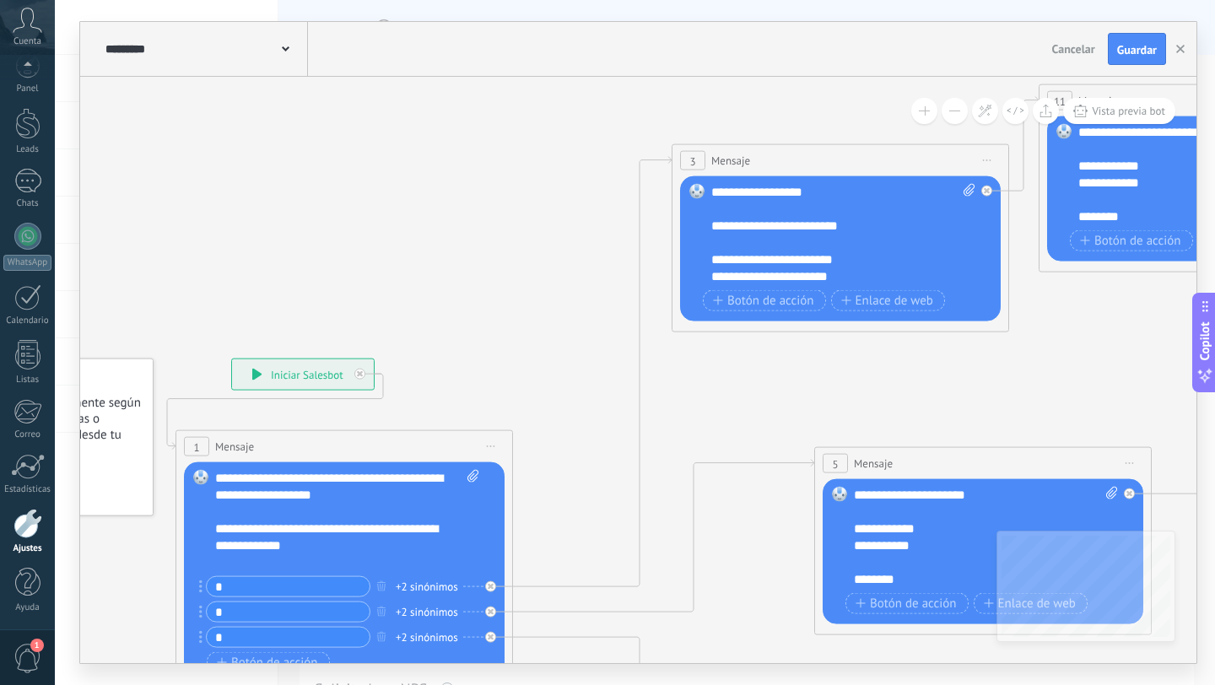
click at [414, 378] on icon at bounding box center [1221, 506] width 2935 height 1688
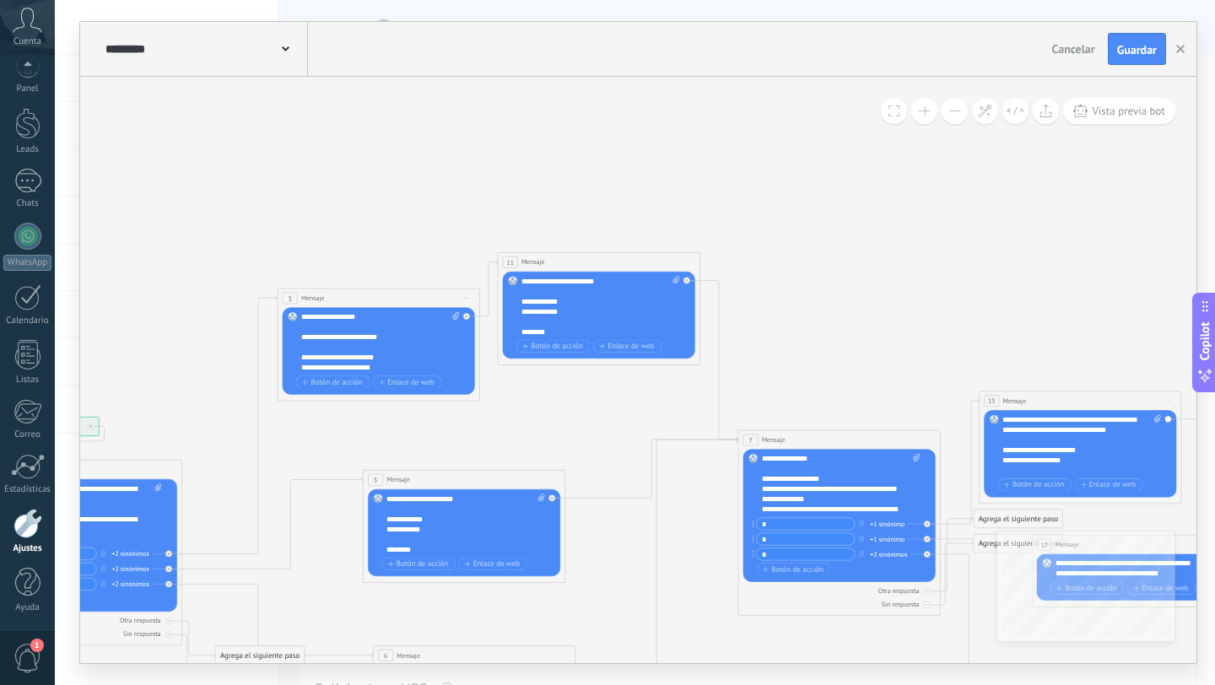
click at [470, 295] on span "Iniciar vista previa aquí Cambiar nombre Duplicar [GEOGRAPHIC_DATA]" at bounding box center [466, 298] width 16 height 14
click at [513, 366] on div "Borrar" at bounding box center [512, 363] width 100 height 17
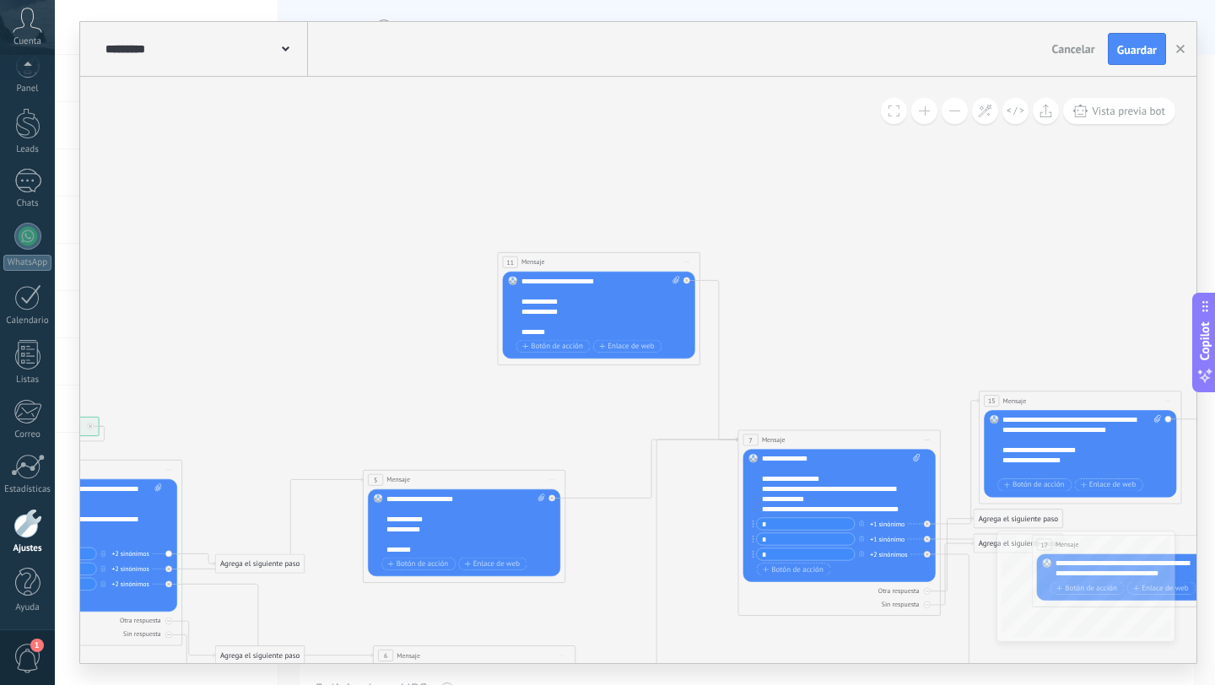
click at [685, 263] on span "Iniciar vista previa aquí Cambiar nombre Duplicar [GEOGRAPHIC_DATA]" at bounding box center [686, 262] width 16 height 14
click at [718, 325] on div "Borrar" at bounding box center [733, 328] width 100 height 17
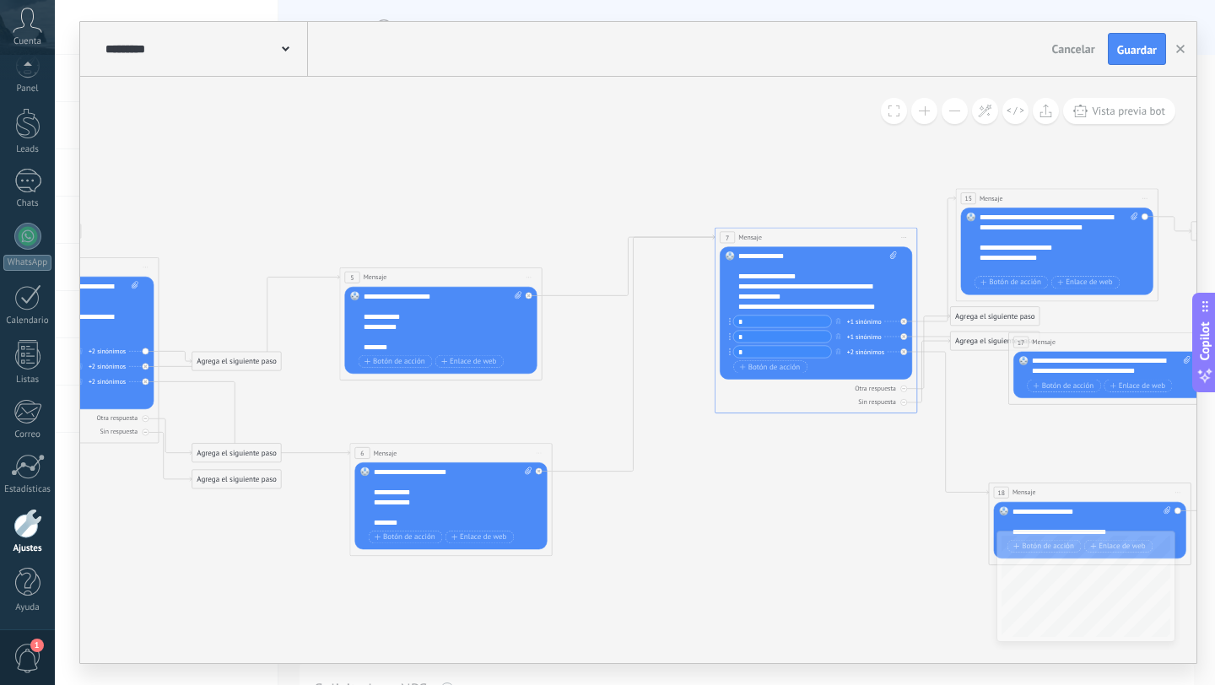
click at [527, 274] on span "Iniciar vista previa aquí Cambiar nombre Duplicar [GEOGRAPHIC_DATA]" at bounding box center [529, 277] width 16 height 14
click at [553, 341] on div "Borrar" at bounding box center [575, 343] width 100 height 17
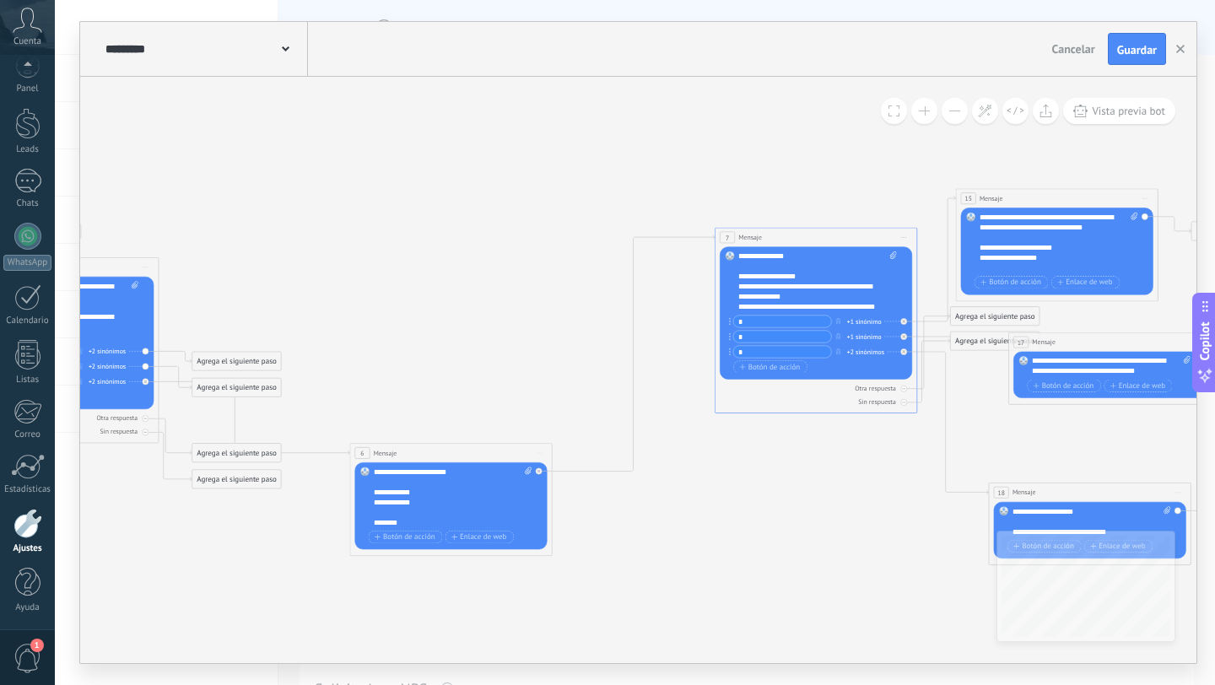
click at [910, 233] on span "Iniciar vista previa aquí Cambiar nombre Duplicar [GEOGRAPHIC_DATA]" at bounding box center [904, 237] width 16 height 14
click at [930, 305] on div "Borrar" at bounding box center [950, 303] width 100 height 17
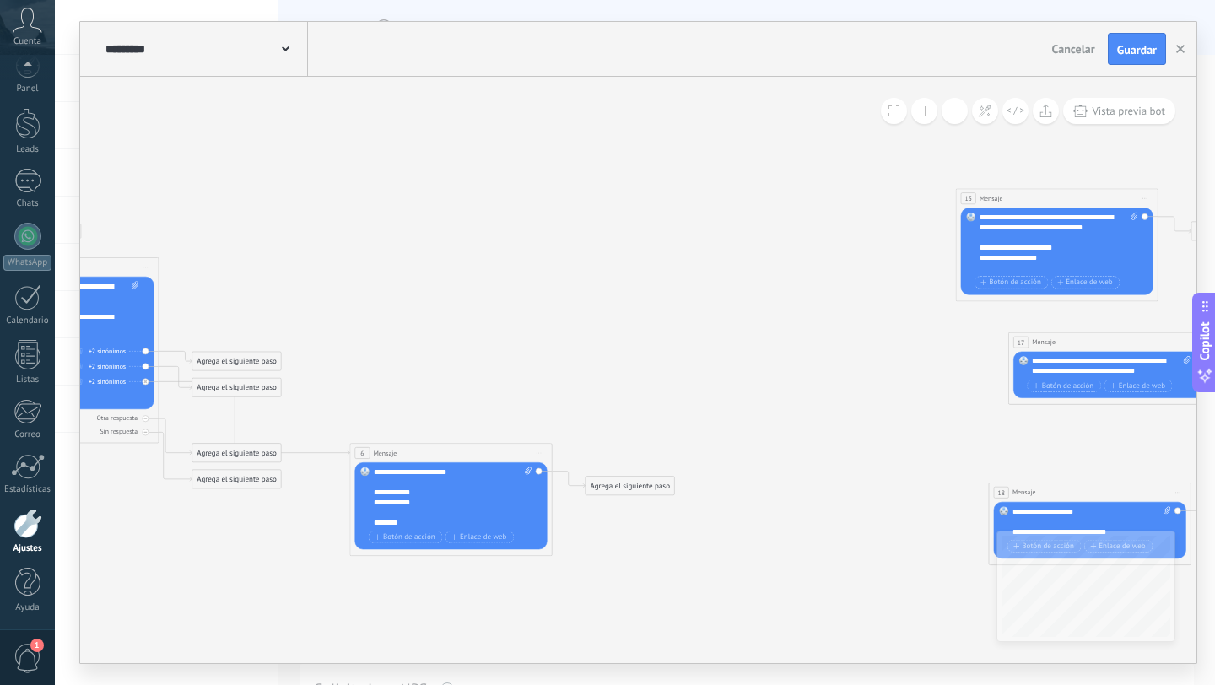
click at [540, 450] on span "Iniciar vista previa aquí Cambiar nombre Duplicar [GEOGRAPHIC_DATA]" at bounding box center [539, 453] width 16 height 14
click at [568, 516] on div "Borrar" at bounding box center [585, 519] width 100 height 17
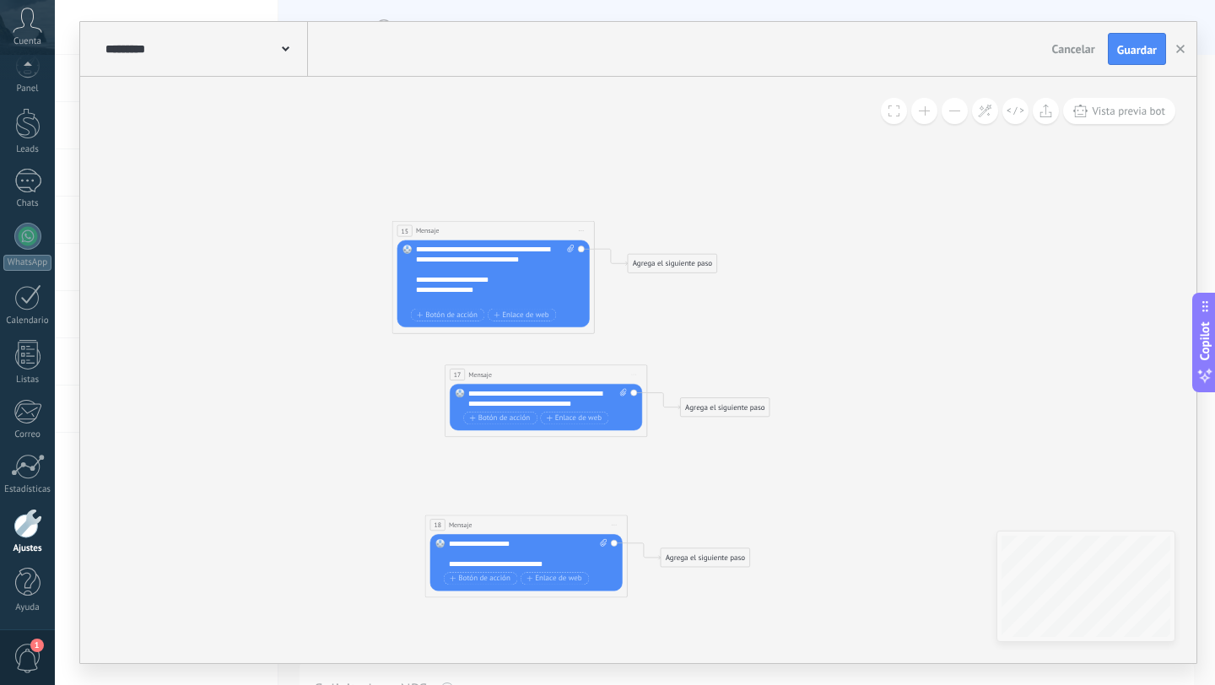
click at [581, 228] on span "Iniciar vista previa aquí Cambiar nombre Duplicar [GEOGRAPHIC_DATA]" at bounding box center [581, 231] width 16 height 14
click at [597, 295] on div "Borrar" at bounding box center [627, 297] width 100 height 17
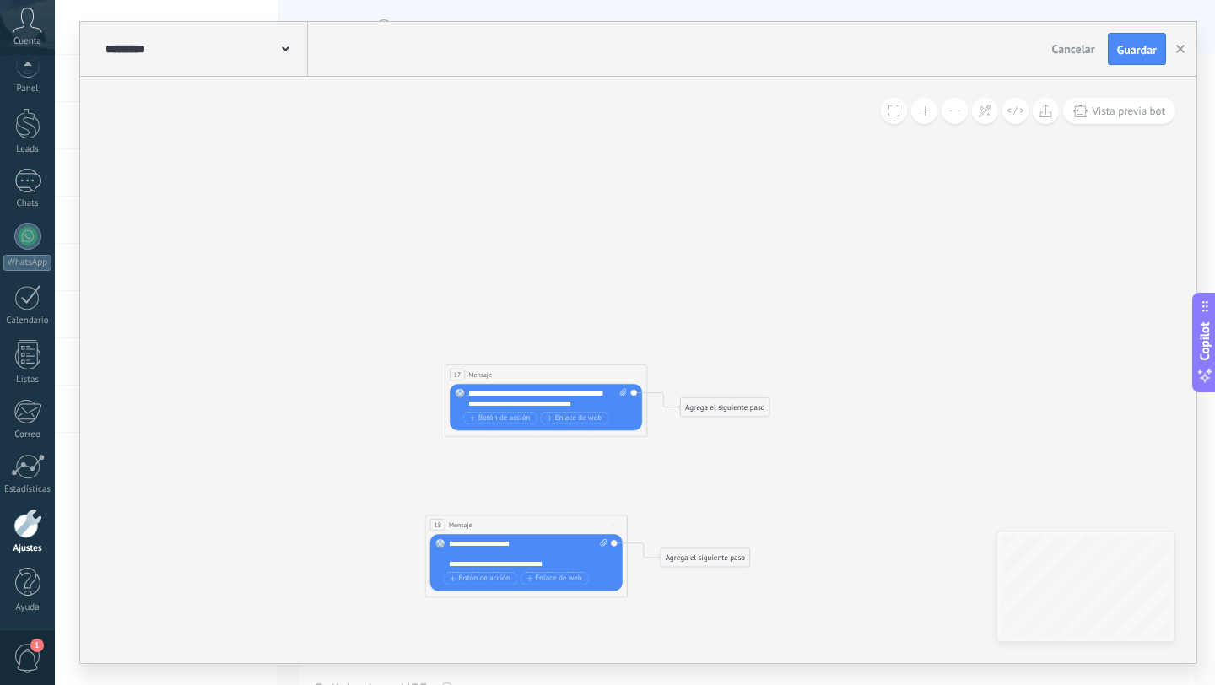
click at [635, 376] on span "Iniciar vista previa aquí Cambiar nombre Duplicar [GEOGRAPHIC_DATA]" at bounding box center [634, 374] width 16 height 14
click at [671, 437] on div "Borrar" at bounding box center [680, 440] width 100 height 17
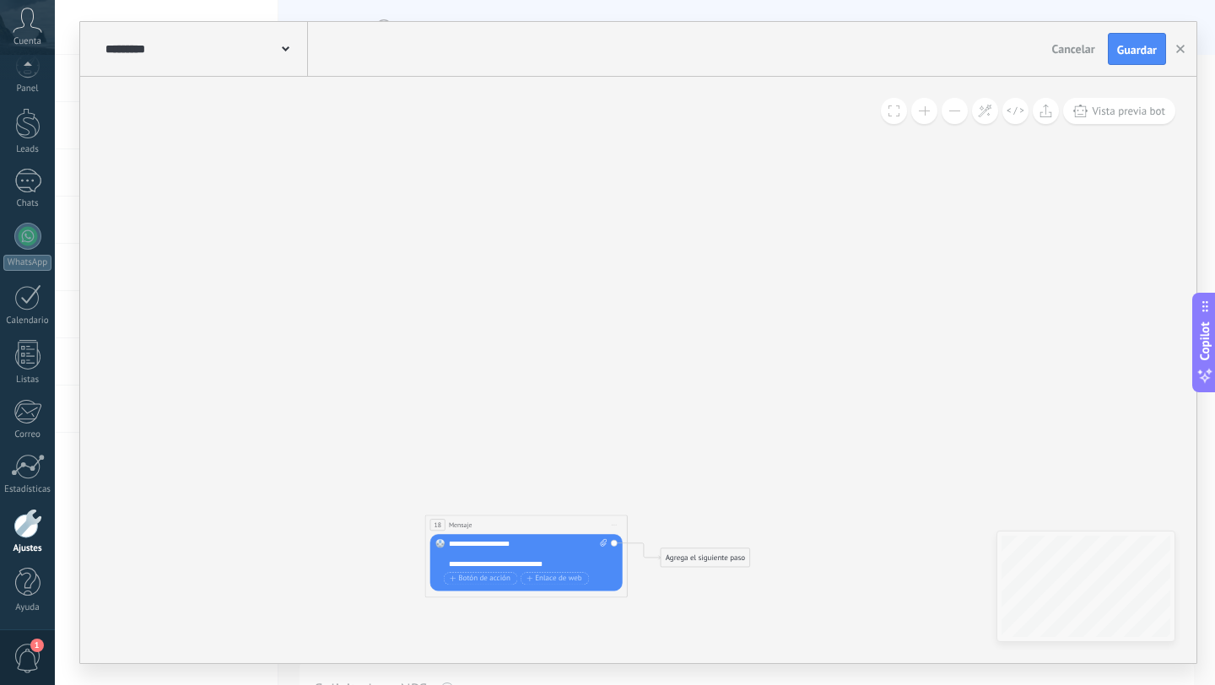
click at [610, 522] on span "Iniciar vista previa aquí Cambiar nombre Duplicar [GEOGRAPHIC_DATA]" at bounding box center [614, 524] width 16 height 14
click at [624, 586] on div "Borrar" at bounding box center [660, 590] width 100 height 17
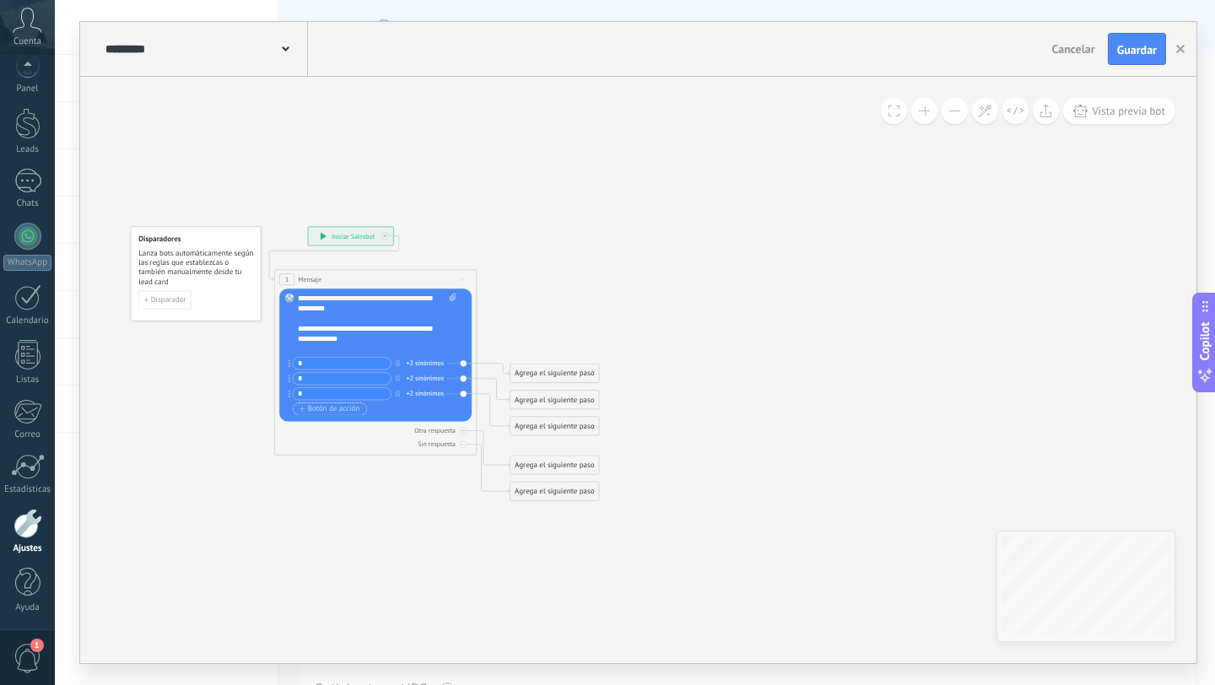
click at [320, 408] on span "Botón de acción" at bounding box center [329, 409] width 61 height 8
type input "*"
click at [331, 430] on button "Botón de acción" at bounding box center [329, 424] width 73 height 13
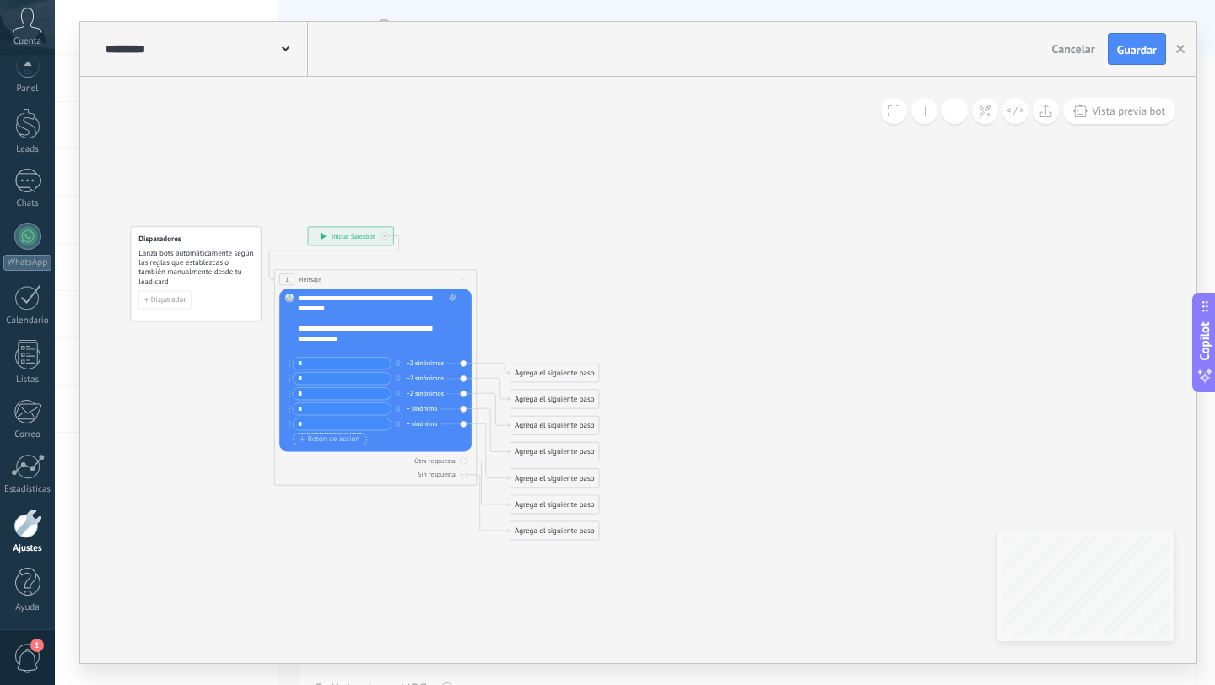
type input "*"
click at [326, 438] on span "Botón de acción" at bounding box center [329, 439] width 61 height 8
type input "*"
click at [319, 456] on span "Botón de acción" at bounding box center [329, 455] width 61 height 8
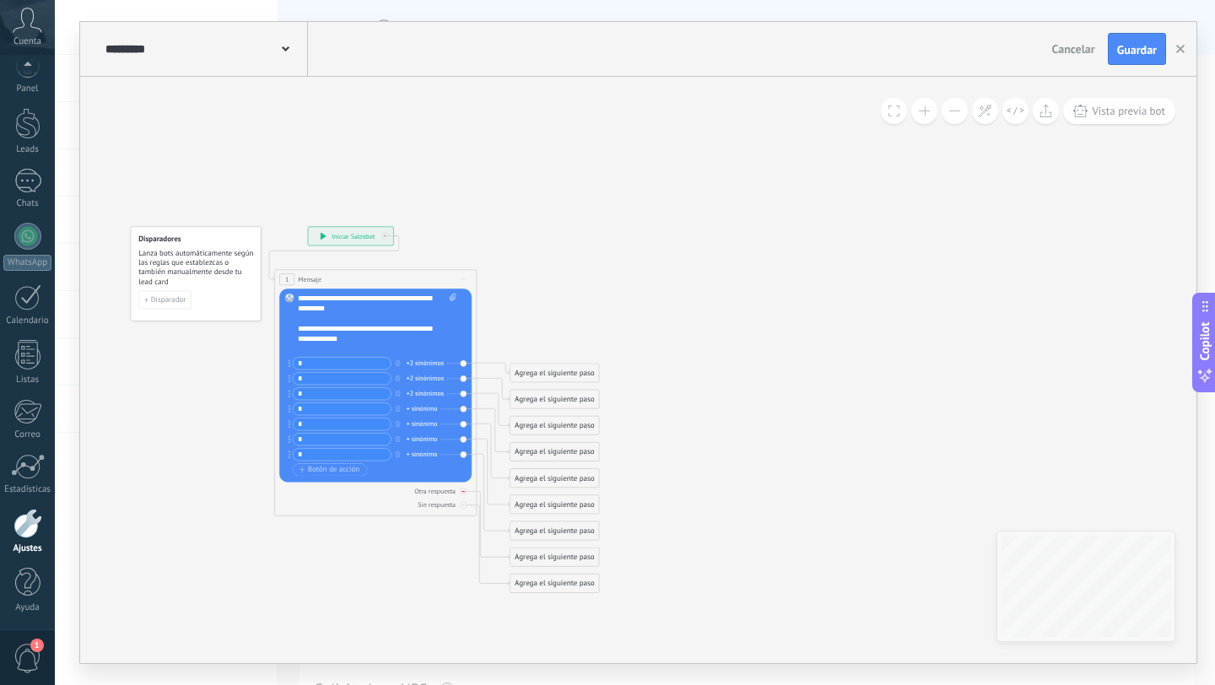
type input "*"
click at [462, 494] on div at bounding box center [463, 492] width 7 height 7
click at [463, 504] on icon at bounding box center [463, 505] width 3 height 3
drag, startPoint x: 554, startPoint y: 379, endPoint x: 624, endPoint y: 148, distance: 241.6
click at [624, 271] on div "Agrega el siguiente paso" at bounding box center [585, 279] width 89 height 17
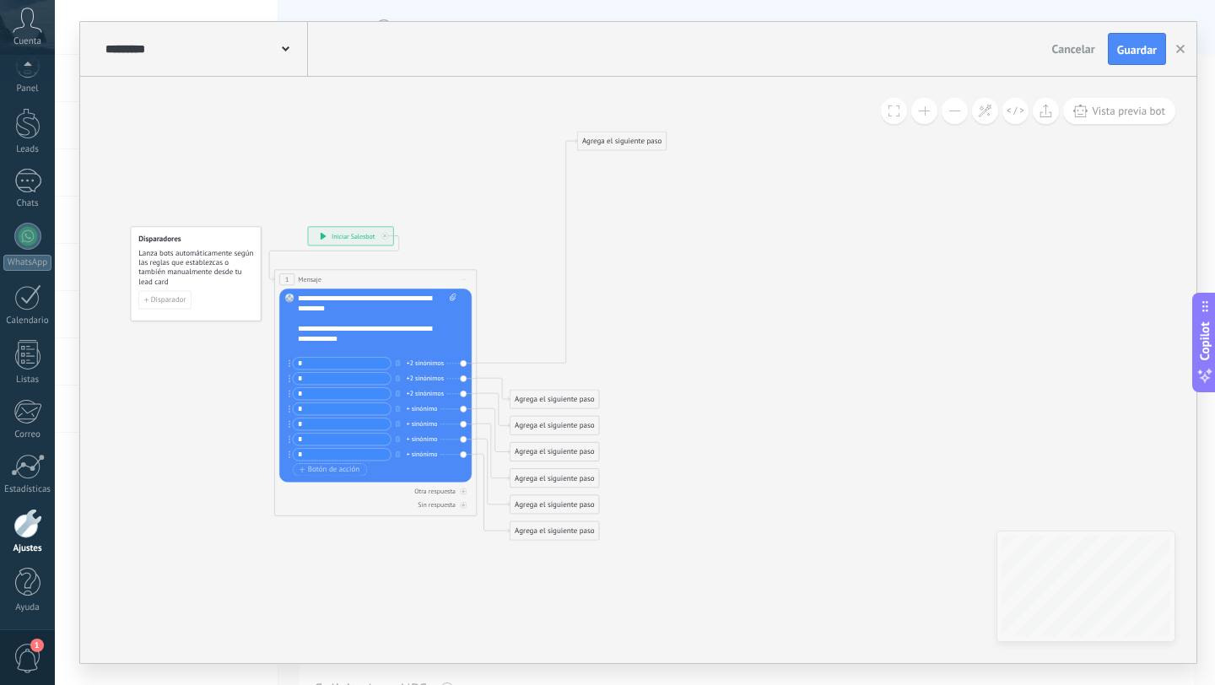
drag, startPoint x: 548, startPoint y: 390, endPoint x: 668, endPoint y: 370, distance: 122.2
click at [308, 226] on div "**********" at bounding box center [308, 226] width 0 height 0
drag, startPoint x: 549, startPoint y: 393, endPoint x: 700, endPoint y: 391, distance: 151.1
click at [700, 391] on div "Agrega el siguiente paso" at bounding box center [702, 399] width 89 height 17
drag, startPoint x: 365, startPoint y: 349, endPoint x: 268, endPoint y: 206, distance: 173.0
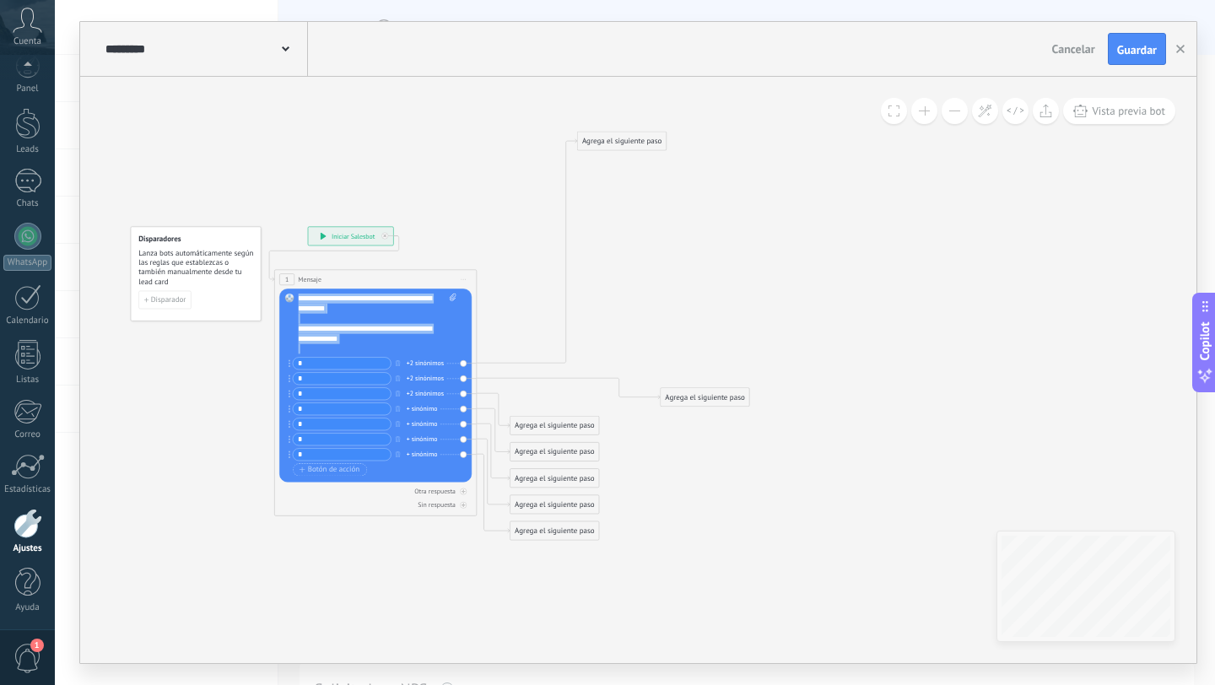
click at [308, 226] on div "**********" at bounding box center [308, 226] width 0 height 0
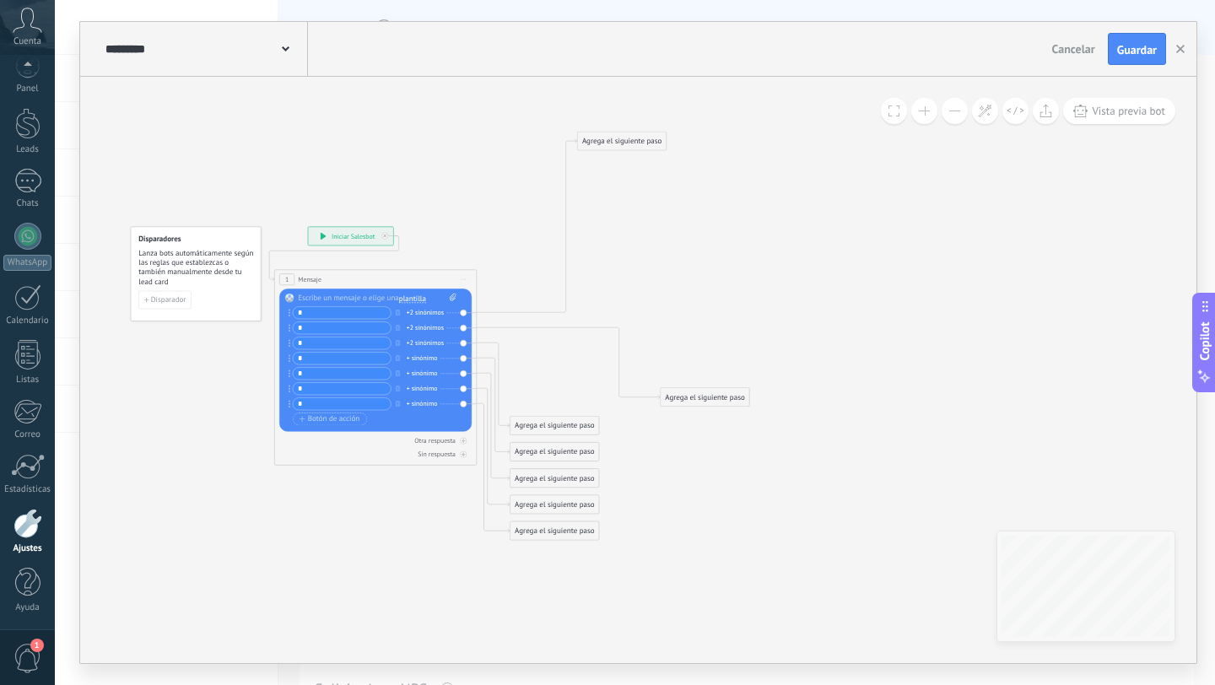
click at [405, 302] on span "plantilla" at bounding box center [412, 299] width 27 height 8
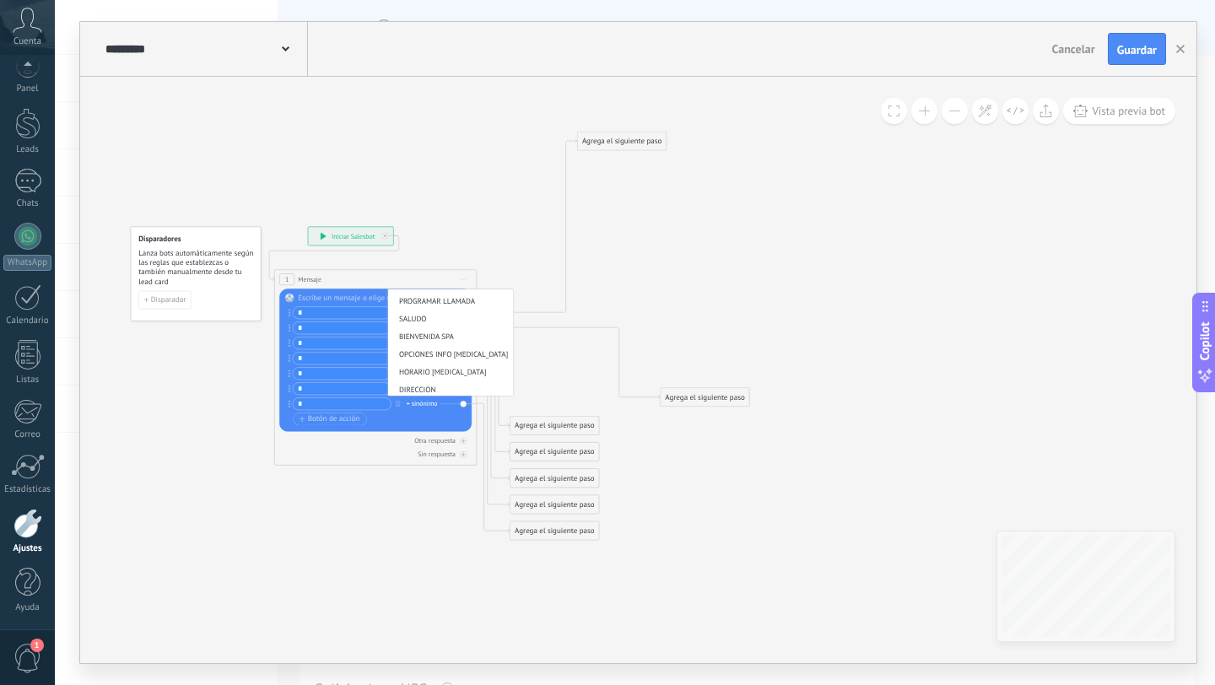
scroll to position [207, 0]
click at [387, 234] on div at bounding box center [384, 236] width 7 height 7
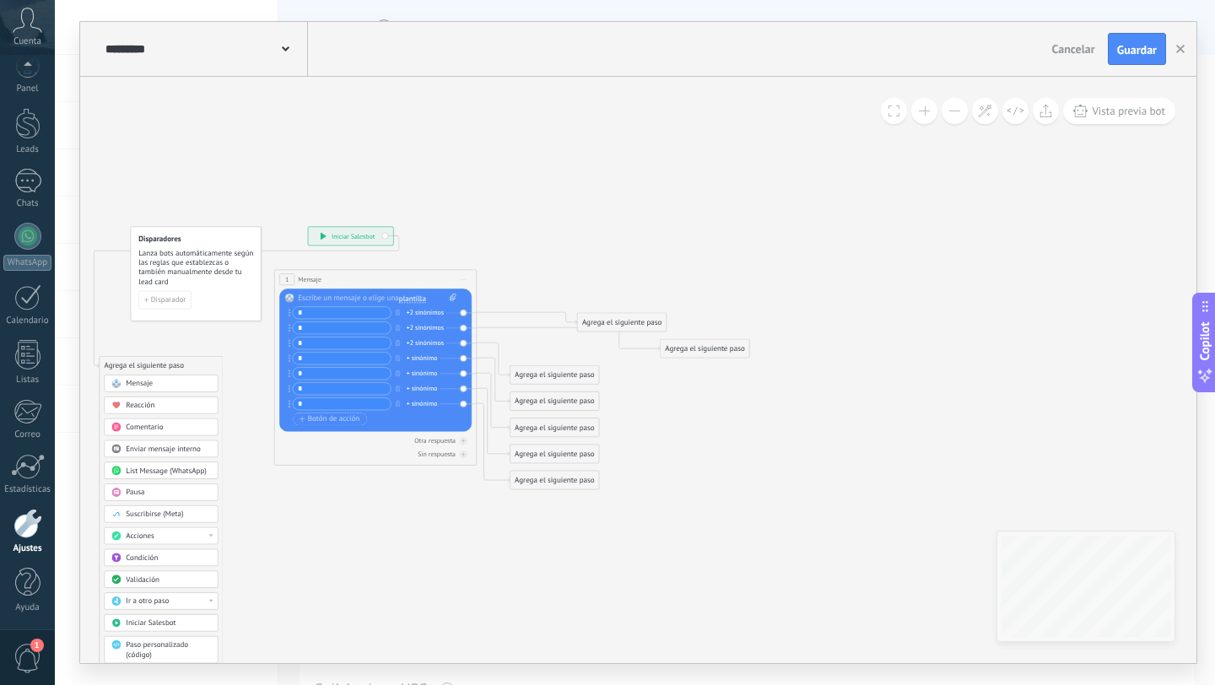
drag, startPoint x: 473, startPoint y: 472, endPoint x: 131, endPoint y: 353, distance: 362.7
click at [132, 358] on div "Agrega el siguiente paso" at bounding box center [161, 366] width 123 height 17
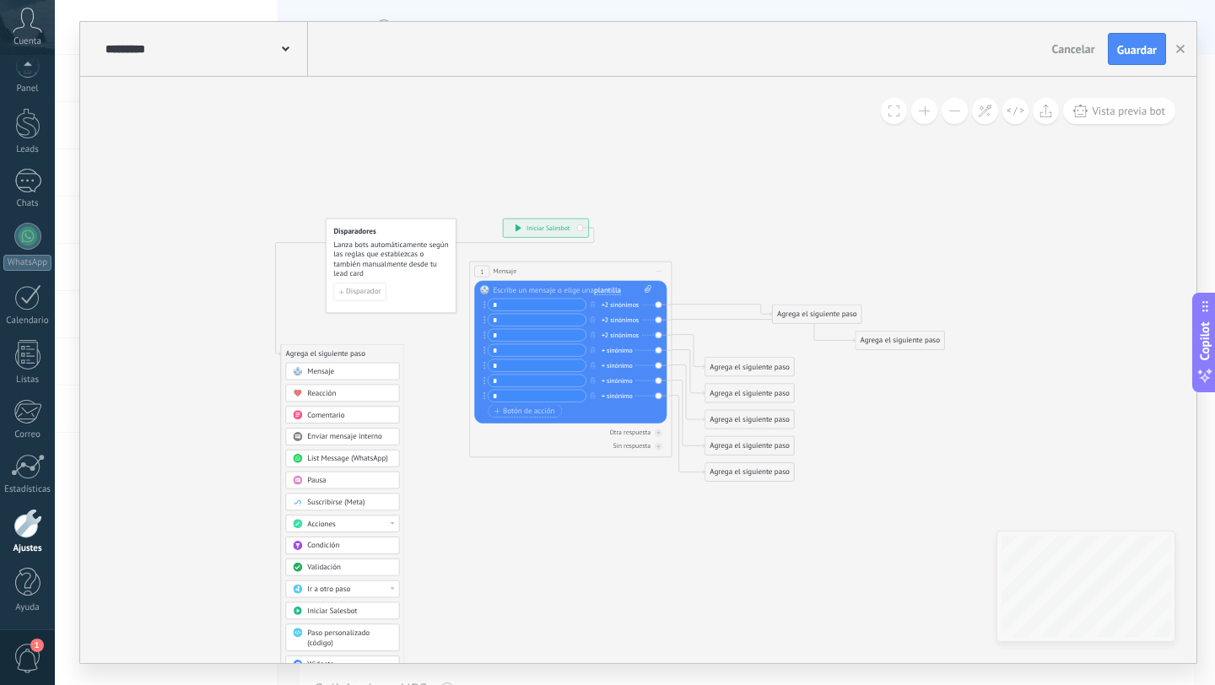
click at [335, 366] on div "Mensaje" at bounding box center [342, 371] width 114 height 17
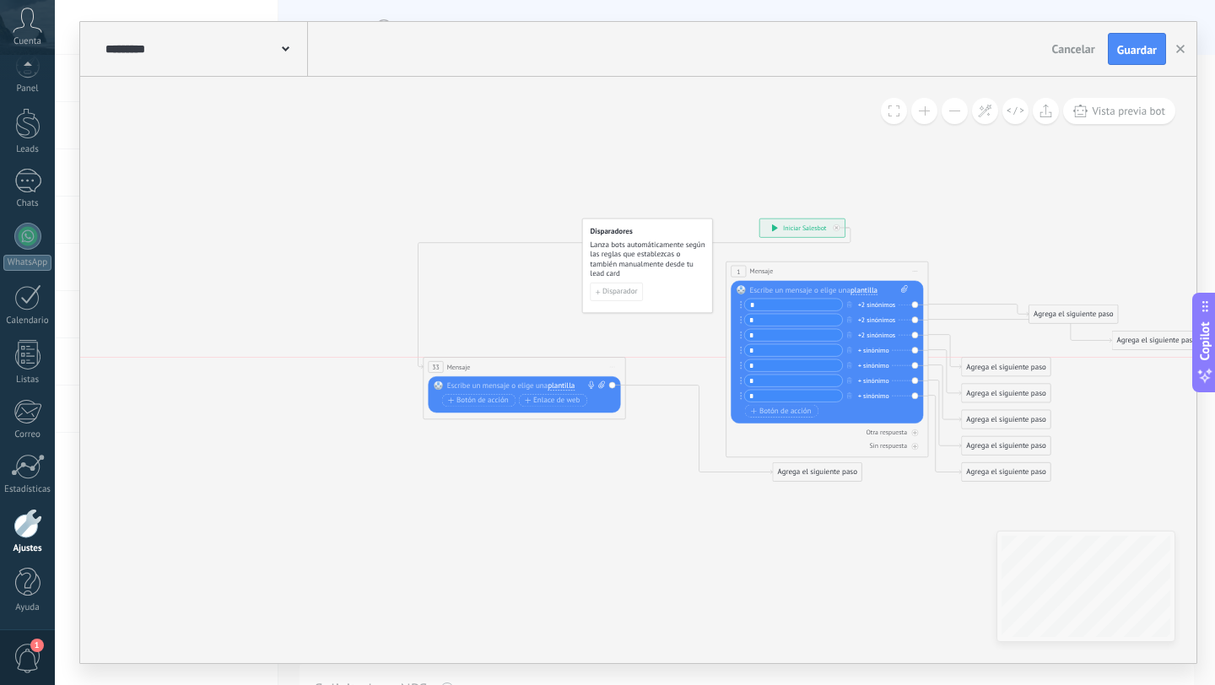
drag, startPoint x: 637, startPoint y: 353, endPoint x: 492, endPoint y: 361, distance: 145.4
click at [492, 361] on div "33 Mensaje ******* (a): Todos los contactos - canales seleccionados Todos los c…" at bounding box center [525, 367] width 202 height 19
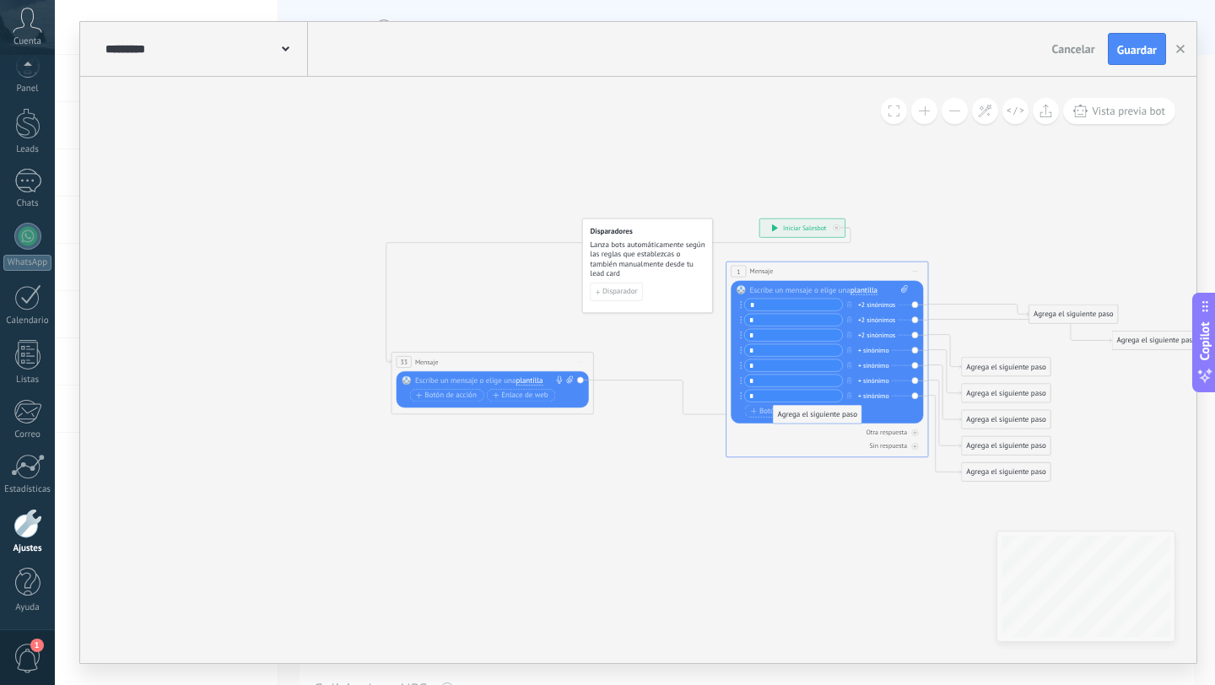
drag, startPoint x: 791, startPoint y: 475, endPoint x: 796, endPoint y: 397, distance: 78.6
click at [457, 381] on div at bounding box center [490, 381] width 150 height 10
paste div
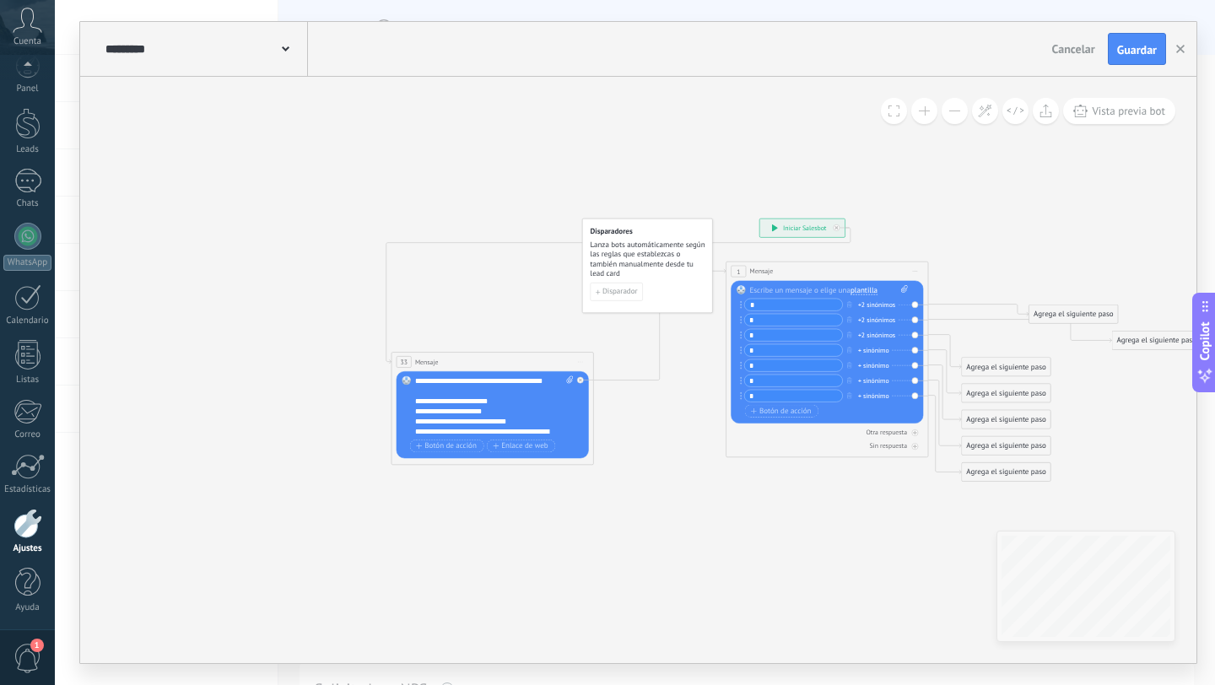
click at [776, 291] on div at bounding box center [829, 290] width 159 height 10
paste div
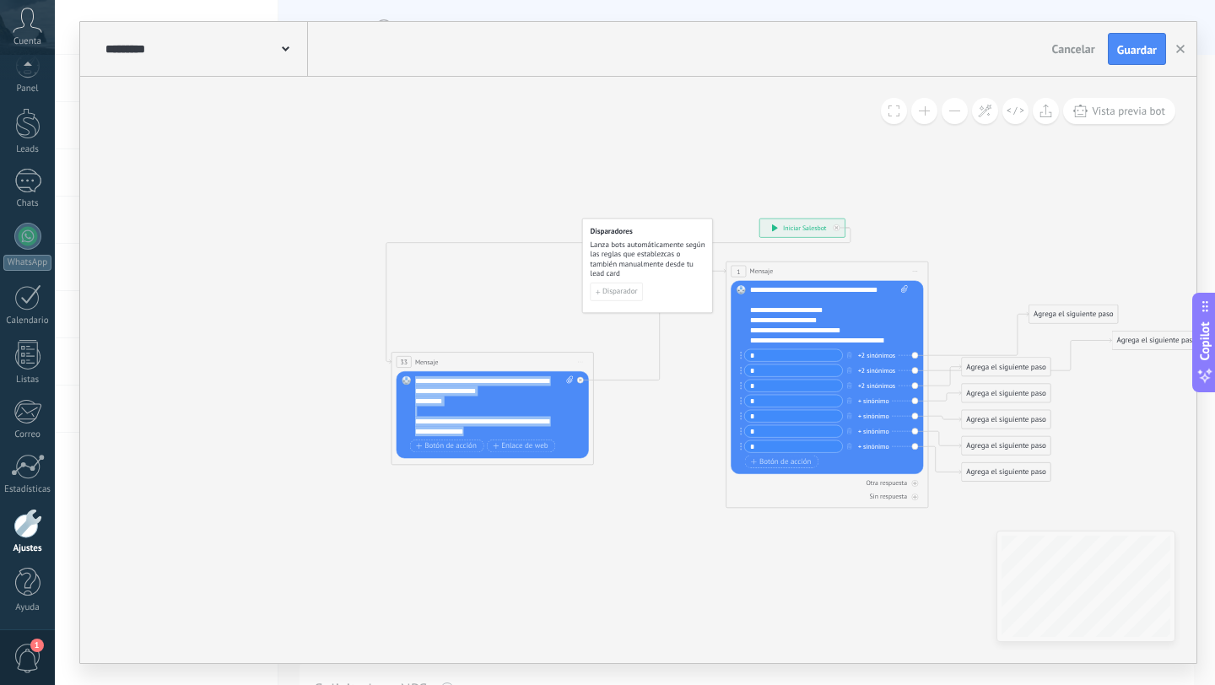
scroll to position [0, 0]
drag, startPoint x: 489, startPoint y: 434, endPoint x: 361, endPoint y: 305, distance: 181.4
click at [759, 219] on div "**********" at bounding box center [759, 219] width 0 height 0
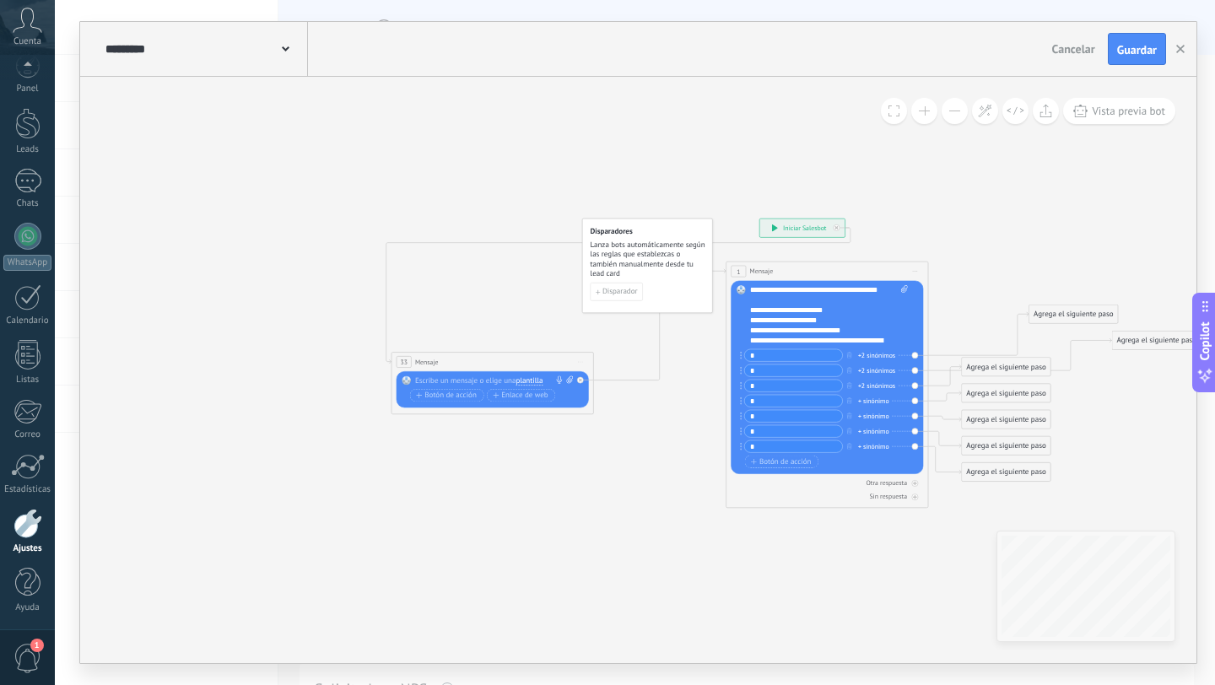
click at [529, 380] on span "plantilla" at bounding box center [529, 381] width 27 height 8
click at [565, 403] on span "BIENVENIDA SPA" at bounding box center [566, 398] width 122 height 10
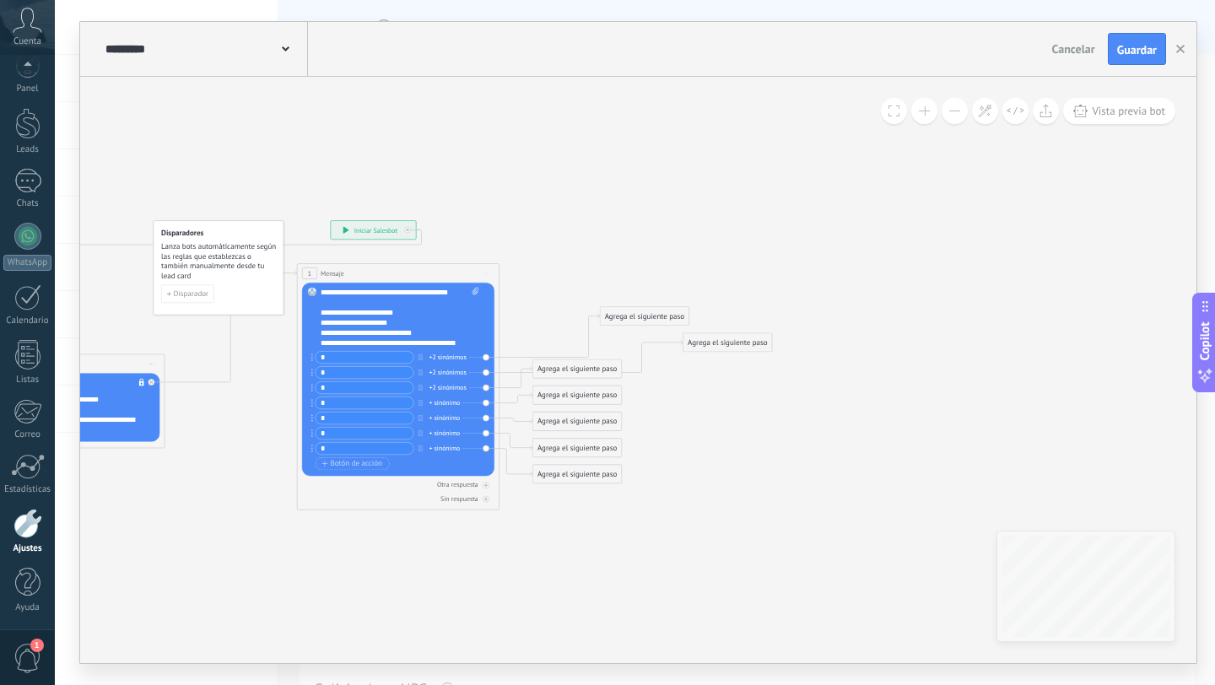
scroll to position [169, 0]
drag, startPoint x: 581, startPoint y: 474, endPoint x: 571, endPoint y: 620, distance: 146.3
click at [573, 538] on div "Agrega el siguiente paso" at bounding box center [577, 530] width 89 height 17
drag, startPoint x: 589, startPoint y: 443, endPoint x: 809, endPoint y: 584, distance: 261.5
click at [654, 467] on div "Agrega el siguiente paso" at bounding box center [609, 458] width 89 height 17
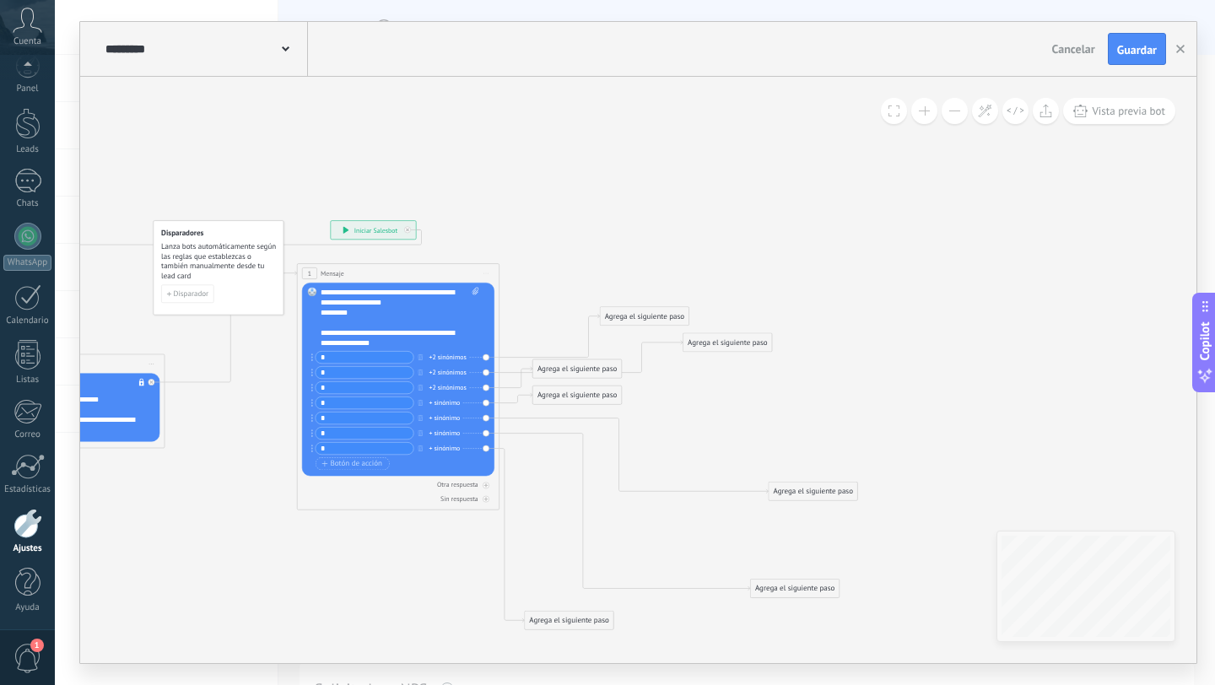
drag, startPoint x: 602, startPoint y: 419, endPoint x: 839, endPoint y: 489, distance: 247.3
click at [839, 489] on div "Agrega el siguiente paso" at bounding box center [813, 492] width 89 height 17
drag, startPoint x: 573, startPoint y: 394, endPoint x: 769, endPoint y: 407, distance: 196.2
click at [769, 407] on div "Agrega el siguiente paso" at bounding box center [756, 399] width 89 height 17
drag, startPoint x: 559, startPoint y: 362, endPoint x: 790, endPoint y: 362, distance: 230.4
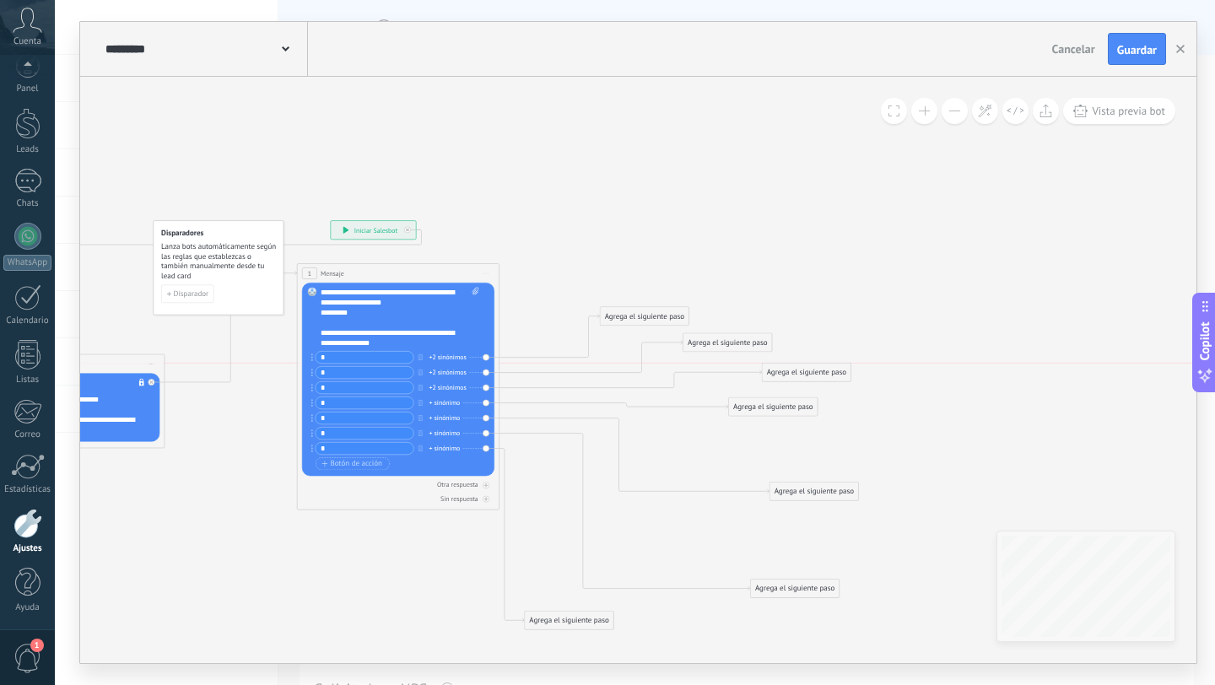
click at [790, 363] on div "Agrega el siguiente paso Mensaje Mensaje Mensaje Reacción Comentario Enviar men…" at bounding box center [806, 372] width 89 height 19
drag, startPoint x: 620, startPoint y: 320, endPoint x: 619, endPoint y: 126, distance: 194.1
click at [621, 115] on div "Agrega el siguiente paso" at bounding box center [644, 110] width 89 height 17
click at [284, 49] on use at bounding box center [286, 48] width 8 height 5
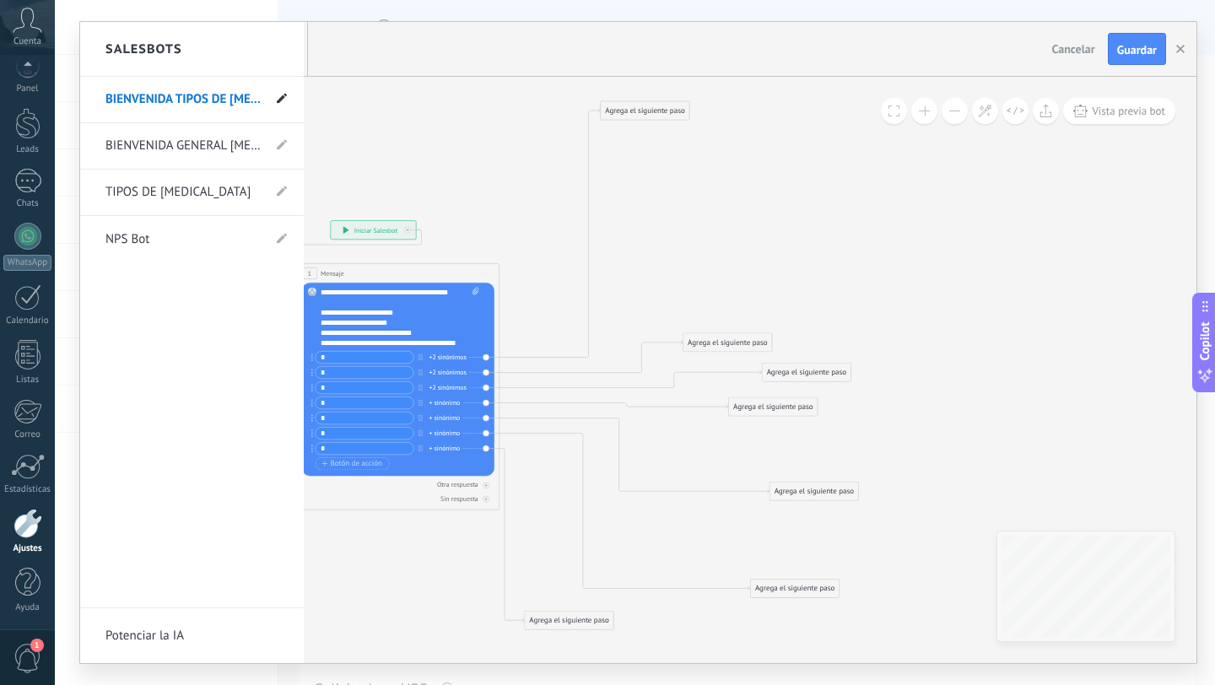
click at [284, 100] on icon at bounding box center [282, 99] width 10 height 10
click at [177, 94] on input "**********" at bounding box center [165, 100] width 121 height 27
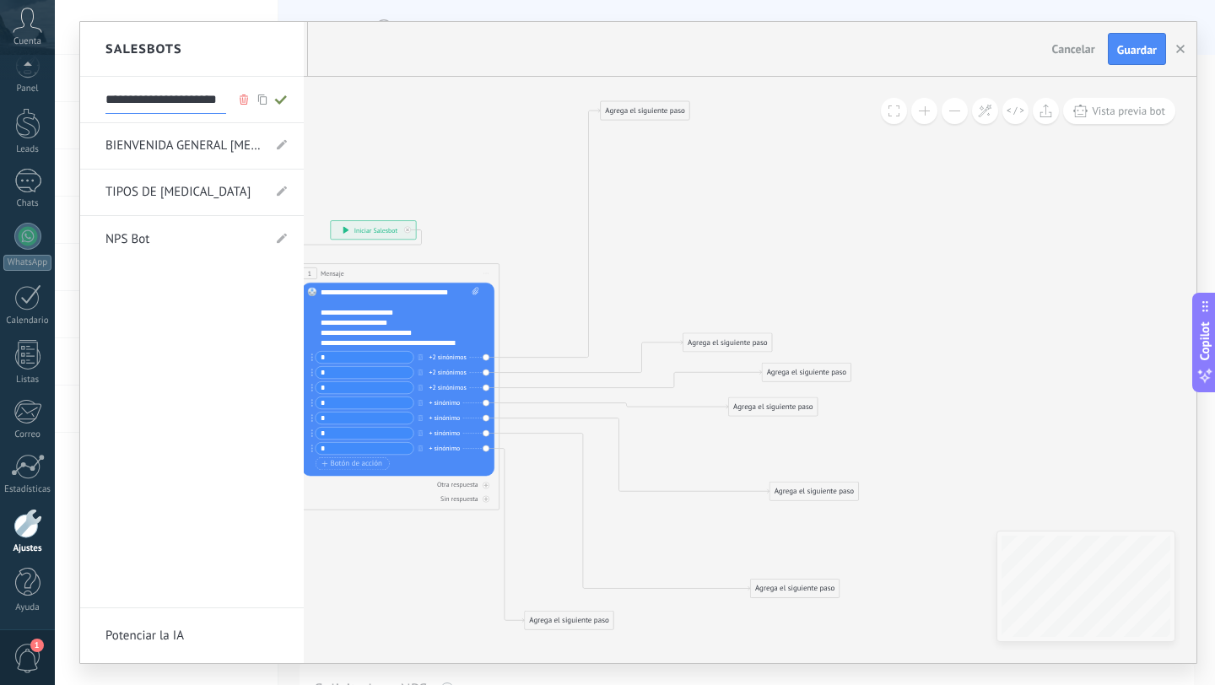
scroll to position [0, 24]
type input "**********"
click at [281, 100] on use at bounding box center [280, 99] width 12 height 9
type input "**********"
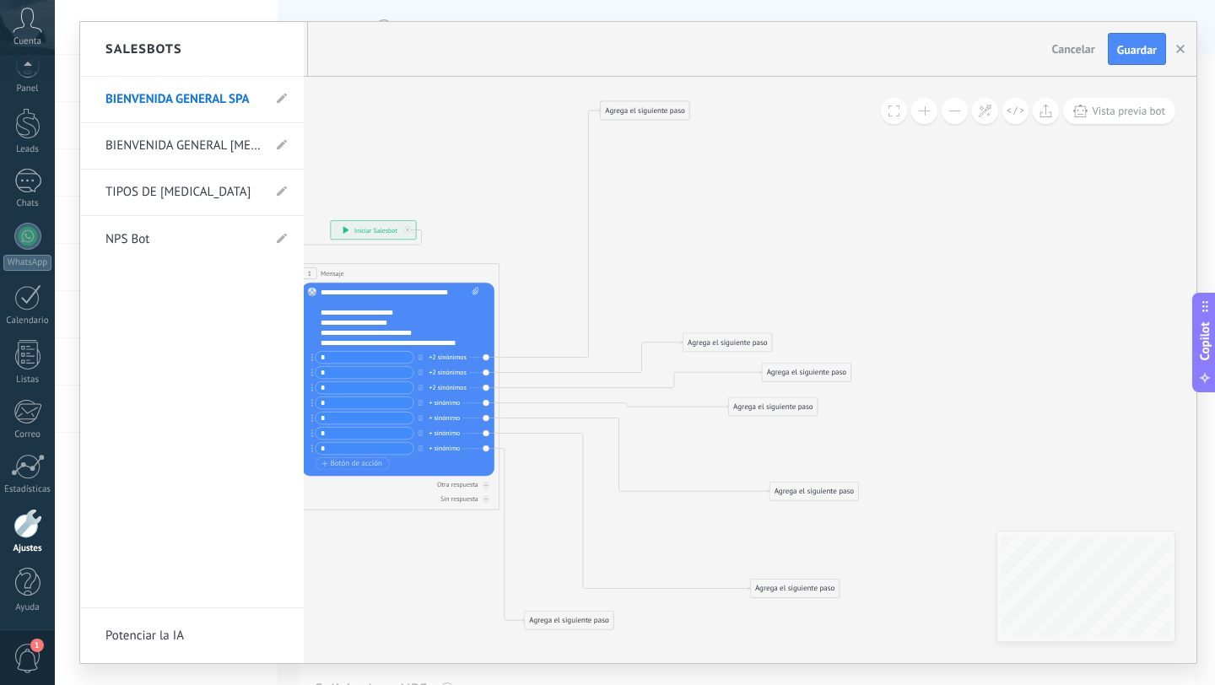
click at [462, 235] on div at bounding box center [638, 342] width 1116 height 641
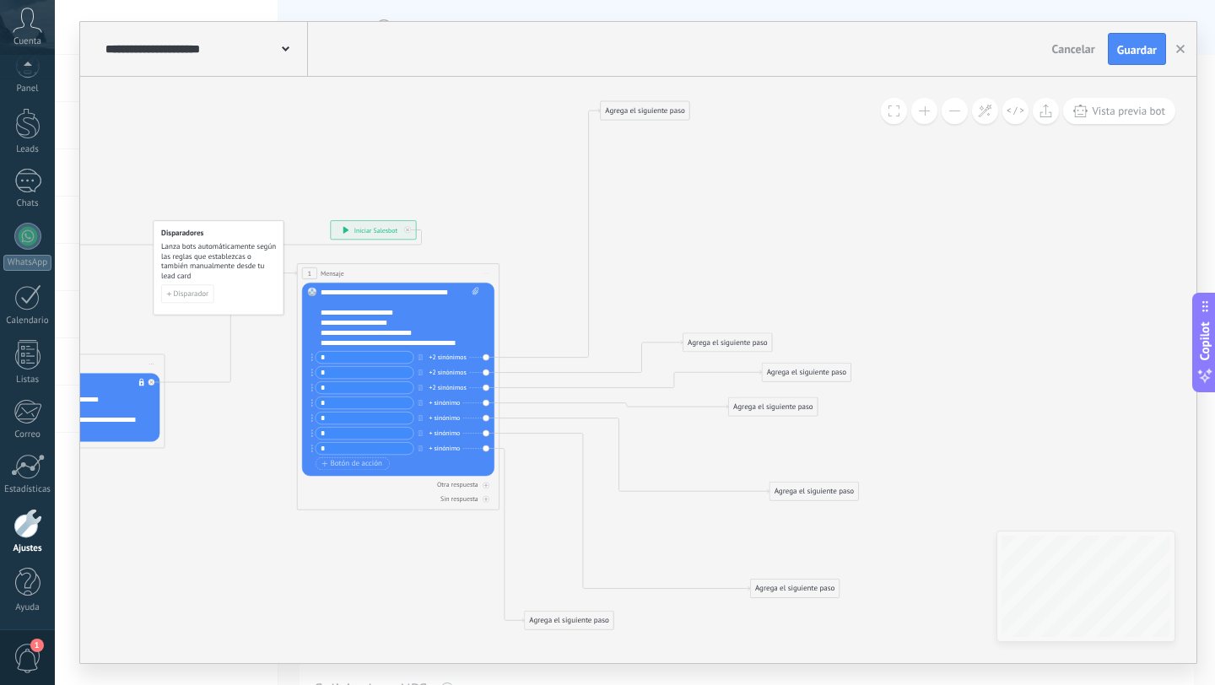
click at [676, 107] on div "Agrega el siguiente paso" at bounding box center [645, 110] width 89 height 17
click at [673, 131] on div "Mensaje" at bounding box center [669, 129] width 85 height 10
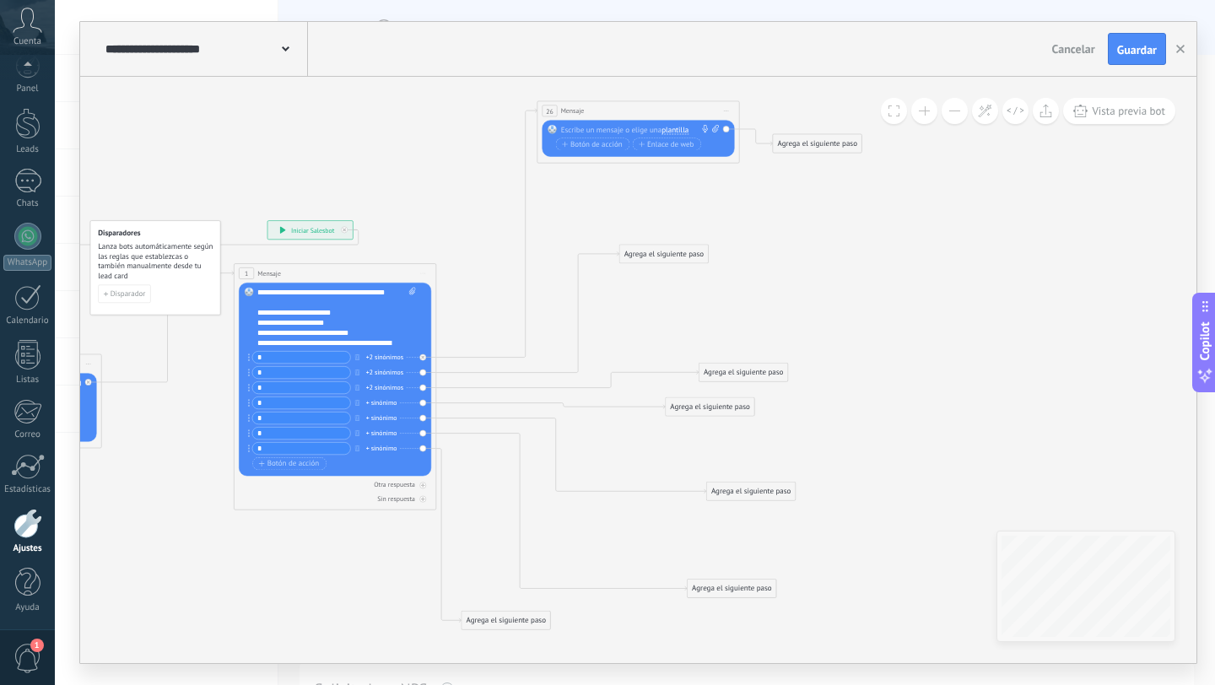
drag, startPoint x: 645, startPoint y: 341, endPoint x: 645, endPoint y: 252, distance: 88.6
click at [645, 252] on div "Agrega el siguiente paso" at bounding box center [663, 254] width 89 height 17
click at [668, 275] on span "Mensaje" at bounding box center [659, 271] width 27 height 9
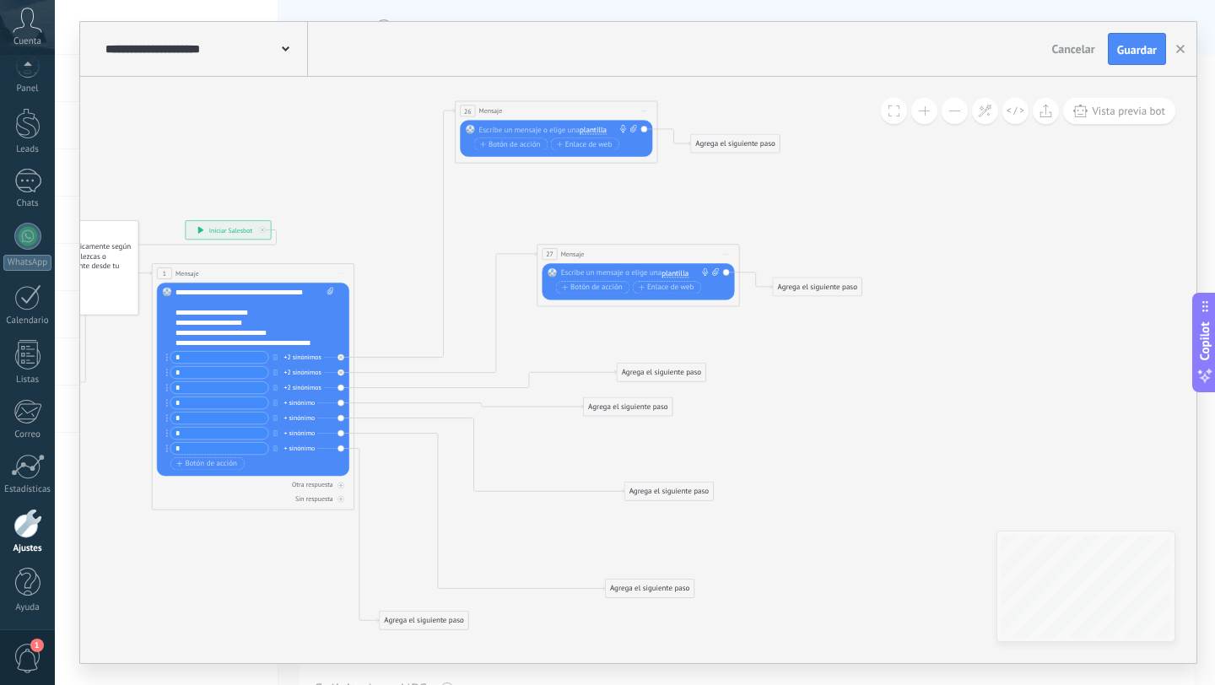
click at [624, 268] on div at bounding box center [636, 273] width 150 height 10
click at [615, 272] on div at bounding box center [636, 273] width 150 height 10
paste div
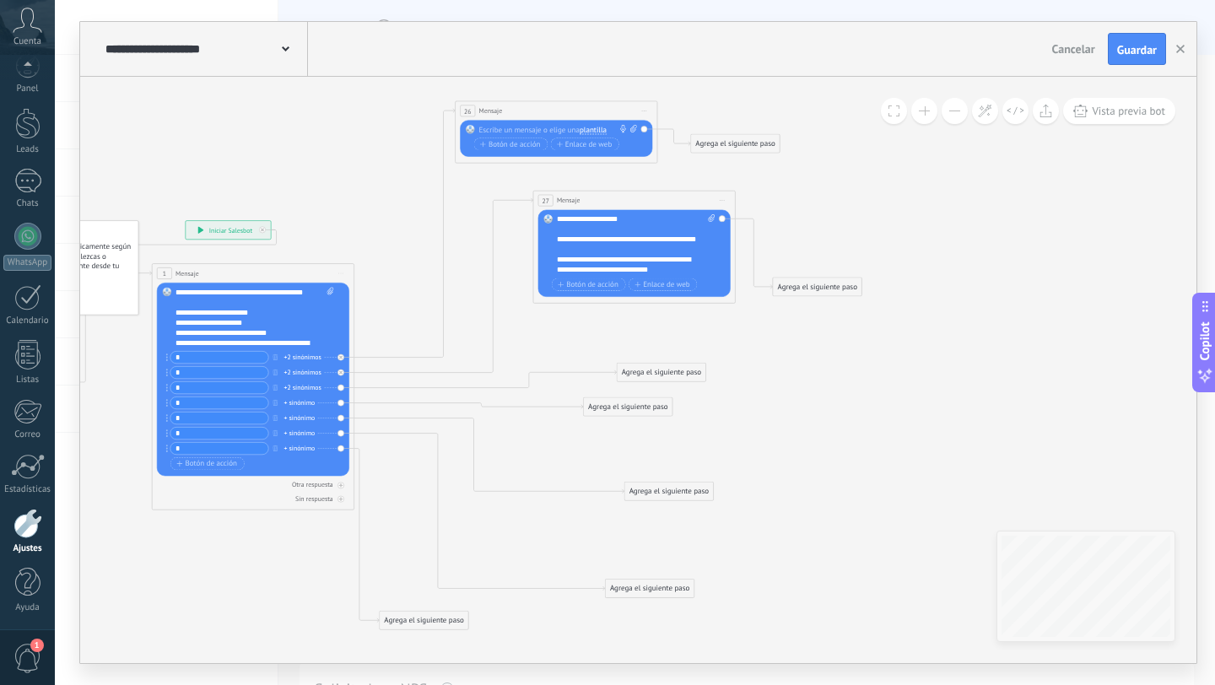
drag, startPoint x: 614, startPoint y: 247, endPoint x: 611, endPoint y: 194, distance: 53.3
click at [611, 194] on div "27 Mensaje ******* (a): Todos los contactos - canales seleccionados Todos los c…" at bounding box center [634, 200] width 202 height 19
click at [638, 374] on div "Agrega el siguiente paso" at bounding box center [661, 373] width 89 height 17
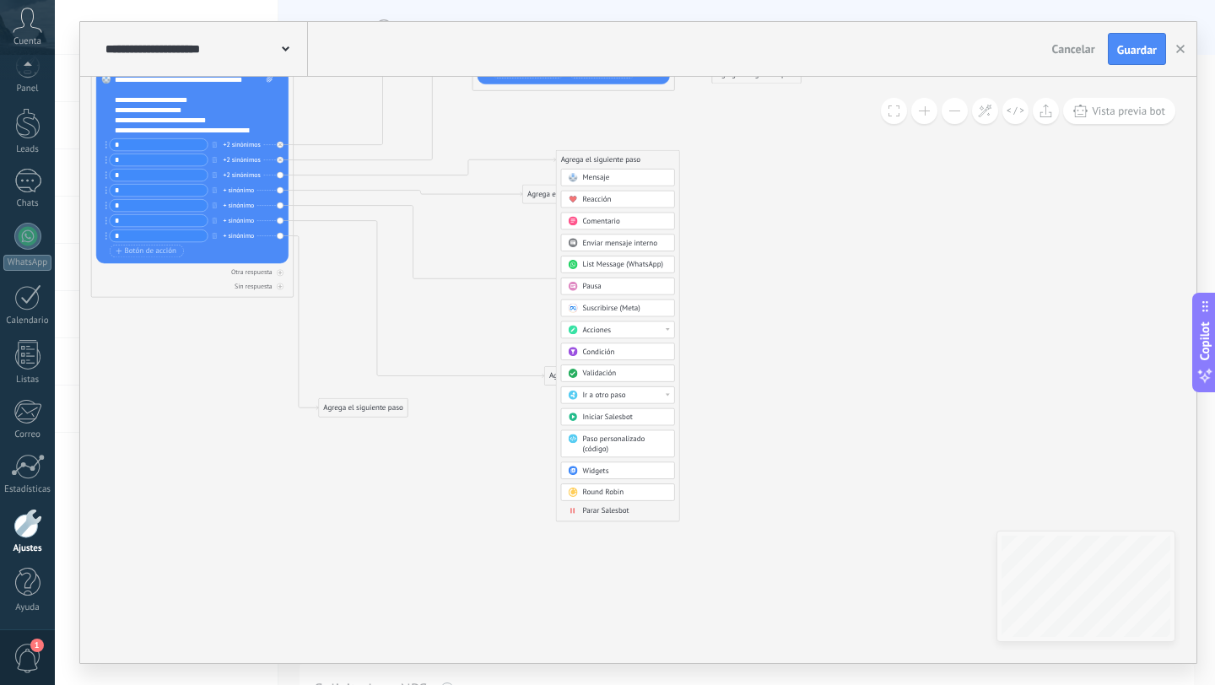
click at [629, 418] on span "Iniciar Salesbot" at bounding box center [608, 417] width 50 height 9
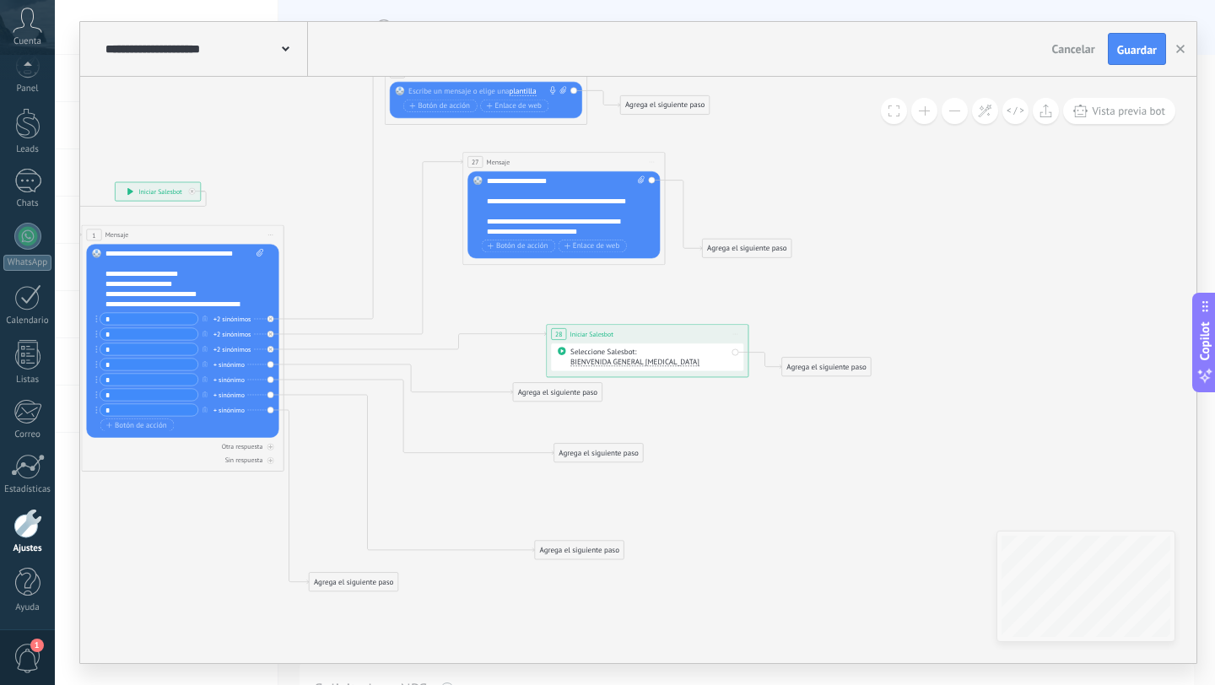
click at [618, 362] on span "BIENVENIDA GENERAL [MEDICAL_DATA]" at bounding box center [634, 361] width 129 height 9
click at [637, 386] on li "TIPOS DE [MEDICAL_DATA]" at bounding box center [622, 379] width 126 height 18
drag, startPoint x: 652, startPoint y: 333, endPoint x: 641, endPoint y: 305, distance: 30.3
click at [641, 305] on div "**********" at bounding box center [644, 313] width 202 height 19
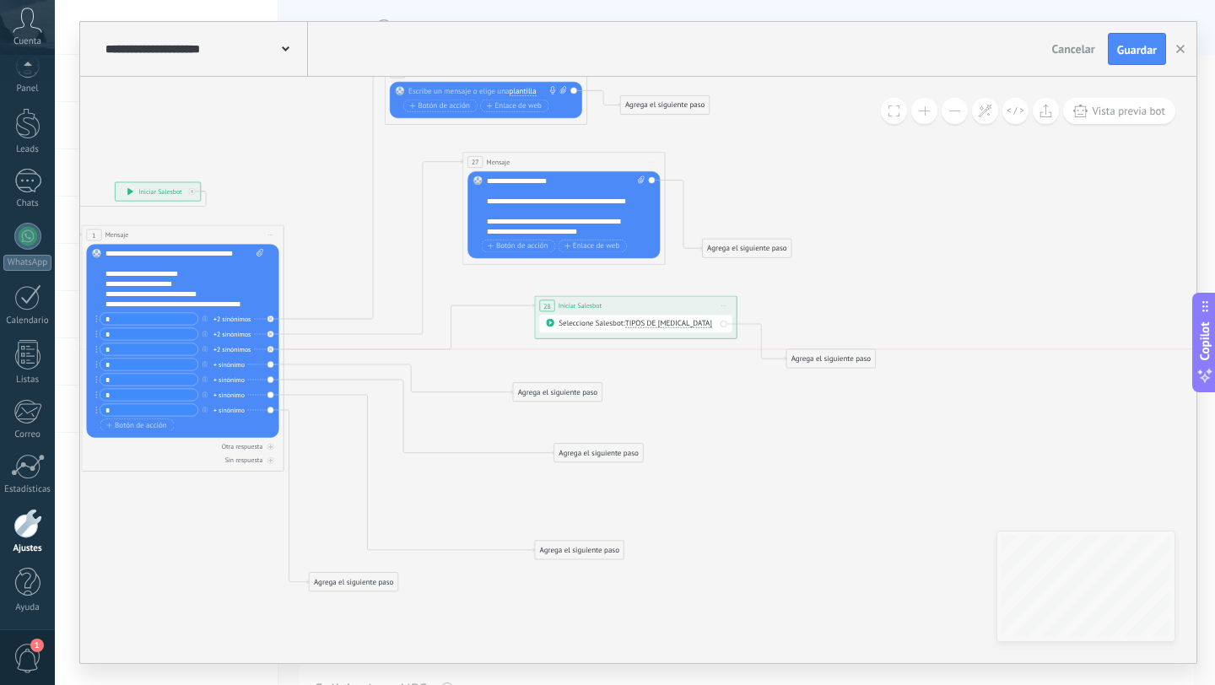
drag, startPoint x: 813, startPoint y: 368, endPoint x: 839, endPoint y: 305, distance: 68.2
click at [838, 350] on div "Agrega el siguiente paso" at bounding box center [830, 358] width 89 height 17
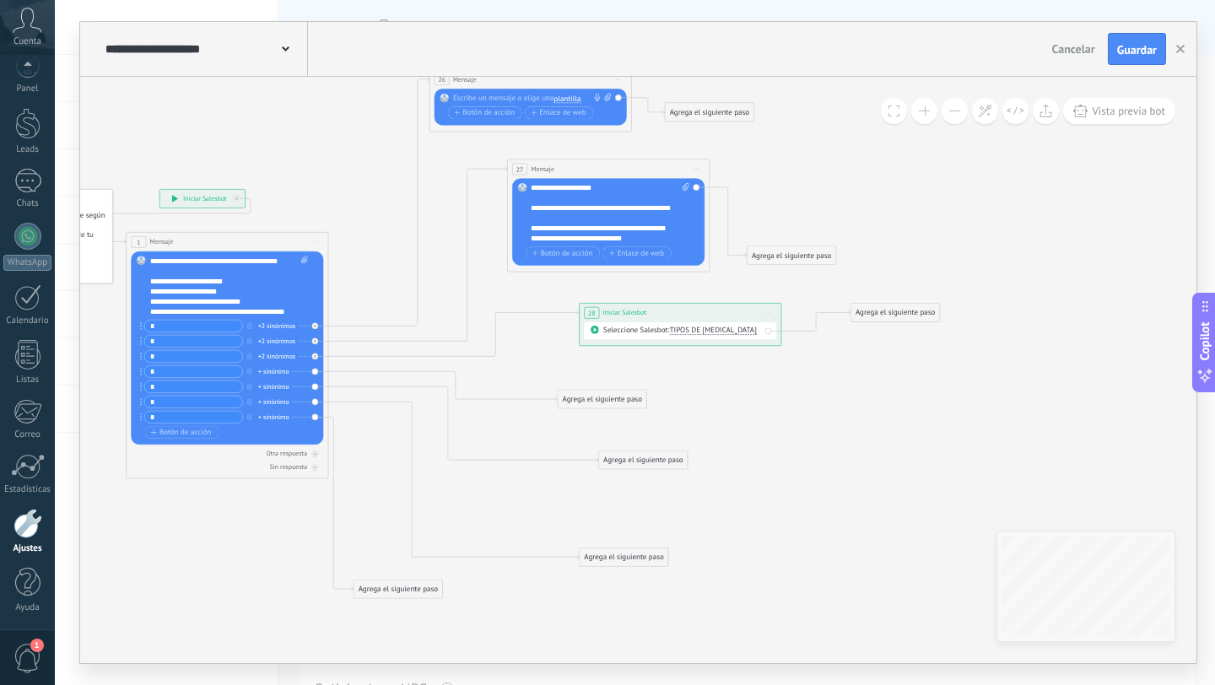
scroll to position [36, 0]
click at [587, 390] on div "Agrega el siguiente paso Mensaje Mensaje Mensaje Reacción Comentario Enviar men…" at bounding box center [602, 399] width 89 height 19
click at [587, 392] on div "Agrega el siguiente paso" at bounding box center [602, 399] width 89 height 17
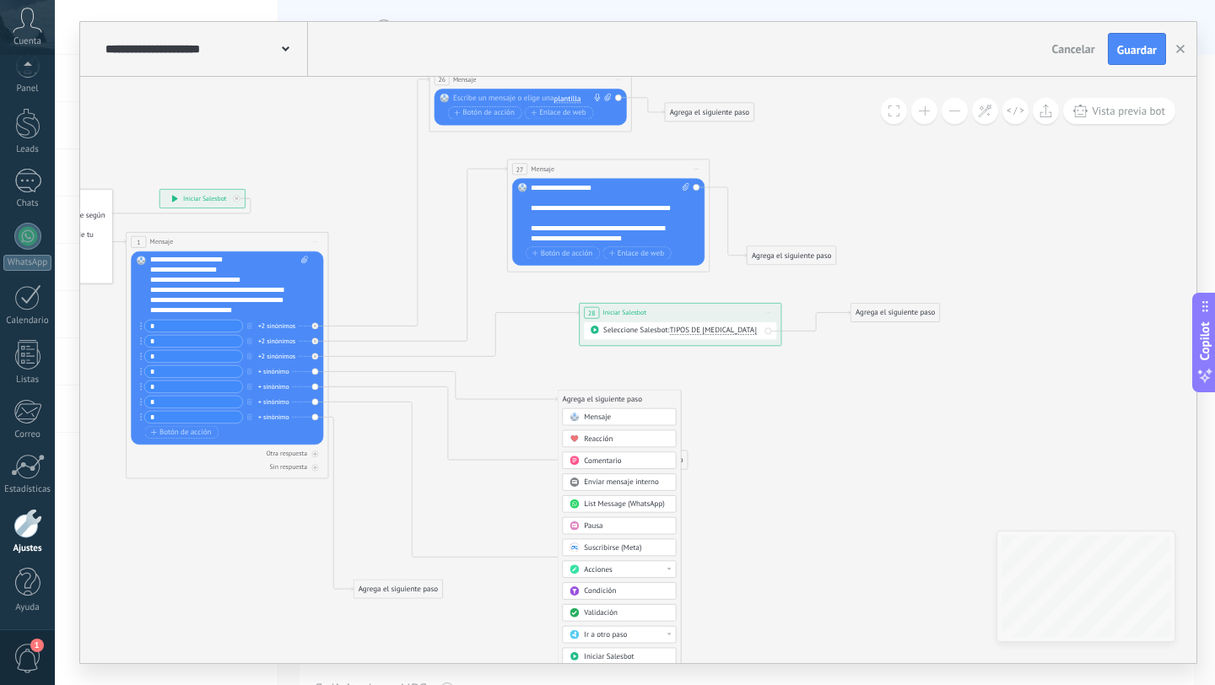
click at [617, 421] on div "Mensaje" at bounding box center [626, 418] width 85 height 10
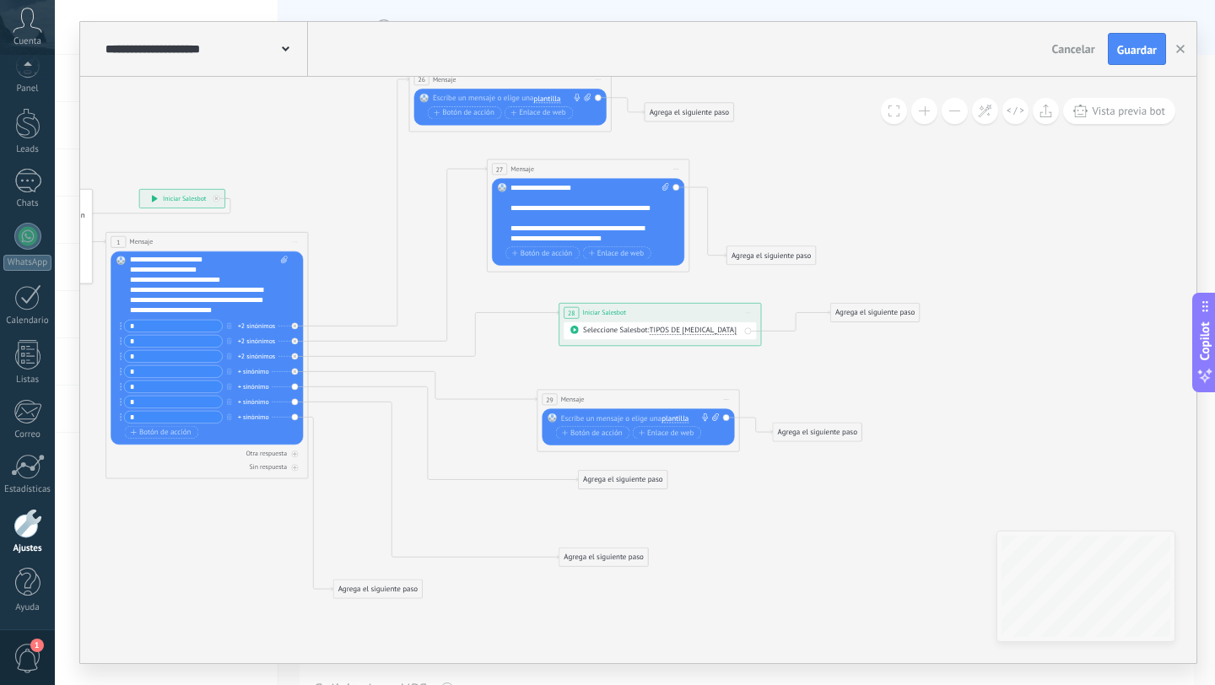
drag, startPoint x: 599, startPoint y: 461, endPoint x: 593, endPoint y: 499, distance: 38.4
click at [593, 489] on div "Agrega el siguiente paso" at bounding box center [623, 480] width 89 height 17
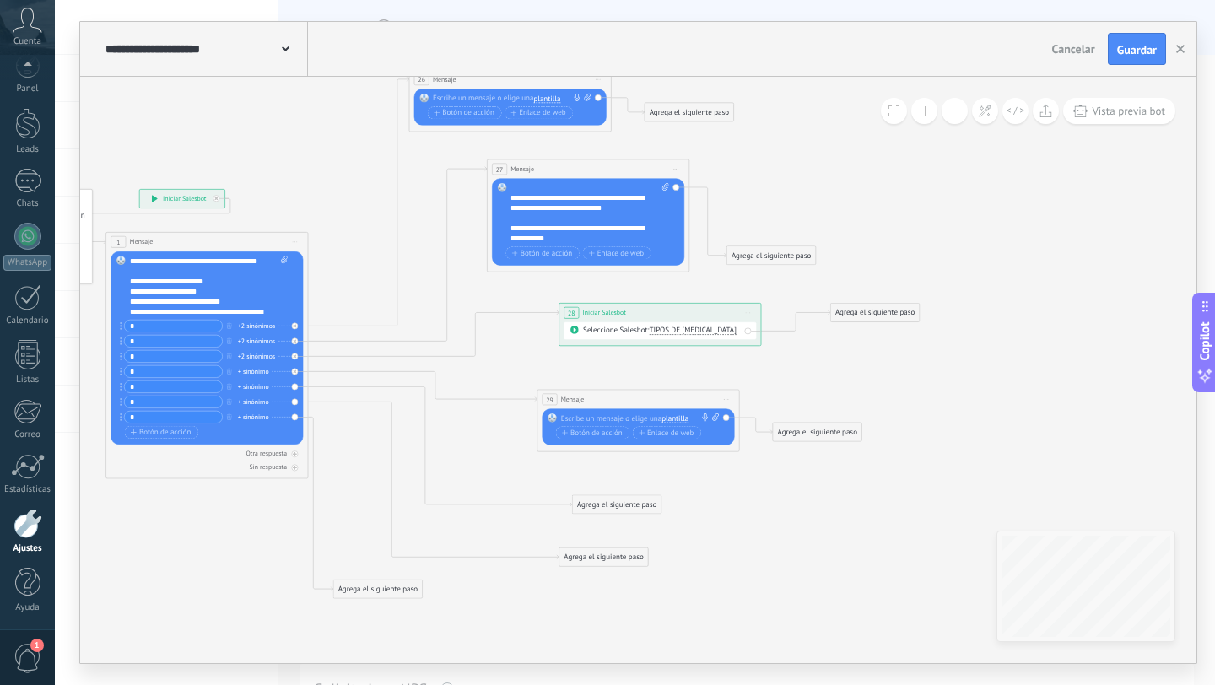
click at [615, 419] on div at bounding box center [636, 419] width 150 height 10
paste div
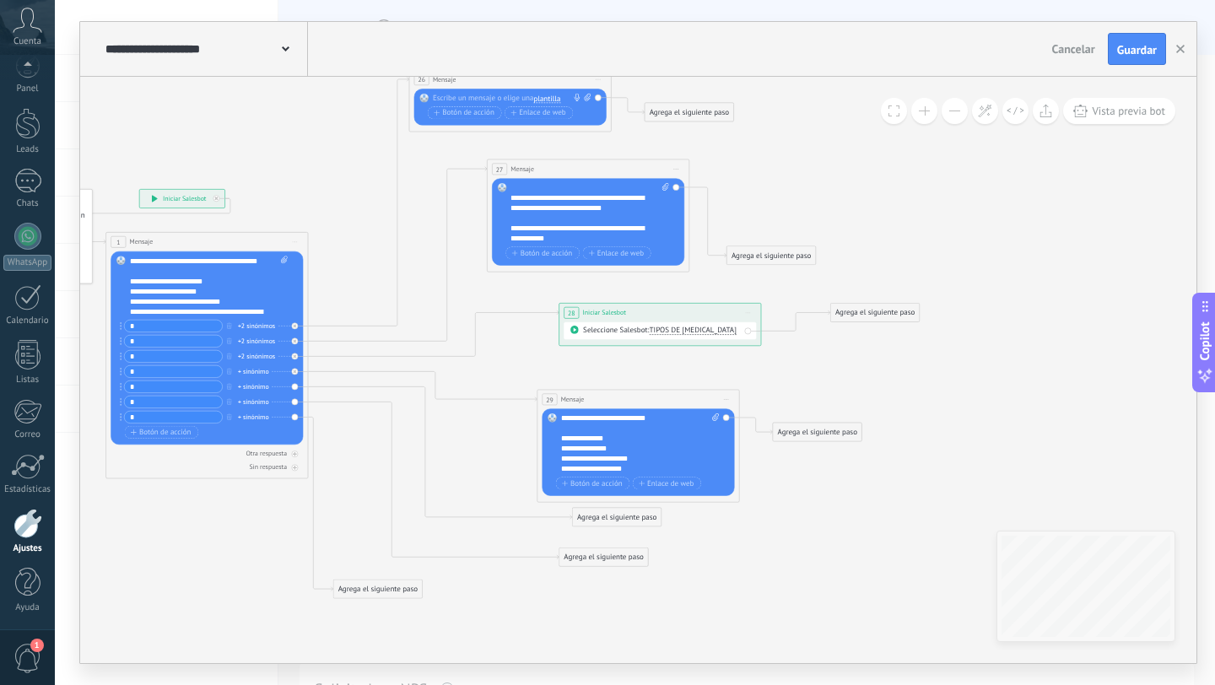
scroll to position [68, 0]
drag, startPoint x: 795, startPoint y: 431, endPoint x: 913, endPoint y: 429, distance: 118.2
click at [920, 430] on div "Agrega el siguiente paso" at bounding box center [928, 437] width 89 height 17
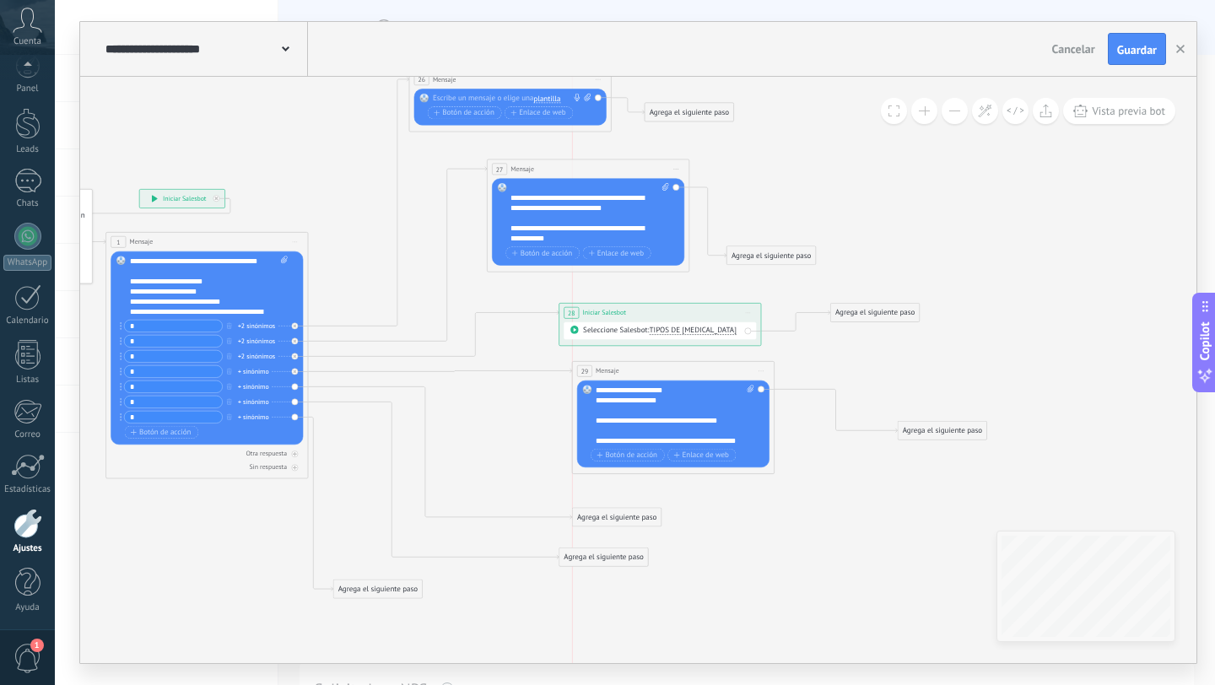
drag, startPoint x: 638, startPoint y: 404, endPoint x: 669, endPoint y: 376, distance: 41.8
click at [669, 376] on div "29 Mensaje ******* (a): Todos los contactos - canales seleccionados Todos los c…" at bounding box center [674, 371] width 202 height 19
drag, startPoint x: 376, startPoint y: 589, endPoint x: 370, endPoint y: 684, distance: 95.5
click at [372, 684] on div "**********" at bounding box center [635, 342] width 1160 height 685
drag, startPoint x: 614, startPoint y: 560, endPoint x: 555, endPoint y: 684, distance: 137.4
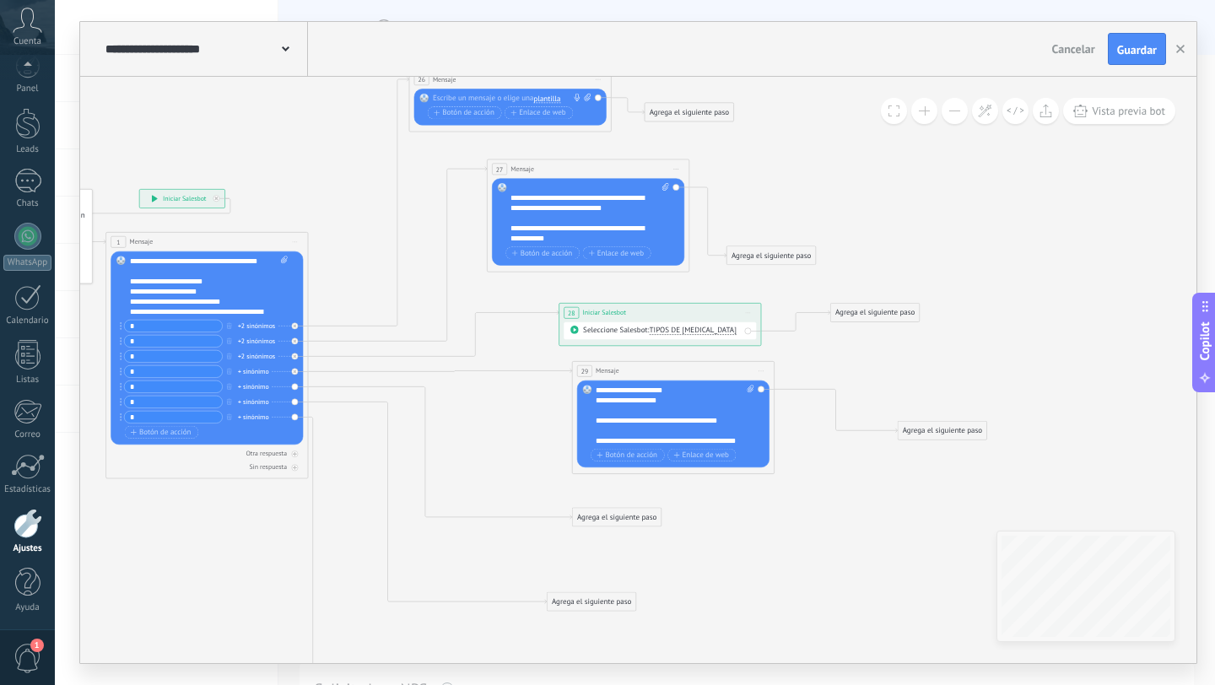
click at [555, 684] on div "**********" at bounding box center [635, 342] width 1160 height 685
drag, startPoint x: 613, startPoint y: 520, endPoint x: 554, endPoint y: 664, distance: 155.9
click at [554, 664] on div "**********" at bounding box center [635, 342] width 1160 height 685
click at [611, 457] on span "Botón de acción" at bounding box center [627, 455] width 61 height 8
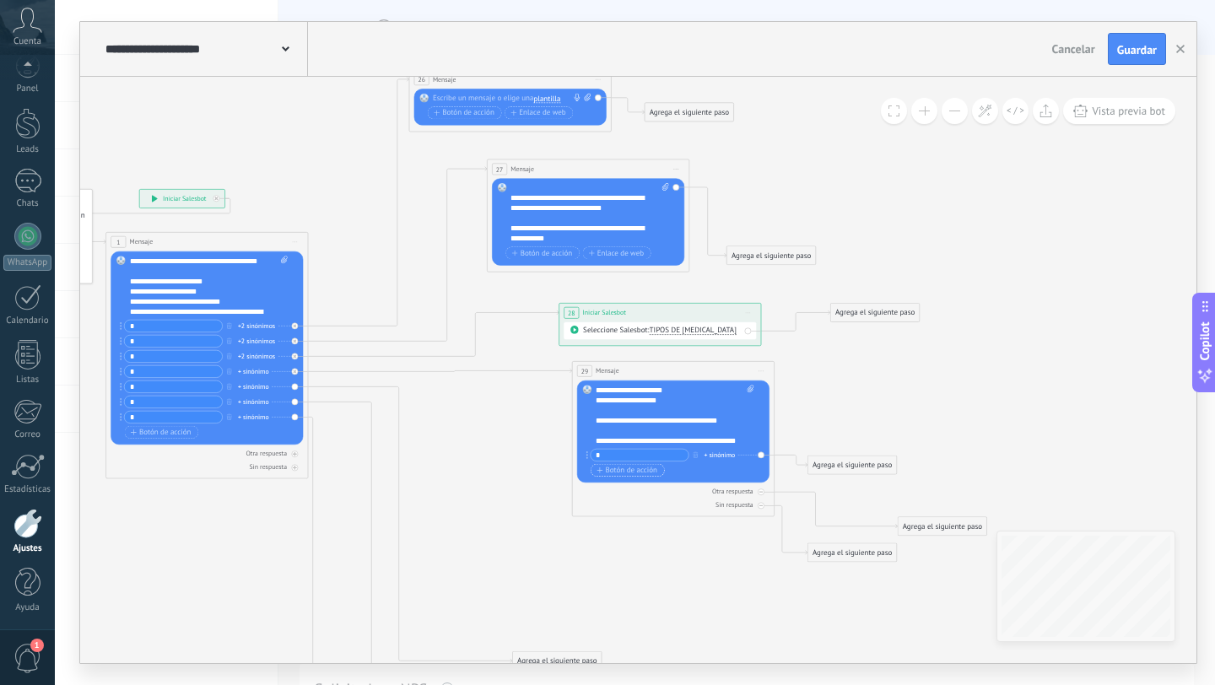
type input "*"
click at [612, 470] on span "Botón de acción" at bounding box center [627, 471] width 61 height 8
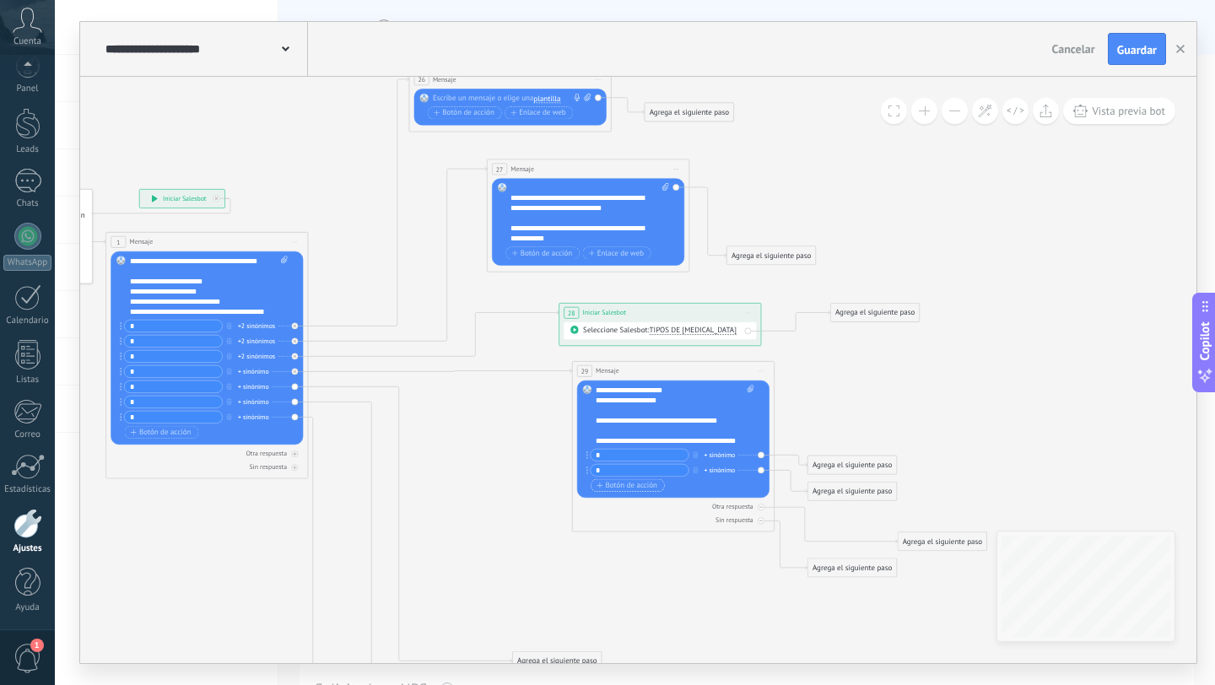
type input "*"
click at [609, 484] on span "Botón de acción" at bounding box center [627, 486] width 61 height 8
type input "*"
click at [614, 497] on span "Botón de acción" at bounding box center [627, 501] width 61 height 8
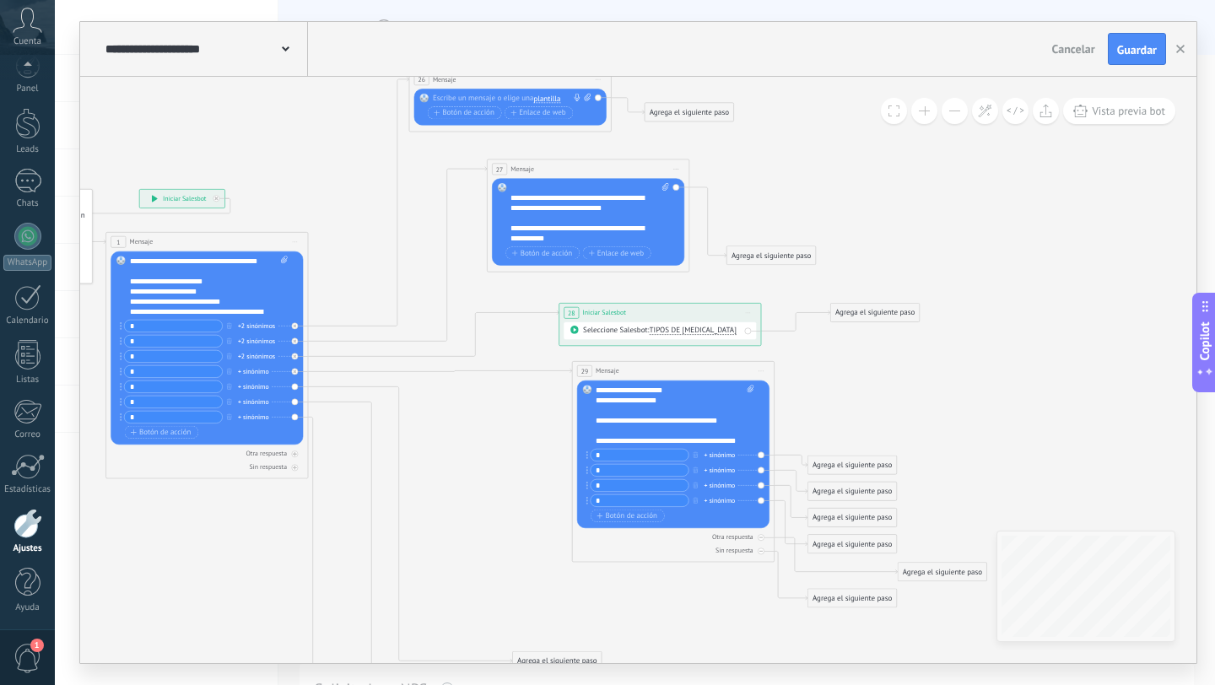
type input "*"
click at [726, 458] on div "+ sinónimo" at bounding box center [720, 455] width 31 height 10
type input "*"
click at [717, 430] on div at bounding box center [670, 430] width 149 height 10
click at [719, 467] on div "+ sinónimo" at bounding box center [720, 470] width 31 height 10
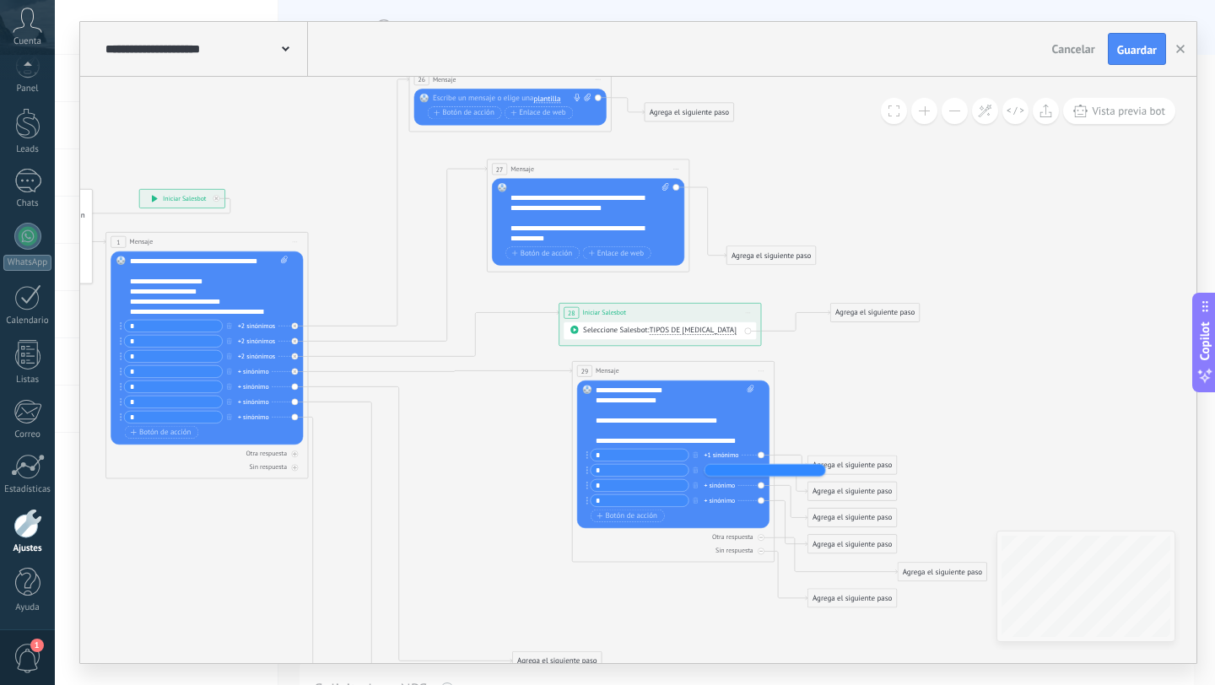
type input "*"
click at [662, 430] on div at bounding box center [670, 430] width 149 height 10
click at [717, 489] on div "+ sinónimo" at bounding box center [720, 485] width 31 height 10
type input "*"
click at [683, 426] on div at bounding box center [670, 430] width 149 height 10
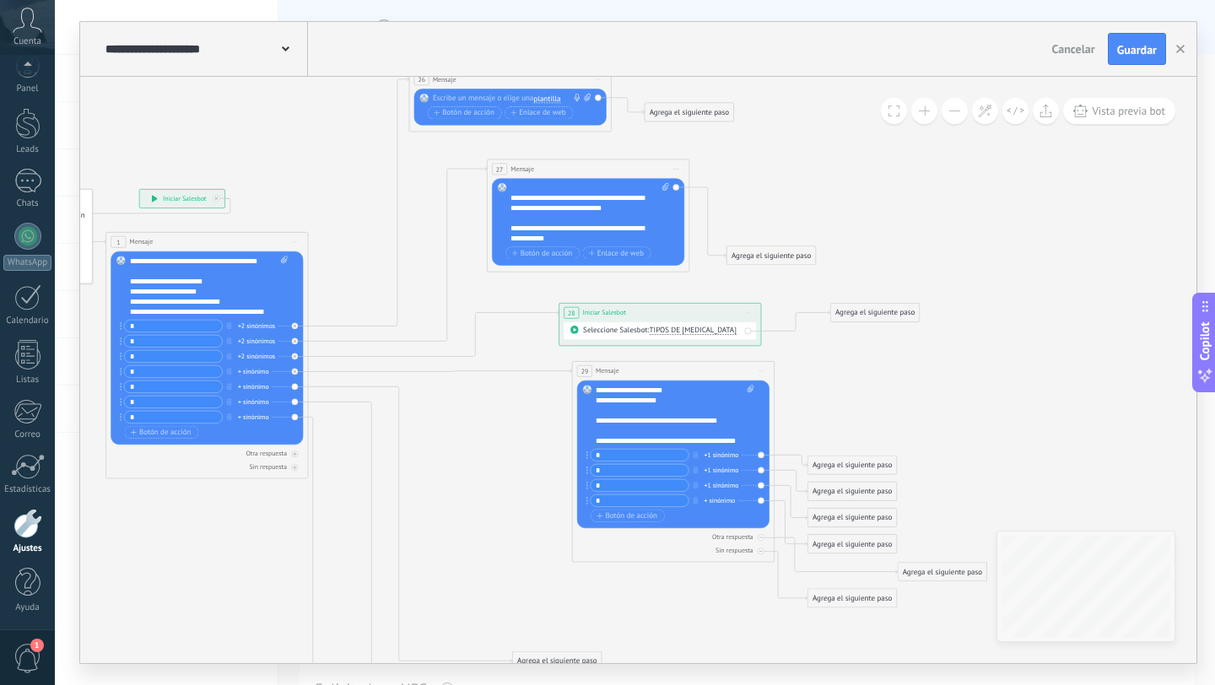
click at [726, 503] on div "+ sinónimo" at bounding box center [720, 500] width 31 height 10
type input "*"
click at [879, 421] on icon at bounding box center [362, 381] width 1688 height 1131
click at [759, 541] on div "Otra respuesta" at bounding box center [673, 536] width 192 height 9
click at [761, 552] on icon at bounding box center [760, 550] width 3 height 3
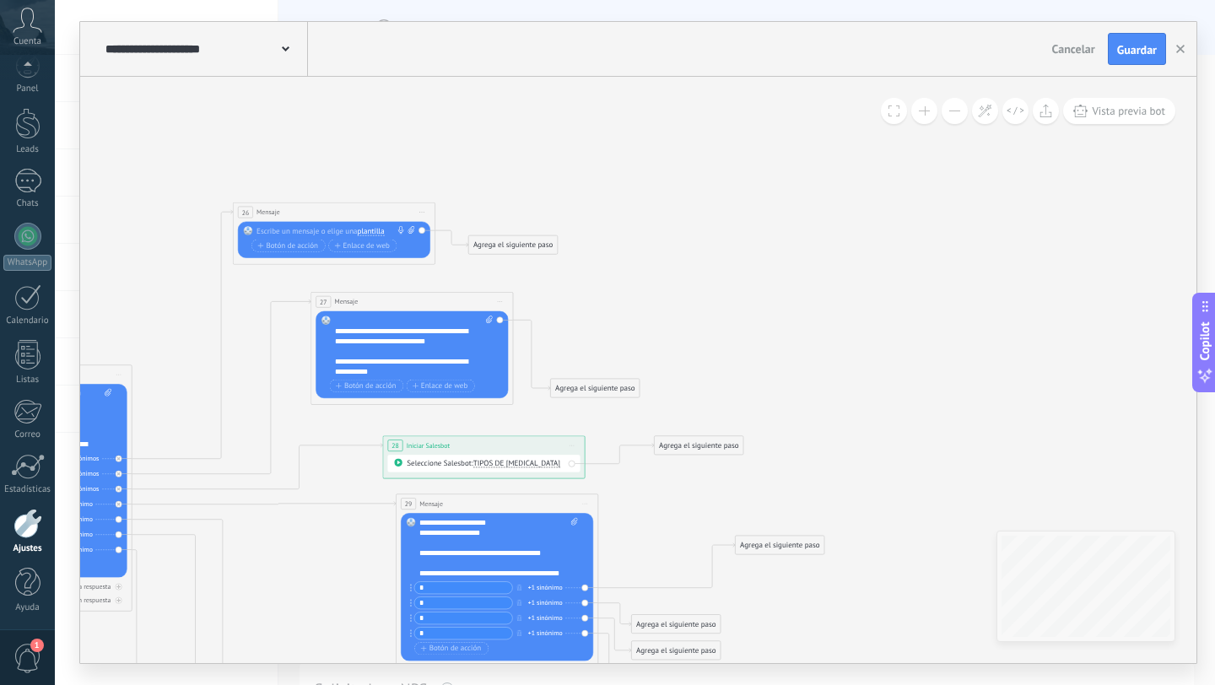
drag, startPoint x: 664, startPoint y: 601, endPoint x: 791, endPoint y: 506, distance: 158.0
click at [790, 537] on div "Agrega el siguiente paso" at bounding box center [780, 545] width 89 height 17
drag, startPoint x: 668, startPoint y: 624, endPoint x: 772, endPoint y: 619, distance: 104.7
click at [772, 619] on div "Agrega el siguiente paso" at bounding box center [775, 623] width 89 height 17
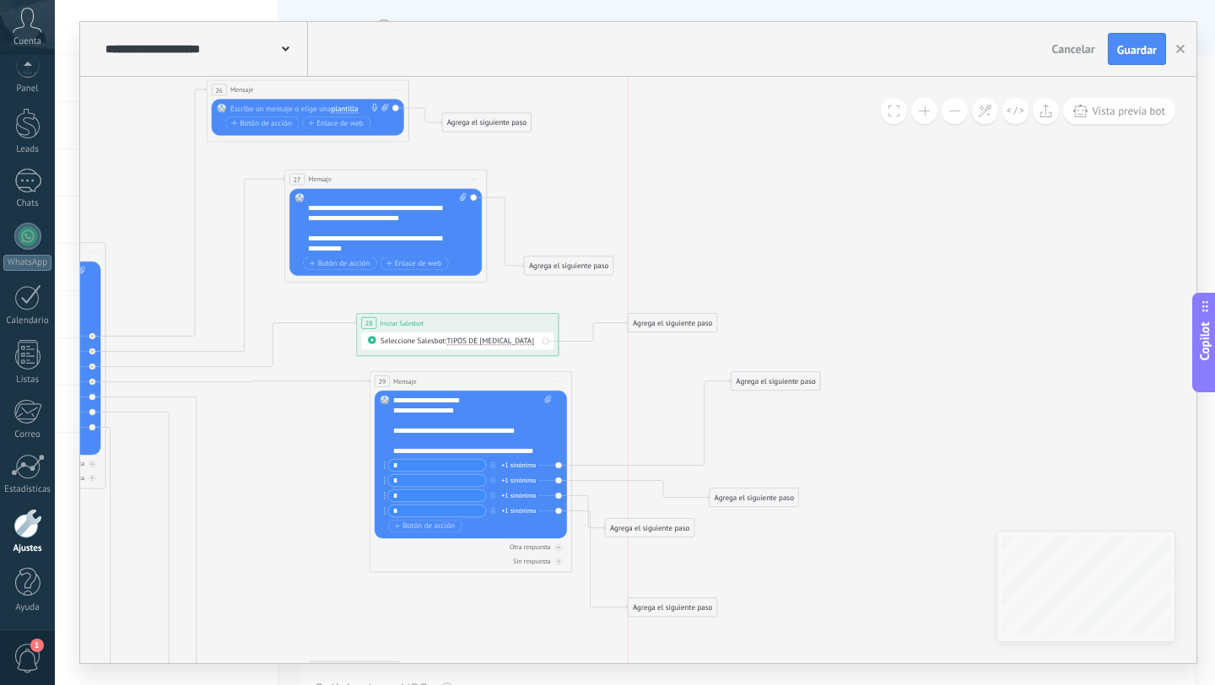
drag, startPoint x: 664, startPoint y: 553, endPoint x: 690, endPoint y: 607, distance: 60.0
click at [690, 606] on div "Agrega el siguiente paso" at bounding box center [673, 607] width 89 height 17
drag, startPoint x: 668, startPoint y: 532, endPoint x: 770, endPoint y: 553, distance: 104.3
click at [770, 553] on div "Agrega el siguiente paso" at bounding box center [754, 549] width 89 height 17
click at [772, 386] on div "Agrega el siguiente paso" at bounding box center [776, 381] width 89 height 17
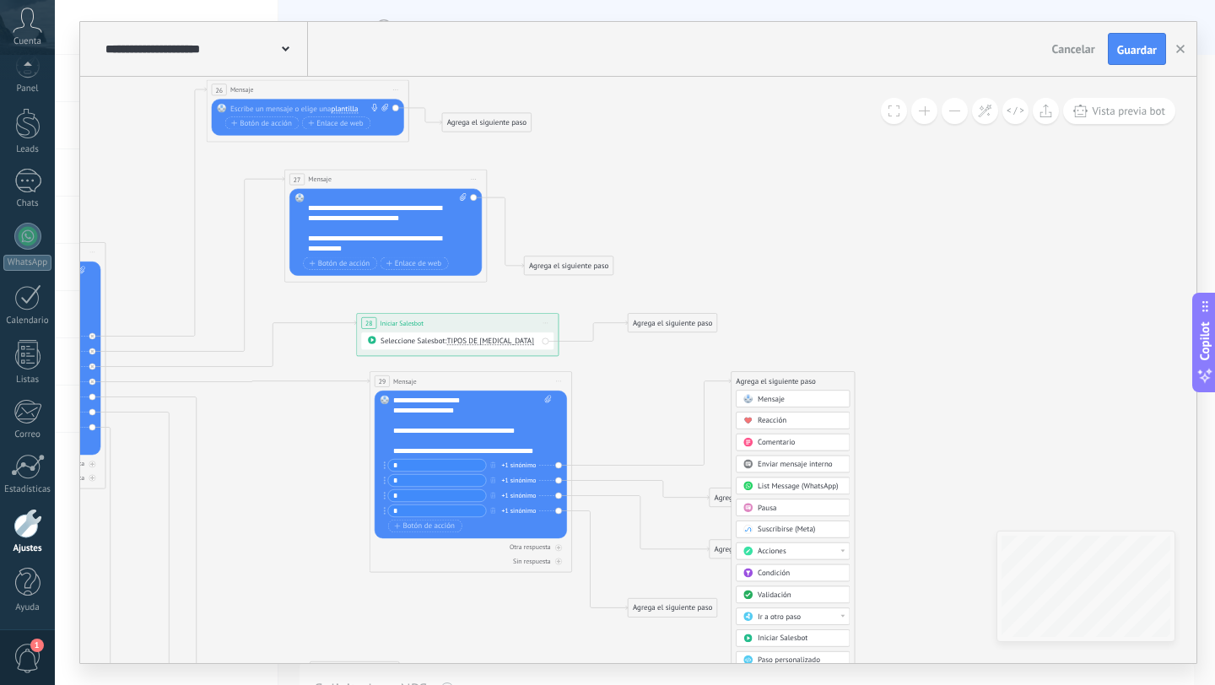
click at [771, 402] on span "Mensaje" at bounding box center [771, 398] width 27 height 9
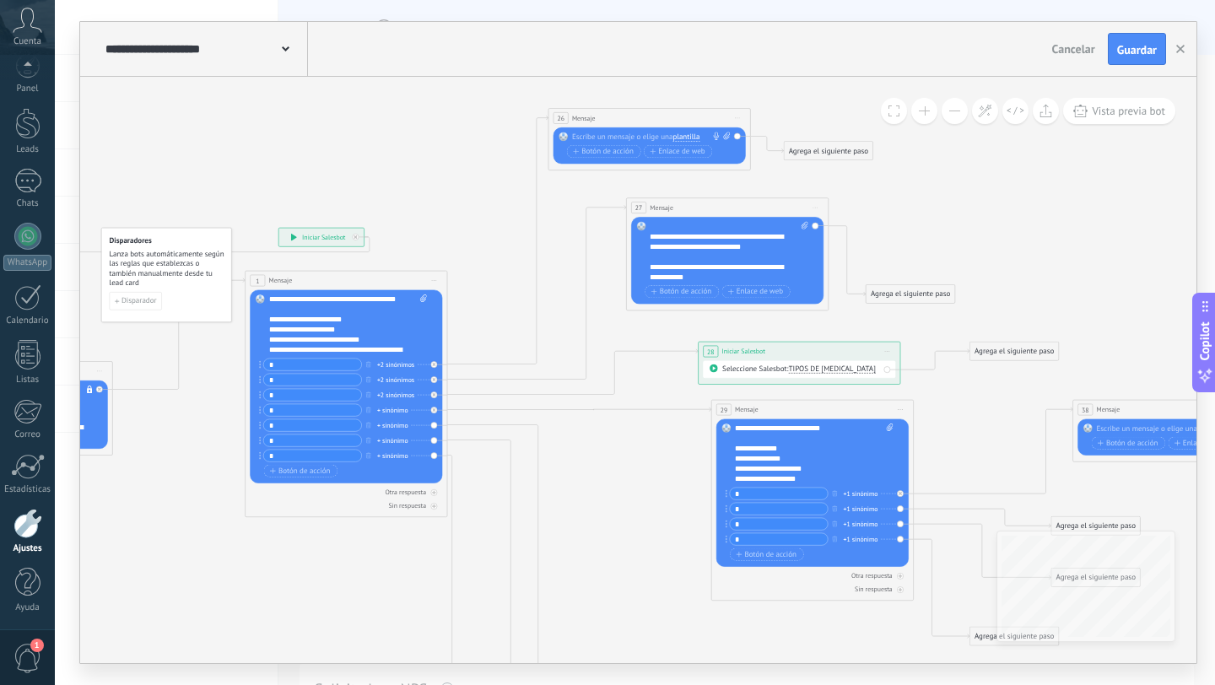
scroll to position [169, 0]
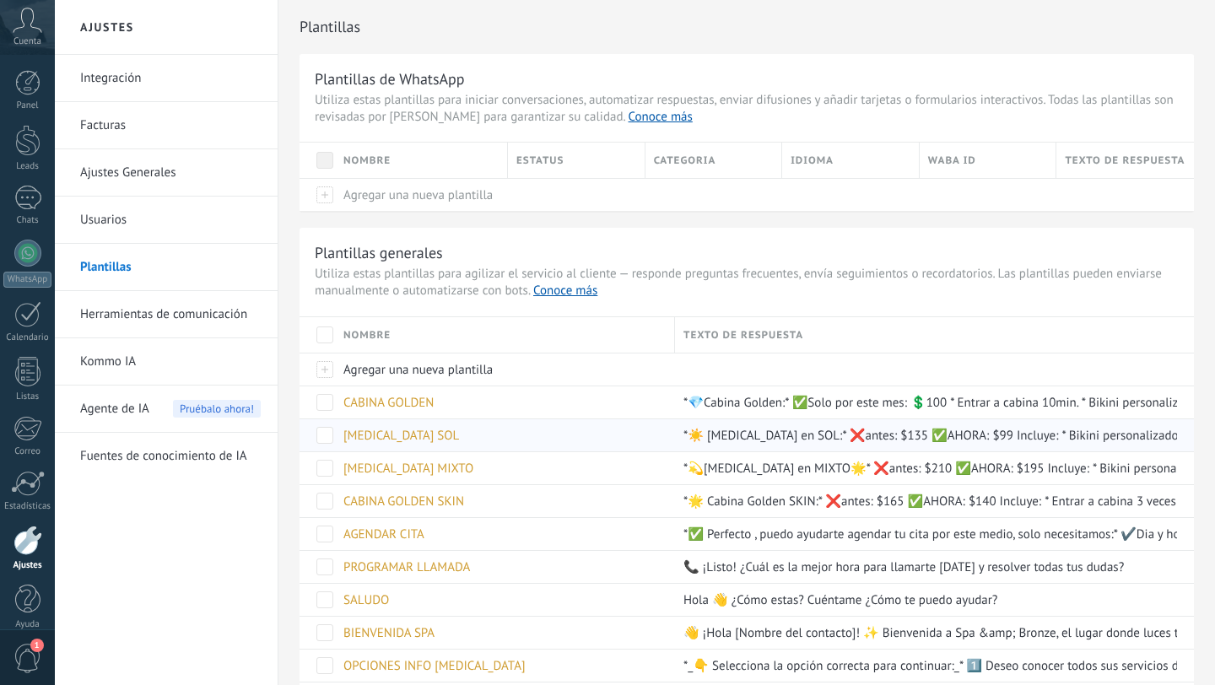
scroll to position [168, 0]
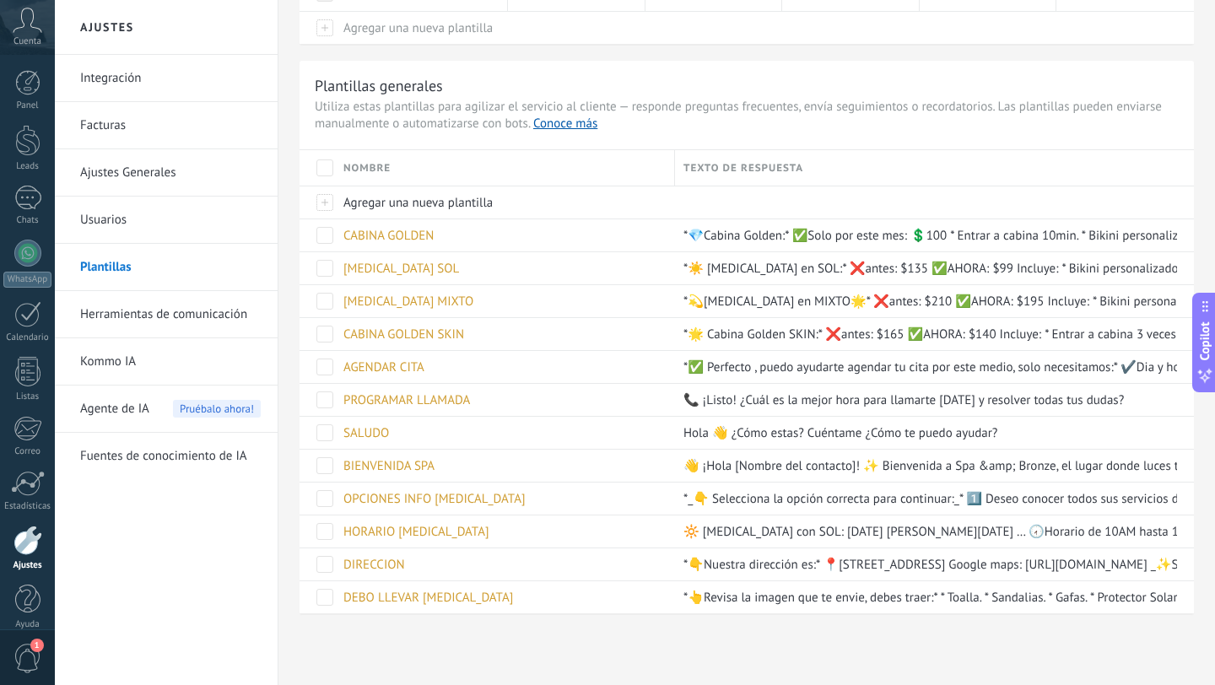
click at [164, 312] on link "Herramientas de comunicación" at bounding box center [170, 314] width 181 height 47
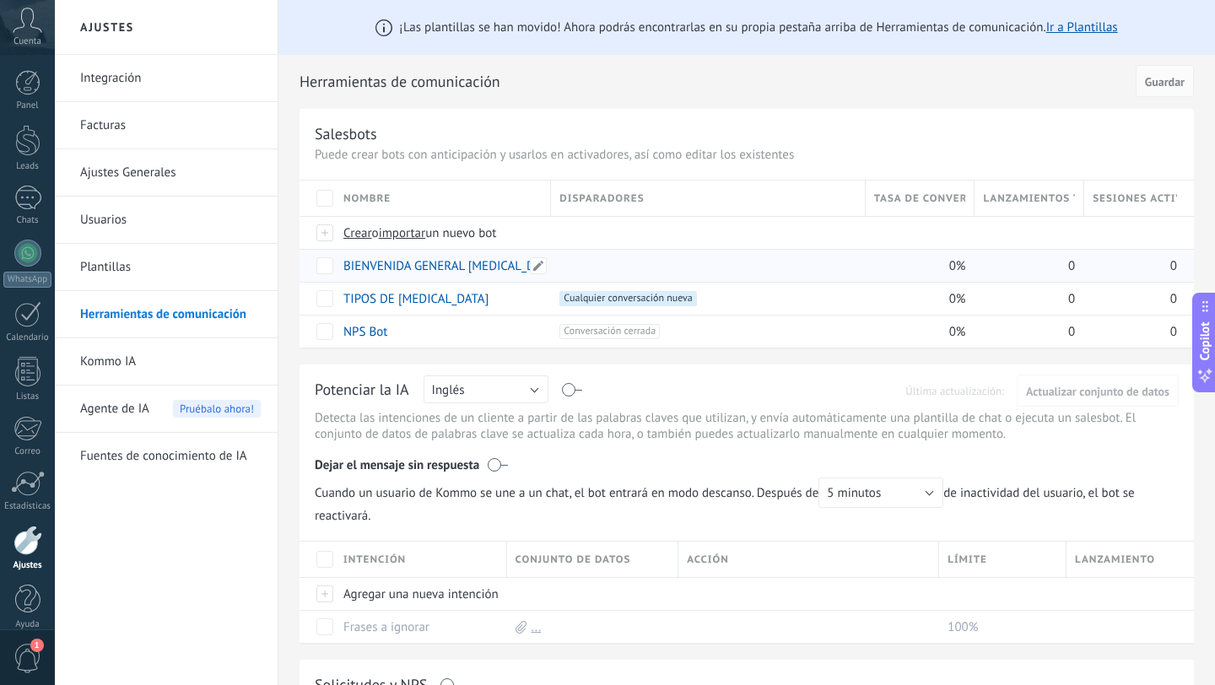
click at [431, 271] on link "BIENVENIDA GENERAL [MEDICAL_DATA]" at bounding box center [450, 266] width 215 height 16
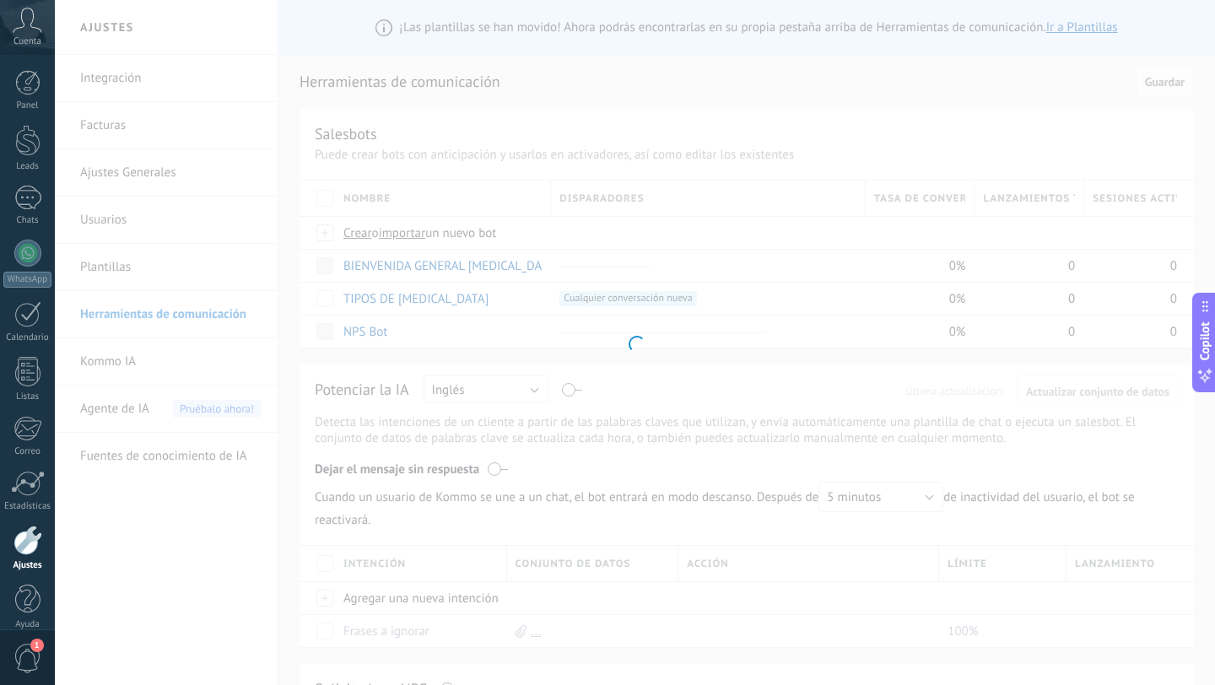
type input "**********"
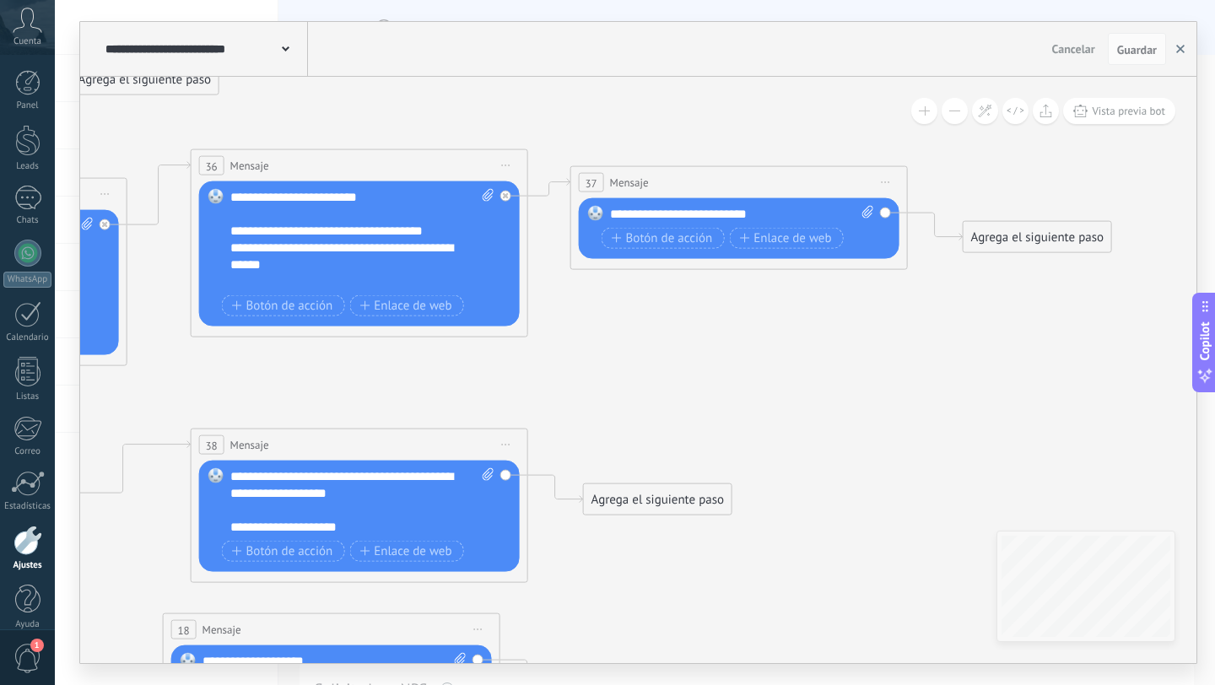
click at [1187, 49] on button "button" at bounding box center [1180, 49] width 25 height 32
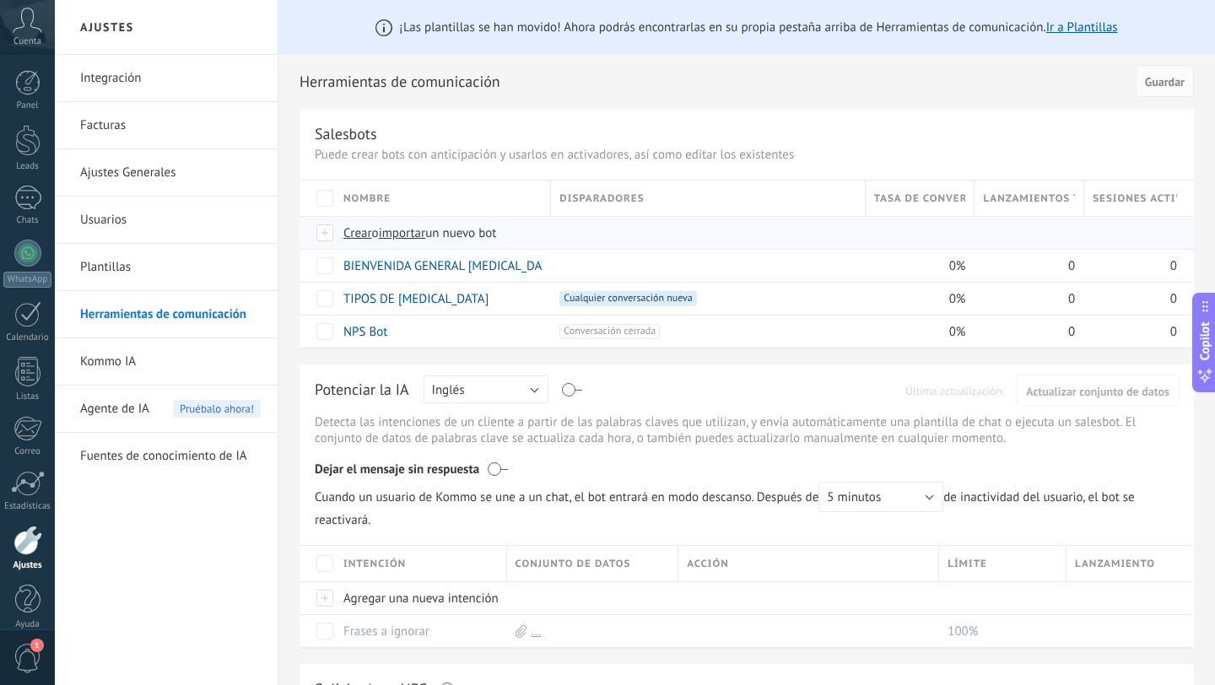
click at [418, 233] on span "importar" at bounding box center [402, 233] width 47 height 16
click at [0, 0] on input "importar un nuevo bot" at bounding box center [0, 0] width 0 height 0
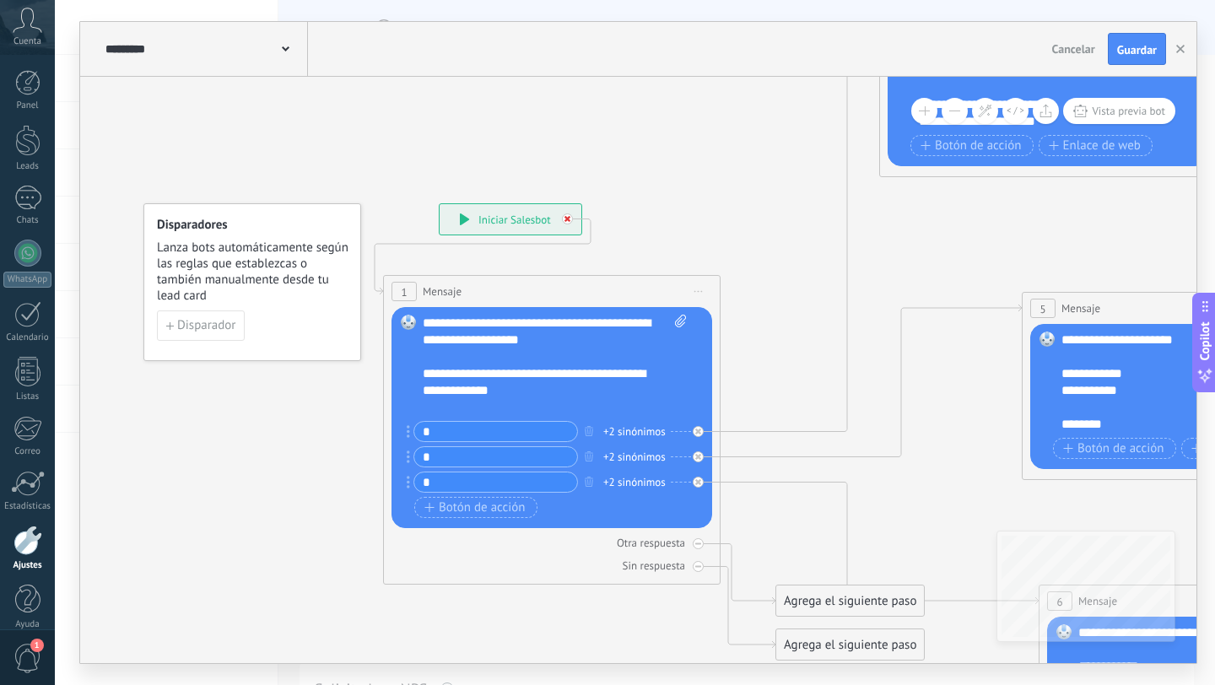
click at [567, 220] on icon at bounding box center [568, 219] width 6 height 6
drag, startPoint x: 688, startPoint y: 618, endPoint x: 55, endPoint y: 377, distance: 677.1
click at [54, 376] on body ".abccls-1,.abccls-2{fill-rule:evenodd}.abccls-2{fill:#fff} .abfcls-1{fill:none}…" at bounding box center [607, 342] width 1215 height 685
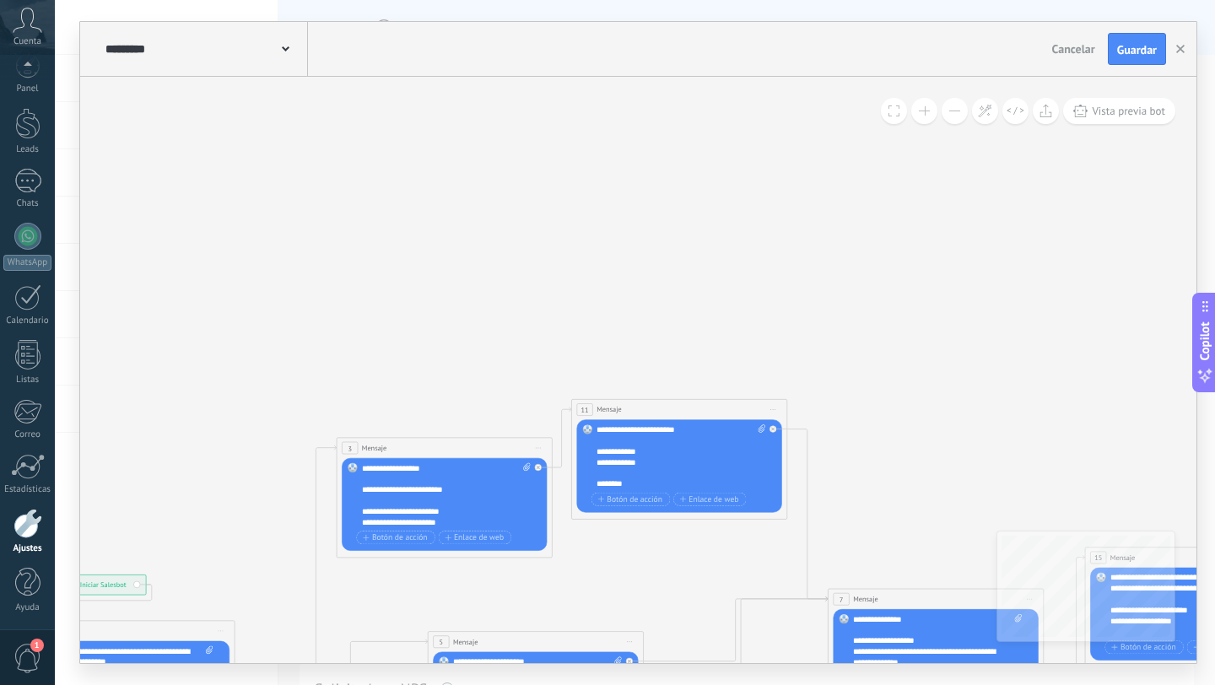
scroll to position [101, 0]
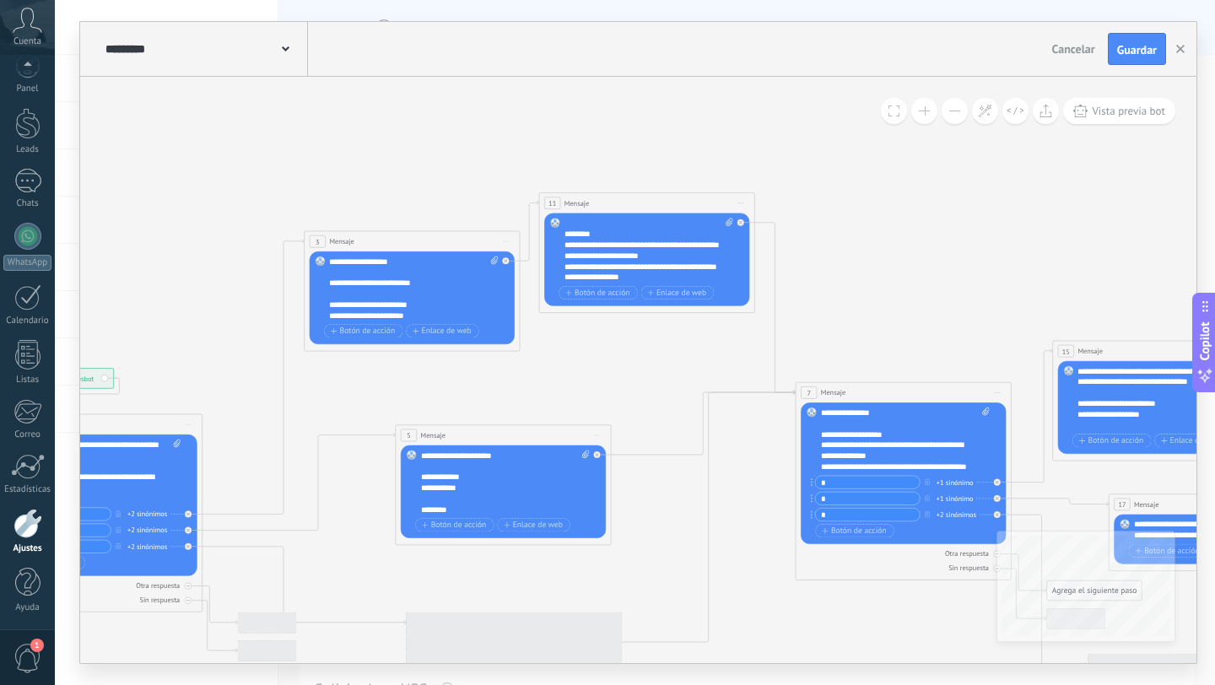
click at [510, 238] on span "Iniciar vista previa aquí Cambiar nombre Duplicar [GEOGRAPHIC_DATA]" at bounding box center [505, 242] width 17 height 16
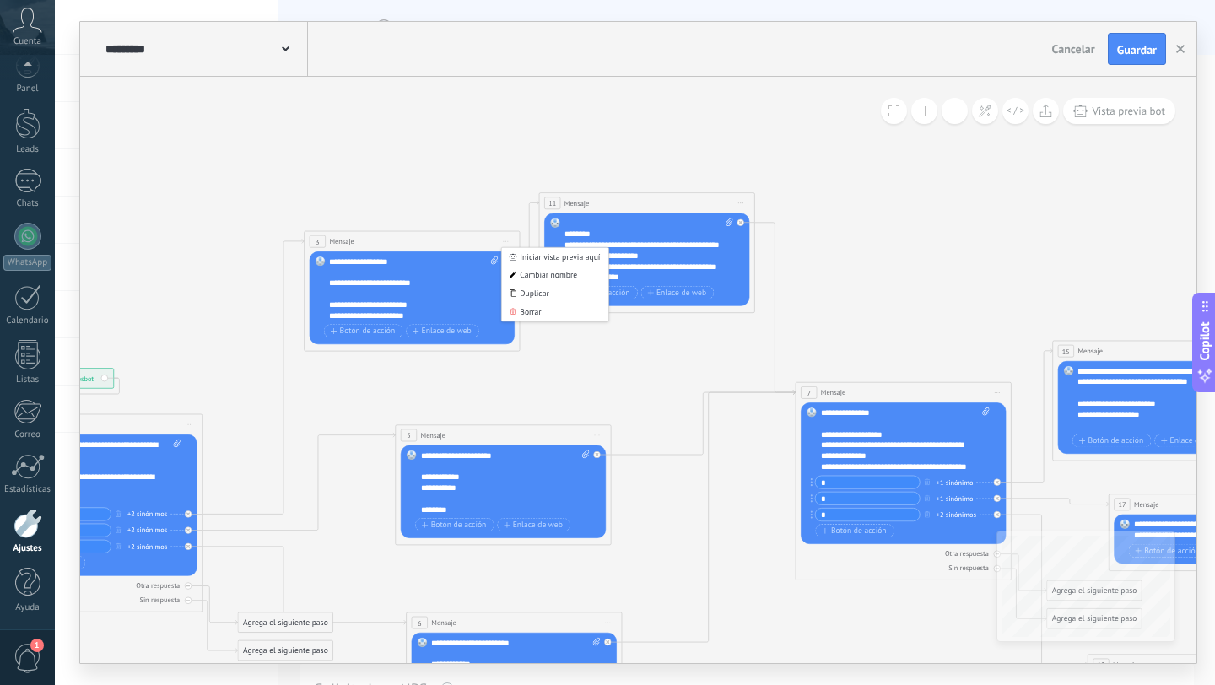
click at [523, 315] on div "Borrar" at bounding box center [555, 312] width 106 height 19
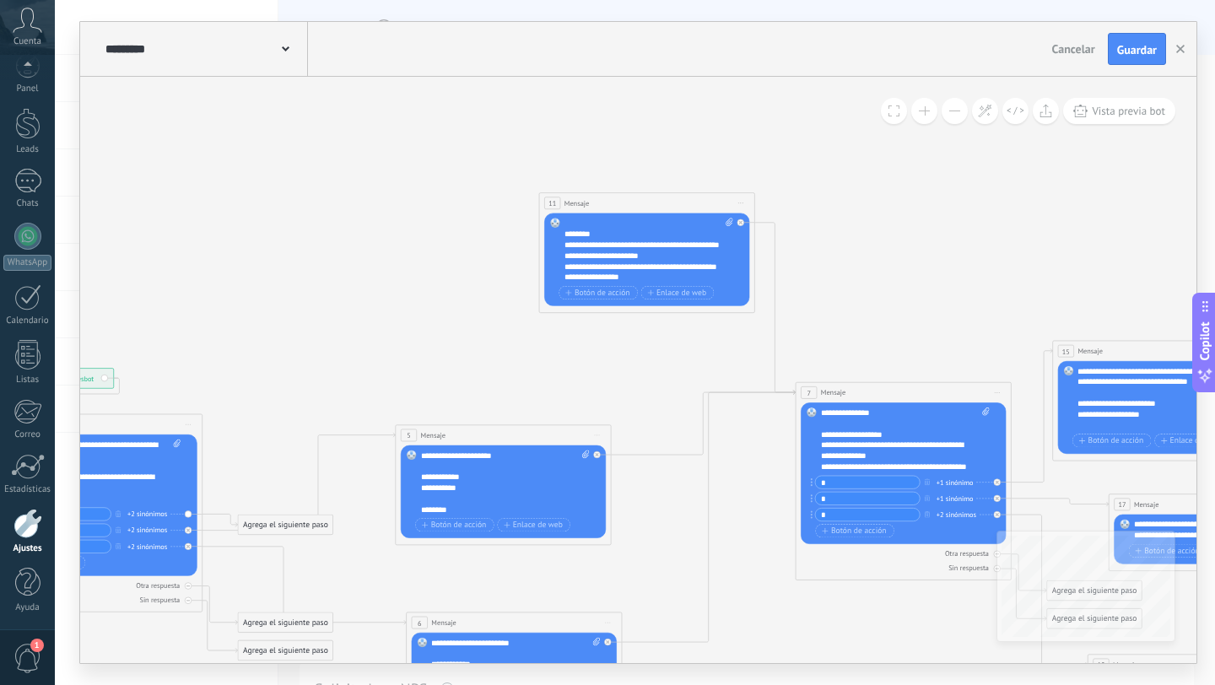
click at [743, 197] on span "Iniciar vista previa aquí Cambiar nombre Duplicar [GEOGRAPHIC_DATA]" at bounding box center [740, 203] width 17 height 16
click at [772, 269] on div "Borrar" at bounding box center [790, 273] width 106 height 19
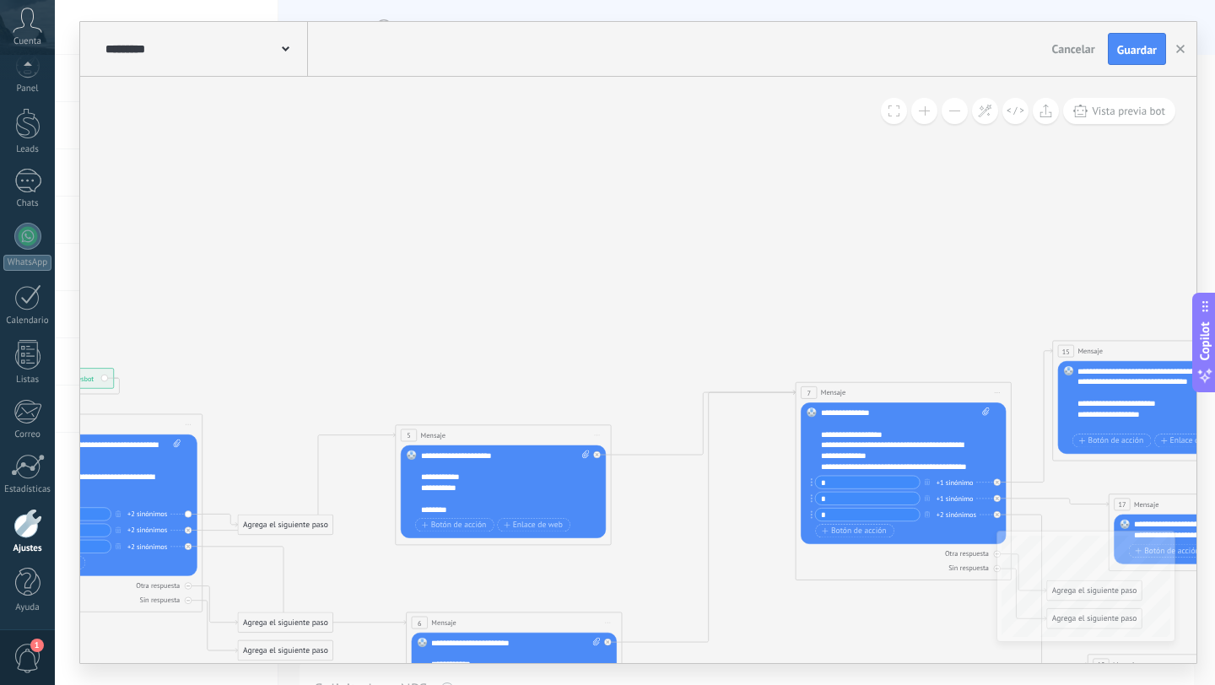
click at [602, 430] on span "Iniciar vista previa aquí Cambiar nombre Duplicar [GEOGRAPHIC_DATA]" at bounding box center [597, 436] width 17 height 16
click at [622, 503] on div "Borrar" at bounding box center [646, 506] width 106 height 19
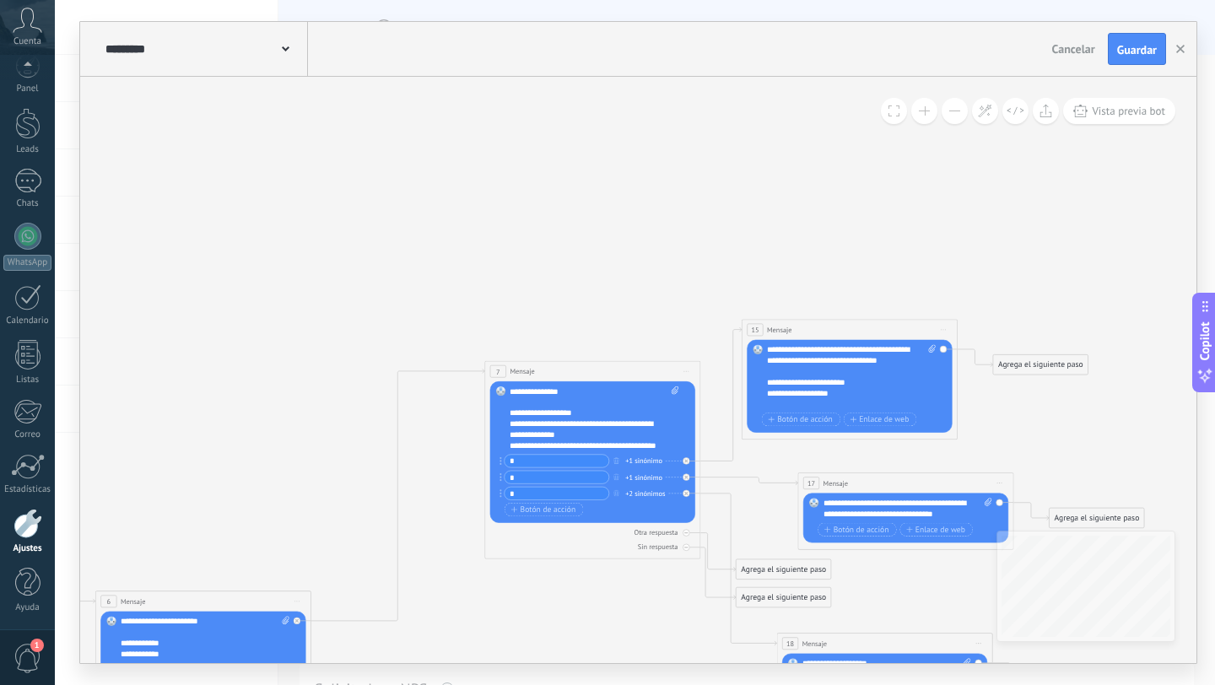
click at [686, 361] on div "7 Mensaje ******* (a): Todos los contactos - canales seleccionados Todos los co…" at bounding box center [592, 371] width 215 height 20
click at [688, 379] on div "7 Mensaje ******* (a): Todos los contactos - canales seleccionados Todos los co…" at bounding box center [592, 371] width 215 height 20
click at [689, 370] on span "Iniciar vista previa aquí Cambiar nombre Duplicar [GEOGRAPHIC_DATA]" at bounding box center [686, 372] width 17 height 16
click at [716, 439] on div "Borrar" at bounding box center [736, 442] width 106 height 19
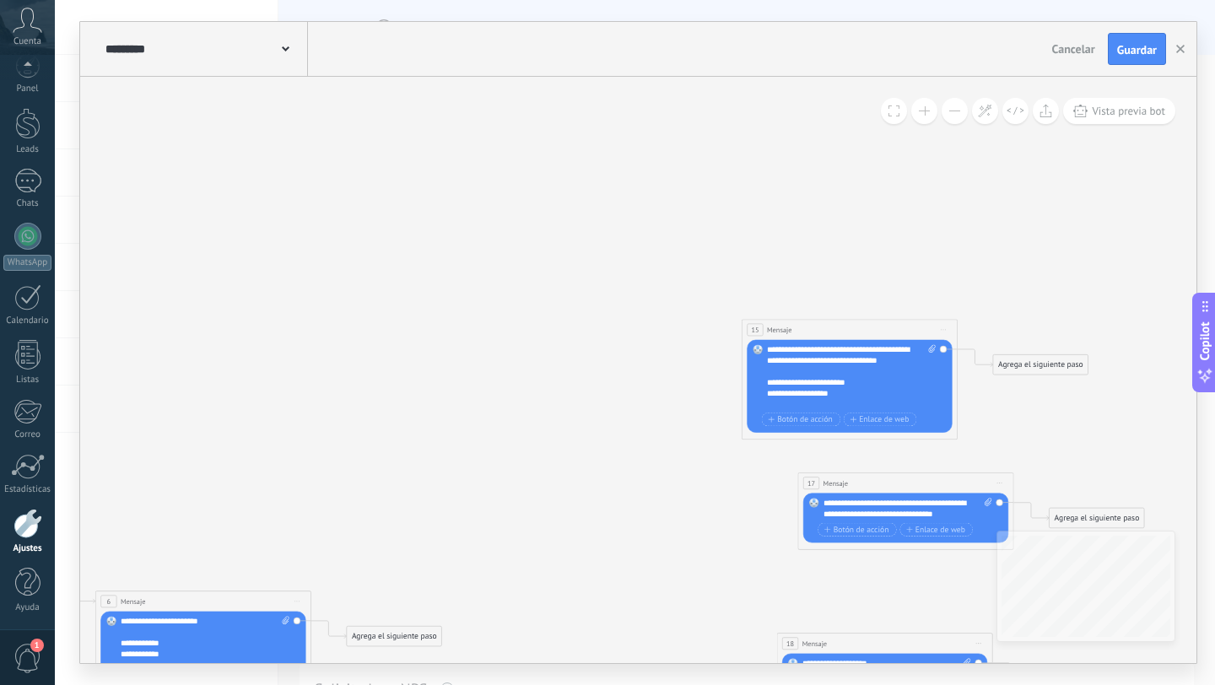
click at [948, 324] on span "Iniciar vista previa aquí Cambiar nombre Duplicar [GEOGRAPHIC_DATA]" at bounding box center [943, 330] width 17 height 16
click at [962, 399] on div "Borrar" at bounding box center [992, 401] width 106 height 19
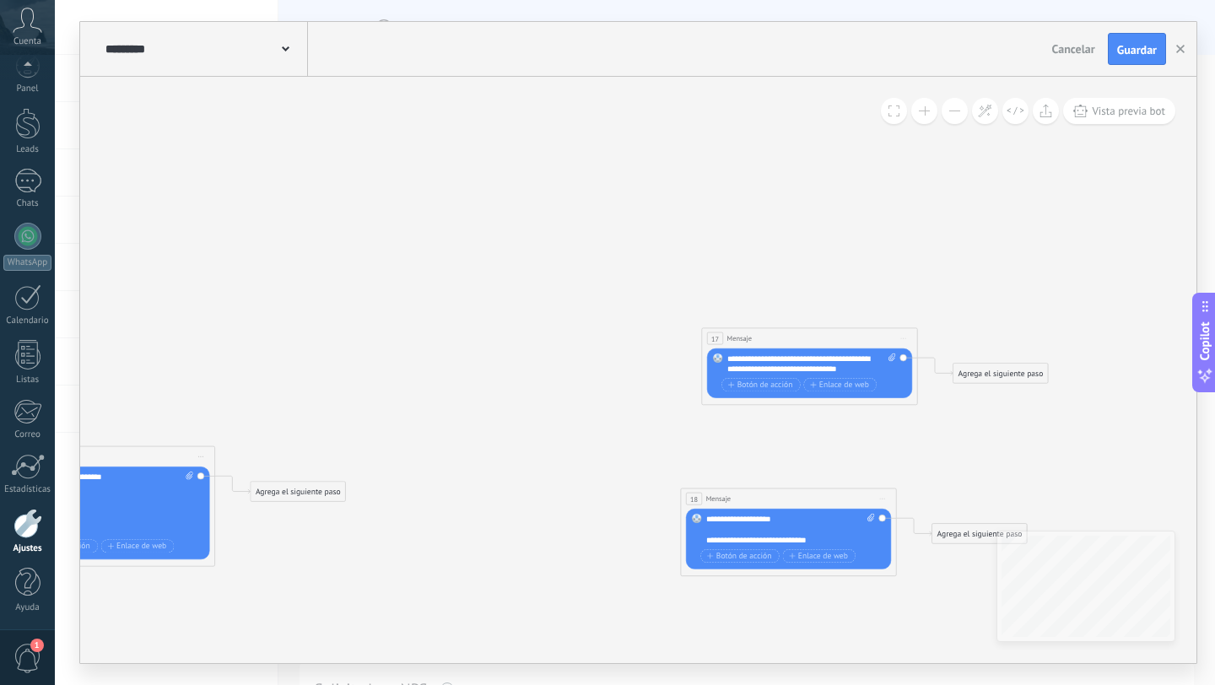
click at [911, 337] on span "Iniciar vista previa aquí Cambiar nombre Duplicar [GEOGRAPHIC_DATA]" at bounding box center [903, 339] width 17 height 16
click at [924, 409] on div "Borrar" at bounding box center [953, 409] width 106 height 19
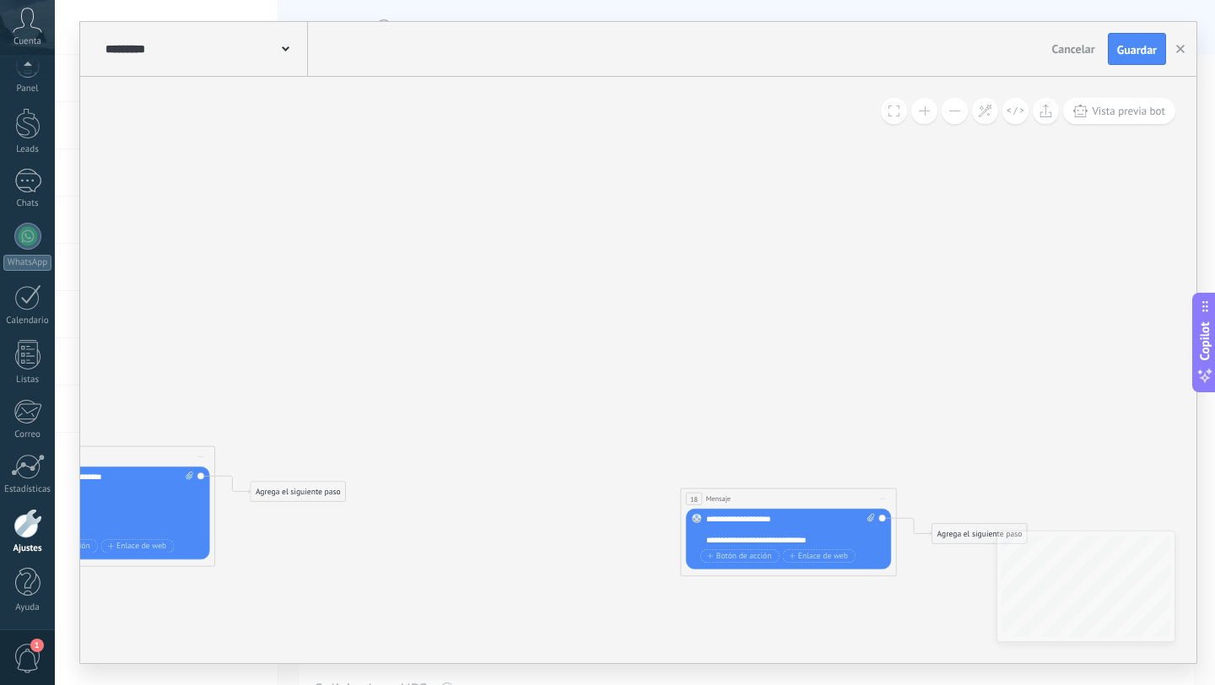
click at [878, 505] on span "Iniciar vista previa aquí Cambiar nombre Duplicar [GEOGRAPHIC_DATA]" at bounding box center [882, 499] width 17 height 16
click at [891, 564] on div "Borrar" at bounding box center [931, 569] width 106 height 19
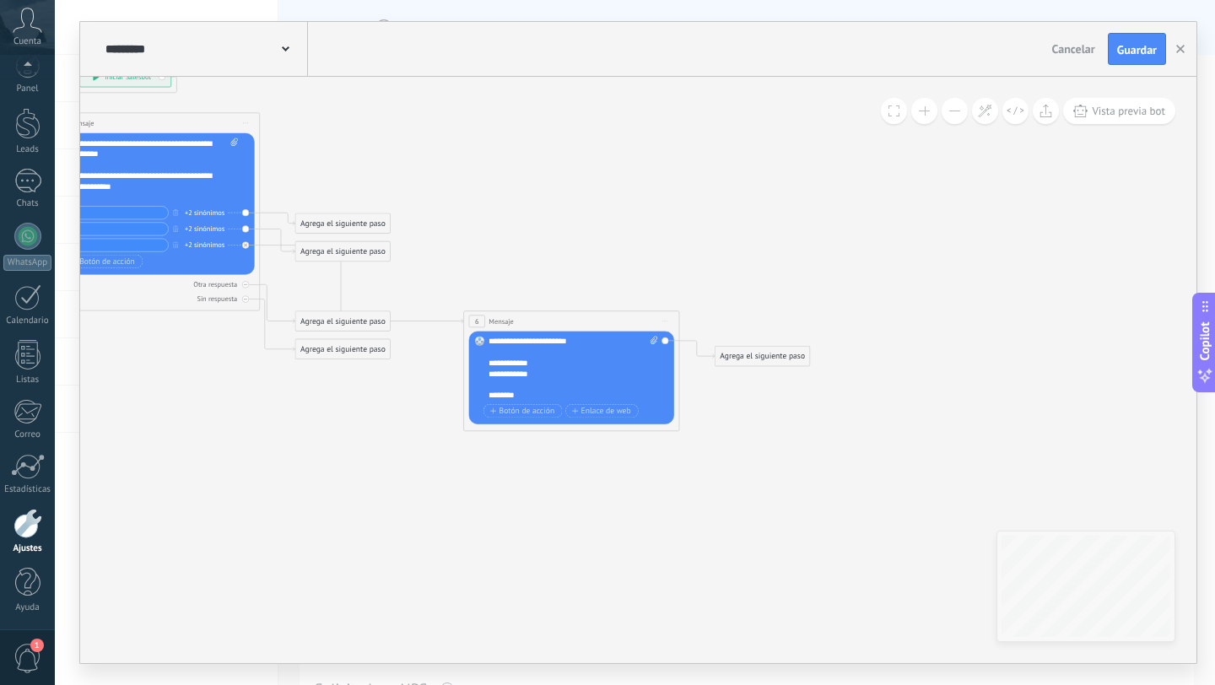
click at [668, 319] on span "Iniciar vista previa aquí Cambiar nombre Duplicar [GEOGRAPHIC_DATA]" at bounding box center [665, 322] width 17 height 16
click at [683, 402] on icon at bounding box center [638, 240] width 2217 height 942
click at [670, 318] on span "Iniciar vista previa aquí Cambiar nombre Duplicar [GEOGRAPHIC_DATA]" at bounding box center [665, 322] width 17 height 16
click at [677, 386] on div "Borrar" at bounding box center [715, 391] width 106 height 19
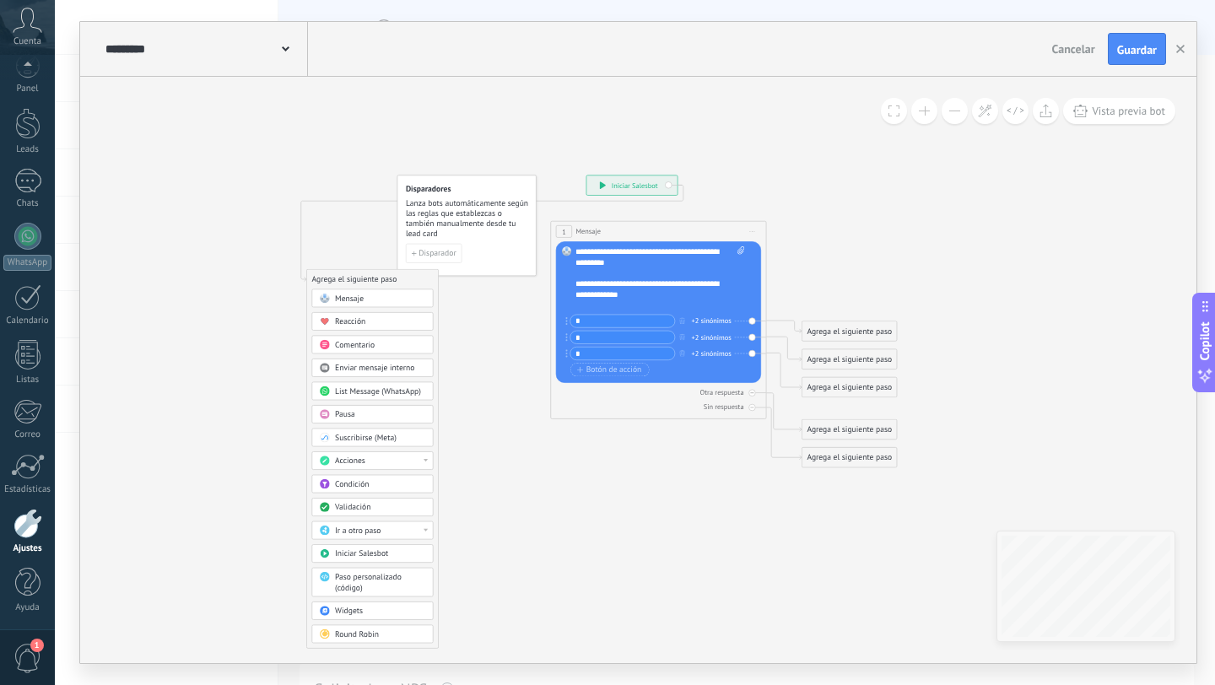
click at [343, 302] on span "Mensaje" at bounding box center [349, 299] width 29 height 10
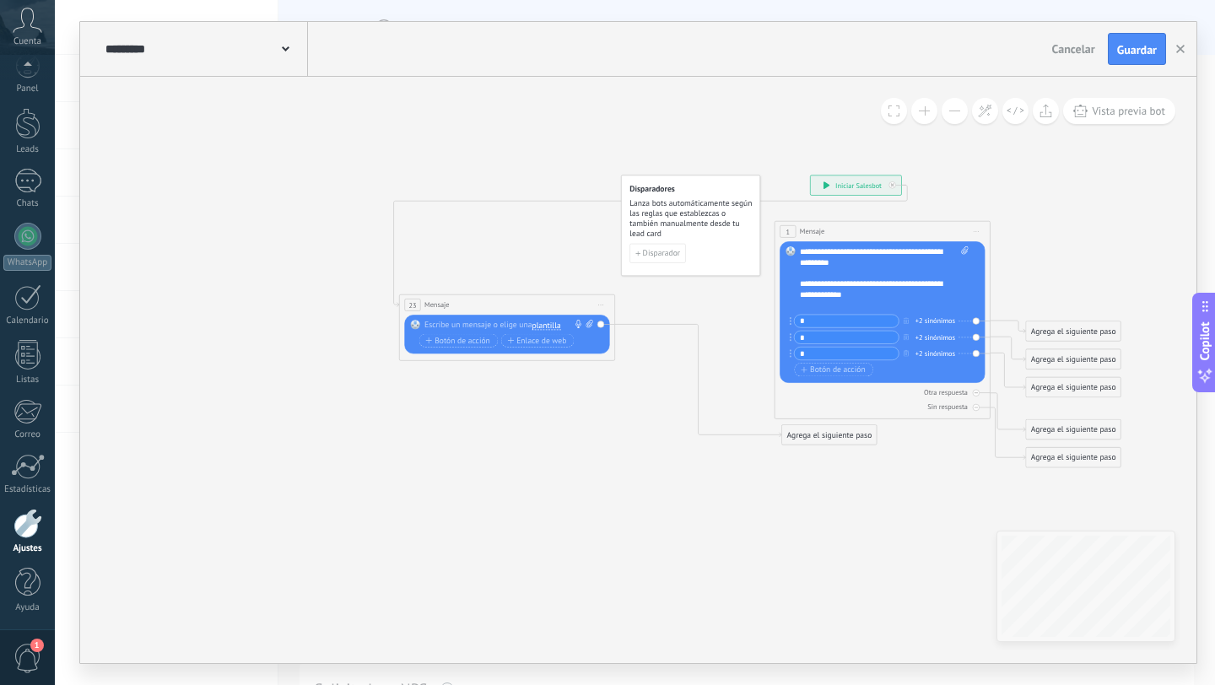
drag, startPoint x: 583, startPoint y: 278, endPoint x: 437, endPoint y: 290, distance: 146.5
click at [438, 295] on div "23 Mensaje ******* (a): Todos los contactos - canales seleccionados Todos los c…" at bounding box center [507, 305] width 215 height 20
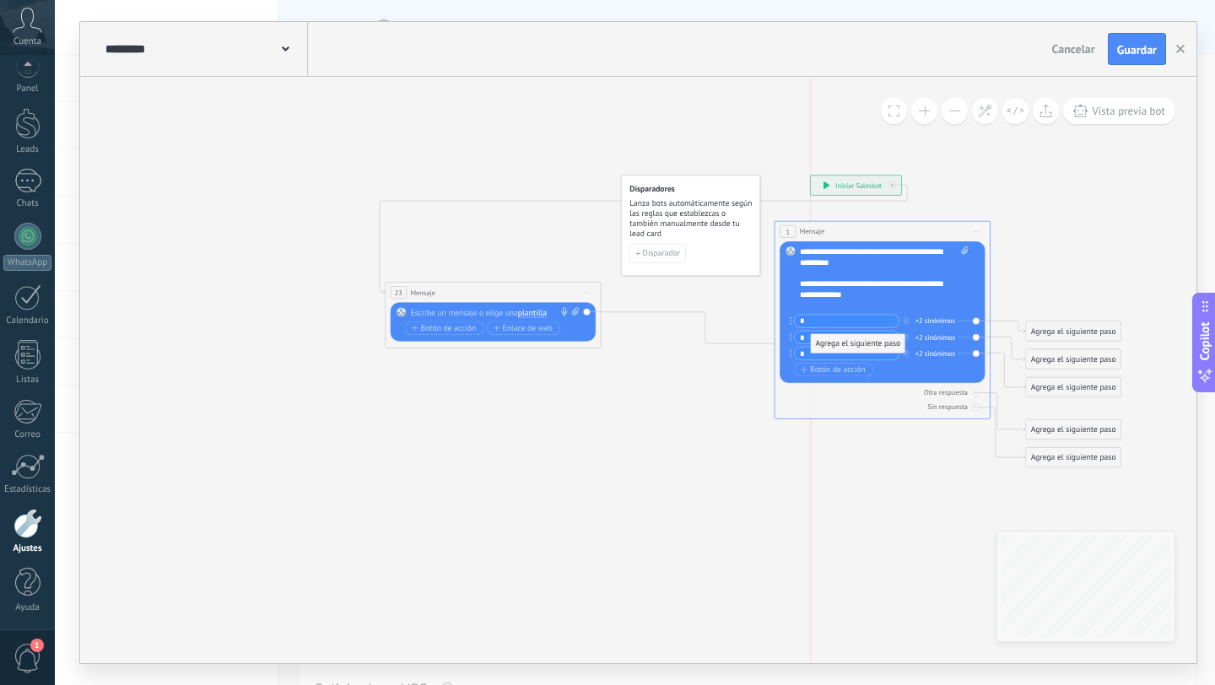
drag, startPoint x: 795, startPoint y: 438, endPoint x: 833, endPoint y: 328, distance: 116.1
click at [532, 309] on span "plantilla" at bounding box center [532, 313] width 29 height 8
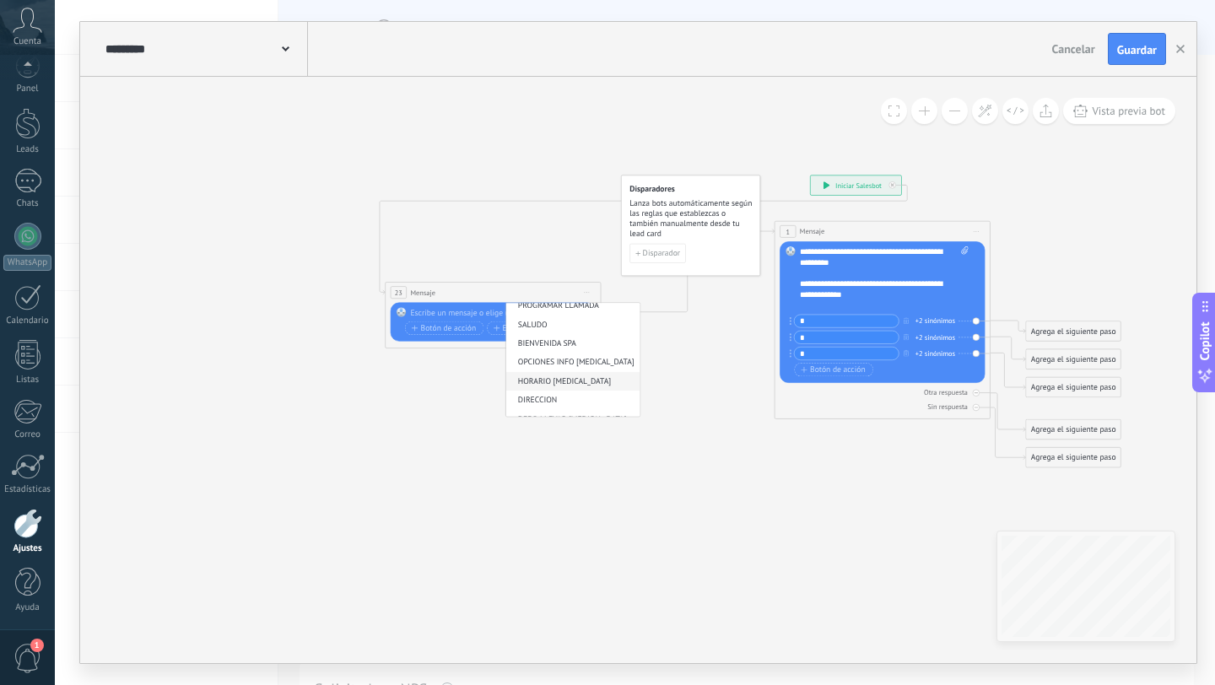
scroll to position [207, 0]
click at [566, 336] on span "BIENVENIDA SPA" at bounding box center [571, 332] width 131 height 11
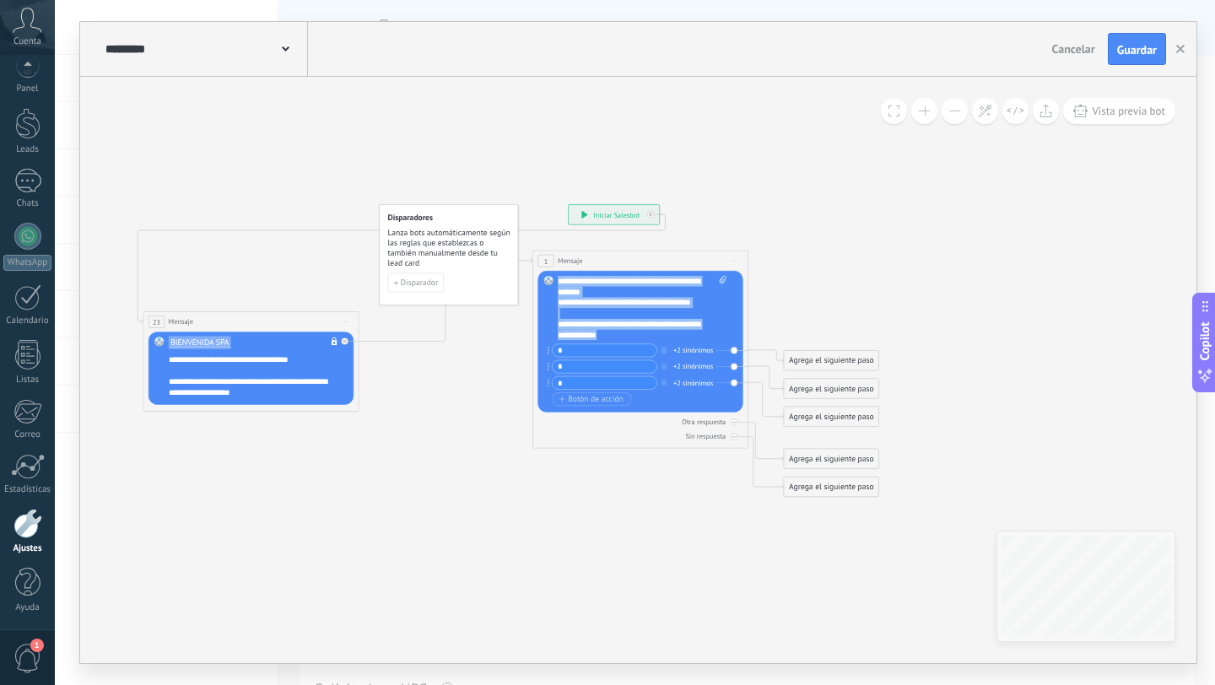
scroll to position [0, 0]
drag, startPoint x: 628, startPoint y: 339, endPoint x: 499, endPoint y: 250, distance: 157.1
click at [568, 204] on div "**********" at bounding box center [568, 204] width 0 height 0
click at [589, 397] on span "Botón de acción" at bounding box center [591, 399] width 65 height 8
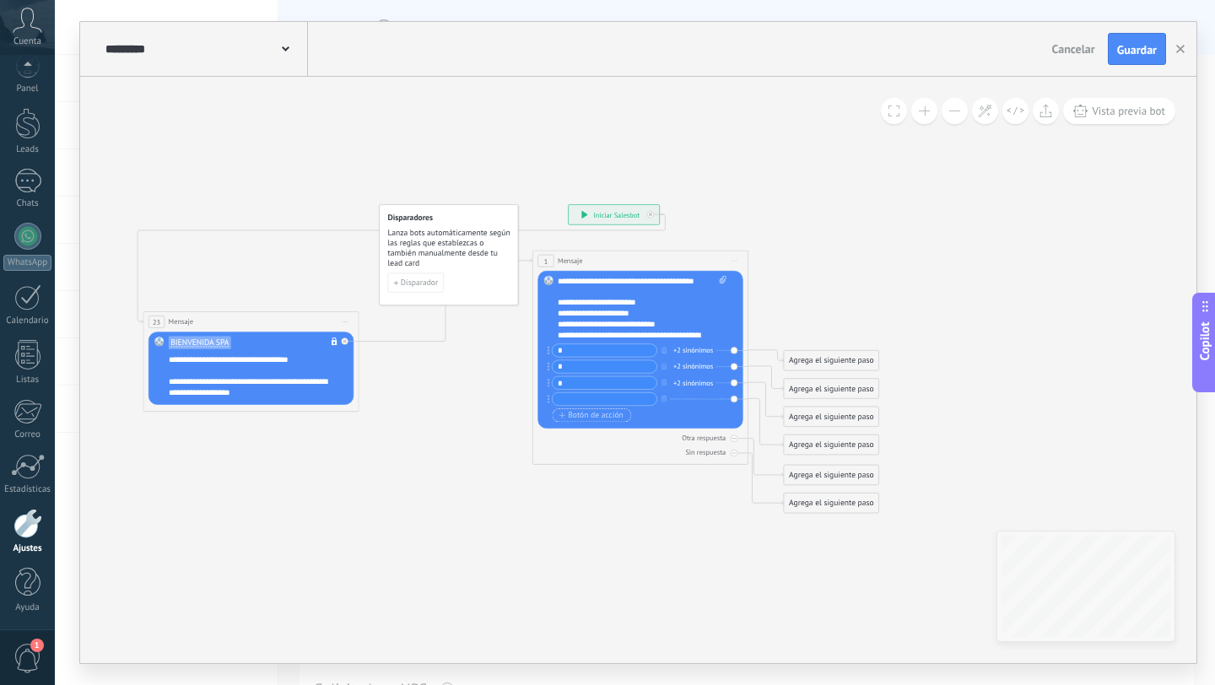
click at [567, 418] on span "Botón de acción" at bounding box center [591, 415] width 65 height 8
click at [565, 402] on input "text" at bounding box center [605, 399] width 105 height 13
type input "*"
click at [562, 411] on input "text" at bounding box center [605, 415] width 105 height 13
type input "*"
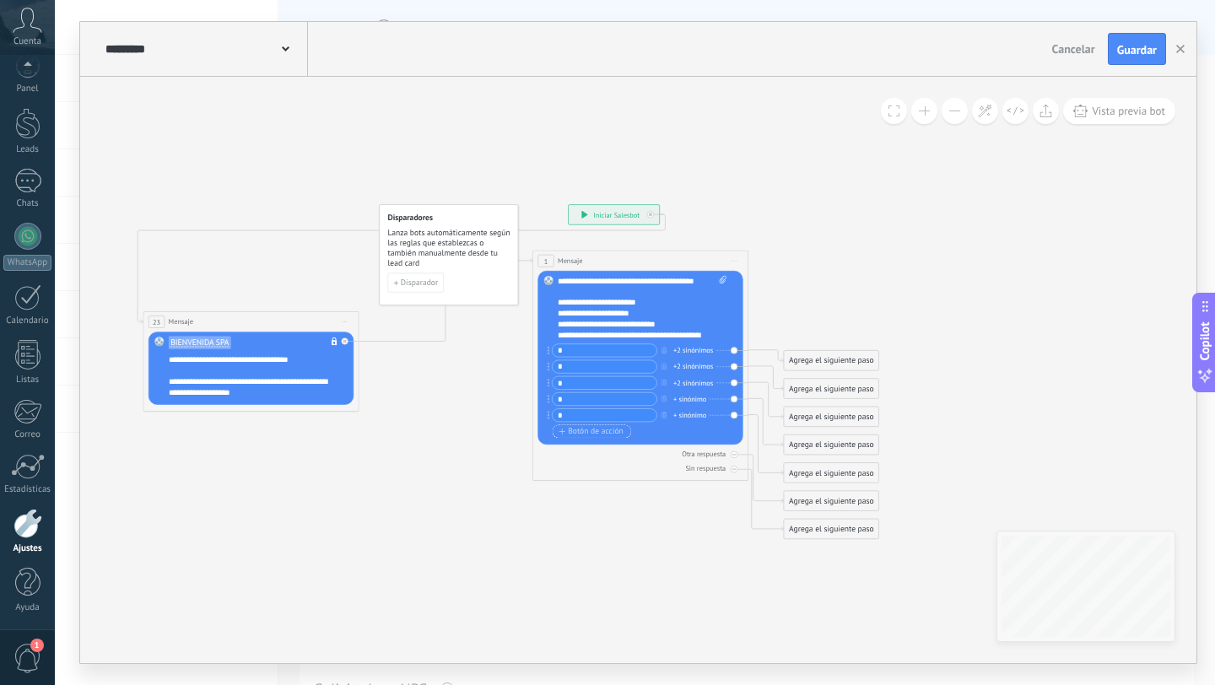
click at [563, 429] on icon "button" at bounding box center [562, 432] width 7 height 6
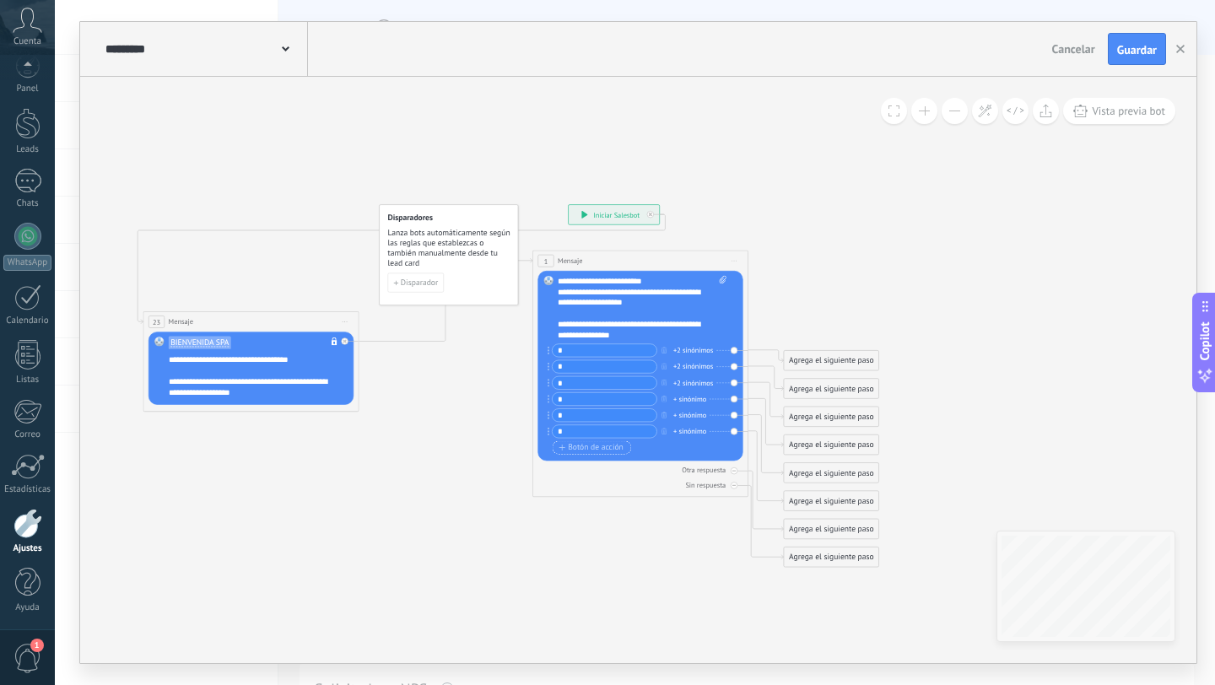
type input "*"
click at [579, 446] on span "Botón de acción" at bounding box center [591, 447] width 65 height 8
type input "*"
click at [646, 301] on div "**********" at bounding box center [637, 298] width 159 height 22
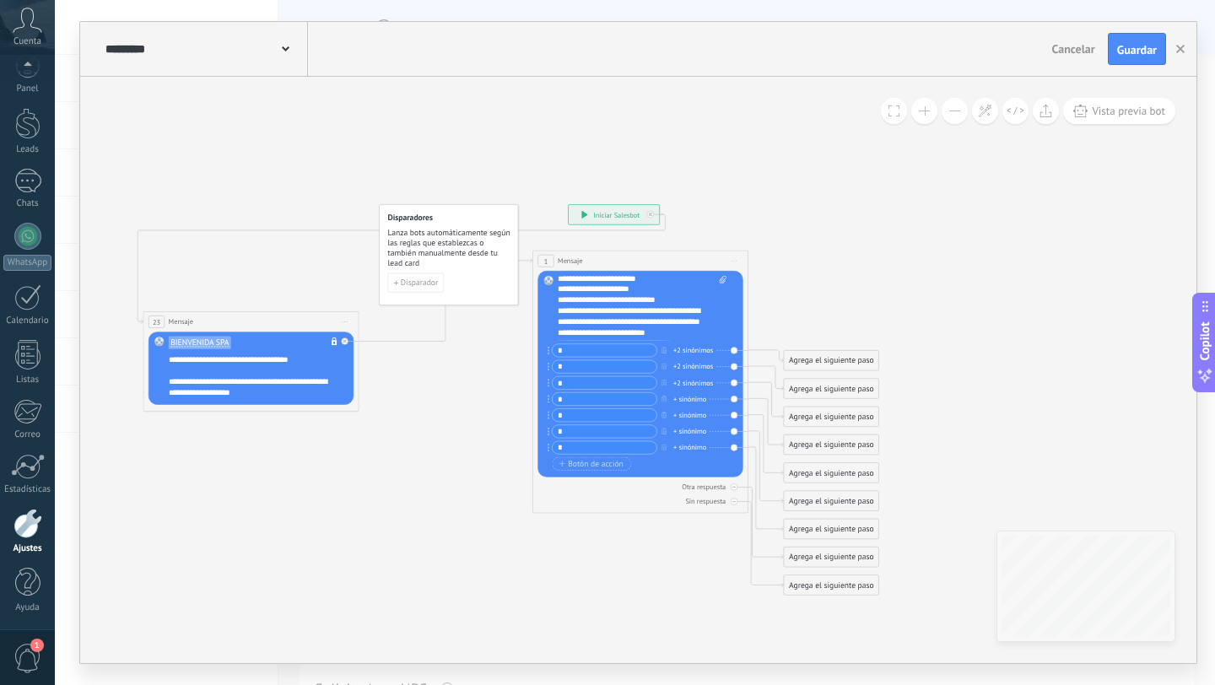
scroll to position [0, 0]
click at [285, 48] on icon at bounding box center [286, 48] width 8 height 5
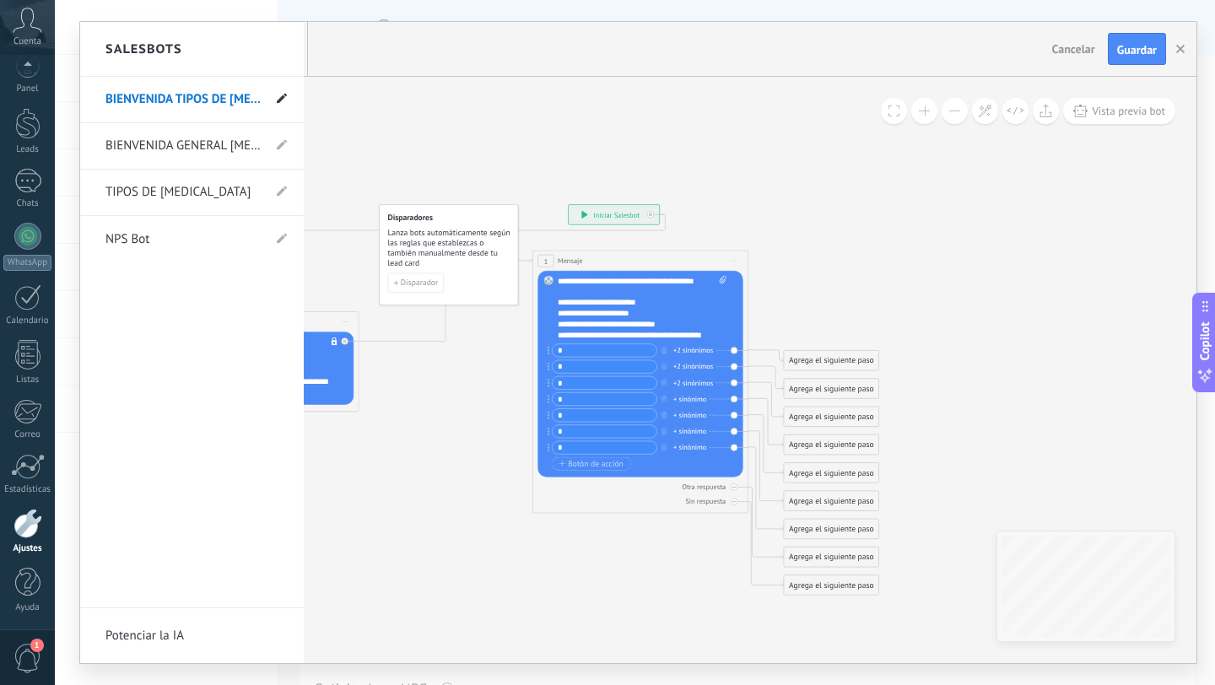
click at [282, 98] on use at bounding box center [282, 99] width 10 height 10
click at [181, 104] on input "**********" at bounding box center [165, 100] width 121 height 27
click at [181, 105] on input "**********" at bounding box center [165, 100] width 121 height 27
click at [764, 278] on div at bounding box center [638, 342] width 1116 height 641
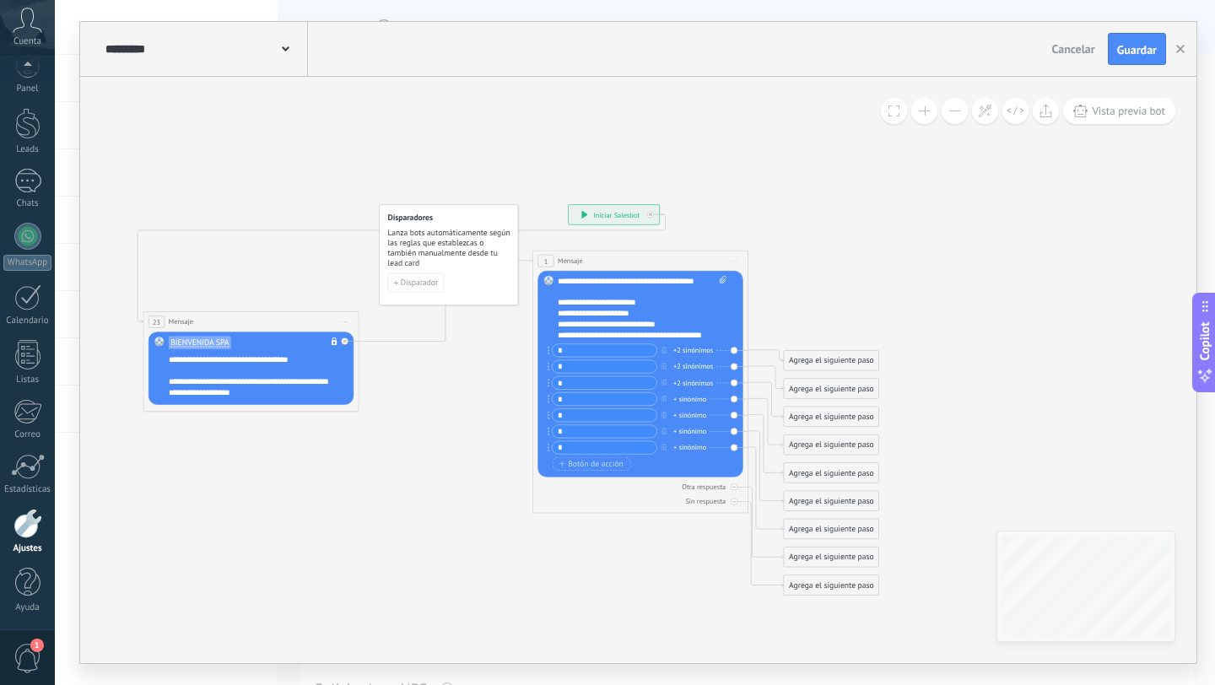
scroll to position [152, 0]
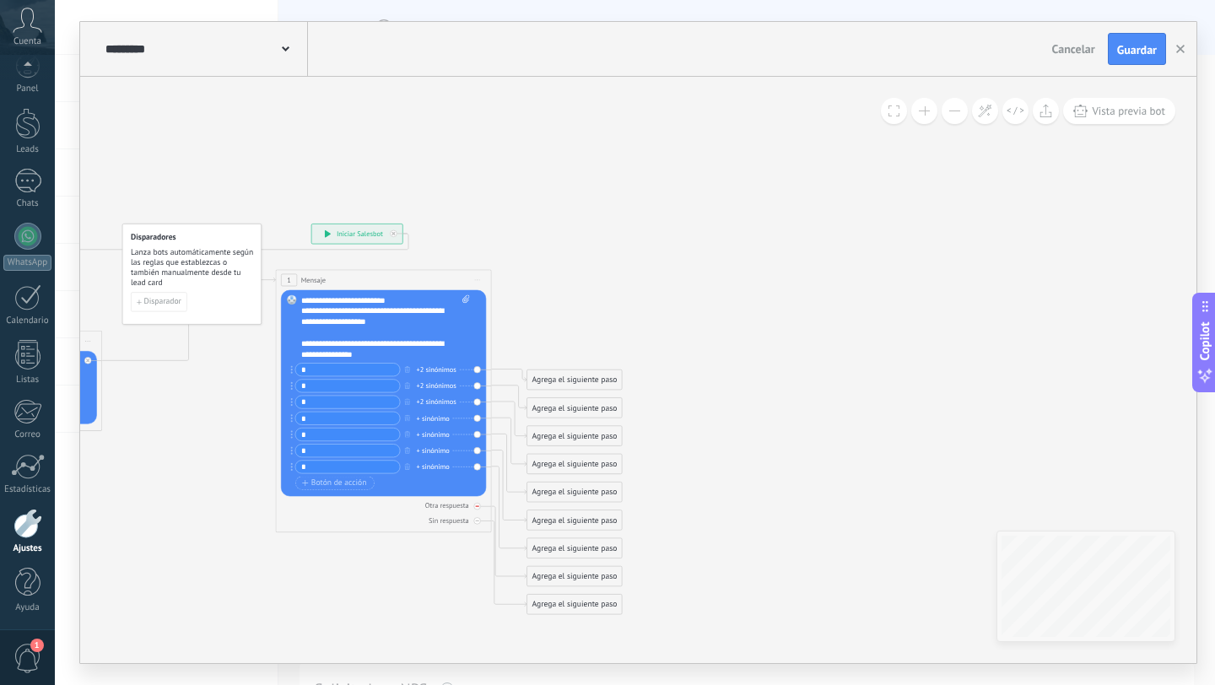
click at [476, 507] on icon at bounding box center [476, 506] width 3 height 3
click at [477, 522] on div at bounding box center [476, 520] width 7 height 7
drag, startPoint x: 571, startPoint y: 385, endPoint x: 631, endPoint y: 211, distance: 183.9
click at [631, 211] on div "Agrega el siguiente paso" at bounding box center [634, 206] width 95 height 18
drag, startPoint x: 564, startPoint y: 406, endPoint x: 687, endPoint y: 404, distance: 123.2
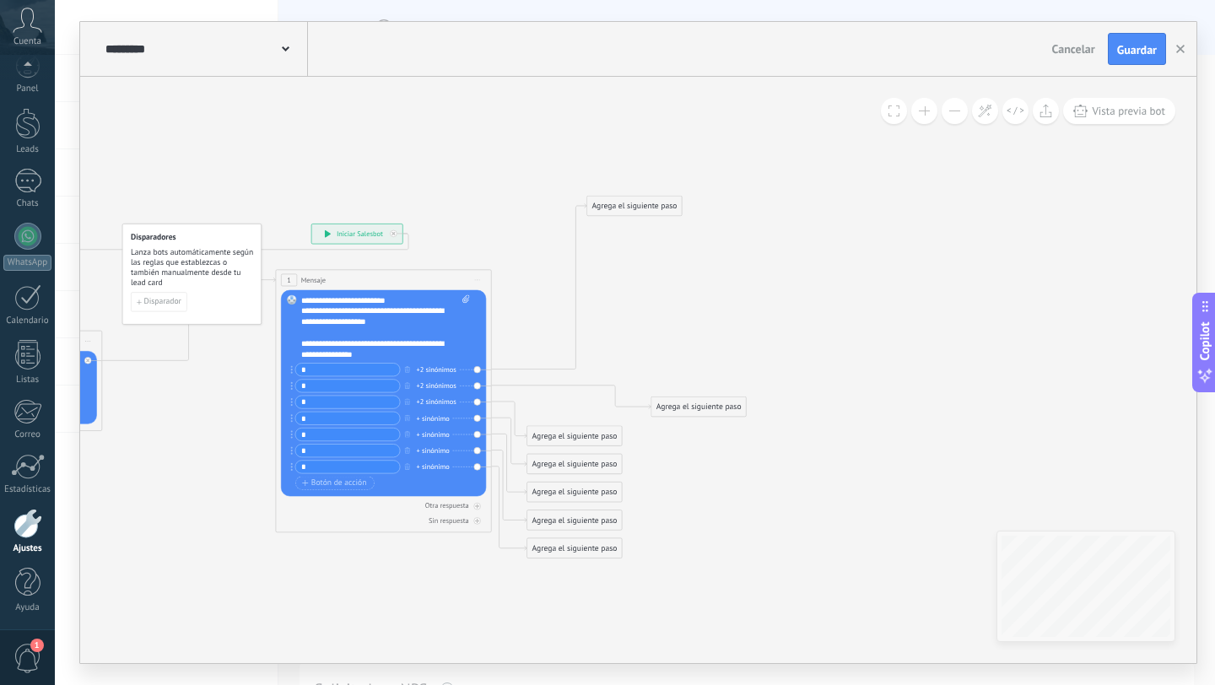
click at [688, 404] on div "Agrega el siguiente paso" at bounding box center [698, 407] width 95 height 18
click at [640, 203] on div "Agrega el siguiente paso" at bounding box center [634, 206] width 95 height 18
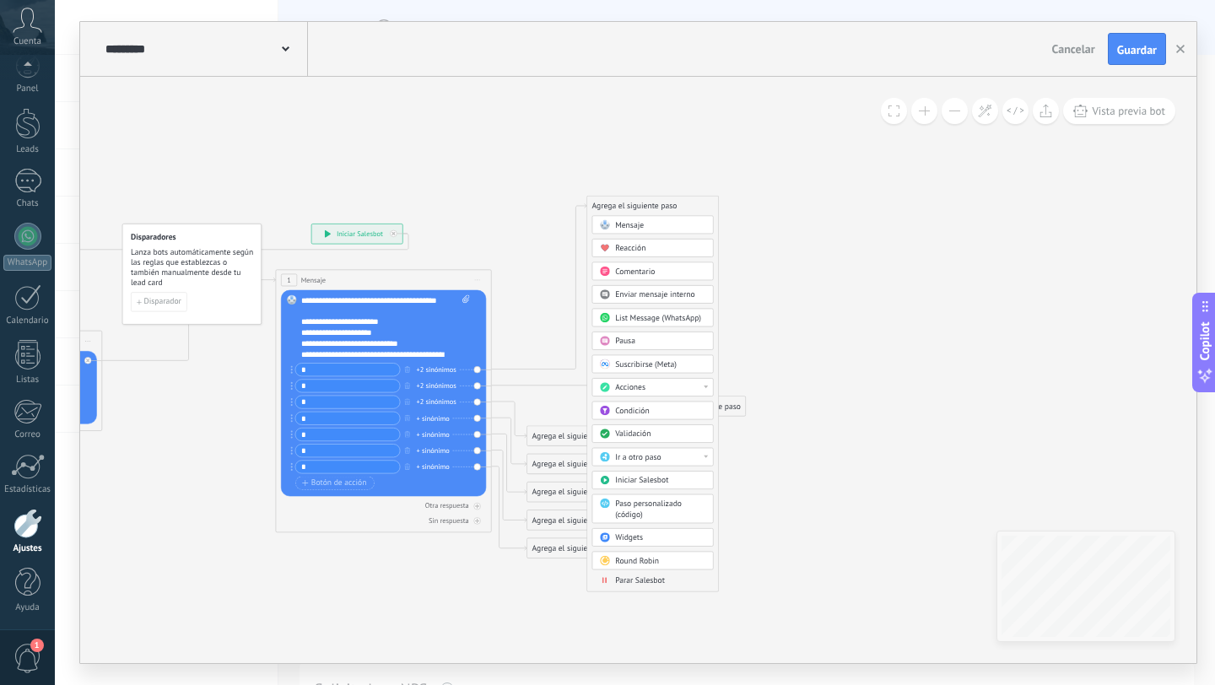
click at [636, 223] on span "Mensaje" at bounding box center [629, 225] width 29 height 10
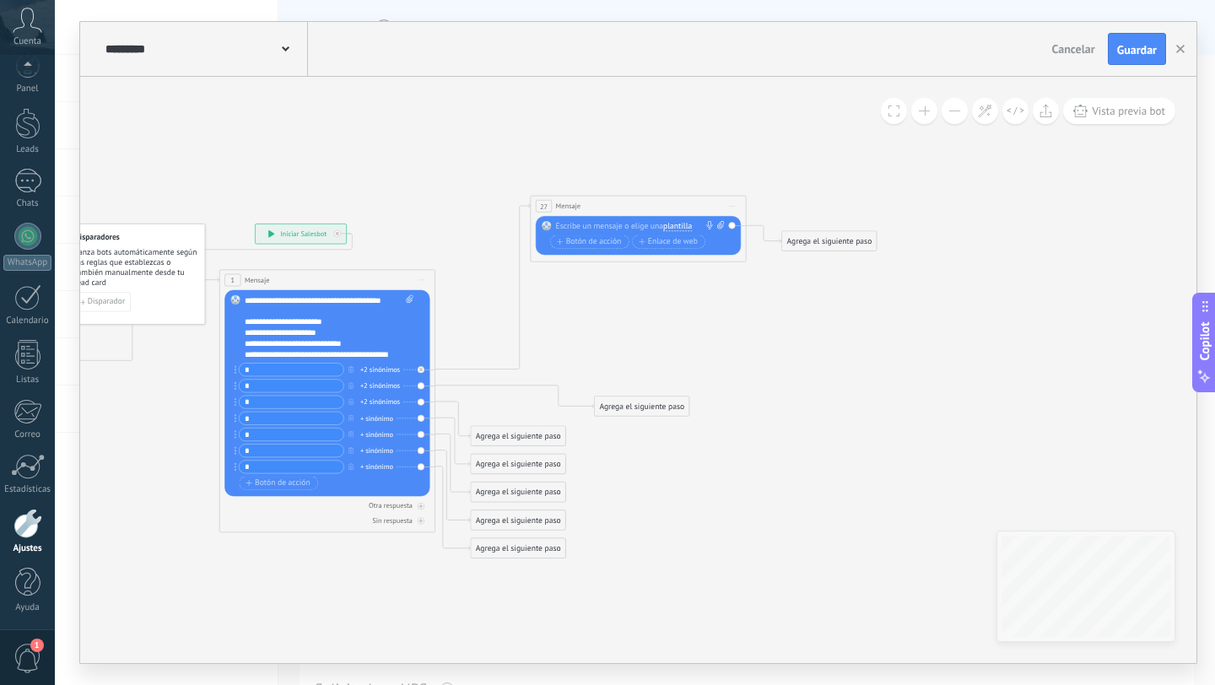
click at [601, 224] on div at bounding box center [636, 226] width 160 height 11
click at [371, 419] on div "+ sinónimo" at bounding box center [376, 418] width 33 height 11
type input "*"
click at [377, 435] on div "+ sinónimo" at bounding box center [376, 435] width 33 height 11
type input "*"
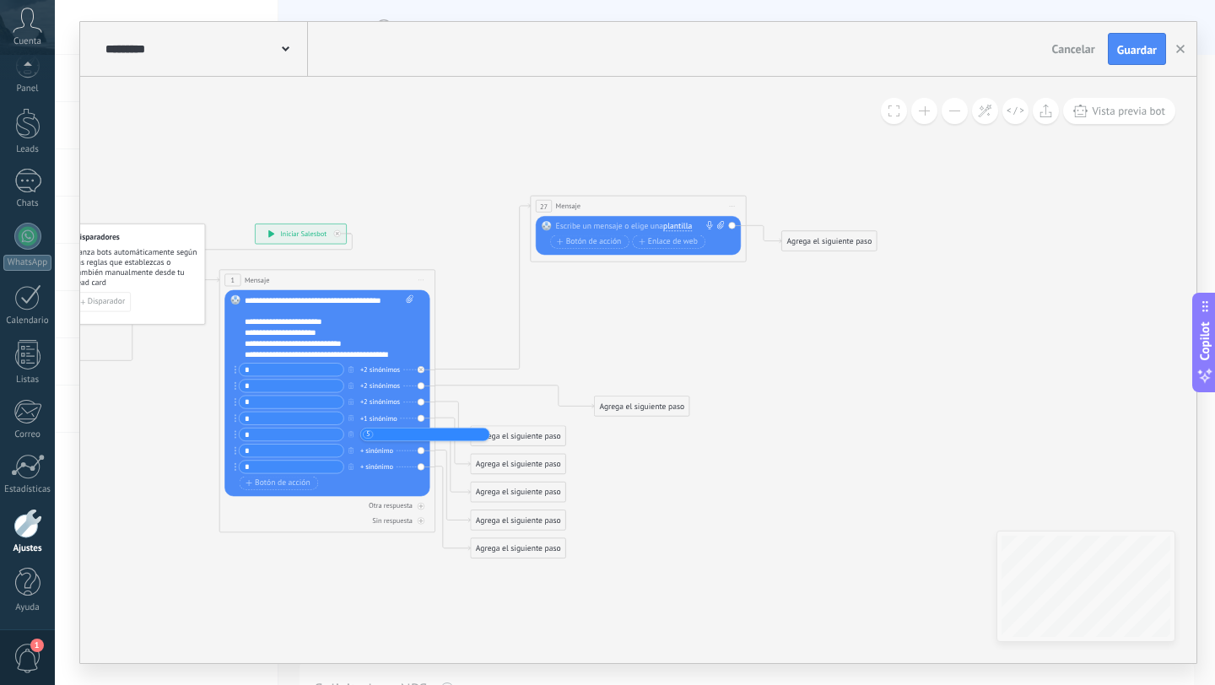
click at [370, 452] on div "+ sinónimo" at bounding box center [376, 451] width 33 height 11
type input "*"
click at [379, 326] on div "**********" at bounding box center [324, 321] width 159 height 11
click at [376, 450] on div "+1 sinónimo" at bounding box center [378, 451] width 37 height 11
click at [360, 316] on div "**********" at bounding box center [324, 321] width 159 height 11
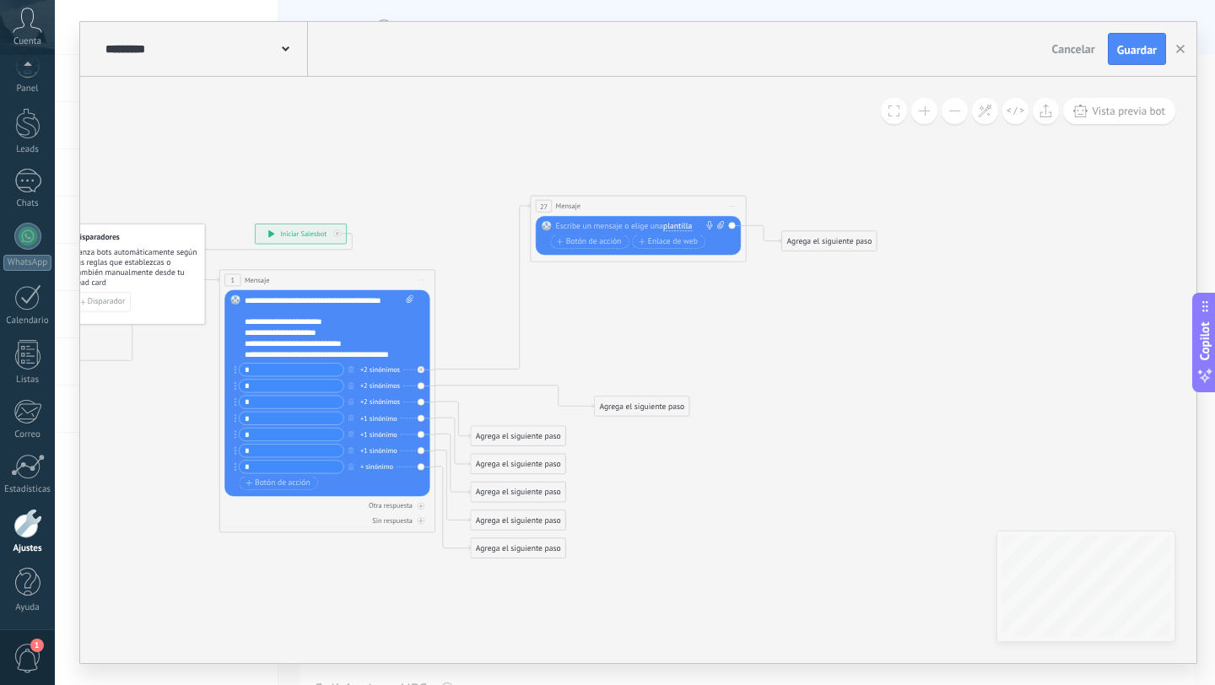
click at [373, 462] on div "+ sinónimo" at bounding box center [376, 467] width 33 height 11
type input "*"
click at [357, 346] on div "**********" at bounding box center [324, 343] width 159 height 11
click at [601, 226] on div at bounding box center [636, 226] width 160 height 11
paste div
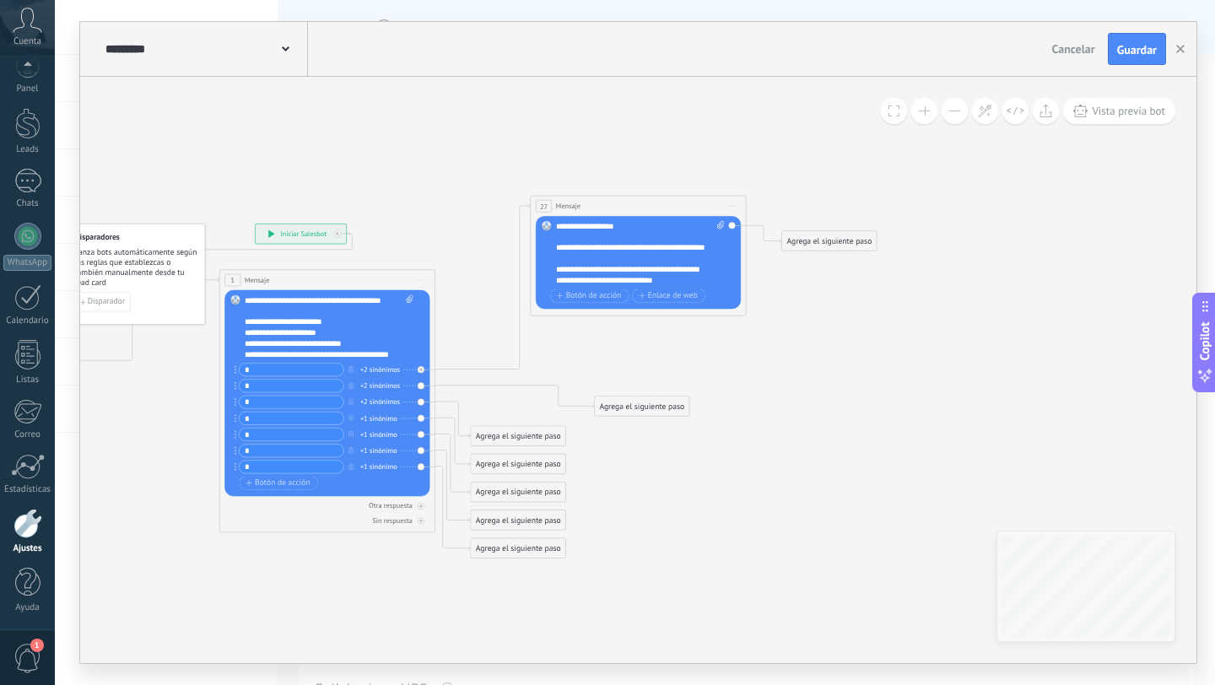
click at [637, 403] on div "Agrega el siguiente paso" at bounding box center [642, 406] width 95 height 18
click at [632, 426] on span "Mensaje" at bounding box center [637, 425] width 29 height 10
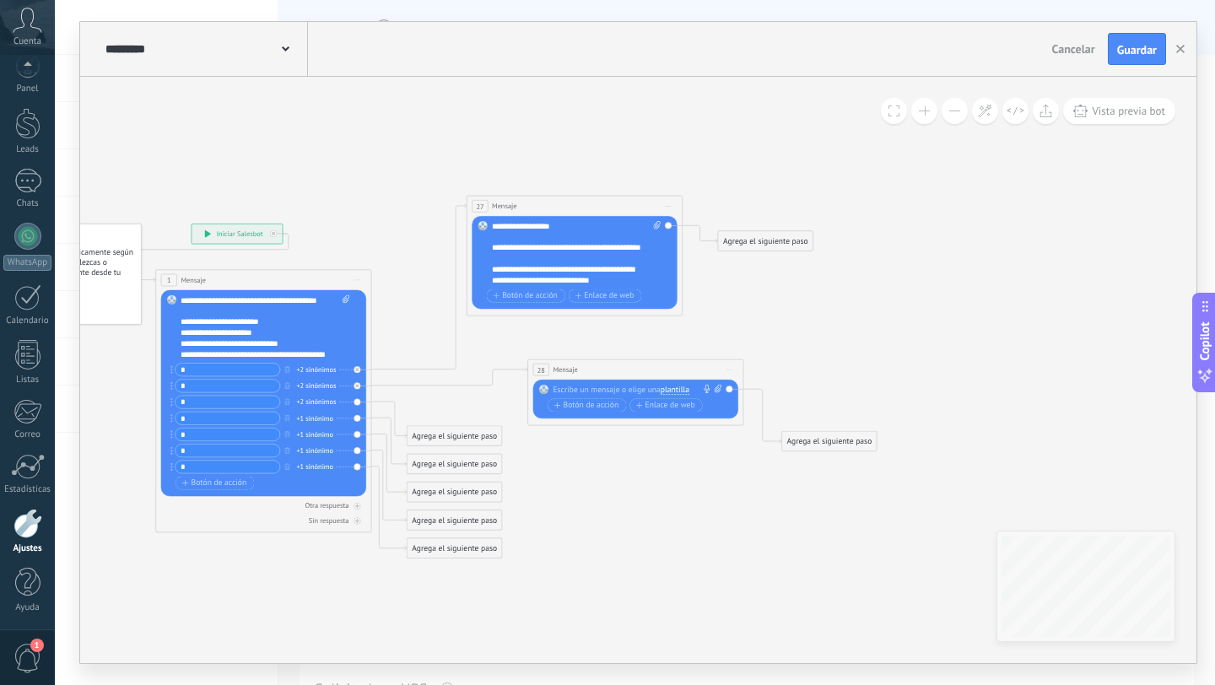
drag, startPoint x: 630, startPoint y: 405, endPoint x: 627, endPoint y: 364, distance: 41.4
click at [627, 364] on div "28 Mensaje ******* (a): Todos los contactos - canales seleccionados Todos los c…" at bounding box center [635, 369] width 215 height 20
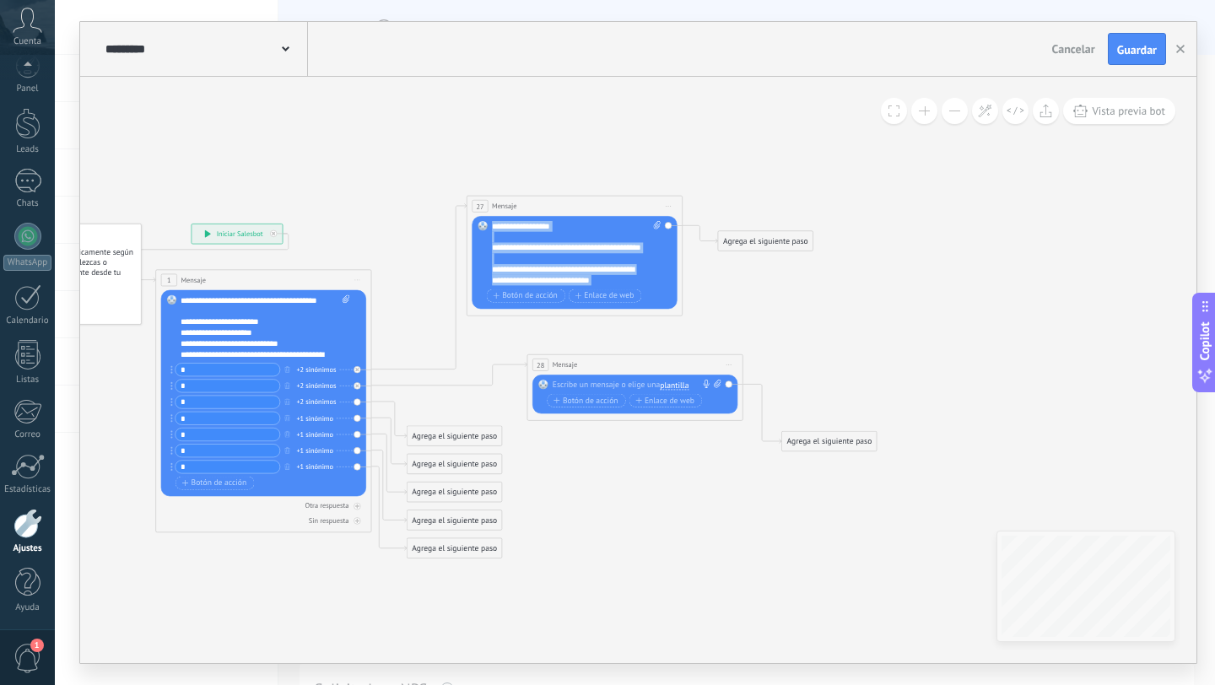
drag, startPoint x: 566, startPoint y: 278, endPoint x: 460, endPoint y: 195, distance: 135.2
click at [192, 224] on div "**********" at bounding box center [192, 224] width 0 height 0
click at [653, 230] on span at bounding box center [656, 253] width 10 height 65
click input "Subir" at bounding box center [0, 0] width 0 height 0
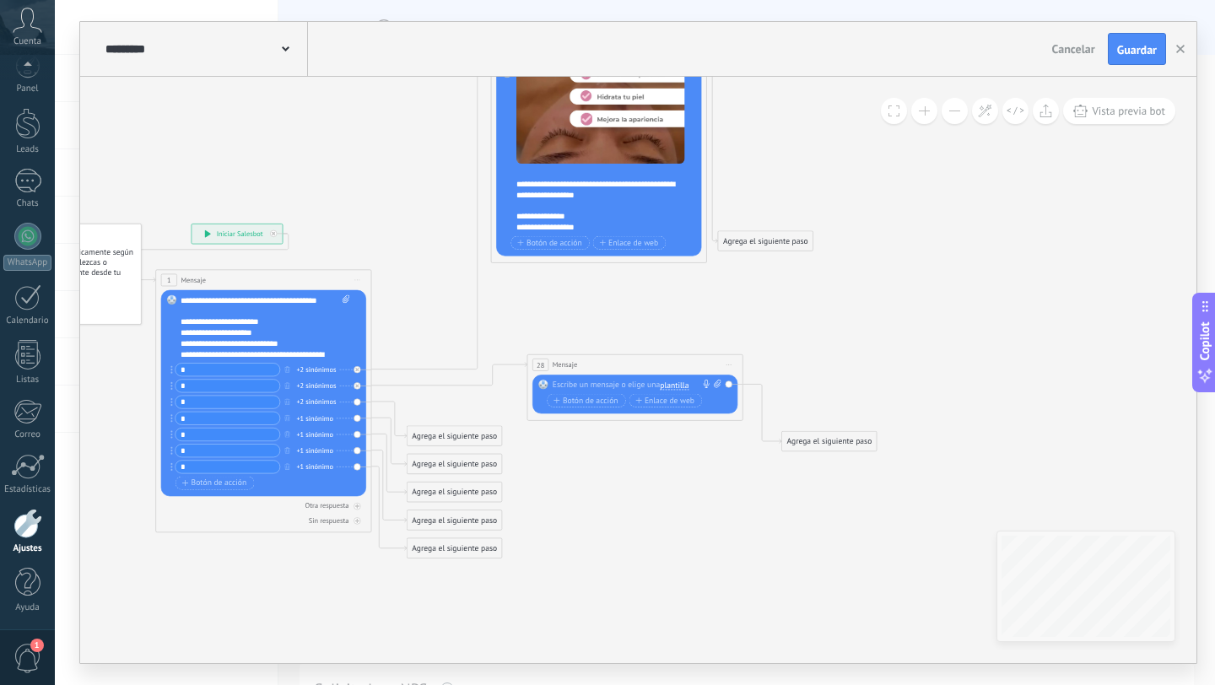
drag, startPoint x: 552, startPoint y: 206, endPoint x: 576, endPoint y: 53, distance: 154.7
click at [576, 53] on div "**********" at bounding box center [638, 342] width 1116 height 641
drag, startPoint x: 770, startPoint y: 242, endPoint x: 878, endPoint y: 186, distance: 121.5
click at [877, 193] on div "Agrega el siguiente paso" at bounding box center [841, 202] width 95 height 18
click at [1138, 62] on button "Guardar" at bounding box center [1137, 49] width 58 height 32
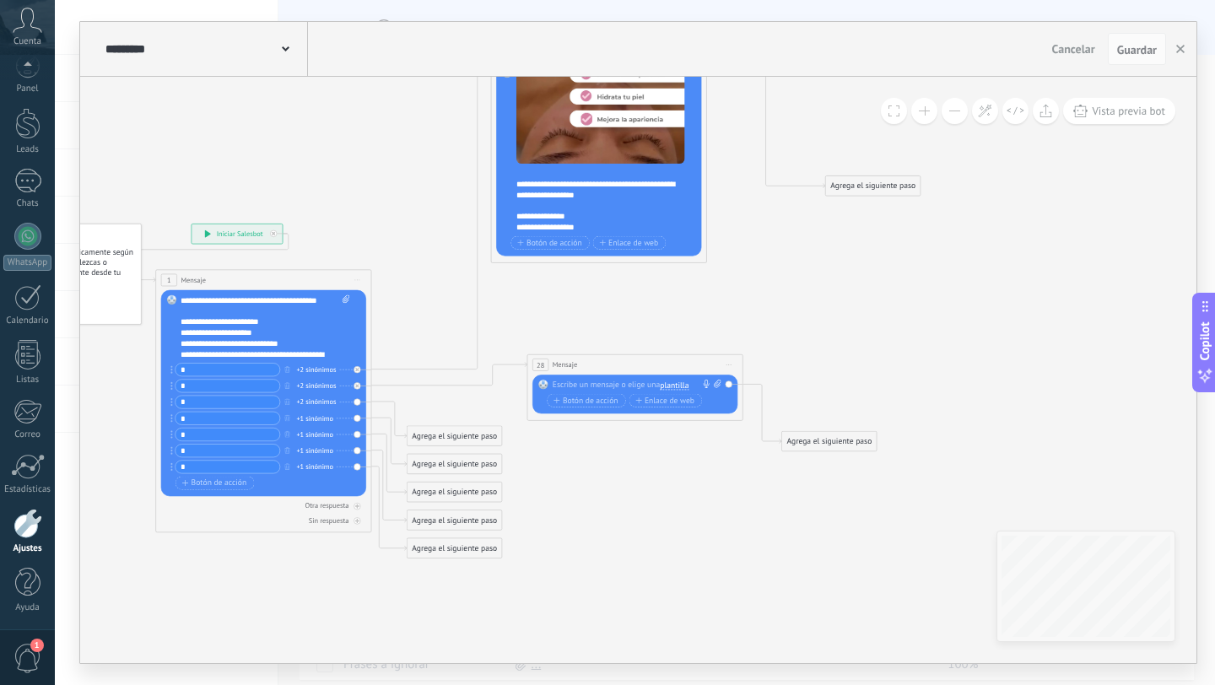
click at [287, 51] on icon at bounding box center [286, 48] width 8 height 5
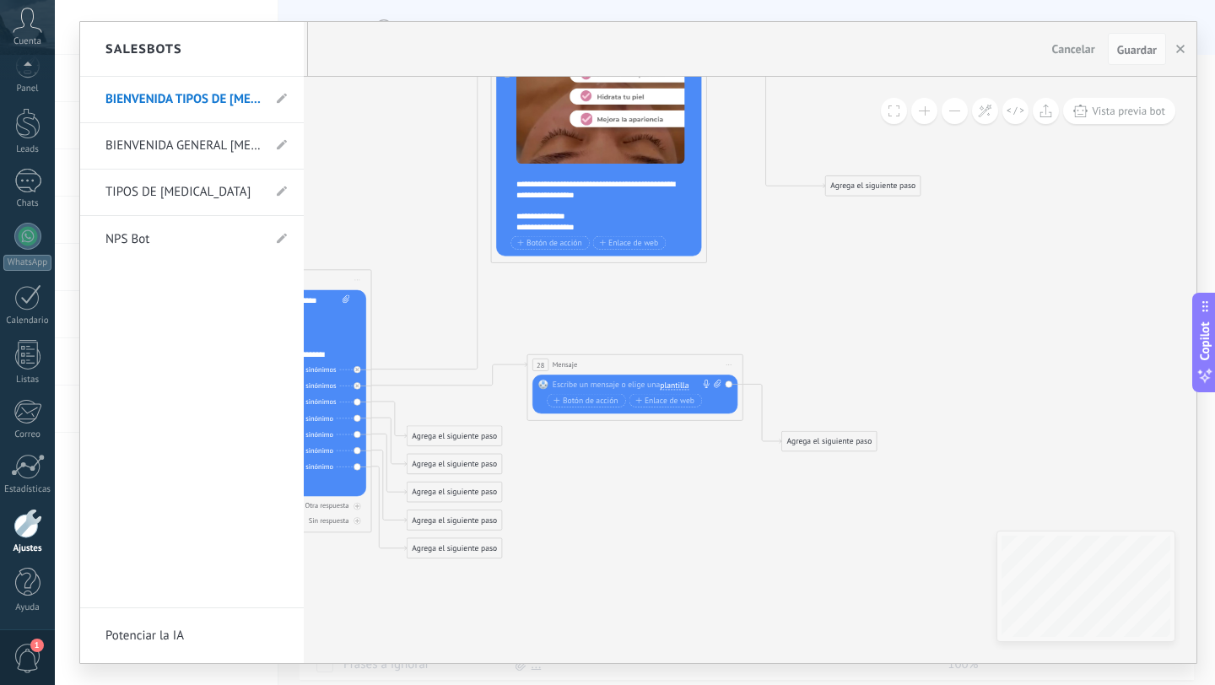
click at [449, 203] on div at bounding box center [638, 342] width 1116 height 641
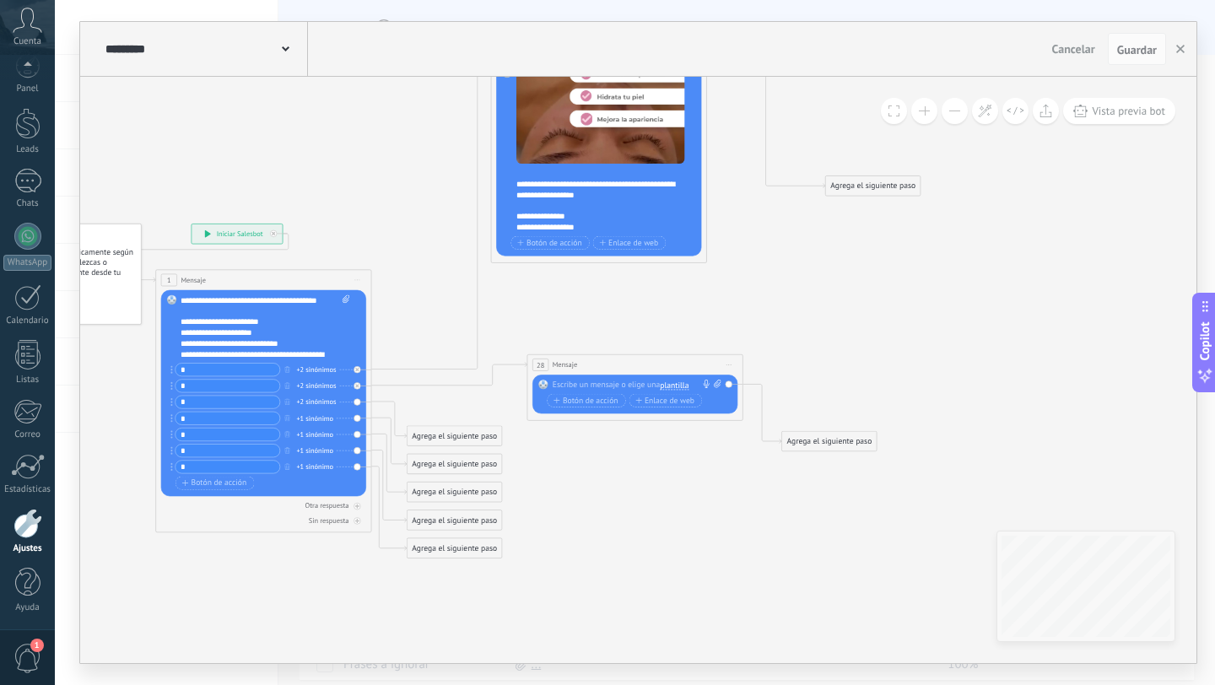
click at [284, 47] on icon at bounding box center [286, 48] width 8 height 5
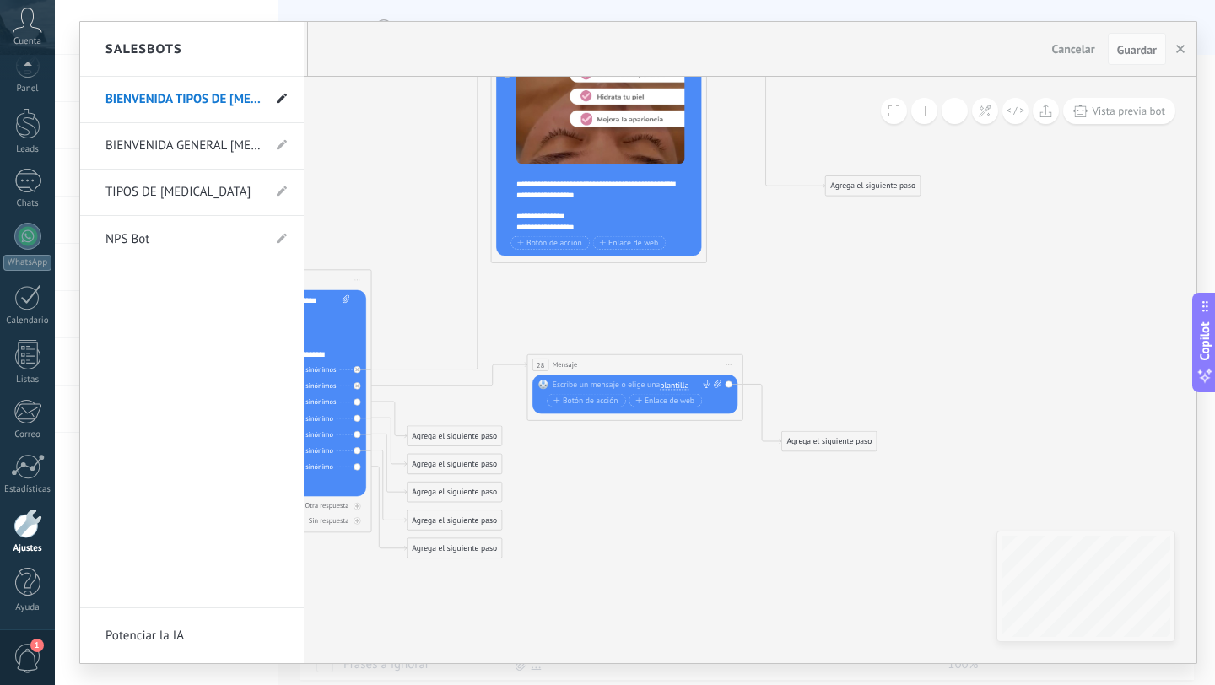
click at [282, 98] on use at bounding box center [282, 99] width 10 height 10
drag, startPoint x: 173, startPoint y: 99, endPoint x: 365, endPoint y: 113, distance: 192.9
click at [365, 113] on div "**********" at bounding box center [638, 342] width 1116 height 641
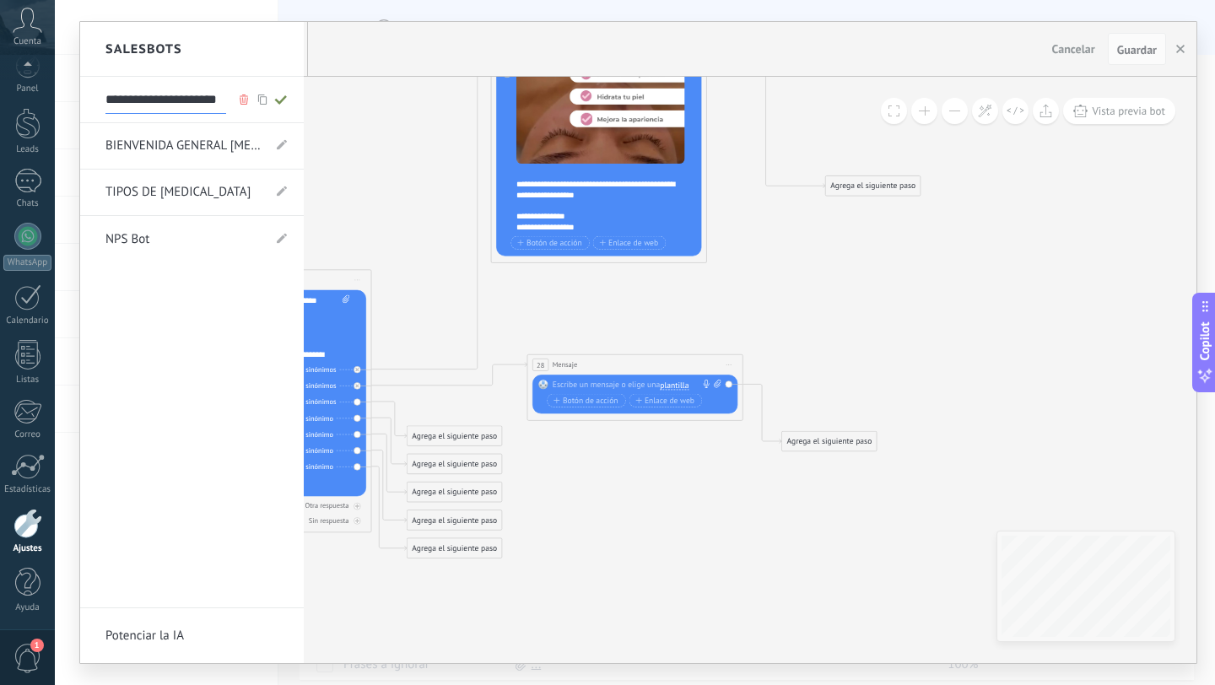
type input "**********"
click at [282, 103] on icon at bounding box center [281, 100] width 19 height 10
type input "**********"
click at [383, 208] on div at bounding box center [638, 342] width 1116 height 641
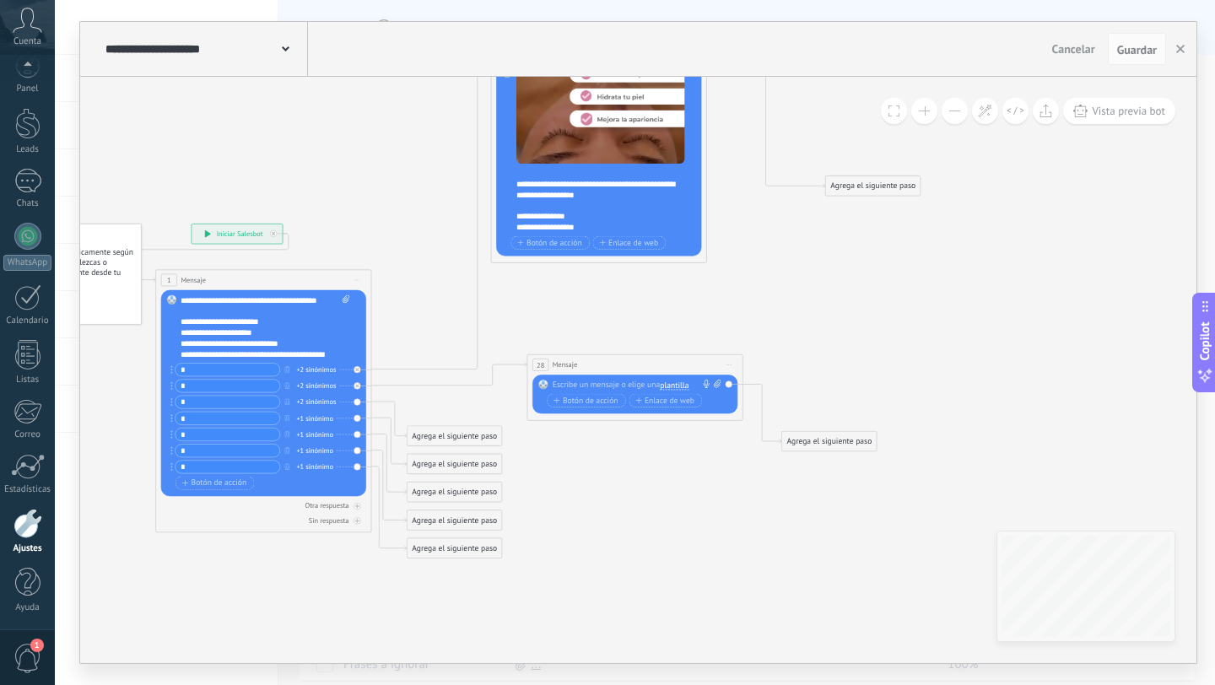
click at [613, 381] on div at bounding box center [633, 385] width 160 height 11
click at [614, 386] on div at bounding box center [633, 385] width 160 height 11
paste div
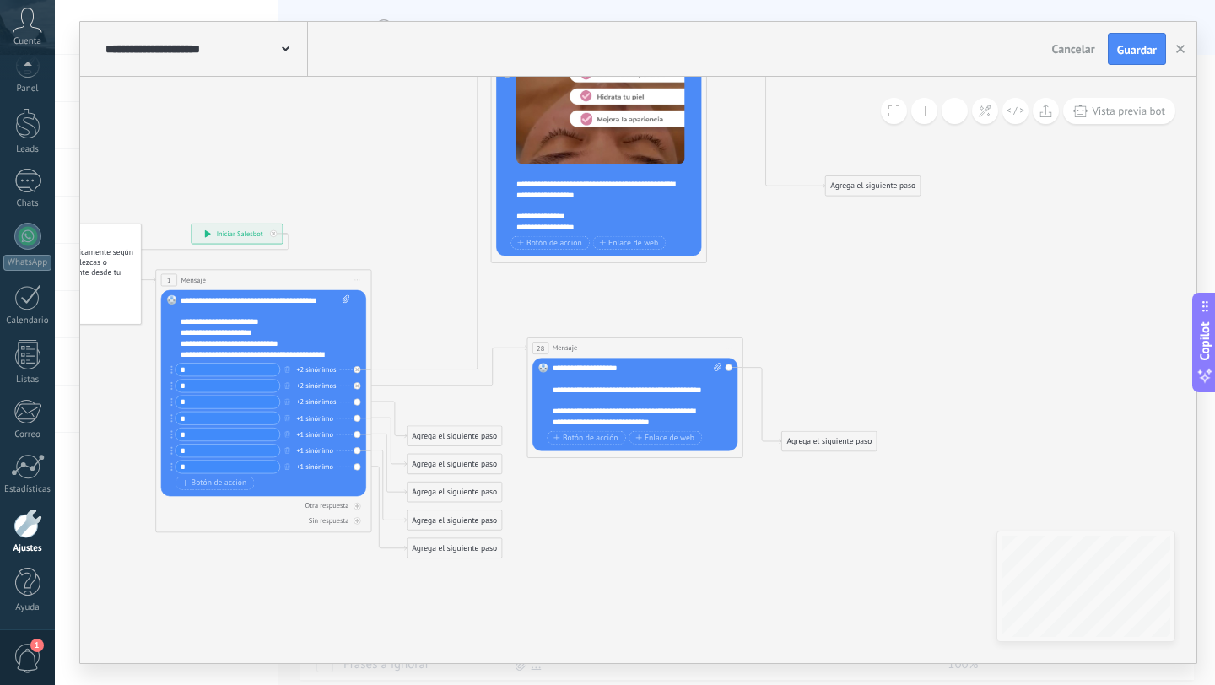
drag, startPoint x: 648, startPoint y: 361, endPoint x: 643, endPoint y: 322, distance: 39.1
click at [643, 338] on div "28 Mensaje ******* (a): Todos los contactos - canales seleccionados Todos los c…" at bounding box center [634, 348] width 215 height 20
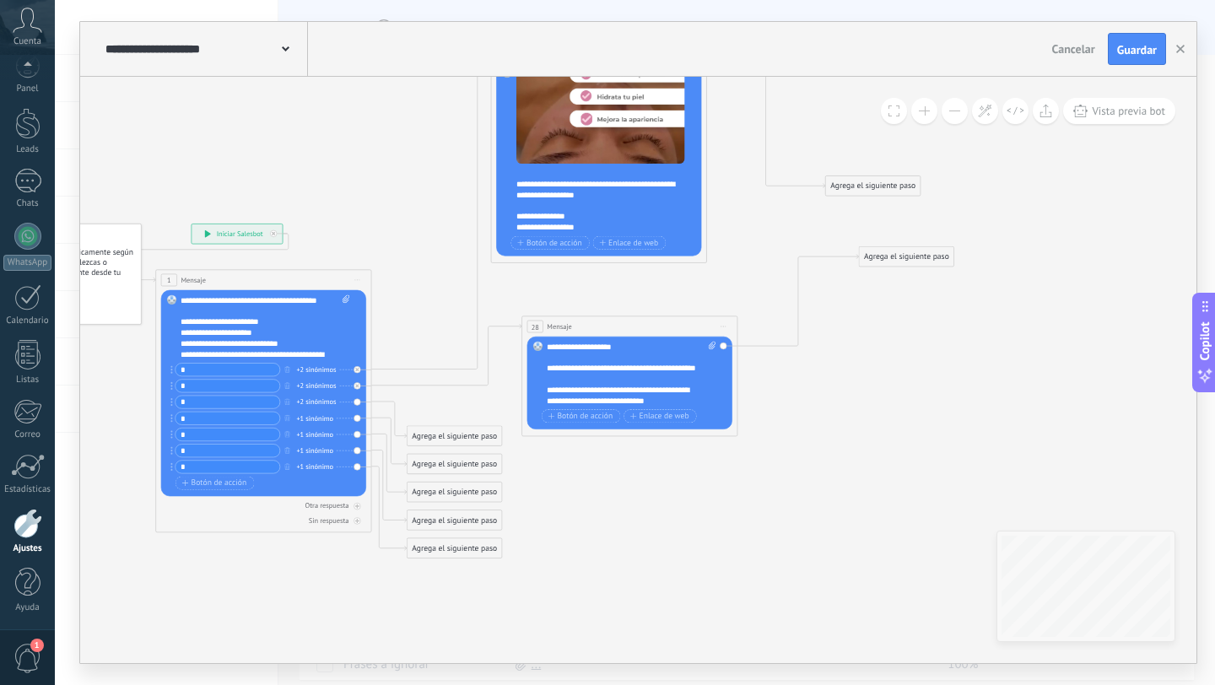
drag, startPoint x: 838, startPoint y: 441, endPoint x: 918, endPoint y: 243, distance: 213.9
click at [918, 248] on div "Agrega el siguiente paso" at bounding box center [906, 257] width 95 height 18
drag, startPoint x: 451, startPoint y: 551, endPoint x: 451, endPoint y: 683, distance: 131.6
click at [452, 681] on div "**********" at bounding box center [635, 342] width 1160 height 685
drag, startPoint x: 437, startPoint y: 523, endPoint x: 478, endPoint y: 661, distance: 143.4
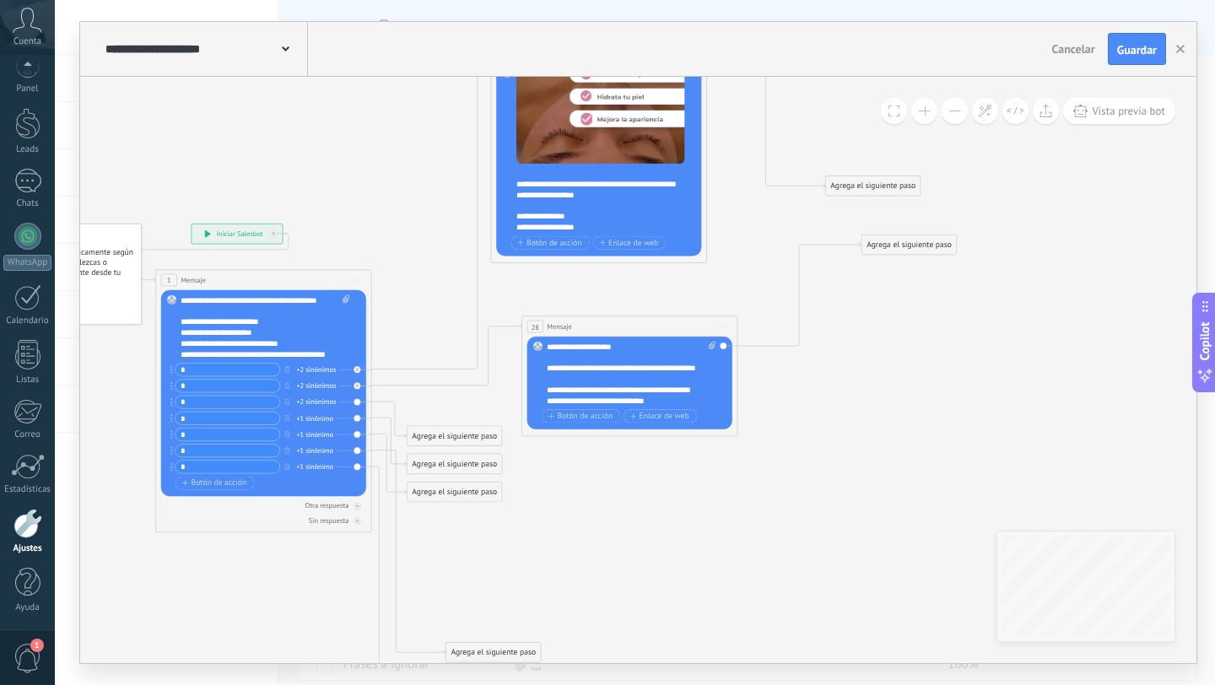
click at [478, 661] on div "Agrega el siguiente paso" at bounding box center [493, 653] width 95 height 18
drag, startPoint x: 433, startPoint y: 494, endPoint x: 500, endPoint y: 618, distance: 140.8
click at [500, 618] on div "Agrega el siguiente paso" at bounding box center [526, 614] width 95 height 18
drag, startPoint x: 443, startPoint y: 464, endPoint x: 515, endPoint y: 554, distance: 114.7
click at [516, 540] on div "Agrega el siguiente paso" at bounding box center [526, 531] width 95 height 18
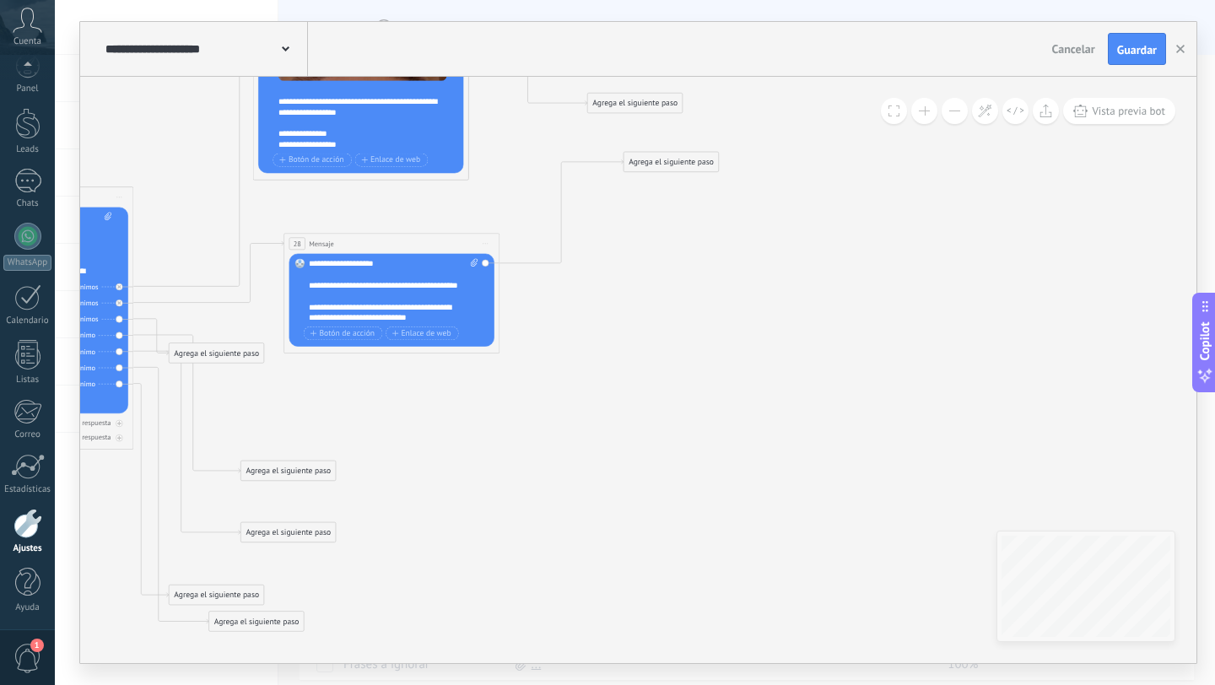
drag, startPoint x: 441, startPoint y: 424, endPoint x: 185, endPoint y: 332, distance: 271.5
click at [186, 332] on icon at bounding box center [105, 295] width 1695 height 1213
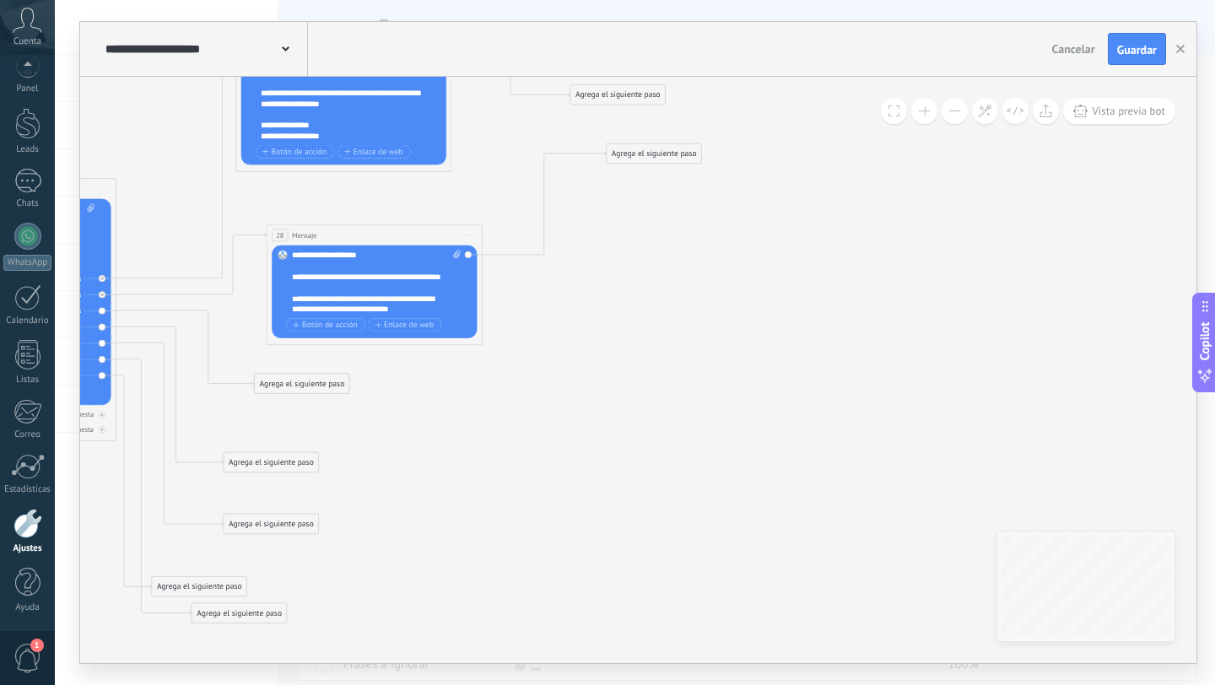
drag, startPoint x: 192, startPoint y: 348, endPoint x: 295, endPoint y: 386, distance: 110.0
click at [295, 386] on div "Agrega el siguiente paso" at bounding box center [302, 384] width 95 height 18
click at [319, 414] on div "Mensaje Mensaje Mensaje Reacción Comentario Enviar mensaje interno" at bounding box center [320, 581] width 122 height 376
click at [312, 661] on span "Iniciar Salesbot" at bounding box center [309, 658] width 53 height 10
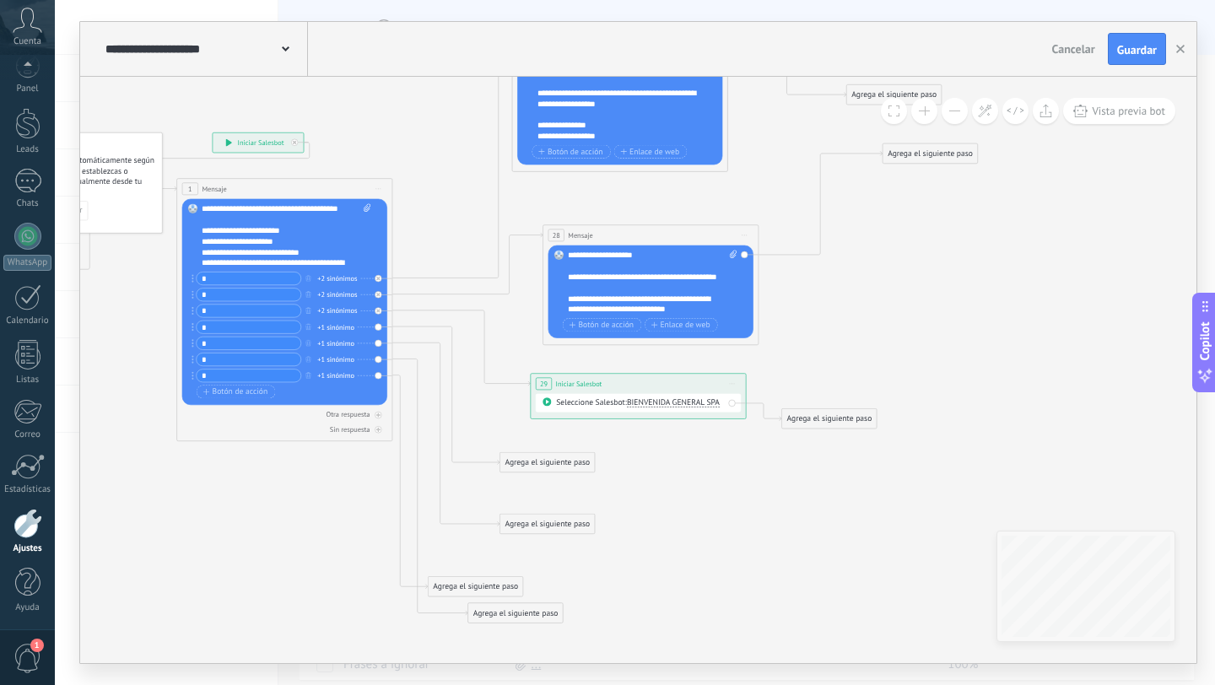
click at [684, 399] on span "BIENVENIDA GENERAL SPA" at bounding box center [673, 402] width 93 height 10
click at [684, 434] on li "TIPOS DE [MEDICAL_DATA]" at bounding box center [682, 440] width 134 height 19
click at [556, 462] on div "Agrega el siguiente paso" at bounding box center [547, 463] width 95 height 18
click at [578, 481] on div "Mensaje" at bounding box center [573, 482] width 91 height 11
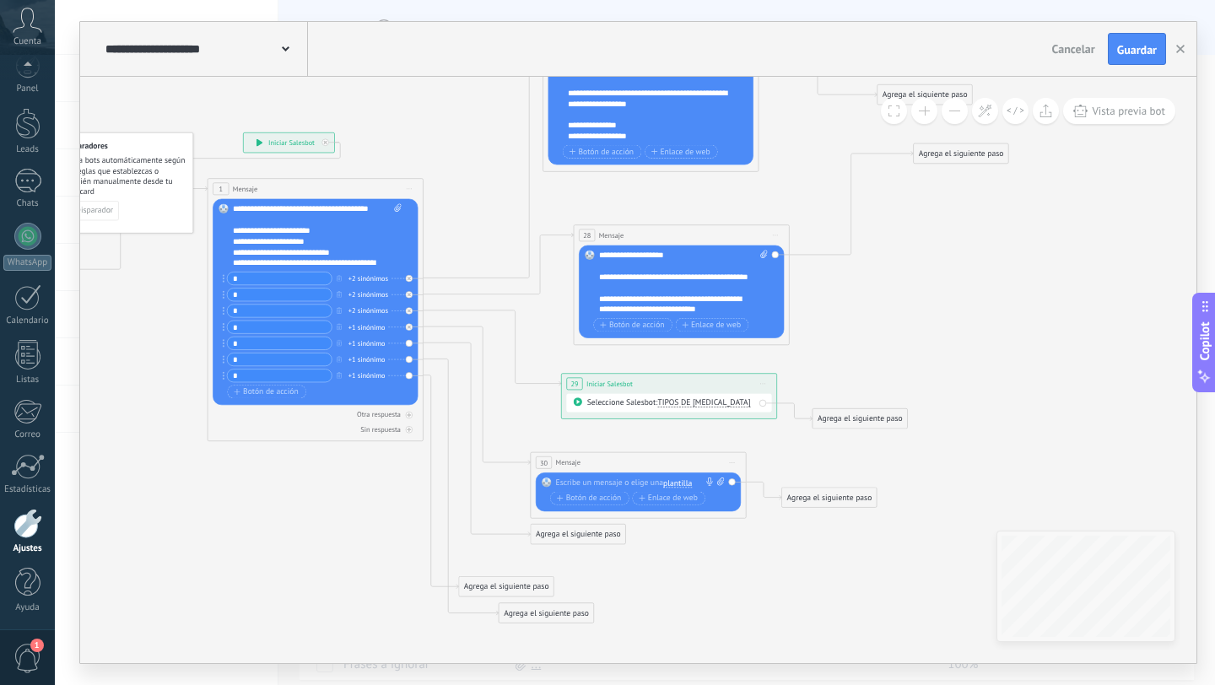
click at [590, 485] on div at bounding box center [636, 483] width 160 height 11
paste div
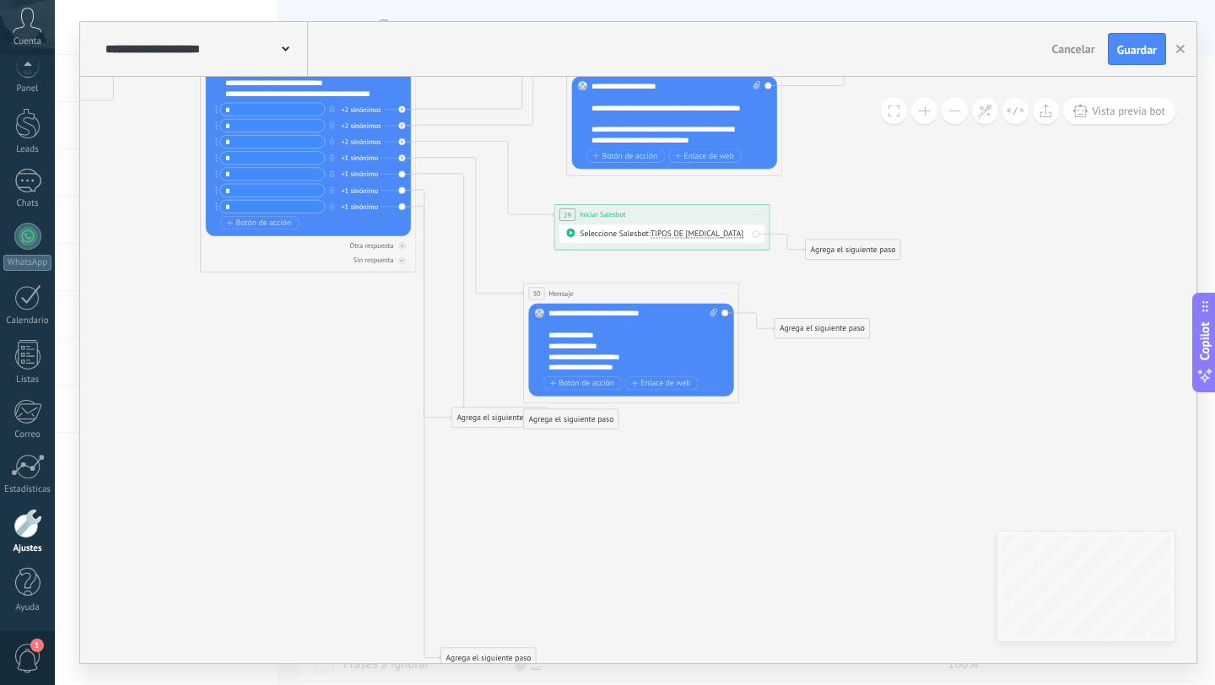
drag, startPoint x: 526, startPoint y: 450, endPoint x: 471, endPoint y: 684, distance: 240.9
click at [471, 684] on div "**********" at bounding box center [635, 342] width 1160 height 685
drag, startPoint x: 476, startPoint y: 422, endPoint x: 311, endPoint y: 537, distance: 200.6
click at [310, 537] on div "Agrega el siguiente paso" at bounding box center [352, 530] width 95 height 18
drag, startPoint x: 562, startPoint y: 421, endPoint x: 556, endPoint y: 652, distance: 231.3
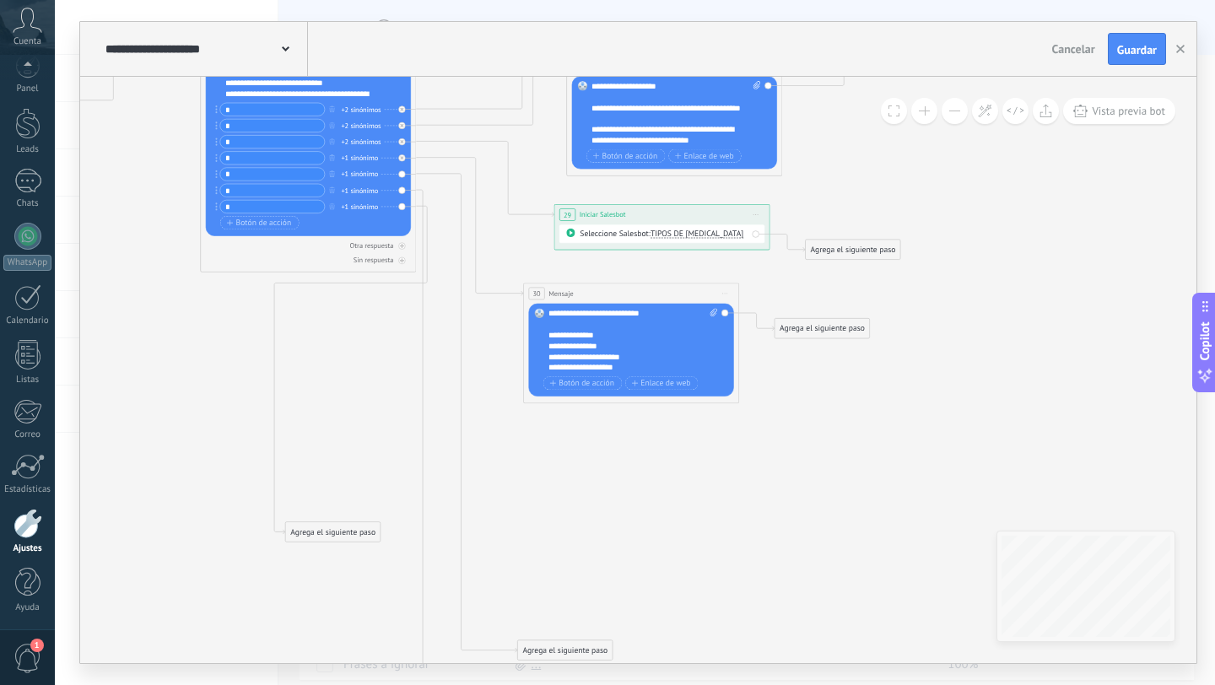
click at [556, 652] on div "Agrega el siguiente paso" at bounding box center [565, 650] width 95 height 18
click at [561, 386] on span "Botón de acción" at bounding box center [581, 383] width 65 height 8
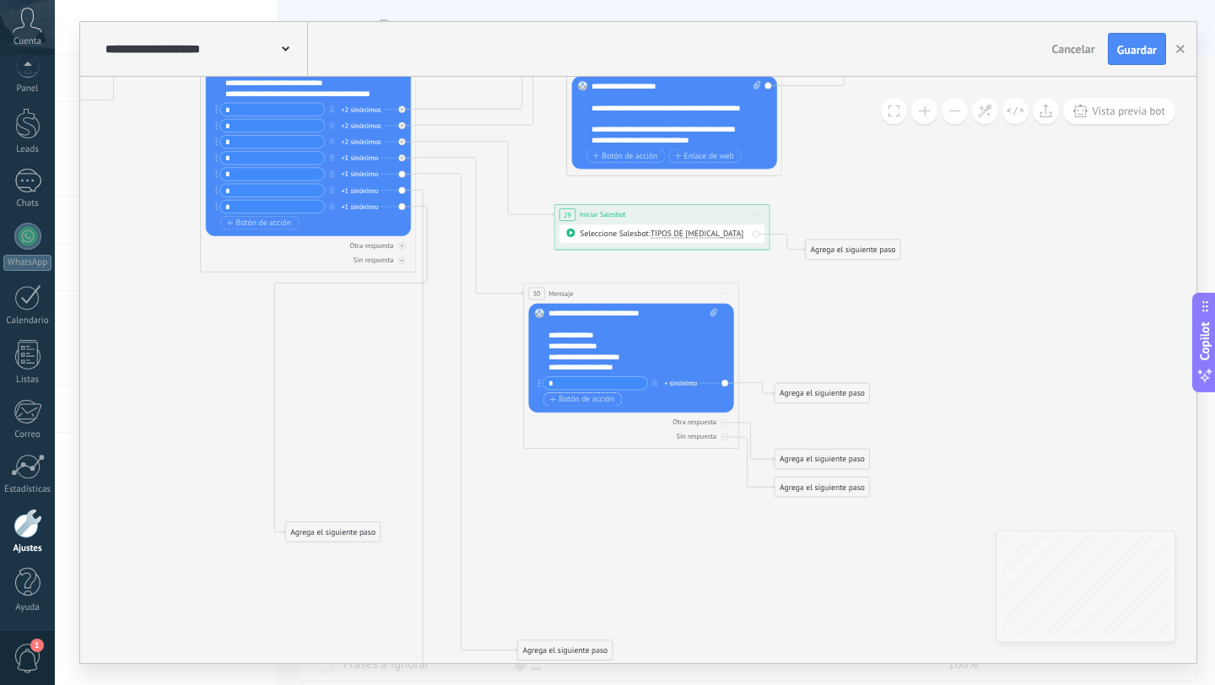
type input "*"
click at [561, 398] on span "Botón de acción" at bounding box center [581, 399] width 65 height 8
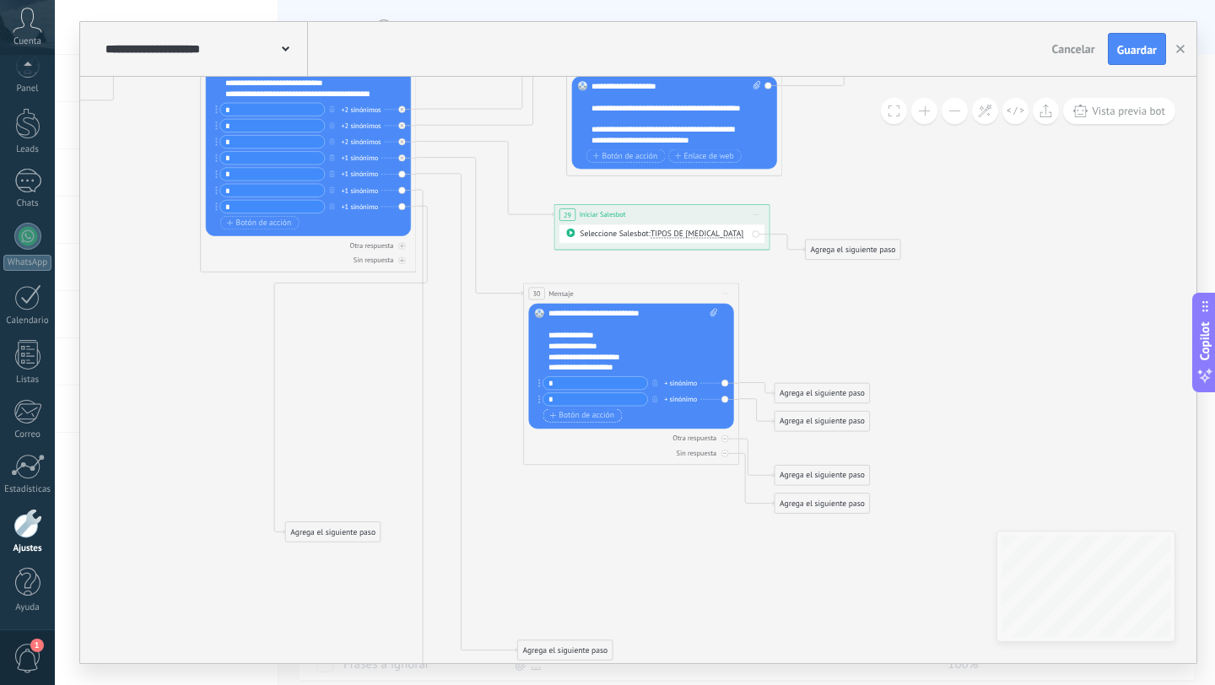
type input "*"
click at [571, 417] on span "Botón de acción" at bounding box center [581, 415] width 65 height 8
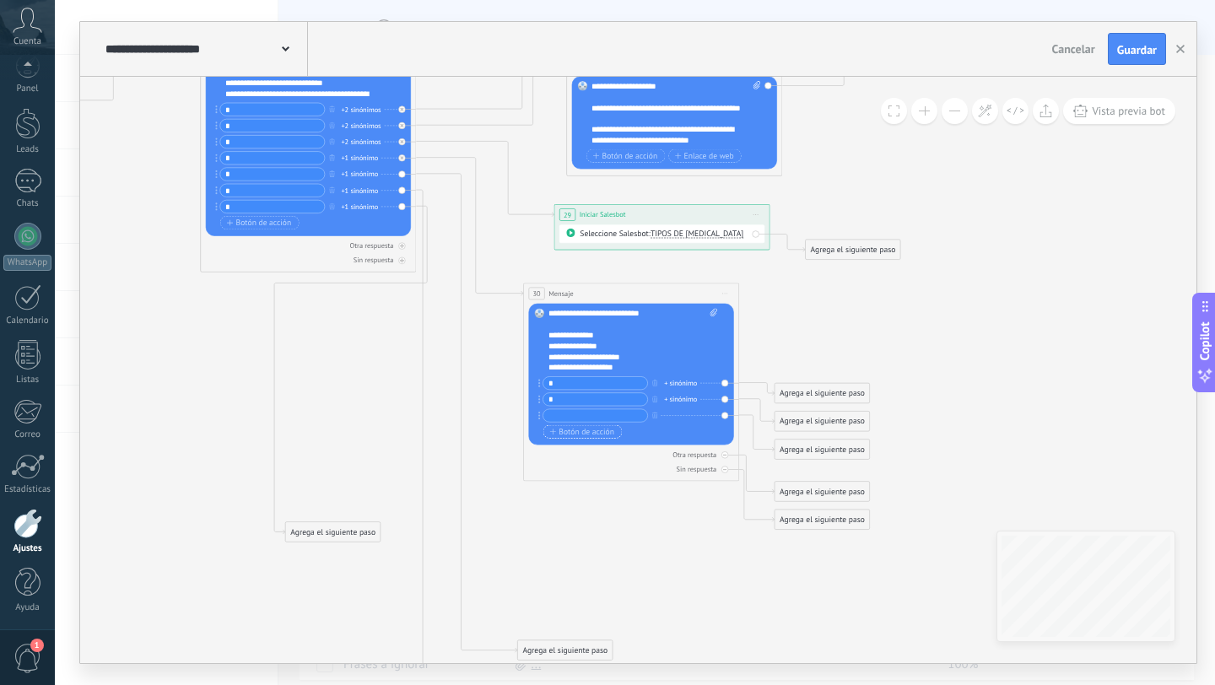
click at [580, 434] on span "Botón de acción" at bounding box center [581, 432] width 65 height 8
click at [568, 424] on div "* + sinónimo * + sinónimo + sinónimo" at bounding box center [630, 408] width 174 height 65
click at [564, 419] on input "text" at bounding box center [595, 415] width 105 height 13
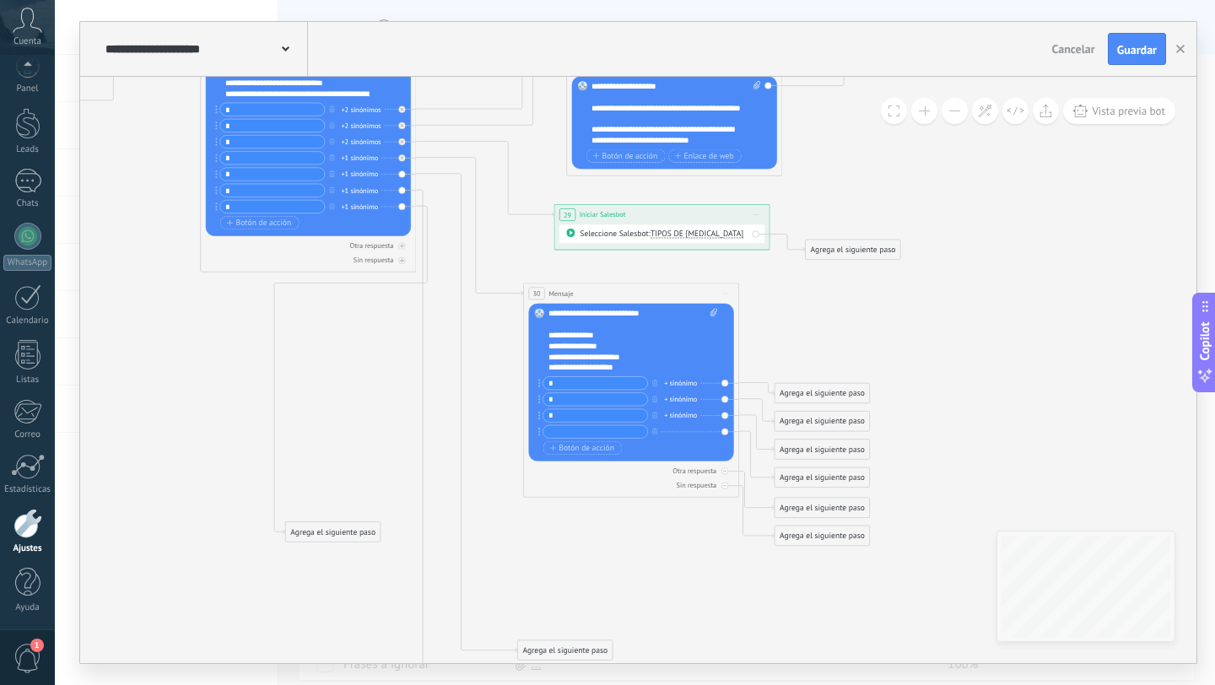
type input "*"
click at [574, 432] on input "text" at bounding box center [595, 431] width 105 height 13
type input "*"
click at [674, 384] on div "+ sinónimo" at bounding box center [680, 383] width 33 height 11
type input "*"
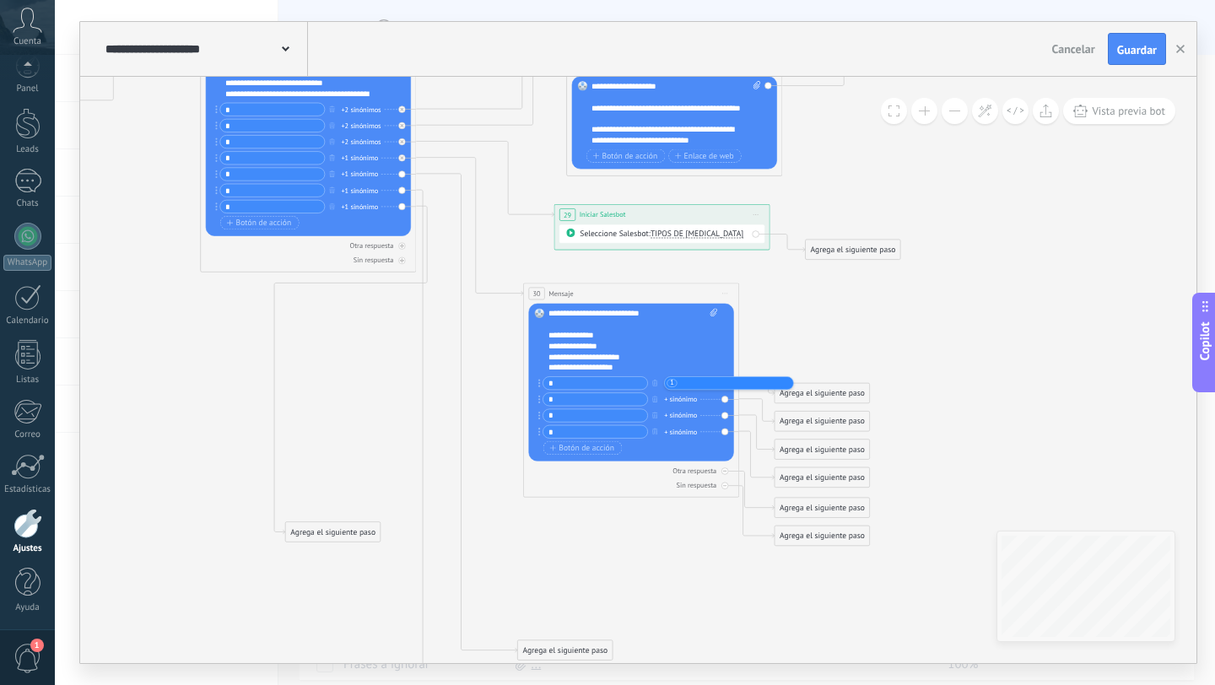
click at [670, 348] on div "**********" at bounding box center [628, 346] width 159 height 11
click at [673, 401] on div "+ sinónimo" at bounding box center [680, 399] width 33 height 11
type input "*"
click at [653, 353] on div "**********" at bounding box center [628, 357] width 159 height 11
click at [678, 417] on div "+ sinónimo" at bounding box center [680, 415] width 33 height 11
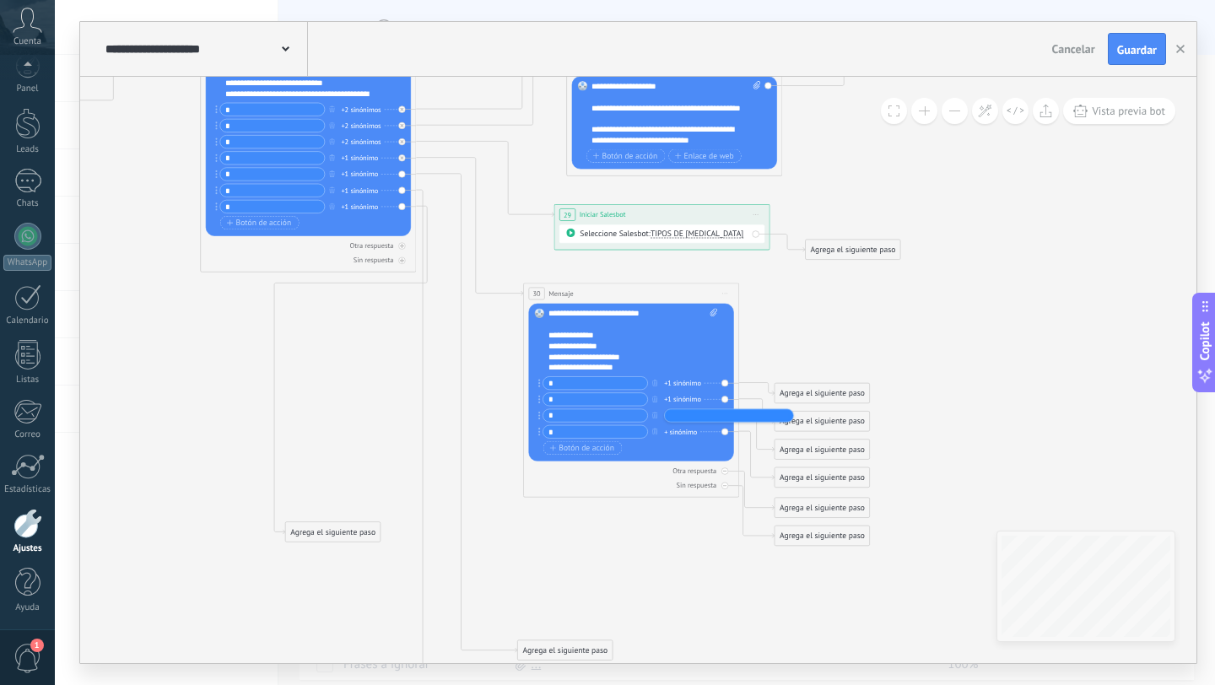
type input "*"
click at [667, 356] on div "**********" at bounding box center [628, 357] width 159 height 11
click at [682, 431] on div "+ sinónimo" at bounding box center [680, 431] width 33 height 11
type input "*"
click at [636, 352] on div "**********" at bounding box center [628, 357] width 159 height 11
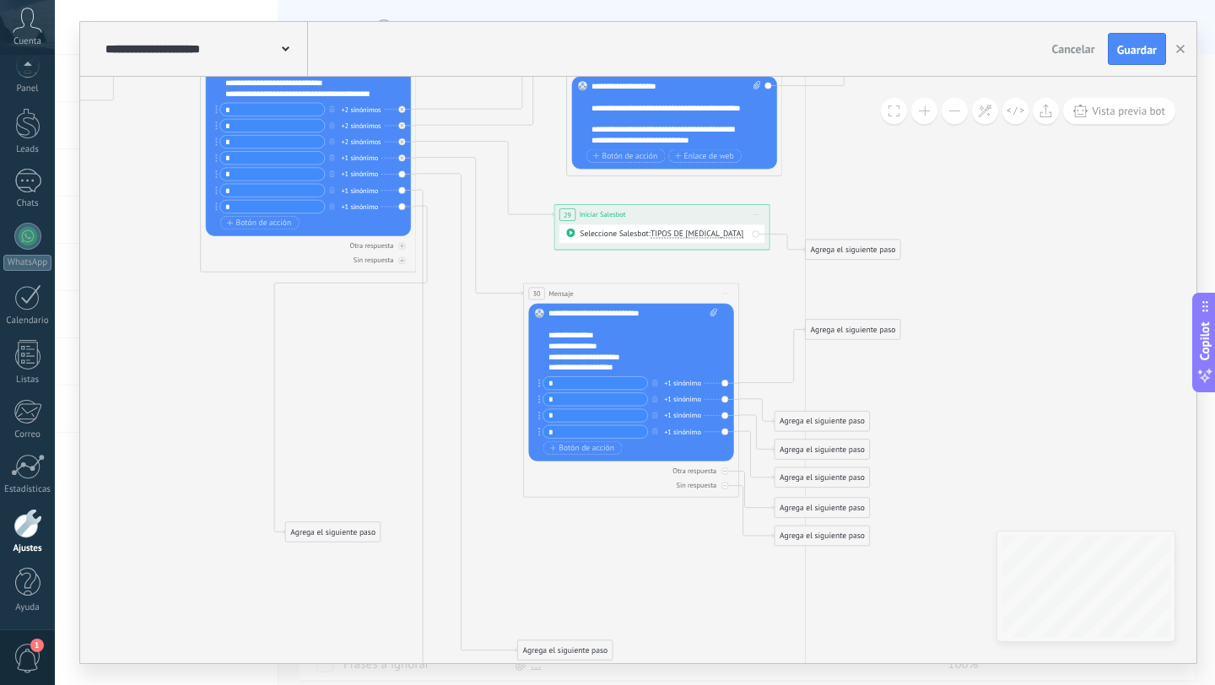
drag, startPoint x: 801, startPoint y: 398, endPoint x: 831, endPoint y: 322, distance: 82.6
click at [831, 322] on div "Agrega el siguiente paso" at bounding box center [853, 330] width 95 height 18
click at [831, 322] on div "Agrega el siguiente paso" at bounding box center [853, 317] width 95 height 18
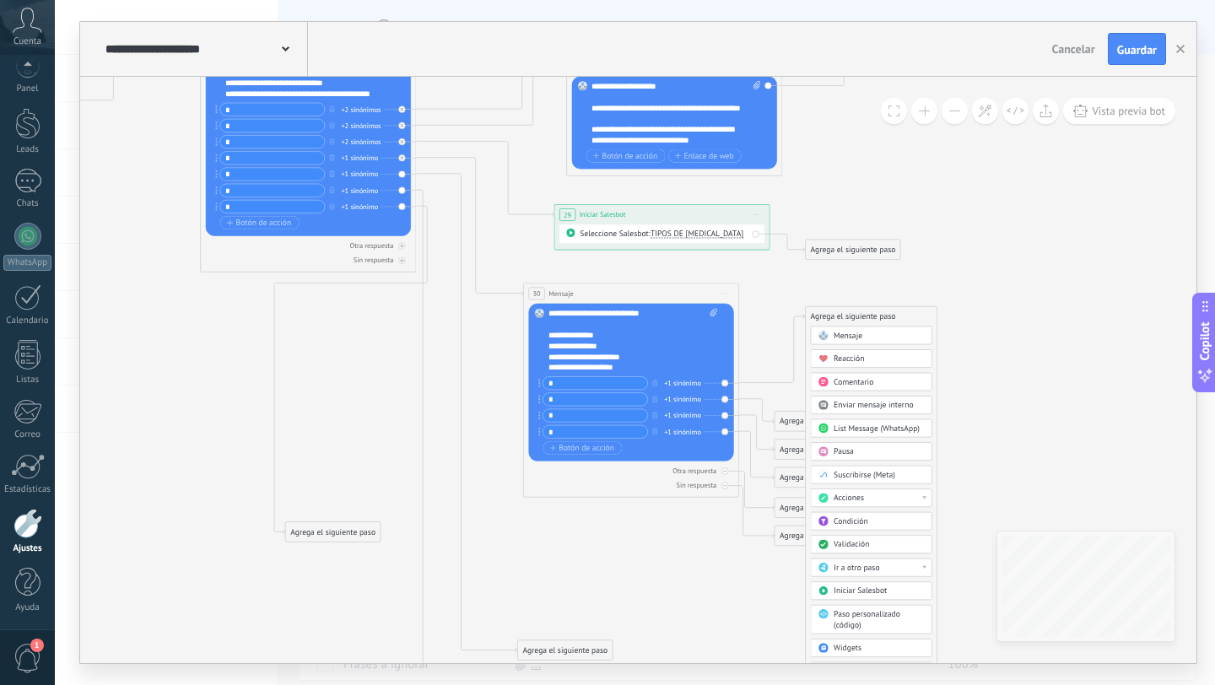
click at [867, 334] on div "Mensaje" at bounding box center [879, 336] width 91 height 11
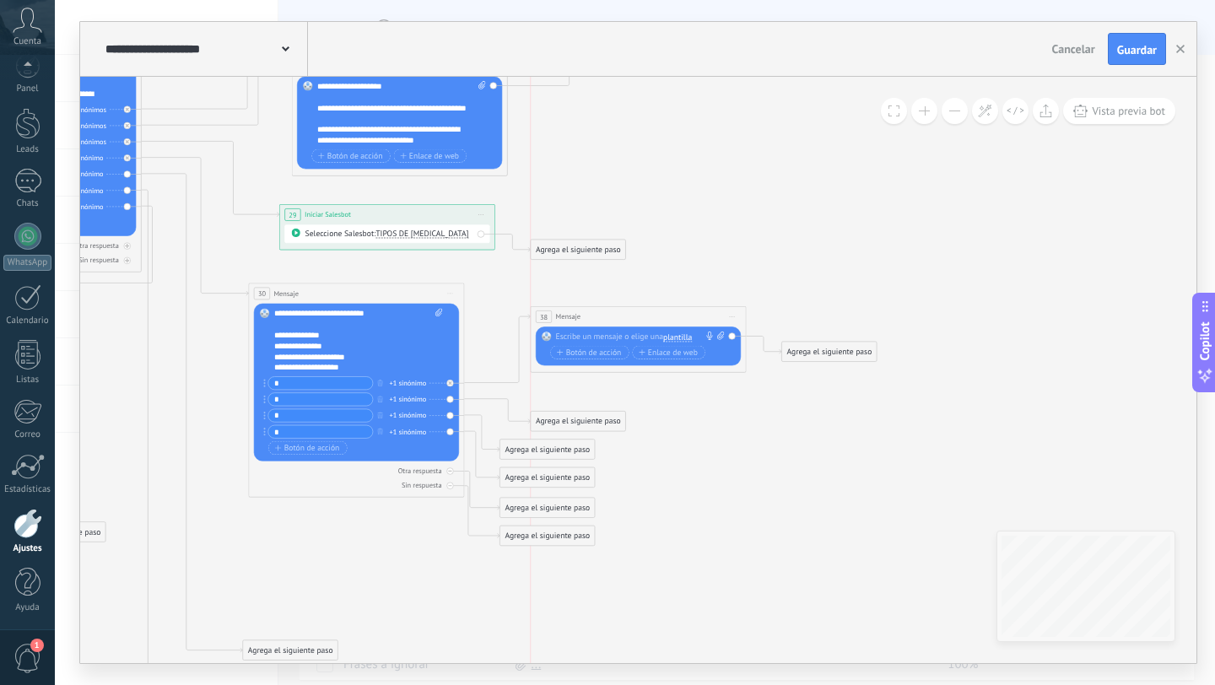
drag, startPoint x: 577, startPoint y: 420, endPoint x: 613, endPoint y: 420, distance: 36.3
click at [613, 420] on div "Agrega el siguiente paso" at bounding box center [578, 422] width 95 height 18
click at [613, 420] on div "Agrega el siguiente paso" at bounding box center [584, 422] width 95 height 18
click at [589, 441] on span "Mensaje" at bounding box center [579, 440] width 29 height 10
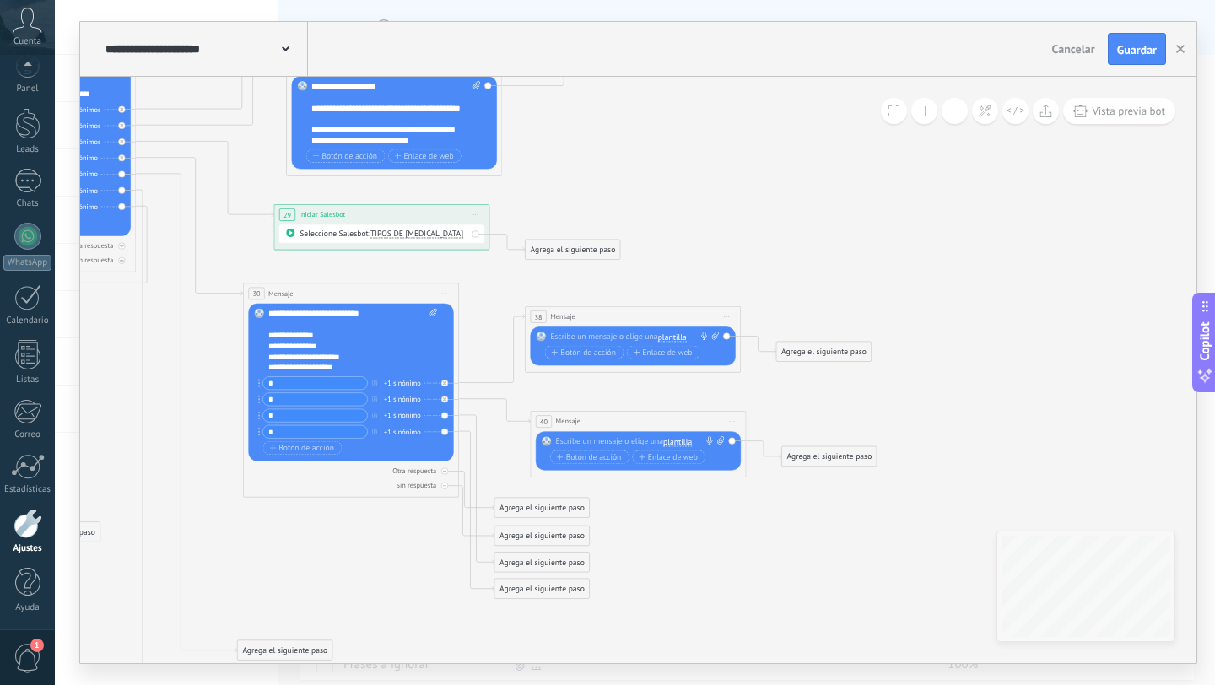
click at [583, 335] on div at bounding box center [630, 337] width 160 height 11
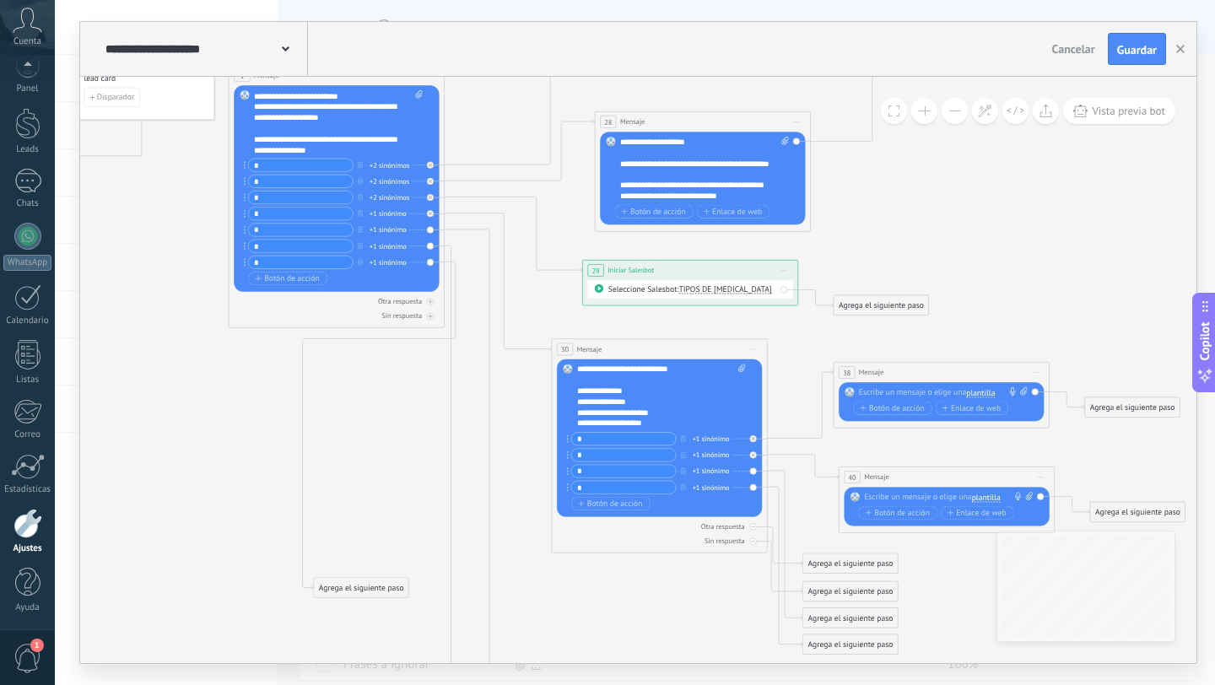
scroll to position [152, 0]
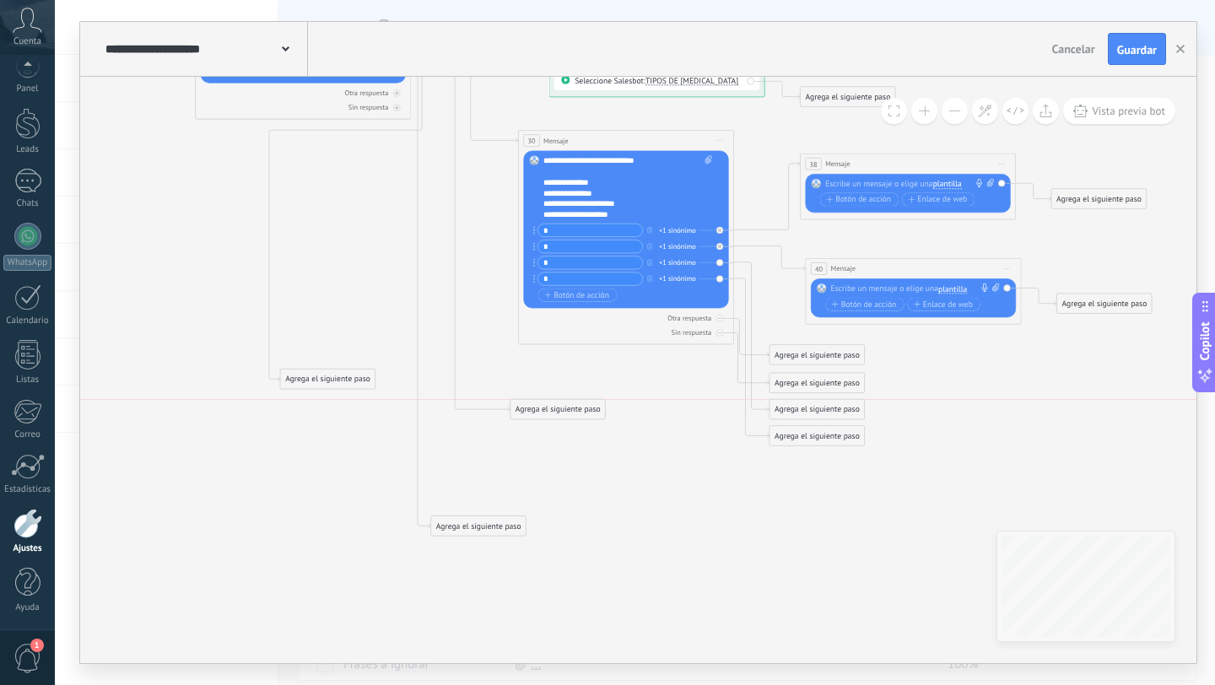
drag, startPoint x: 552, startPoint y: 500, endPoint x: 550, endPoint y: 413, distance: 87.8
click at [550, 413] on div "Agrega el siguiente paso" at bounding box center [558, 410] width 95 height 18
click at [554, 408] on div "Agrega el siguiente paso" at bounding box center [558, 410] width 95 height 18
click at [554, 430] on span "Mensaje" at bounding box center [552, 429] width 29 height 10
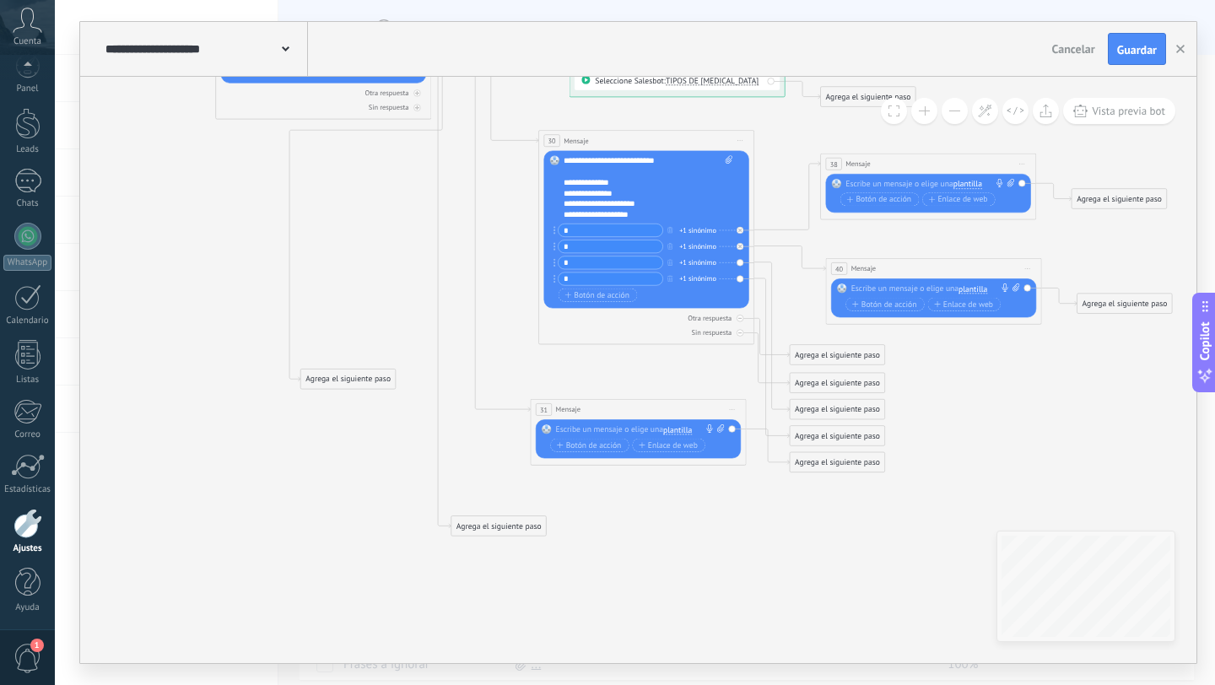
click at [594, 431] on div at bounding box center [636, 429] width 160 height 11
paste div
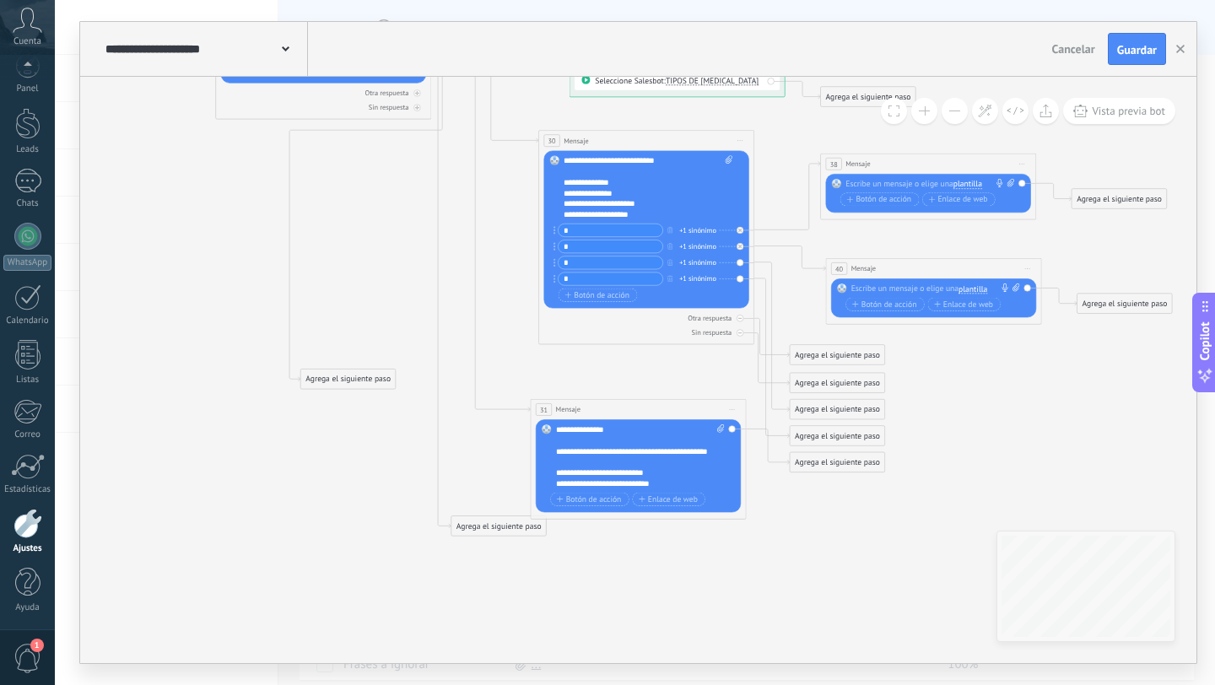
click at [625, 429] on div "**********" at bounding box center [640, 456] width 169 height 65
click at [558, 429] on div "**********" at bounding box center [640, 456] width 169 height 65
click at [592, 462] on div "**********" at bounding box center [635, 457] width 159 height 22
drag, startPoint x: 564, startPoint y: 183, endPoint x: 616, endPoint y: 190, distance: 52.8
click at [616, 190] on div "**********" at bounding box center [648, 187] width 169 height 65
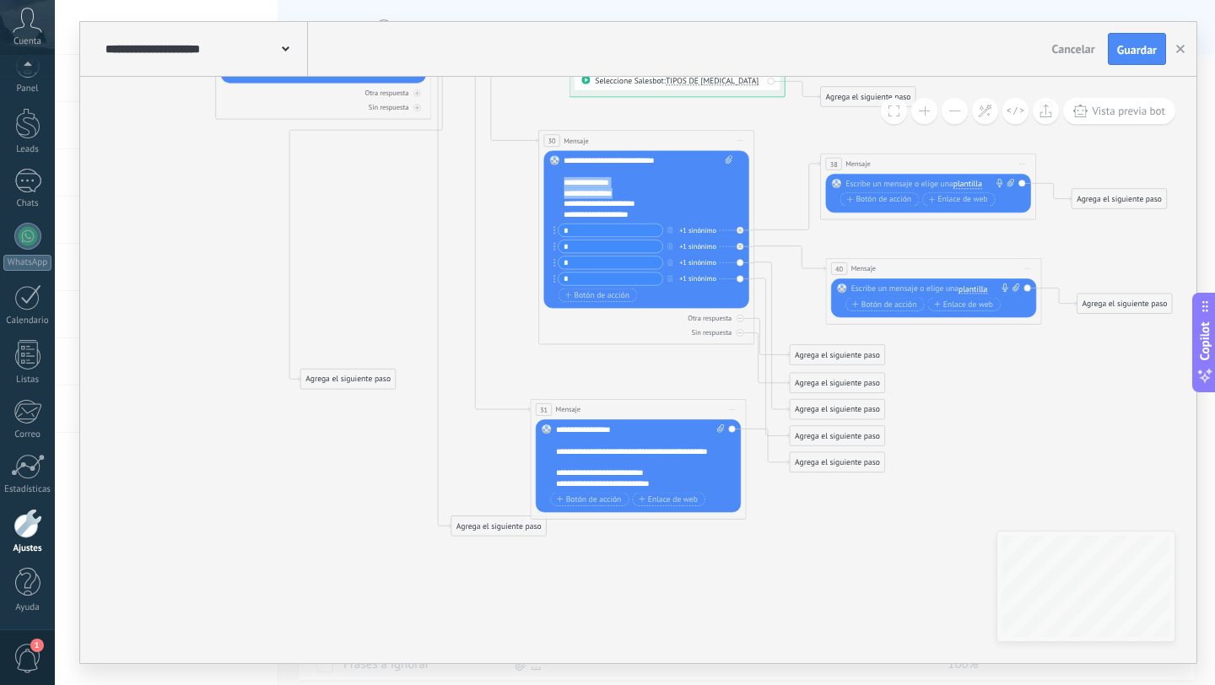
copy div "**********"
drag, startPoint x: 642, startPoint y: 205, endPoint x: 565, endPoint y: 186, distance: 79.8
click at [565, 186] on div "**********" at bounding box center [648, 187] width 169 height 65
copy div "**********"
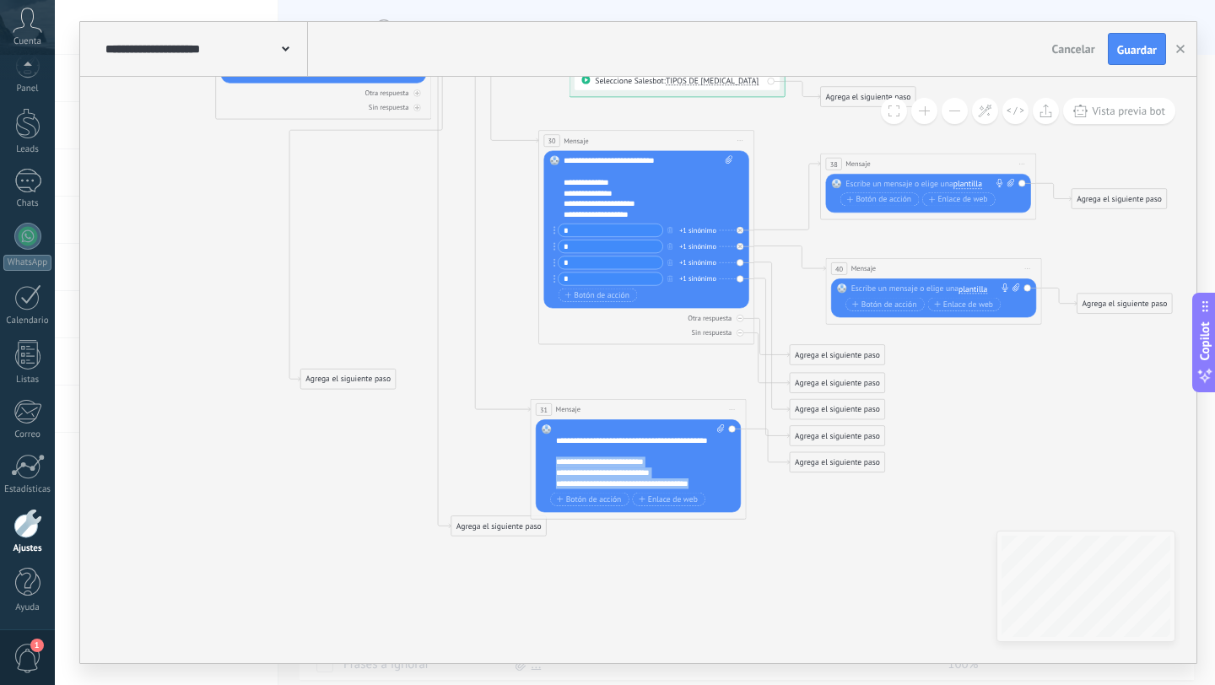
drag, startPoint x: 705, startPoint y: 484, endPoint x: 559, endPoint y: 464, distance: 147.4
click at [559, 464] on div "**********" at bounding box center [640, 456] width 169 height 65
drag, startPoint x: 599, startPoint y: 463, endPoint x: 565, endPoint y: 464, distance: 33.8
click at [565, 464] on div "**********" at bounding box center [635, 457] width 159 height 22
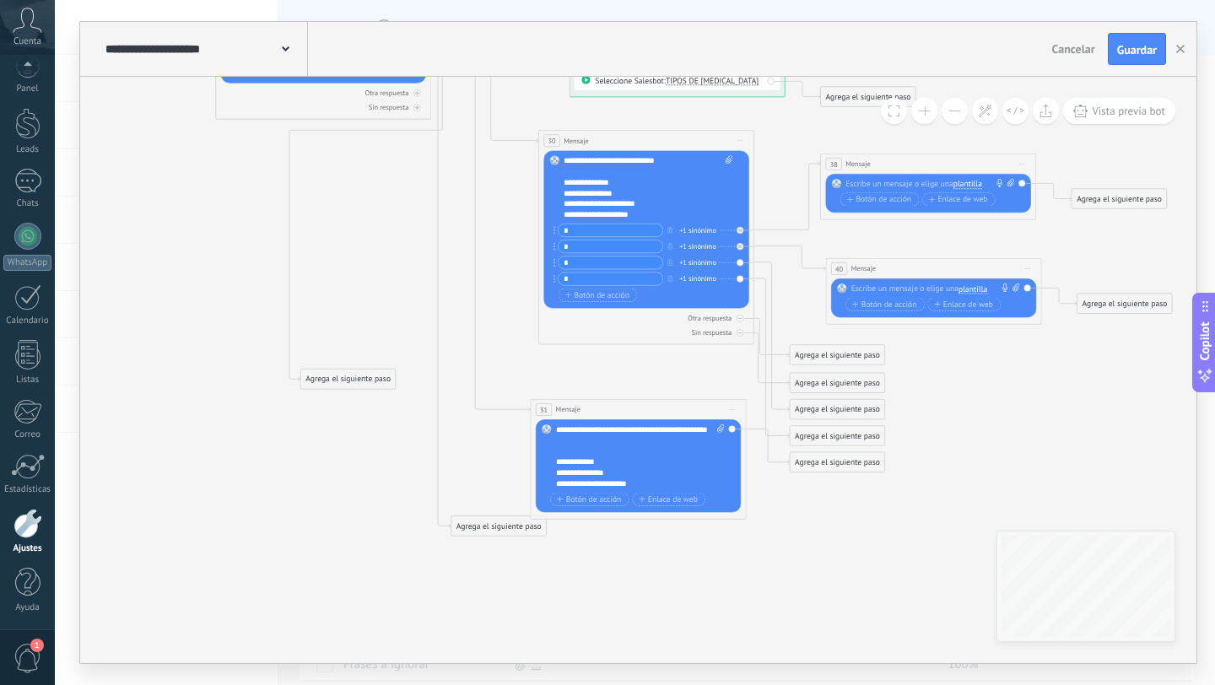
click at [608, 476] on div "**********" at bounding box center [640, 456] width 169 height 65
drag, startPoint x: 609, startPoint y: 475, endPoint x: 569, endPoint y: 472, distance: 40.6
click at [569, 472] on div "**********" at bounding box center [635, 473] width 159 height 11
drag, startPoint x: 632, startPoint y: 485, endPoint x: 566, endPoint y: 485, distance: 65.8
click at [566, 485] on div "**********" at bounding box center [635, 483] width 159 height 11
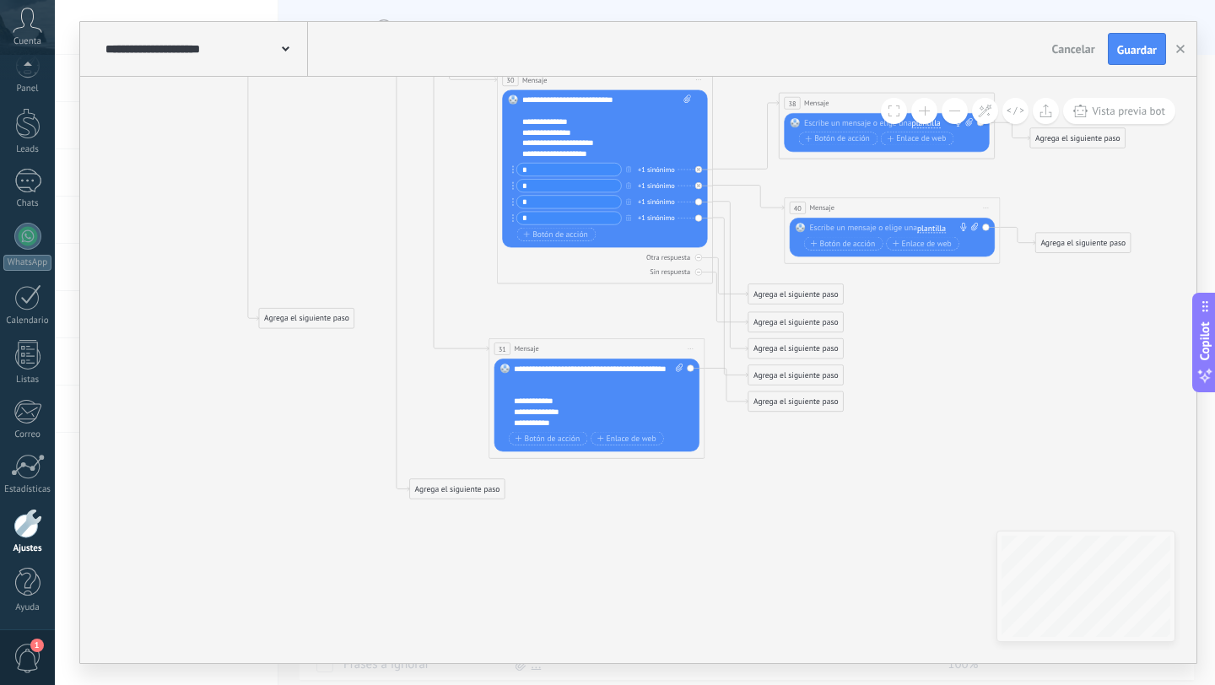
drag, startPoint x: 445, startPoint y: 471, endPoint x: 445, endPoint y: 499, distance: 27.8
click at [445, 498] on div "Agrega el siguiente paso" at bounding box center [457, 489] width 95 height 18
click at [445, 499] on div "Agrega el siguiente paso" at bounding box center [457, 493] width 95 height 18
click at [463, 511] on span "Mensaje" at bounding box center [452, 512] width 29 height 10
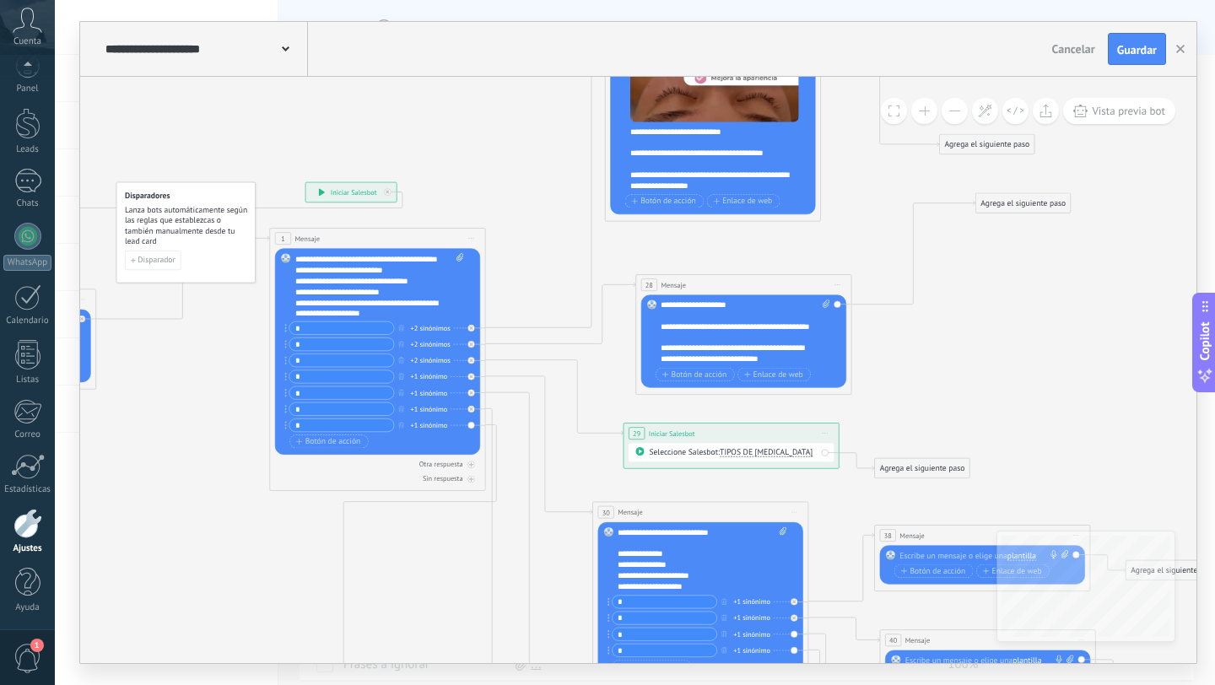
scroll to position [152, 0]
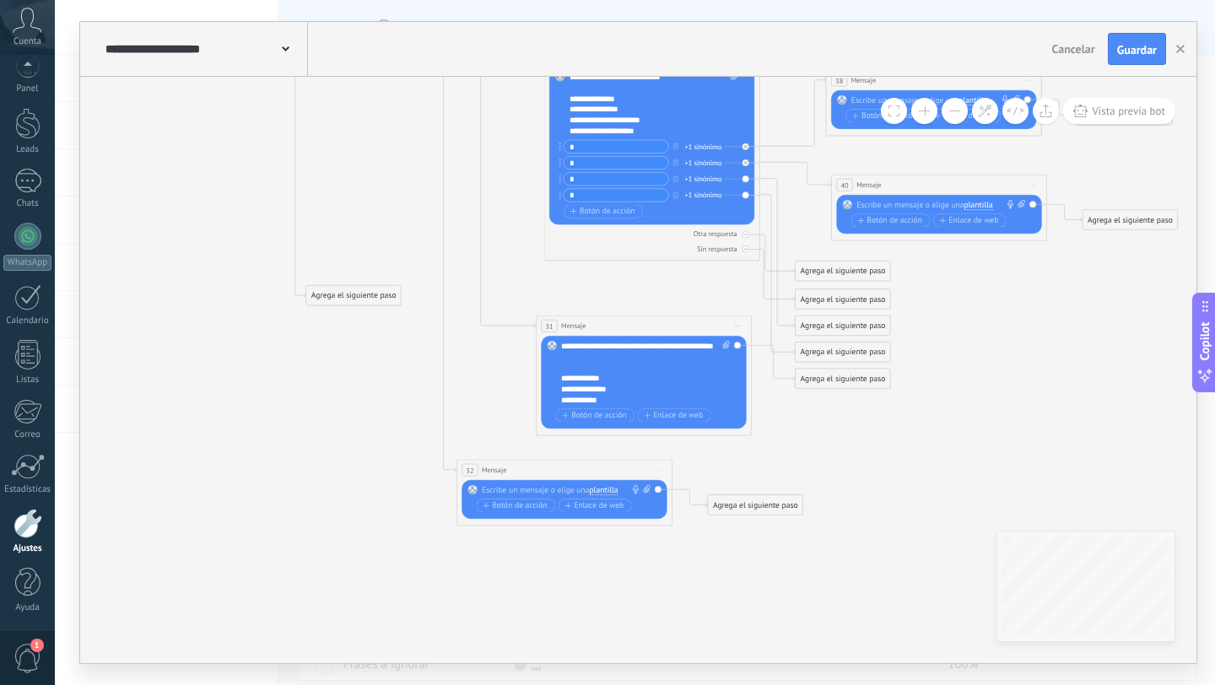
click at [549, 489] on div at bounding box center [562, 490] width 160 height 11
paste div
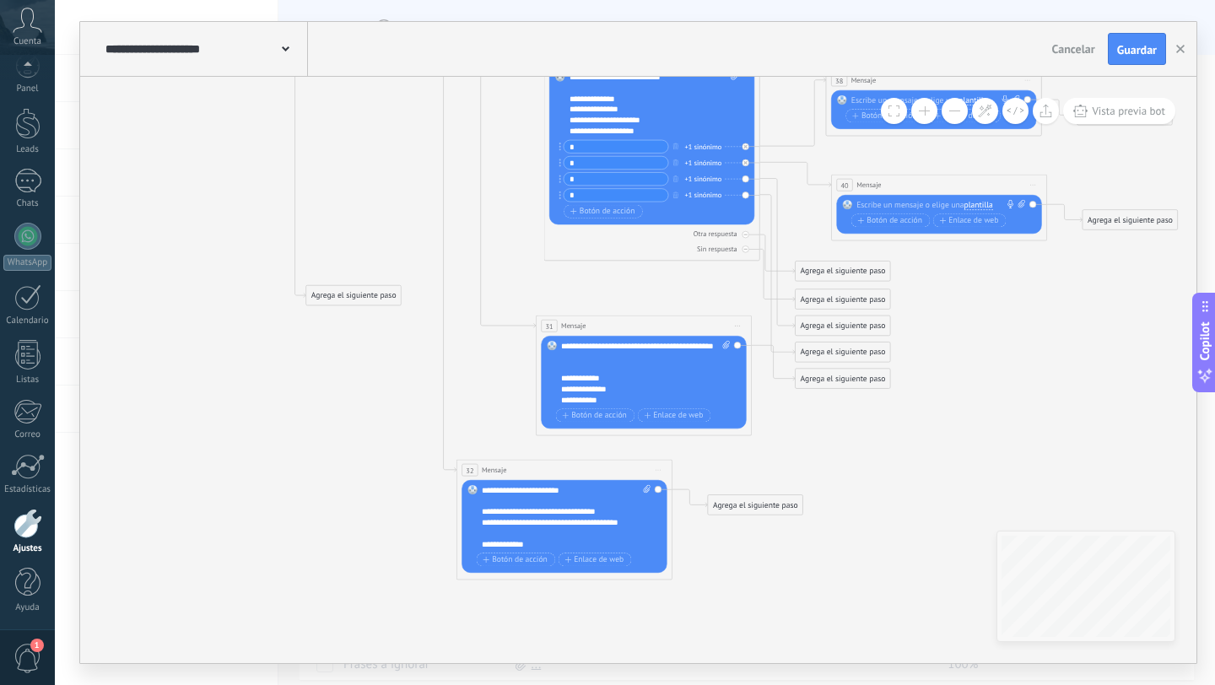
click at [501, 543] on div "**********" at bounding box center [561, 544] width 159 height 11
drag, startPoint x: 491, startPoint y: 545, endPoint x: 481, endPoint y: 543, distance: 10.3
click at [481, 543] on div "Reemplazar Quitar Convertir a mensaje de voz Arrastre la imagen aquí para adjun…" at bounding box center [564, 526] width 205 height 93
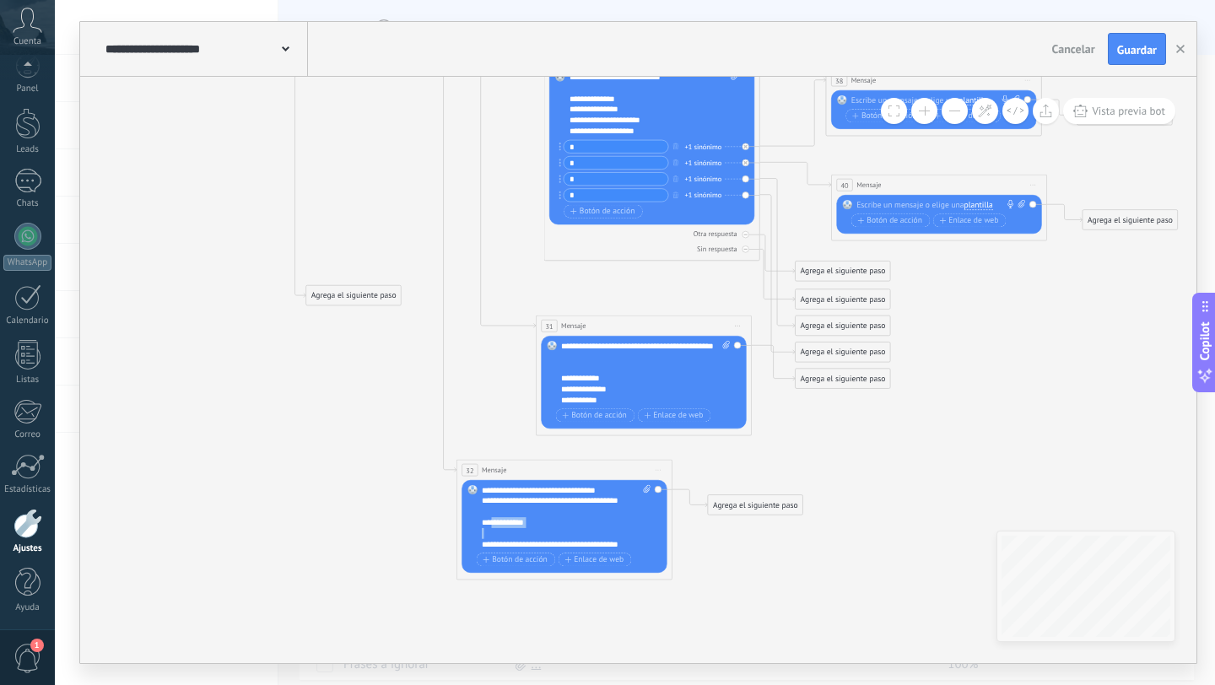
click at [511, 527] on div "**********" at bounding box center [561, 522] width 159 height 11
drag, startPoint x: 491, startPoint y: 525, endPoint x: 482, endPoint y: 522, distance: 9.6
click at [482, 522] on div "**********" at bounding box center [561, 522] width 159 height 11
copy div "***"
click at [513, 527] on div "**********" at bounding box center [561, 522] width 159 height 11
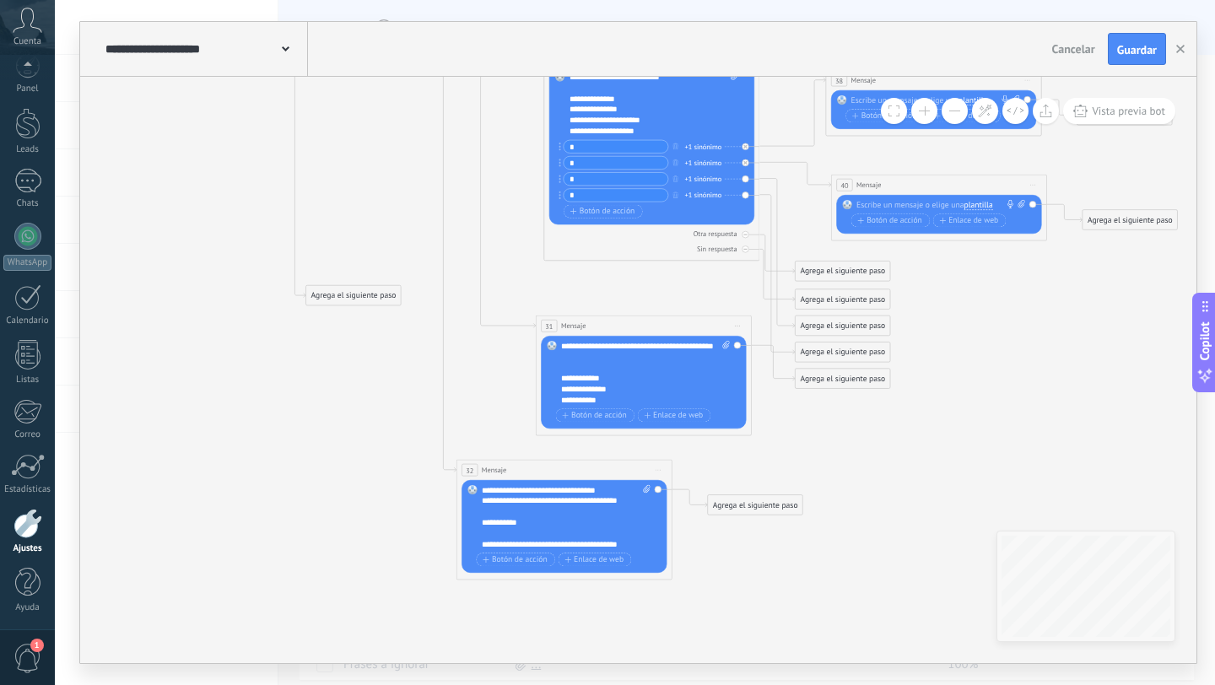
click at [390, 537] on icon at bounding box center [486, 36] width 1850 height 1521
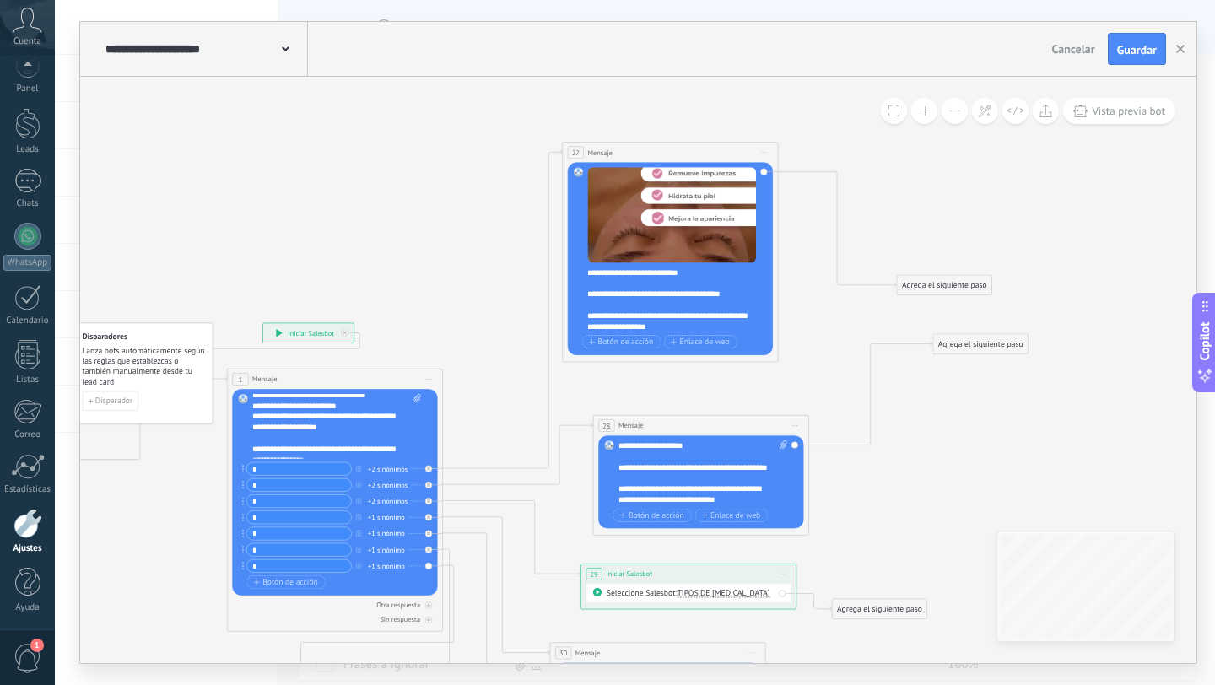
scroll to position [152, 0]
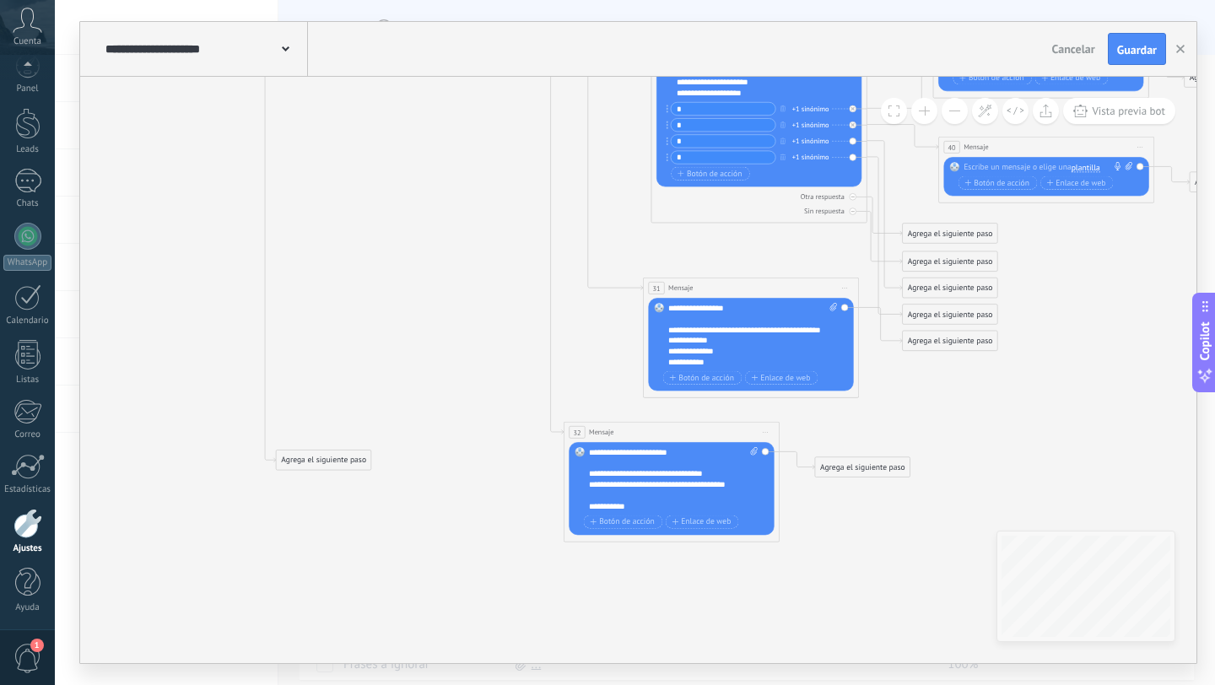
drag, startPoint x: 452, startPoint y: 257, endPoint x: 314, endPoint y: 449, distance: 237.0
click at [314, 454] on div "Agrega el siguiente paso" at bounding box center [323, 460] width 95 height 18
click at [314, 449] on div "Agrega el siguiente paso" at bounding box center [322, 455] width 95 height 18
click at [336, 474] on div "Mensaje" at bounding box center [348, 473] width 91 height 11
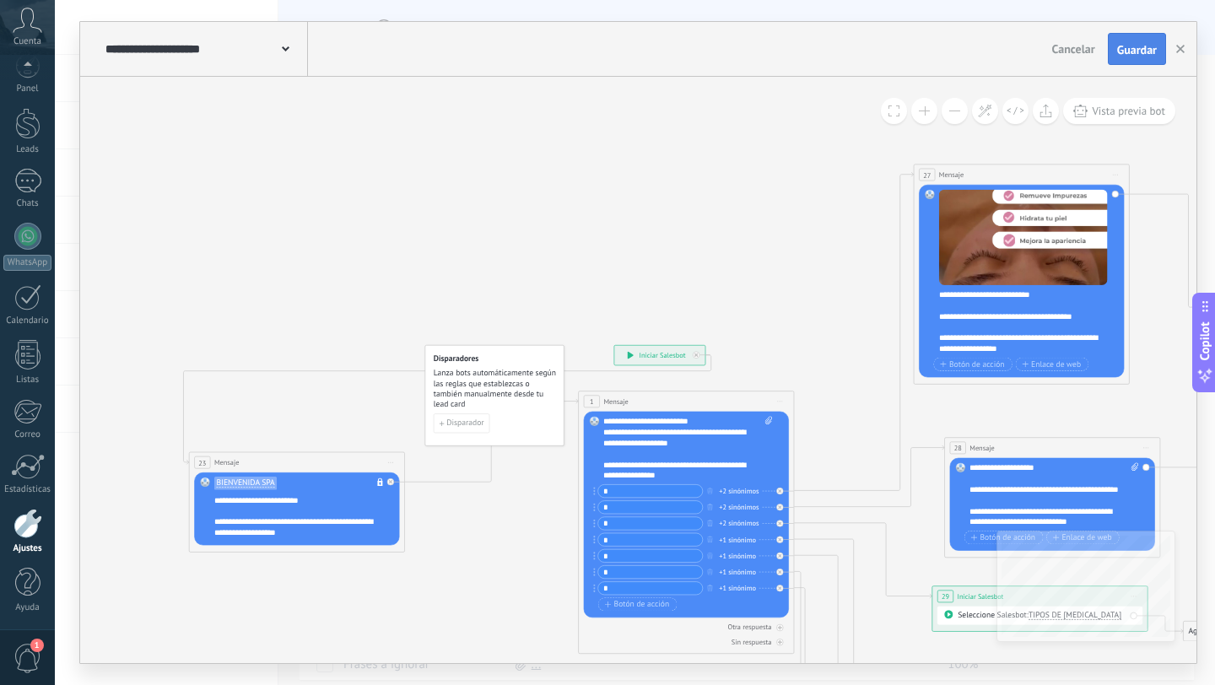
click at [1126, 52] on span "Guardar" at bounding box center [1137, 50] width 40 height 12
click at [1186, 51] on button "button" at bounding box center [1180, 49] width 25 height 30
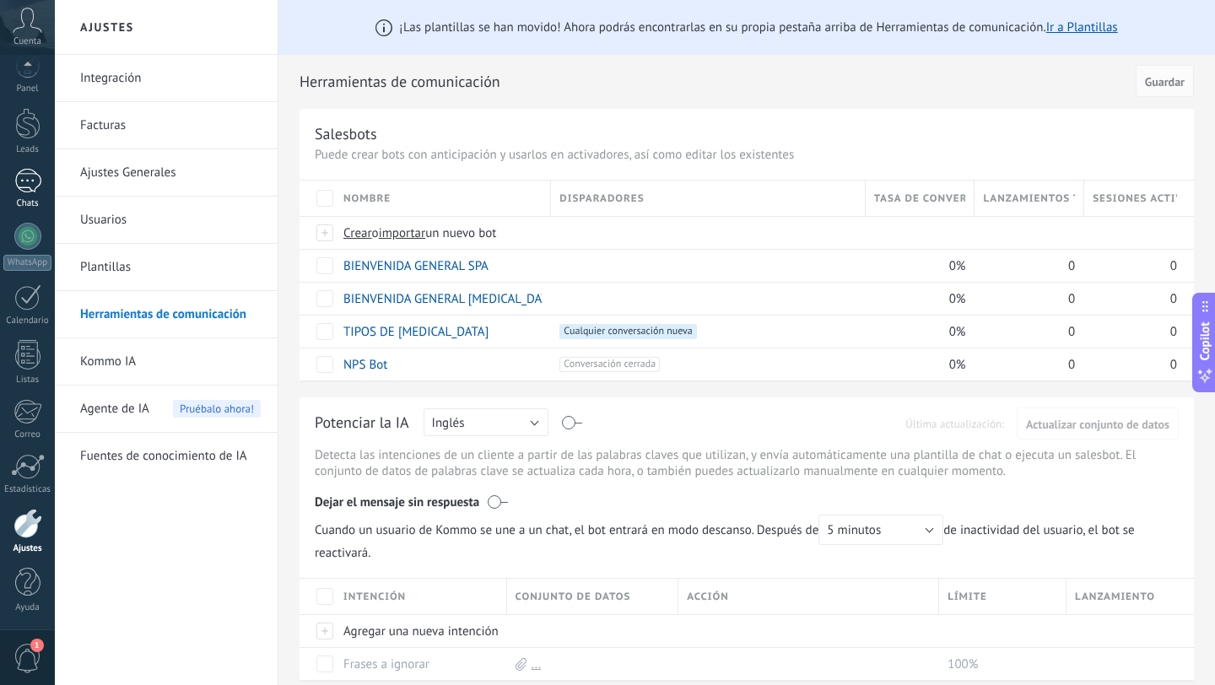
click at [17, 173] on div at bounding box center [27, 181] width 27 height 24
